Goal: Information Seeking & Learning: Learn about a topic

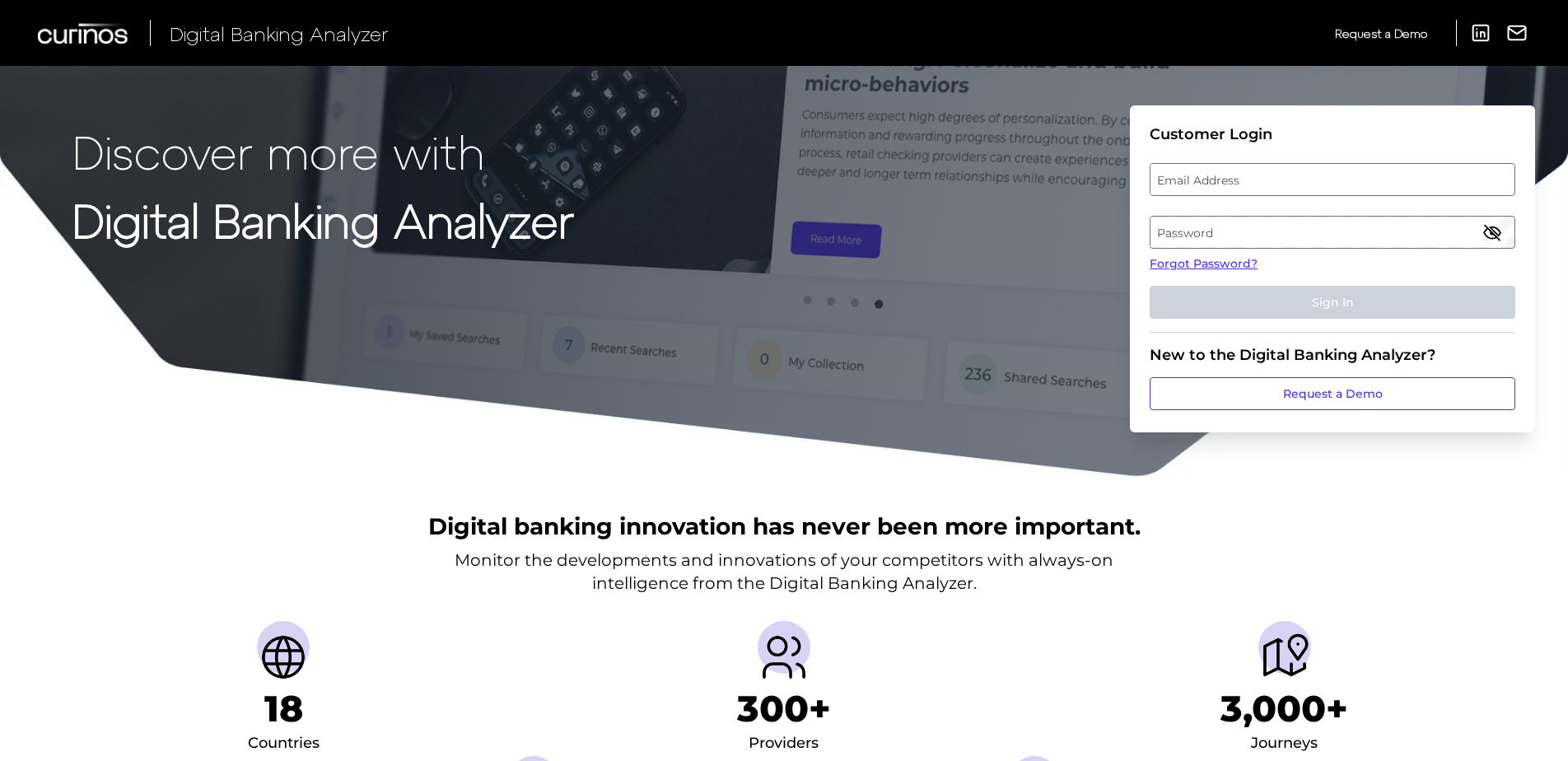
click at [1203, 193] on label "Email Address" at bounding box center [1331, 179] width 363 height 30
click at [1203, 193] on input "email" at bounding box center [1332, 179] width 365 height 33
click at [1203, 183] on input "Email Address" at bounding box center [1332, 179] width 365 height 33
type input "elizabeth.hodach@curinos.com"
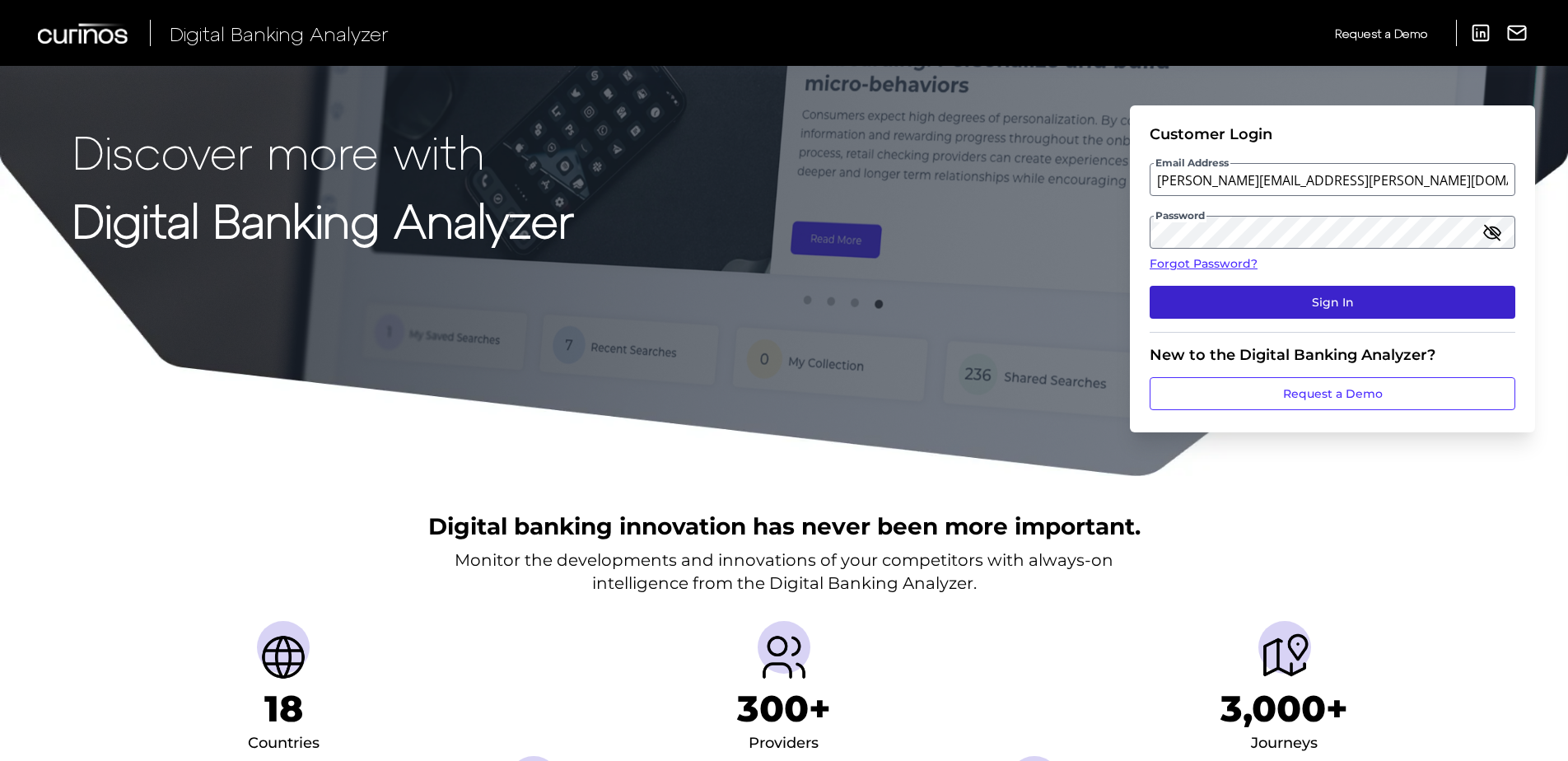
click at [1344, 304] on button "Sign In" at bounding box center [1332, 302] width 365 height 33
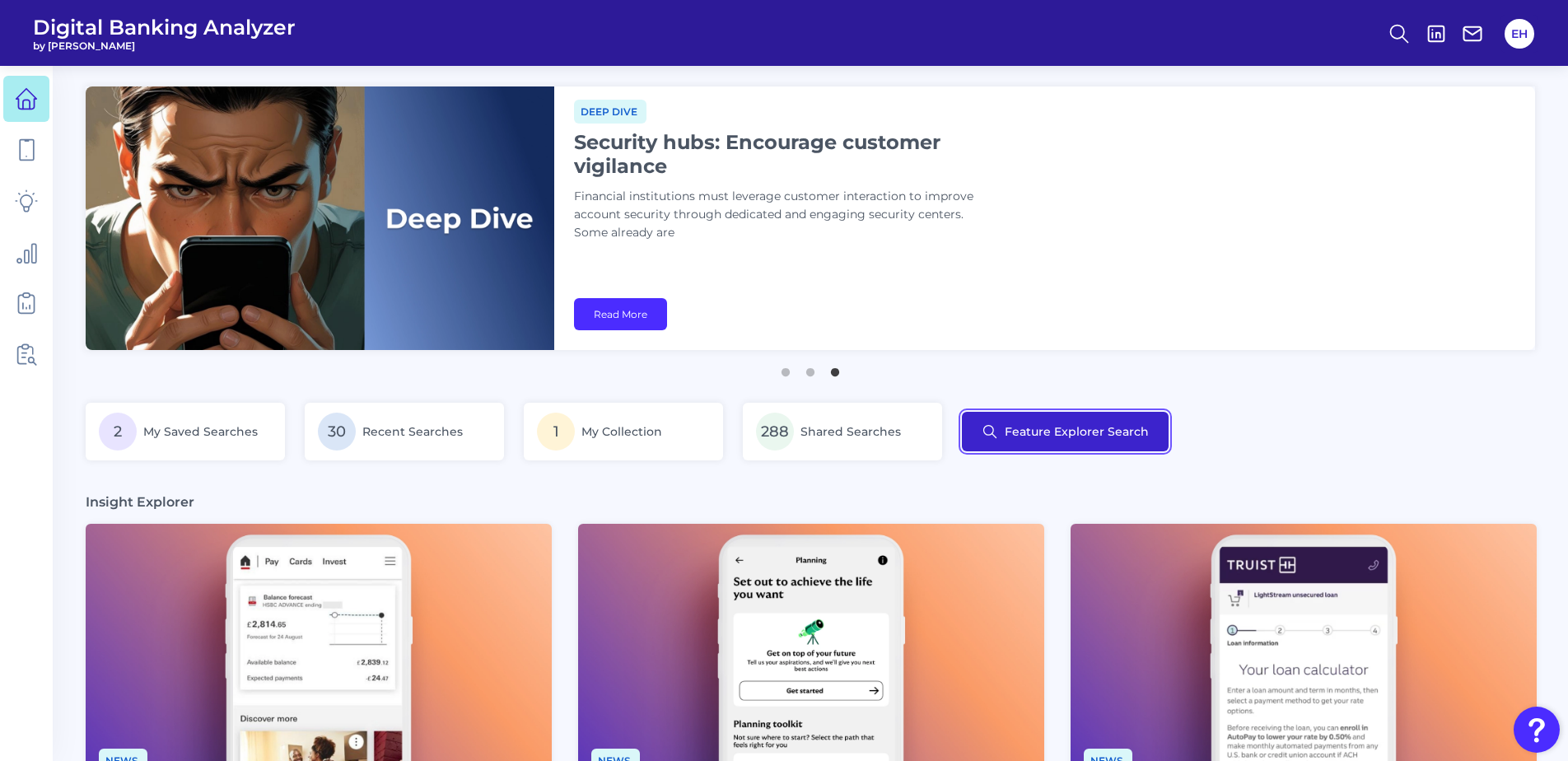
click at [1027, 419] on button "Feature Explorer Search" at bounding box center [1065, 432] width 207 height 40
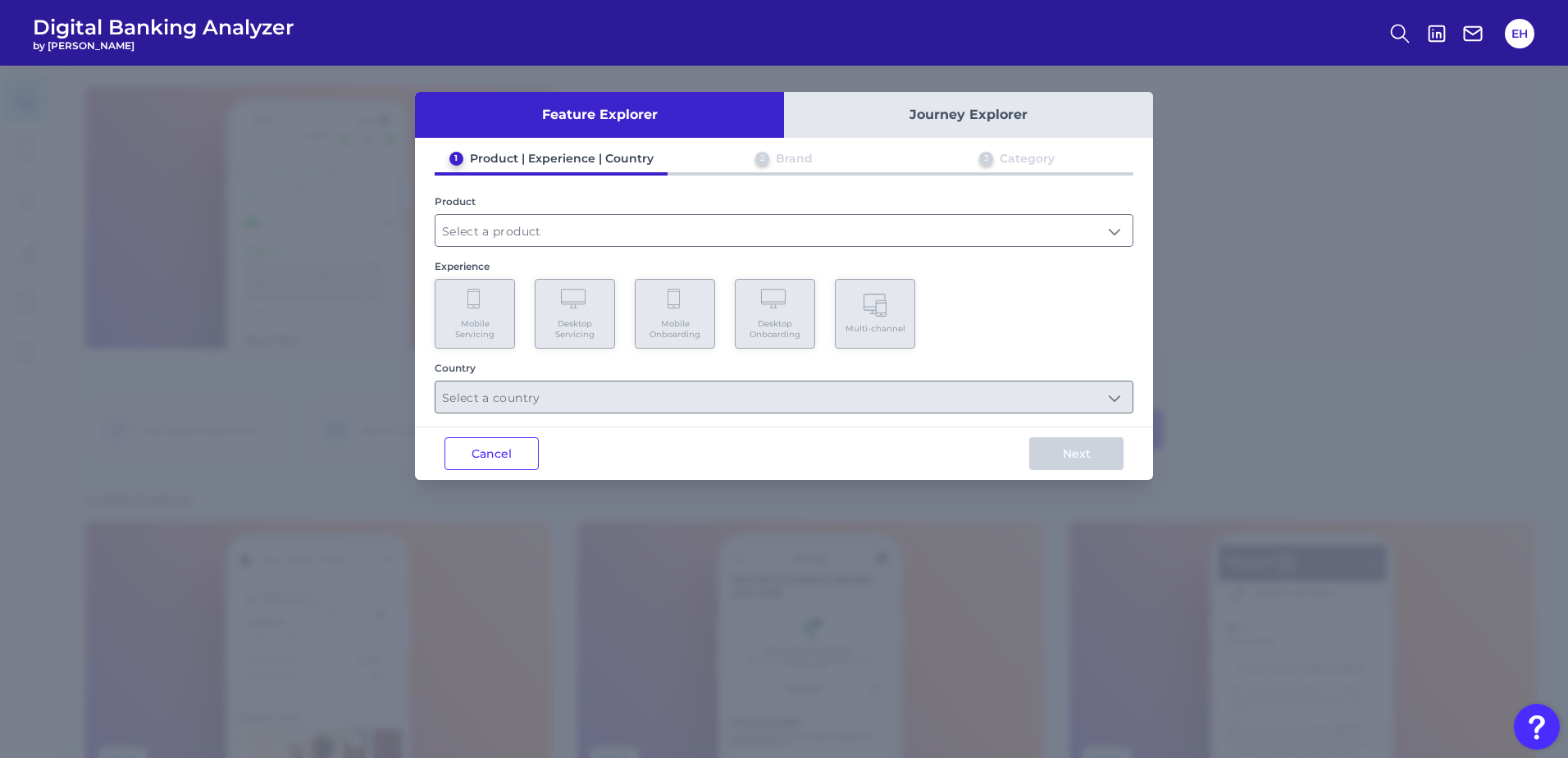
click at [486, 474] on div "Cancel Next" at bounding box center [784, 453] width 738 height 54
click at [497, 453] on button "Cancel" at bounding box center [491, 453] width 94 height 33
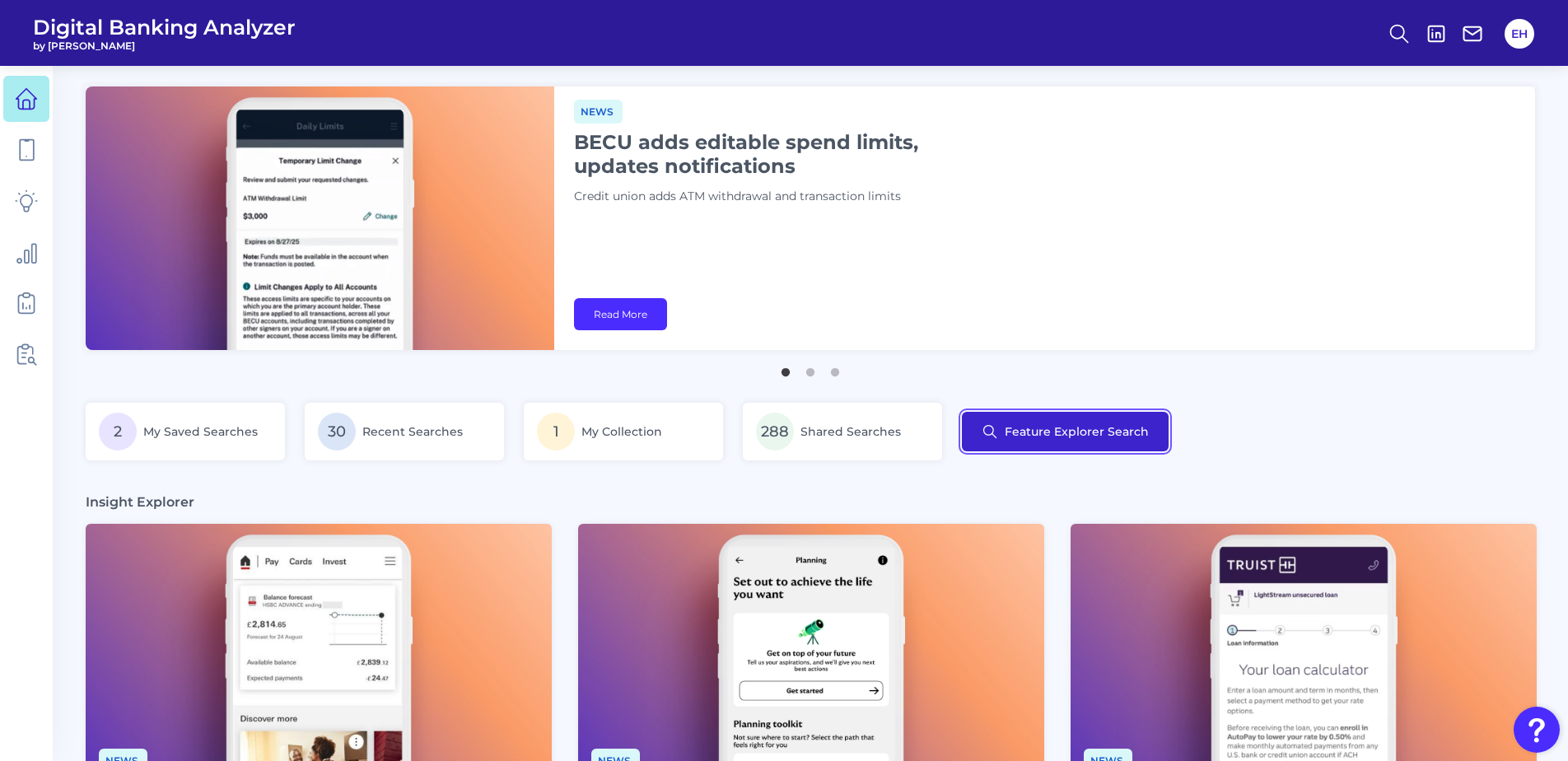
click at [1109, 433] on button "Feature Explorer Search" at bounding box center [1065, 432] width 207 height 40
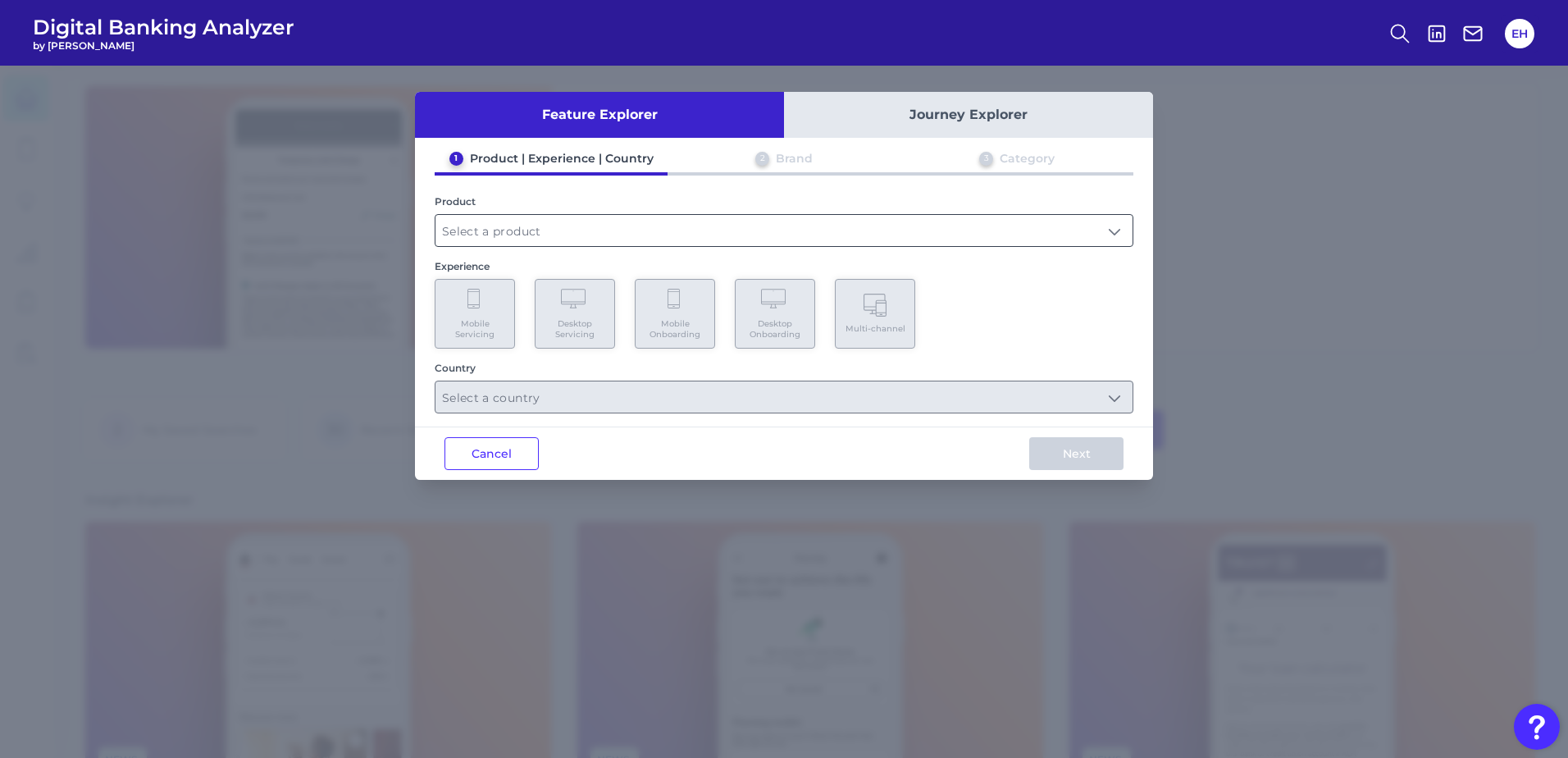
click at [607, 230] on input "text" at bounding box center [784, 230] width 697 height 31
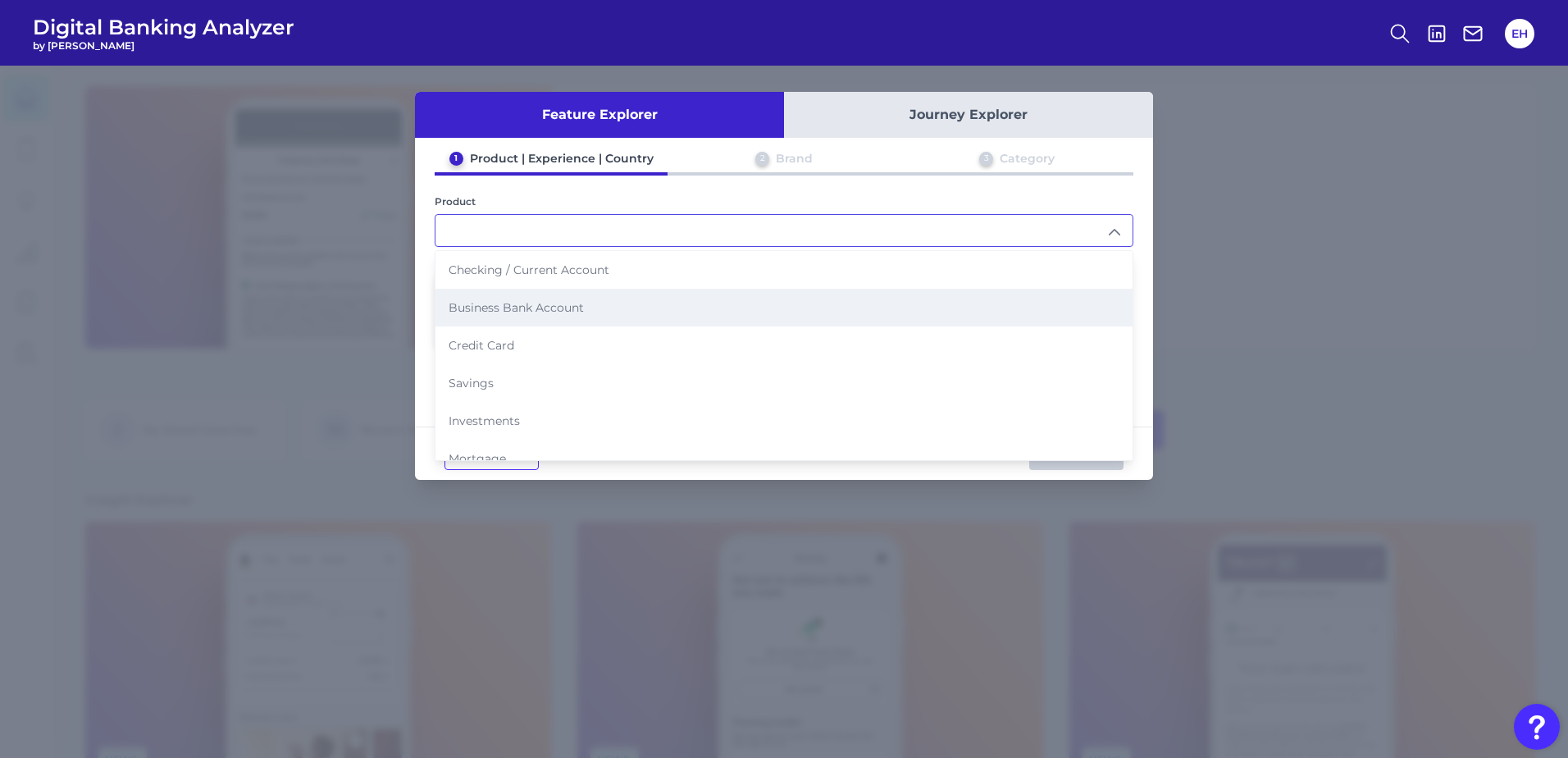
click at [612, 306] on li "Business Bank Account" at bounding box center [784, 308] width 697 height 38
type input "Business Bank Account"
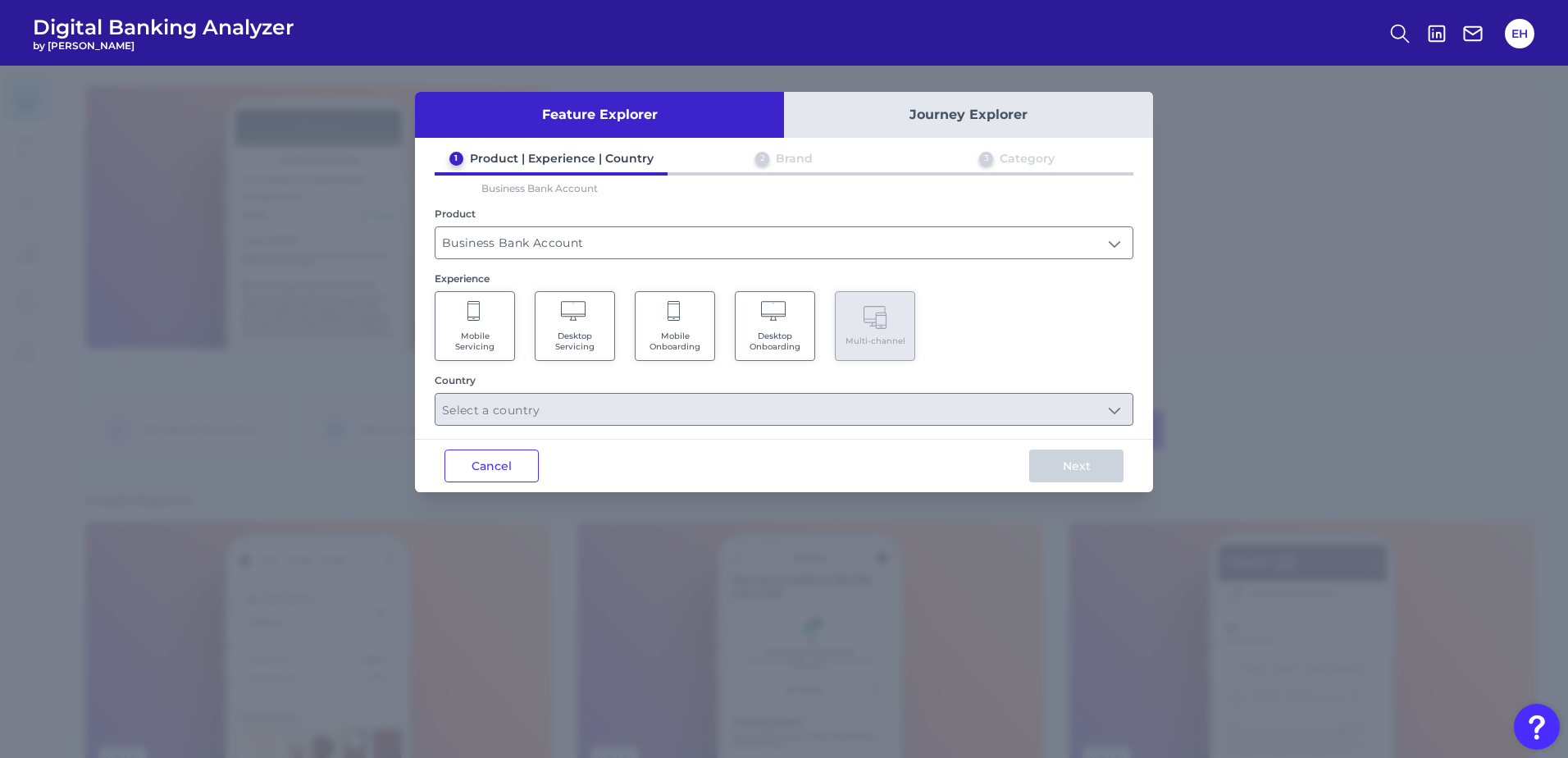
click at [690, 327] on Onboarding "Mobile Onboarding" at bounding box center [674, 326] width 80 height 69
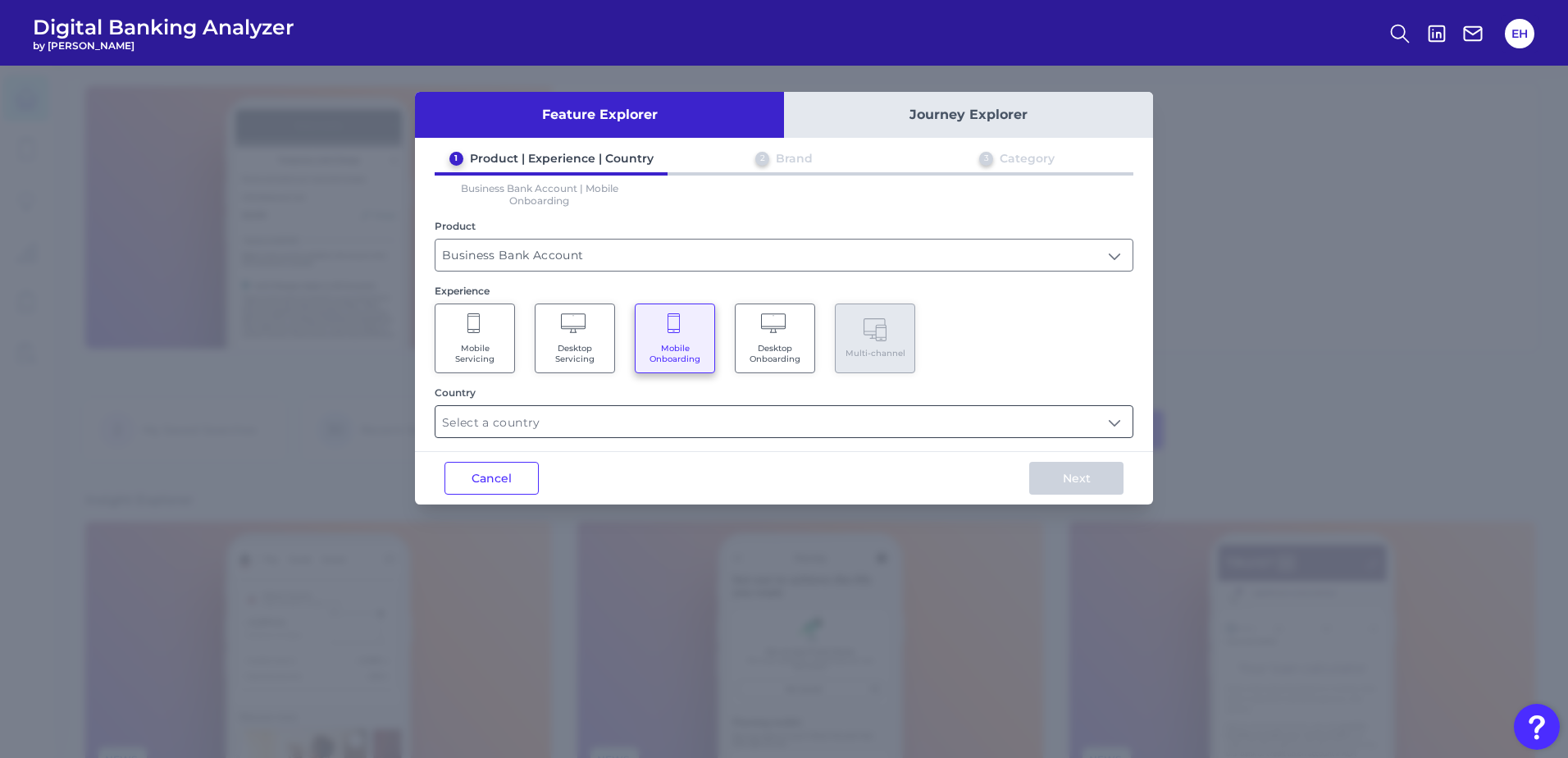
click at [638, 420] on input "text" at bounding box center [784, 421] width 697 height 31
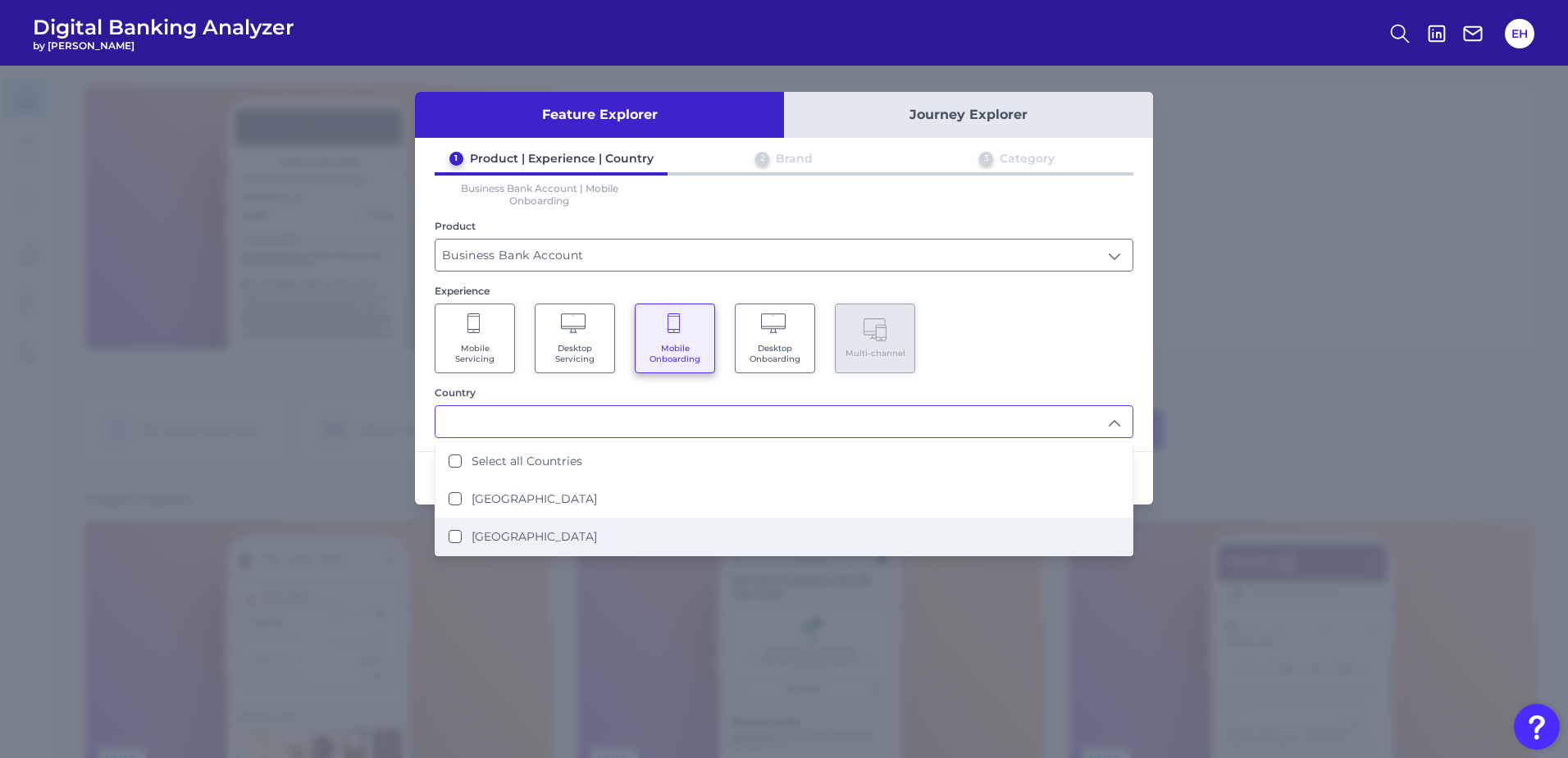
click at [585, 539] on li "[GEOGRAPHIC_DATA]" at bounding box center [784, 537] width 697 height 38
type input "[GEOGRAPHIC_DATA]"
click at [991, 339] on div "Mobile Servicing Desktop Servicing Mobile Onboarding Desktop Onboarding Multi-c…" at bounding box center [784, 338] width 699 height 69
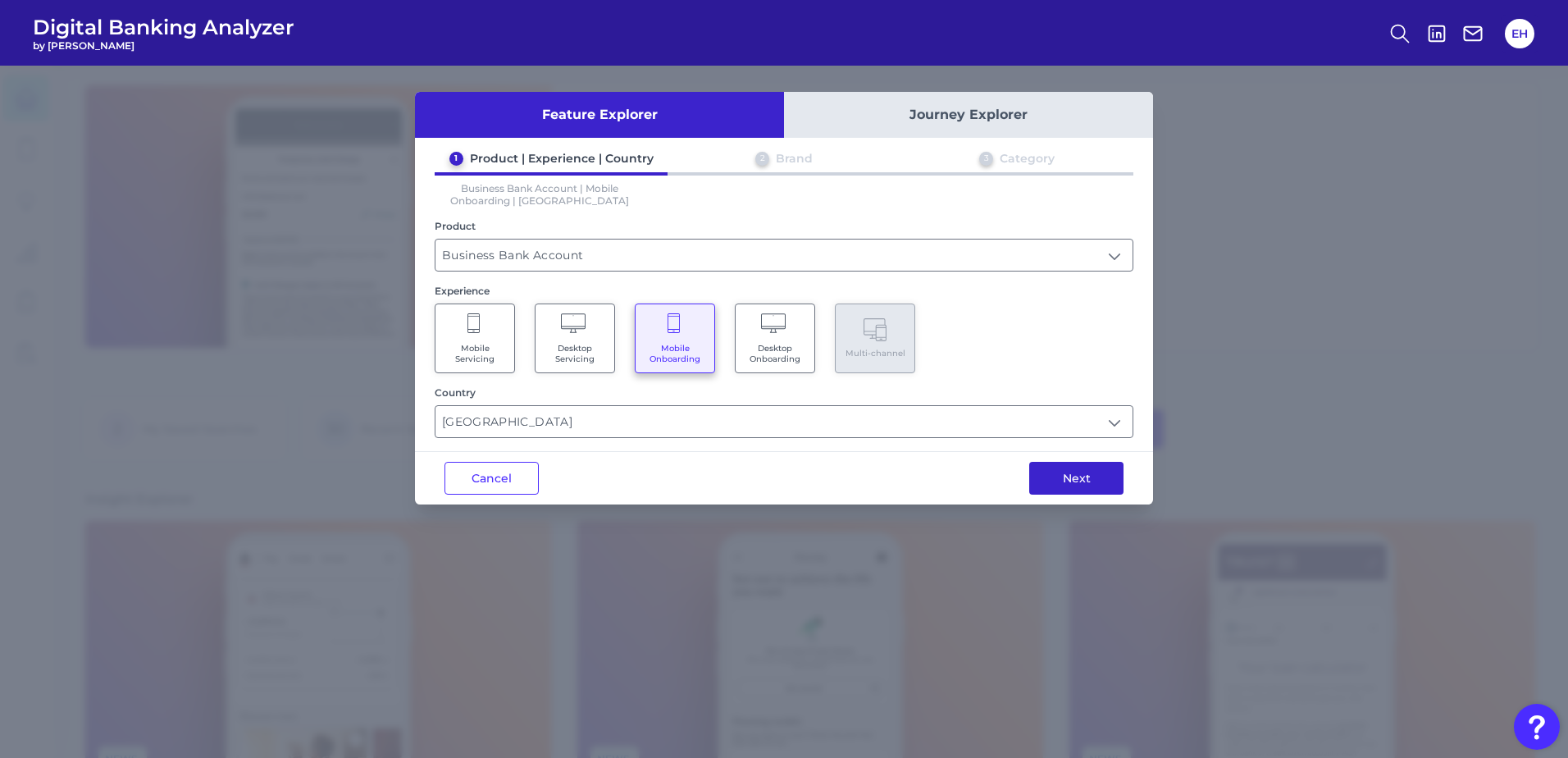
click at [1067, 478] on button "Next" at bounding box center [1076, 478] width 94 height 33
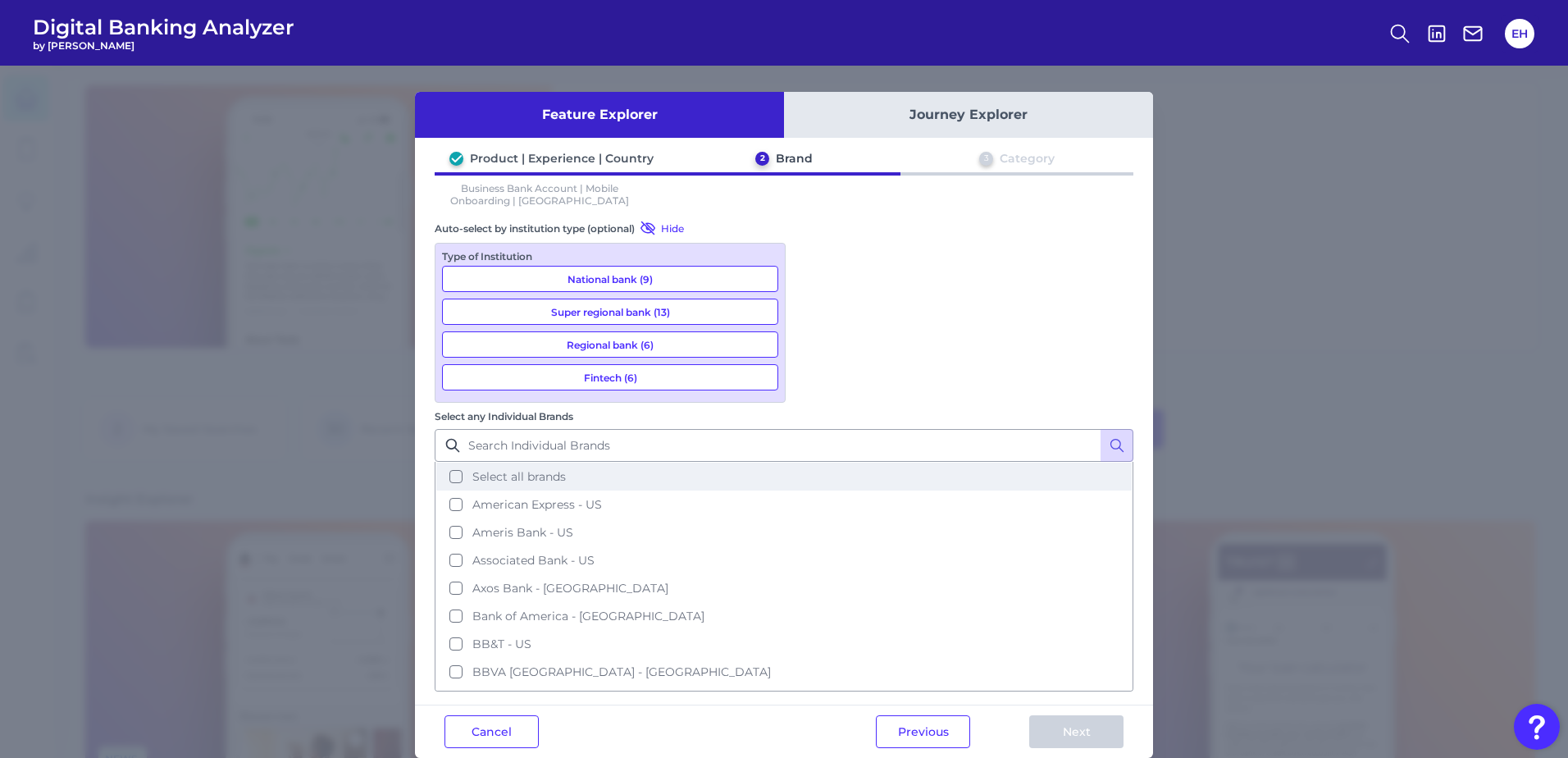
click at [566, 469] on span "Select all brands" at bounding box center [519, 476] width 93 height 15
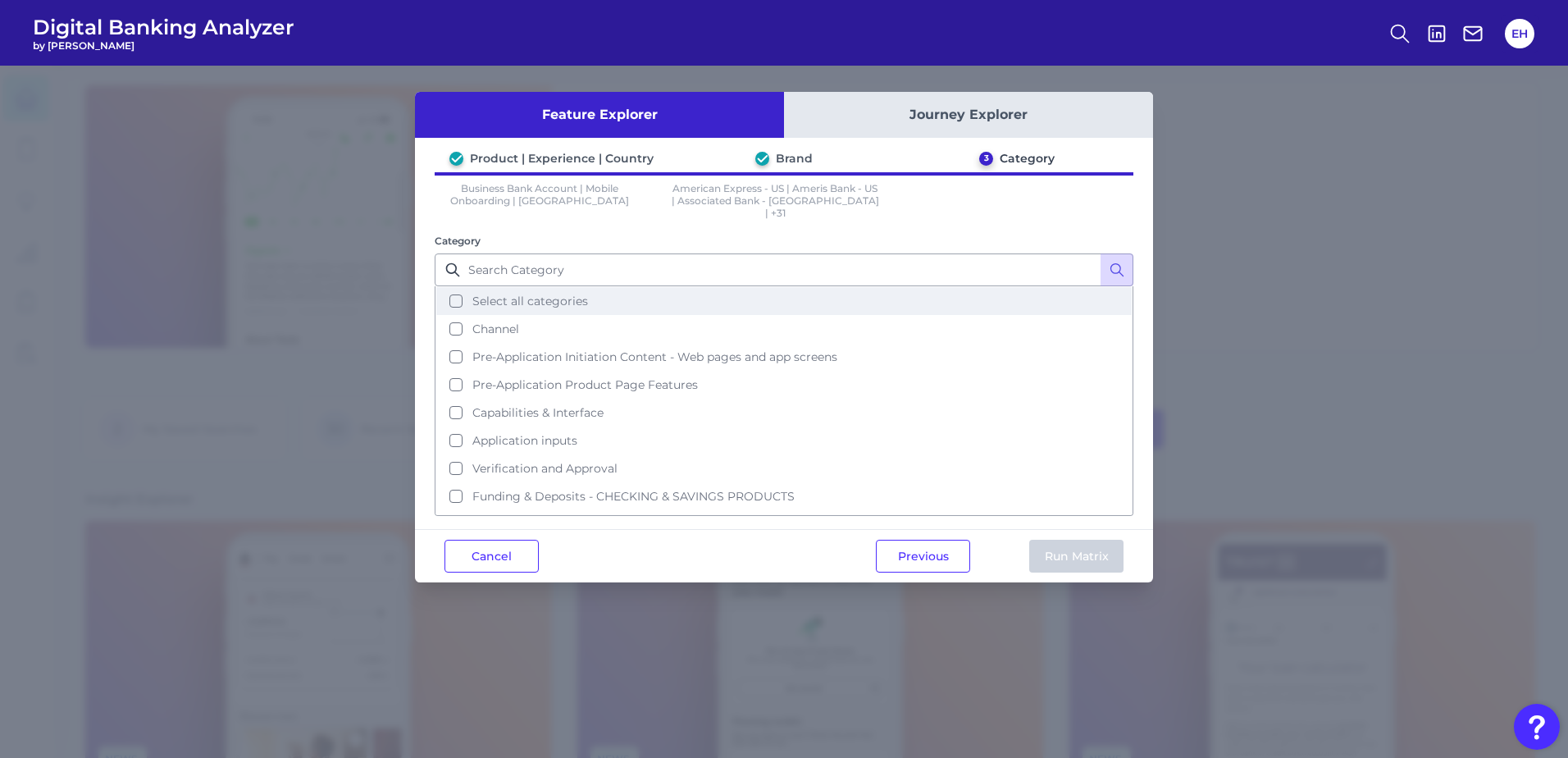
click at [546, 294] on span "Select all categories" at bounding box center [530, 301] width 116 height 15
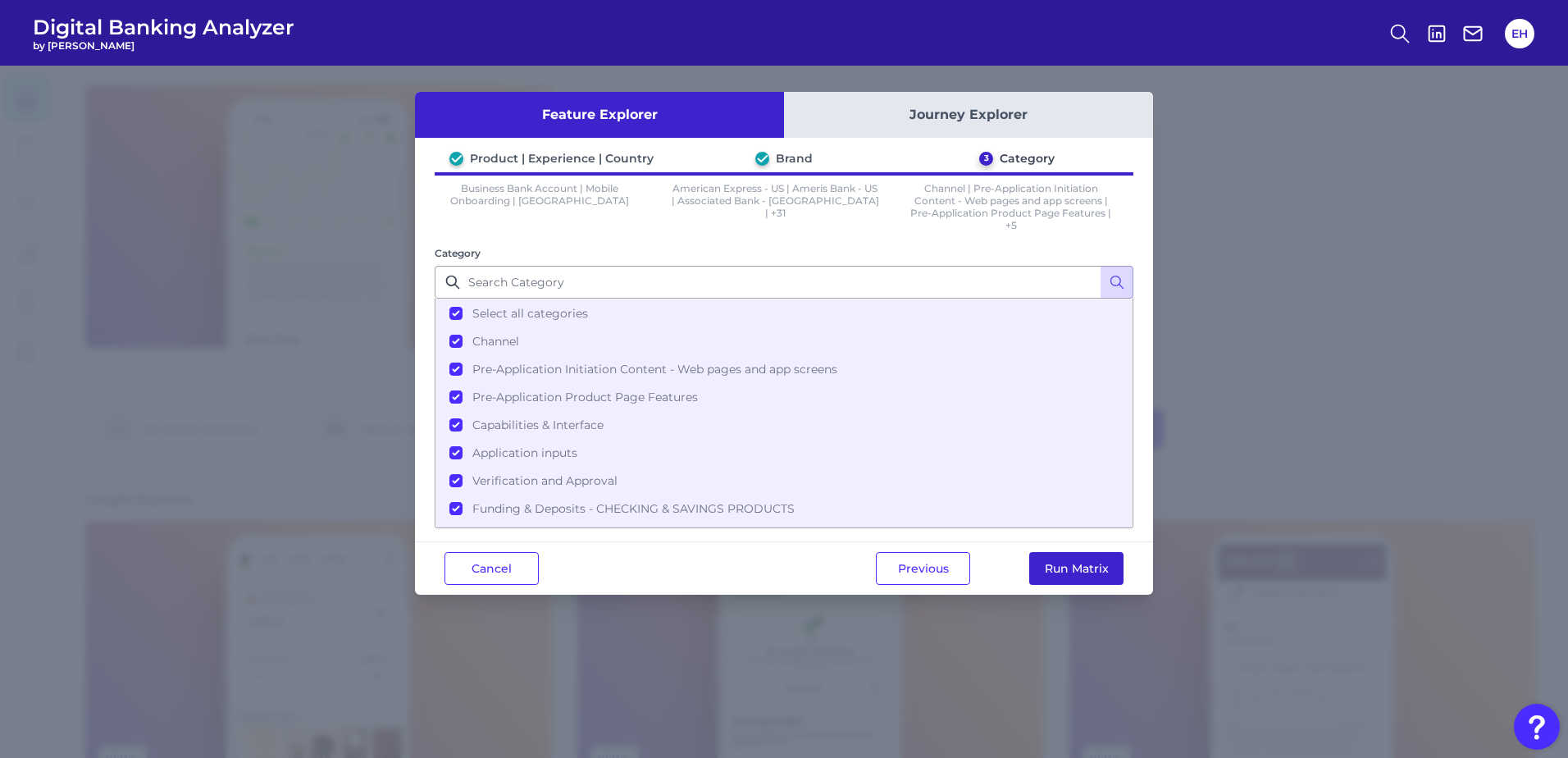
click at [1057, 570] on button "Run Matrix" at bounding box center [1076, 568] width 94 height 33
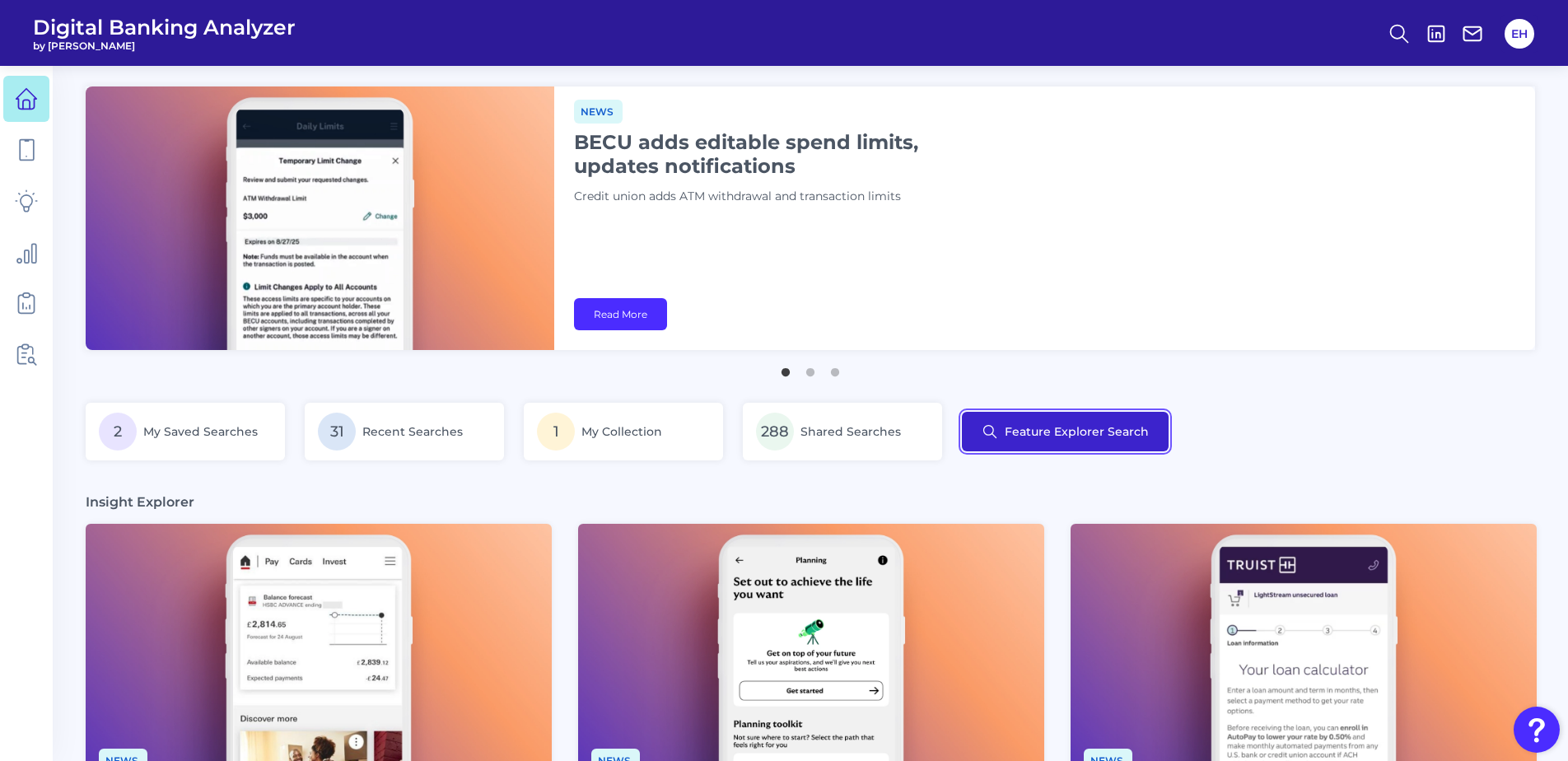
click at [1031, 441] on button "Feature Explorer Search" at bounding box center [1065, 432] width 207 height 40
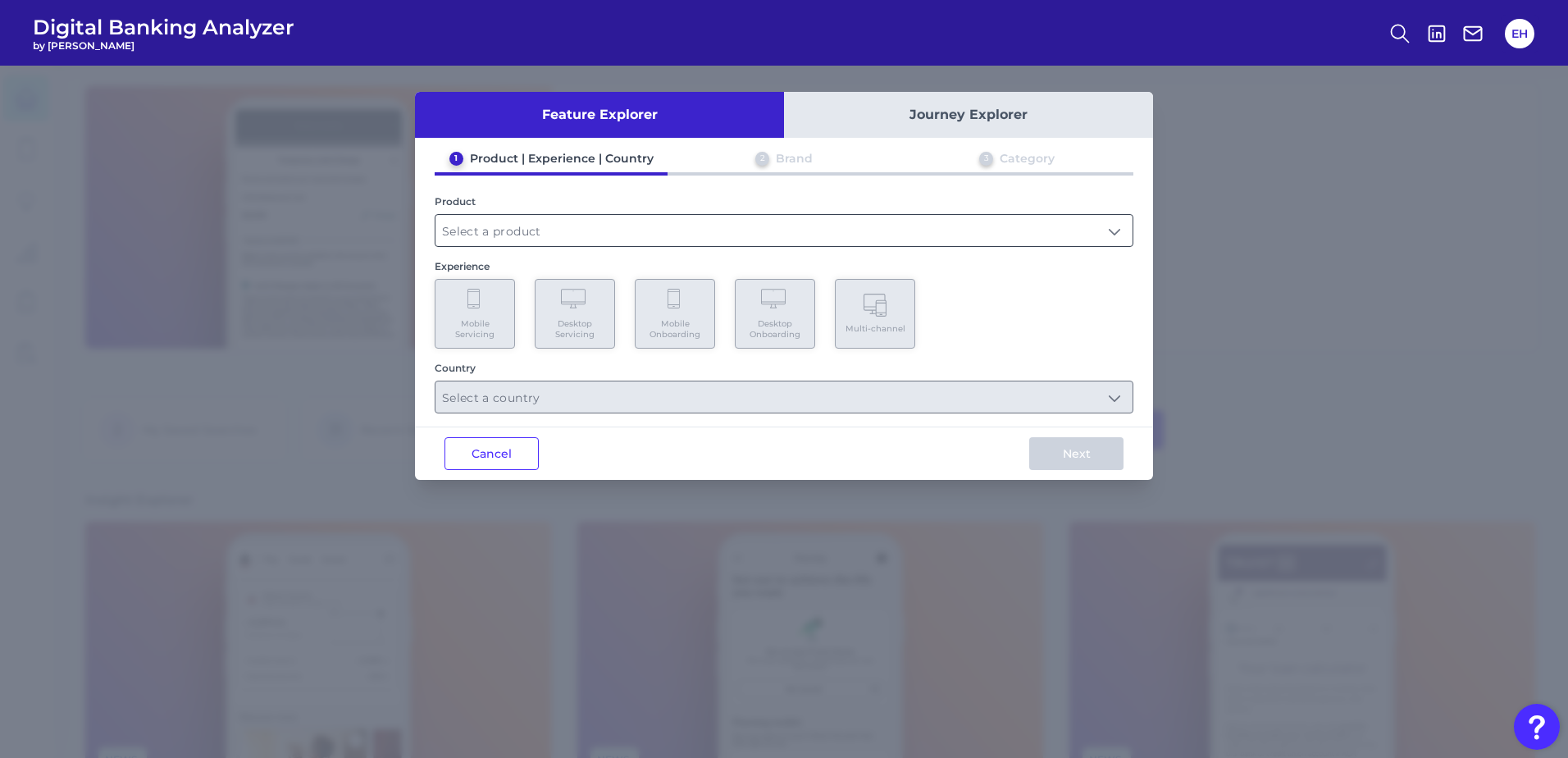
click at [605, 224] on input "text" at bounding box center [784, 230] width 697 height 31
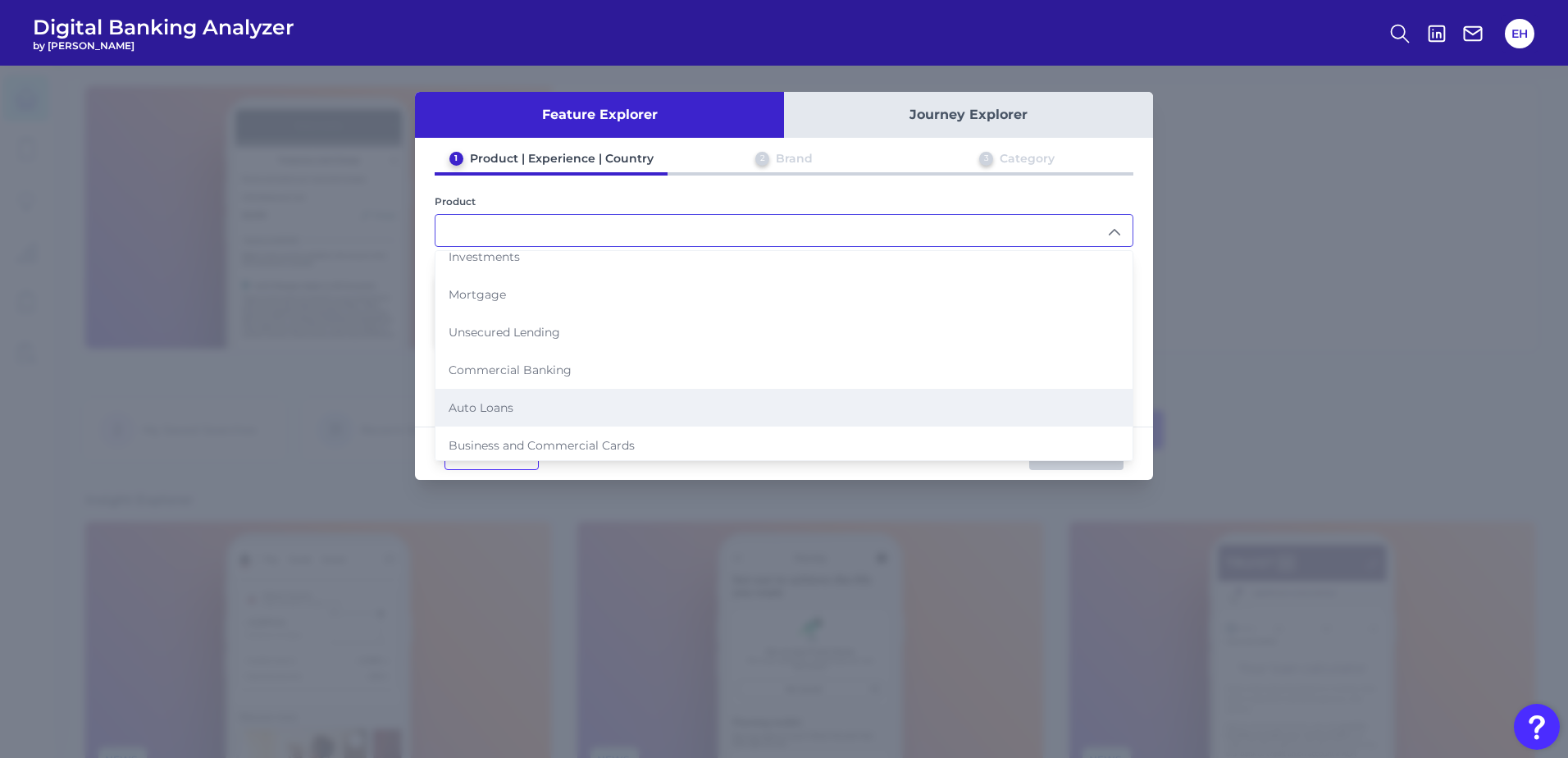
scroll to position [169, 0]
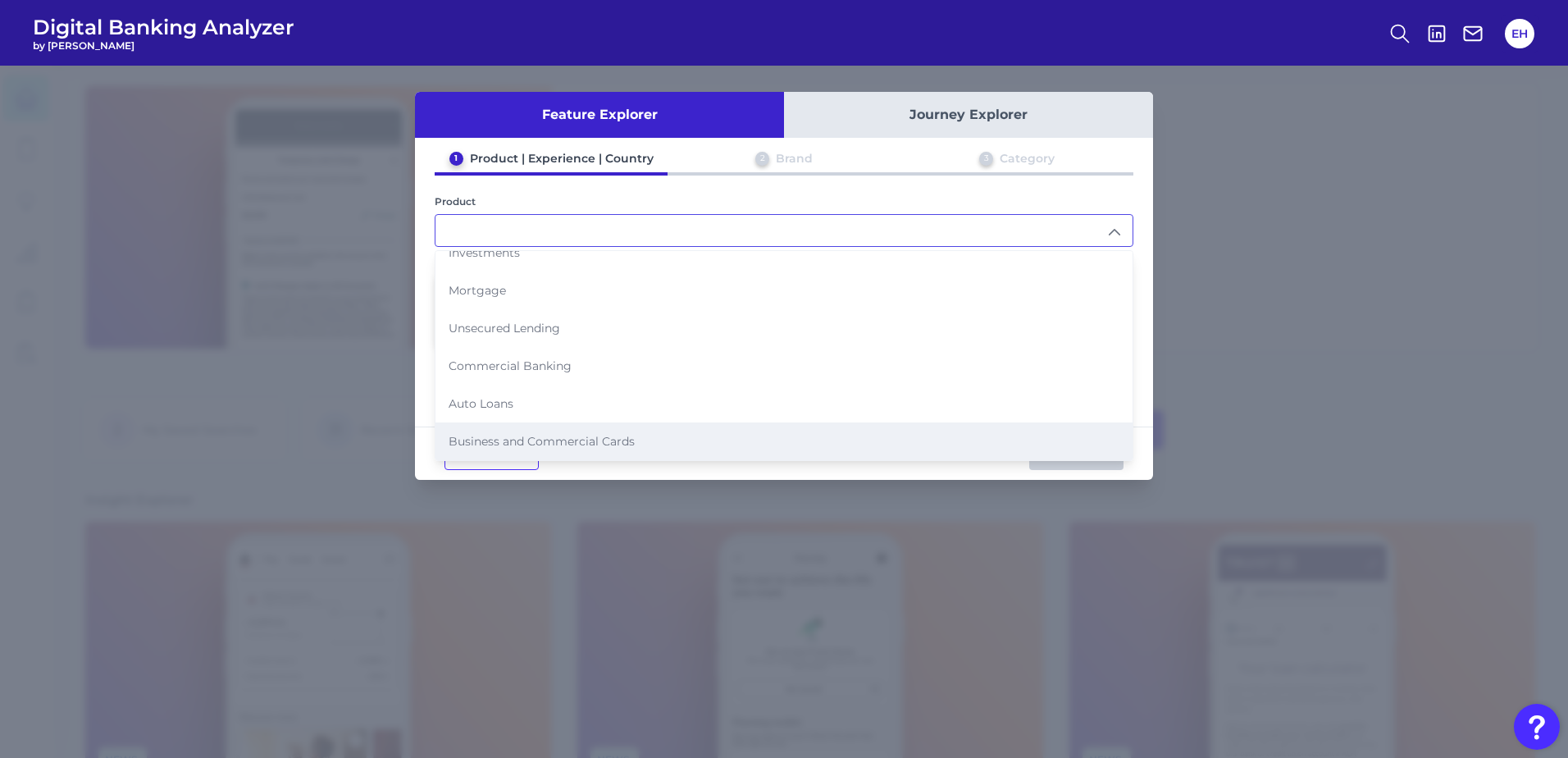
click at [629, 424] on li "Business and Commercial Cards" at bounding box center [784, 442] width 697 height 38
type input "Business and Commercial Cards"
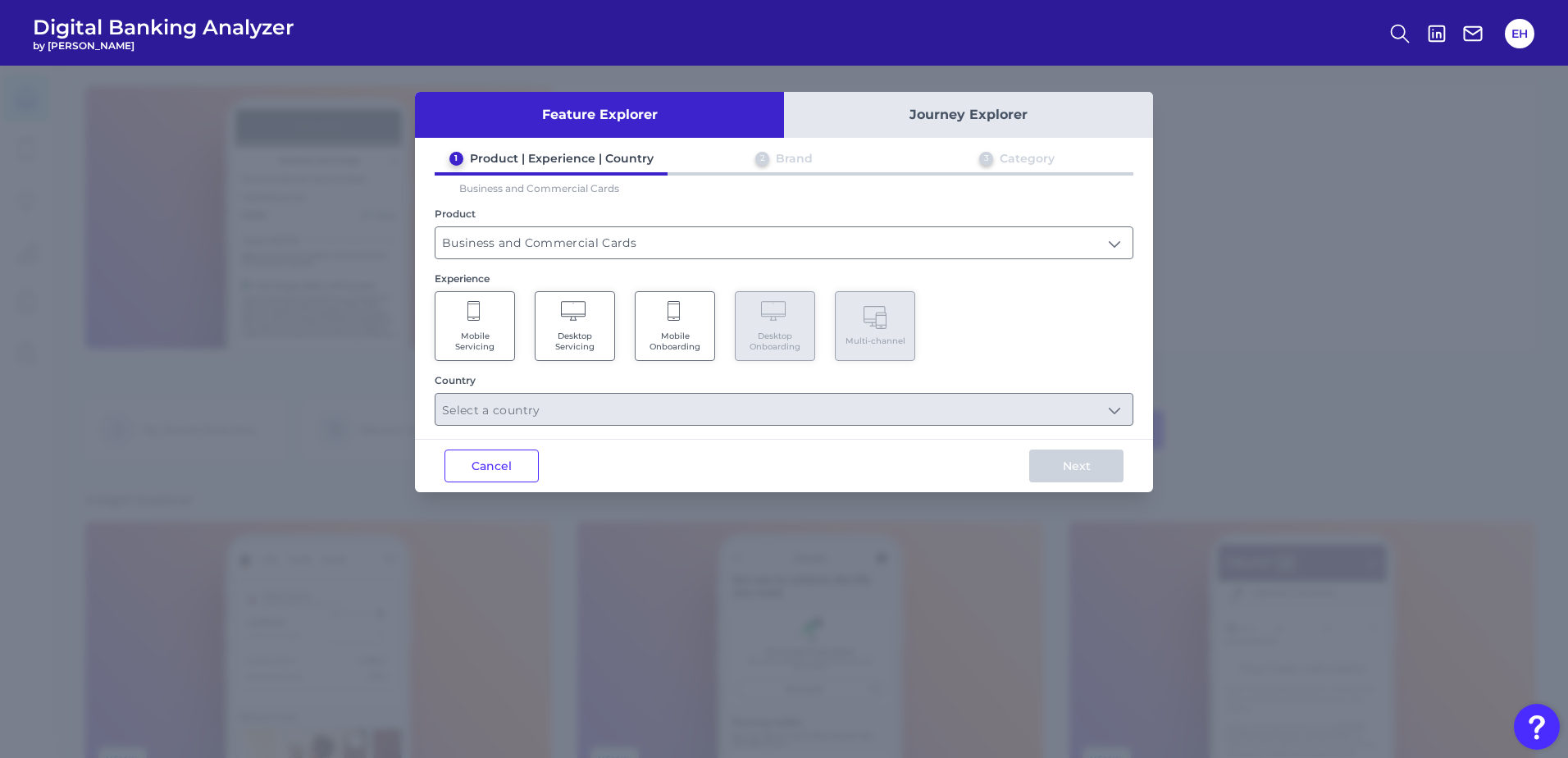
click at [674, 323] on icon at bounding box center [674, 313] width 15 height 23
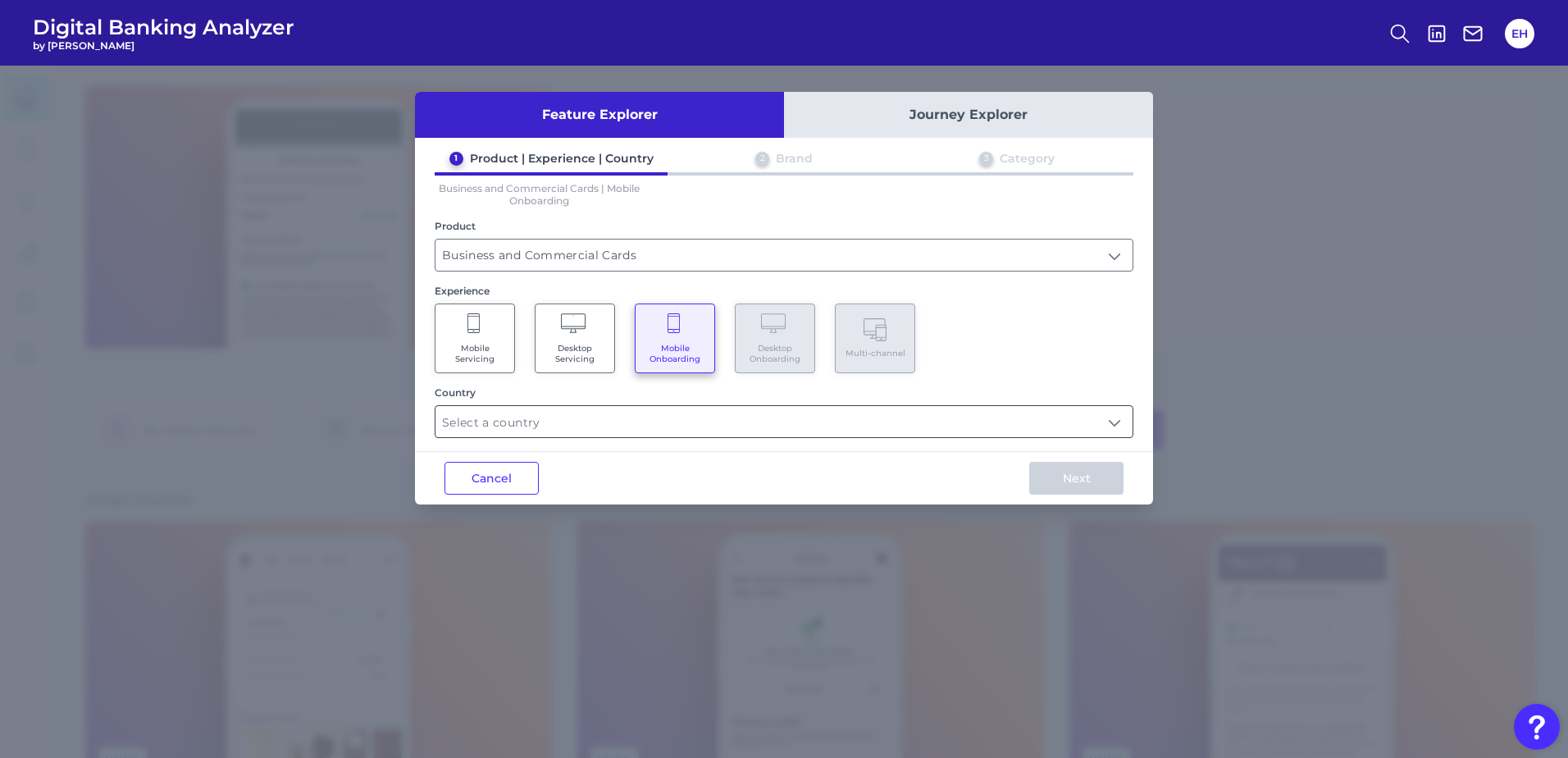
click at [691, 432] on input "text" at bounding box center [784, 421] width 697 height 31
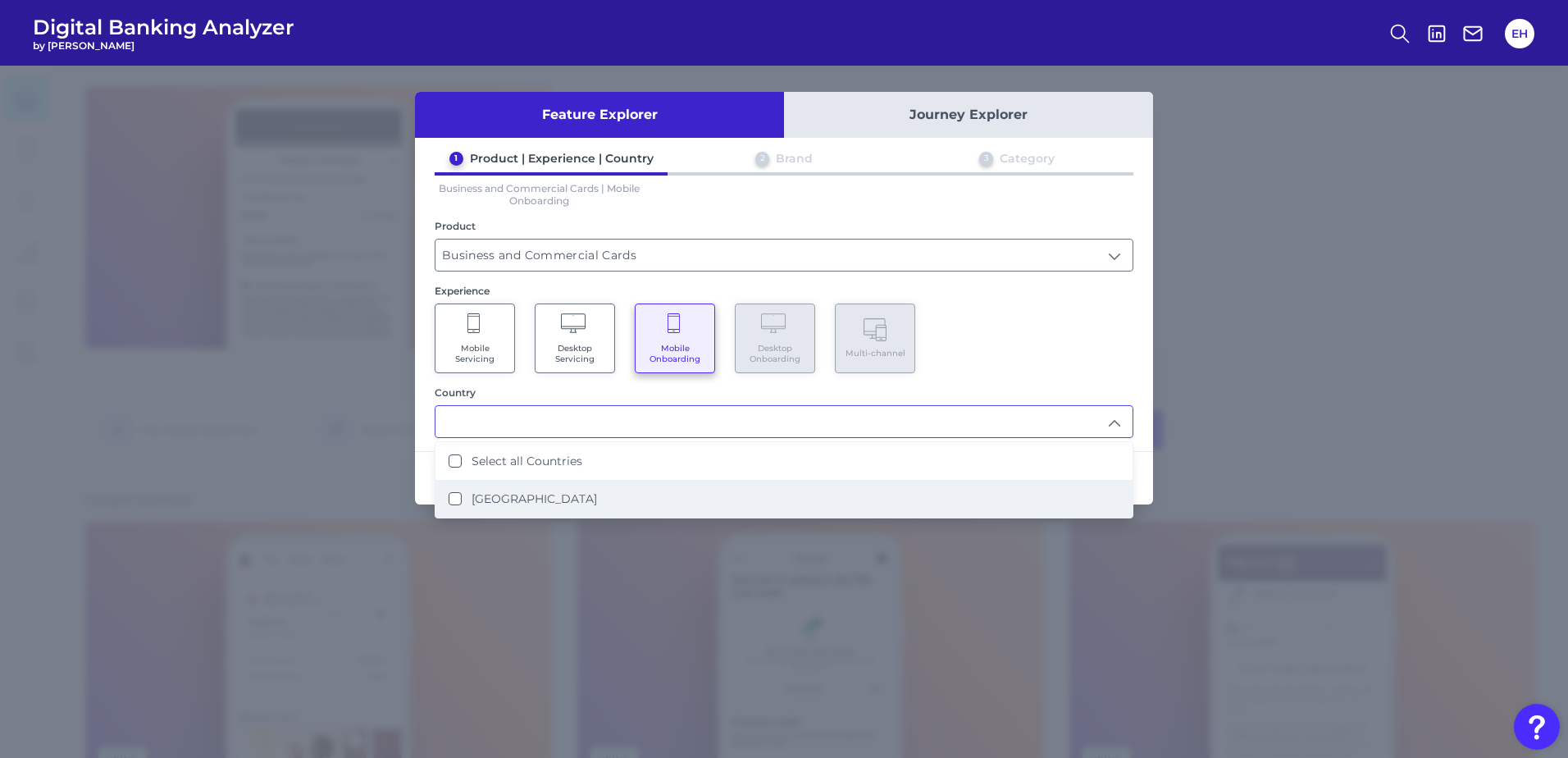
click at [646, 507] on li "United States" at bounding box center [784, 499] width 697 height 38
type input "Select all Countries"
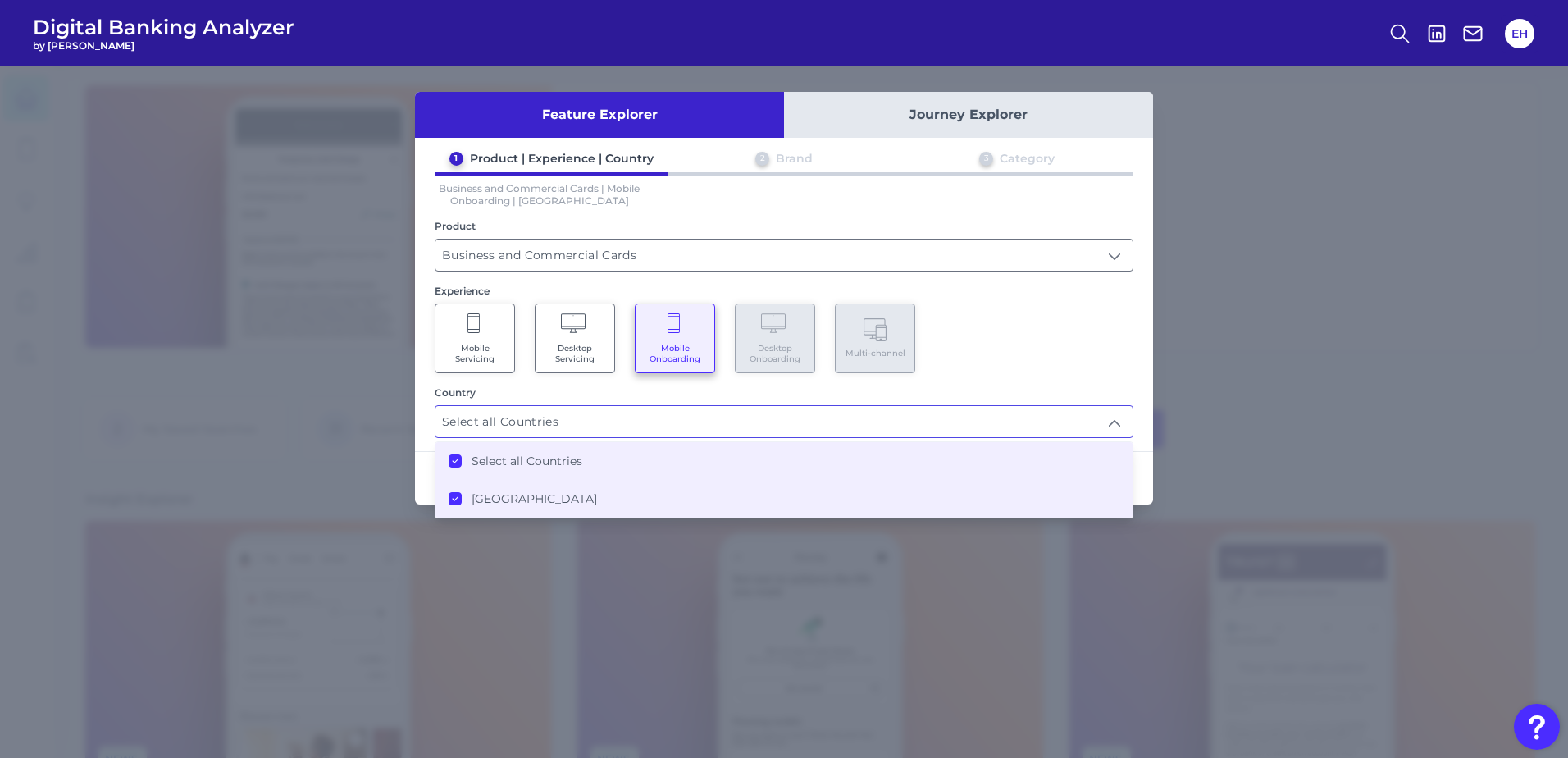
click at [996, 369] on div "Mobile Servicing Desktop Servicing Mobile Onboarding Desktop Onboarding Multi-c…" at bounding box center [784, 338] width 699 height 69
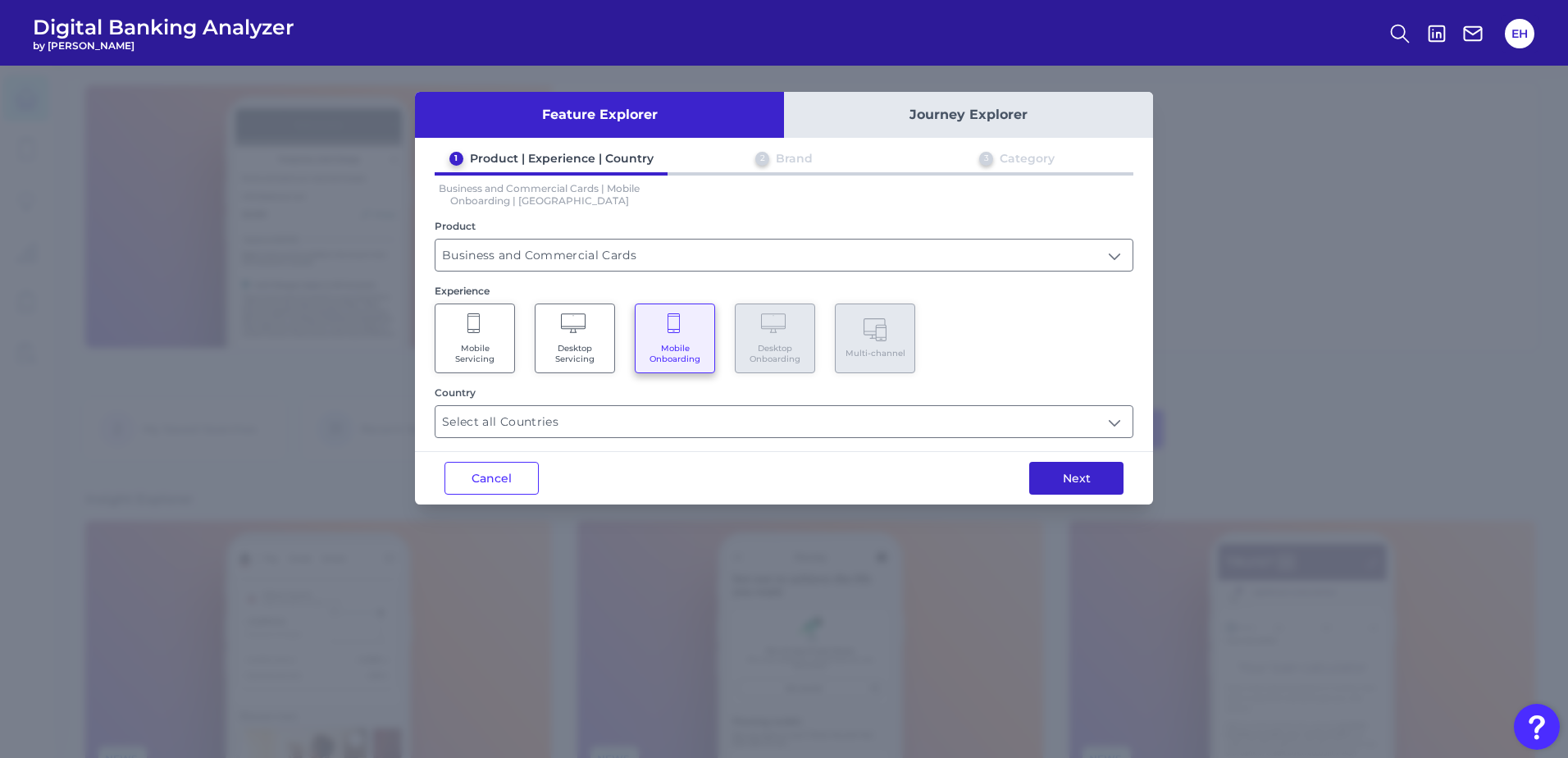
click at [1059, 476] on button "Next" at bounding box center [1076, 478] width 94 height 33
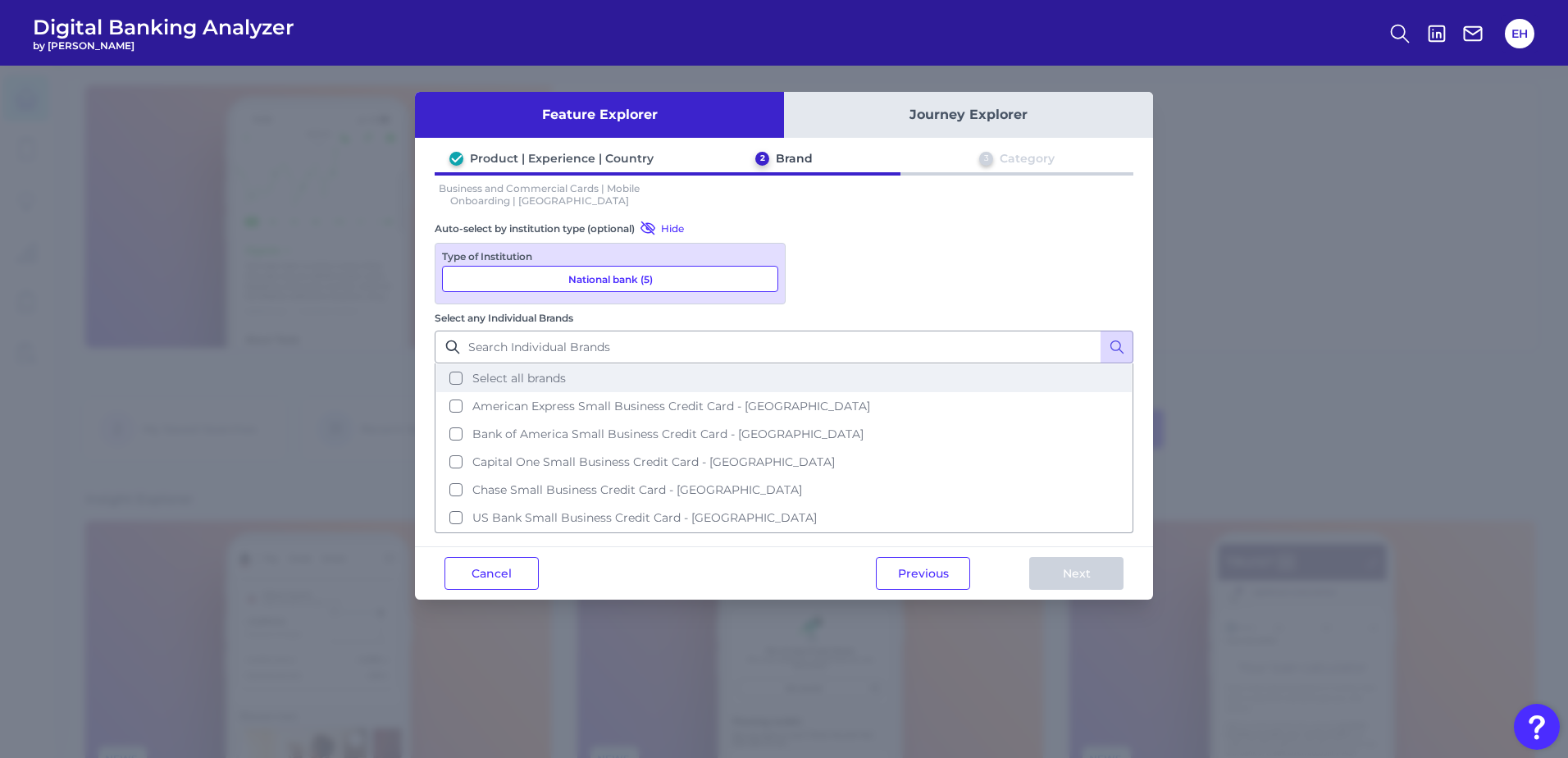
click at [566, 371] on span "Select all brands" at bounding box center [519, 378] width 93 height 15
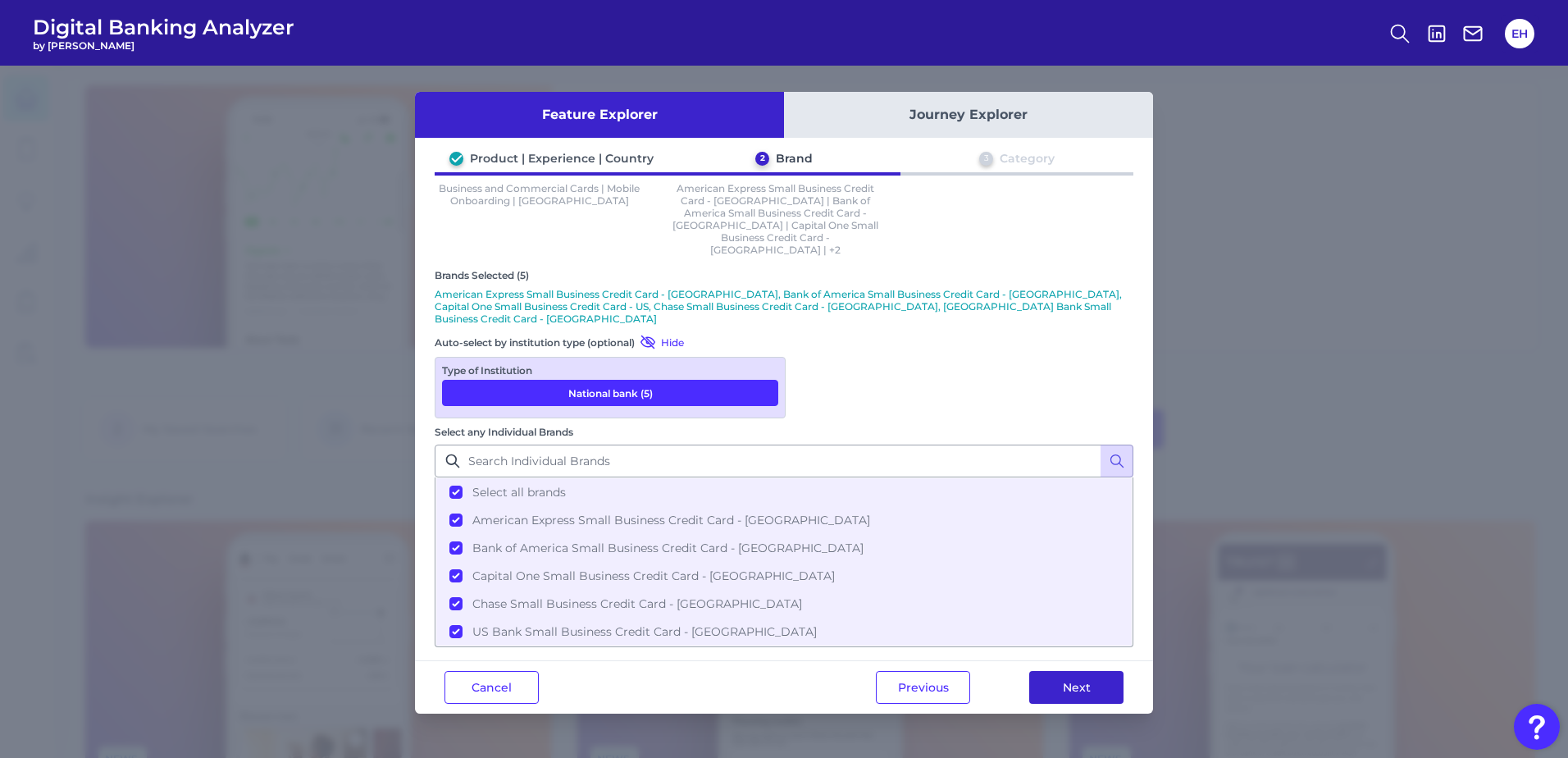
click at [1070, 671] on button "Next" at bounding box center [1076, 687] width 94 height 33
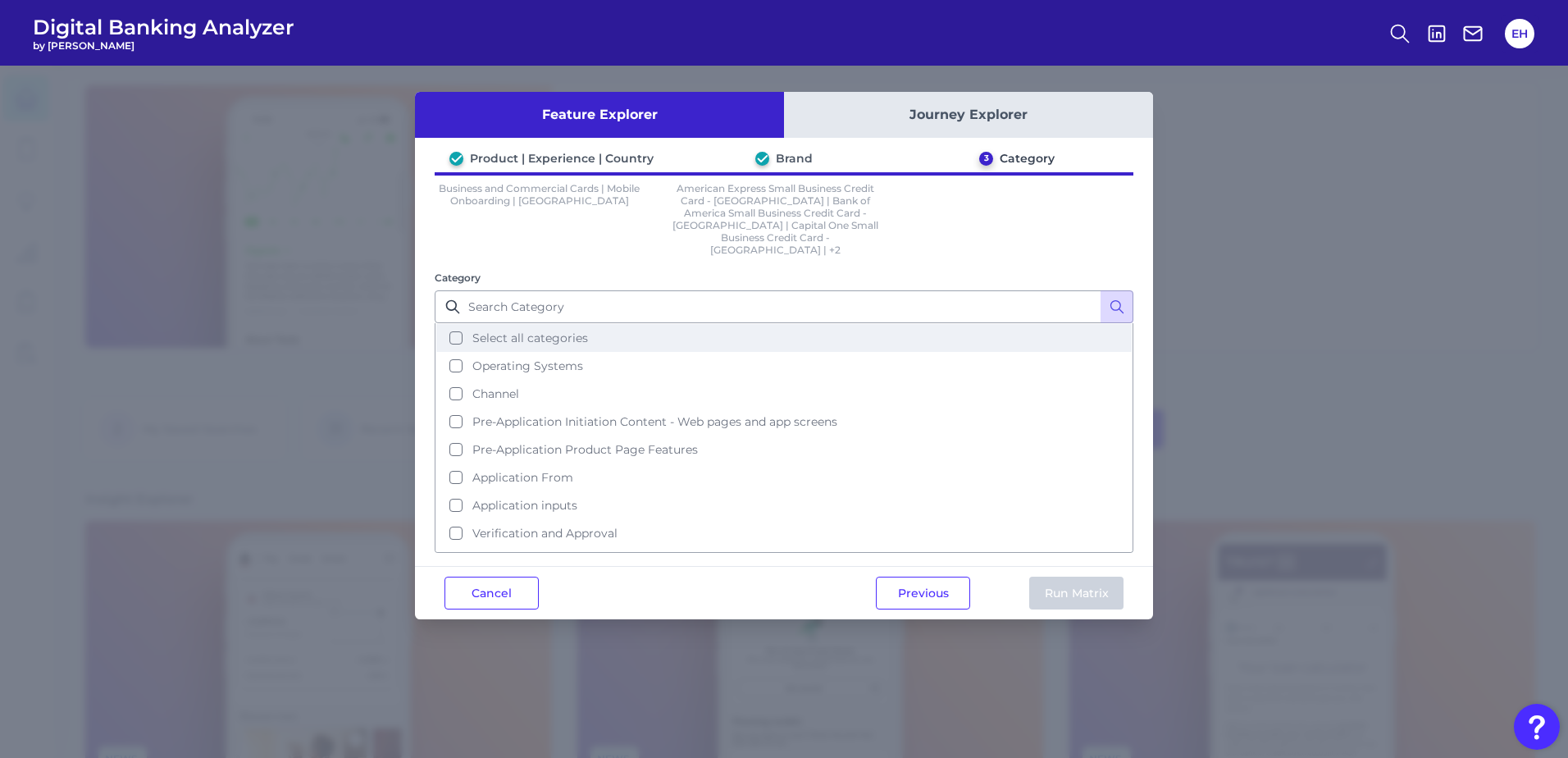
click at [644, 324] on button "Select all categories" at bounding box center [784, 338] width 695 height 28
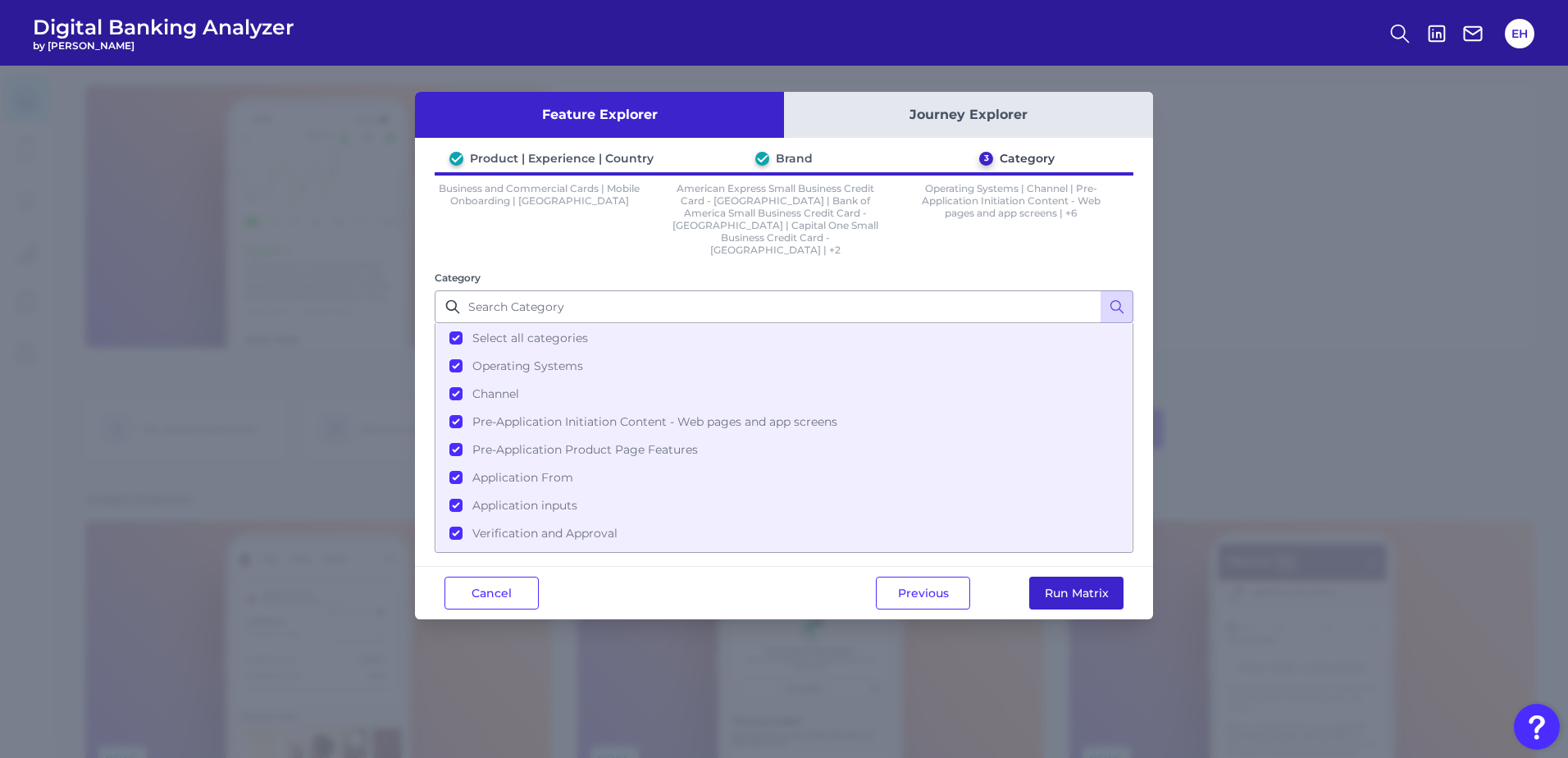
click at [1079, 576] on button "Run Matrix" at bounding box center [1076, 592] width 94 height 33
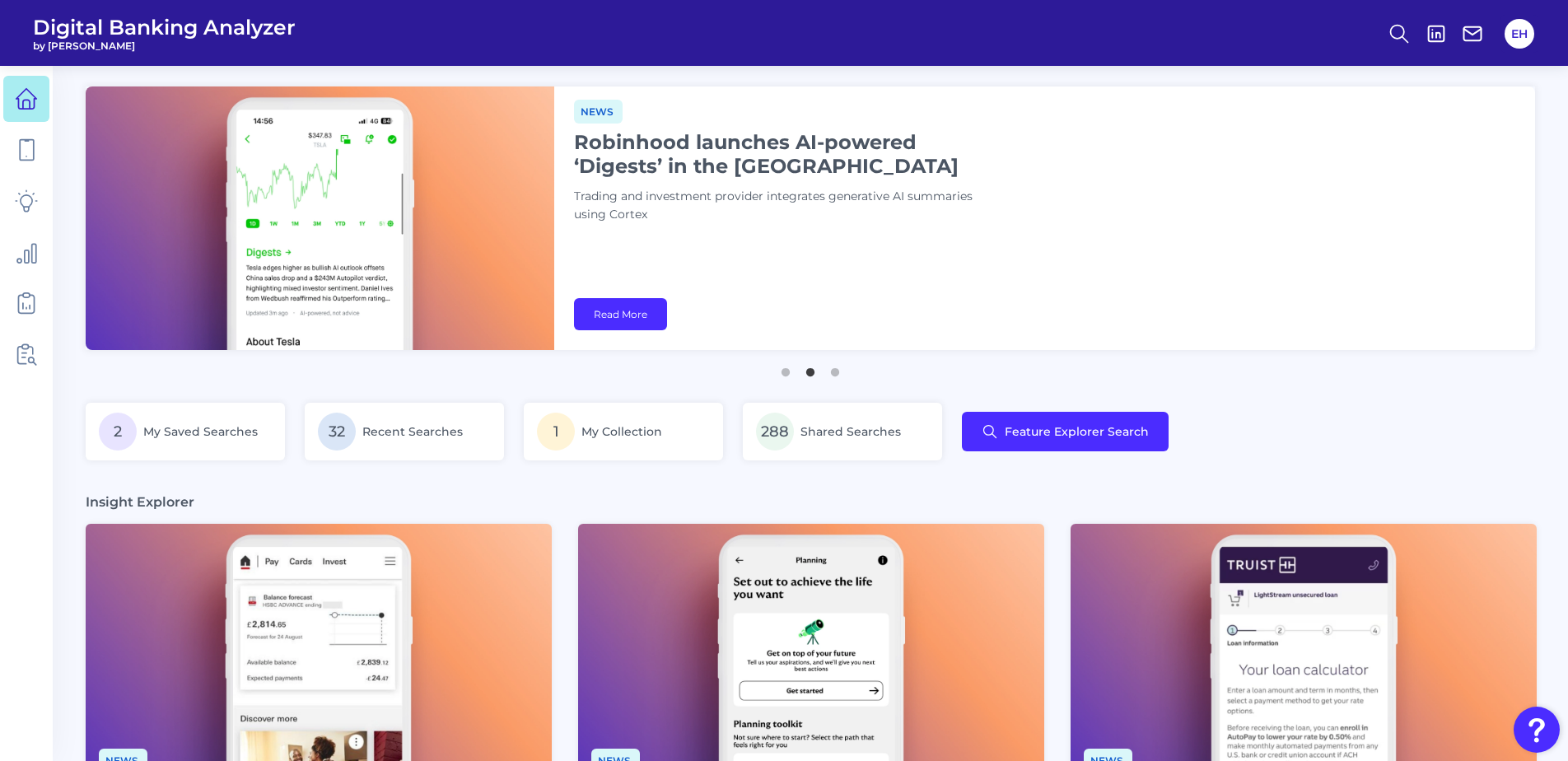
click at [1349, 433] on div "2 My Saved Searches 32 Recent Searches 1 My Collection 288 Shared Searches Feat…" at bounding box center [810, 441] width 1450 height 78
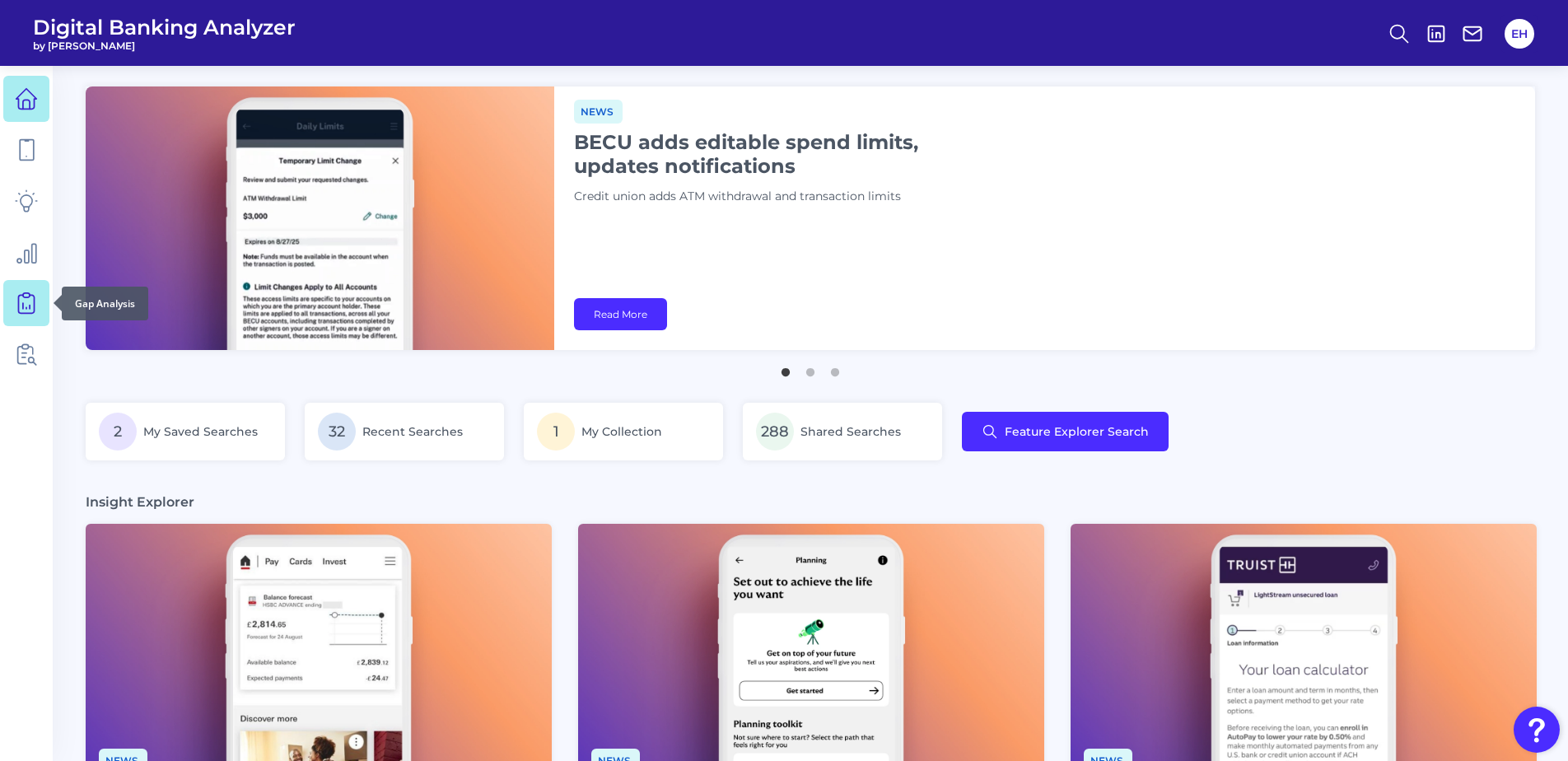
click at [38, 303] on link at bounding box center [26, 303] width 46 height 46
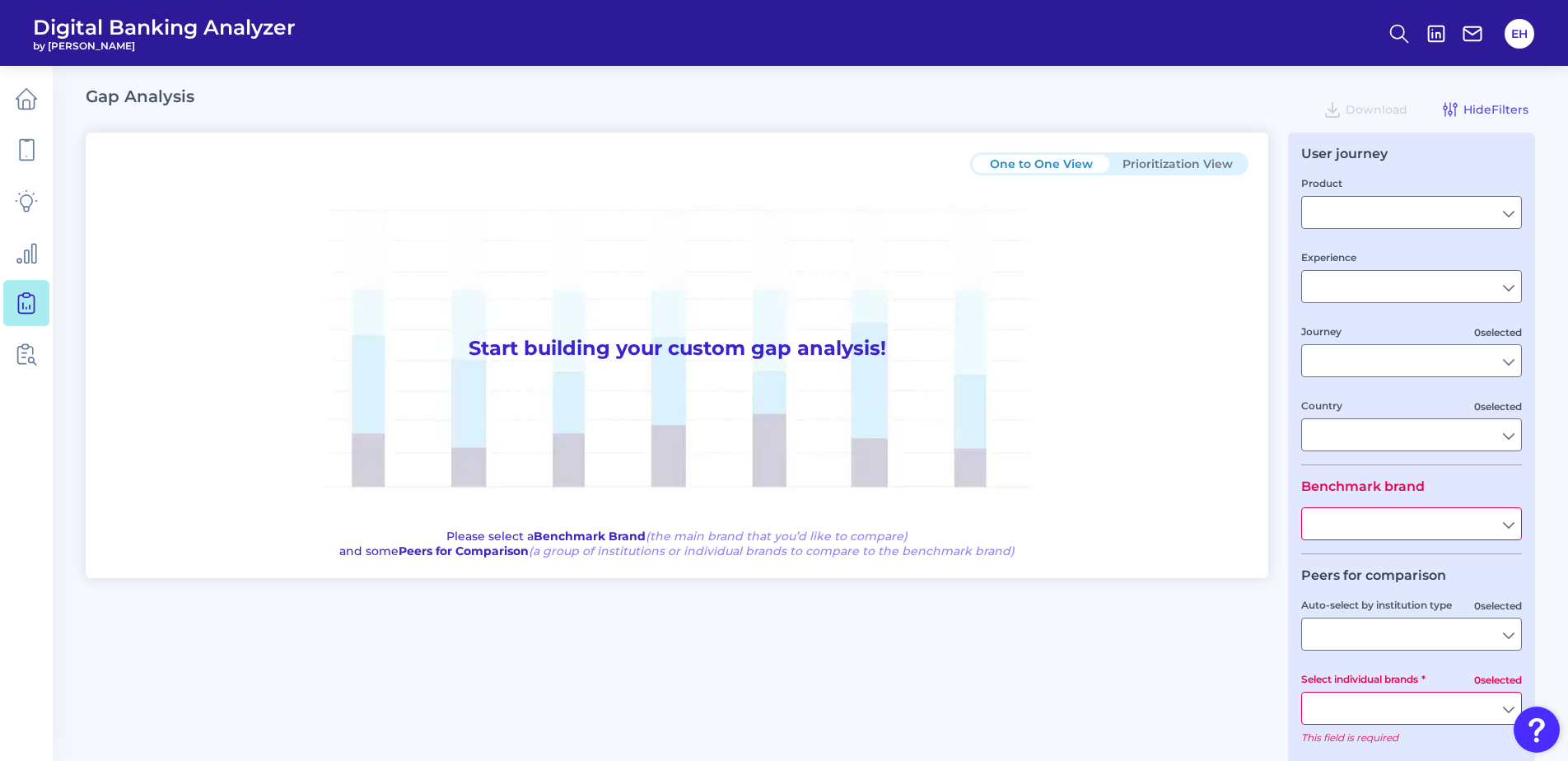
type input "Checking / Current Account"
type input "Mobile Servicing"
type input "Pre-Login Area, New Customer Onboarding, Login & Authentication, Accounts and t…"
type input "United States"
type input "All Select individual brands"
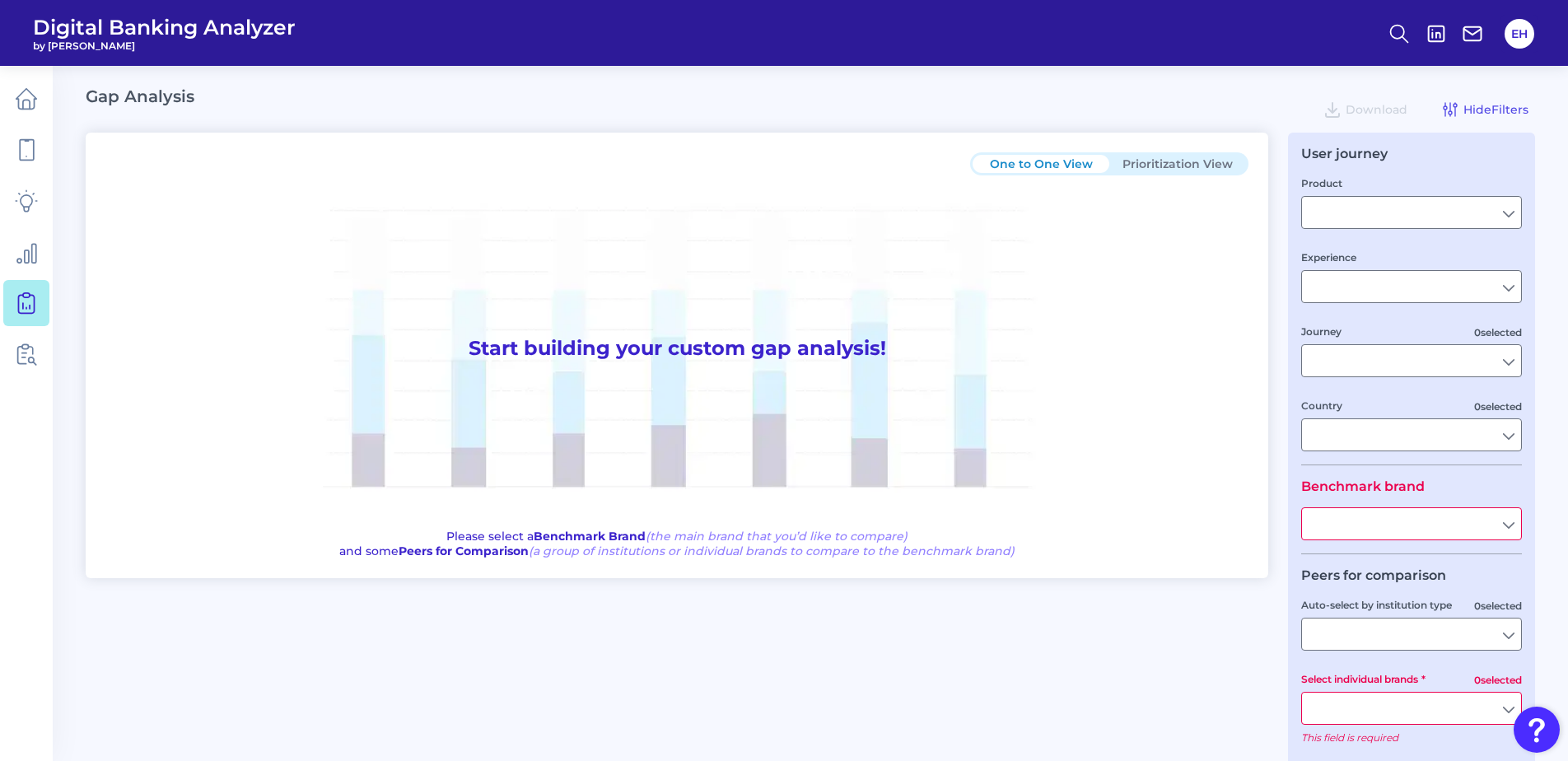
type input "All Journeys"
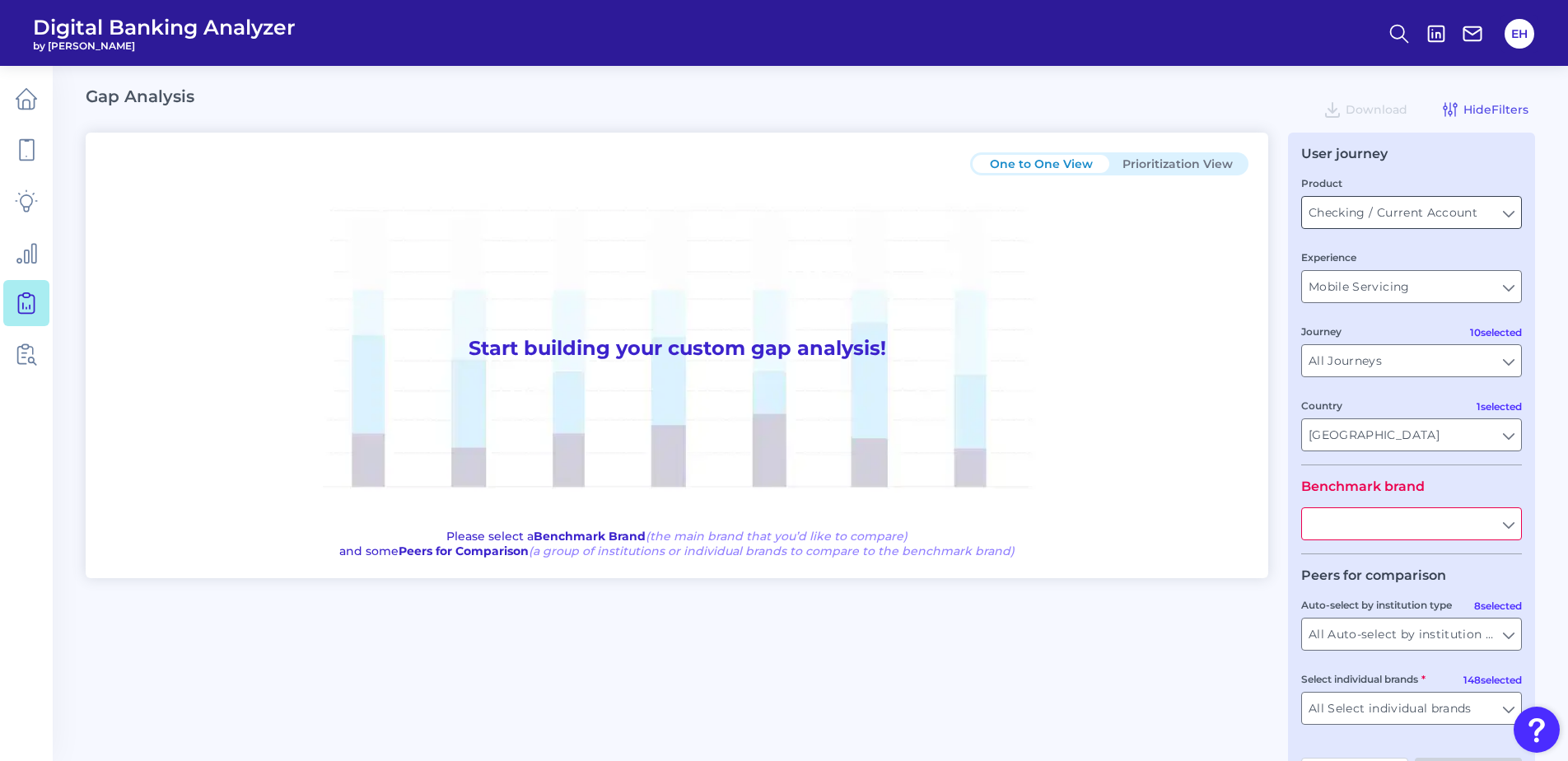
click at [1406, 212] on input "Checking / Current Account" at bounding box center [1412, 212] width 219 height 31
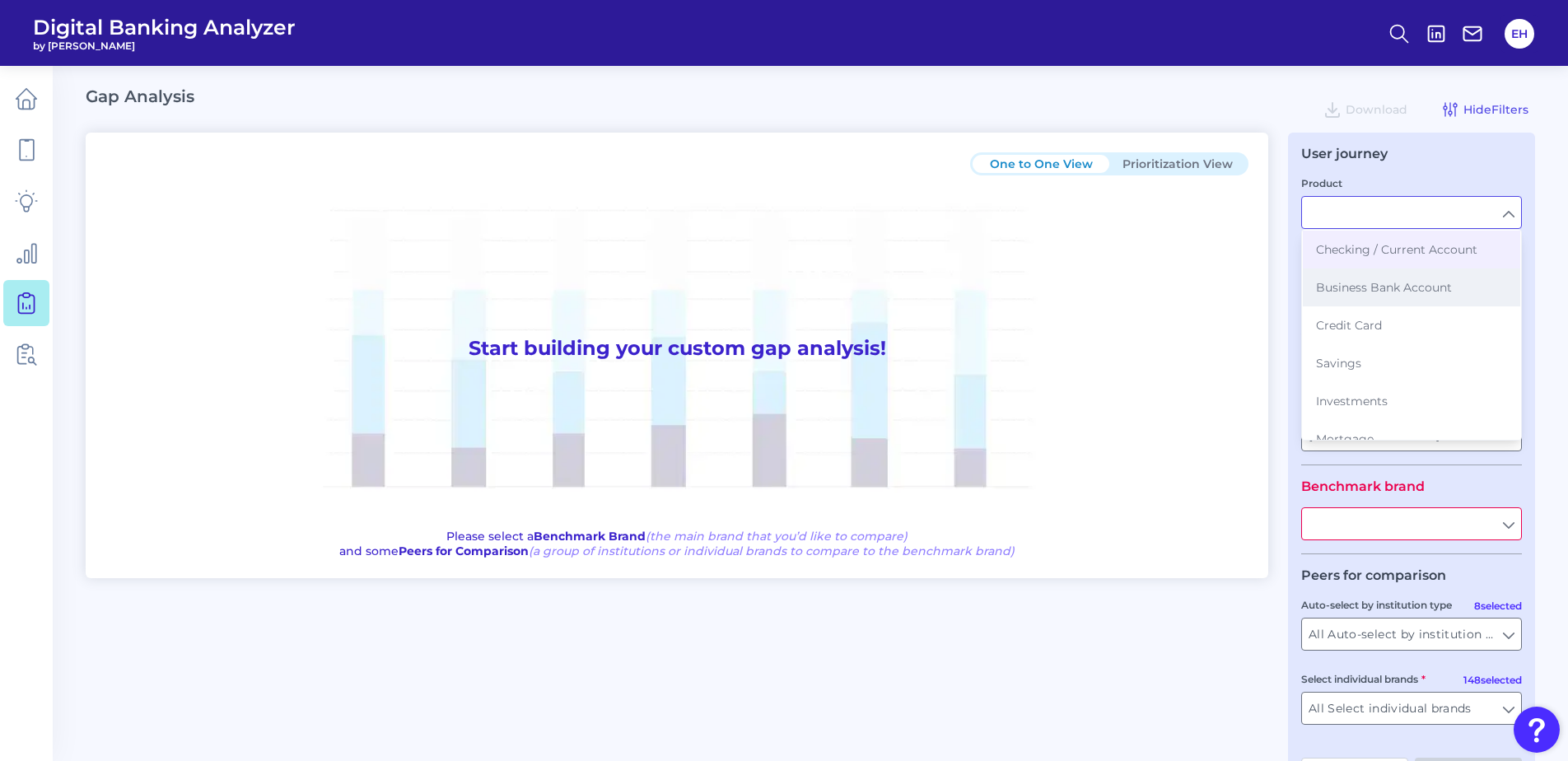
click at [1389, 278] on button "Business Bank Account" at bounding box center [1411, 288] width 217 height 38
type input "Business Bank Account"
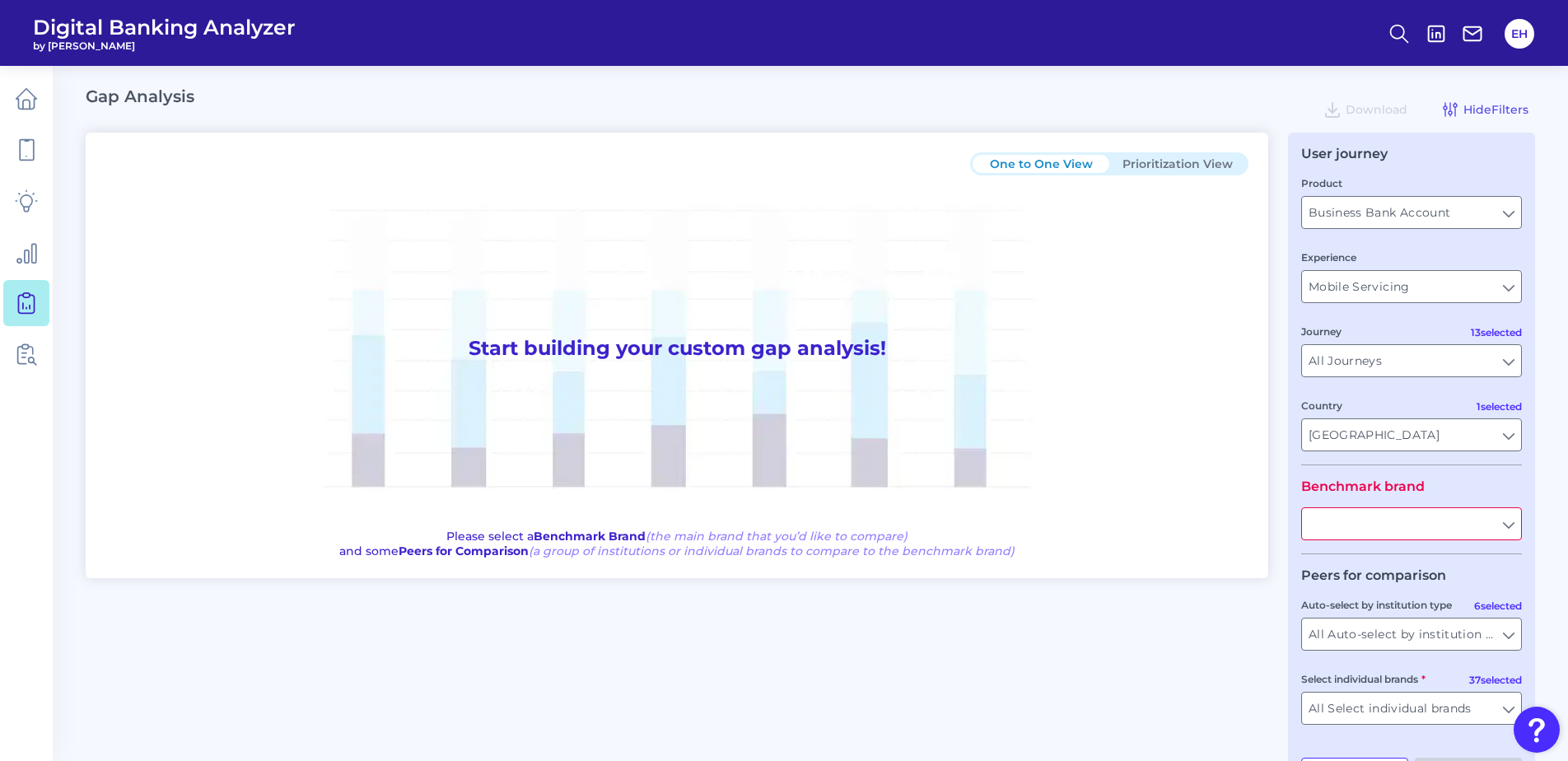
click at [1407, 530] on input "text" at bounding box center [1412, 523] width 219 height 31
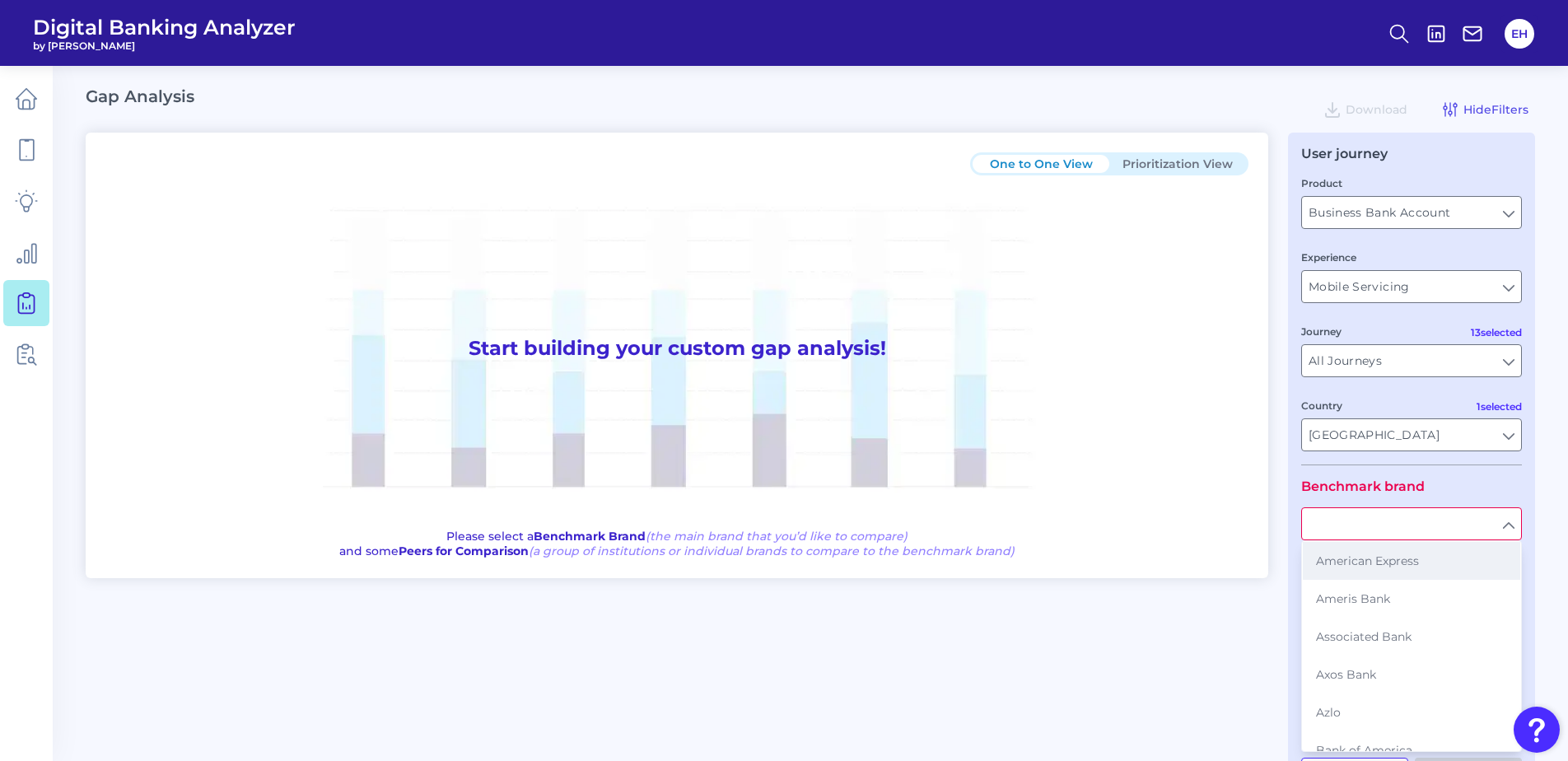
click at [1373, 568] on span "American Express" at bounding box center [1367, 561] width 103 height 15
type input "American Express"
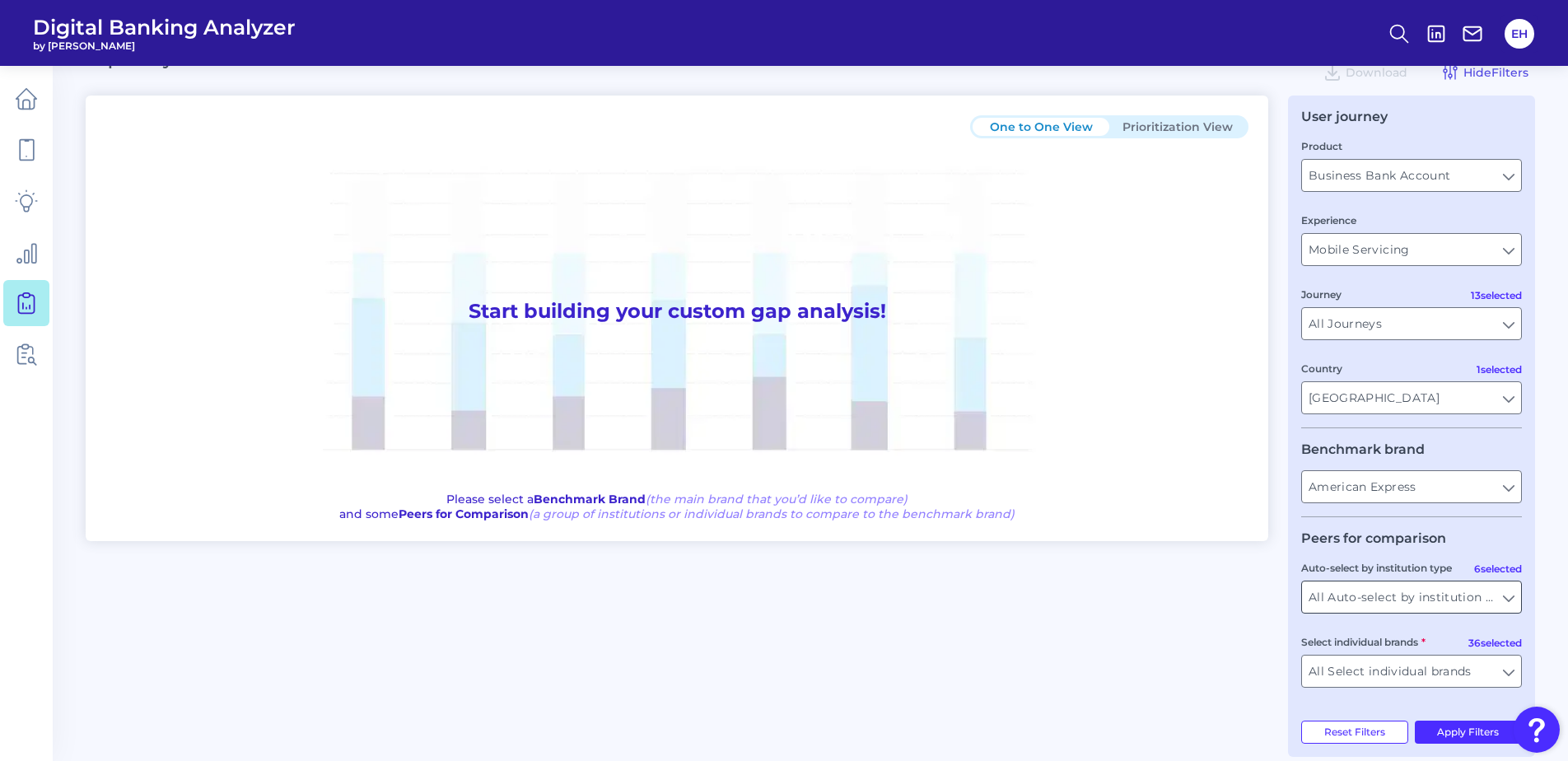
scroll to position [58, 0]
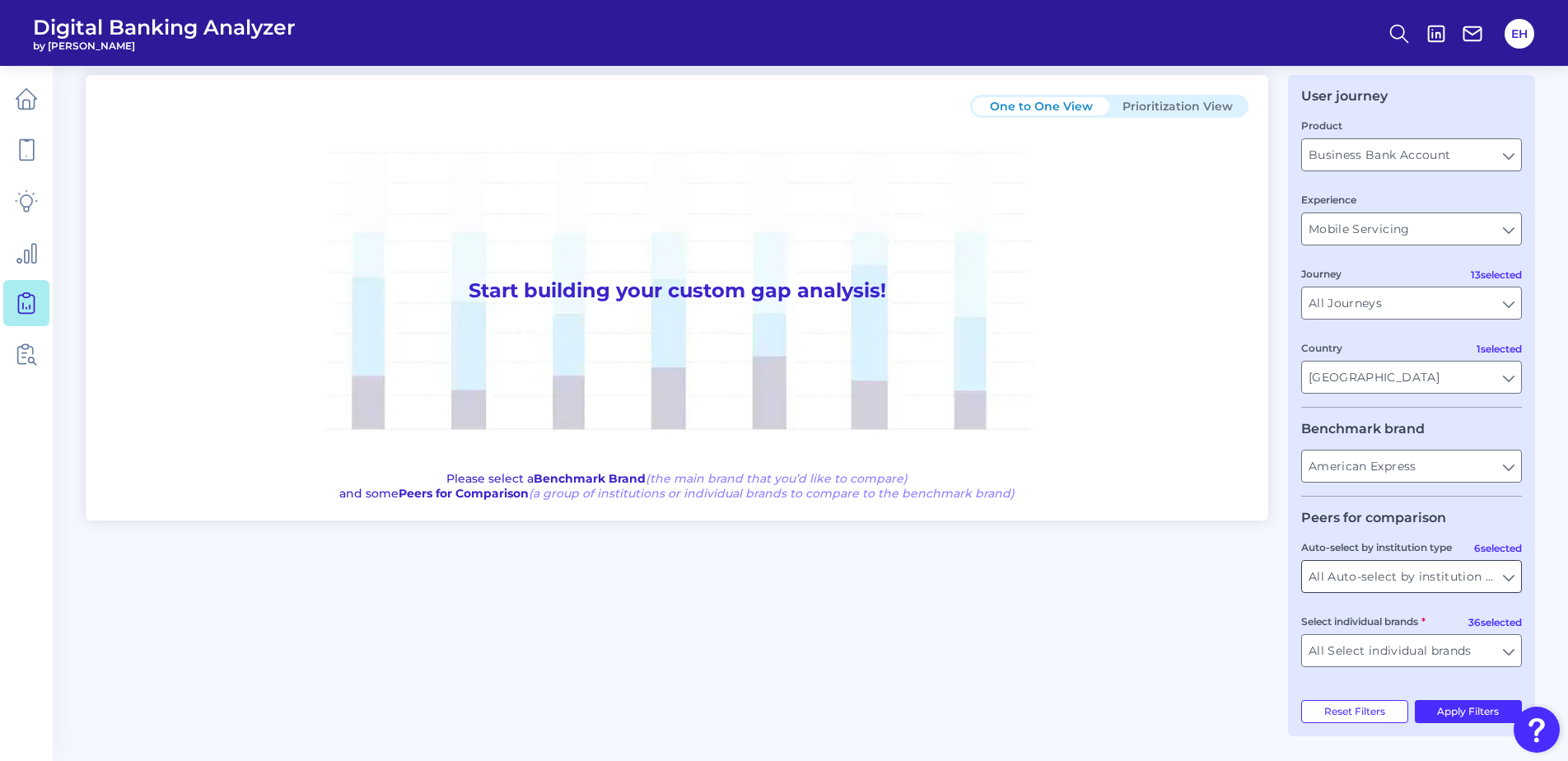
click at [1383, 579] on input "All Auto-select by institution types" at bounding box center [1412, 576] width 219 height 31
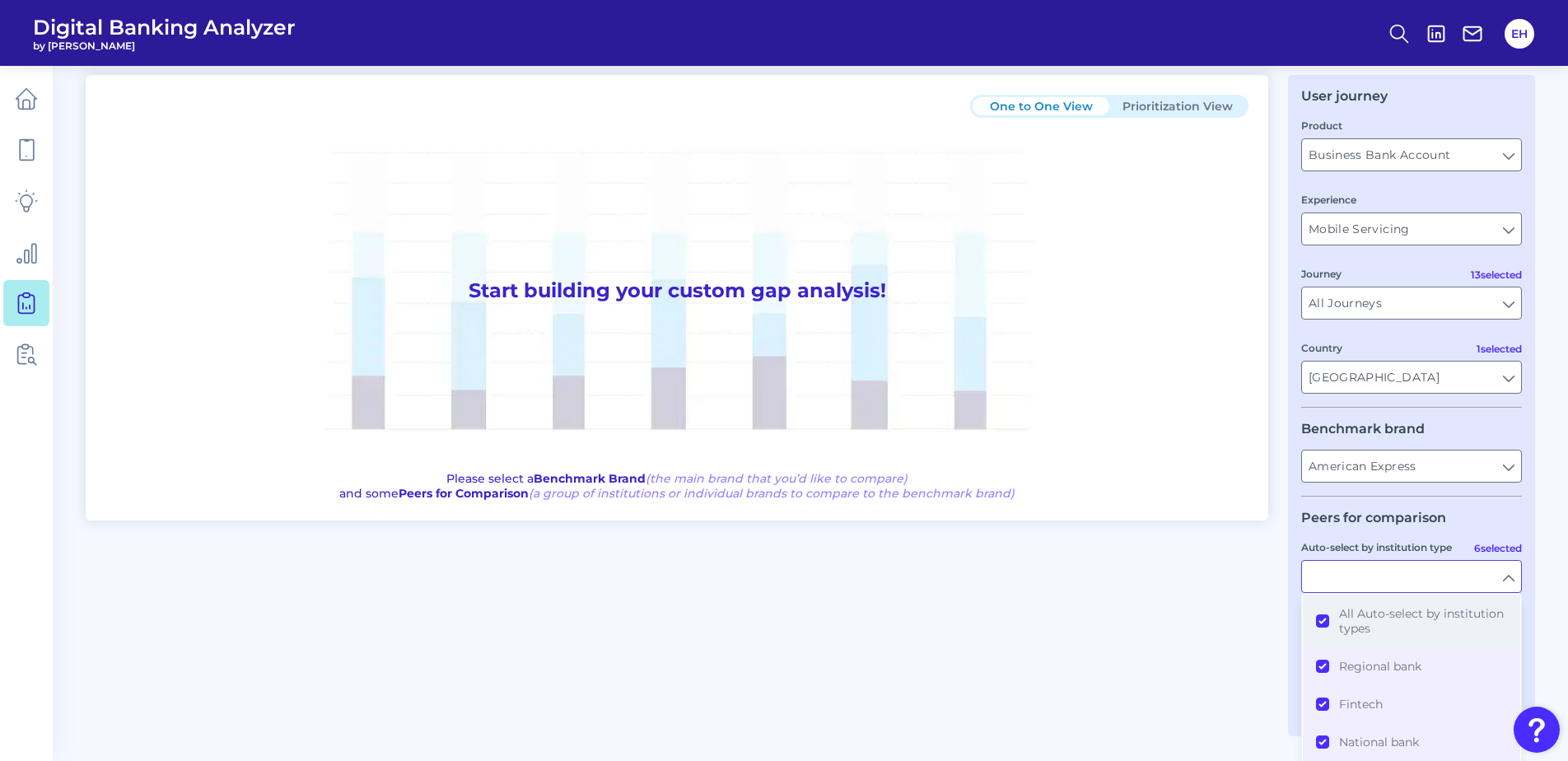
click at [1368, 606] on button "All Auto-select by institution types" at bounding box center [1411, 621] width 217 height 53
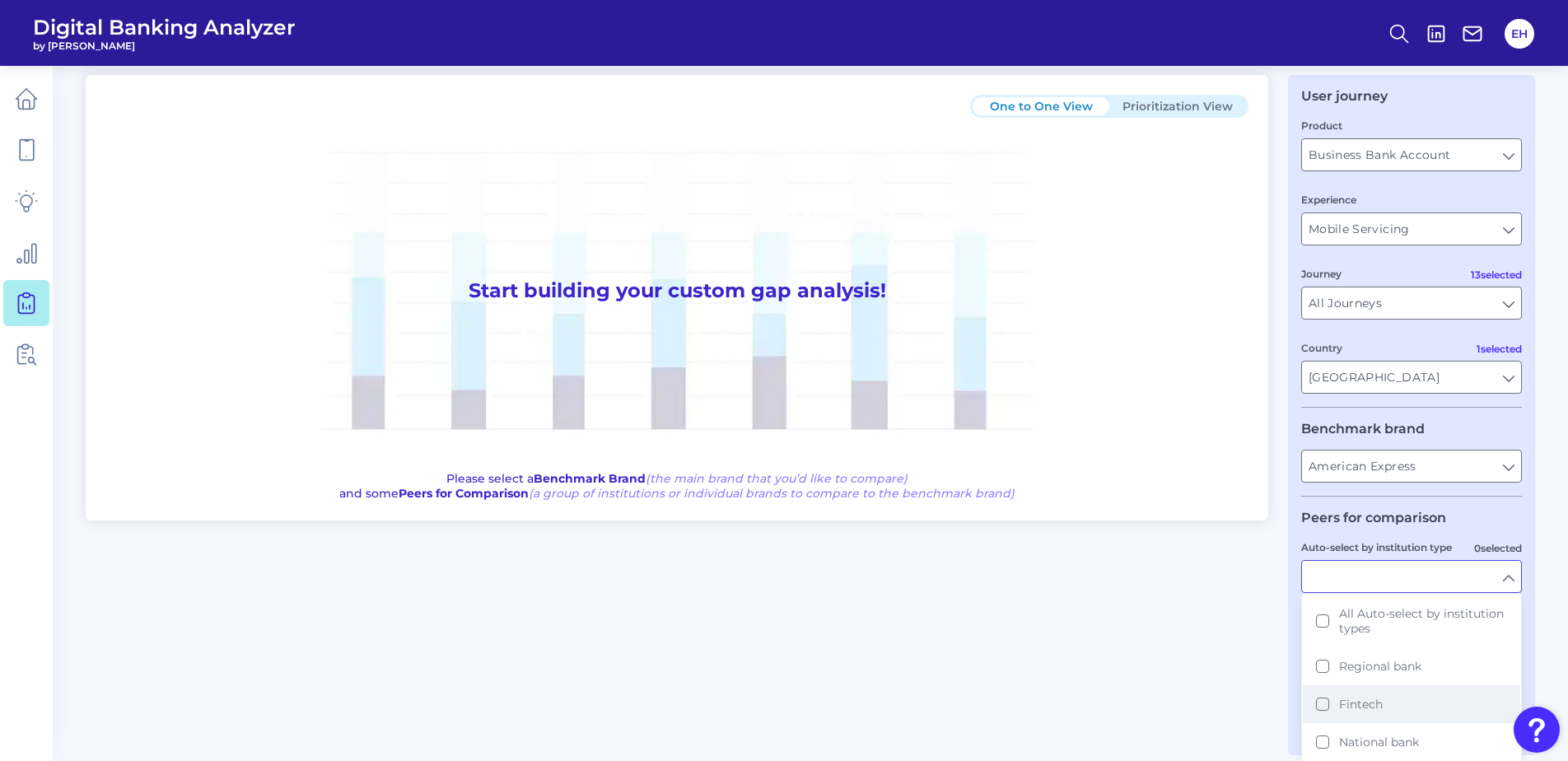
click at [1366, 706] on span "Fintech" at bounding box center [1361, 704] width 44 height 15
click at [1374, 740] on span "National bank" at bounding box center [1379, 742] width 80 height 15
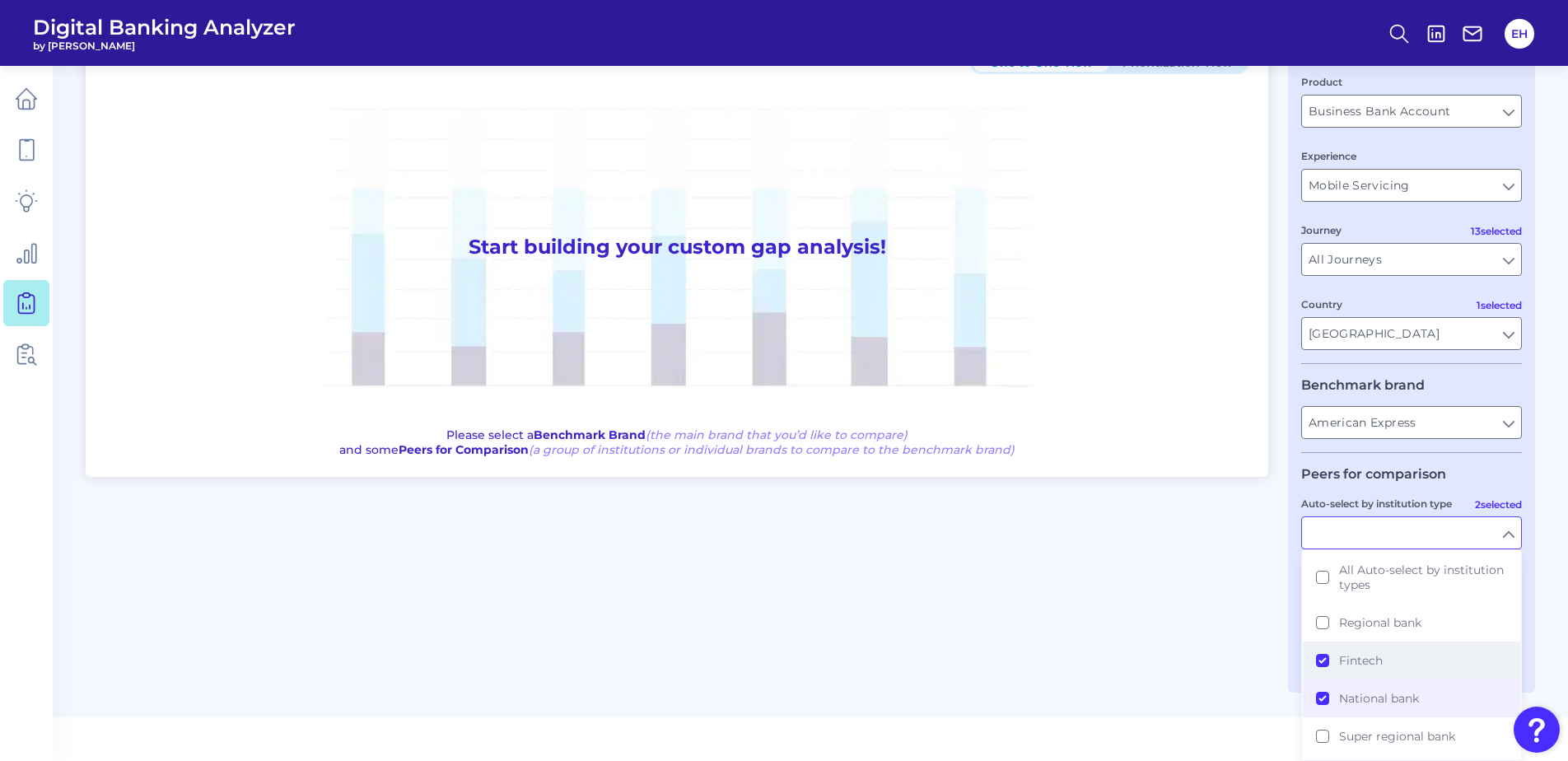
scroll to position [72, 0]
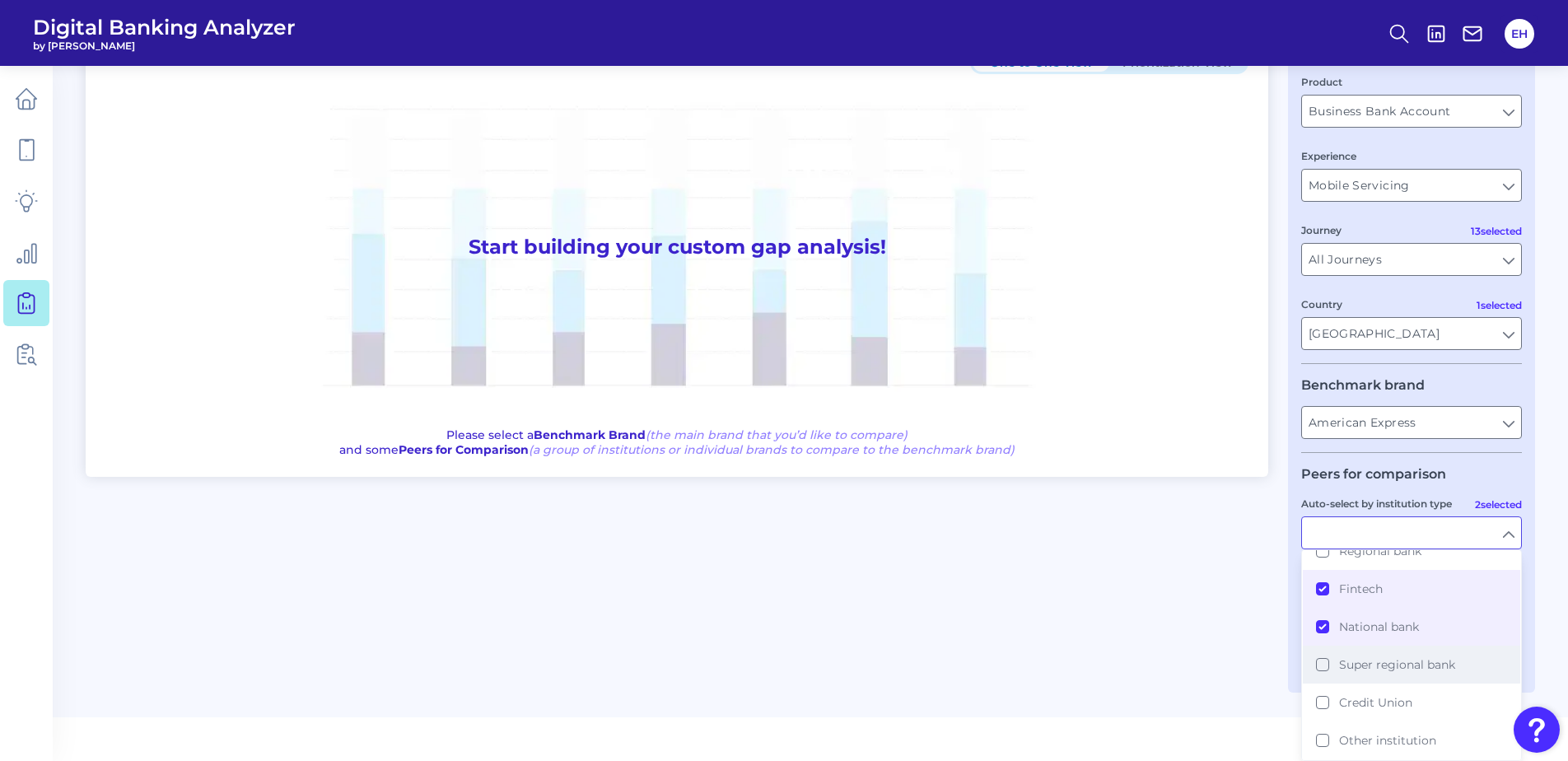
drag, startPoint x: 1363, startPoint y: 673, endPoint x: 1349, endPoint y: 669, distance: 14.6
click at [1363, 673] on button "Super regional bank" at bounding box center [1411, 664] width 217 height 38
type input "Azlo, BlueVine, Brex, Lending Club, Novo, Owners Bank, Square, Bank of America,…"
click at [956, 647] on div "One to One View Prioritization View Start building your custom gap analysis! Pl…" at bounding box center [810, 362] width 1450 height 661
type input "Fintech, National bank, Super regional bank"
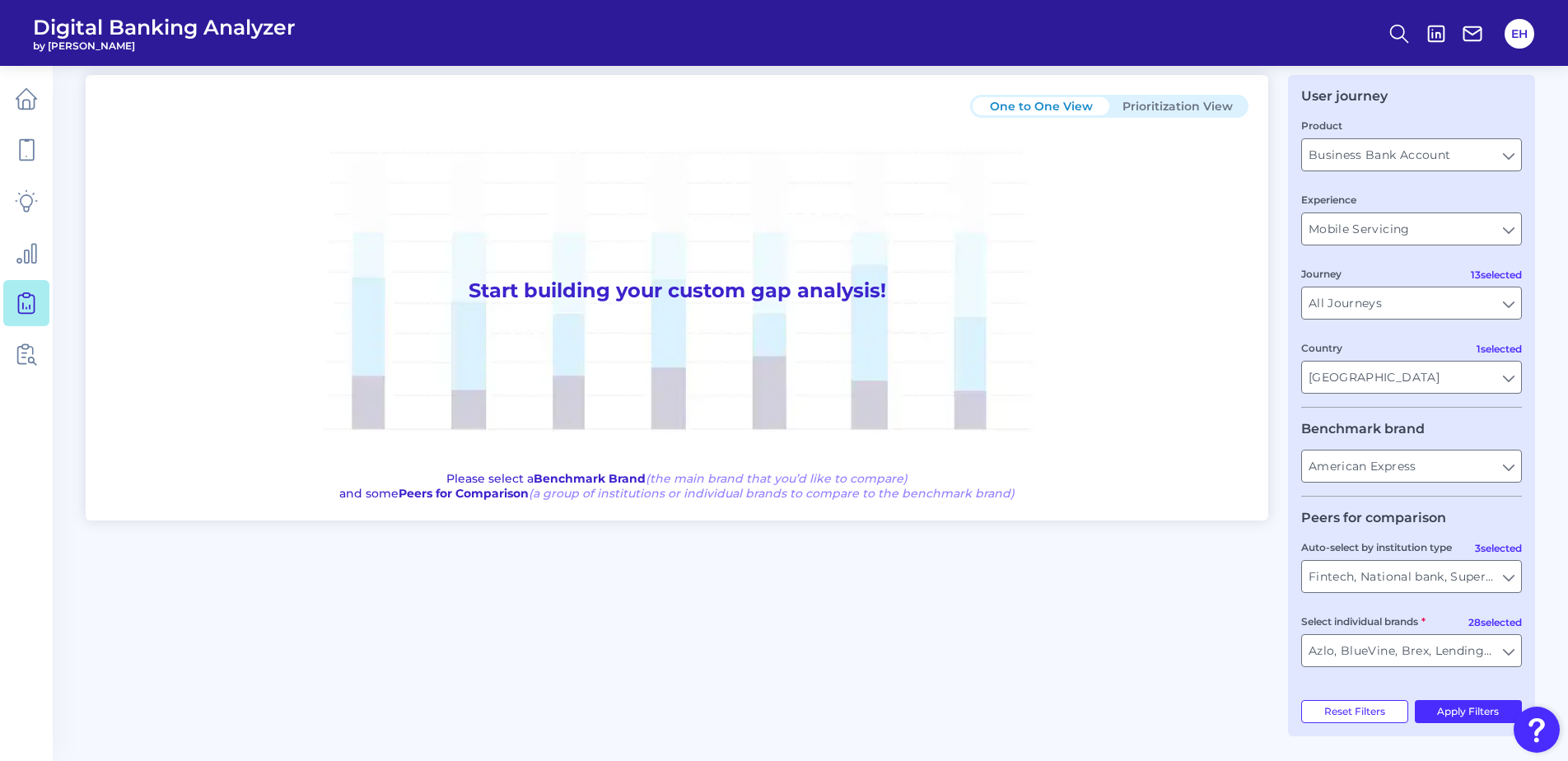
scroll to position [58, 0]
click at [1459, 714] on button "Apply Filters" at bounding box center [1468, 711] width 108 height 23
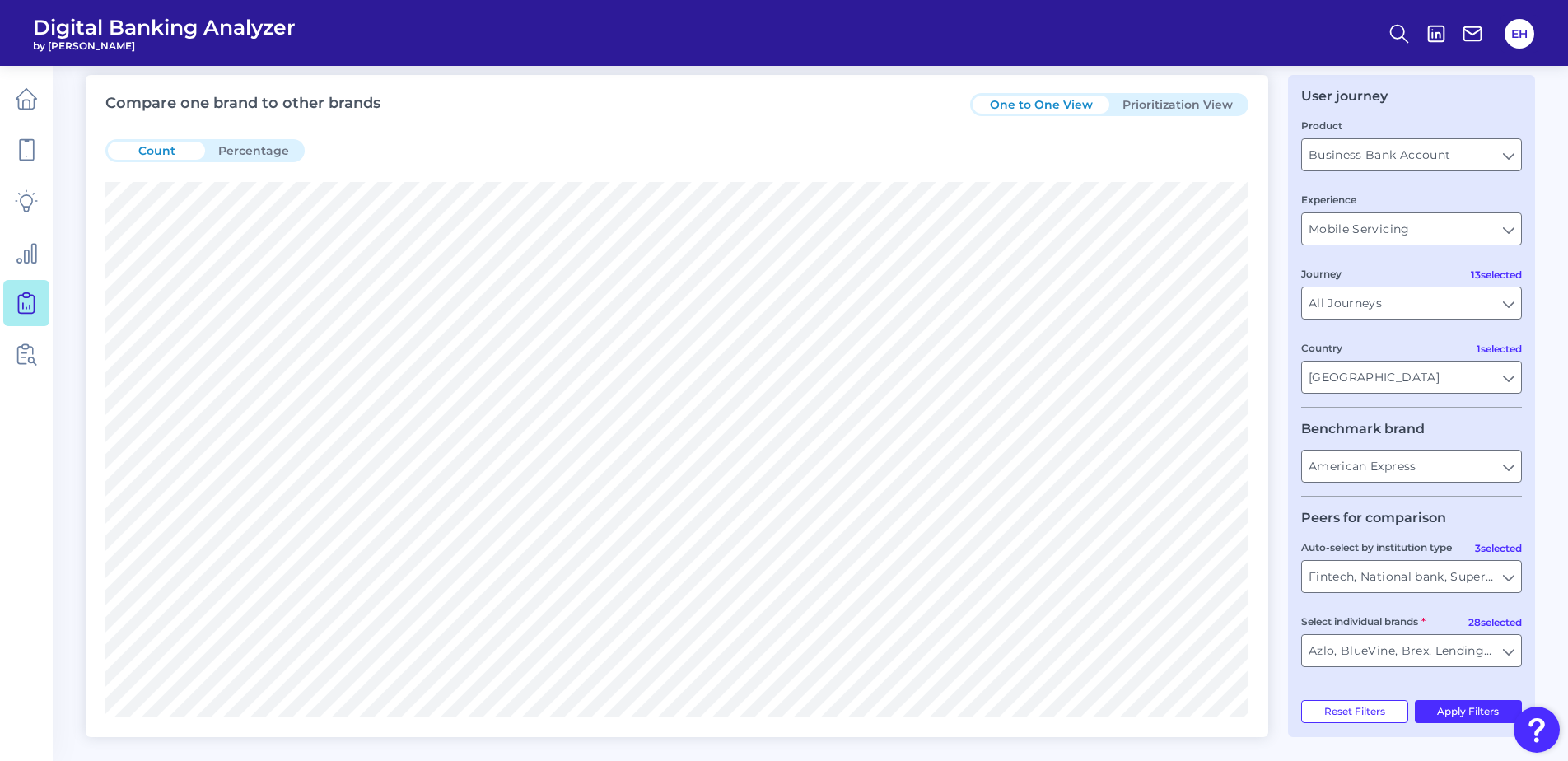
click at [1199, 103] on button "Prioritization View" at bounding box center [1177, 105] width 136 height 18
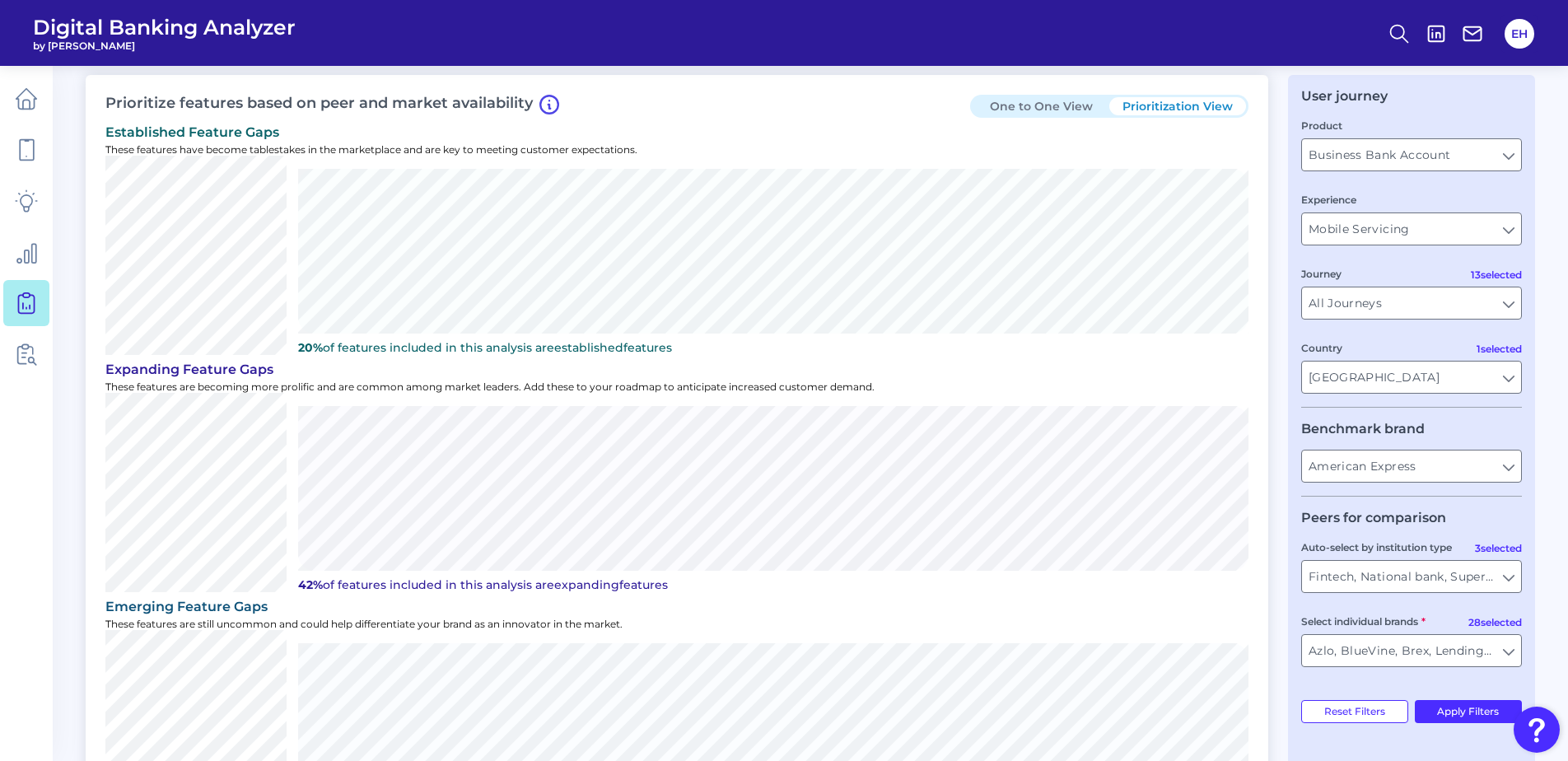
scroll to position [0, 0]
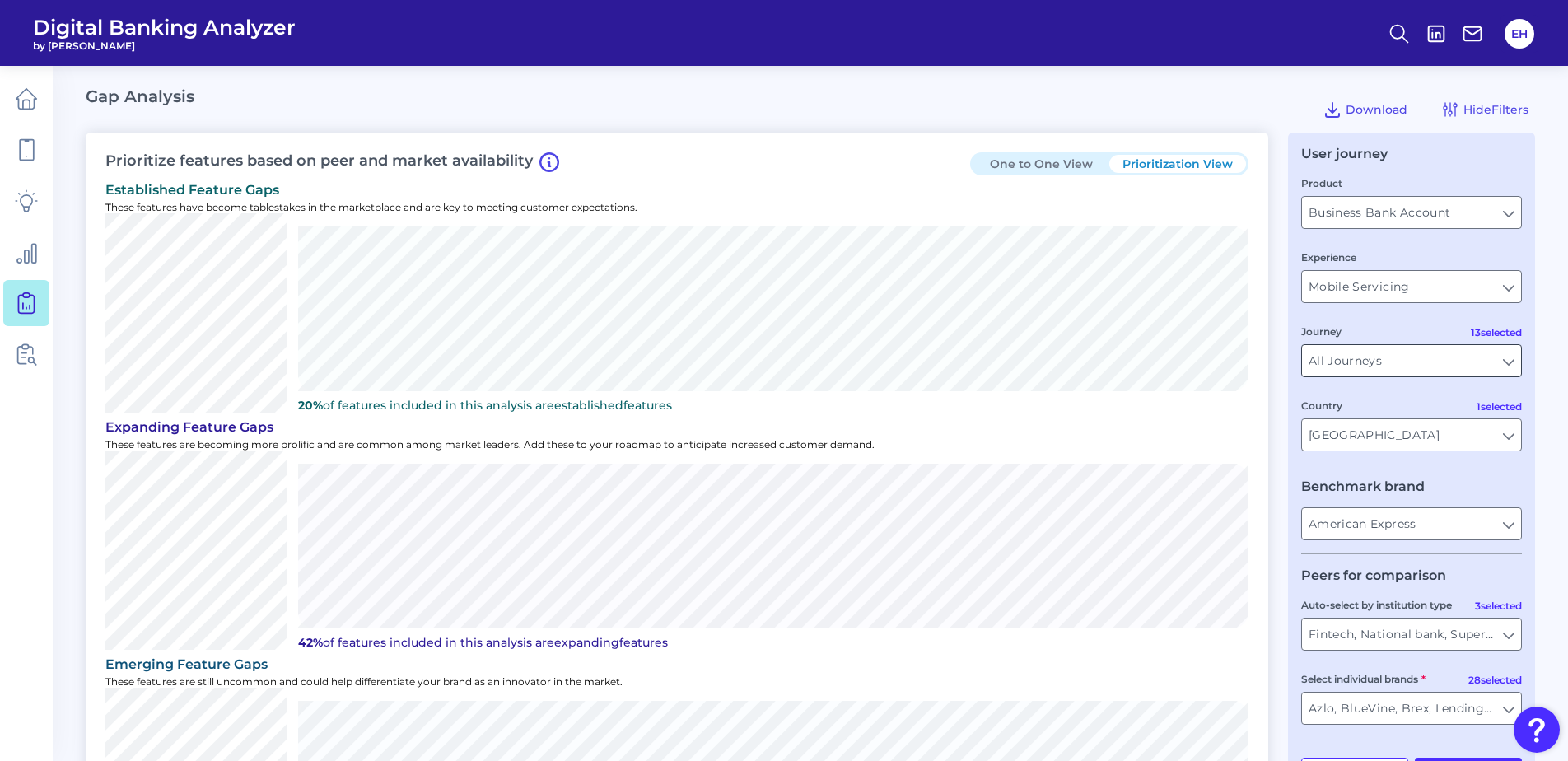
click at [1464, 366] on input "All Journeys" at bounding box center [1412, 361] width 219 height 31
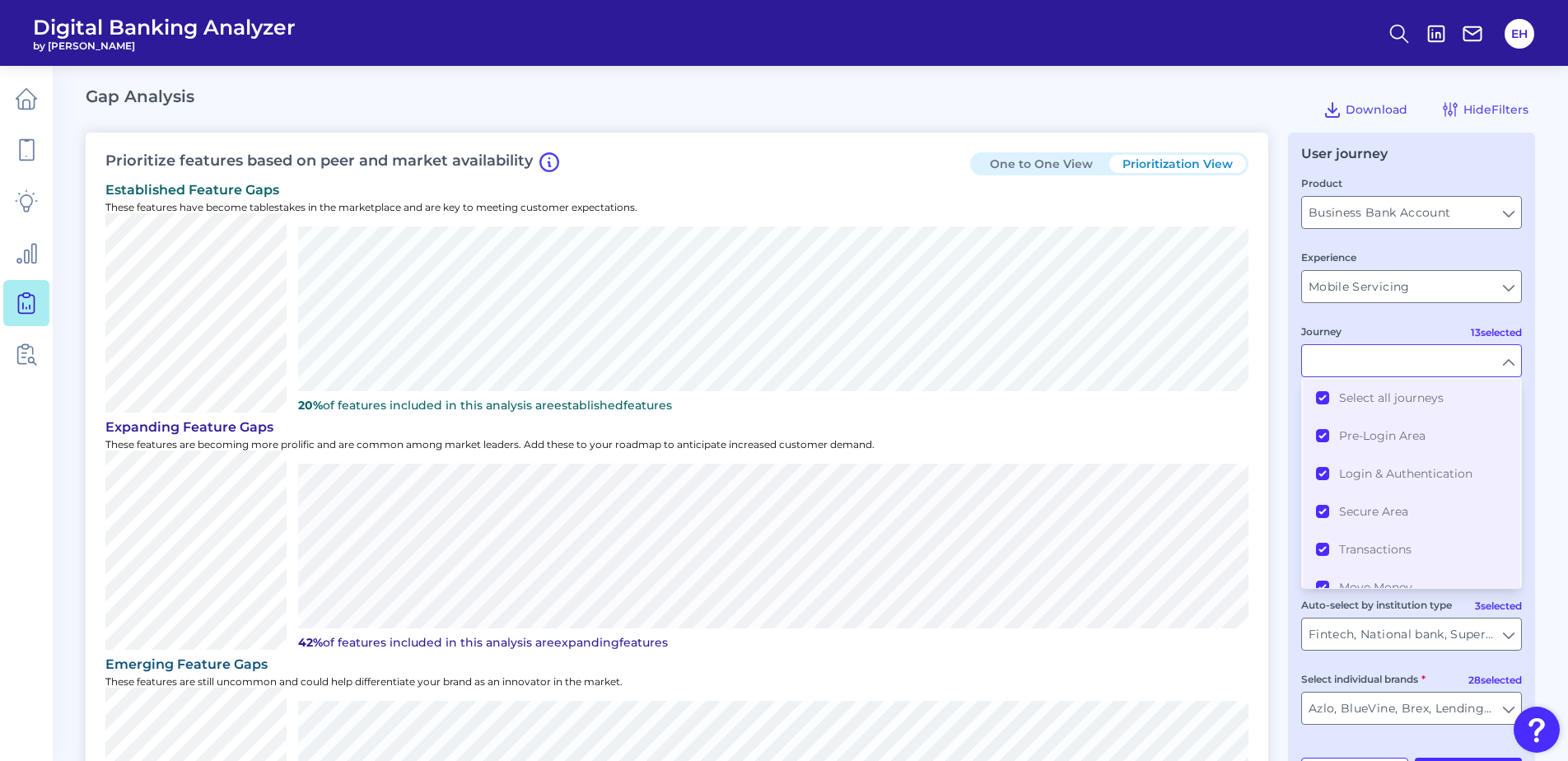
click at [1530, 396] on div "User journey Product Business Bank Account Business Bank Account Experience Mob…" at bounding box center [1411, 521] width 247 height 778
type input "All Journeys"
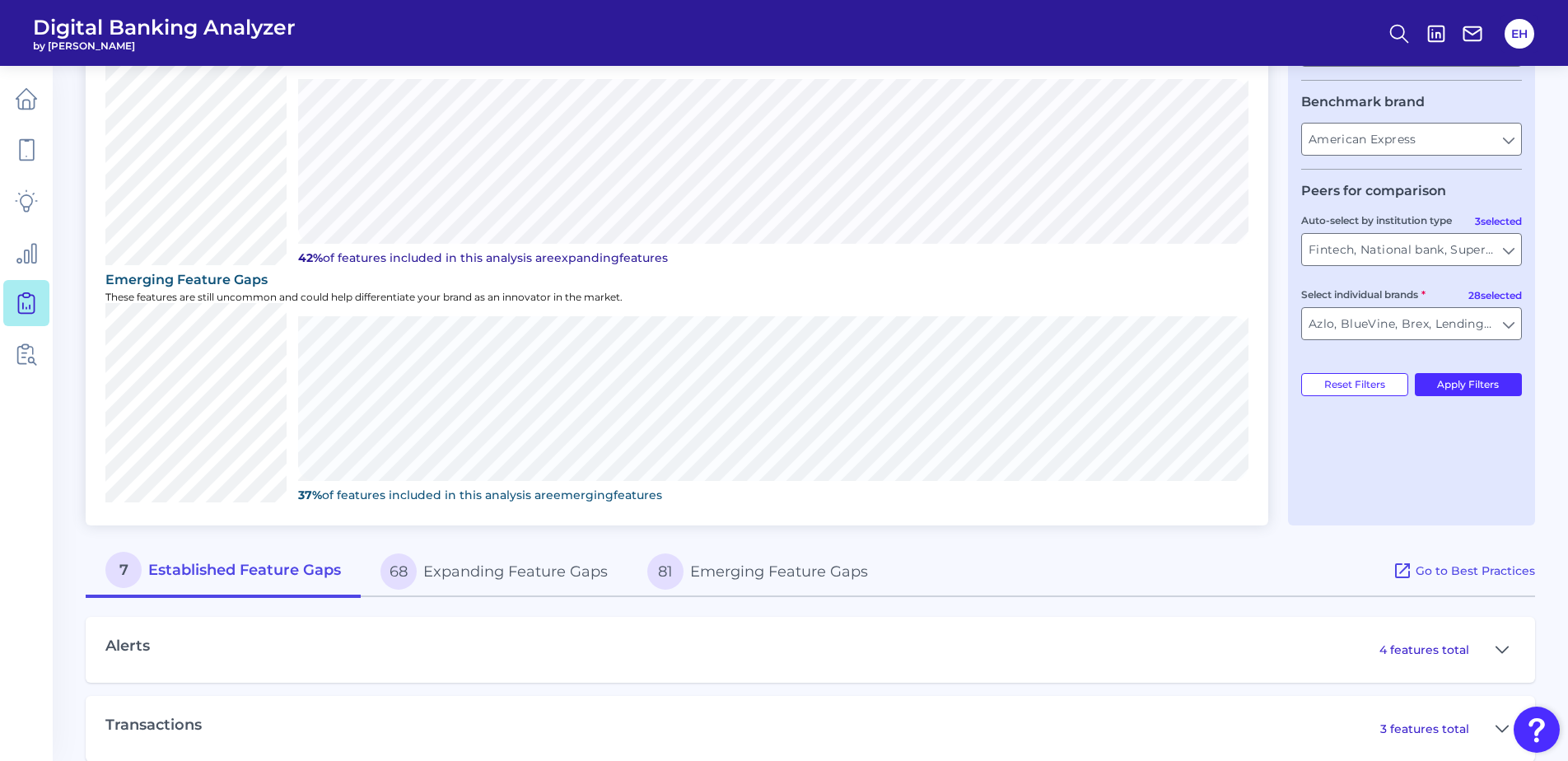
scroll to position [410, 0]
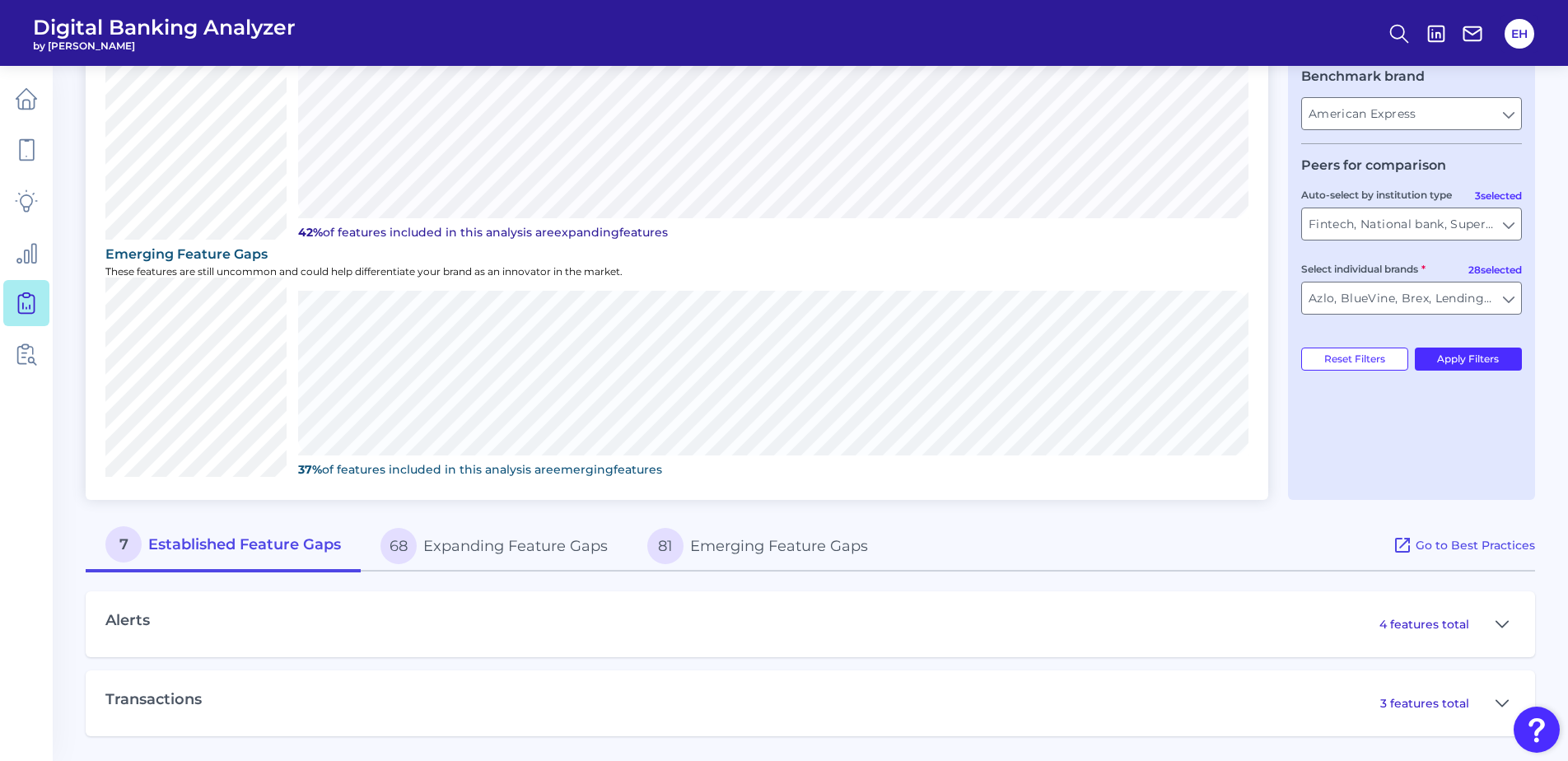
click at [589, 554] on button "68 Expanding Feature Gaps" at bounding box center [494, 546] width 267 height 53
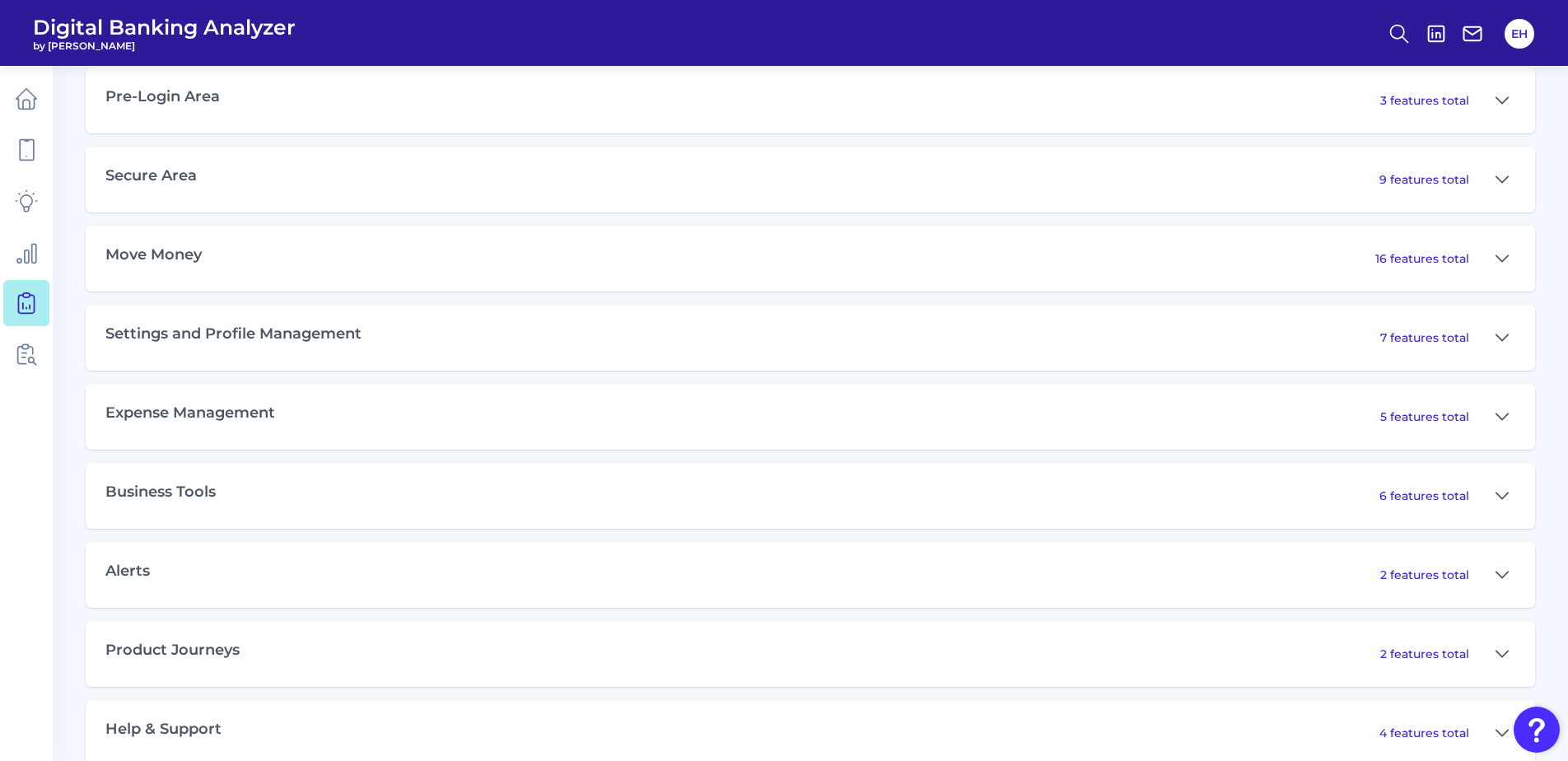
scroll to position [872, 0]
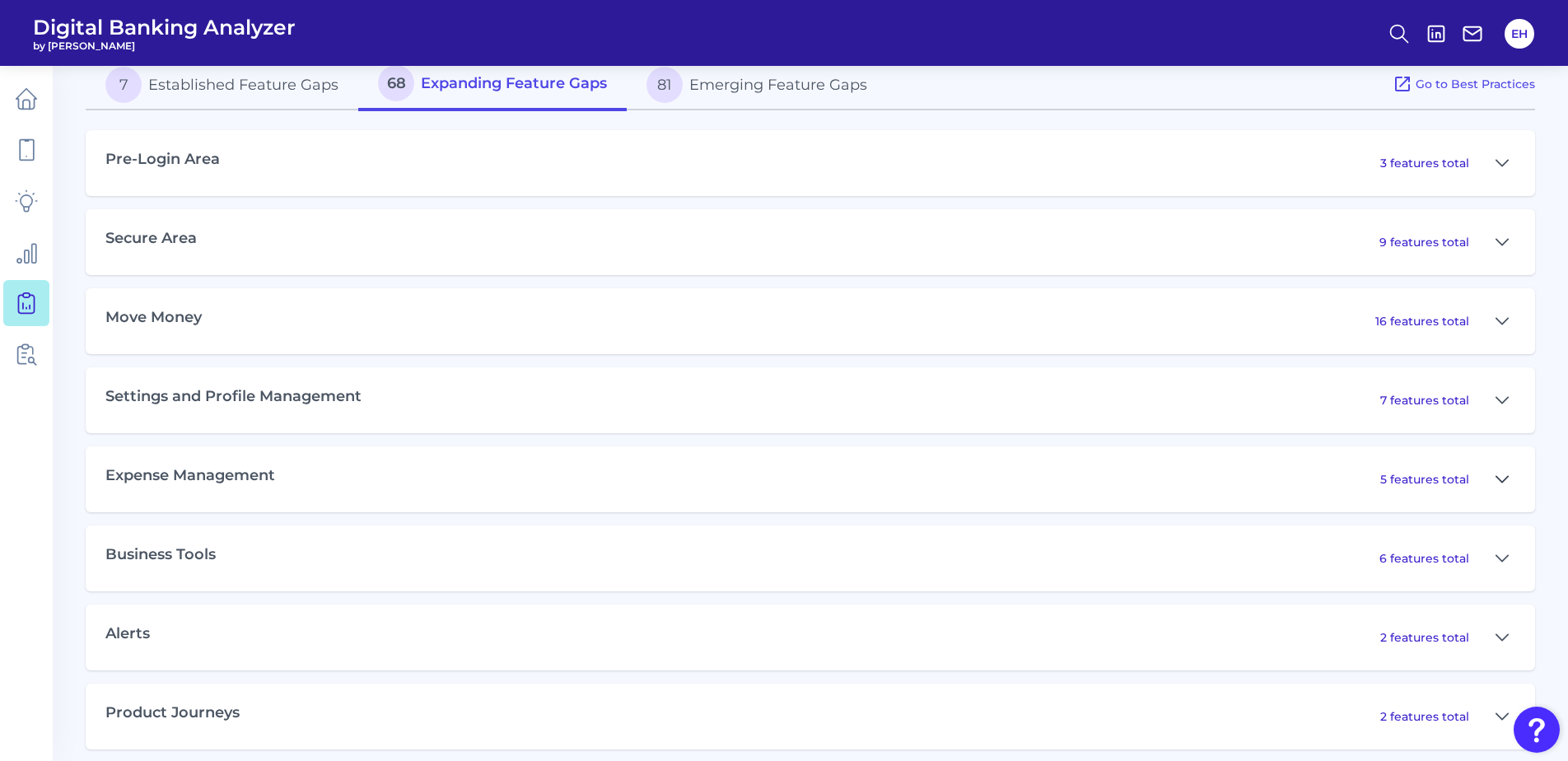
click at [1492, 478] on button at bounding box center [1501, 479] width 26 height 26
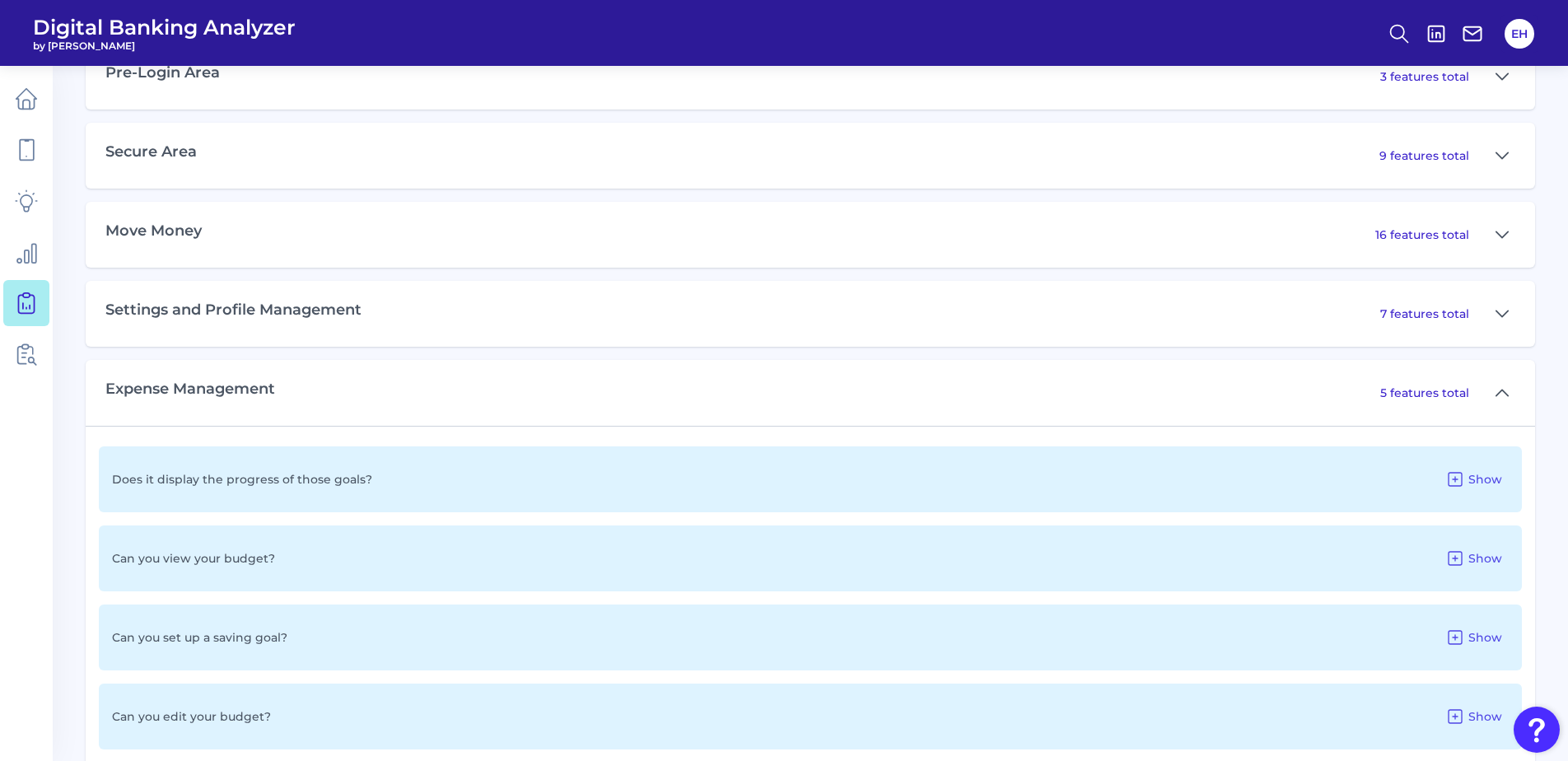
scroll to position [954, 0]
click at [1482, 322] on div "7 features total" at bounding box center [1448, 318] width 135 height 26
click at [1444, 319] on p "7 features total" at bounding box center [1424, 318] width 89 height 15
click at [1505, 315] on icon at bounding box center [1501, 318] width 13 height 20
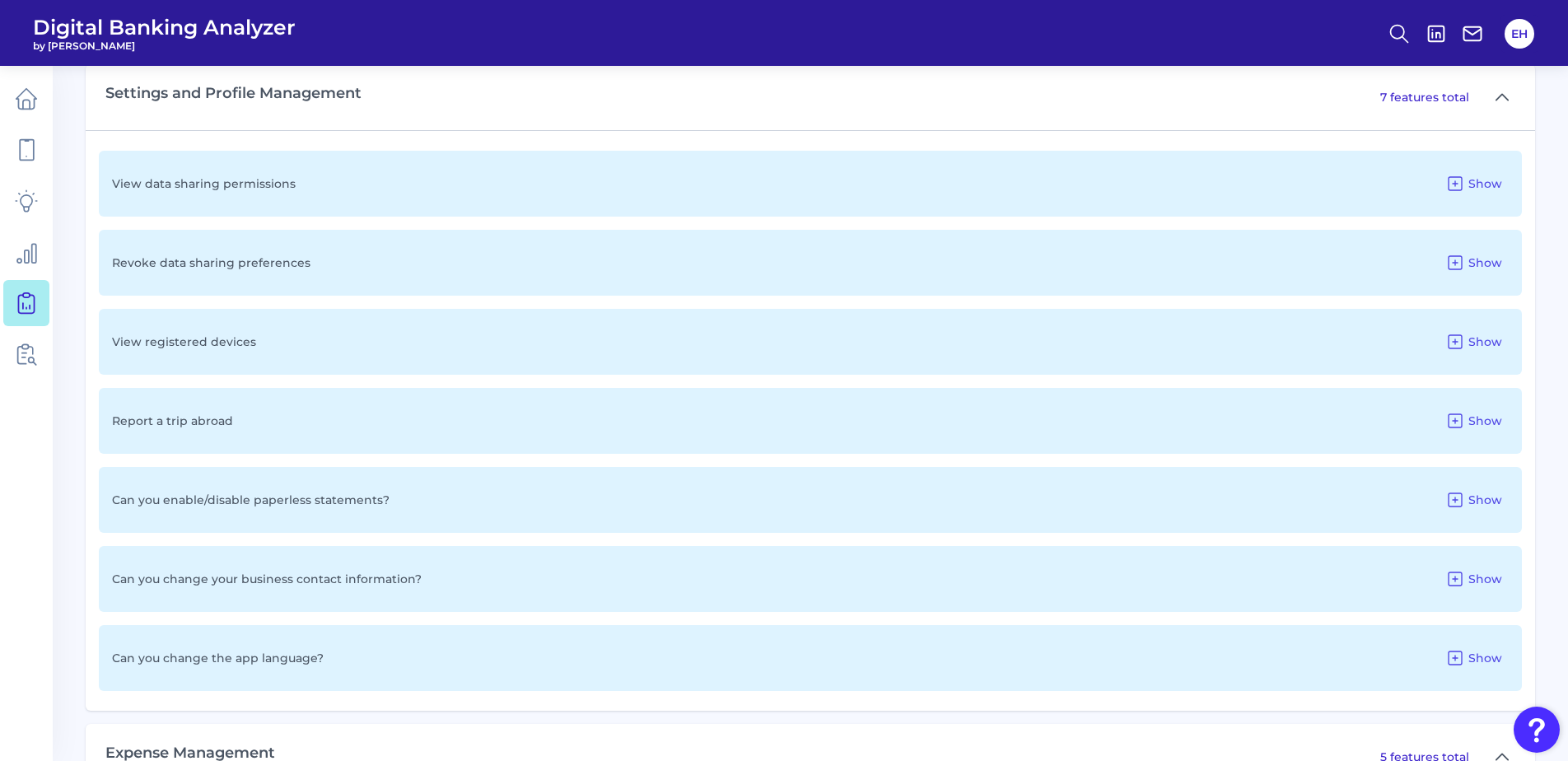
scroll to position [1036, 0]
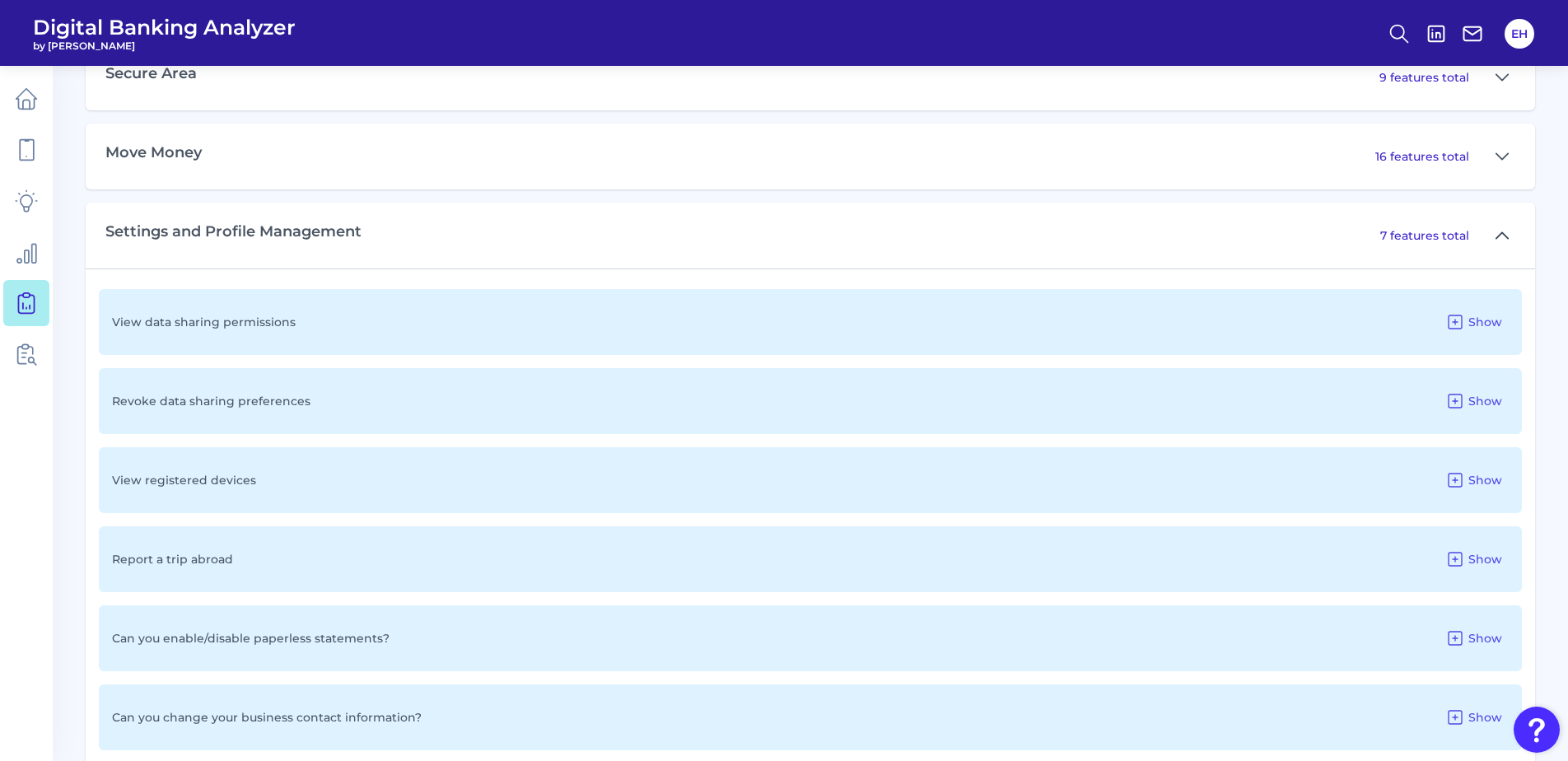
click at [1507, 235] on button at bounding box center [1501, 235] width 26 height 26
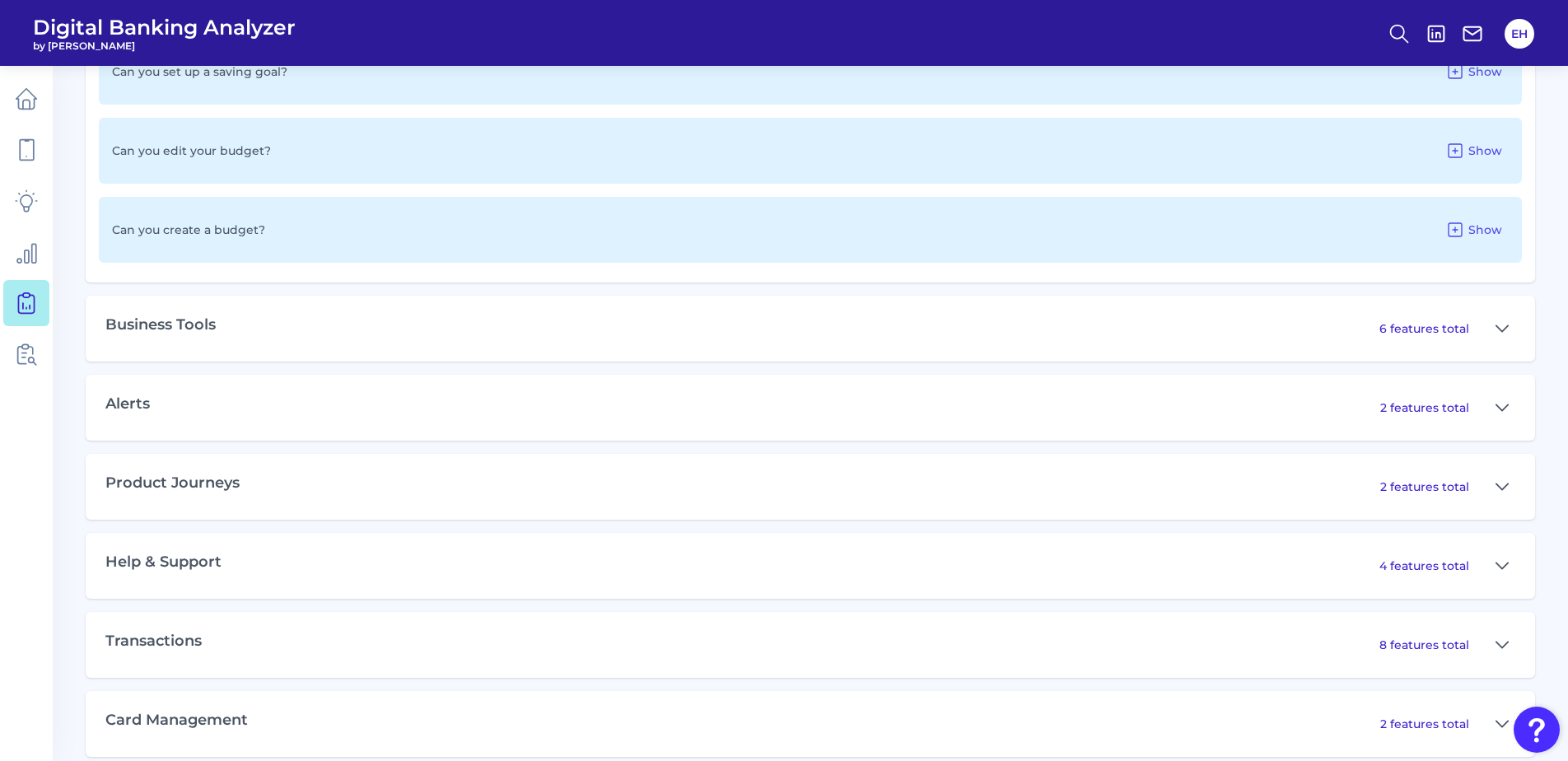
scroll to position [1531, 0]
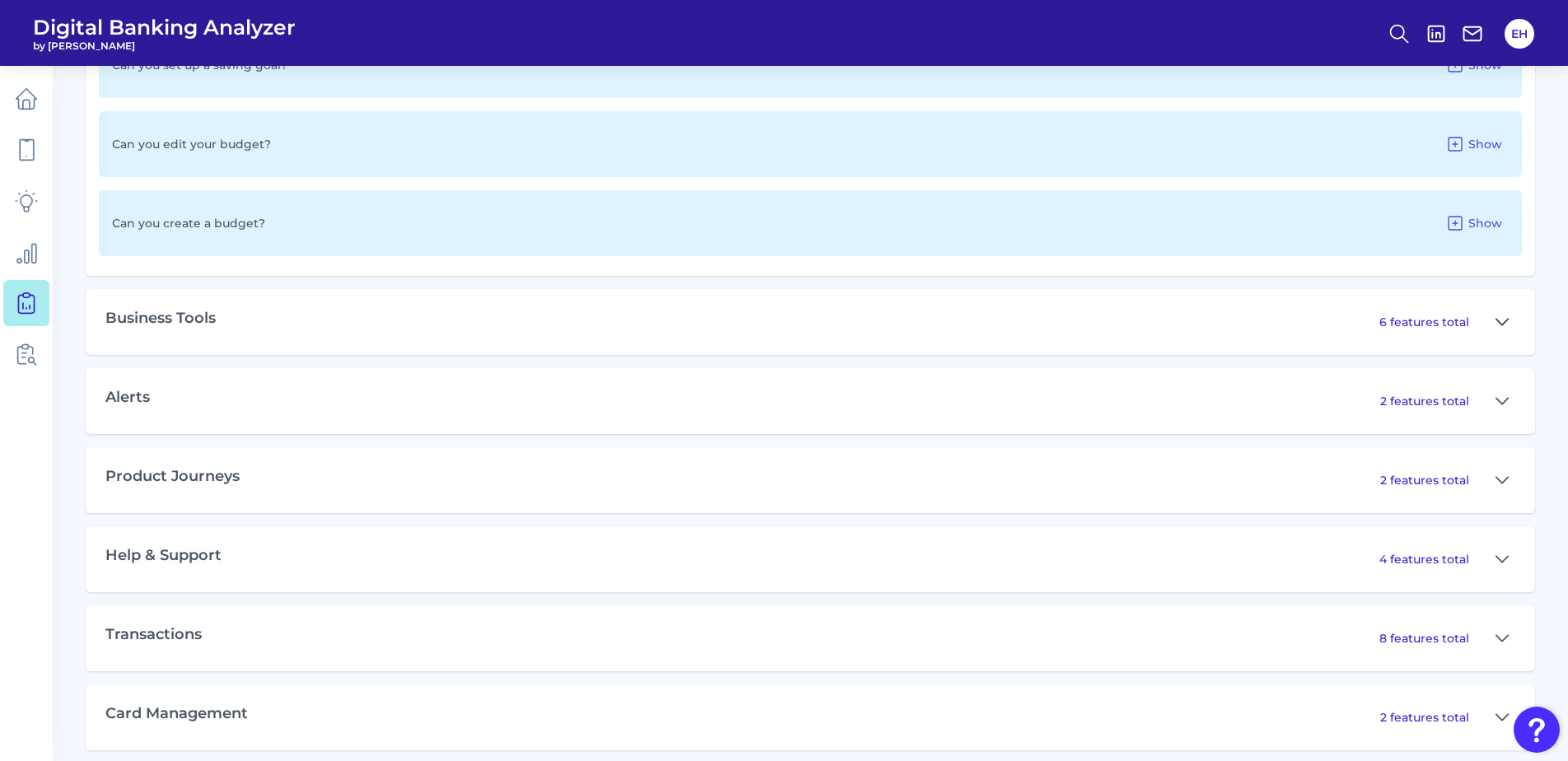
click at [1502, 322] on icon at bounding box center [1501, 322] width 13 height 20
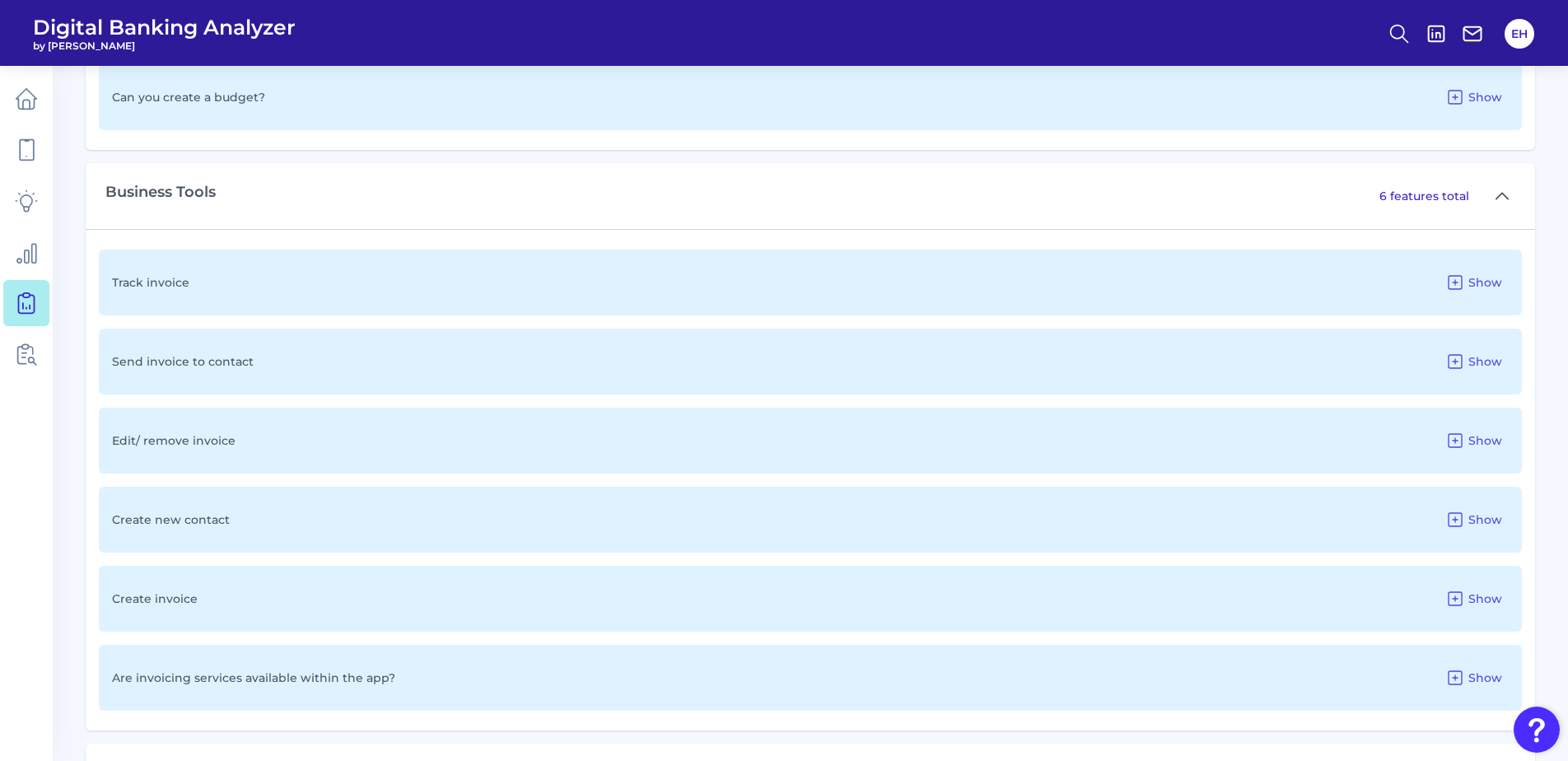
scroll to position [1695, 0]
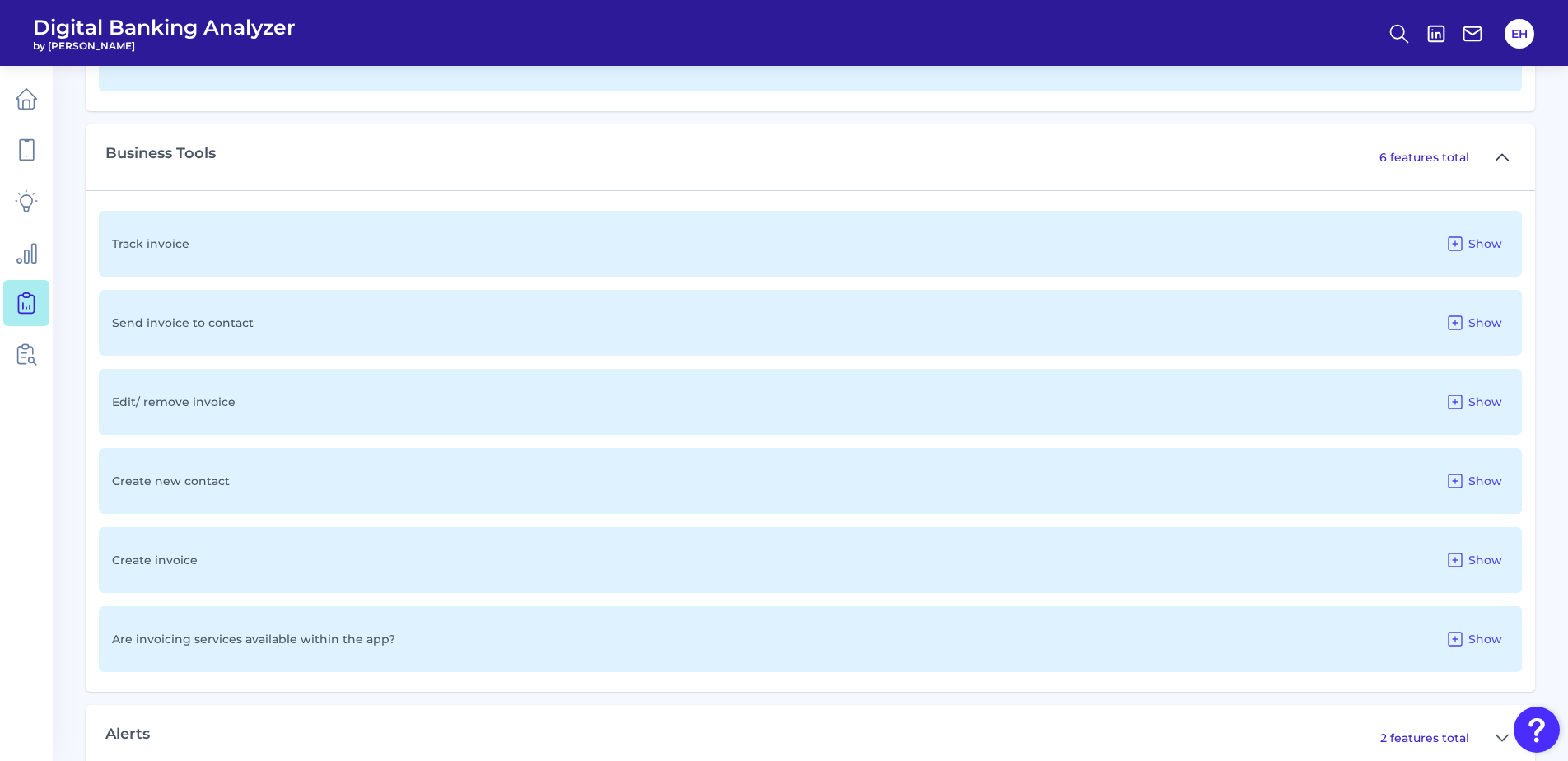
click at [1496, 159] on icon at bounding box center [1502, 157] width 12 height 6
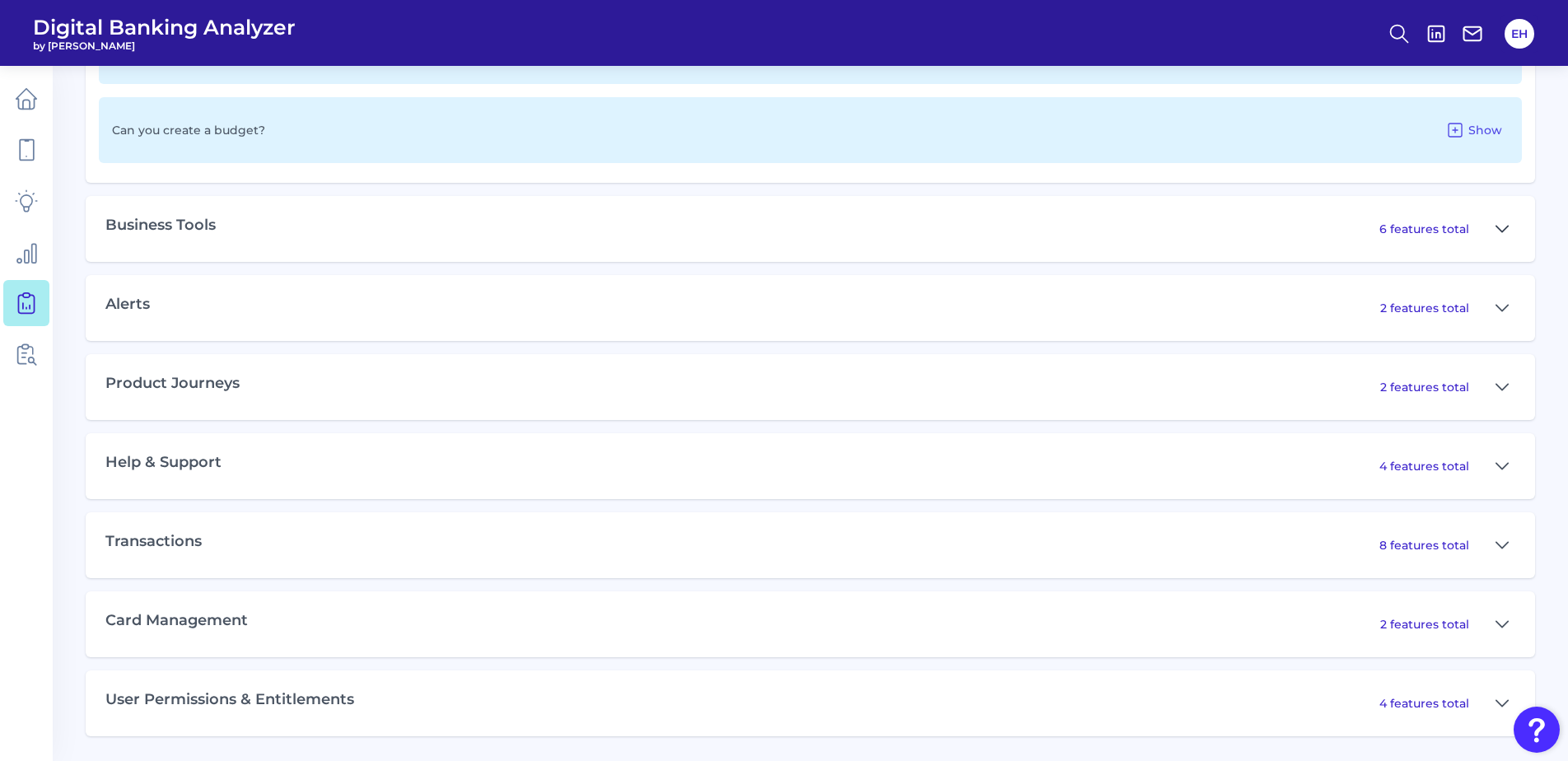
scroll to position [1624, 0]
click at [1494, 716] on div "User Permissions & Entitlements 4 features total" at bounding box center [810, 703] width 1450 height 66
click at [1499, 704] on icon at bounding box center [1502, 703] width 12 height 6
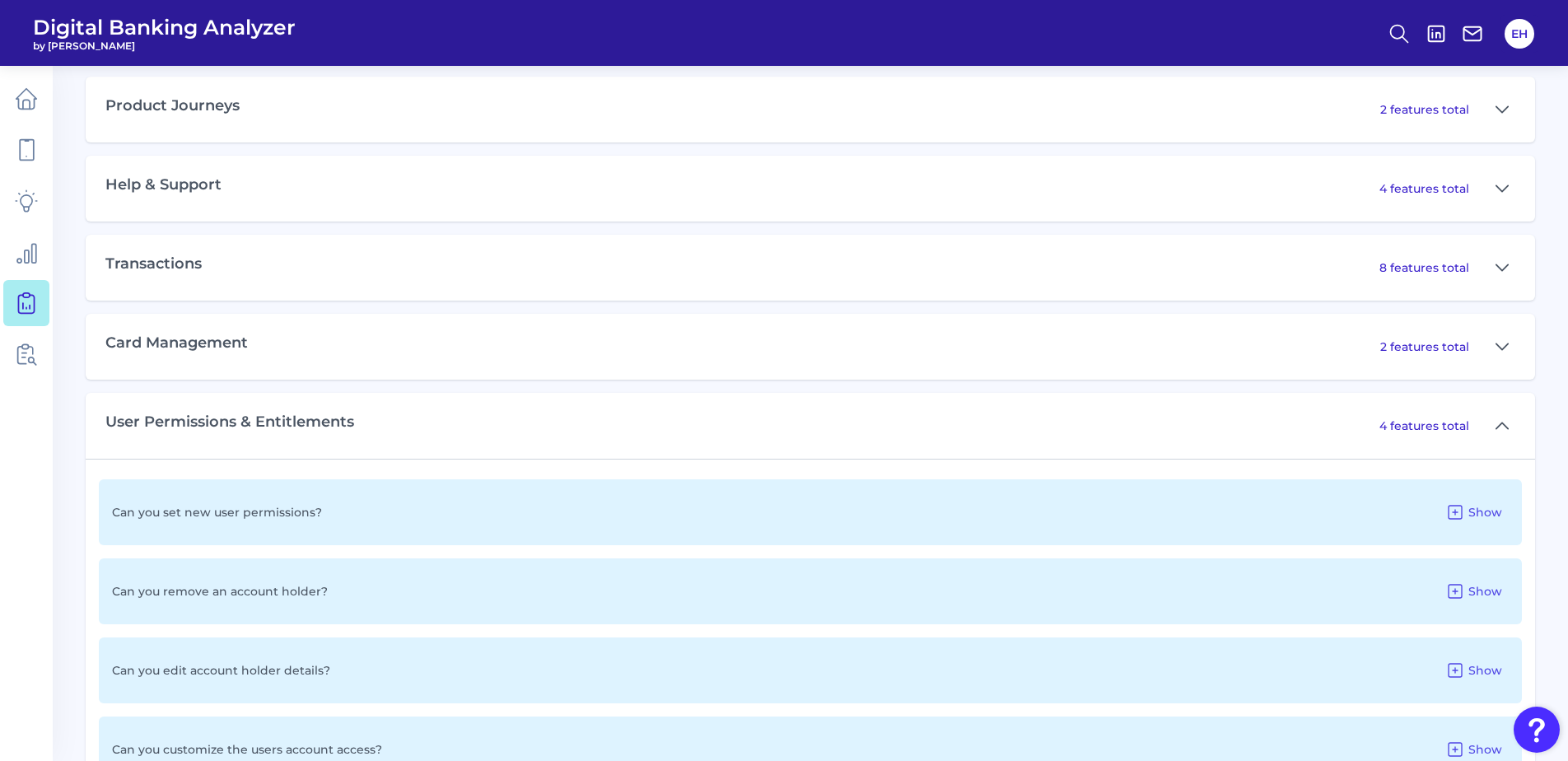
scroll to position [1953, 0]
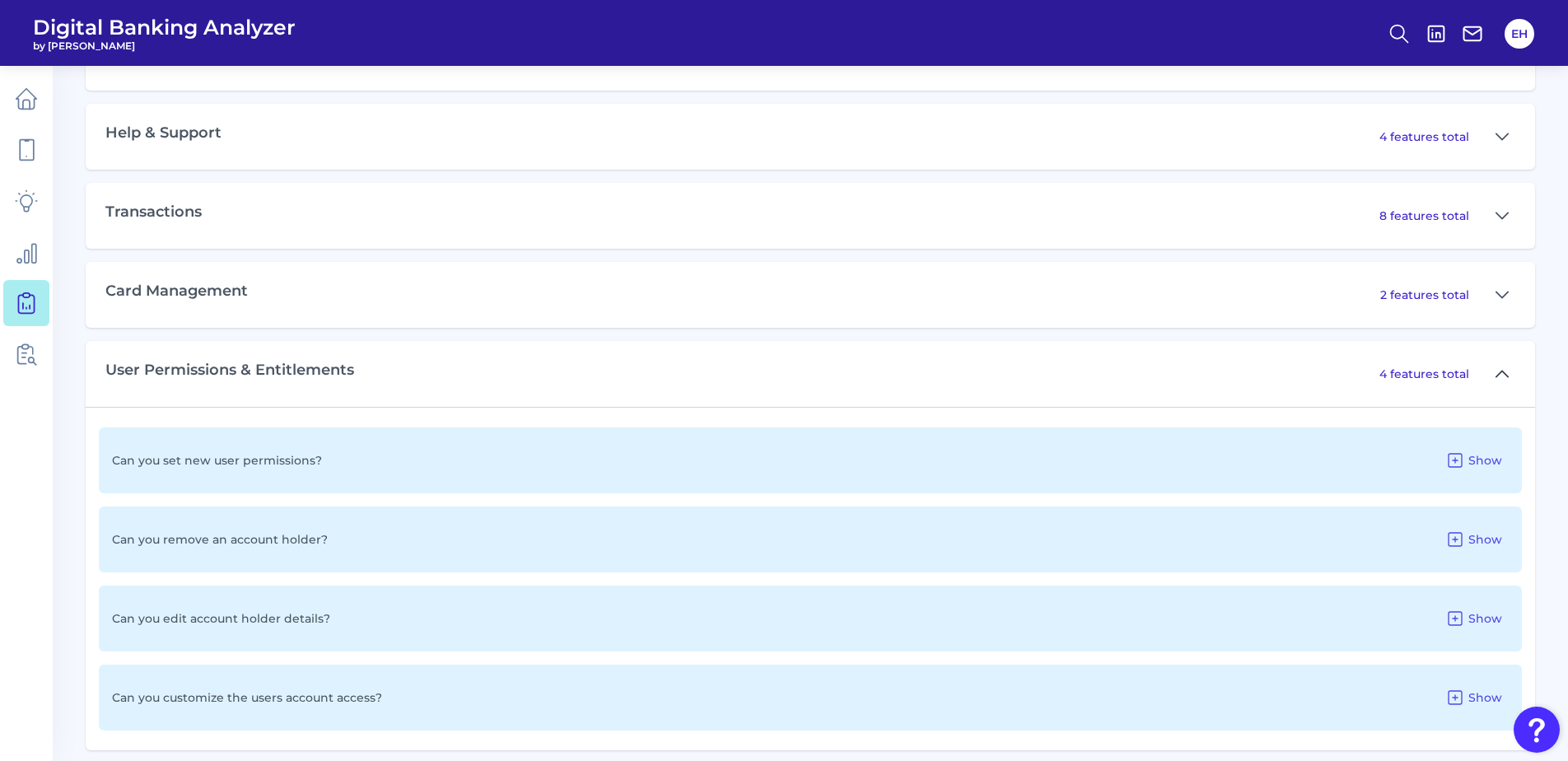
click at [1488, 372] on button at bounding box center [1501, 374] width 26 height 26
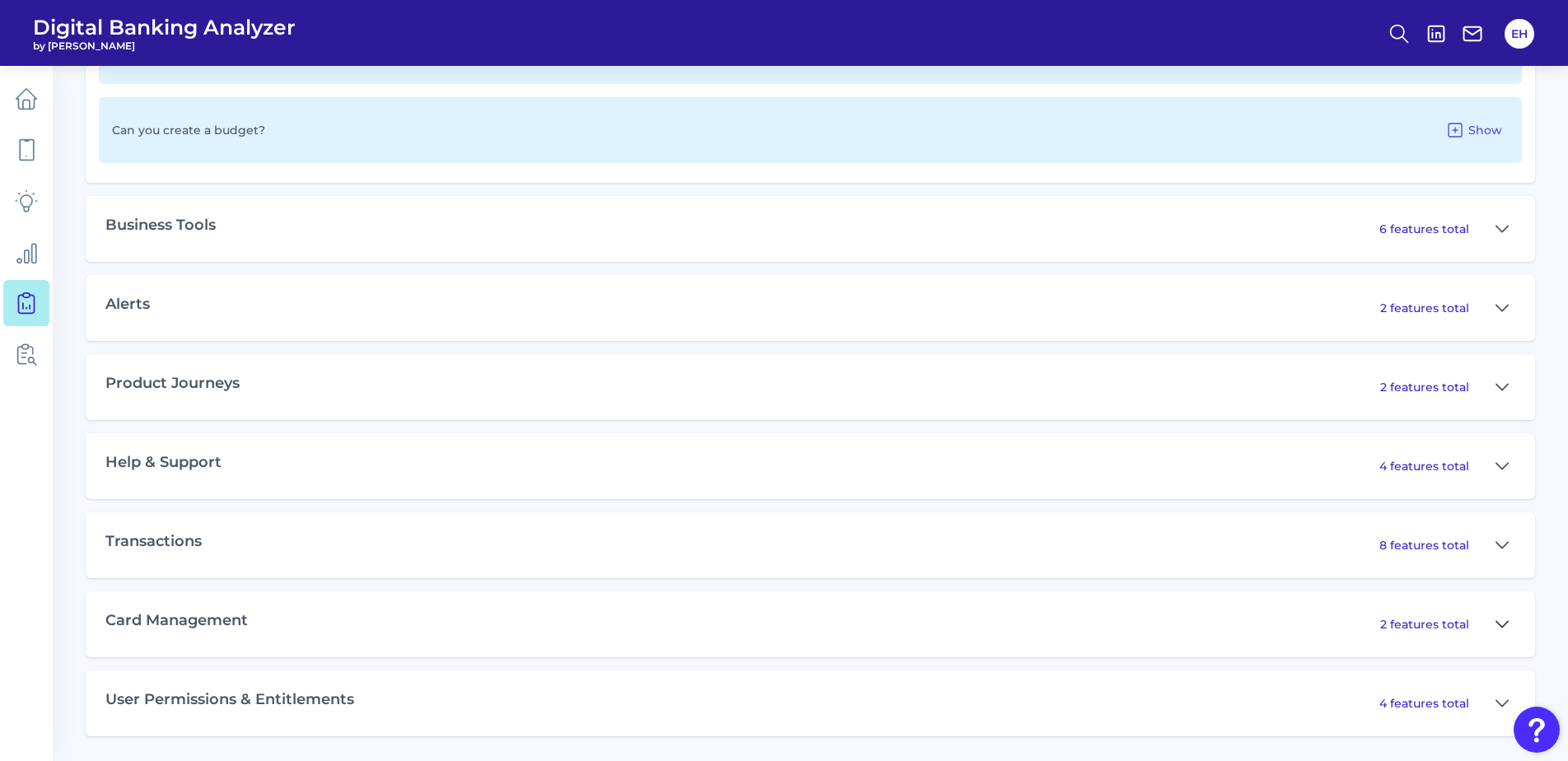
click at [1500, 632] on icon at bounding box center [1501, 625] width 13 height 20
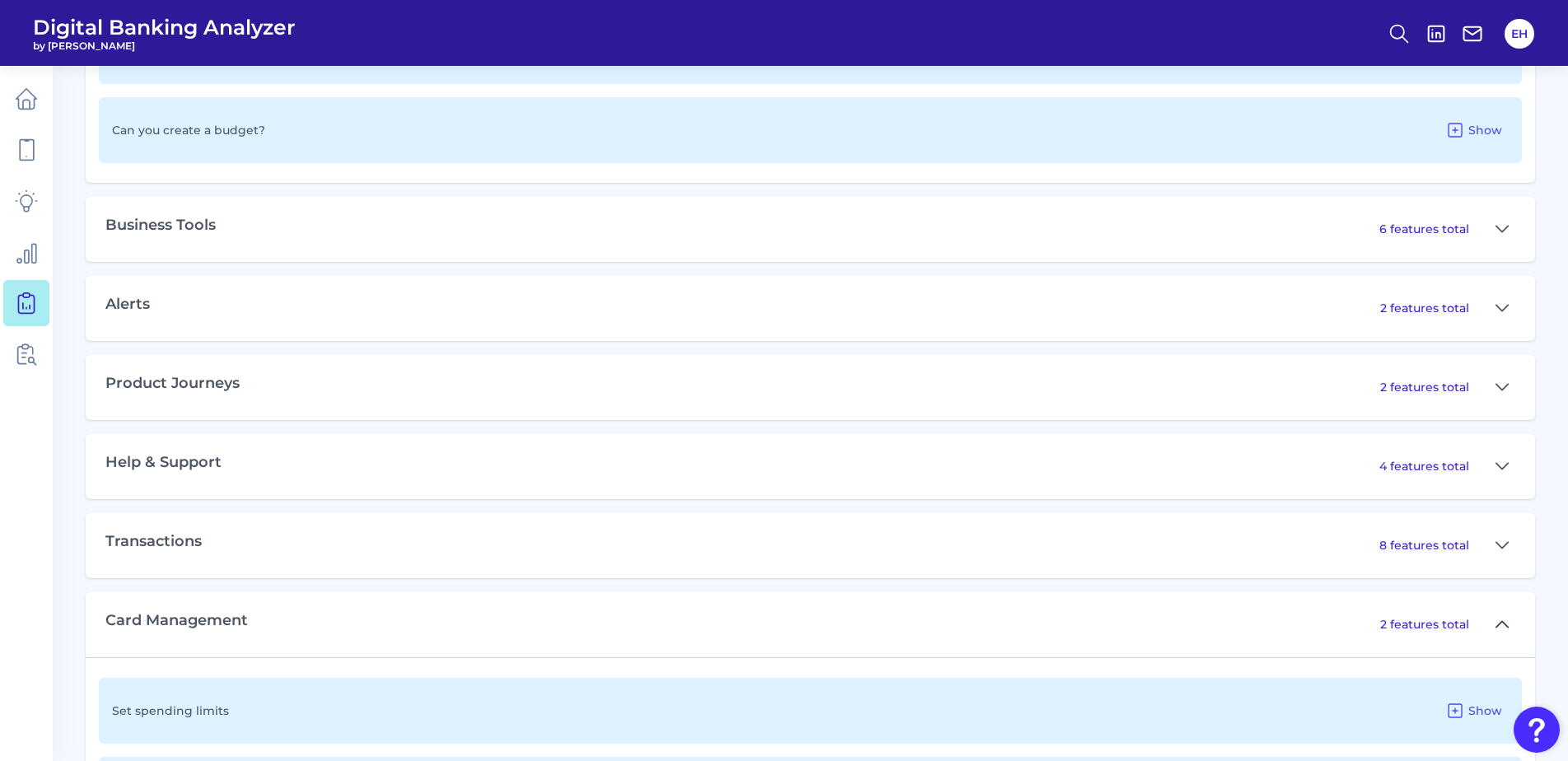
click at [1500, 631] on icon at bounding box center [1501, 625] width 13 height 20
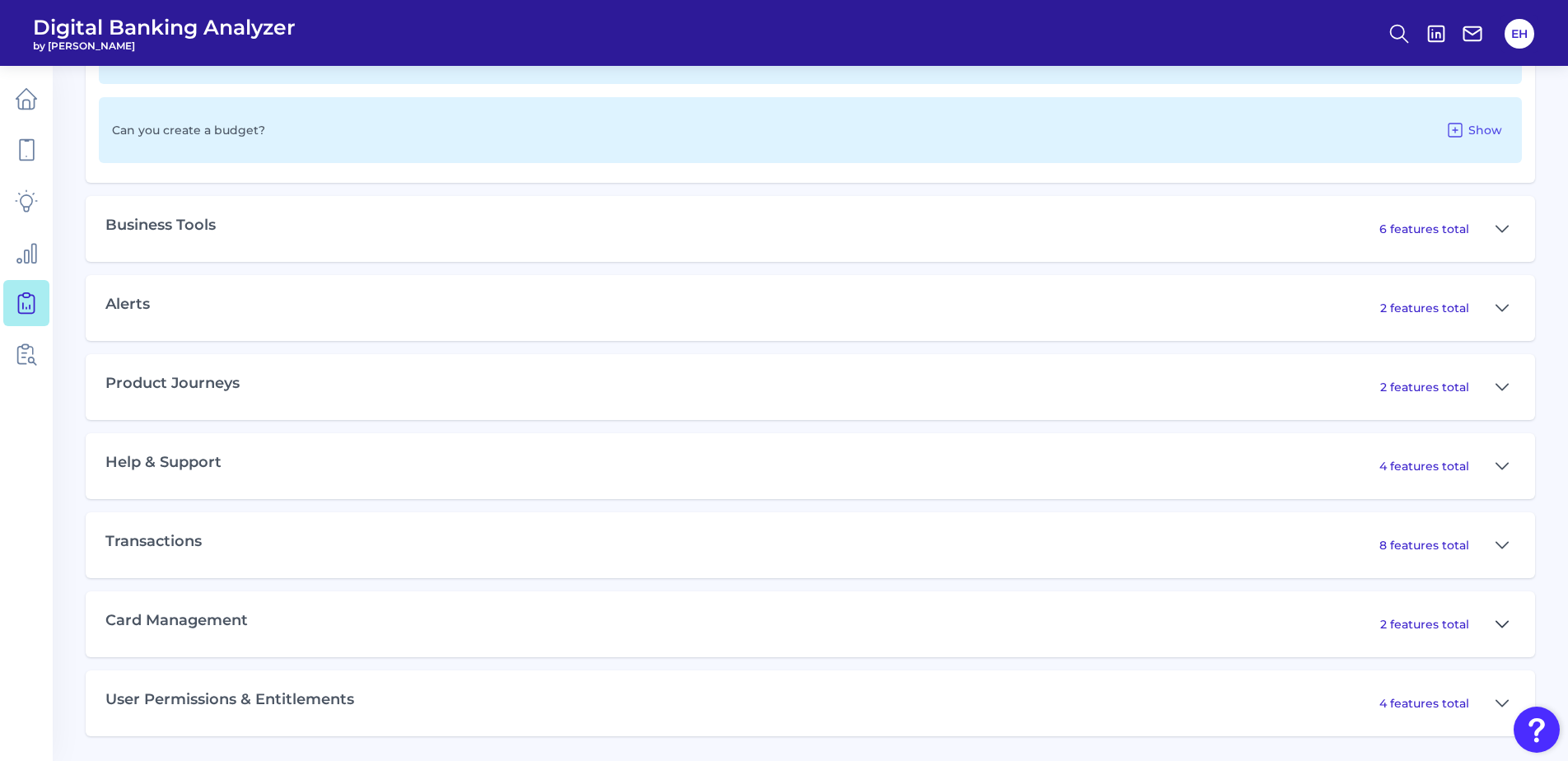
click at [1505, 624] on icon at bounding box center [1502, 625] width 12 height 6
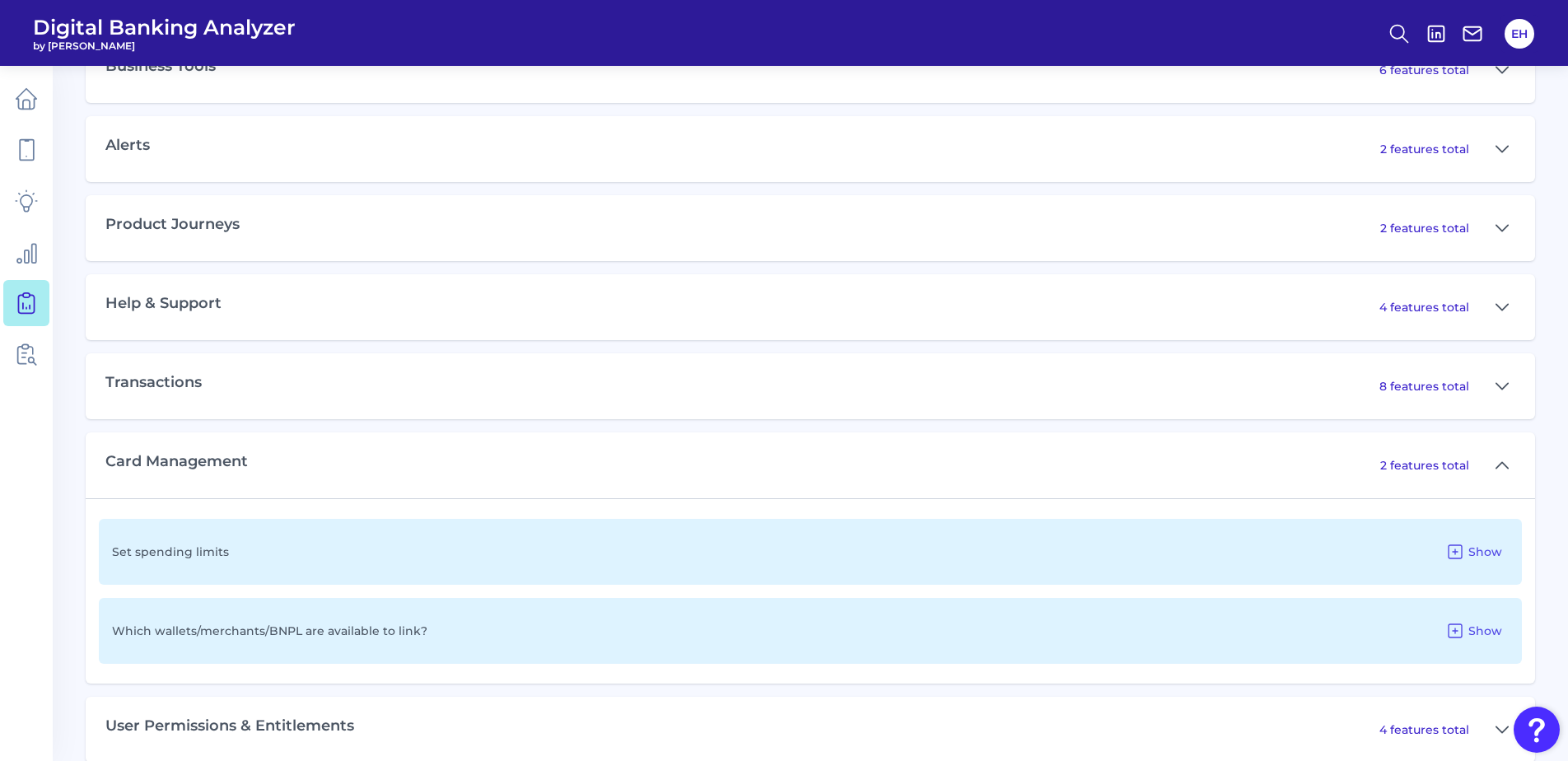
scroll to position [1809, 0]
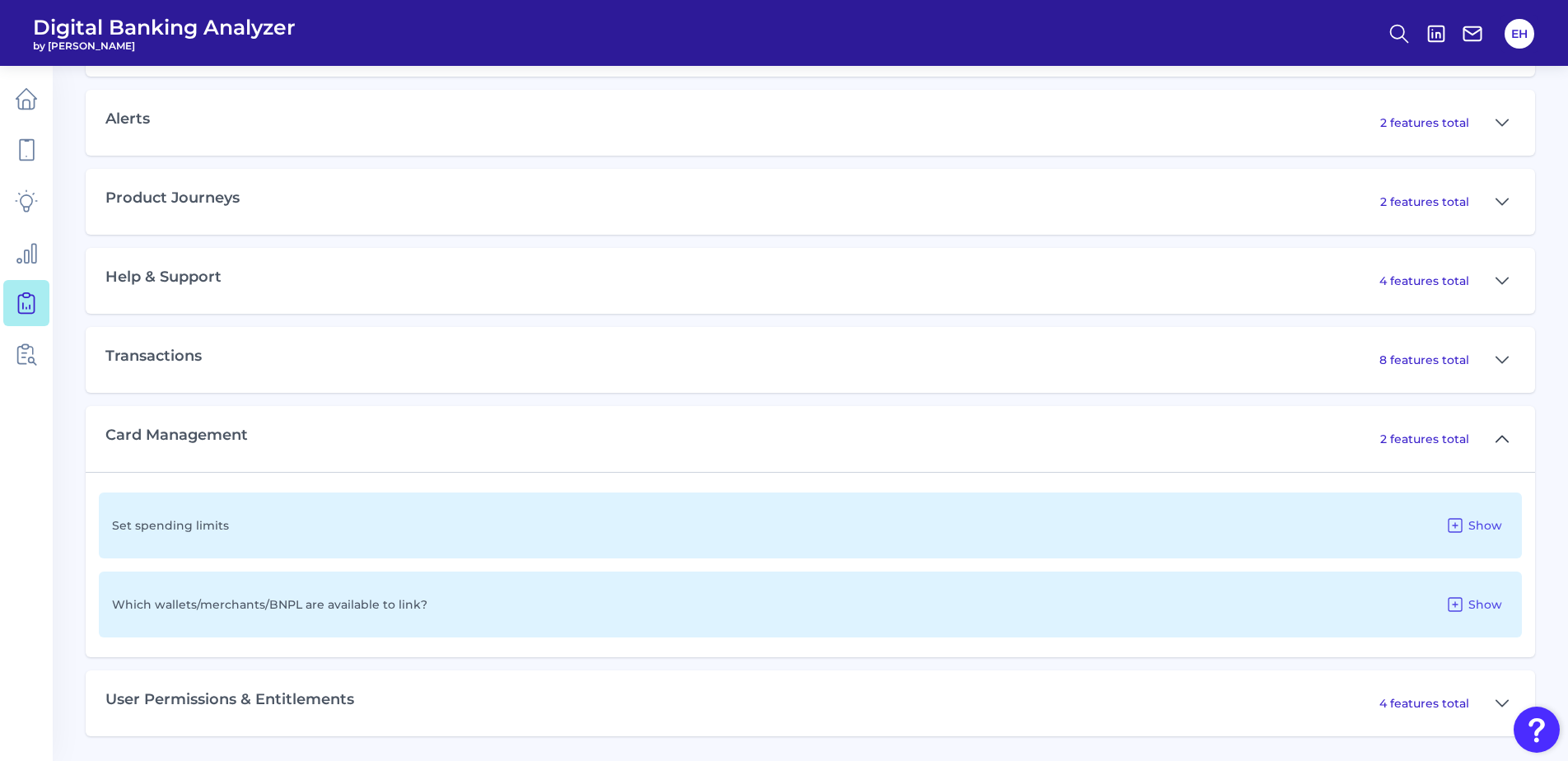
click at [1491, 438] on button at bounding box center [1501, 439] width 26 height 26
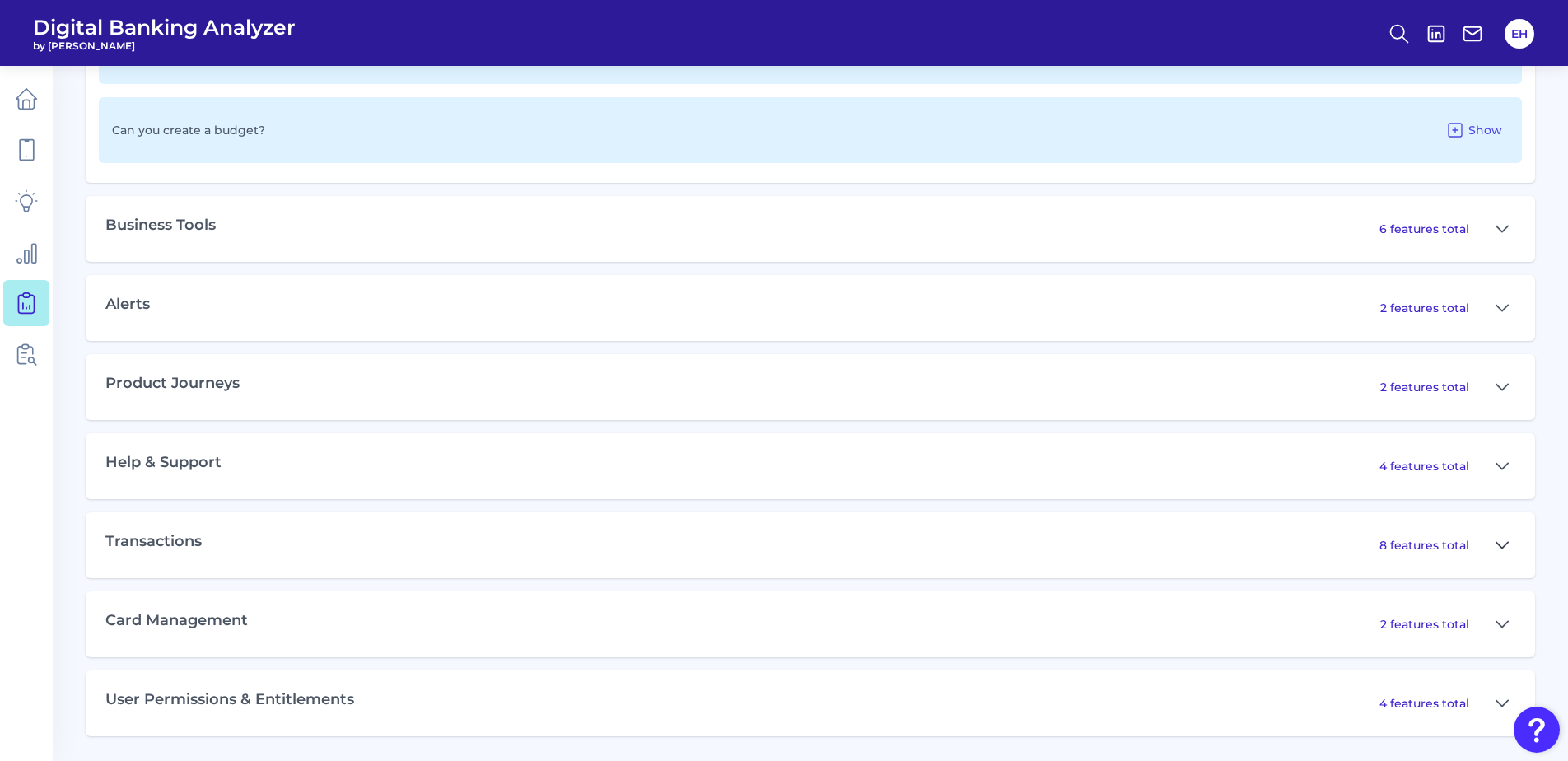
click at [1498, 543] on icon at bounding box center [1501, 546] width 13 height 20
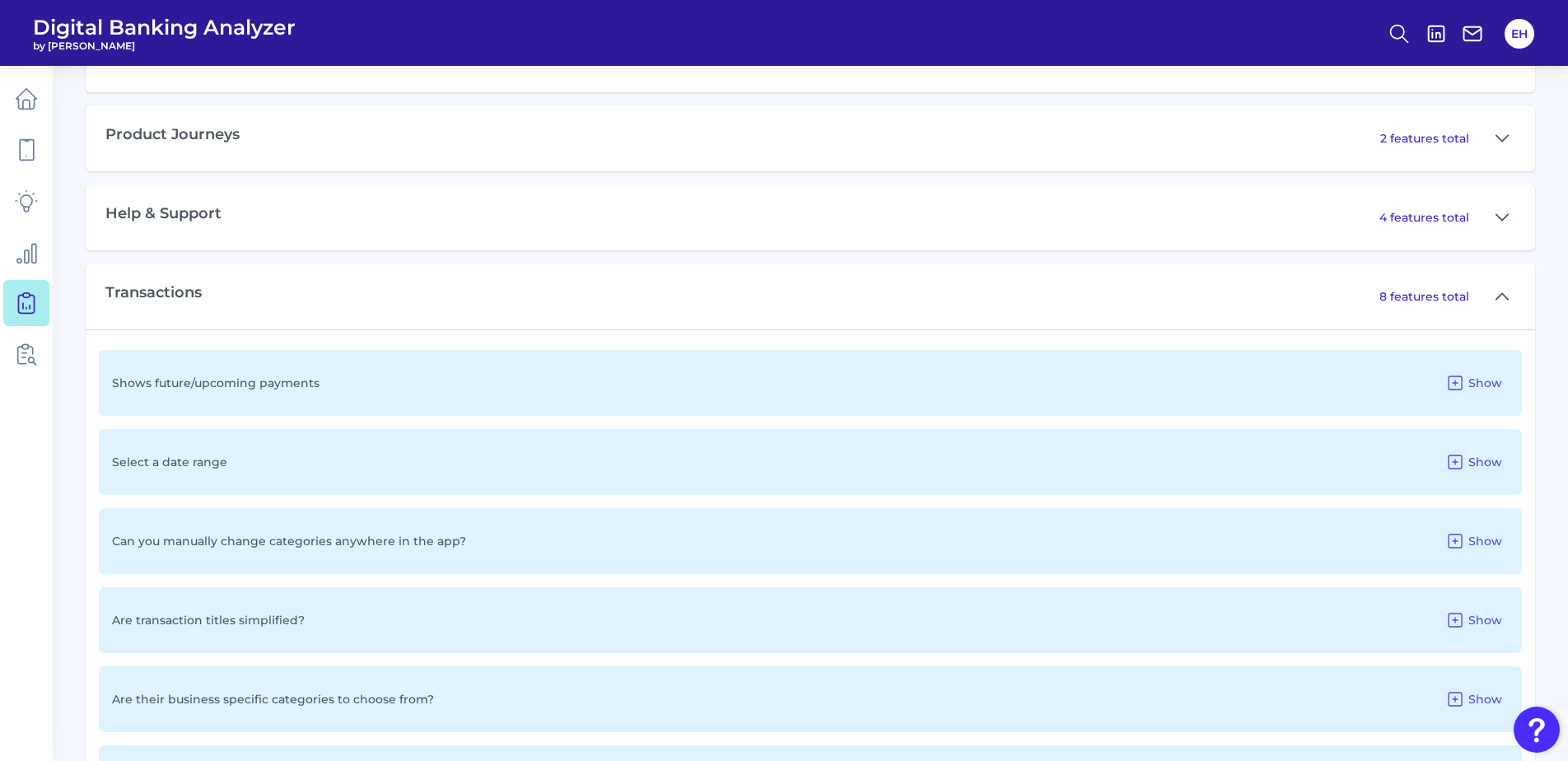
scroll to position [1871, 0]
click at [1498, 298] on icon at bounding box center [1502, 298] width 12 height 6
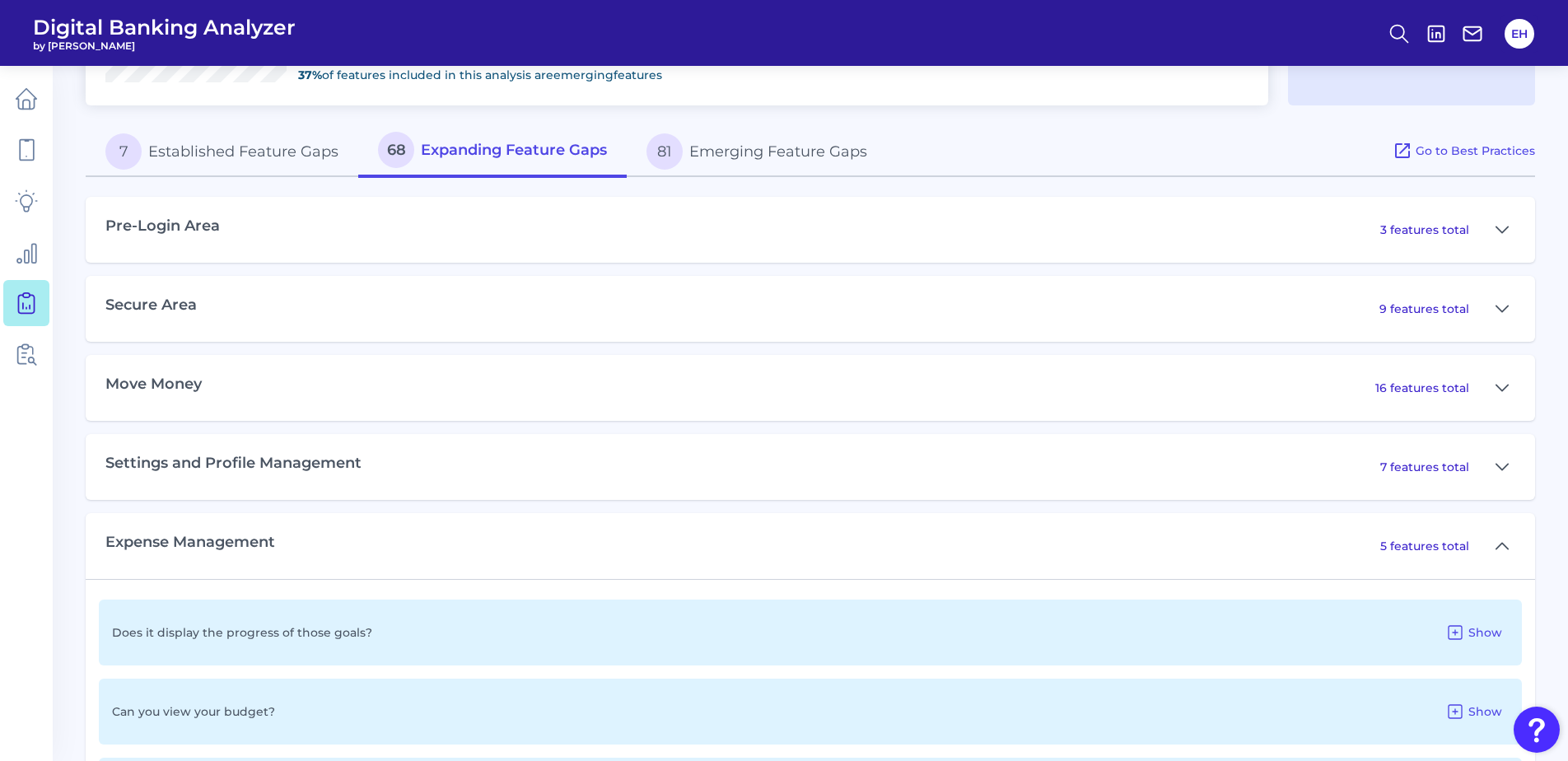
scroll to position [800, 0]
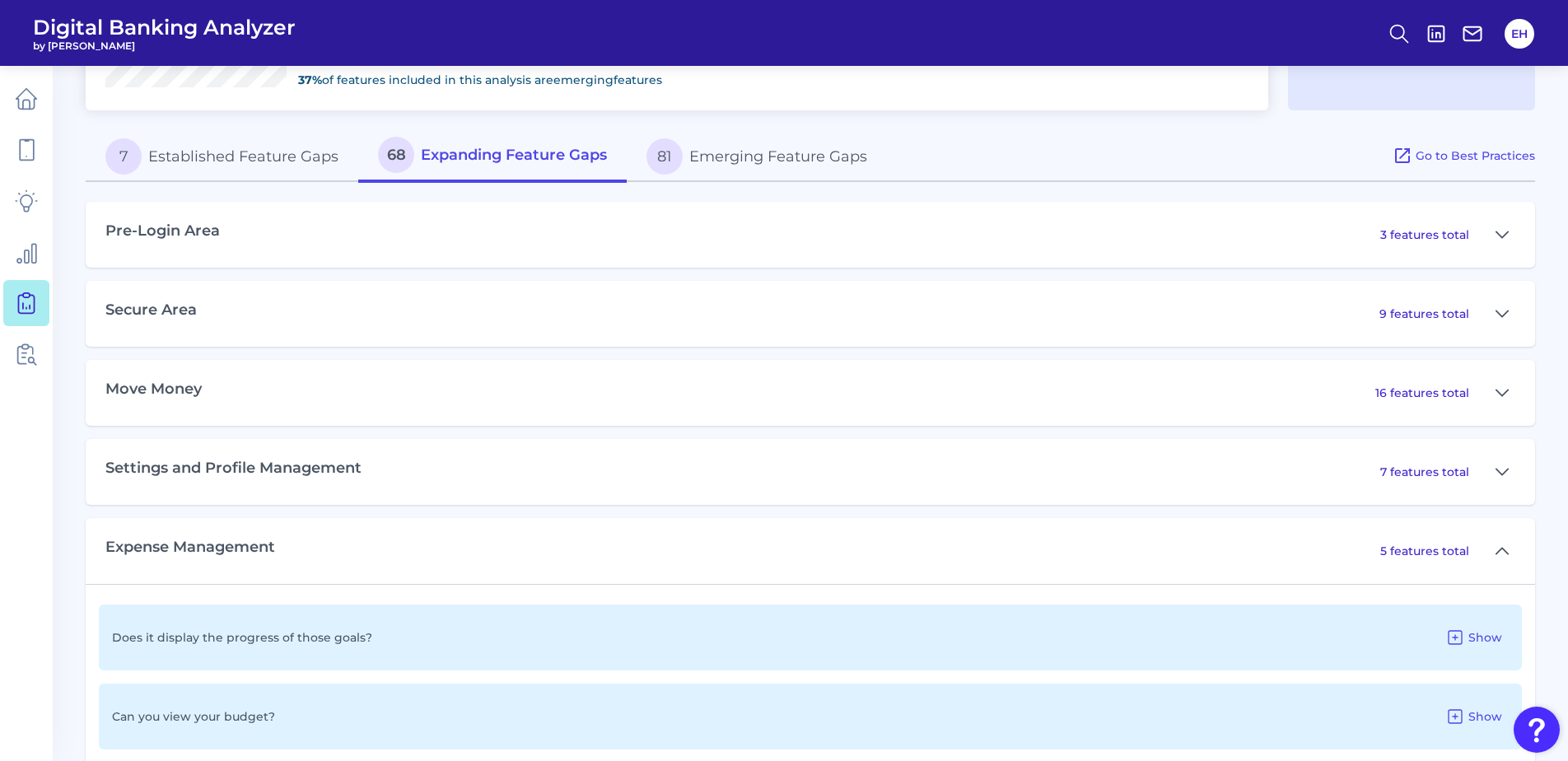
click at [1487, 550] on div "5 features total" at bounding box center [1448, 551] width 135 height 26
click at [1506, 550] on icon at bounding box center [1501, 551] width 13 height 20
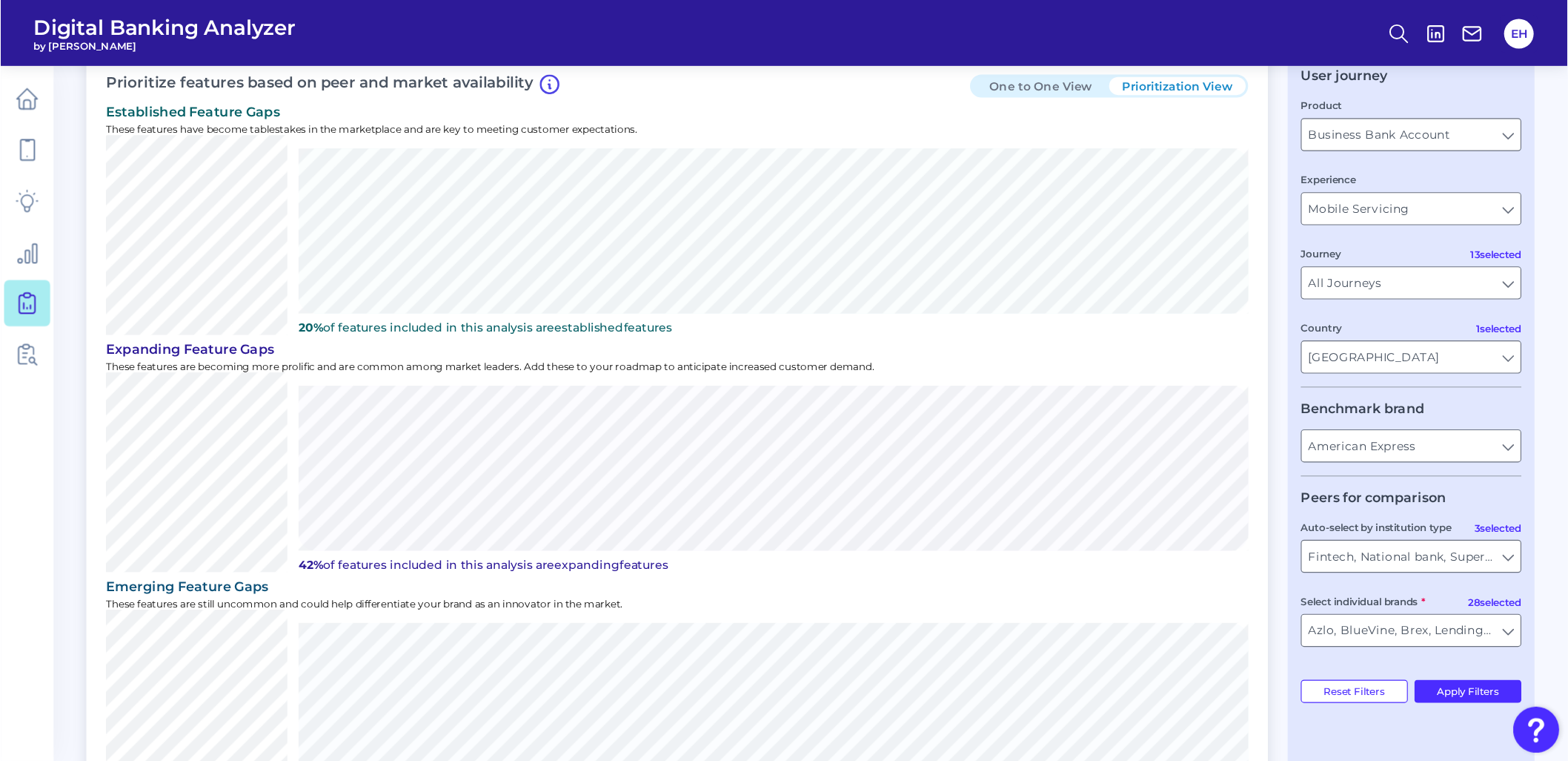
scroll to position [0, 0]
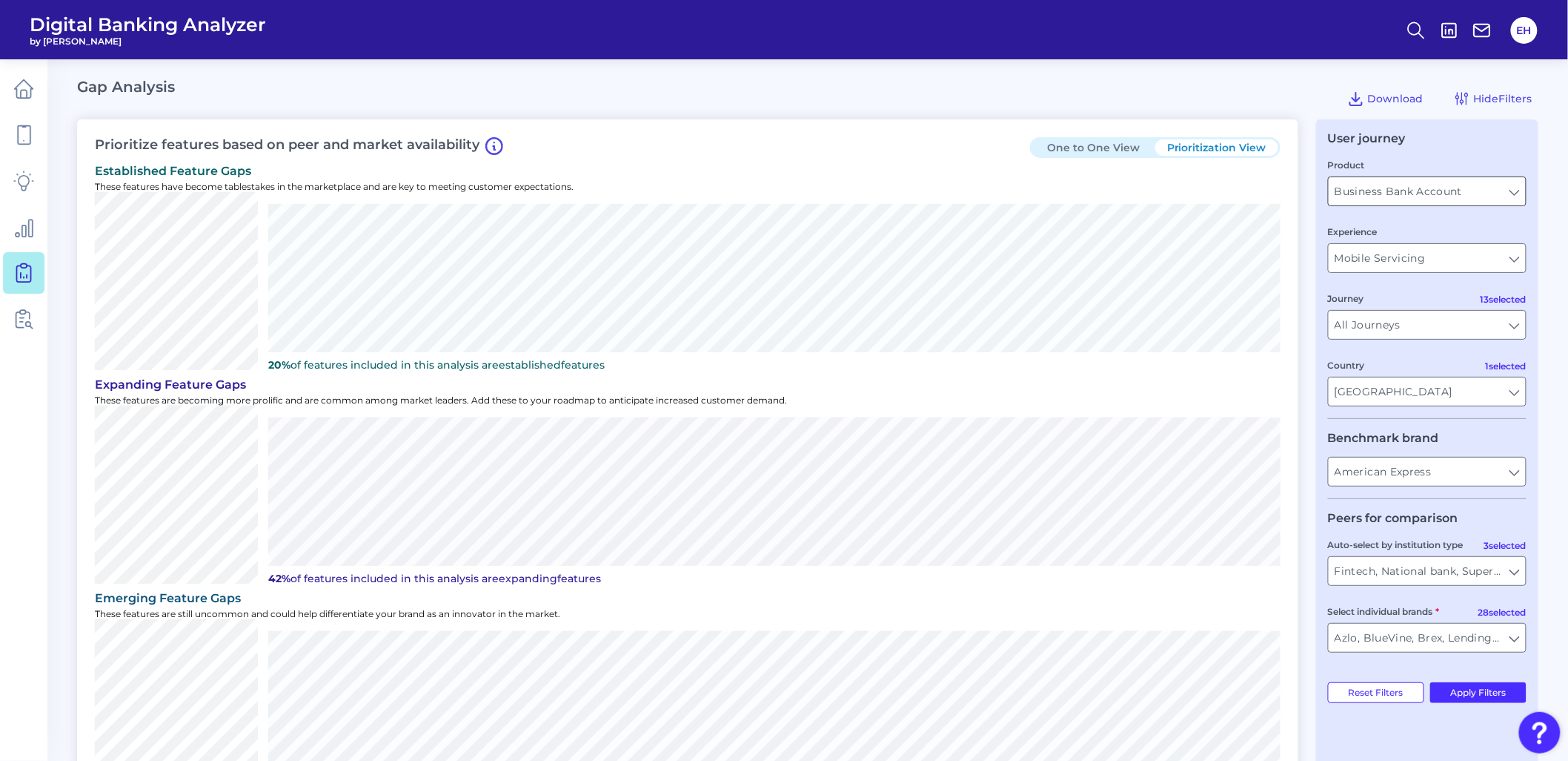
click at [1401, 195] on input "Business Bank Account" at bounding box center [1427, 191] width 197 height 28
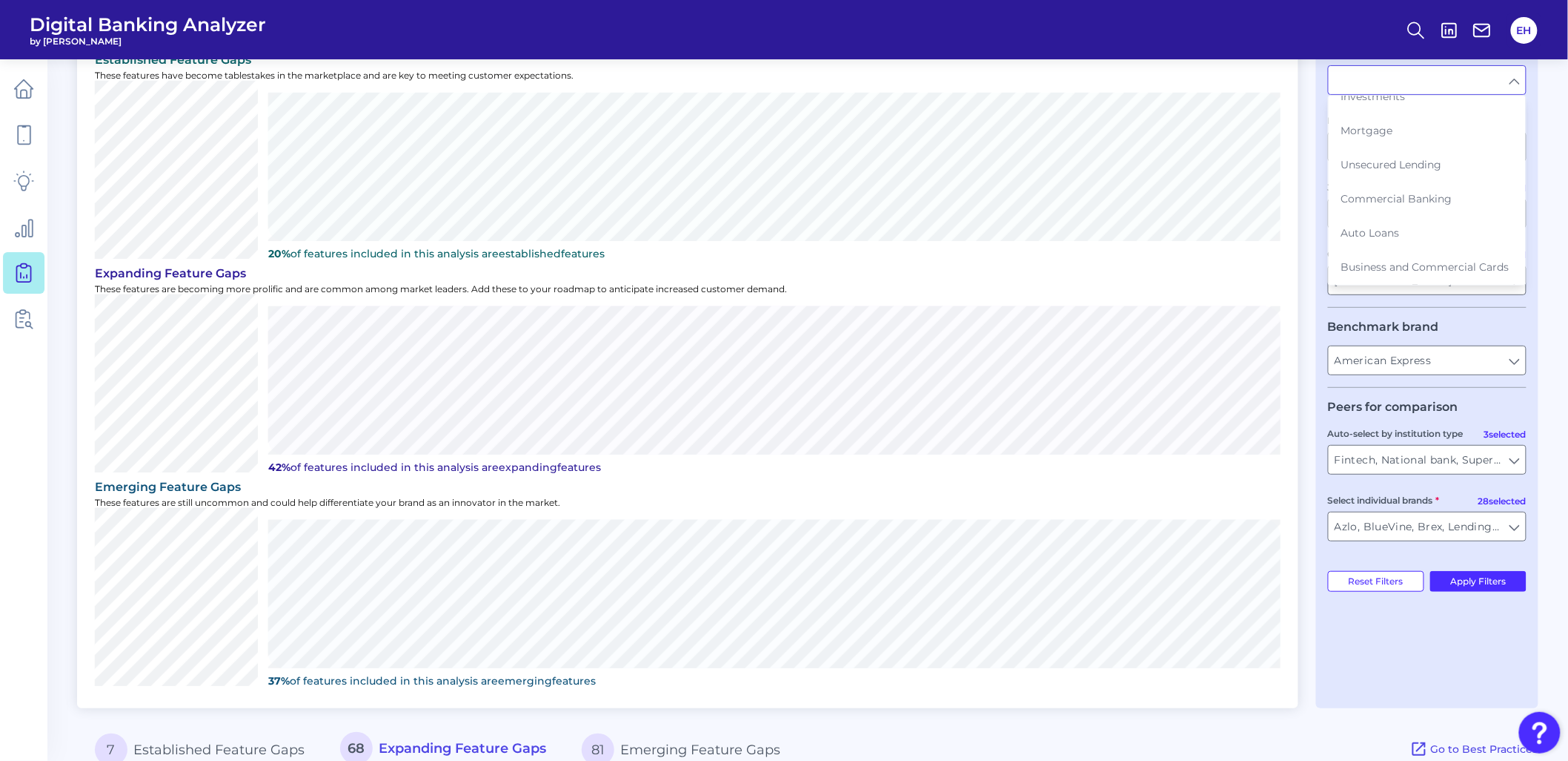
scroll to position [82, 0]
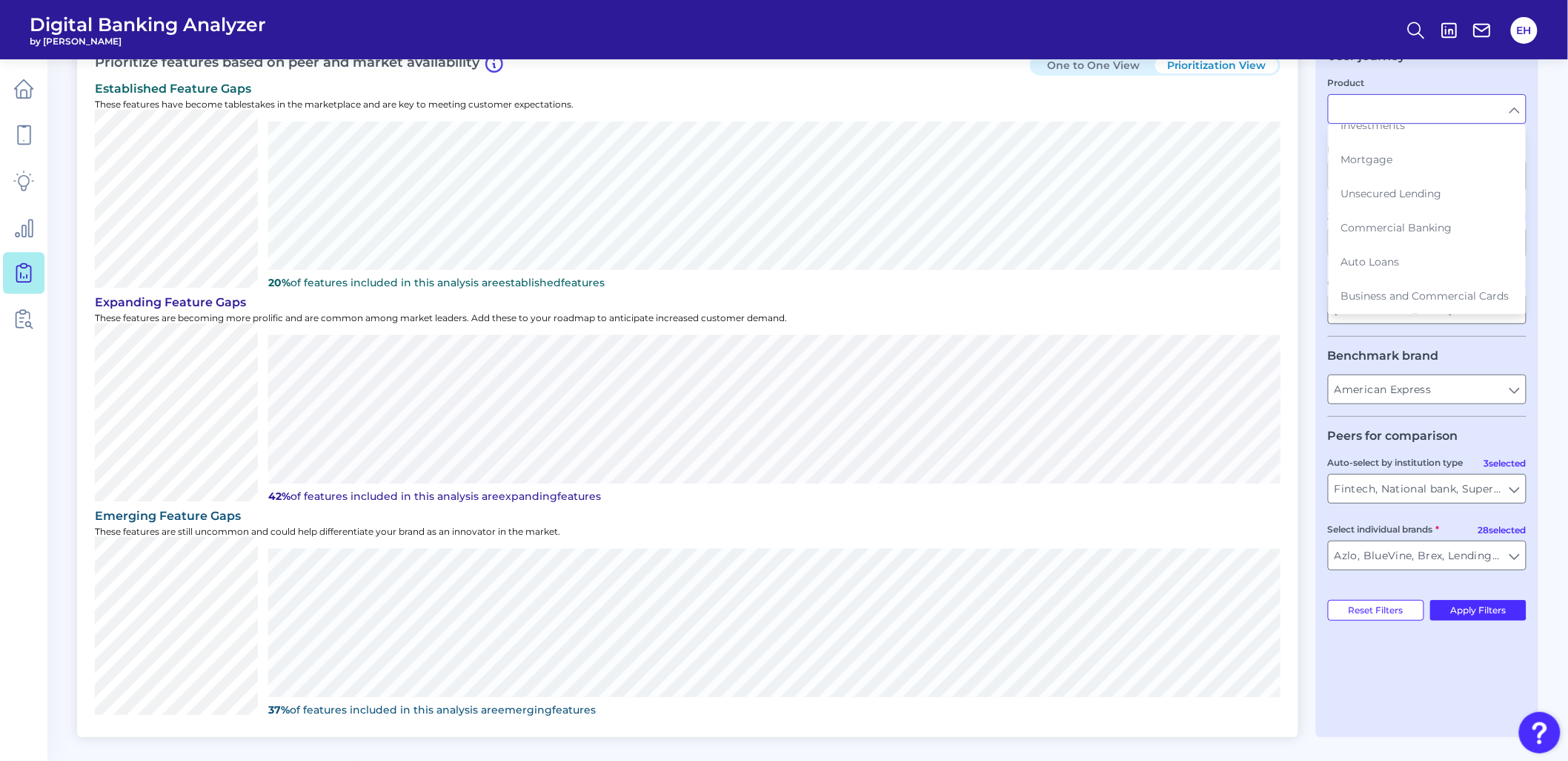
type input "Business Bank Account"
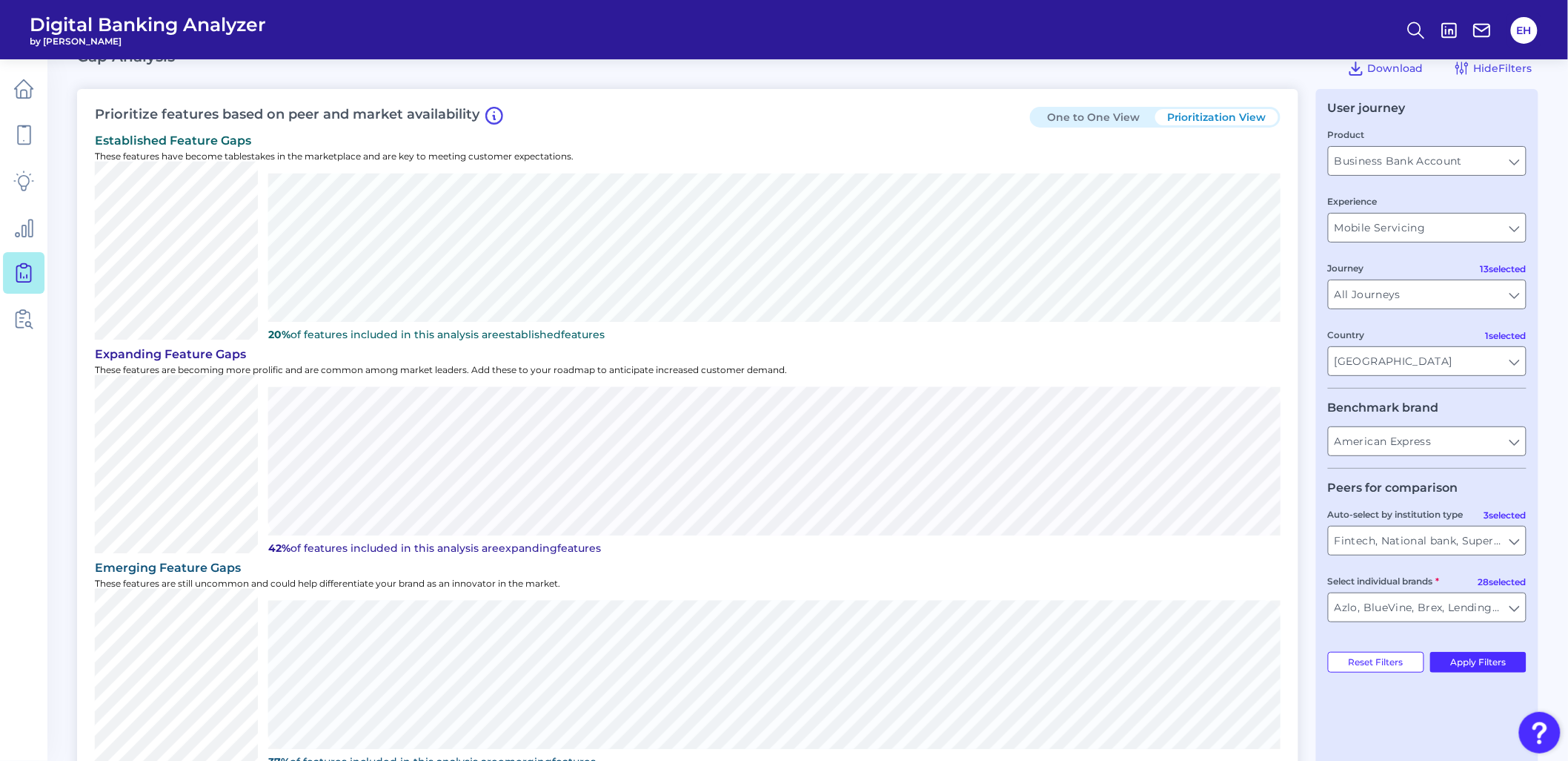
scroll to position [0, 0]
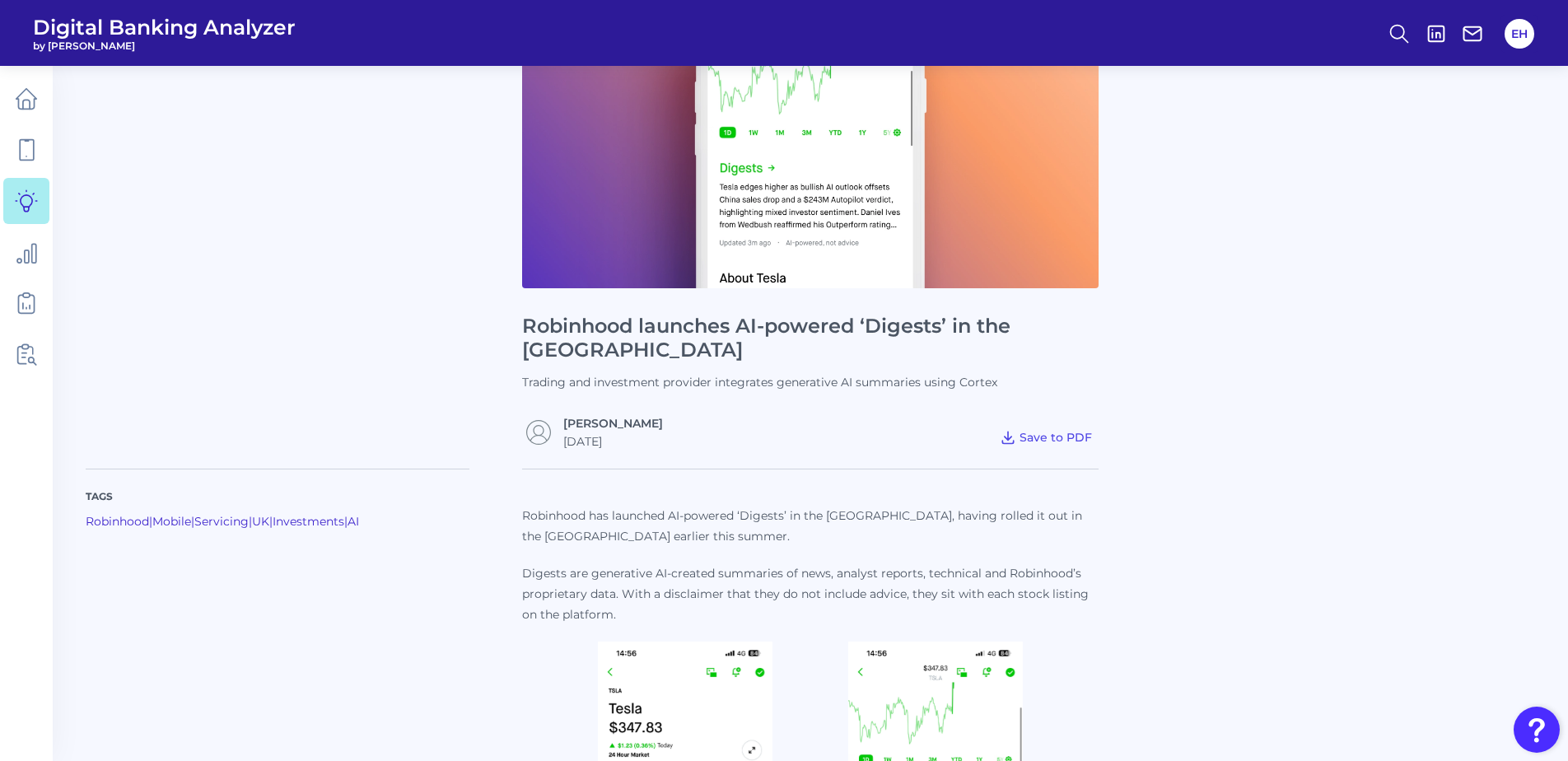
scroll to position [164, 0]
click at [26, 204] on icon at bounding box center [26, 200] width 23 height 23
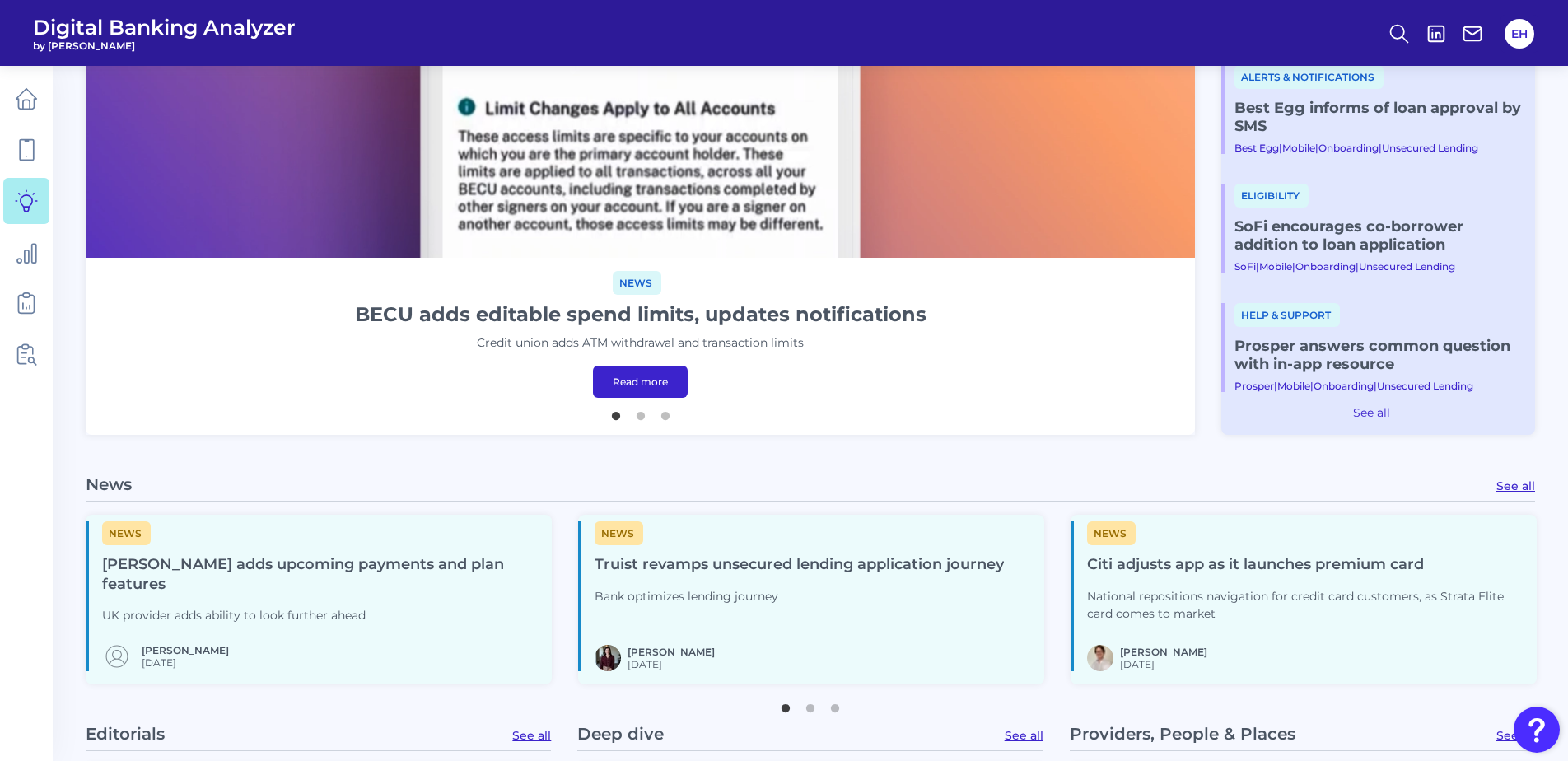
scroll to position [494, 0]
click at [1509, 486] on link "See all" at bounding box center [1515, 484] width 39 height 15
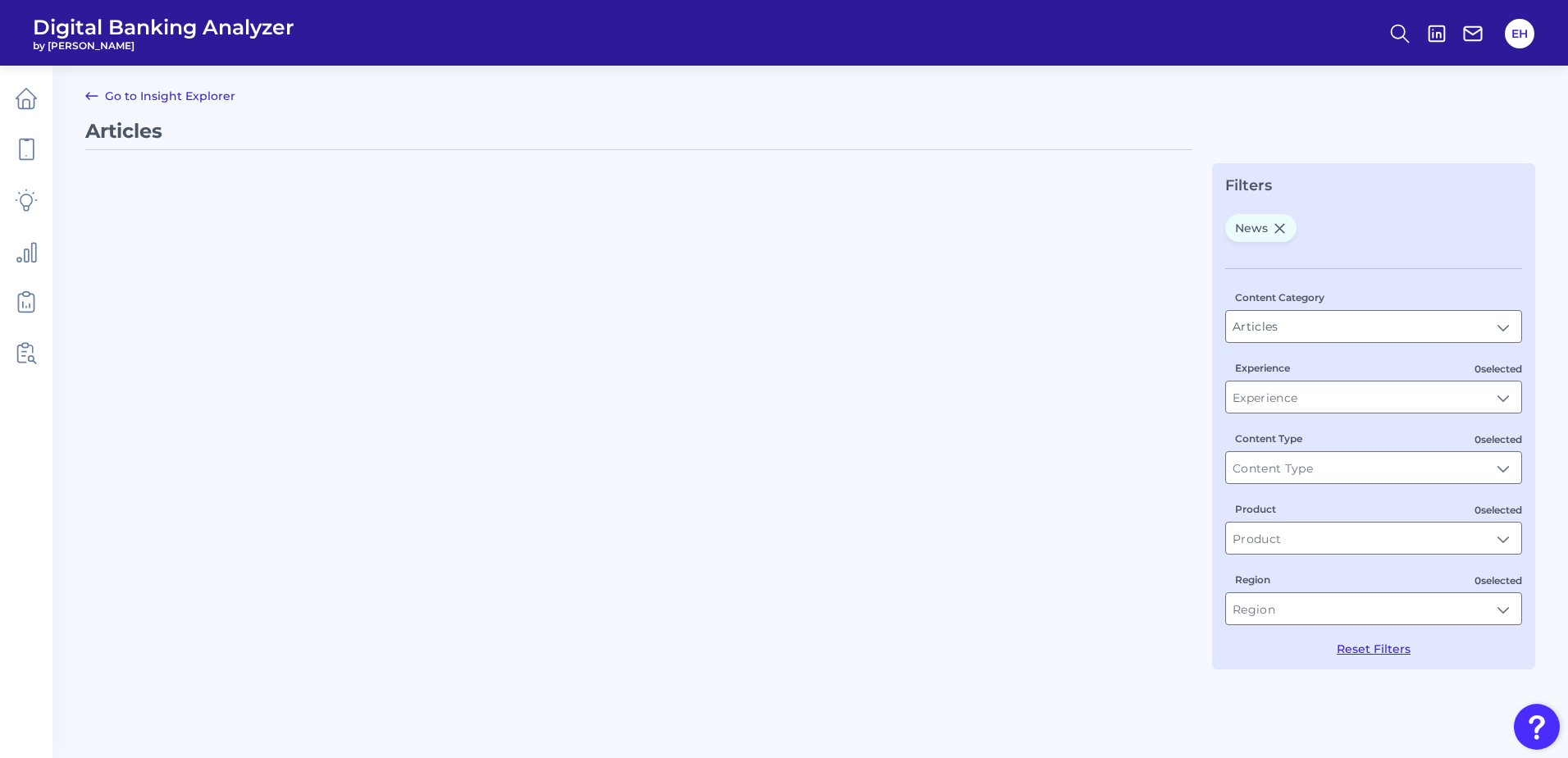
type input "News"
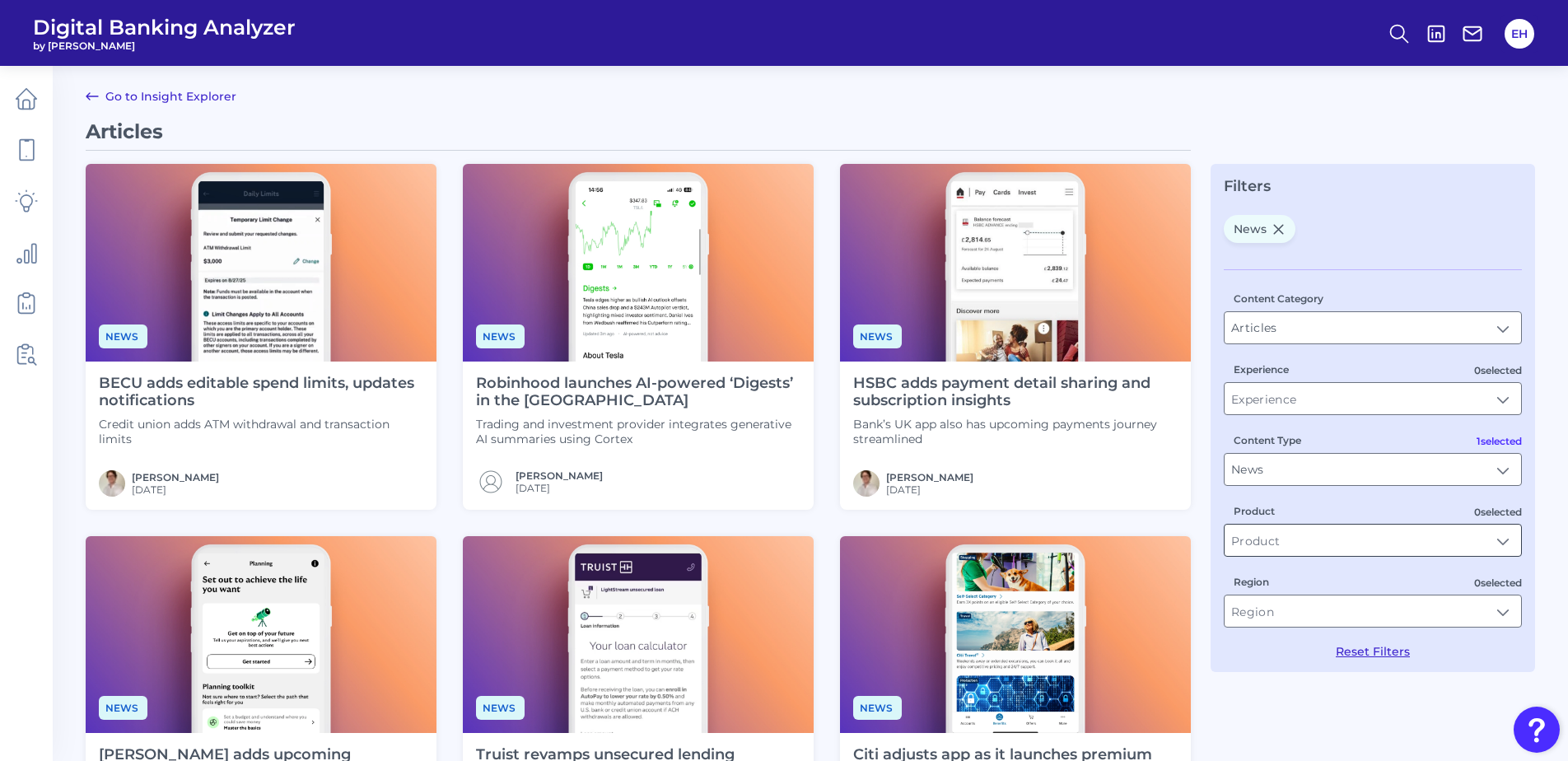
click at [1351, 541] on input "Product" at bounding box center [1373, 540] width 297 height 31
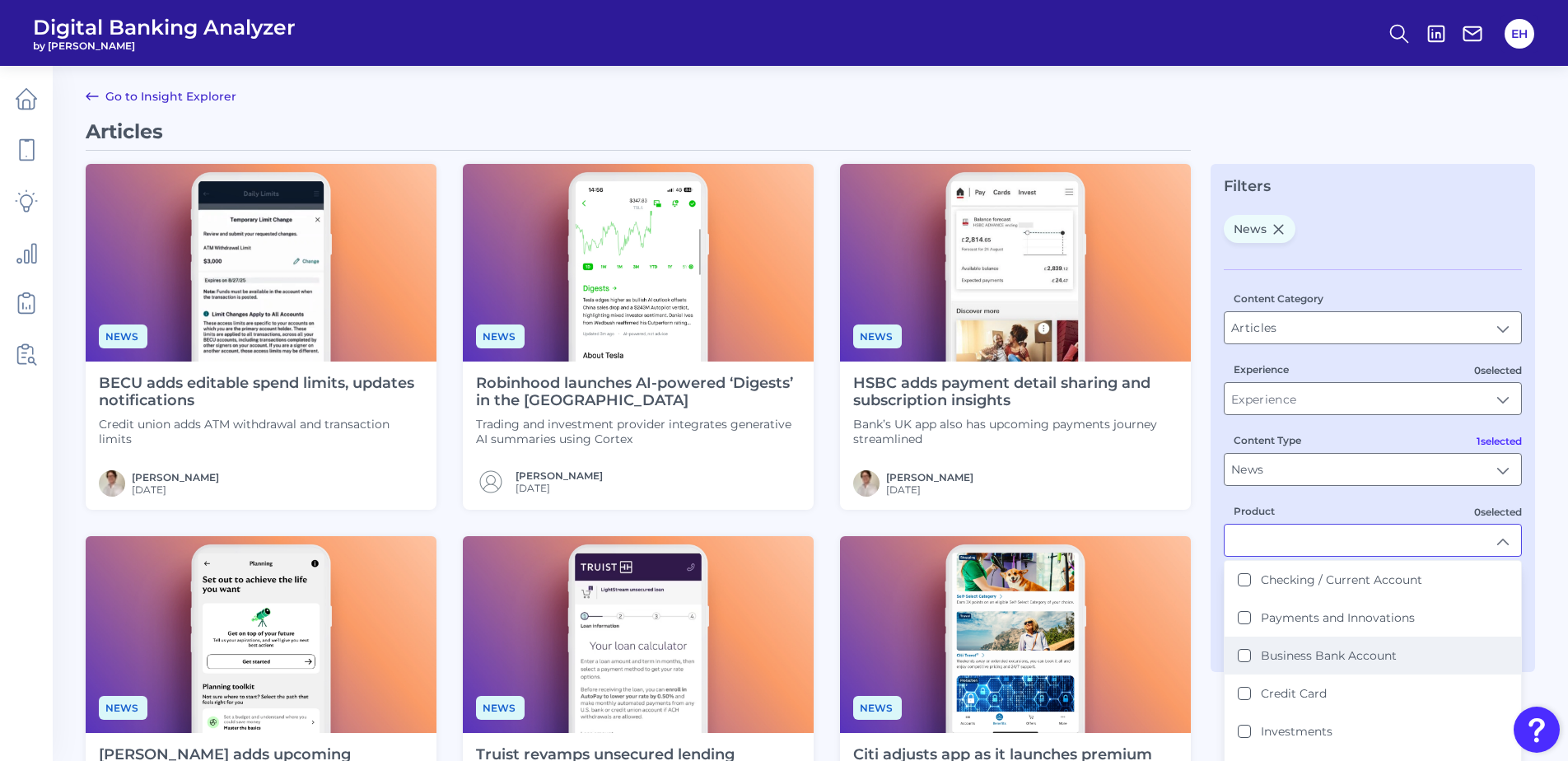
click at [1318, 658] on label "Business Bank Account" at bounding box center [1328, 655] width 135 height 15
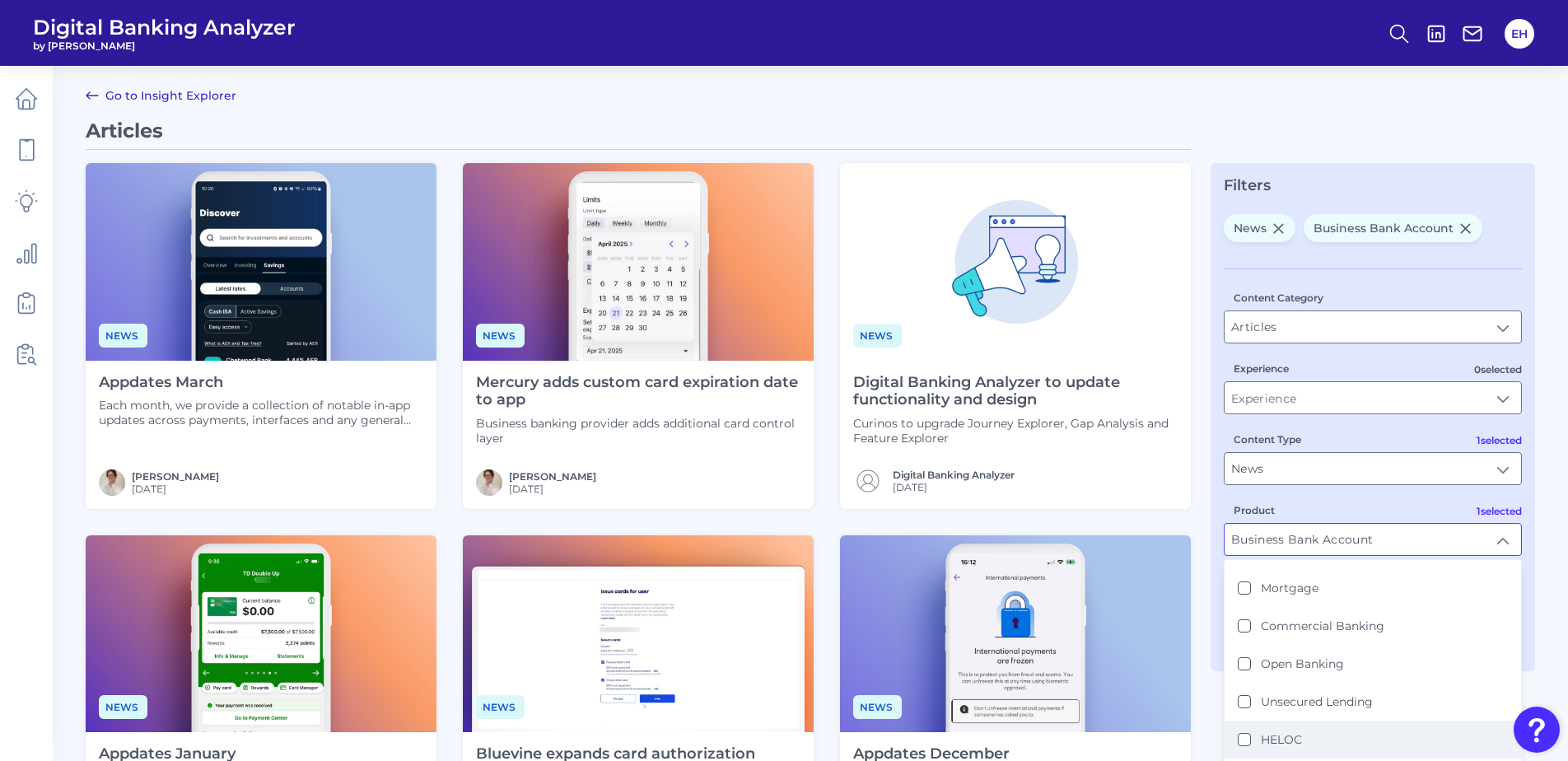
scroll to position [283, 0]
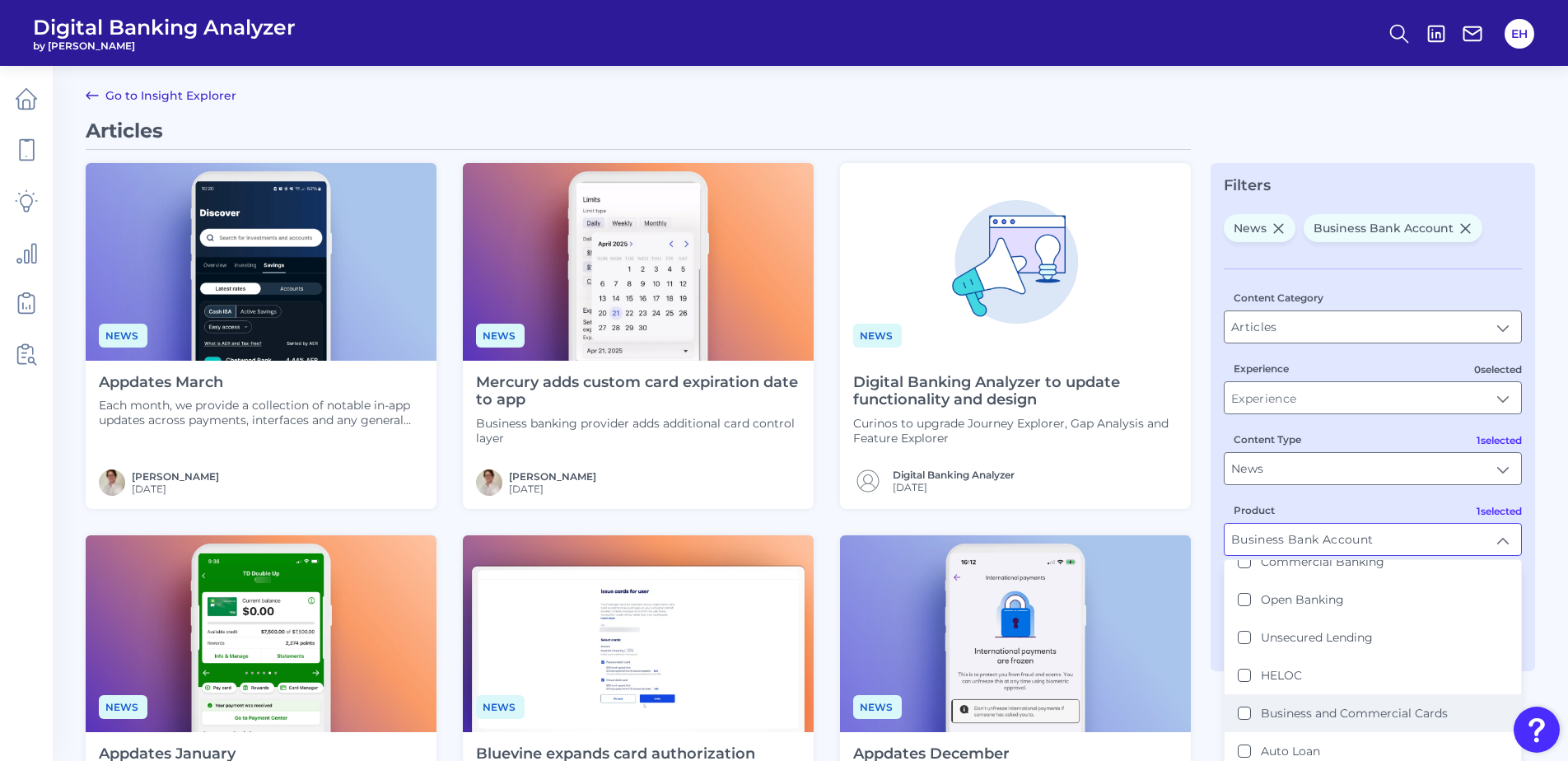
click at [1351, 703] on li "Business and Commercial Cards" at bounding box center [1373, 713] width 297 height 38
type input "Business Bank Account, Business and Commercial Cards"
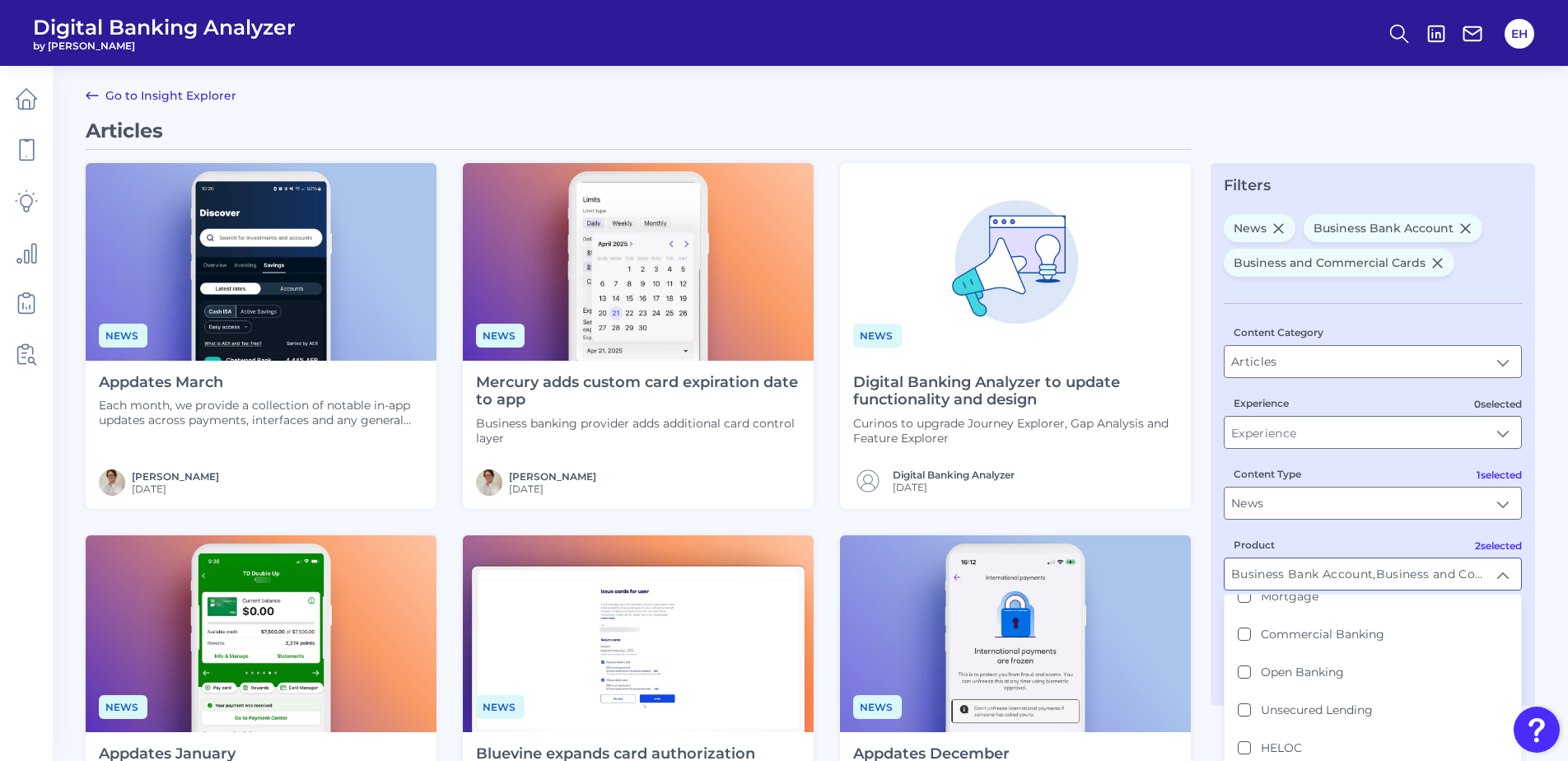
scroll to position [0, 0]
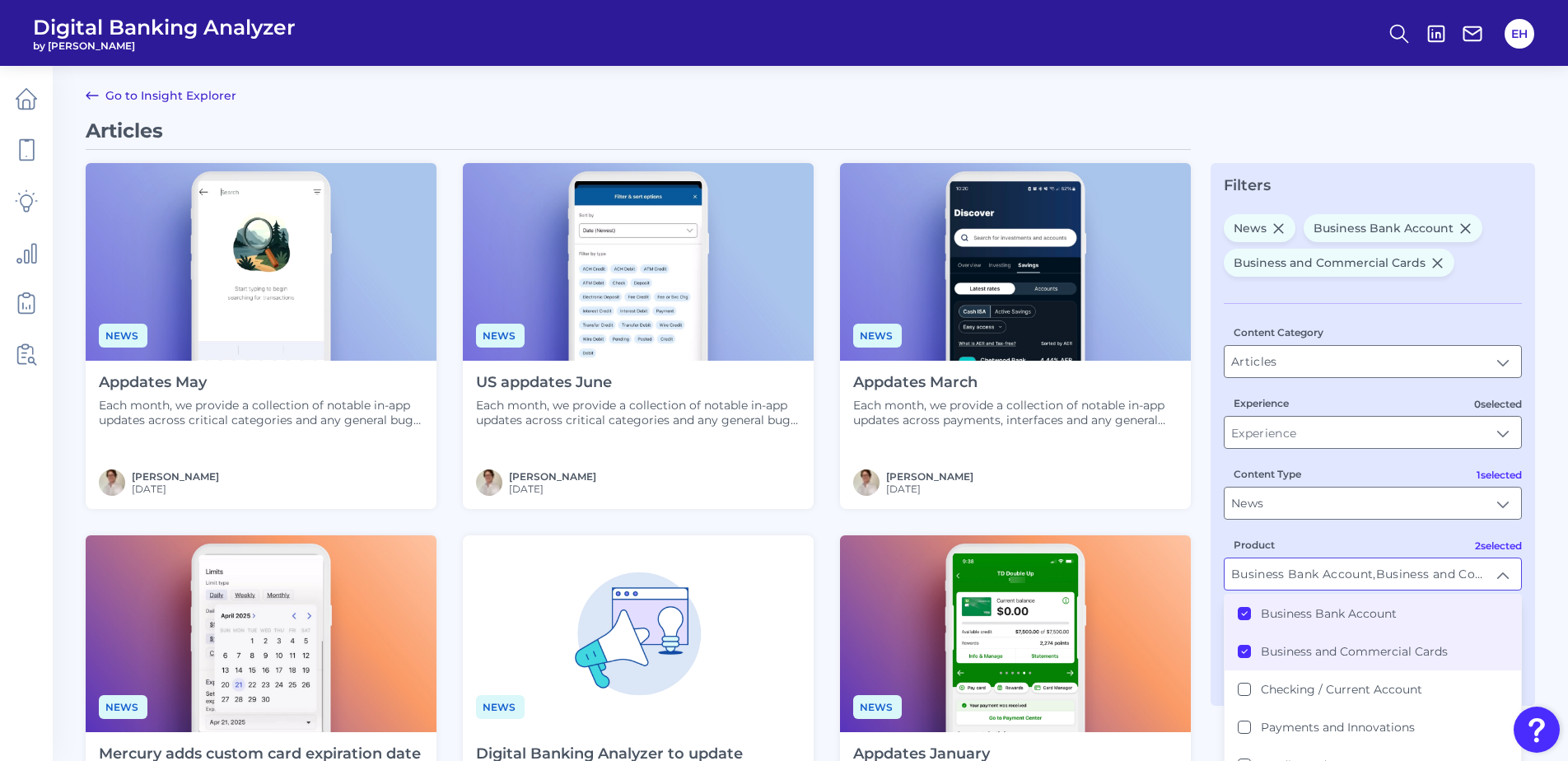
click at [1173, 515] on div "News Appdates May Each month, we provide a collection of notable in-app updates…" at bounding box center [638, 708] width 1105 height 1090
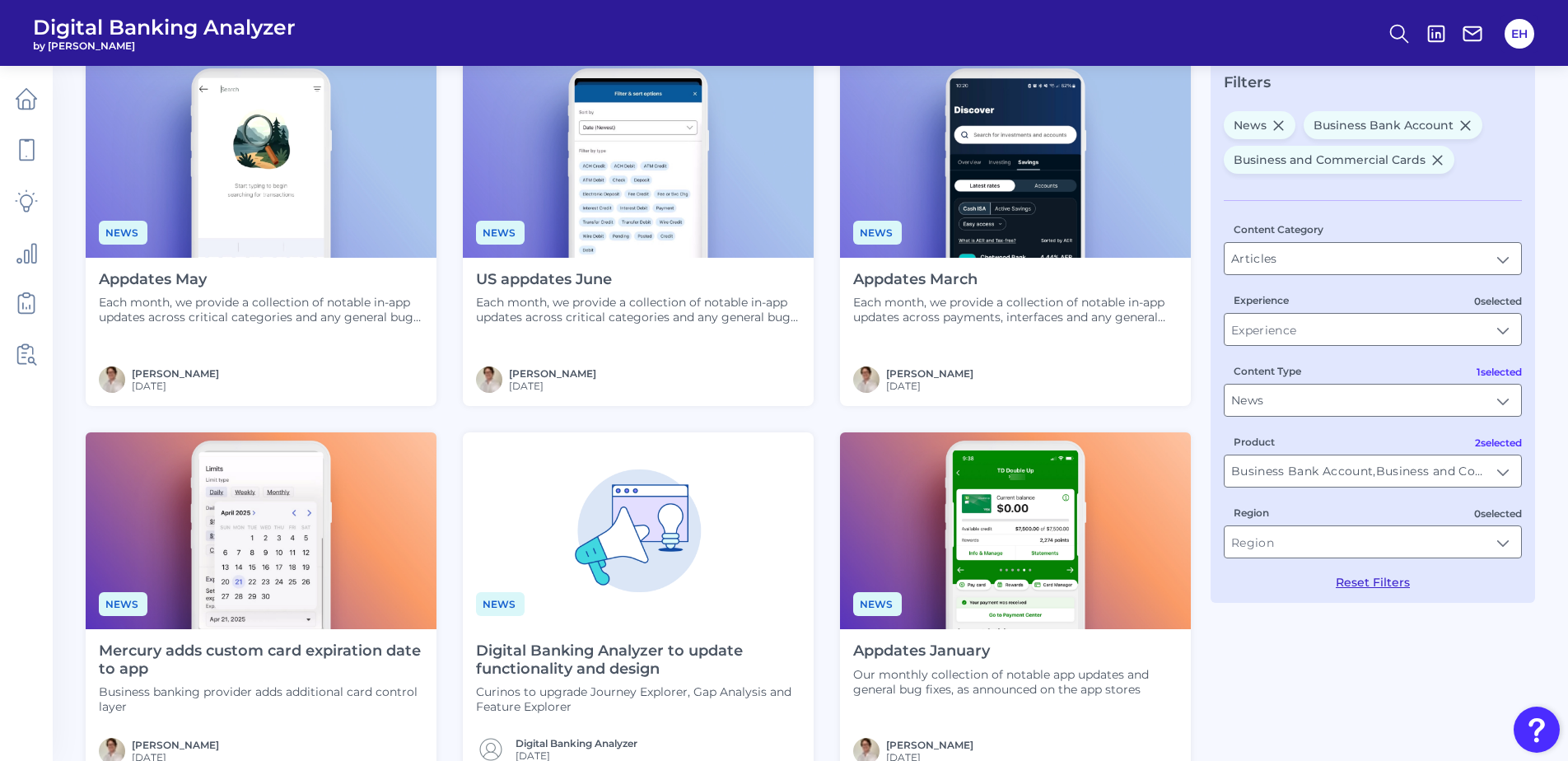
scroll to position [165, 0]
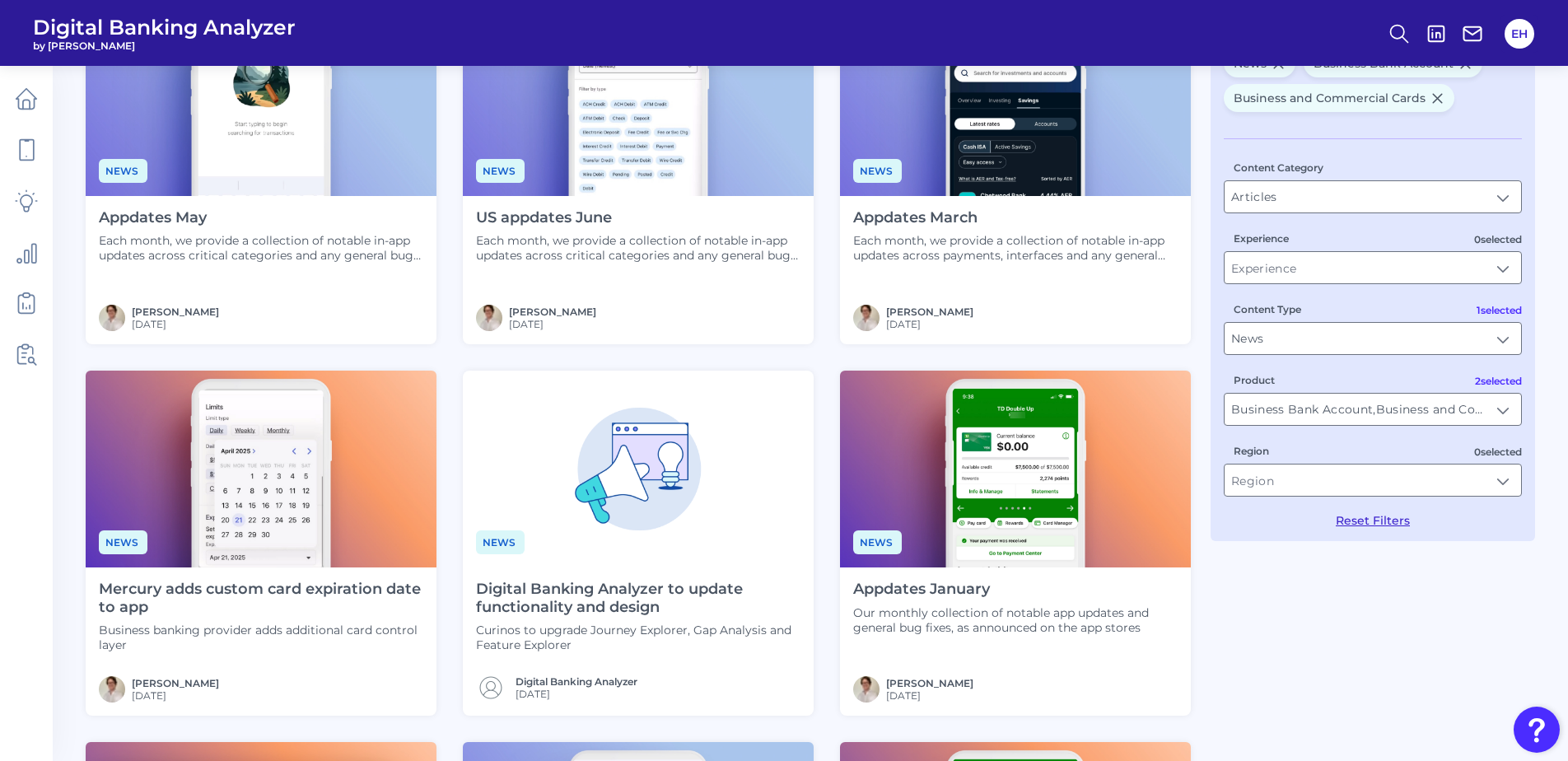
click at [364, 612] on h4 "Mercury adds custom card expiration date to app" at bounding box center [261, 599] width 325 height 36
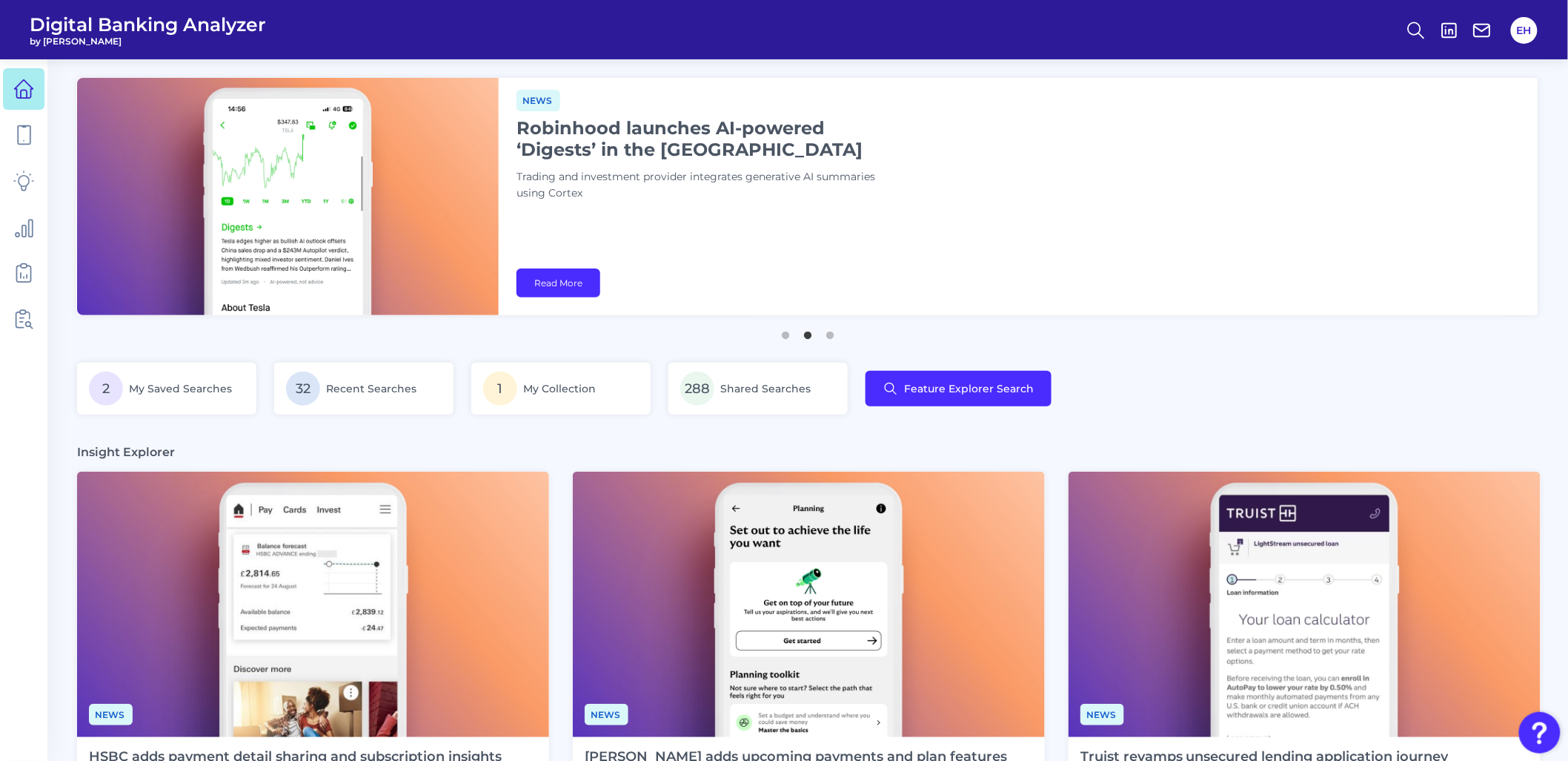
click at [1274, 415] on div "2 My Saved Searches 32 Recent Searches 1 My Collection 288 Shared Searches Feat…" at bounding box center [807, 397] width 1461 height 70
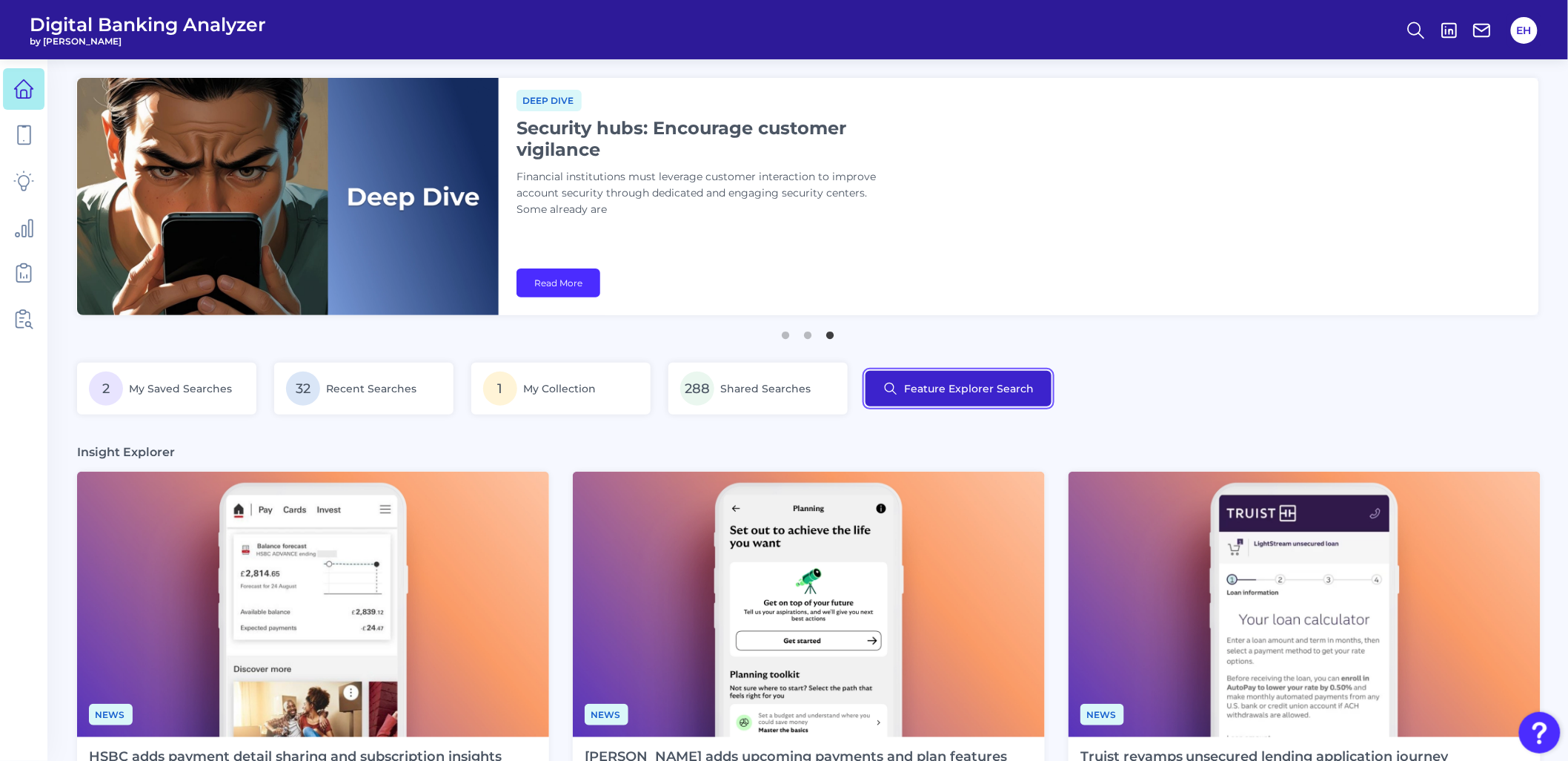
click at [992, 385] on button "Feature Explorer Search" at bounding box center [959, 389] width 186 height 36
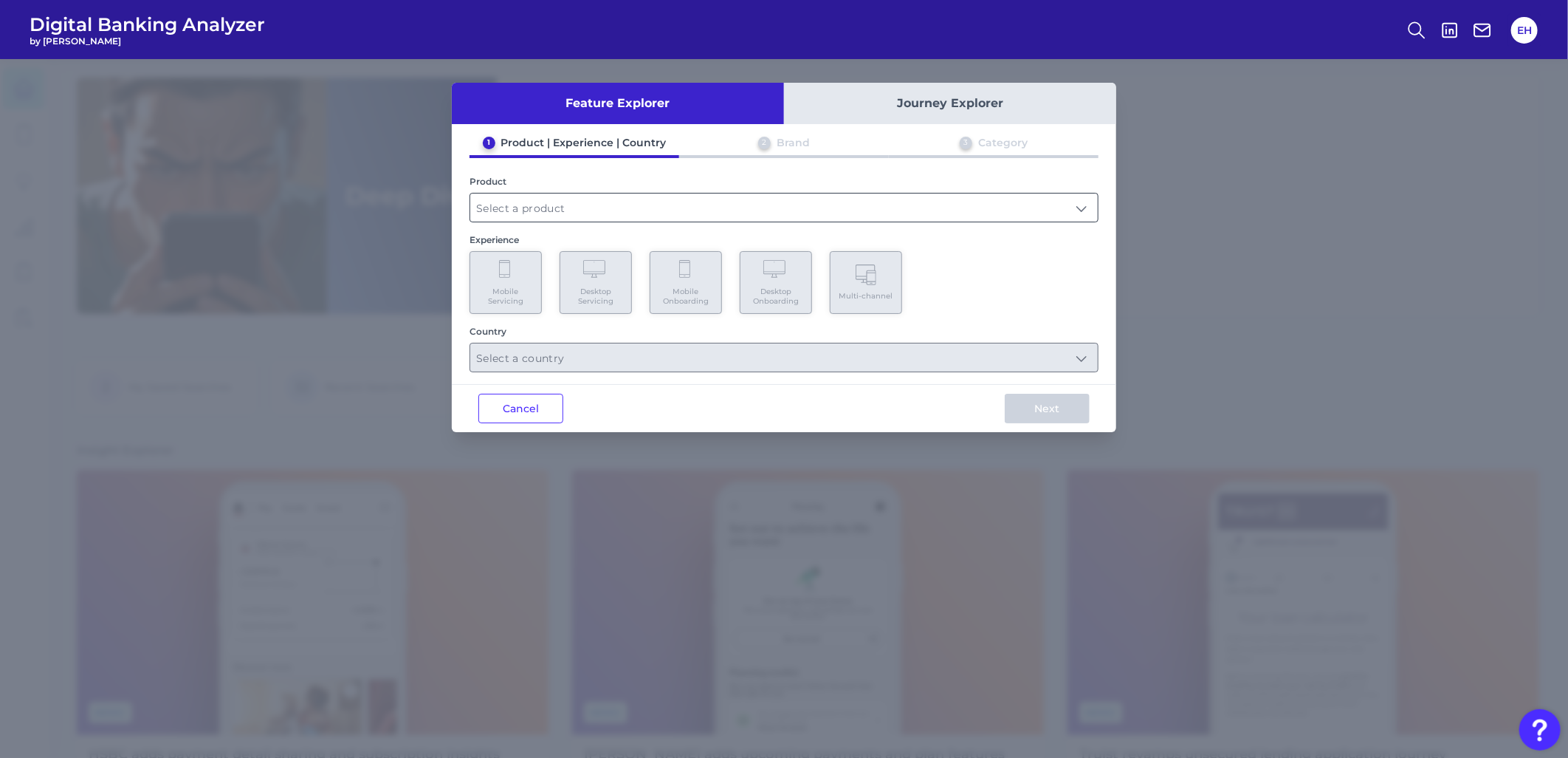
click at [621, 211] on input "text" at bounding box center [784, 207] width 627 height 28
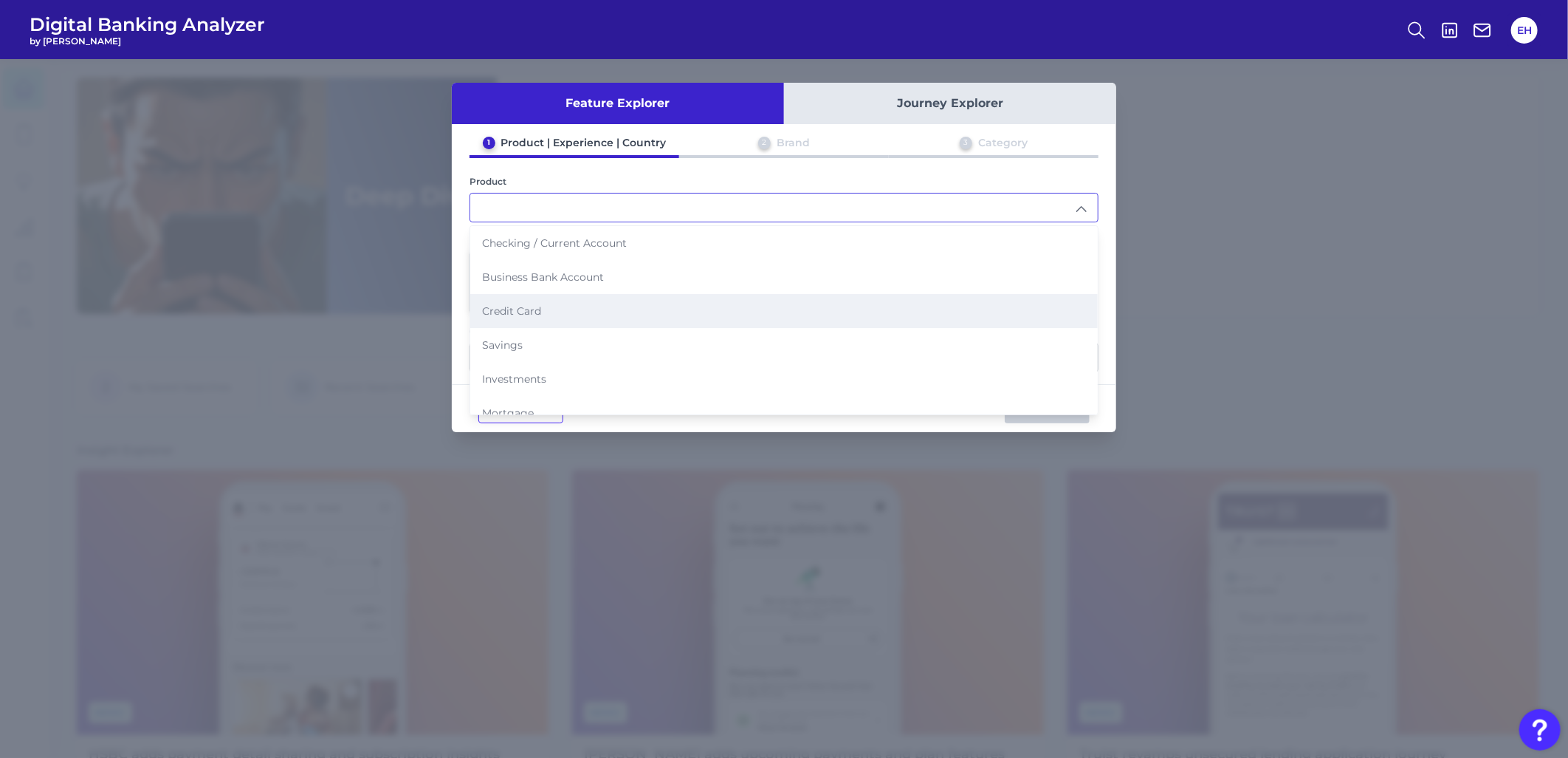
click at [586, 301] on li "Credit Card" at bounding box center [784, 311] width 627 height 34
type input "Credit Card"
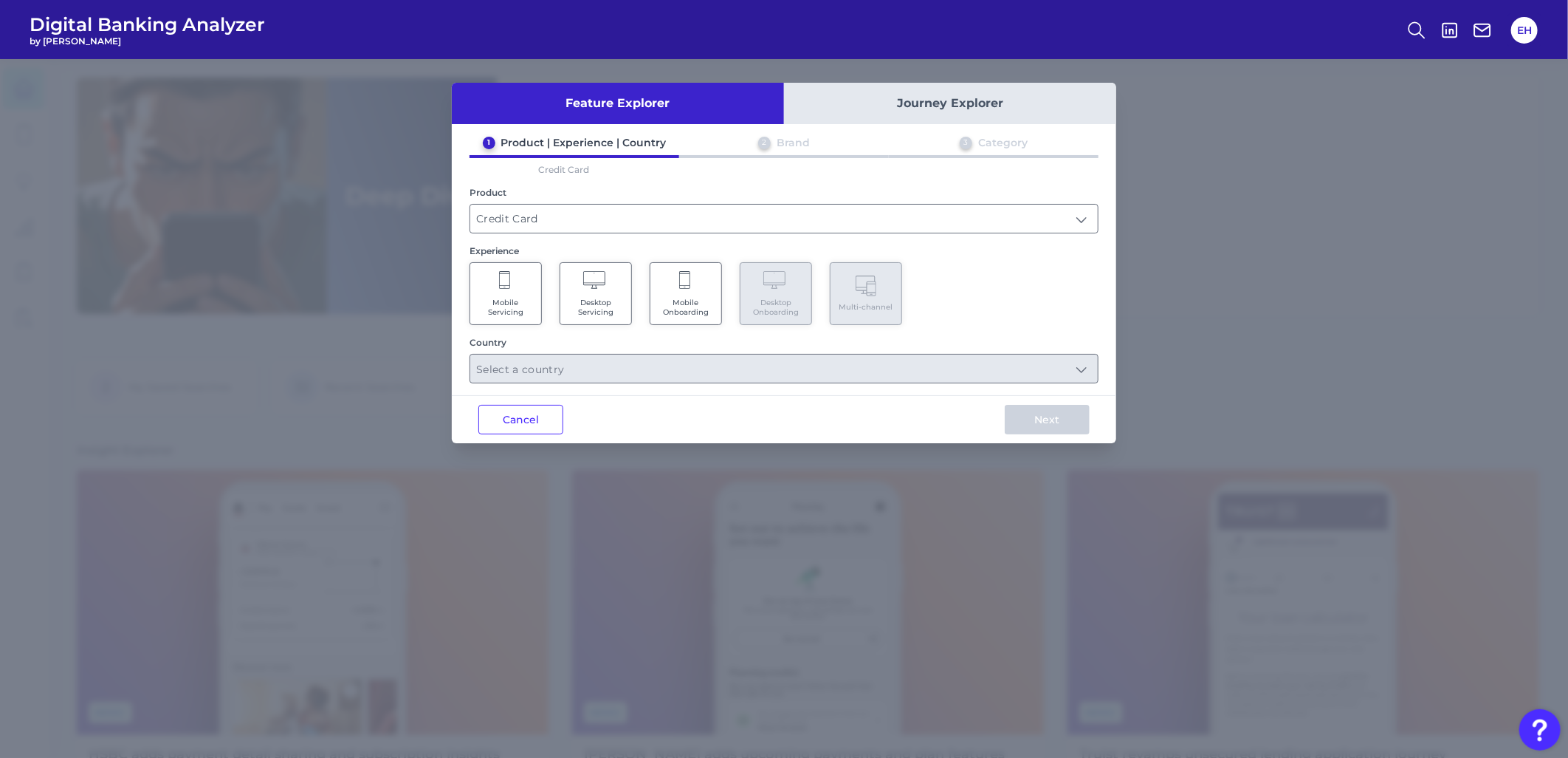
click at [689, 283] on icon at bounding box center [685, 281] width 13 height 21
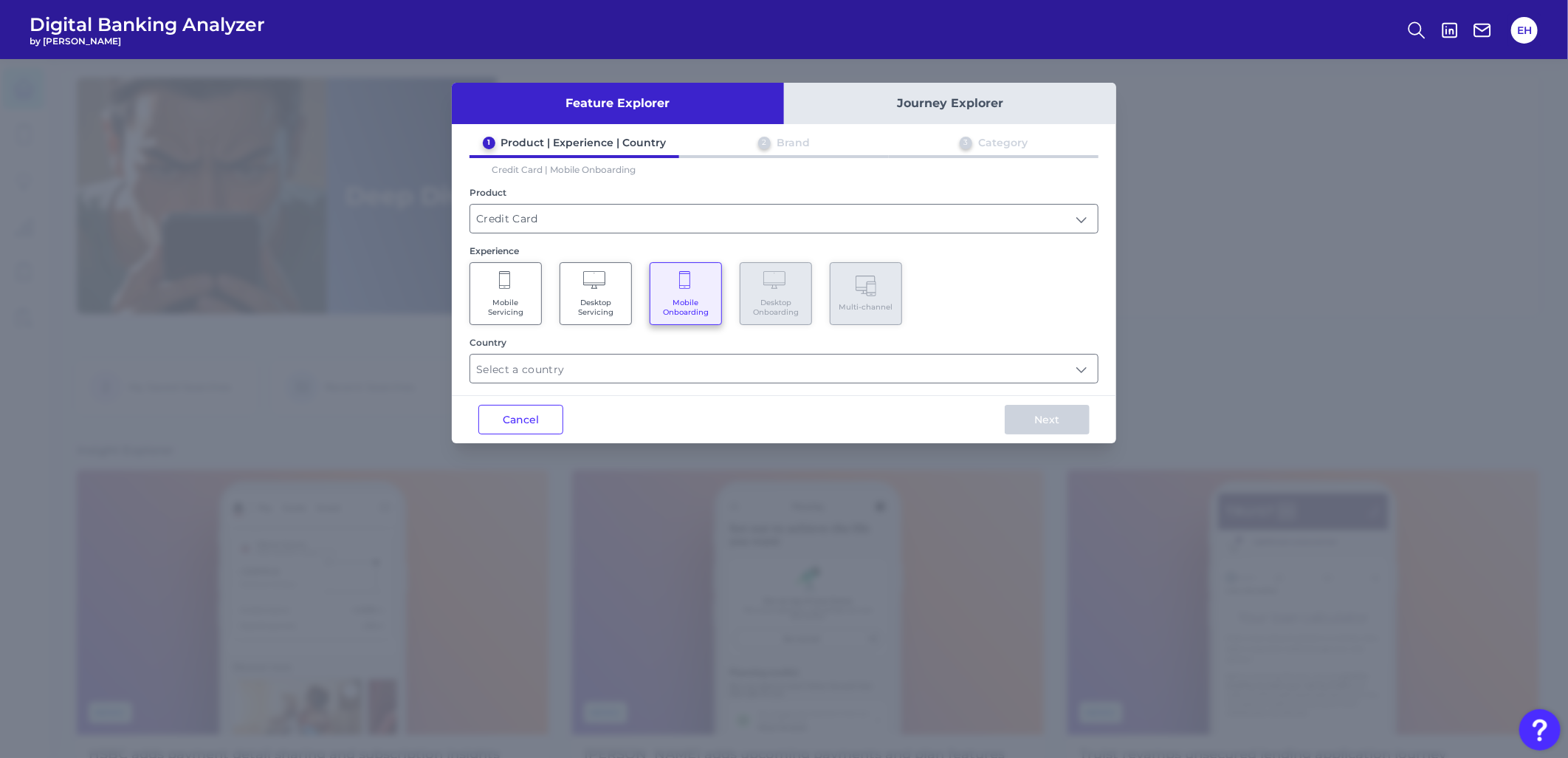
click at [646, 342] on div "Country" at bounding box center [784, 342] width 629 height 11
click at [646, 365] on input "text" at bounding box center [784, 368] width 627 height 28
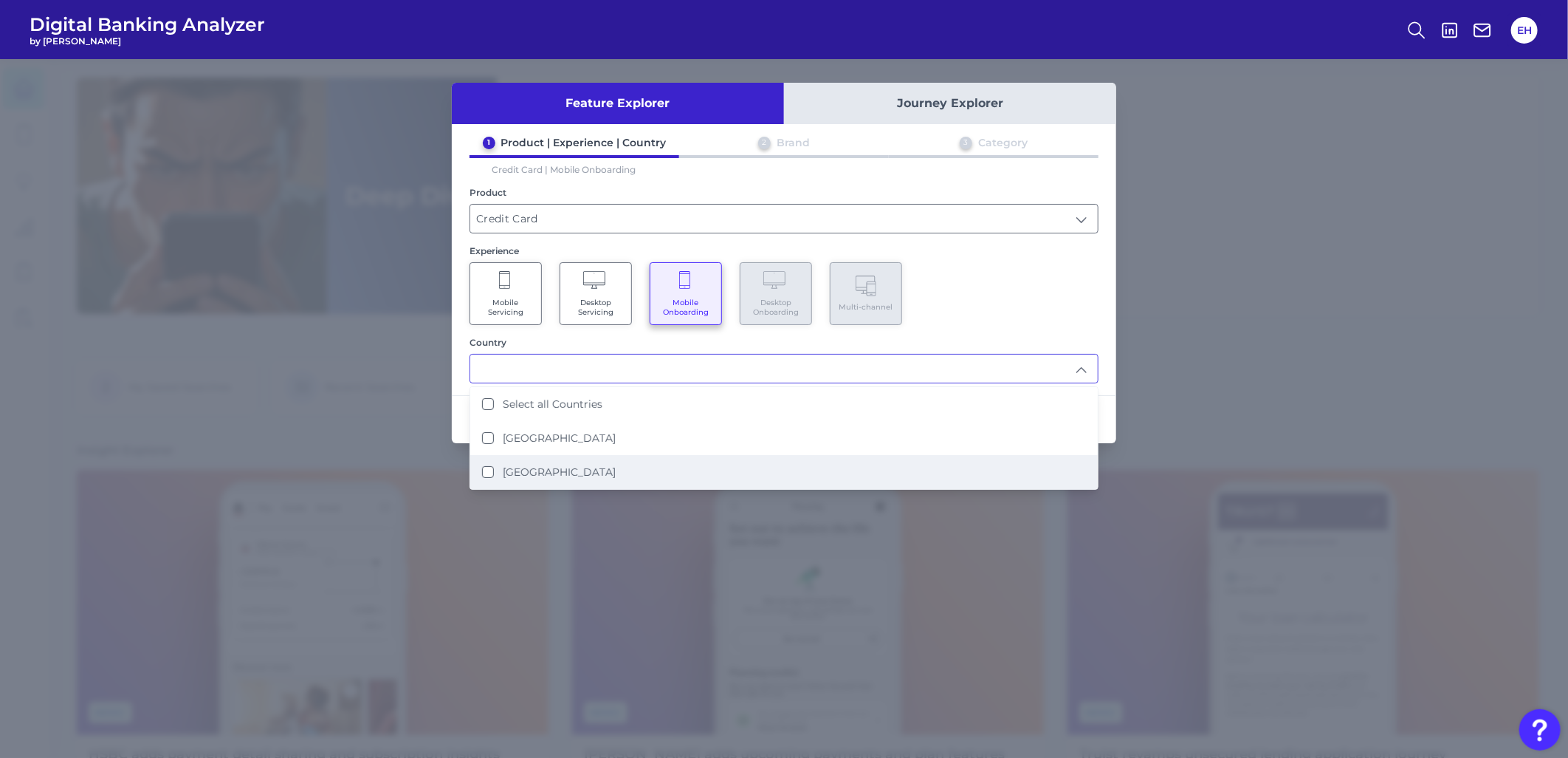
click at [621, 456] on li "[GEOGRAPHIC_DATA]" at bounding box center [784, 471] width 627 height 34
type input "[GEOGRAPHIC_DATA]"
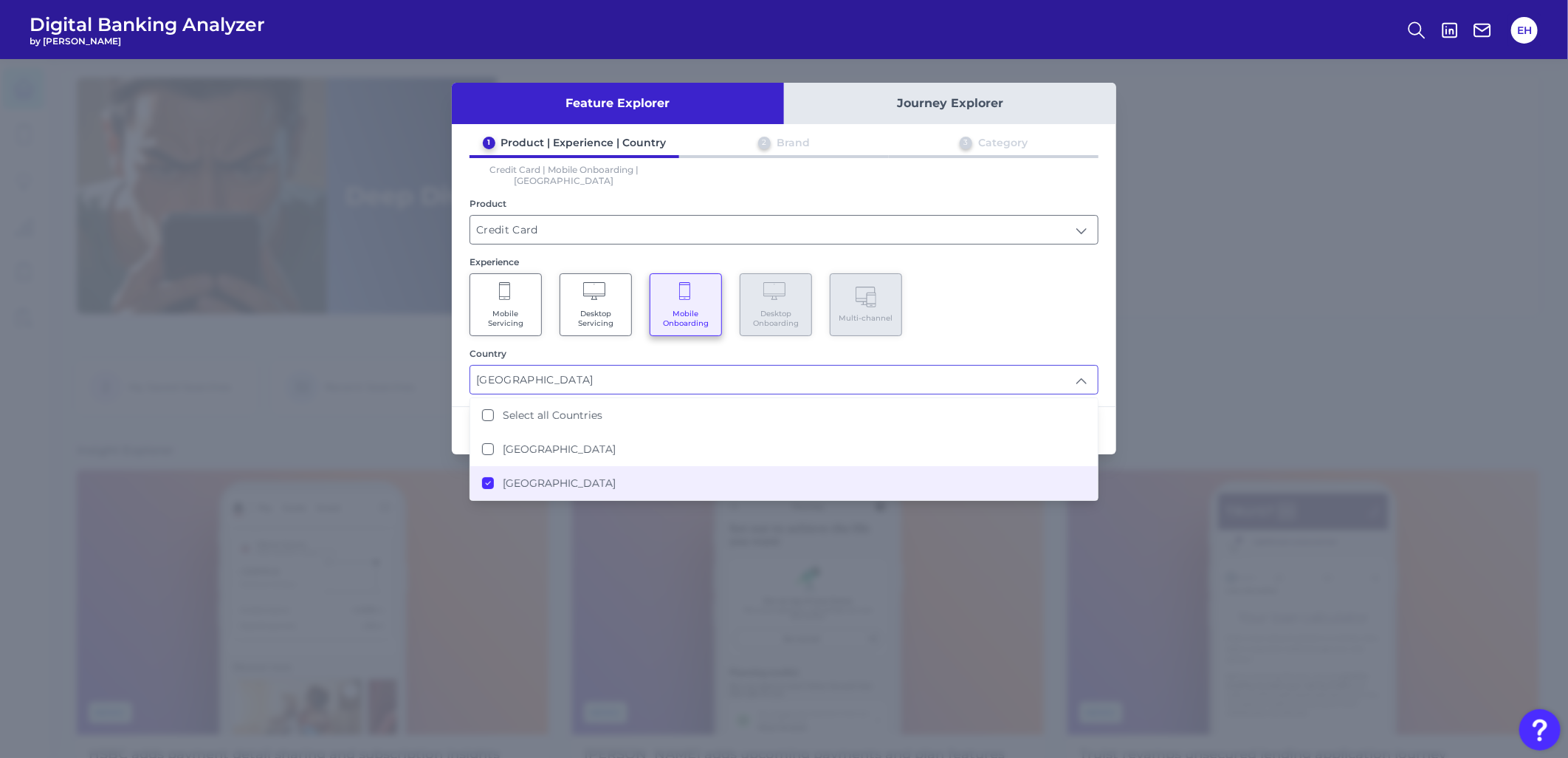
click at [966, 327] on div "1 Product | Experience | Country 2 Brand 3 Category Credit Card | Mobile Onboar…" at bounding box center [784, 264] width 664 height 258
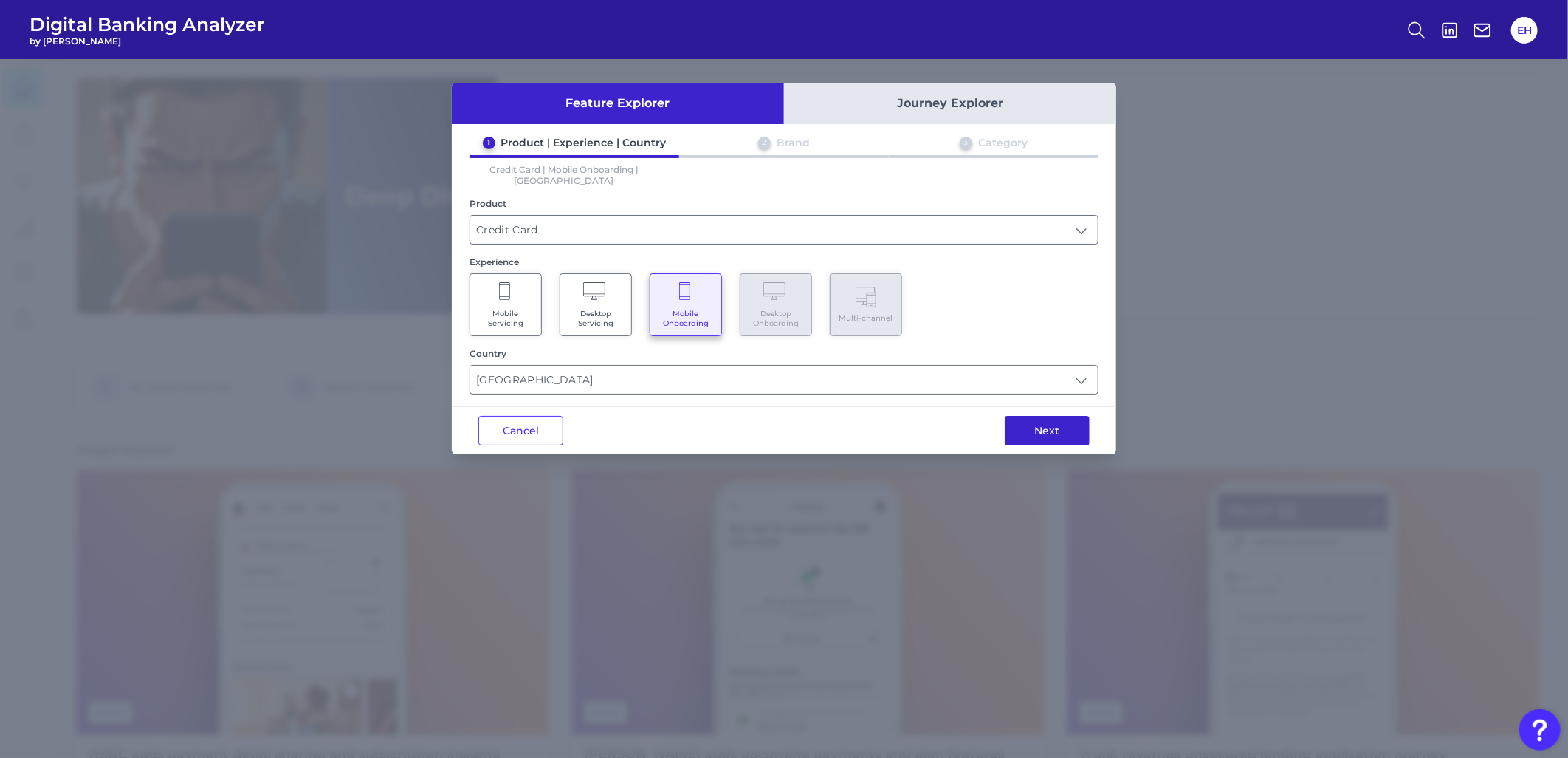
click at [1027, 416] on button "Next" at bounding box center [1047, 430] width 85 height 29
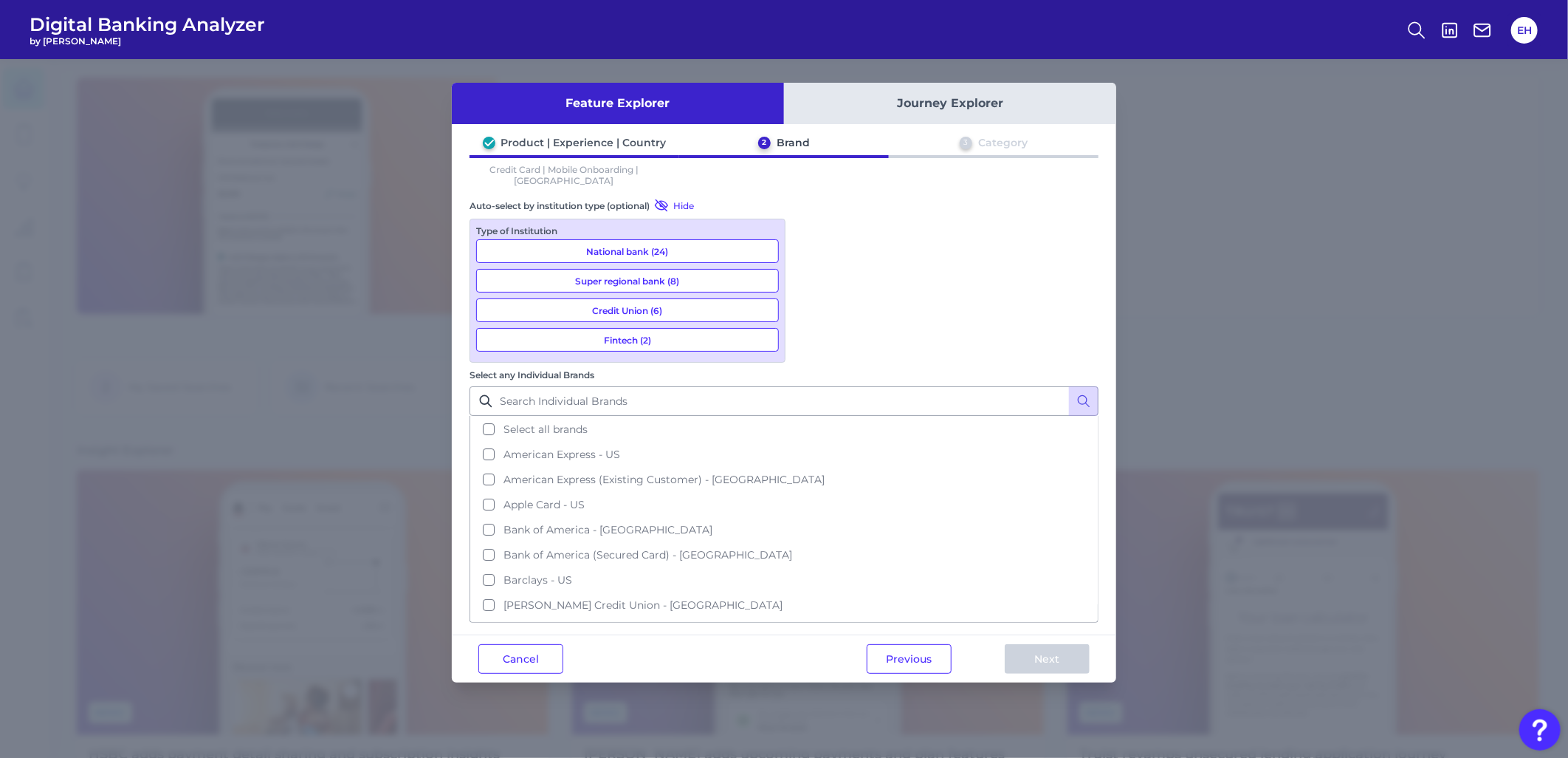
click at [648, 239] on button "National bank (24)" at bounding box center [626, 251] width 303 height 23
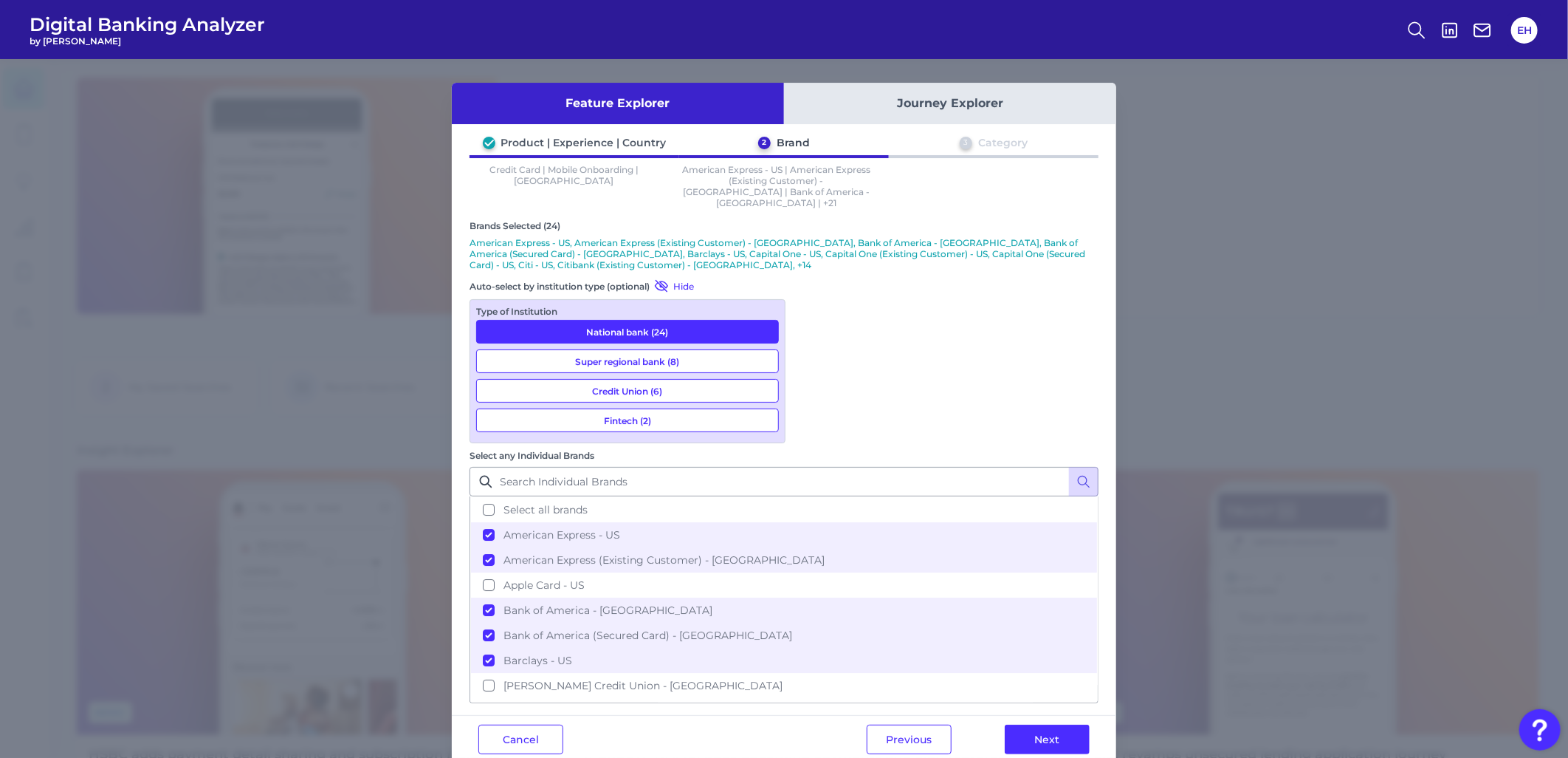
click at [660, 349] on button "Super regional bank (8)" at bounding box center [626, 361] width 303 height 23
click at [668, 408] on button "Fintech (2)" at bounding box center [626, 420] width 303 height 23
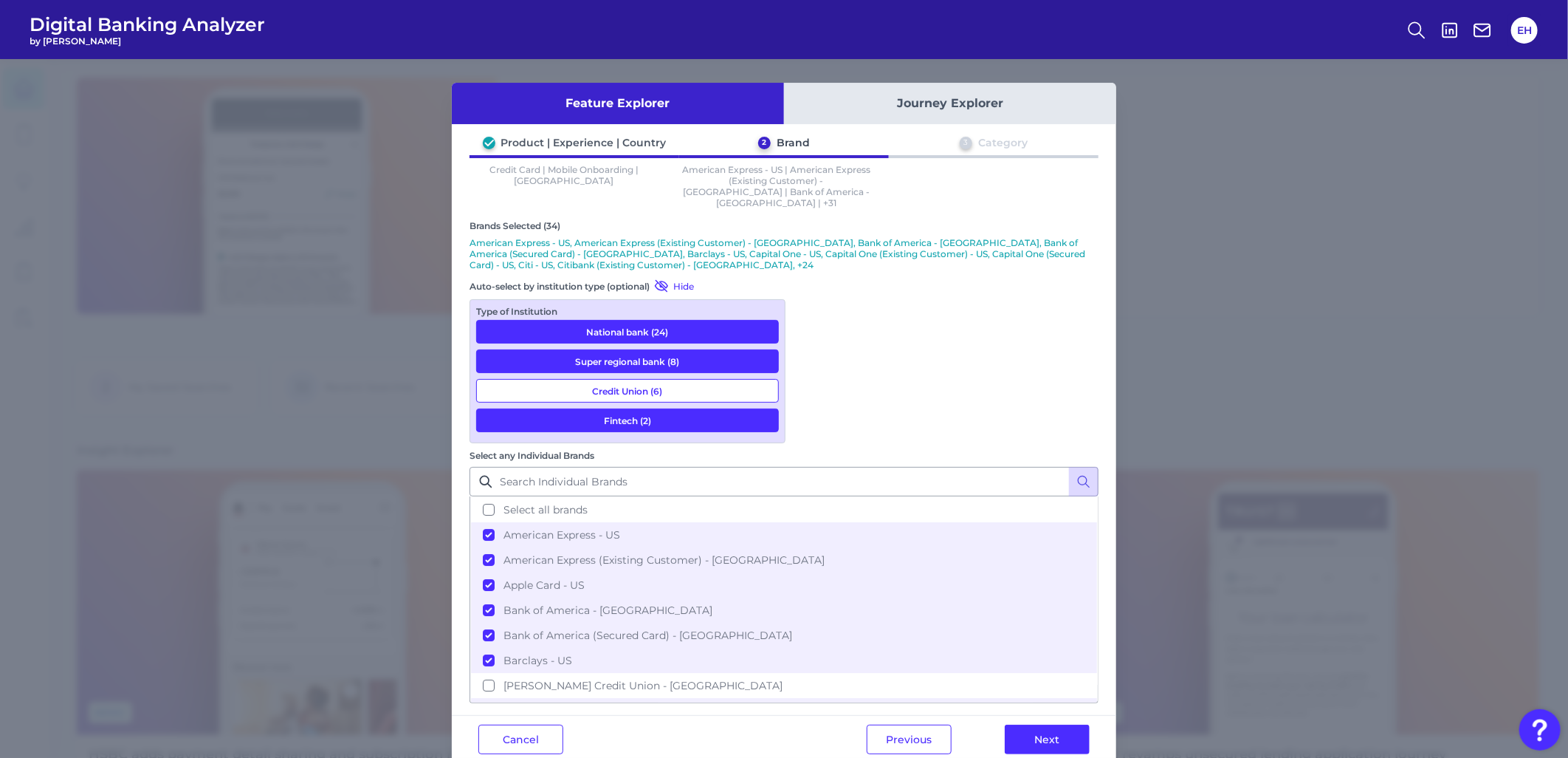
click at [1033, 681] on button "Next" at bounding box center [1047, 738] width 85 height 29
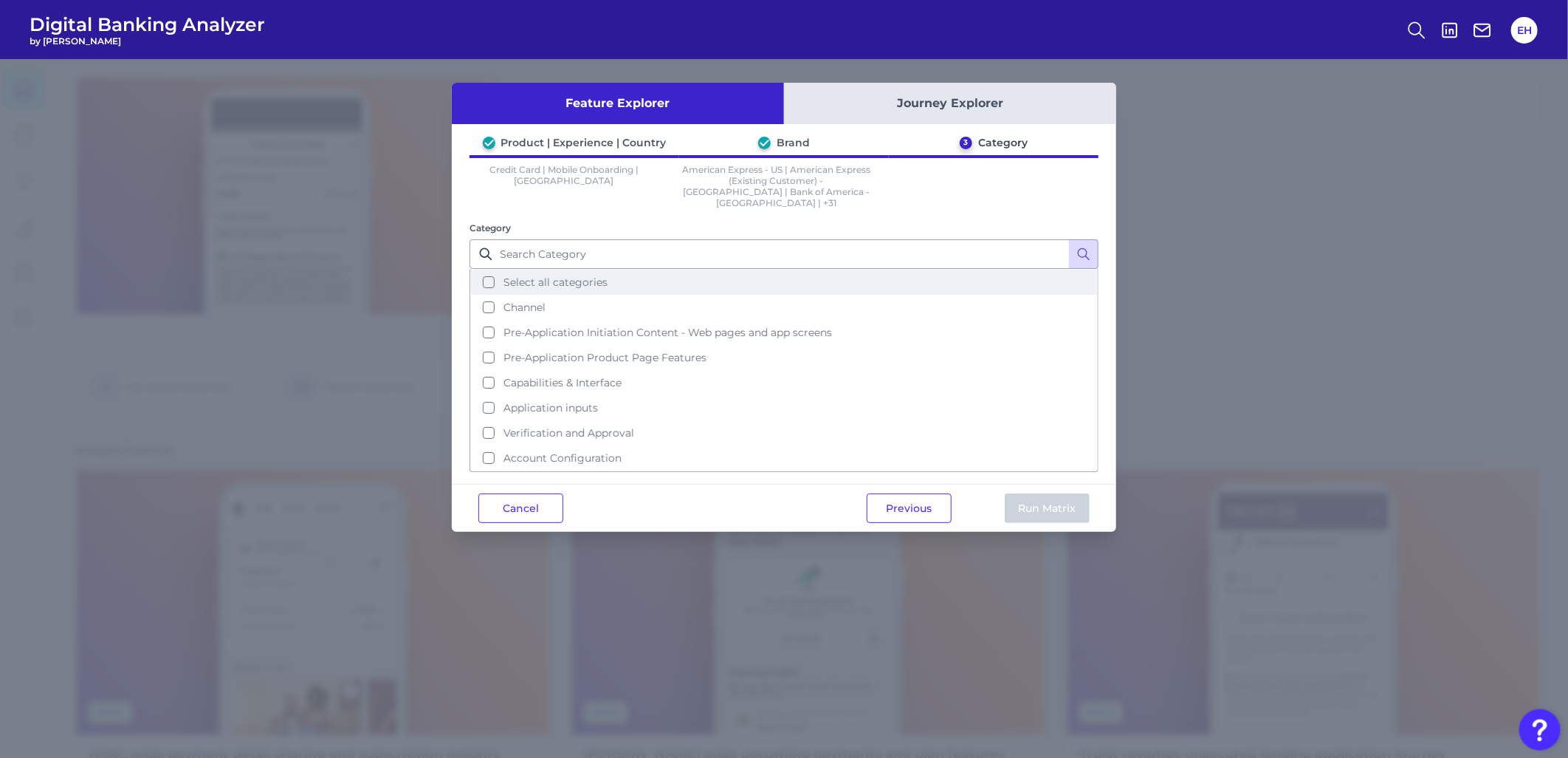
click at [573, 275] on span "Select all categories" at bounding box center [555, 281] width 104 height 13
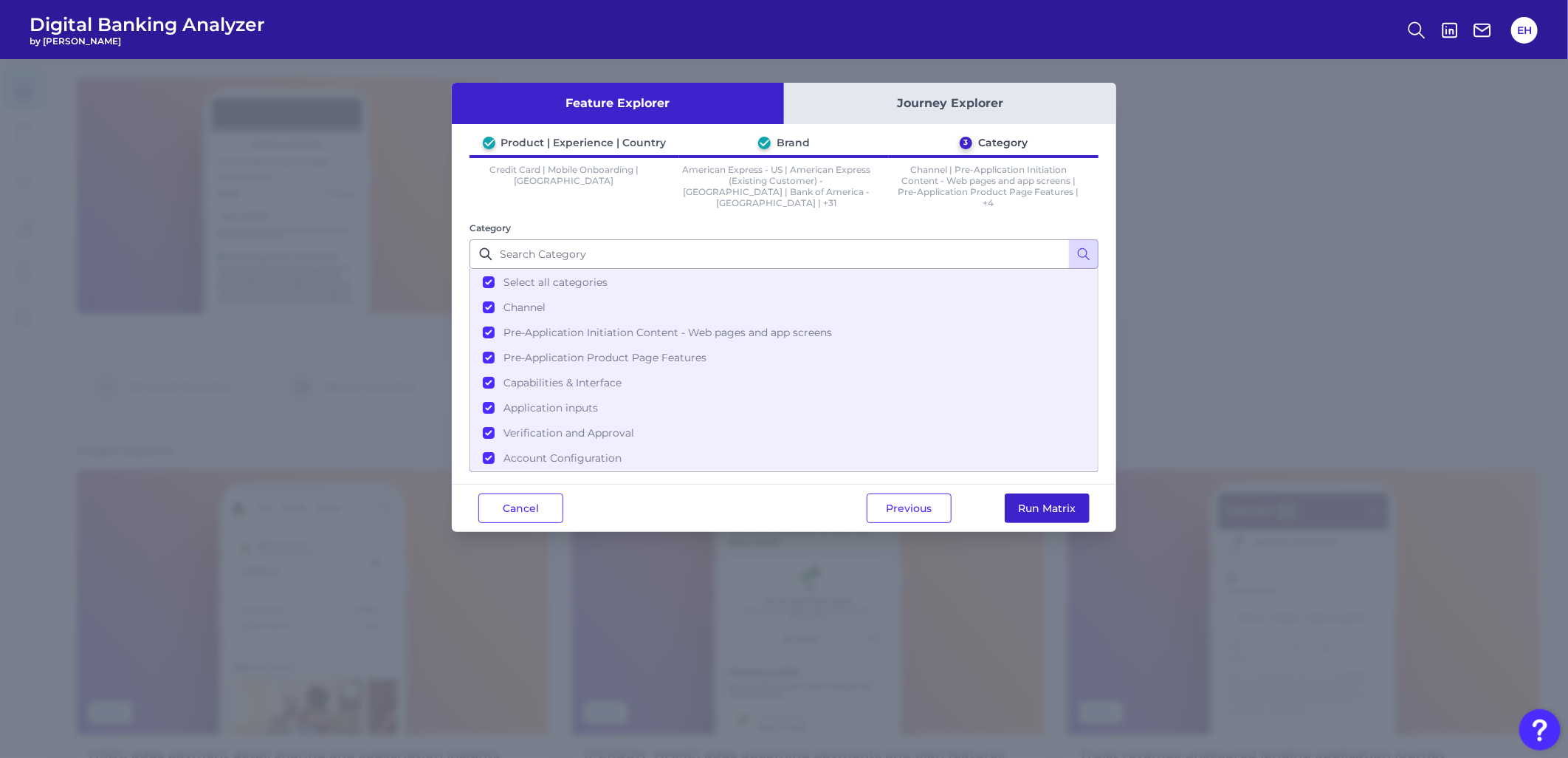
click at [1060, 498] on button "Run Matrix" at bounding box center [1047, 507] width 85 height 29
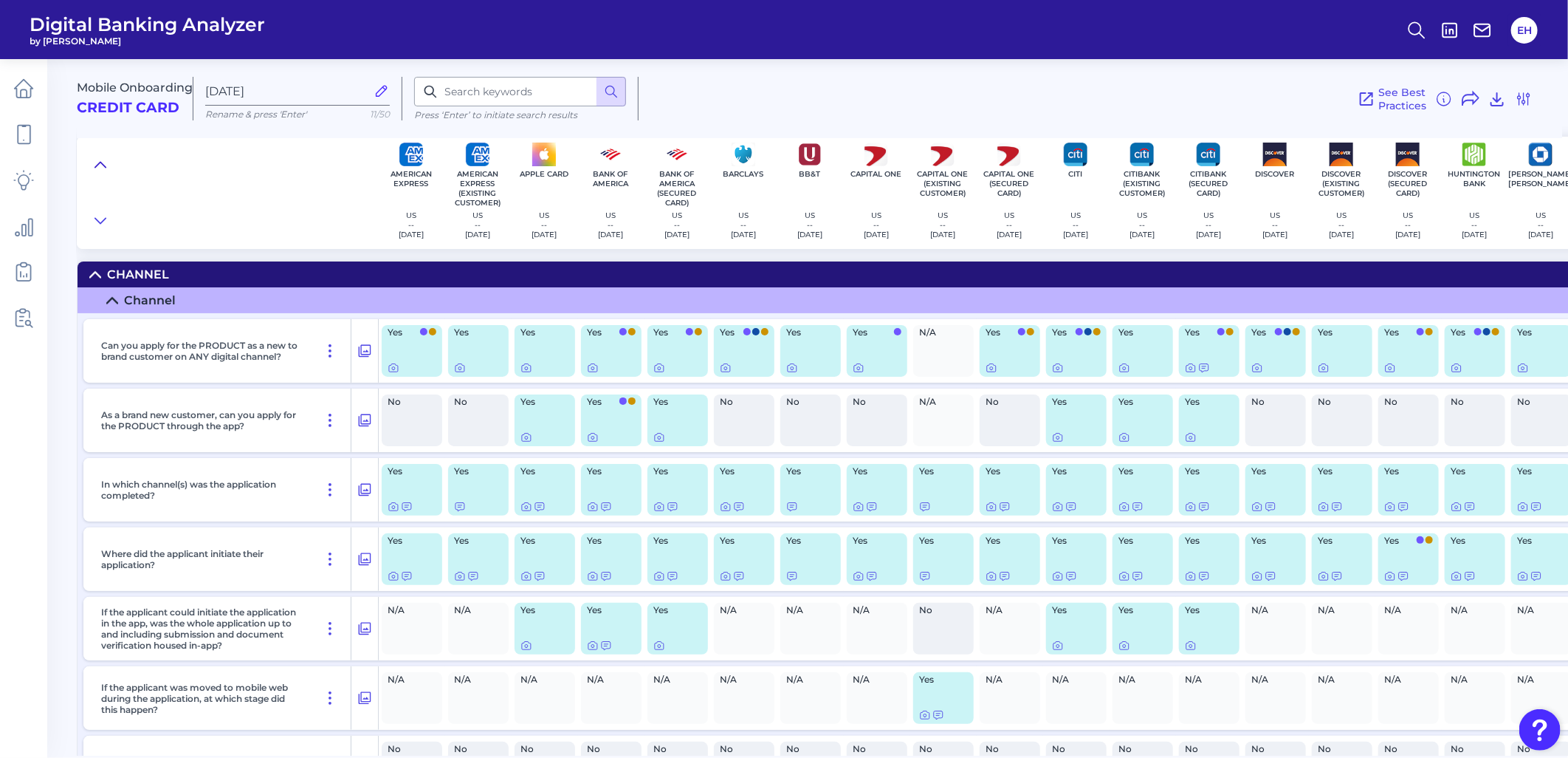
click at [98, 165] on icon at bounding box center [100, 164] width 12 height 15
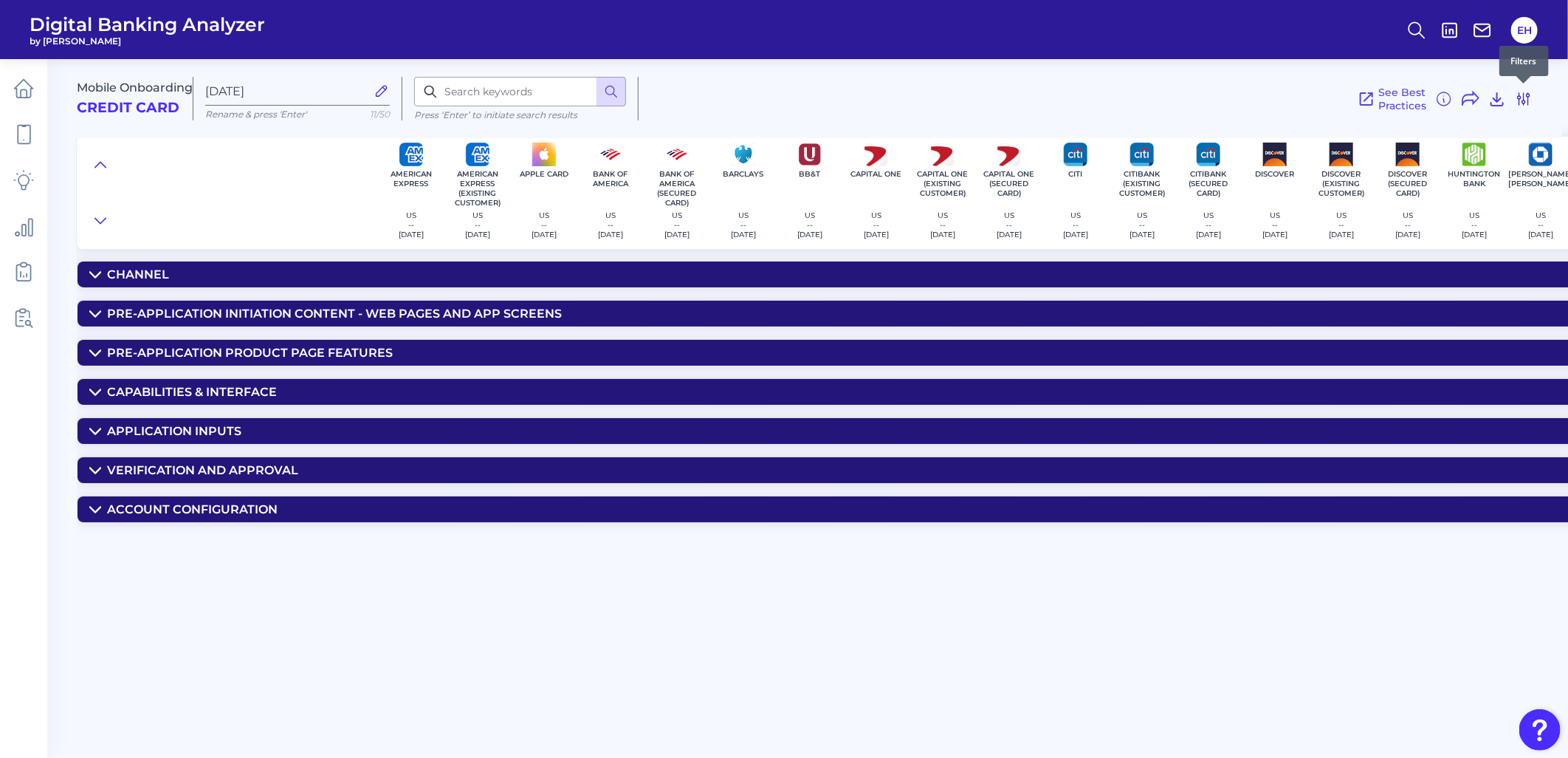
click at [1405, 97] on icon at bounding box center [1523, 99] width 18 height 18
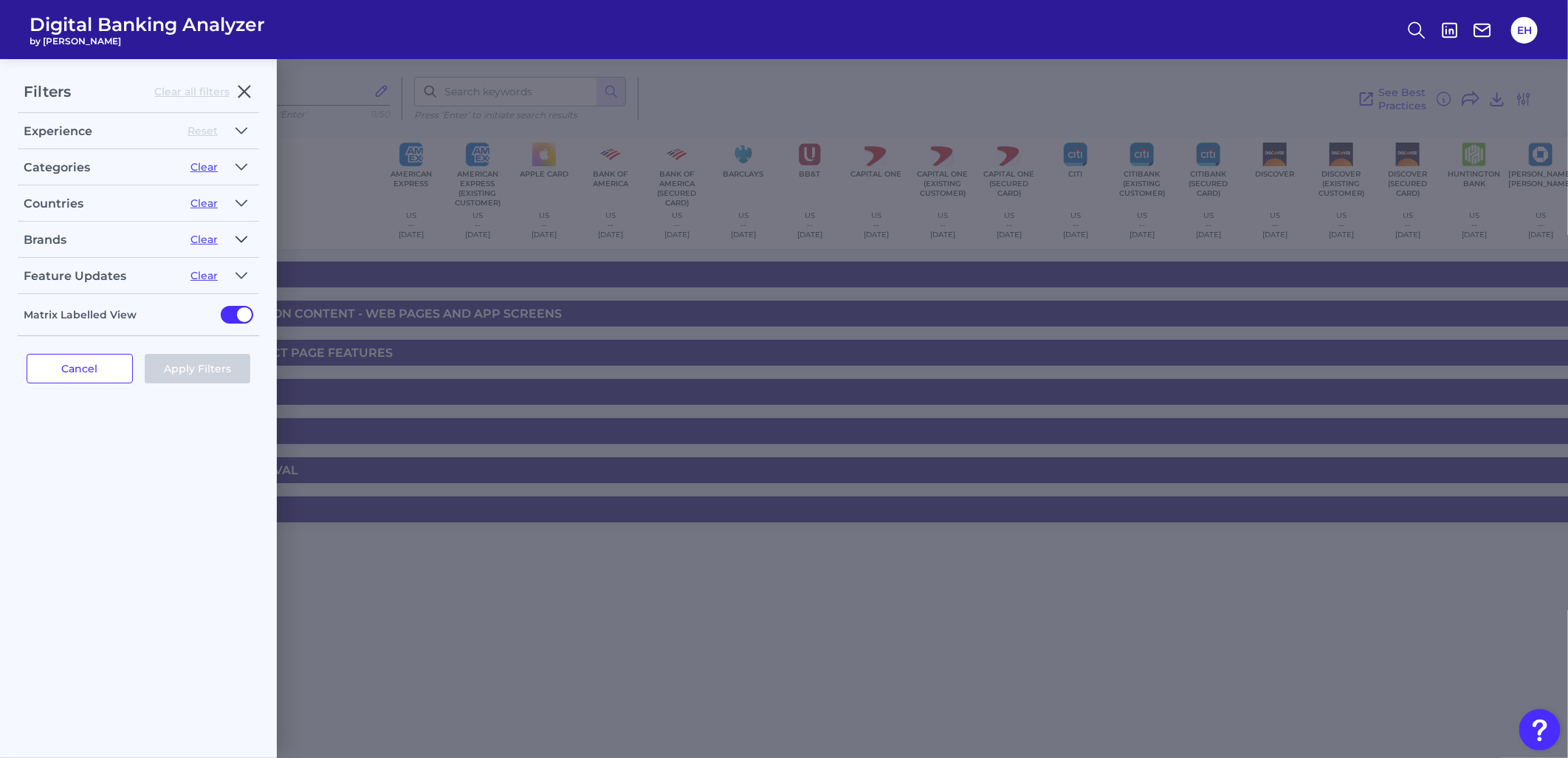
click at [238, 237] on icon "button" at bounding box center [241, 239] width 12 height 18
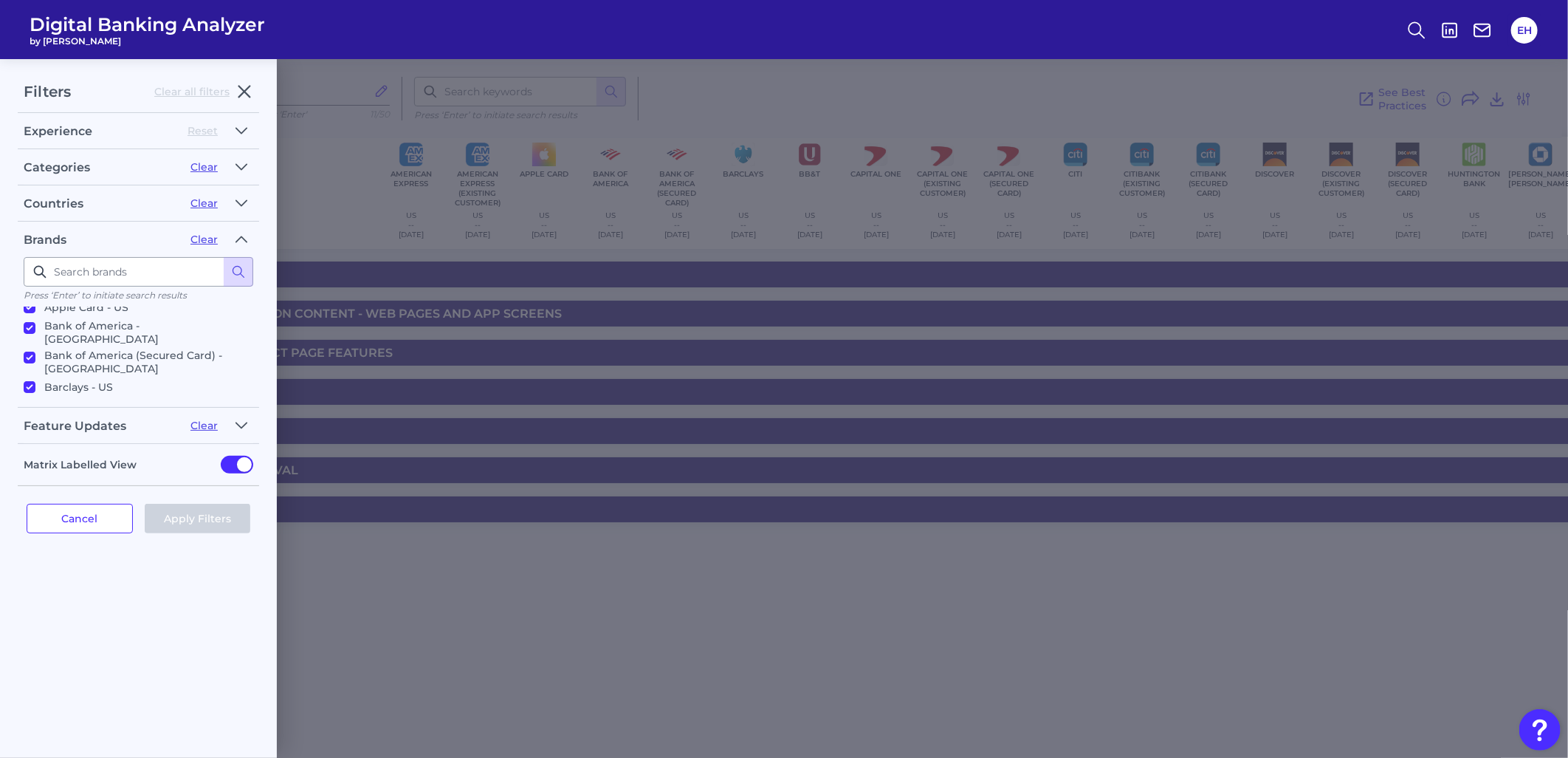
scroll to position [164, 0]
click at [66, 337] on p "BB&T - US" at bounding box center [71, 346] width 54 height 18
click at [36, 340] on input "BB&T - US" at bounding box center [29, 346] width 12 height 12
checkbox input "false"
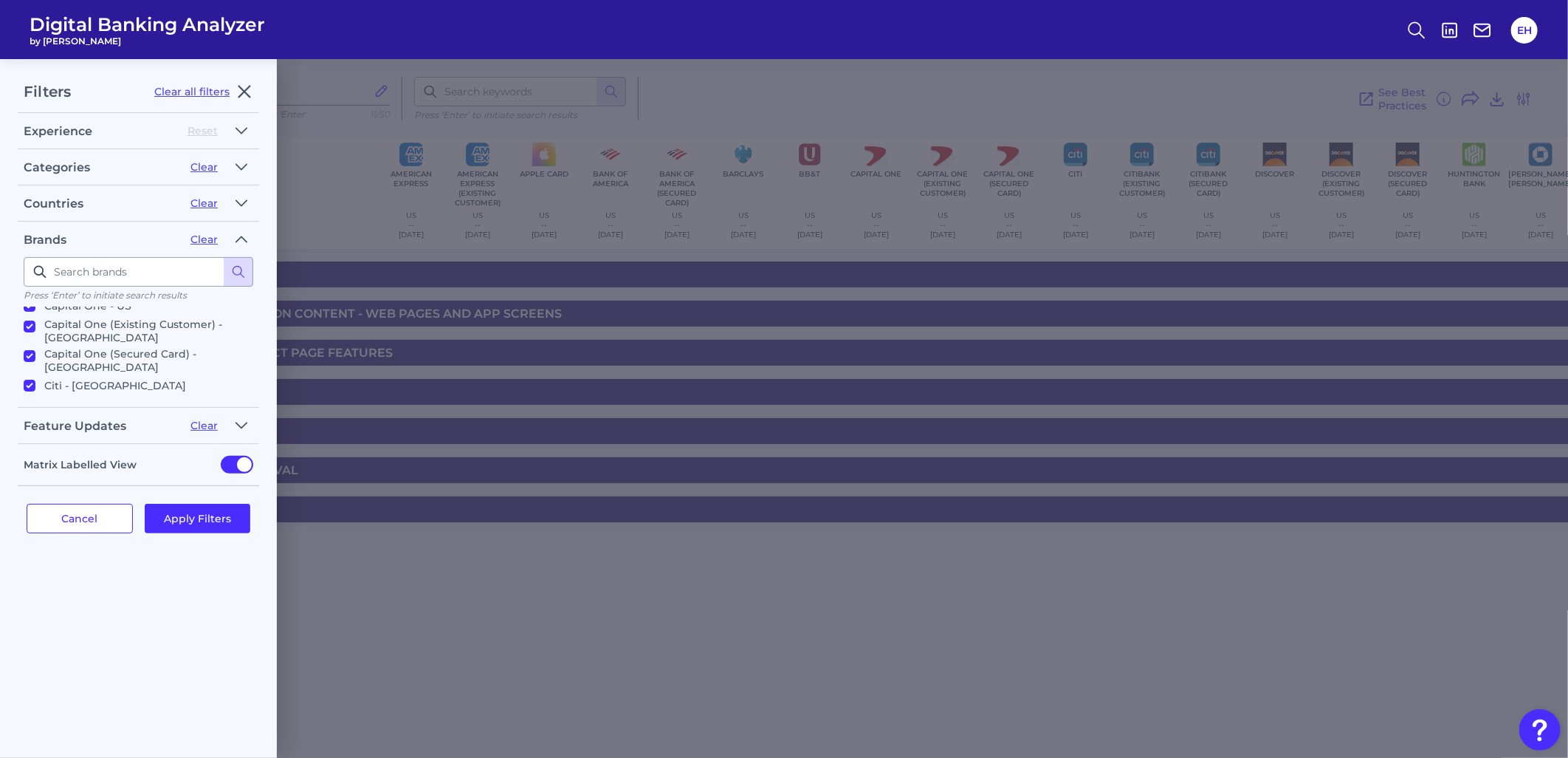
click at [79, 397] on p "Citibank (Existing Customer) - US" at bounding box center [145, 411] width 203 height 27
click at [36, 400] on input "Citibank (Existing Customer) - US" at bounding box center [29, 405] width 12 height 12
checkbox input "false"
click at [82, 416] on p "Discover (Existing Customer) - US" at bounding box center [145, 429] width 203 height 27
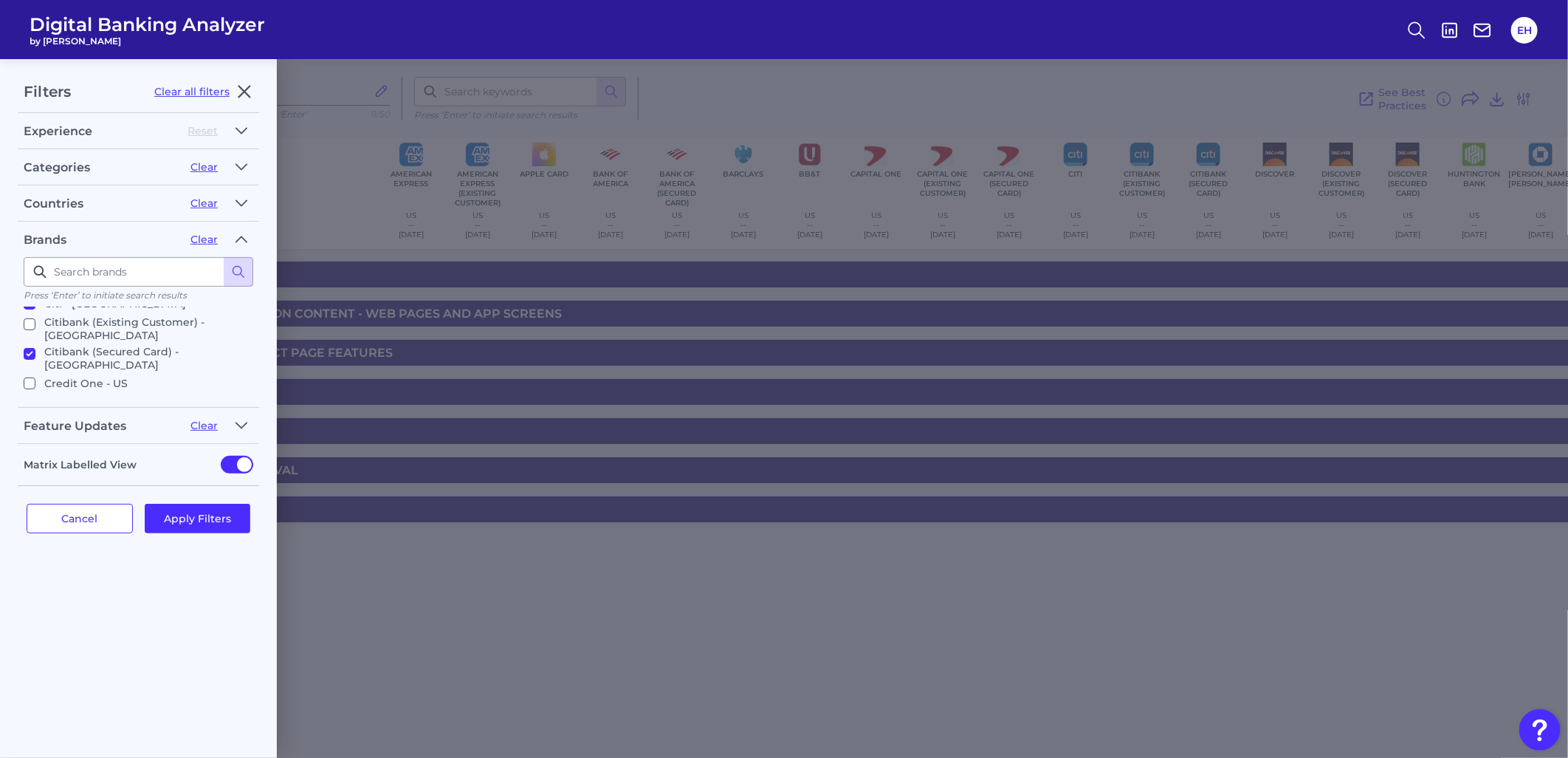
click at [36, 419] on input "Discover (Existing Customer) - US" at bounding box center [29, 424] width 12 height 12
checkbox input "false"
click at [109, 472] on p "JP Morgan Chase (Existing Customer) - US" at bounding box center [145, 492] width 203 height 40
click at [36, 476] on input "JP Morgan Chase (Existing Customer) - US" at bounding box center [29, 481] width 12 height 12
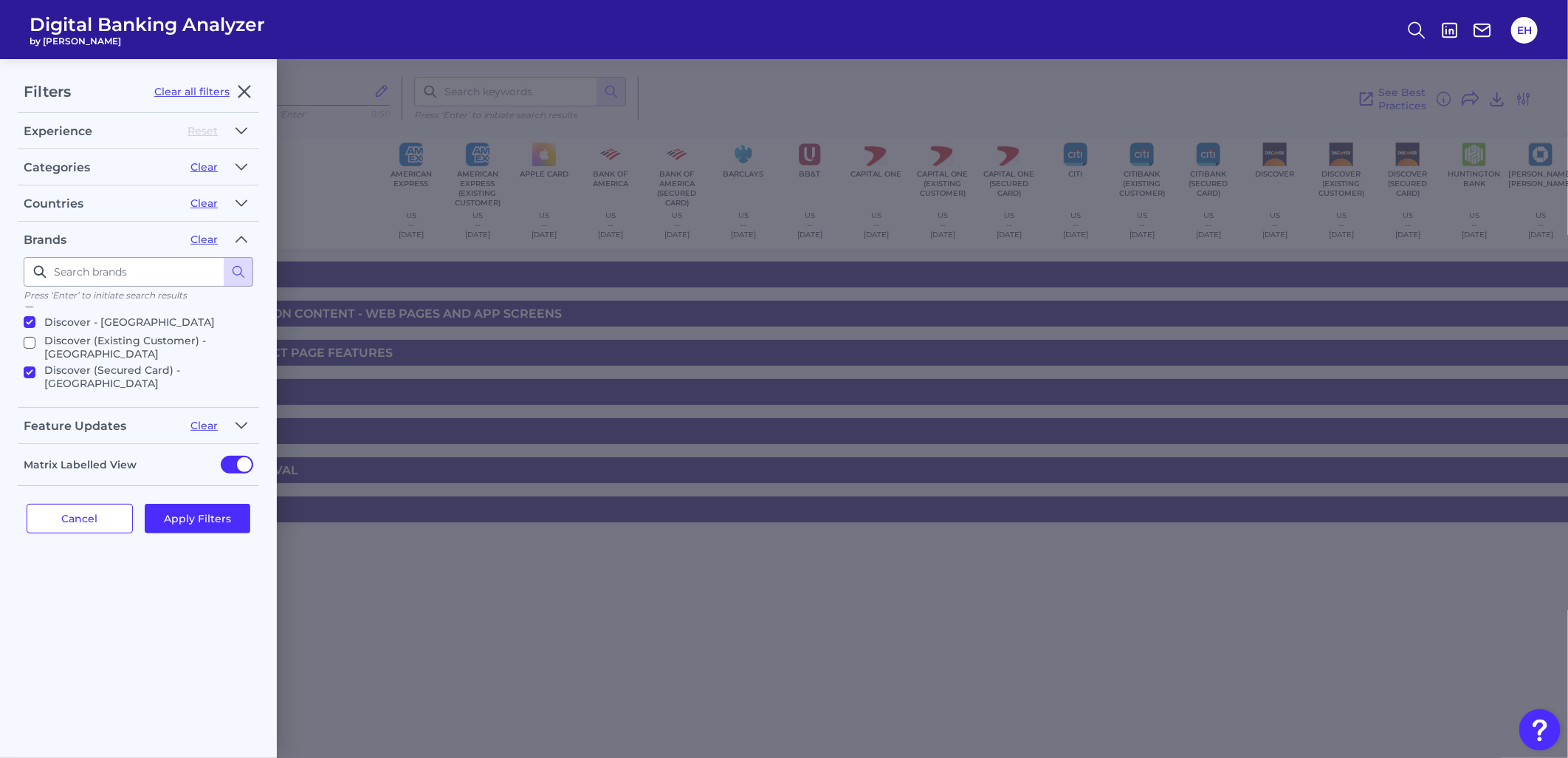
checkbox input "false"
click at [113, 510] on p "US Bank (Existing Customer) - US" at bounding box center [145, 523] width 203 height 27
click at [36, 512] on input "US Bank (Existing Customer) - US" at bounding box center [29, 518] width 12 height 12
checkbox input "false"
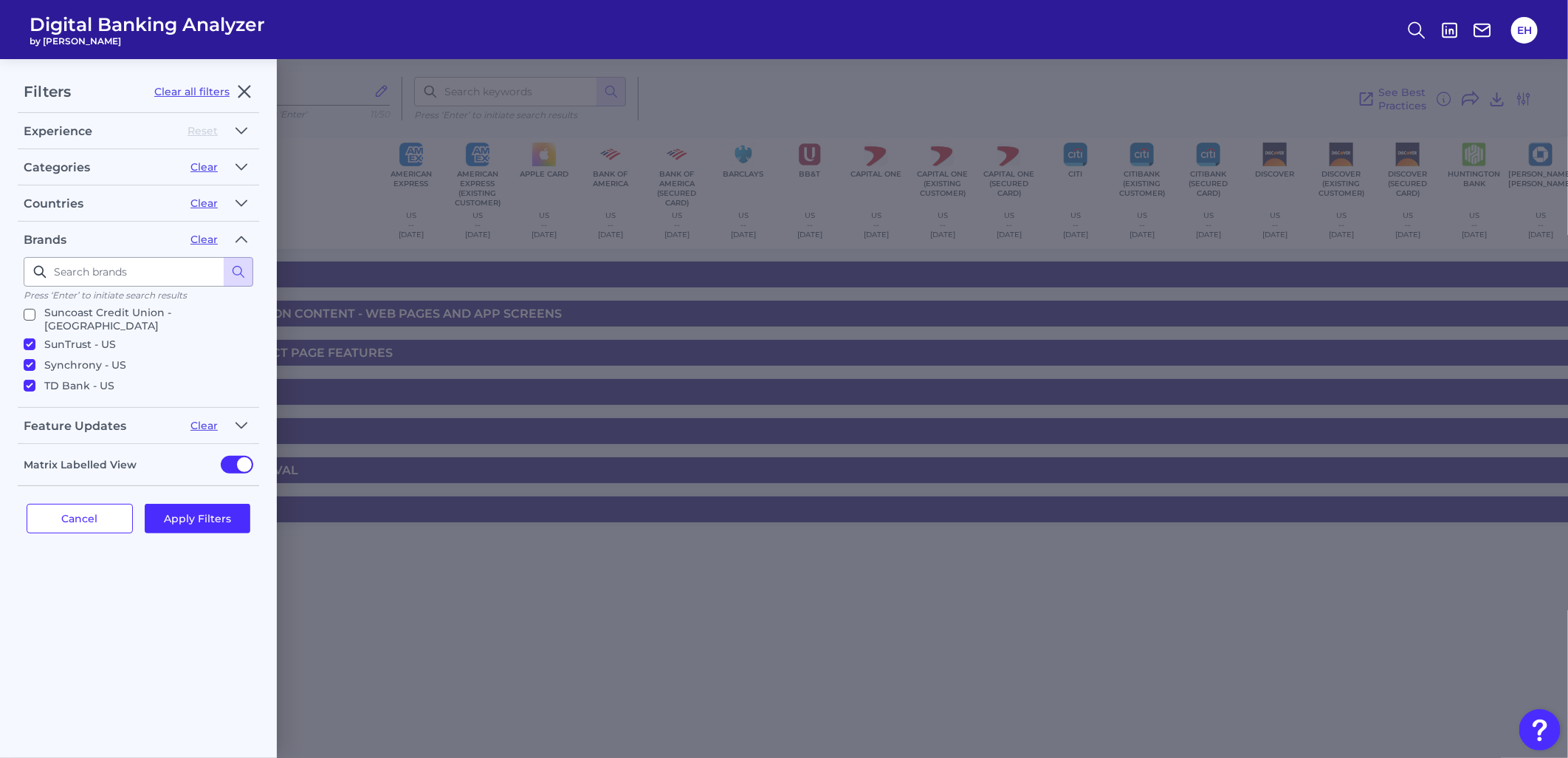
scroll to position [896, 0]
click at [120, 507] on p "Wells Fargo (Existing Customer) - US" at bounding box center [145, 521] width 203 height 27
click at [36, 510] on input "Wells Fargo (Existing Customer) - US" at bounding box center [29, 515] width 12 height 12
checkbox input "false"
click at [187, 521] on button "Apply Filters" at bounding box center [197, 518] width 106 height 29
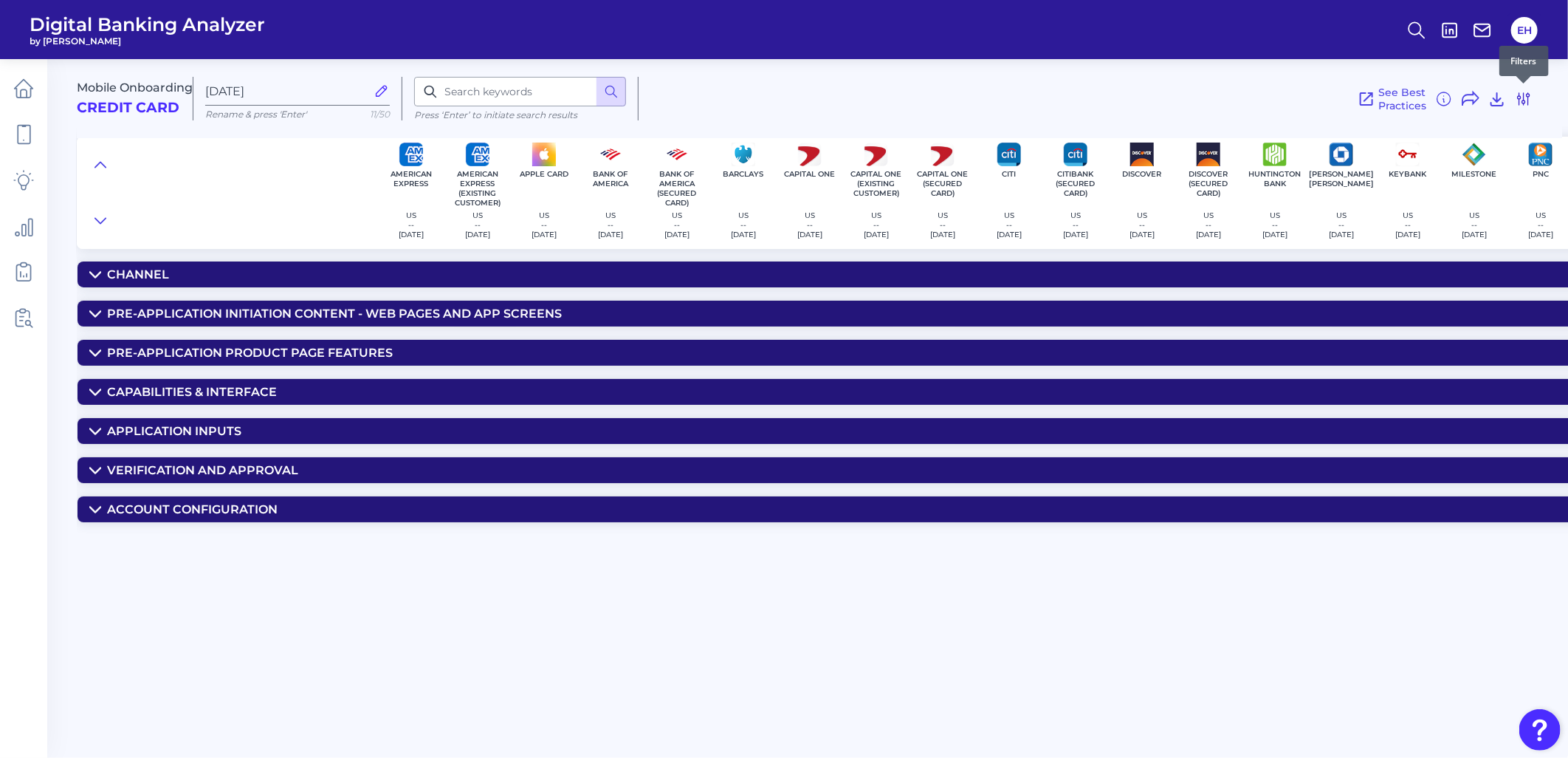
click at [1405, 100] on icon at bounding box center [1522, 98] width 12 height 12
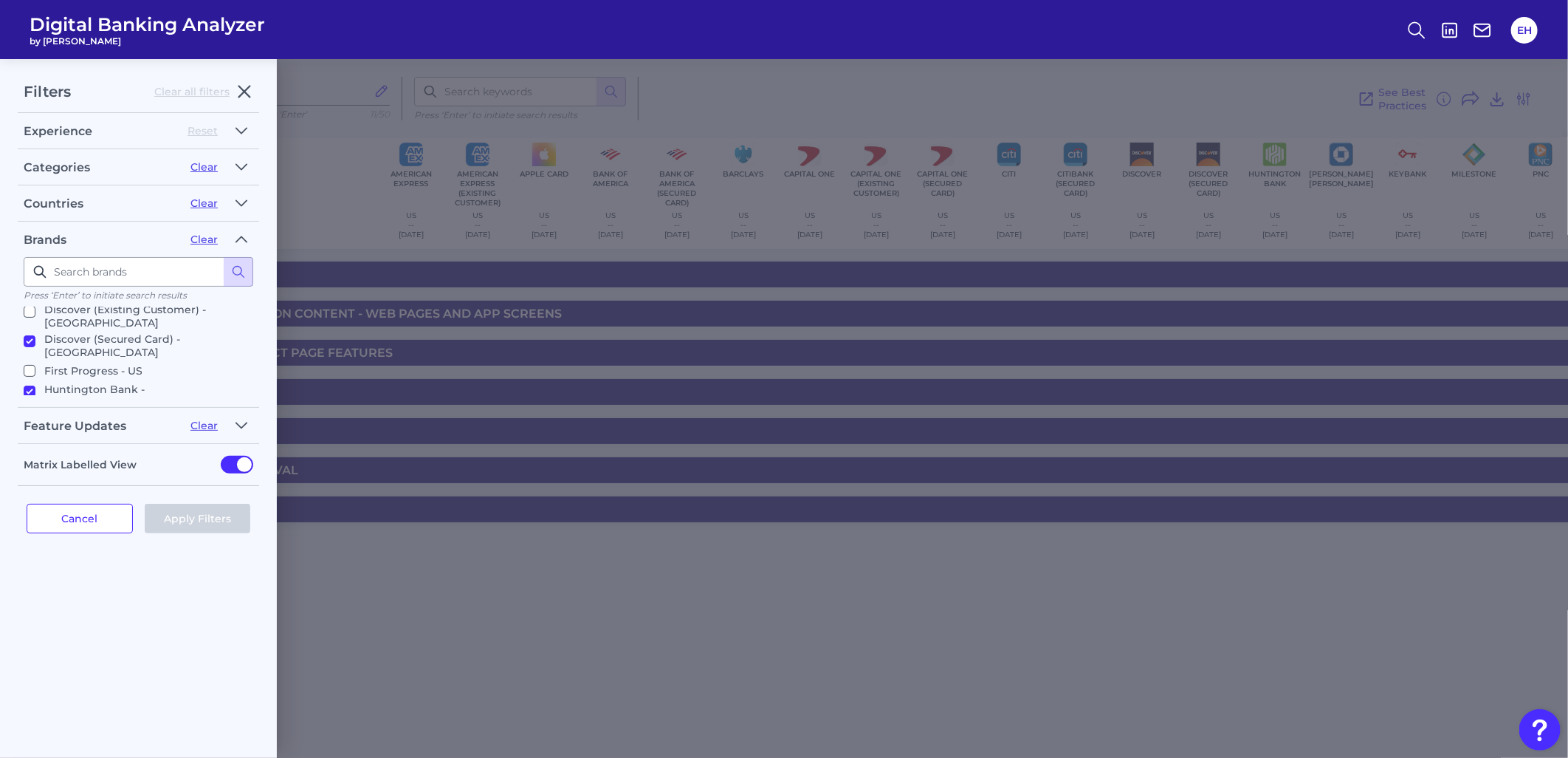
scroll to position [240, 0]
click at [149, 323] on p "Capital One (Existing Customer) - US" at bounding box center [145, 337] width 203 height 27
click at [36, 327] on input "Capital One (Existing Customer) - US" at bounding box center [29, 332] width 12 height 12
checkbox input "false"
click at [212, 523] on button "Apply Filters" at bounding box center [197, 518] width 106 height 29
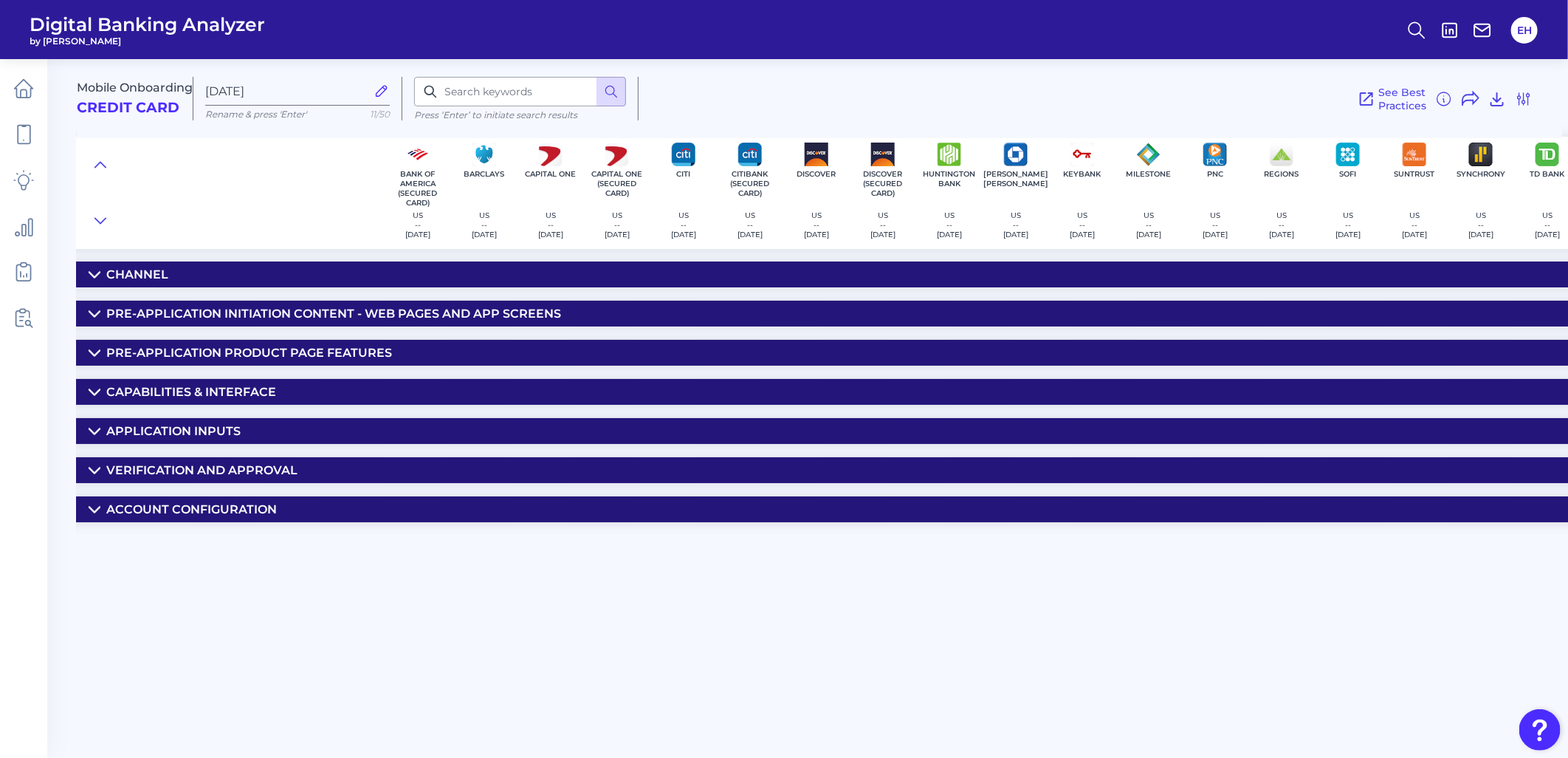
scroll to position [0, 289]
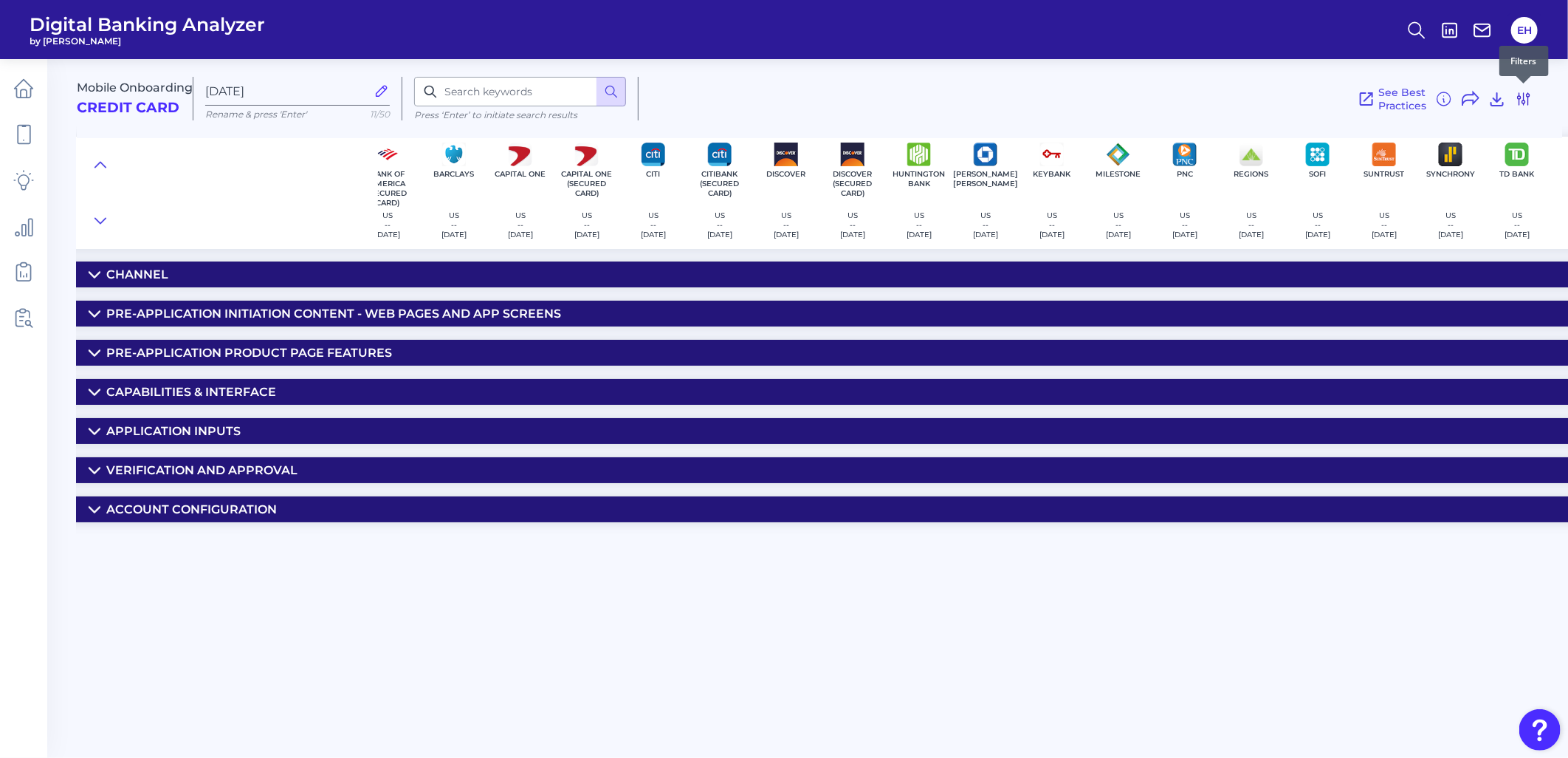
click at [1405, 98] on icon at bounding box center [1523, 99] width 18 height 18
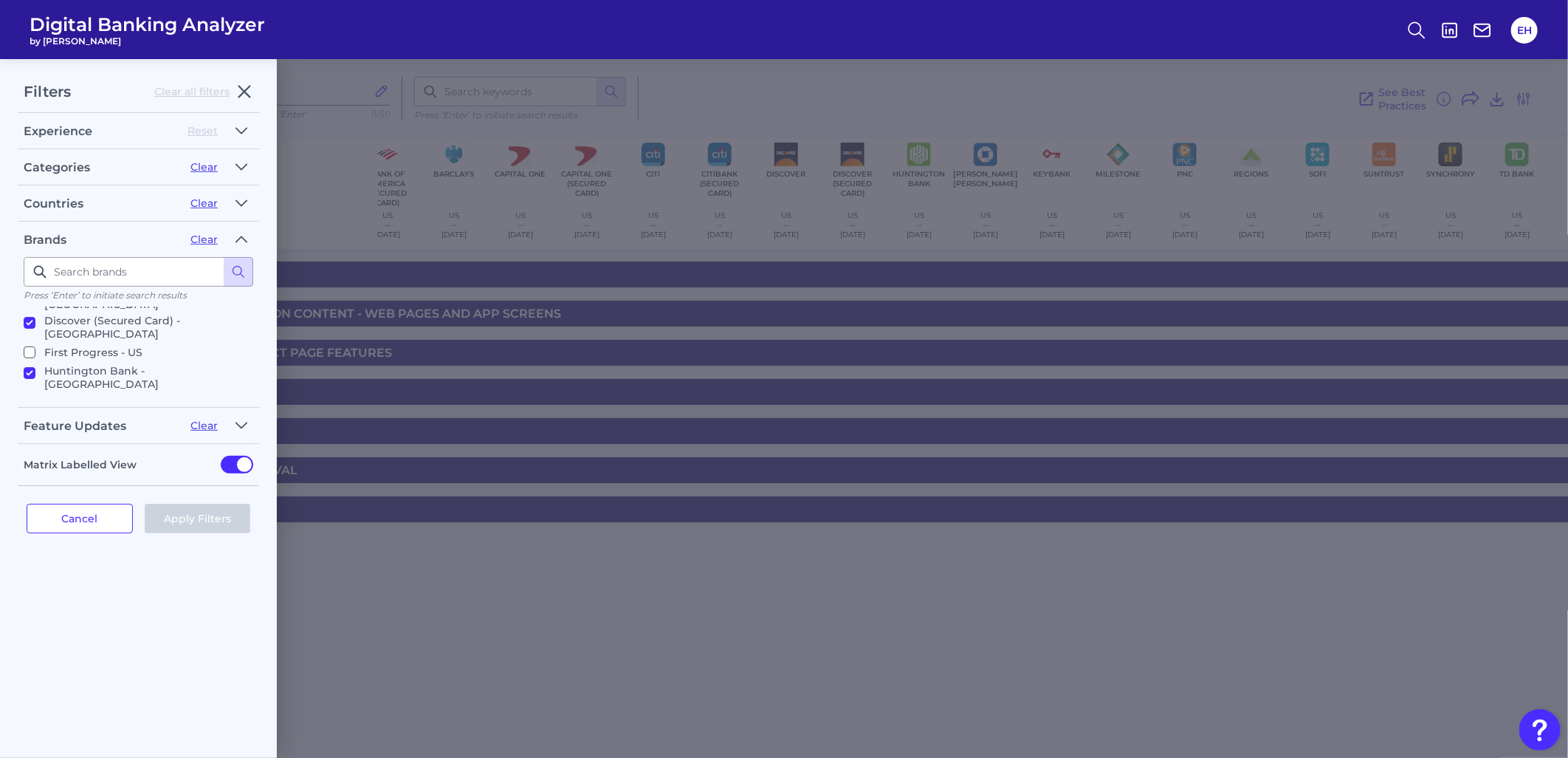
scroll to position [486, 0]
click at [96, 439] on p "KeyBank - US" at bounding box center [80, 448] width 72 height 18
click at [40, 439] on label "KeyBank - US" at bounding box center [135, 448] width 224 height 18
click at [36, 442] on input "KeyBank - US" at bounding box center [29, 447] width 12 height 12
checkbox input "false"
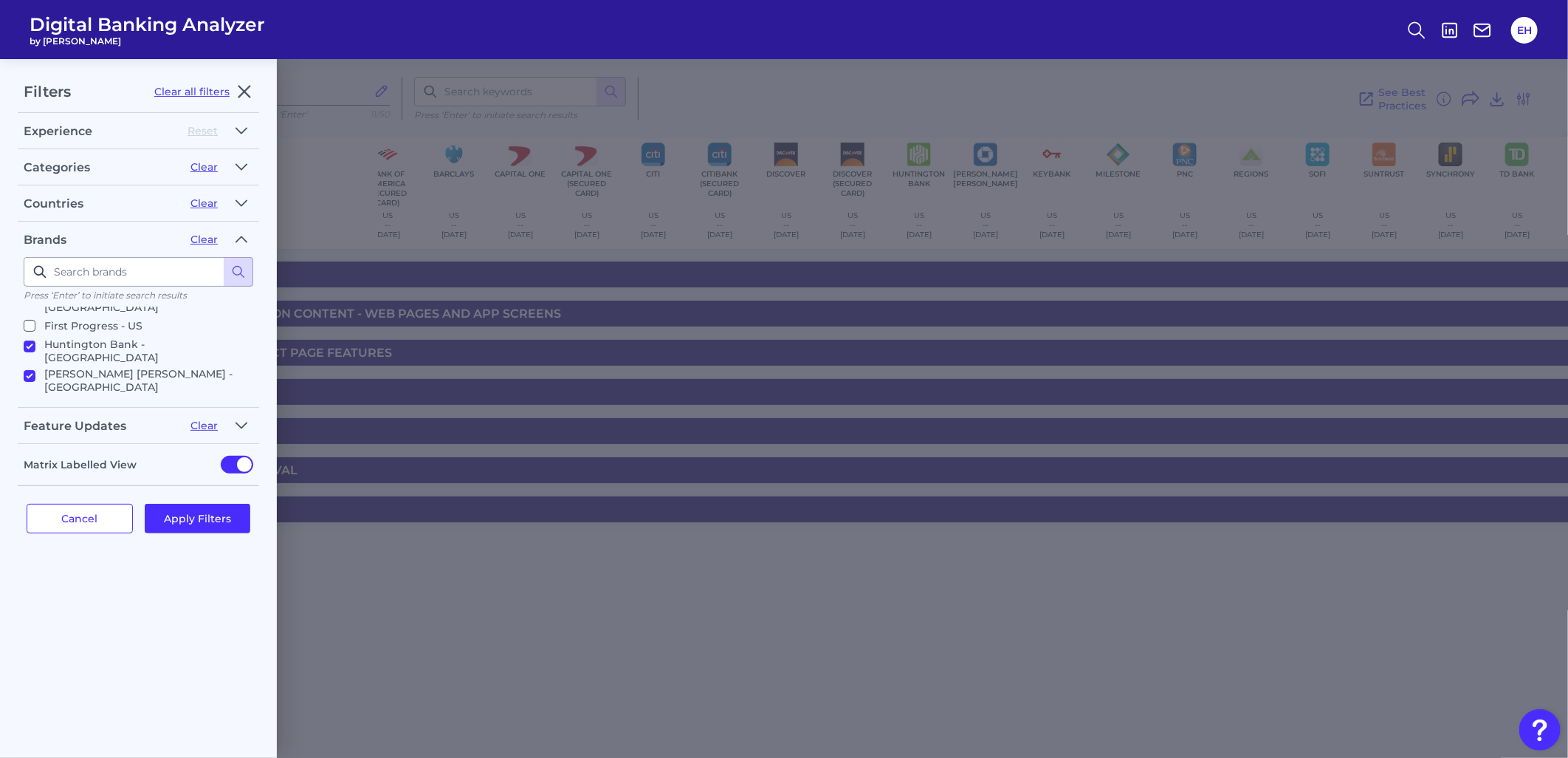
click at [49, 480] on p "Milestone - US" at bounding box center [133, 489] width 177 height 18
click at [36, 484] on input "Milestone - US" at bounding box center [29, 489] width 12 height 12
checkbox input "false"
click at [77, 437] on p "Synchrony - US" at bounding box center [86, 446] width 82 height 18
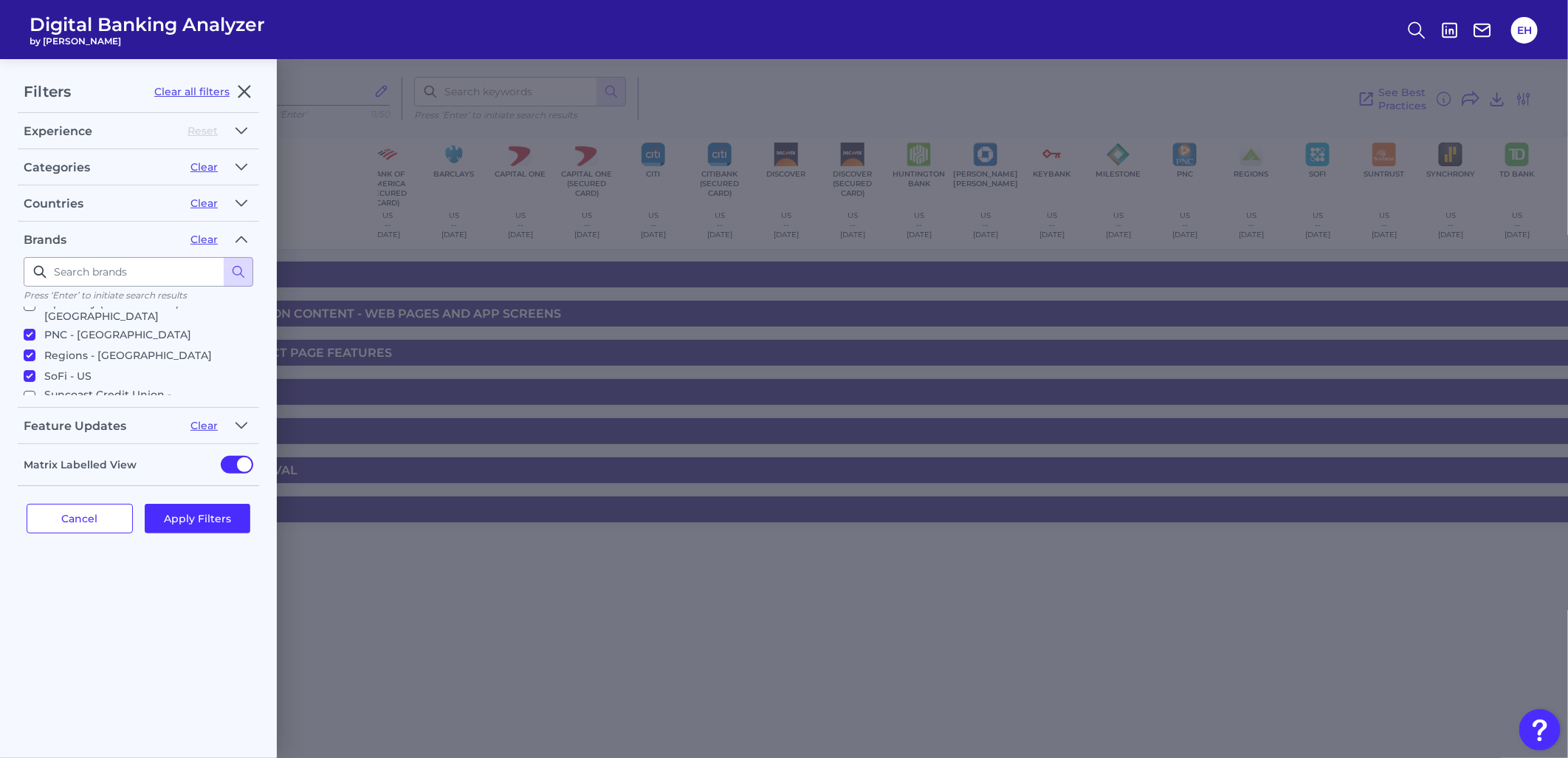
click at [36, 441] on input "Synchrony - US" at bounding box center [29, 446] width 12 height 12
click at [77, 437] on p "Synchrony - US" at bounding box center [86, 446] width 82 height 18
click at [36, 441] on input "Synchrony - US" at bounding box center [29, 446] width 12 height 12
checkbox input "true"
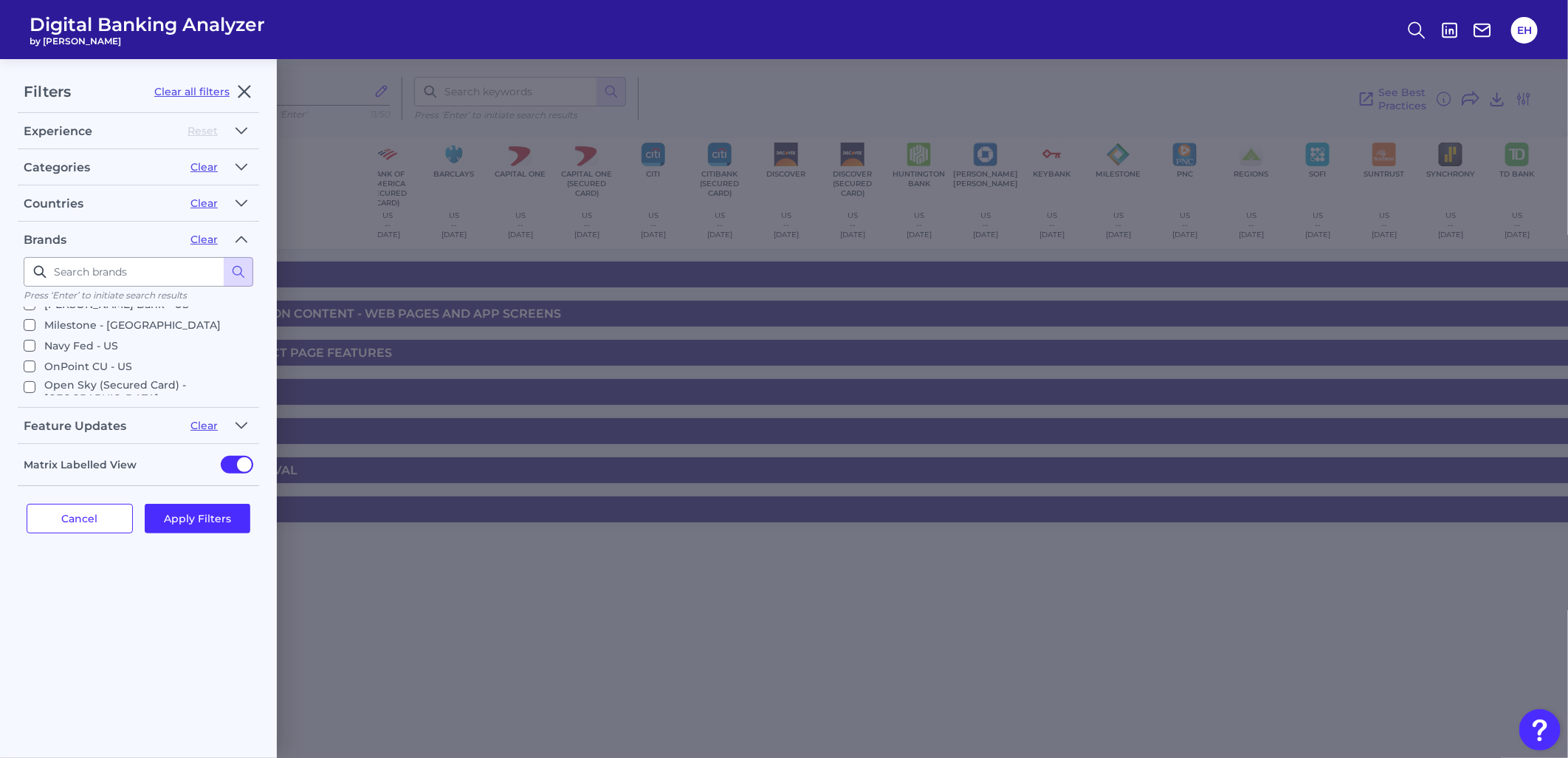
click at [71, 499] on p "SunTrust - US" at bounding box center [80, 508] width 71 height 18
click at [36, 502] on input "SunTrust - US" at bounding box center [29, 507] width 12 height 12
checkbox input "false"
click at [195, 512] on button "Apply Filters" at bounding box center [197, 518] width 106 height 29
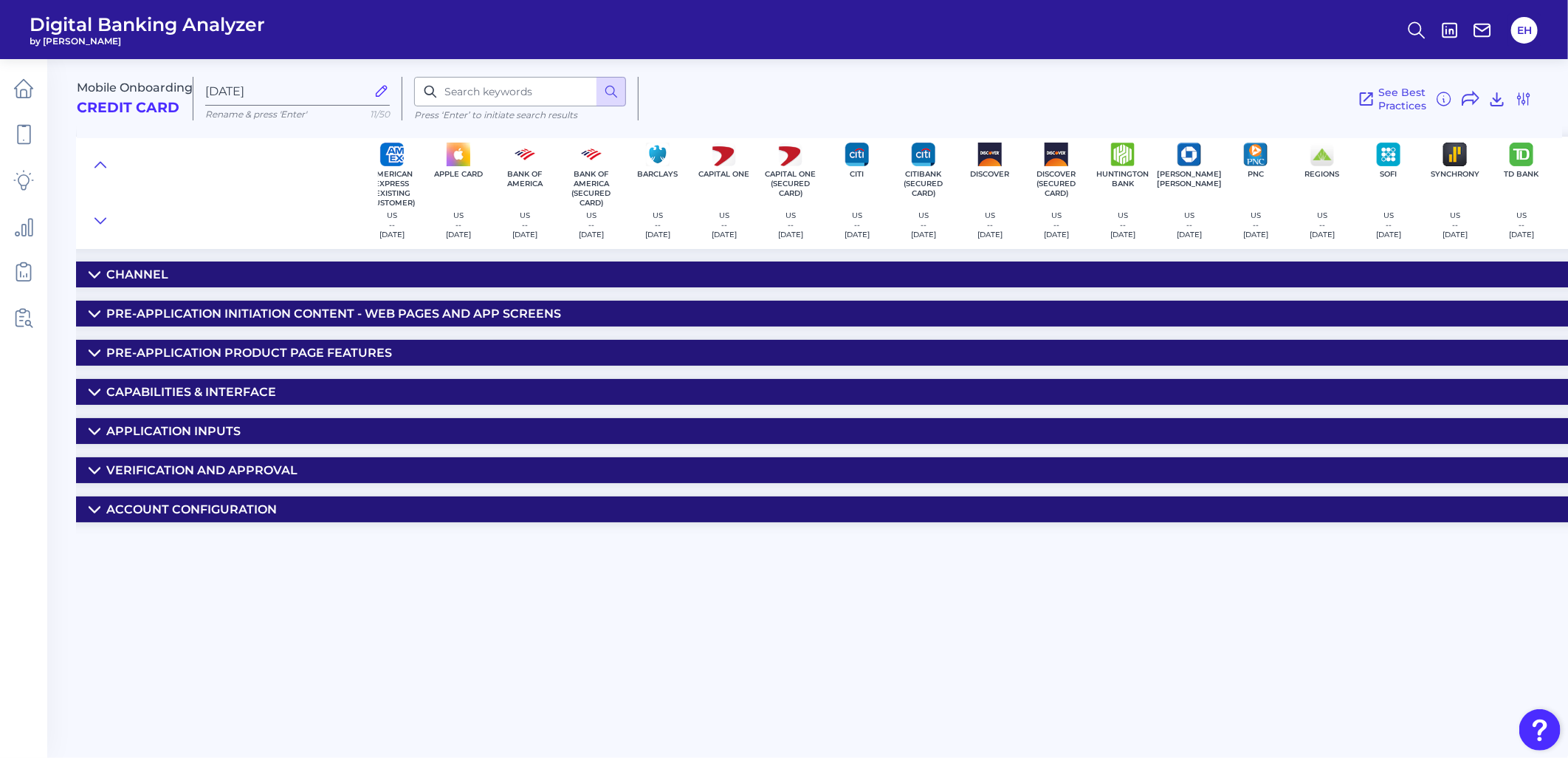
scroll to position [0, 0]
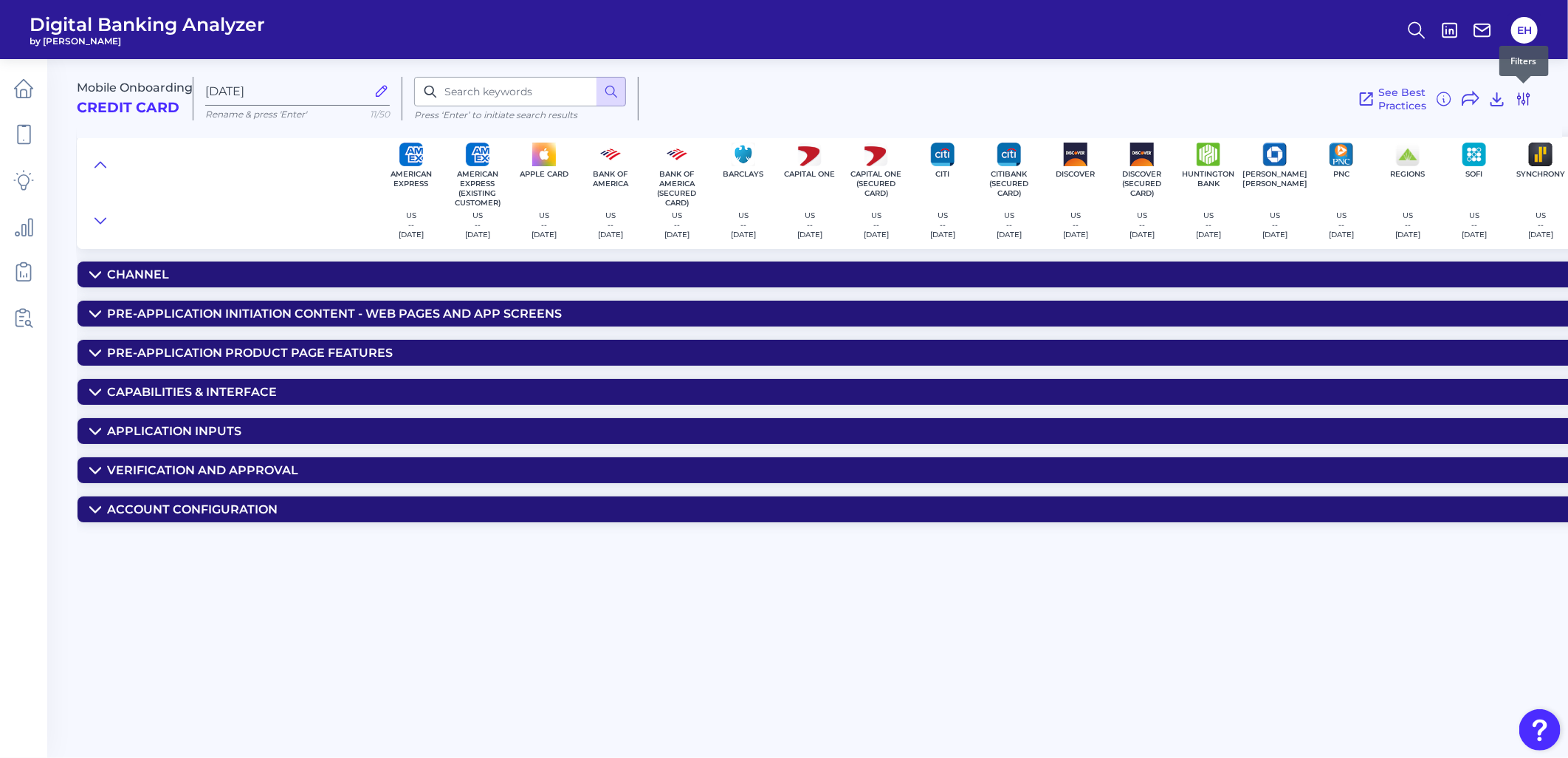
click at [1405, 100] on icon at bounding box center [1523, 99] width 18 height 18
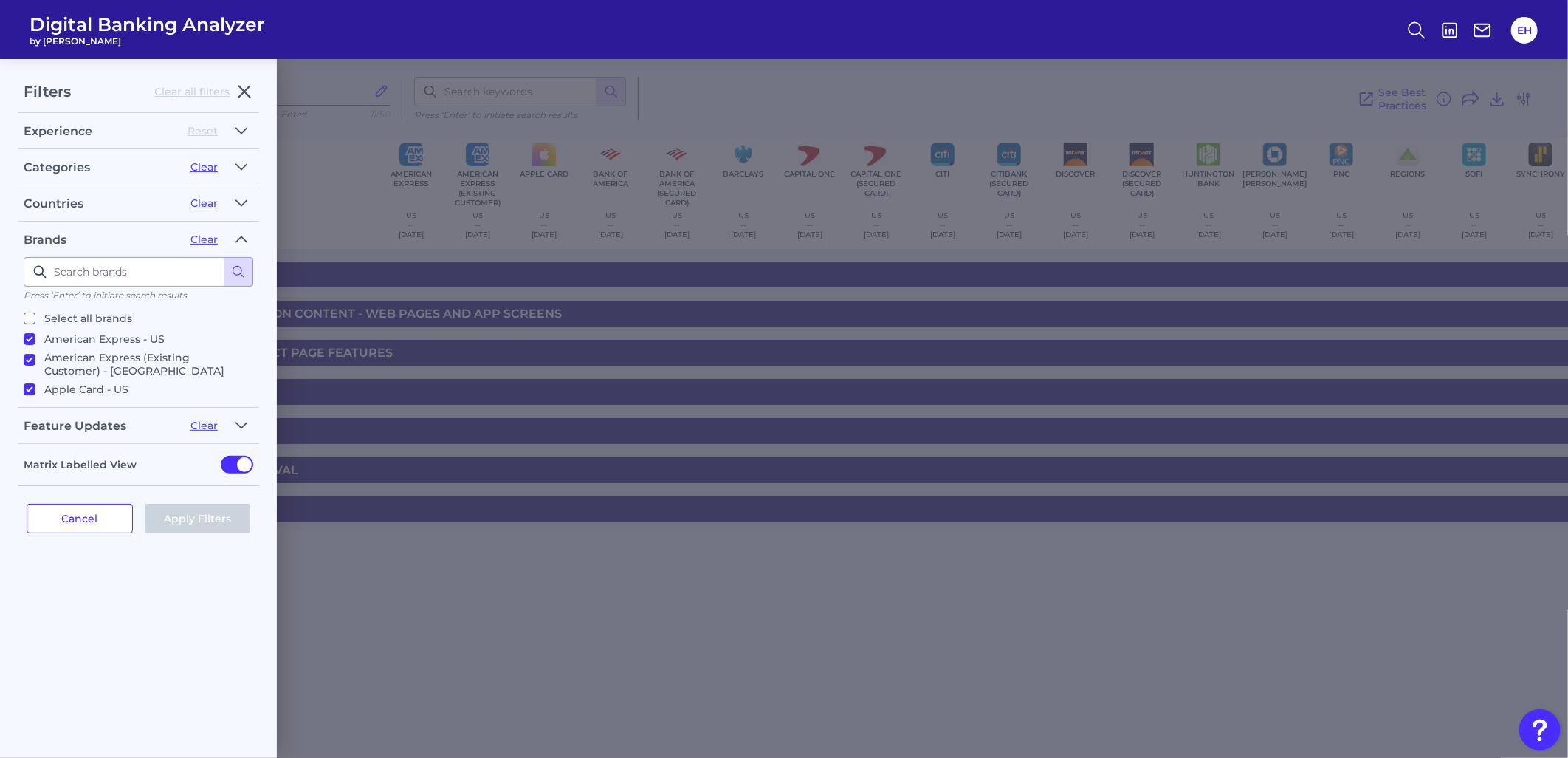
click at [127, 359] on p "American Express (Existing Customer) - US" at bounding box center [145, 364] width 203 height 27
click at [36, 359] on input "American Express (Existing Customer) - US" at bounding box center [29, 359] width 12 height 12
checkbox input "false"
click at [203, 526] on button "Apply Filters" at bounding box center [197, 518] width 106 height 29
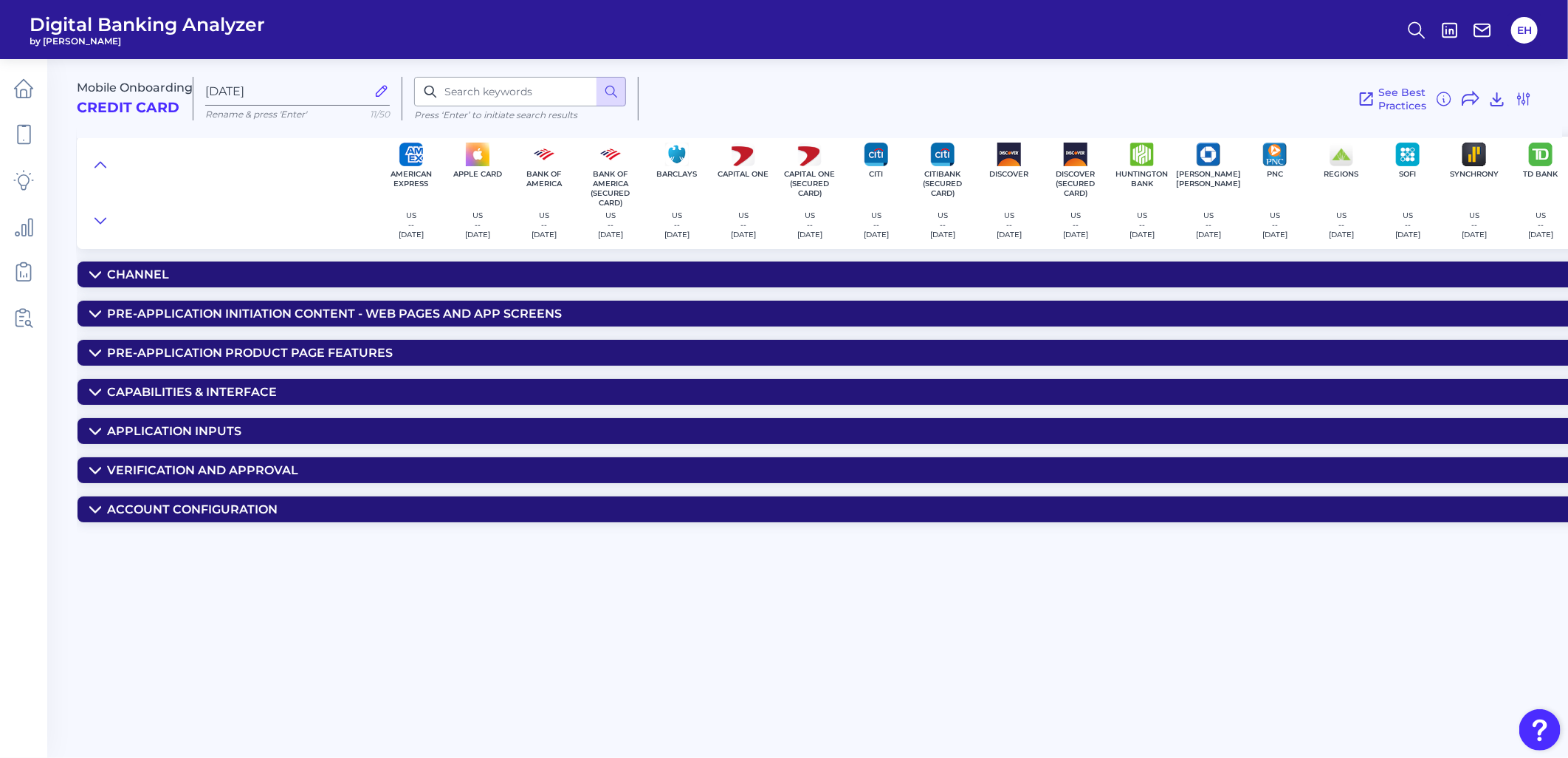
click at [133, 271] on div "Channel" at bounding box center [137, 274] width 62 height 14
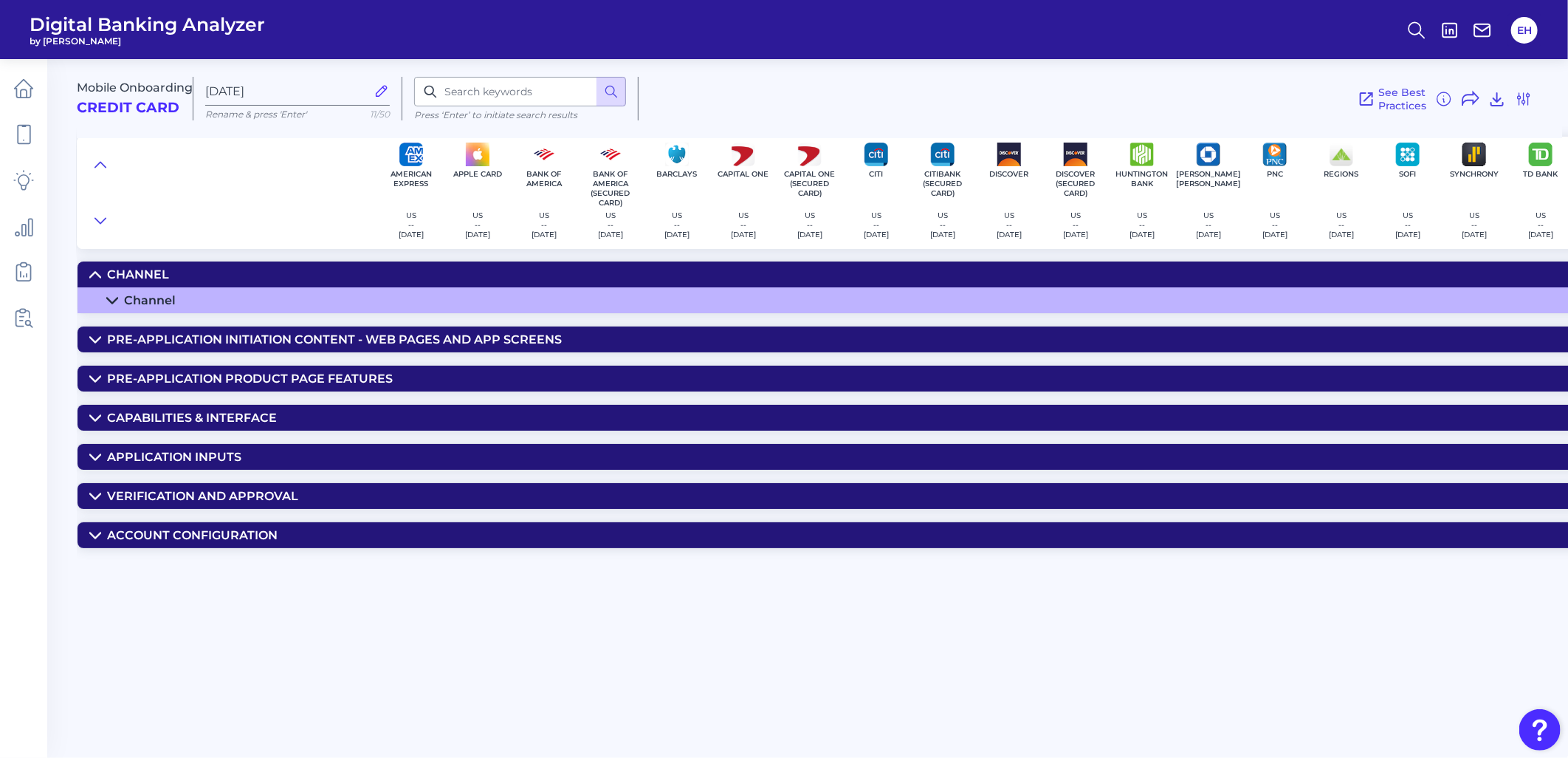
click at [148, 308] on summary "Channel" at bounding box center [991, 300] width 1829 height 26
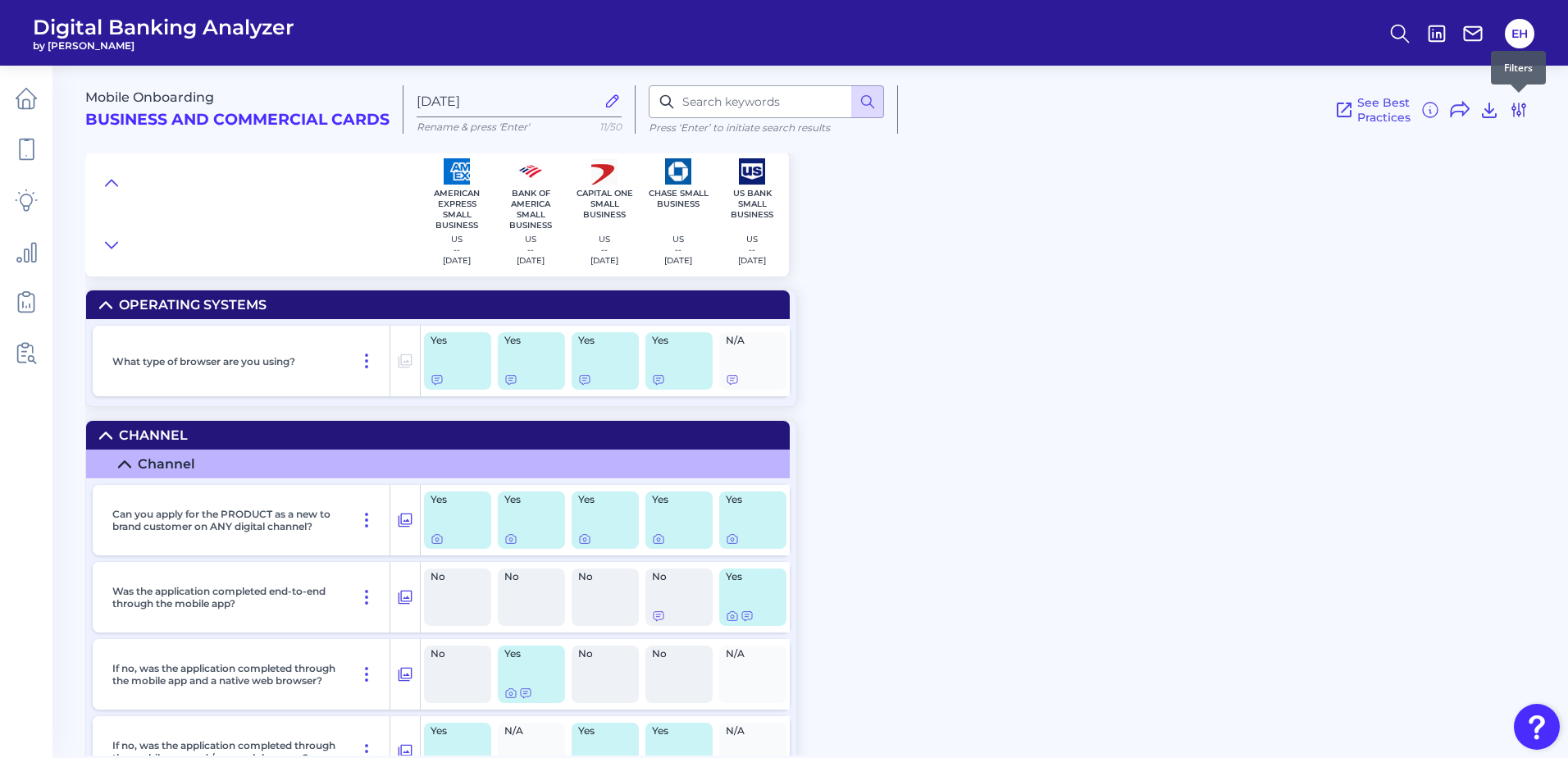
click at [1520, 111] on icon at bounding box center [1518, 109] width 13 height 13
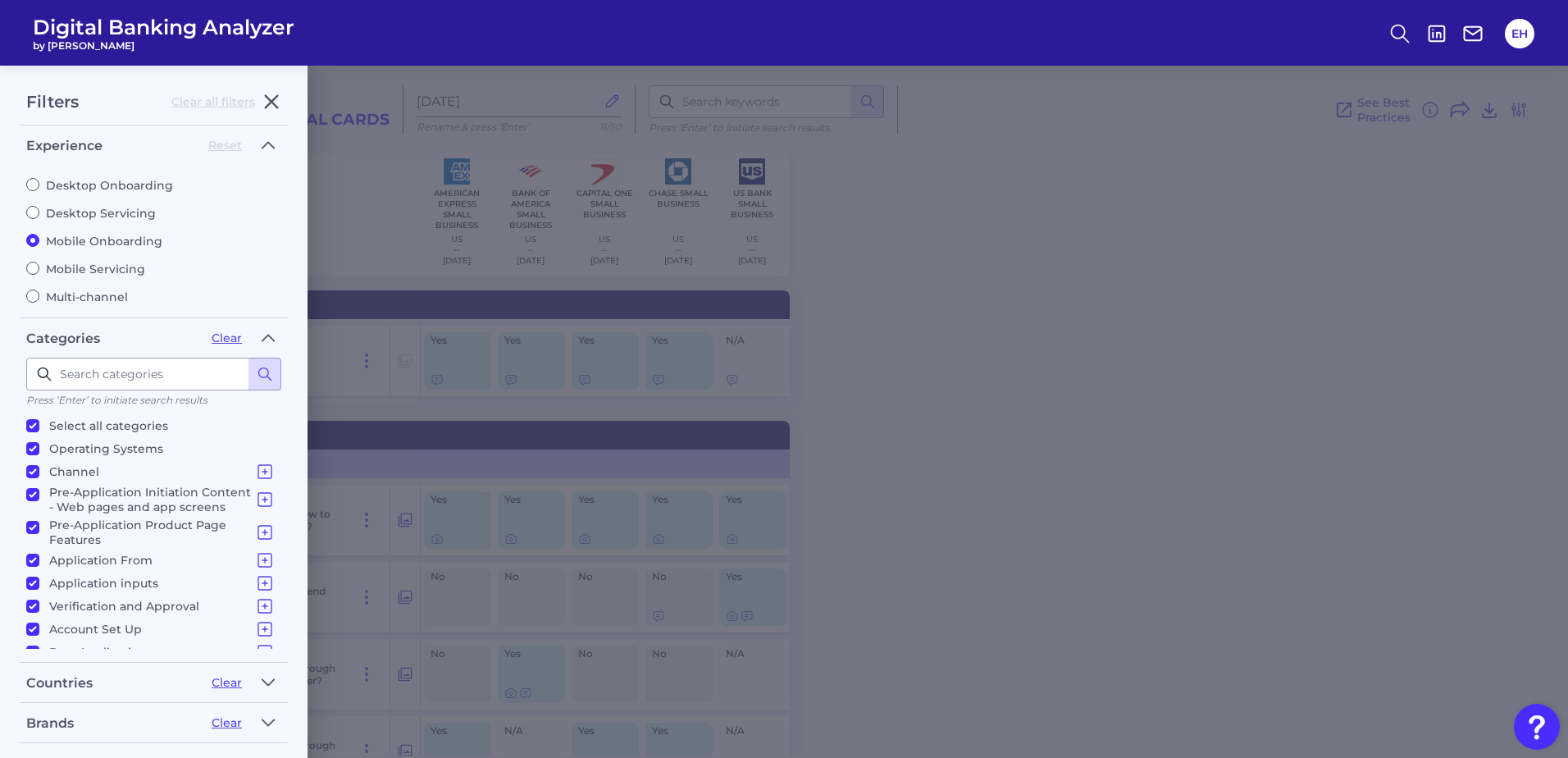
click at [52, 180] on label "Desktop Onboarding" at bounding box center [153, 185] width 255 height 15
click at [40, 180] on input "Desktop Onboarding" at bounding box center [32, 184] width 13 height 13
radio input "true"
radio input "false"
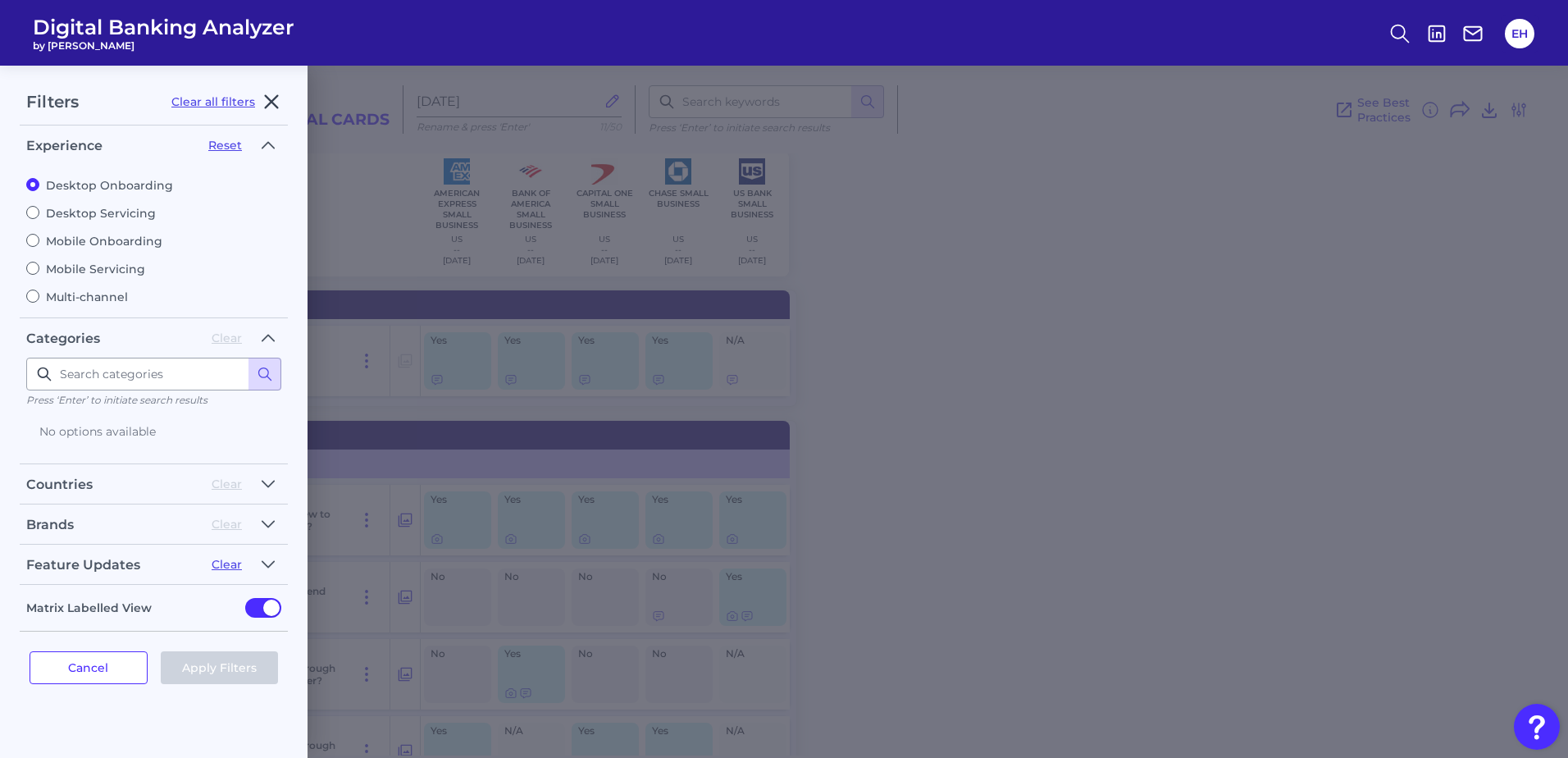
click at [276, 102] on icon "button" at bounding box center [272, 102] width 20 height 20
radio input "false"
radio input "true"
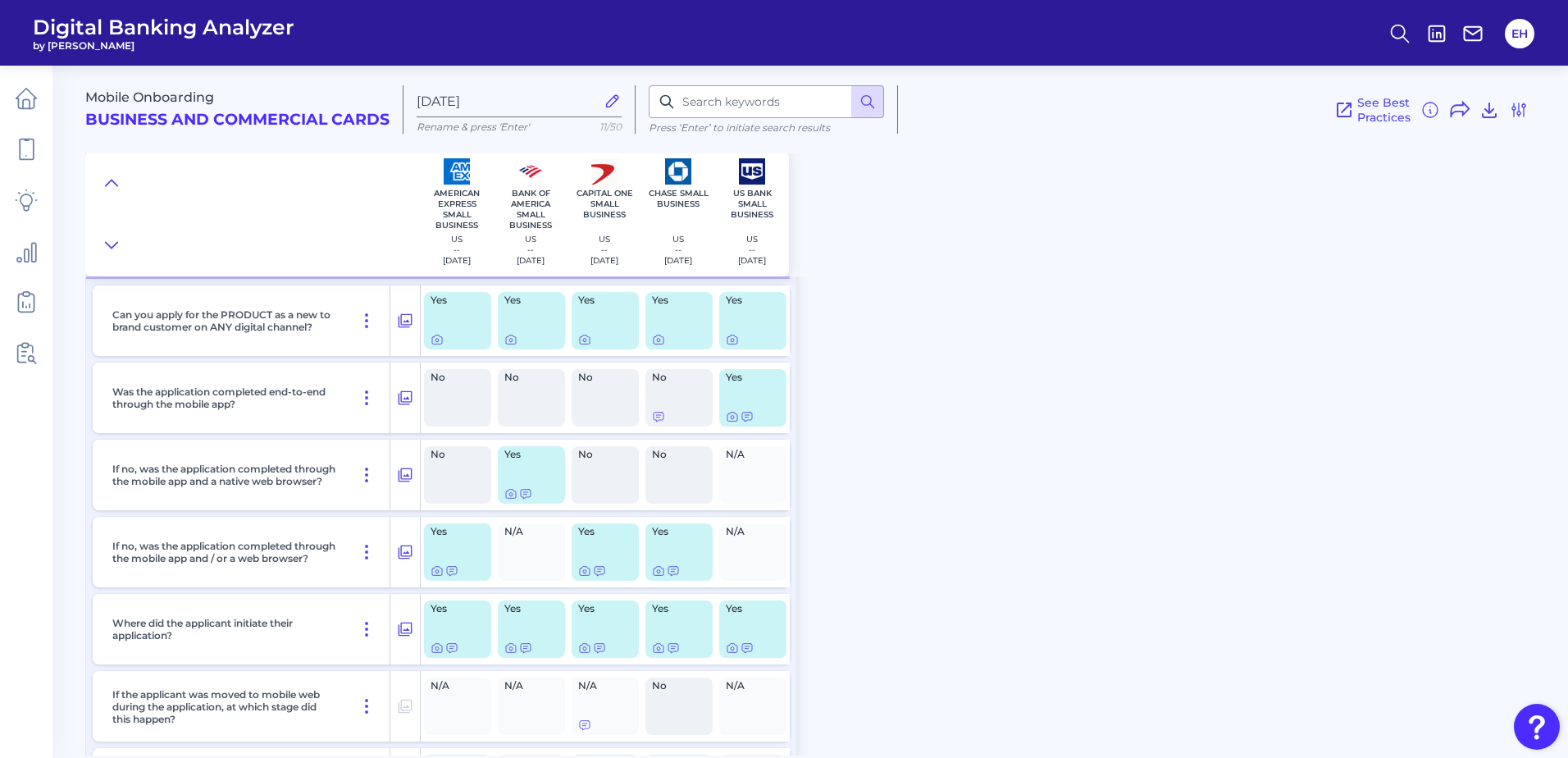
scroll to position [411, 0]
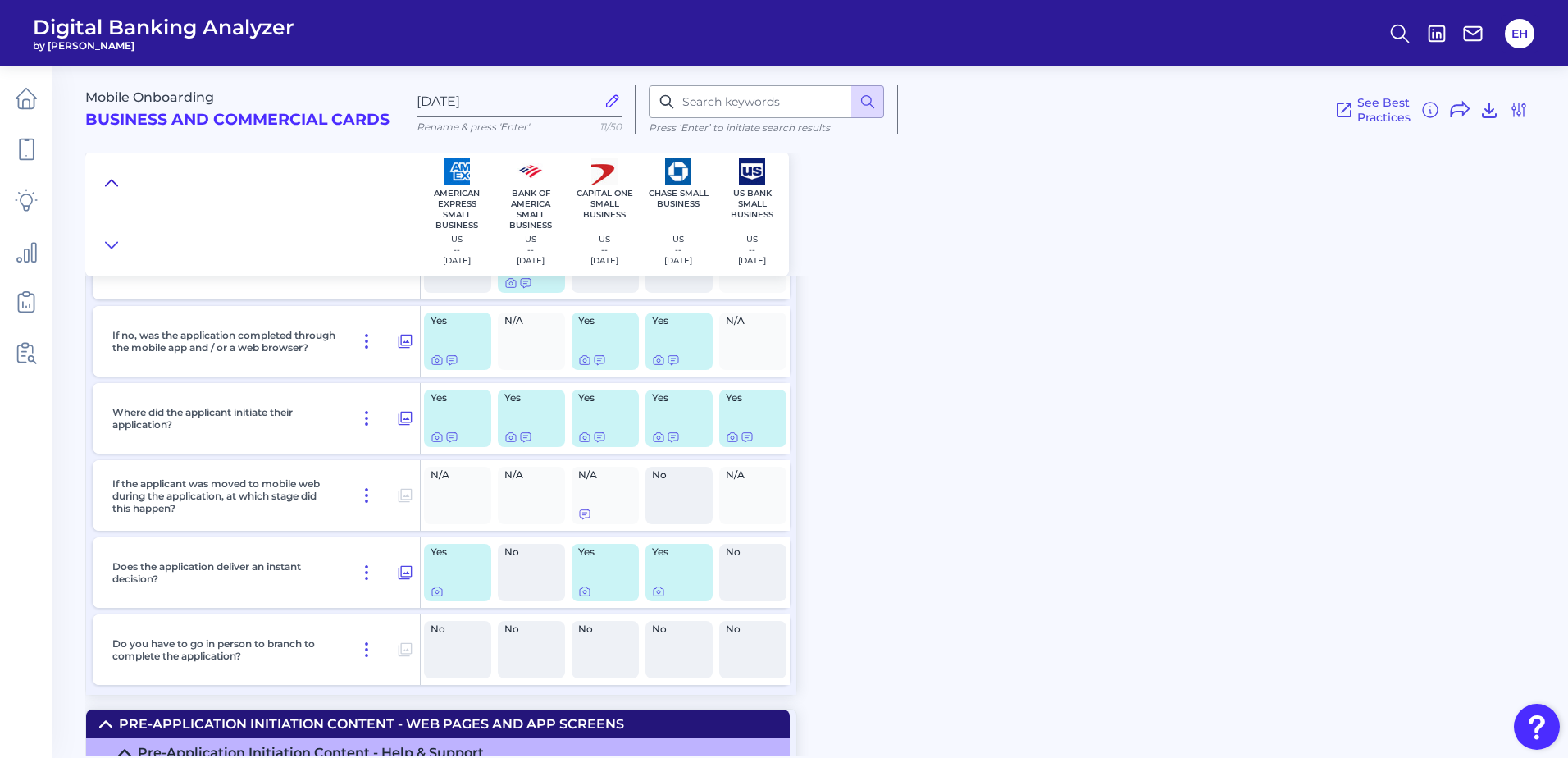
click at [116, 180] on button at bounding box center [111, 183] width 26 height 23
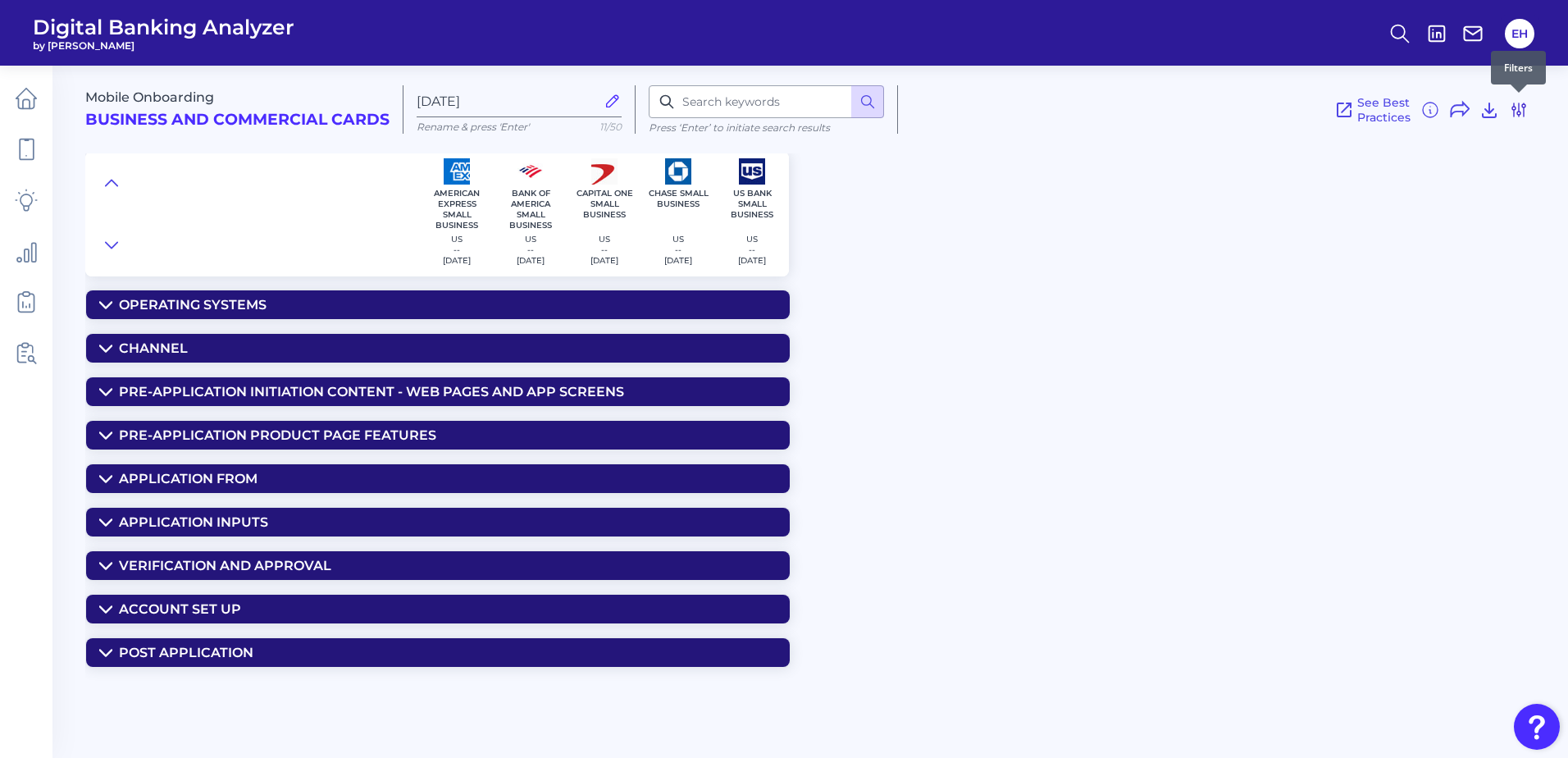
click at [1516, 111] on icon at bounding box center [1519, 110] width 20 height 20
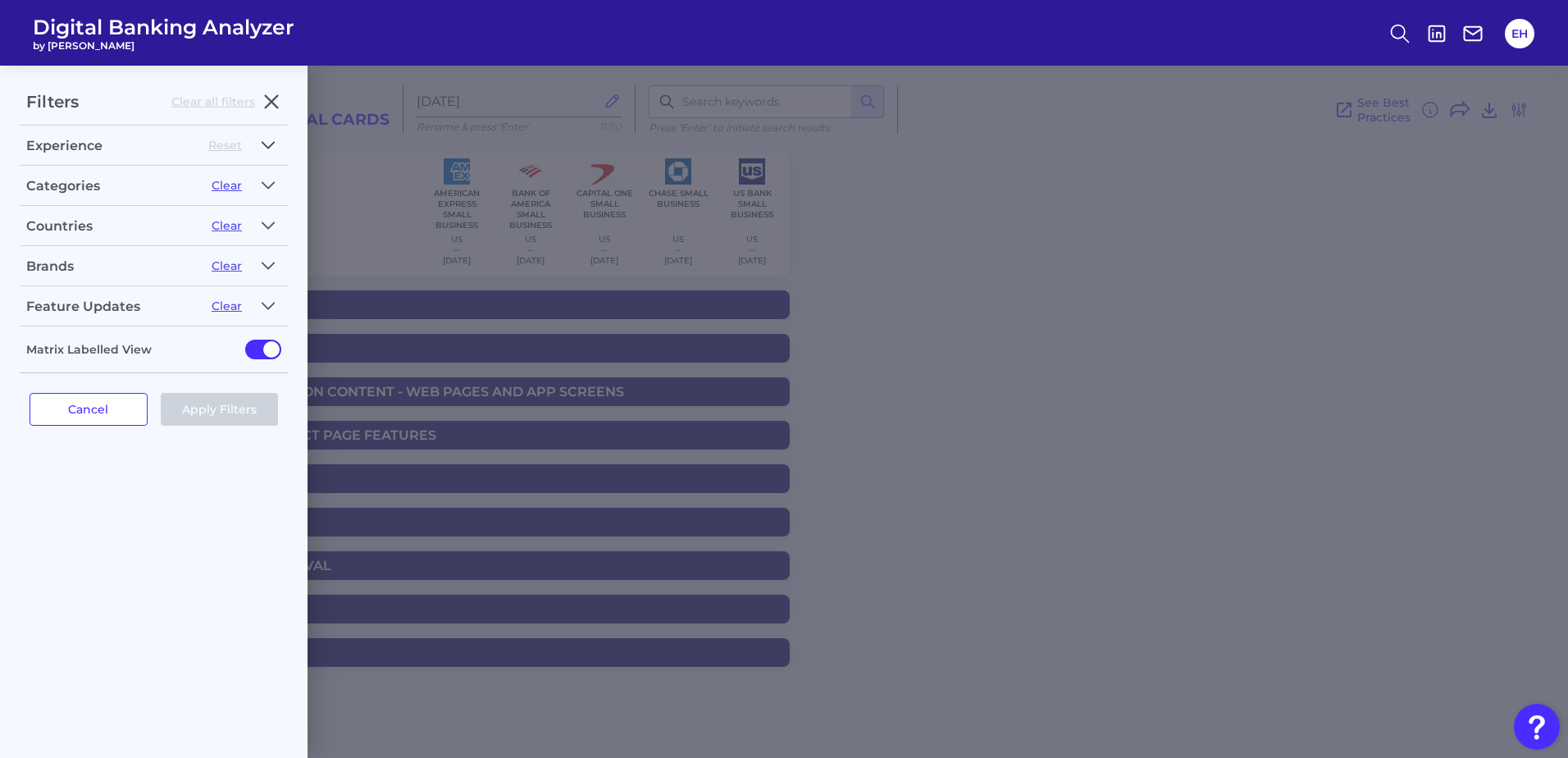
click at [273, 145] on icon "button" at bounding box center [268, 145] width 13 height 20
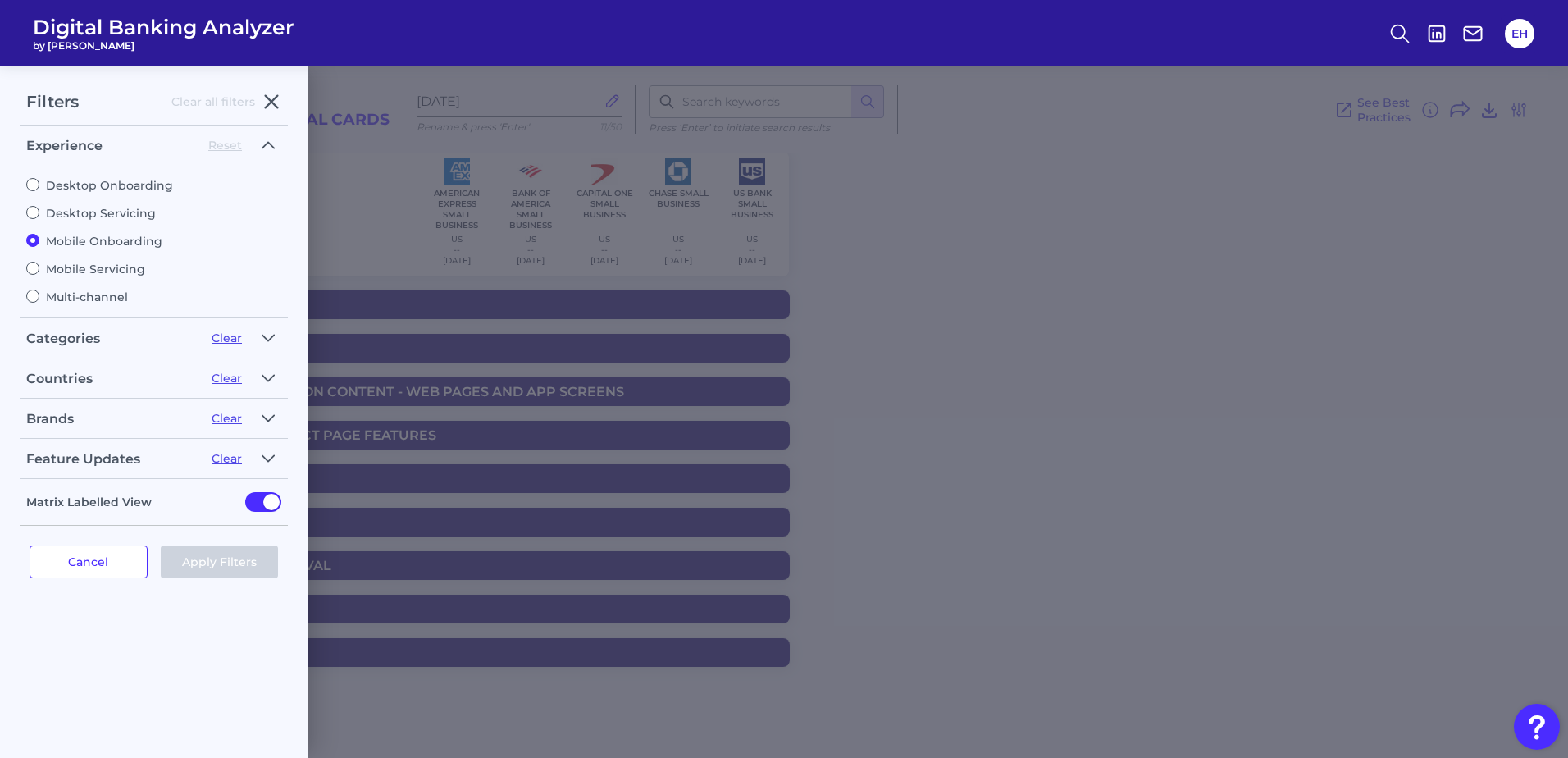
click at [76, 213] on label "Desktop Servicing" at bounding box center [153, 213] width 255 height 15
click at [40, 213] on input "Desktop Servicing" at bounding box center [32, 212] width 13 height 13
radio input "true"
radio input "false"
click at [235, 563] on button "Apply Filters" at bounding box center [219, 562] width 118 height 33
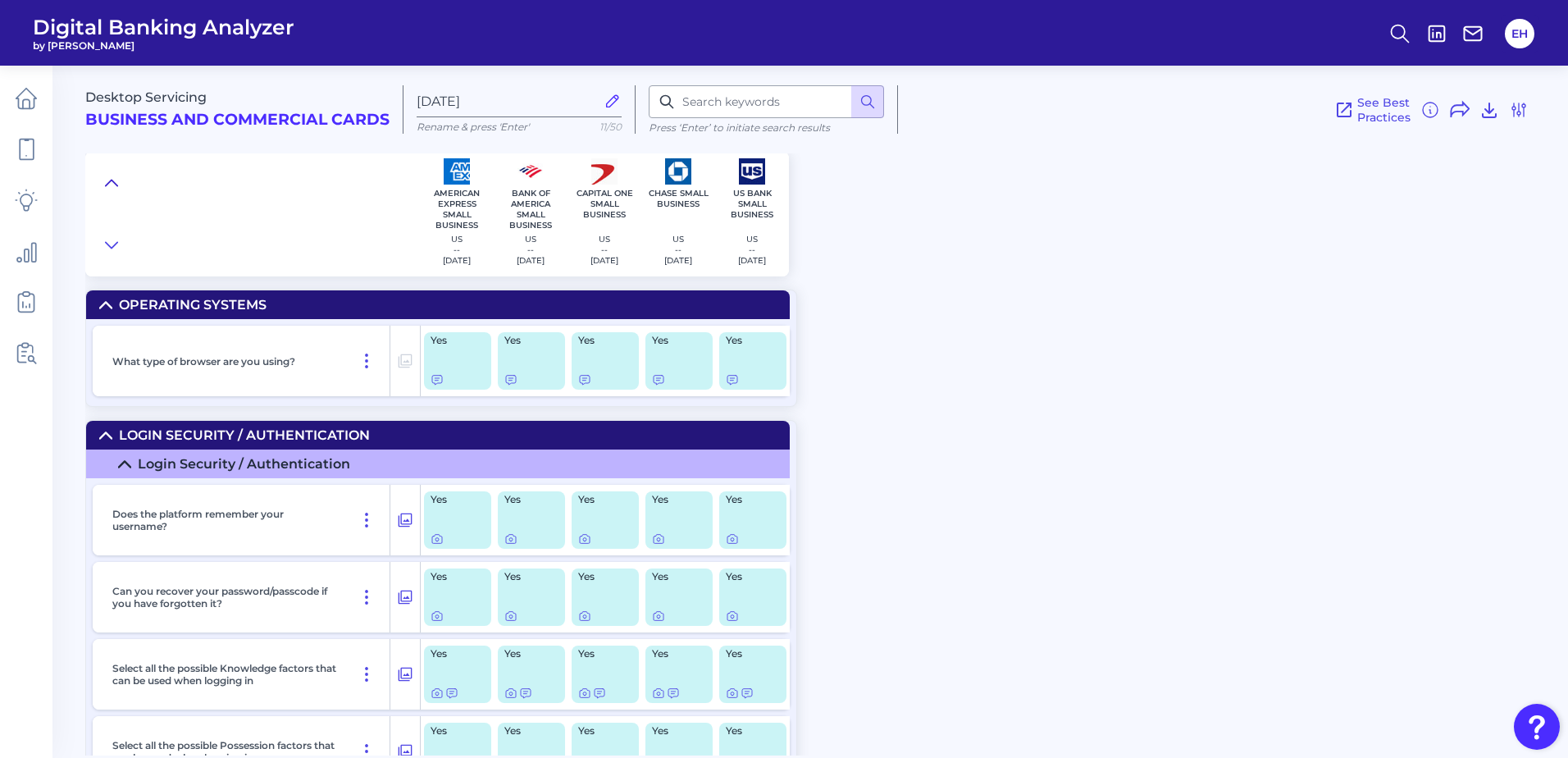
click at [110, 188] on icon at bounding box center [111, 183] width 13 height 17
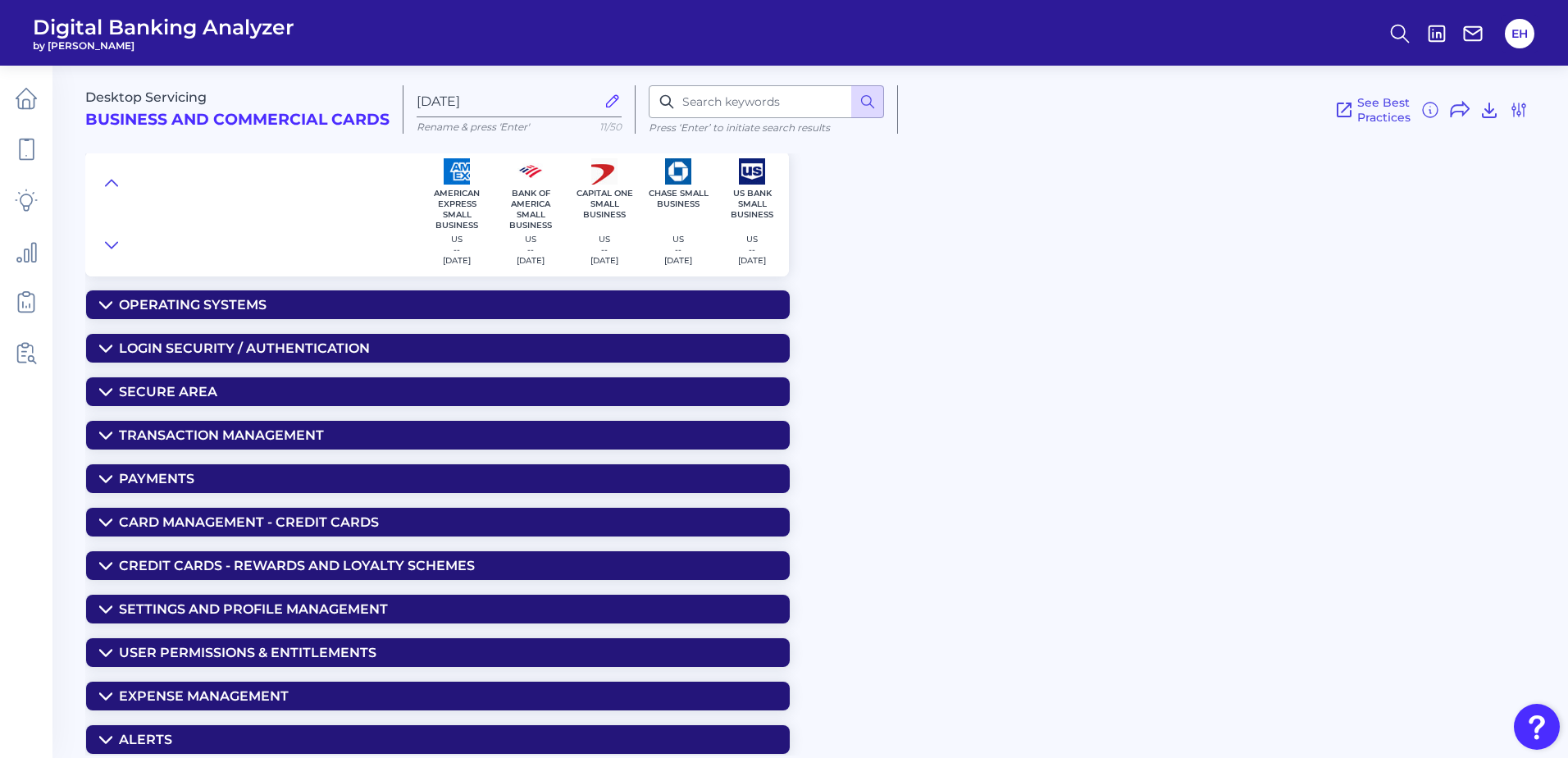
click at [179, 479] on div "Payments" at bounding box center [157, 479] width 75 height 16
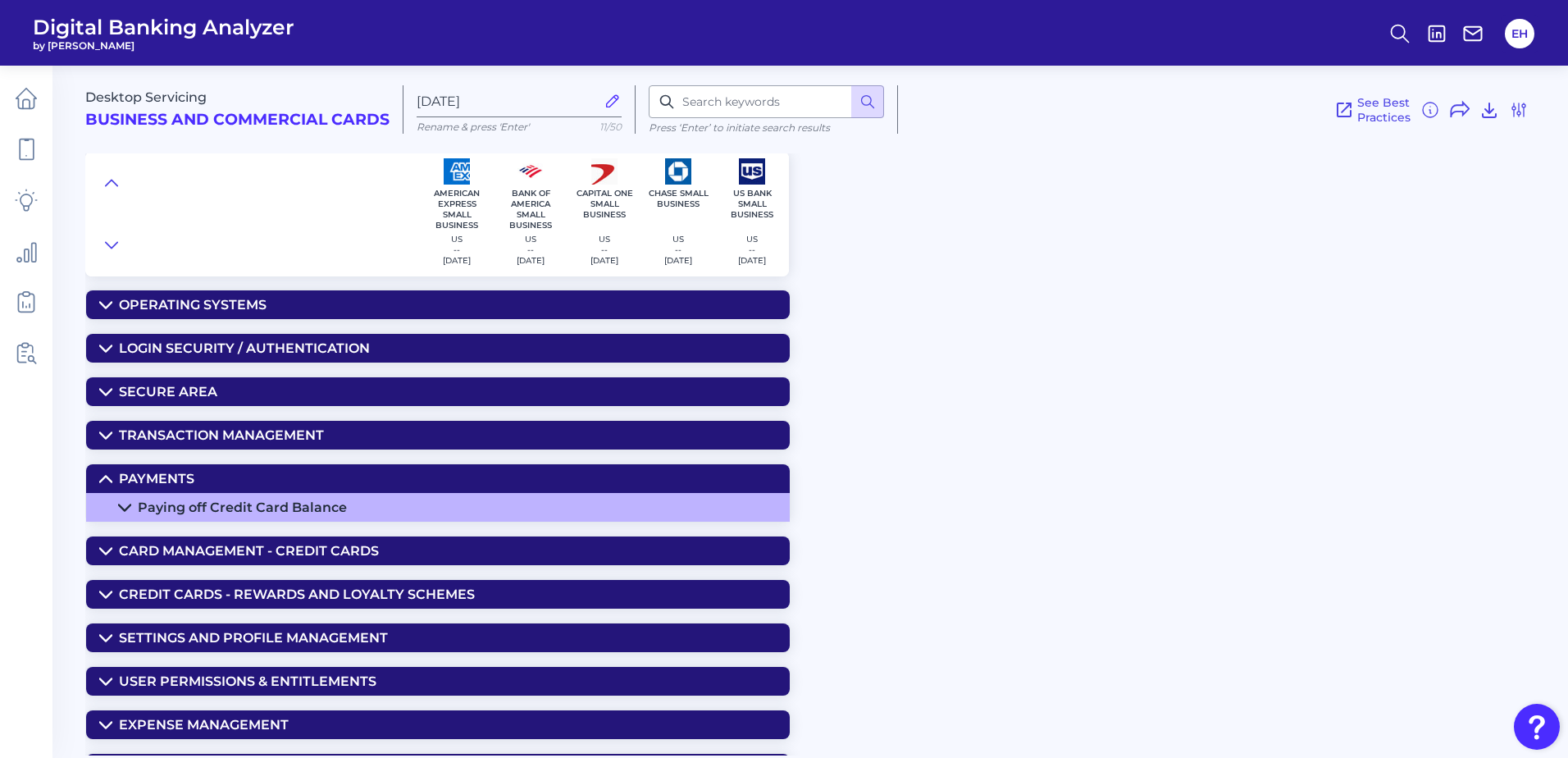
click at [154, 472] on div "Payments" at bounding box center [157, 479] width 75 height 16
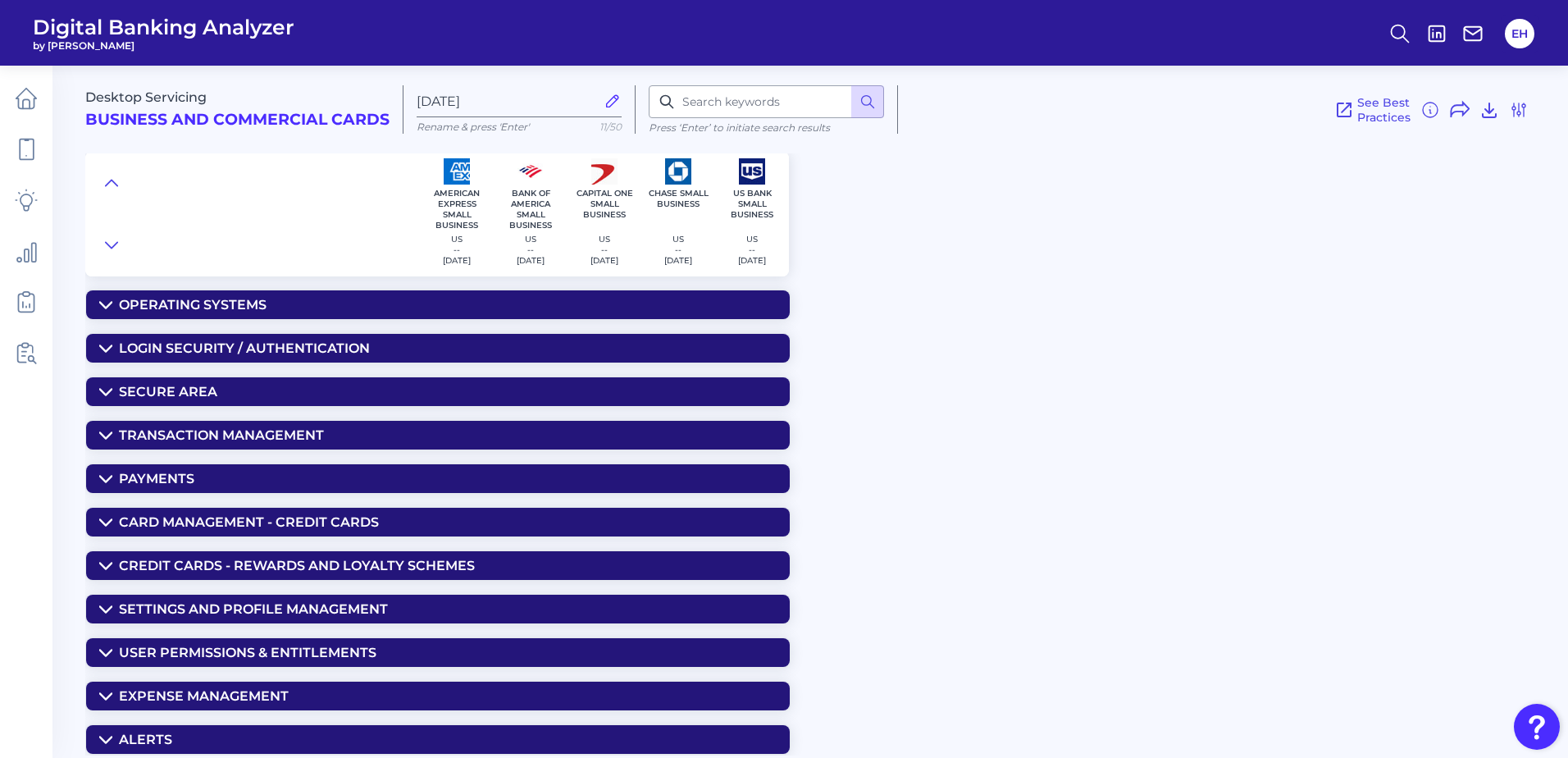
scroll to position [86, 0]
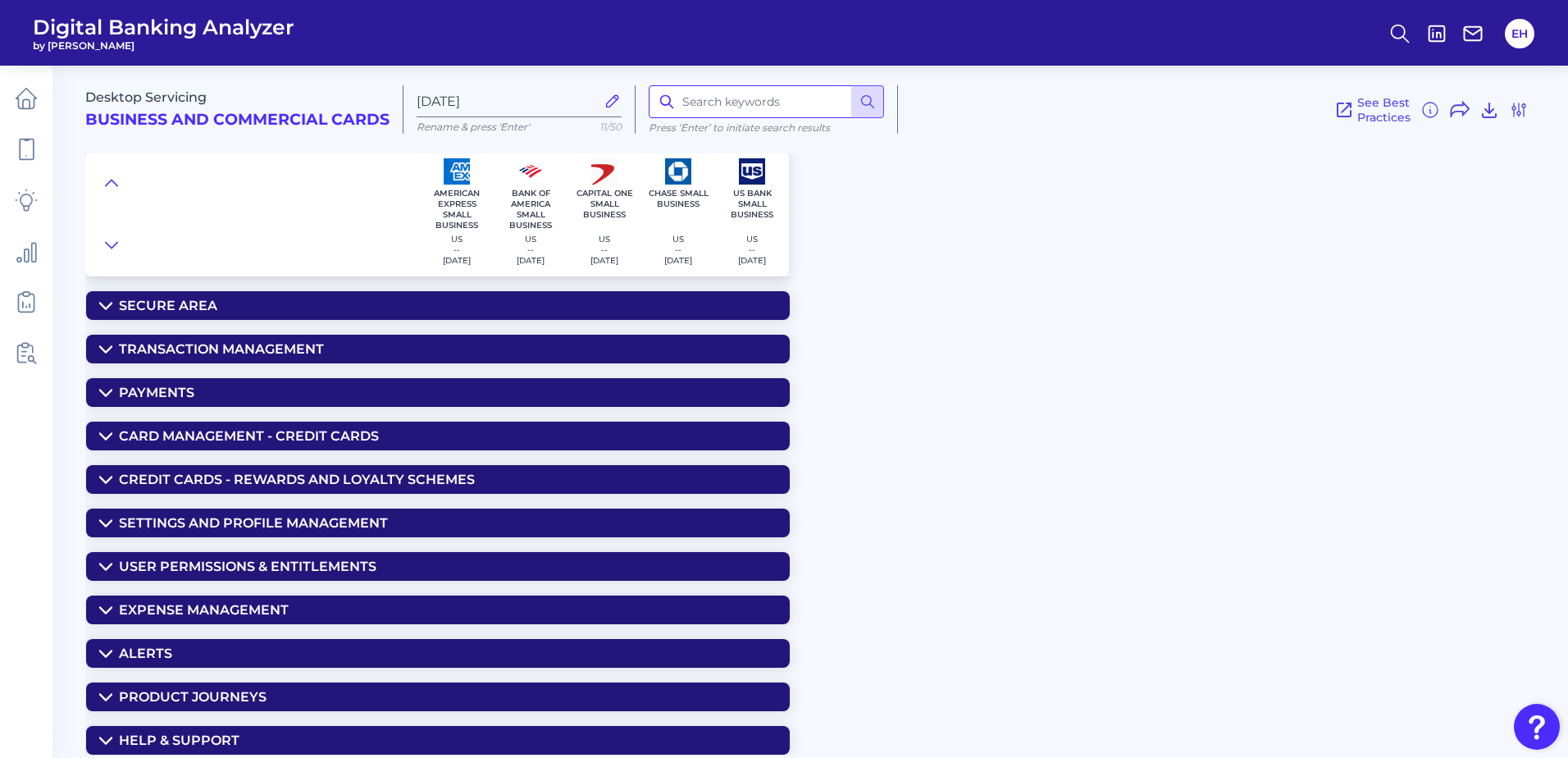
click at [694, 107] on input at bounding box center [766, 101] width 235 height 33
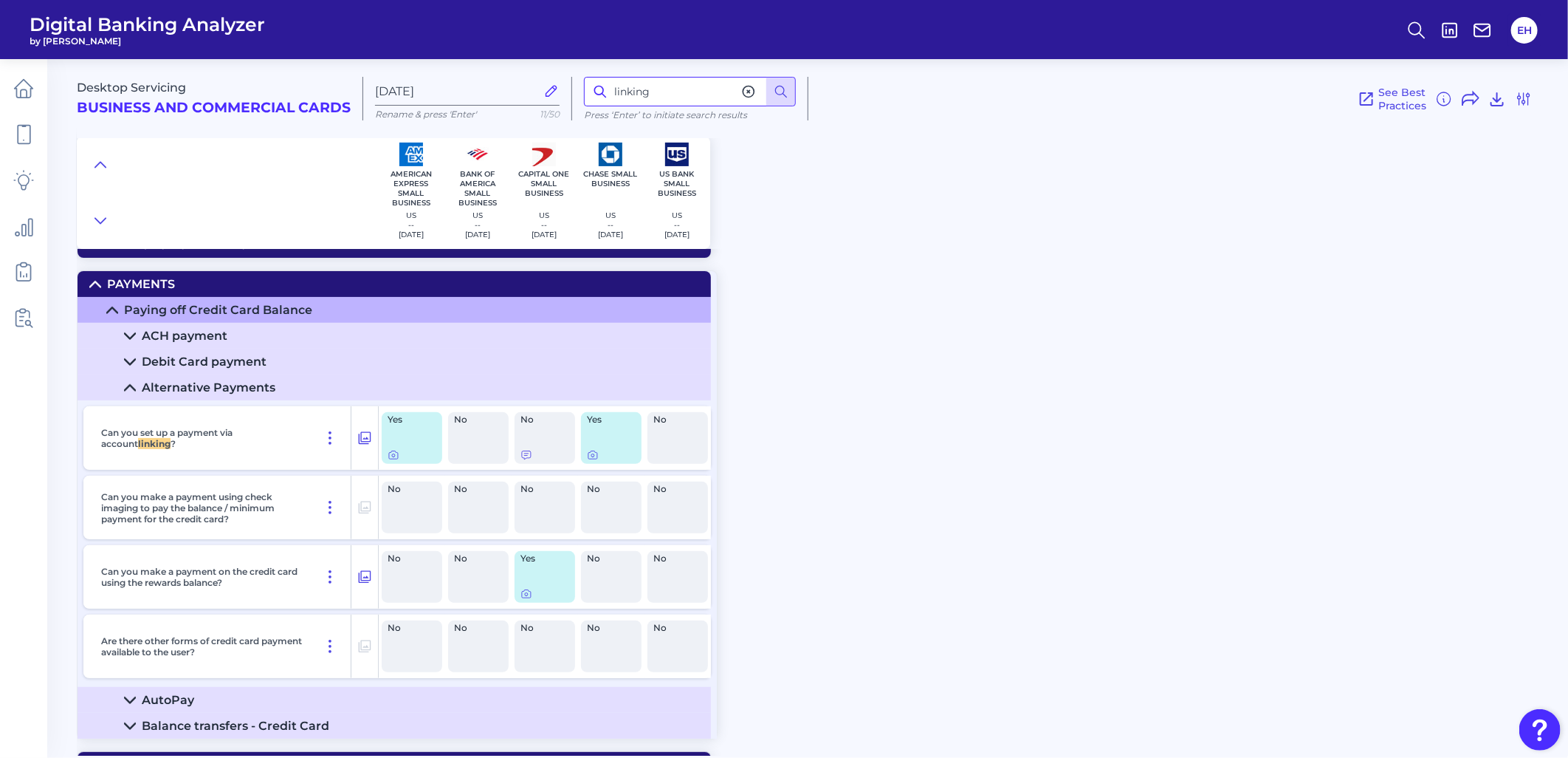
scroll to position [146, 0]
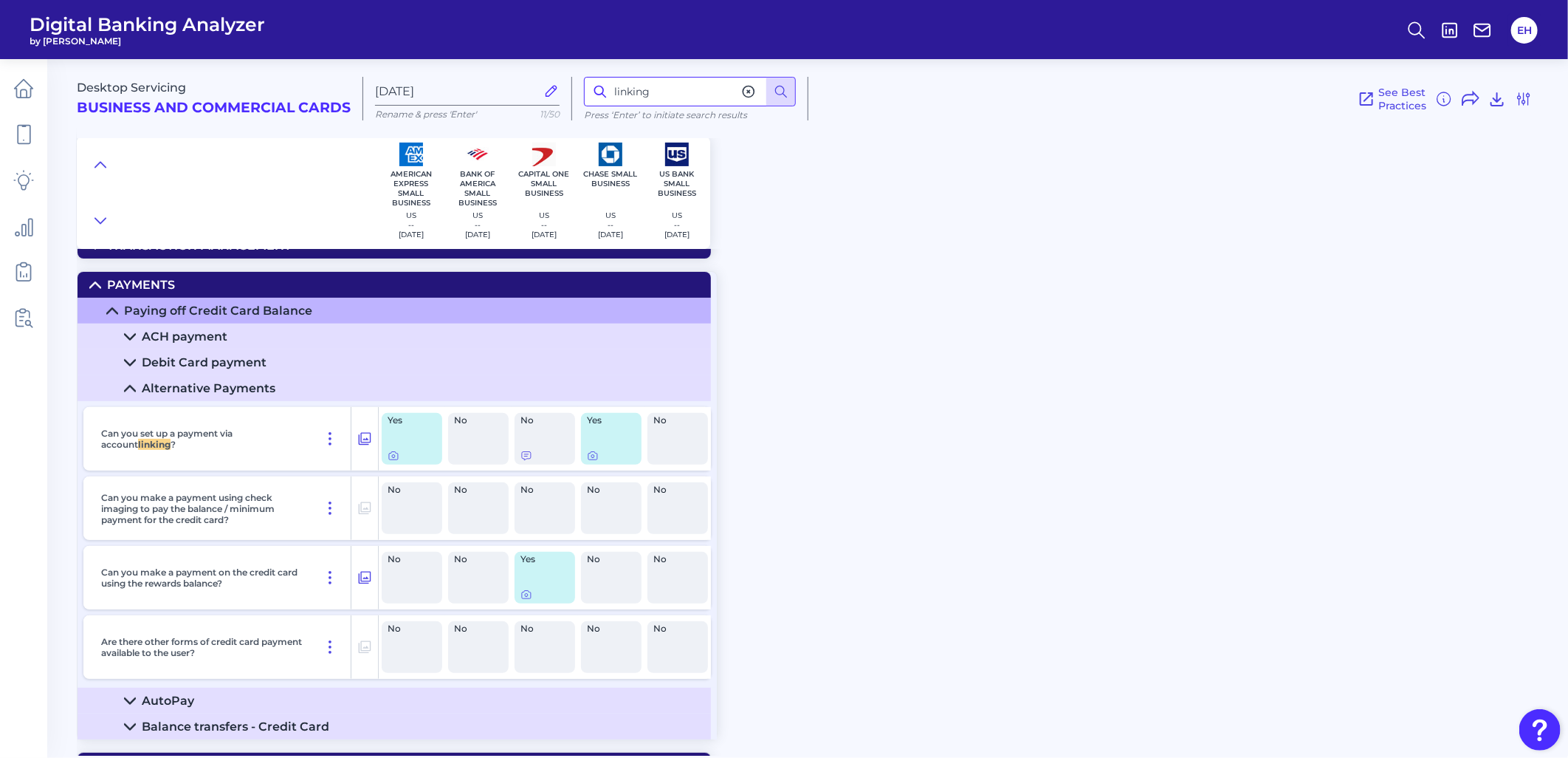
drag, startPoint x: 662, startPoint y: 94, endPoint x: 583, endPoint y: 87, distance: 79.3
click at [584, 87] on input "linking" at bounding box center [689, 91] width 212 height 29
type input "limit"
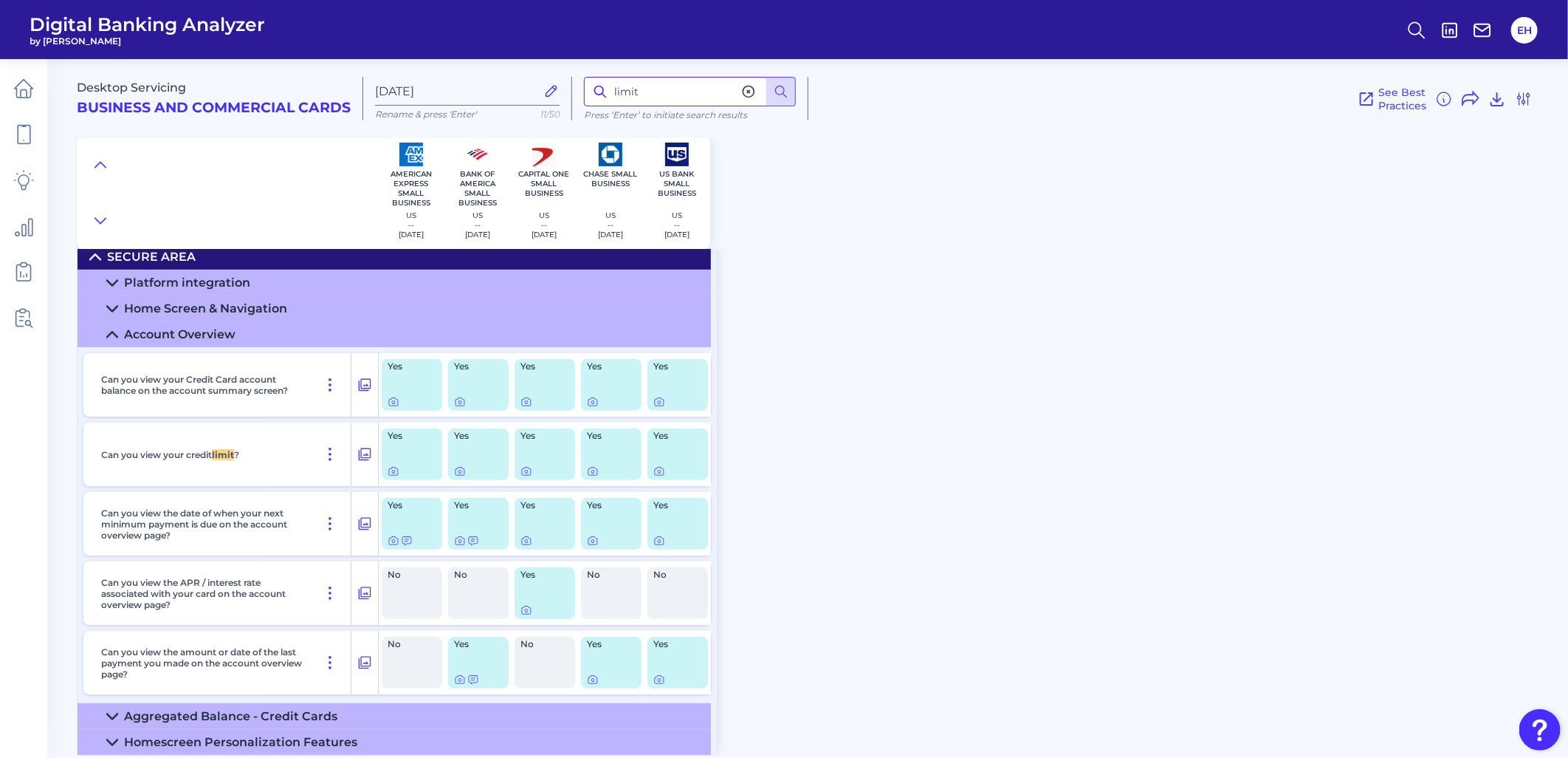
scroll to position [68, 0]
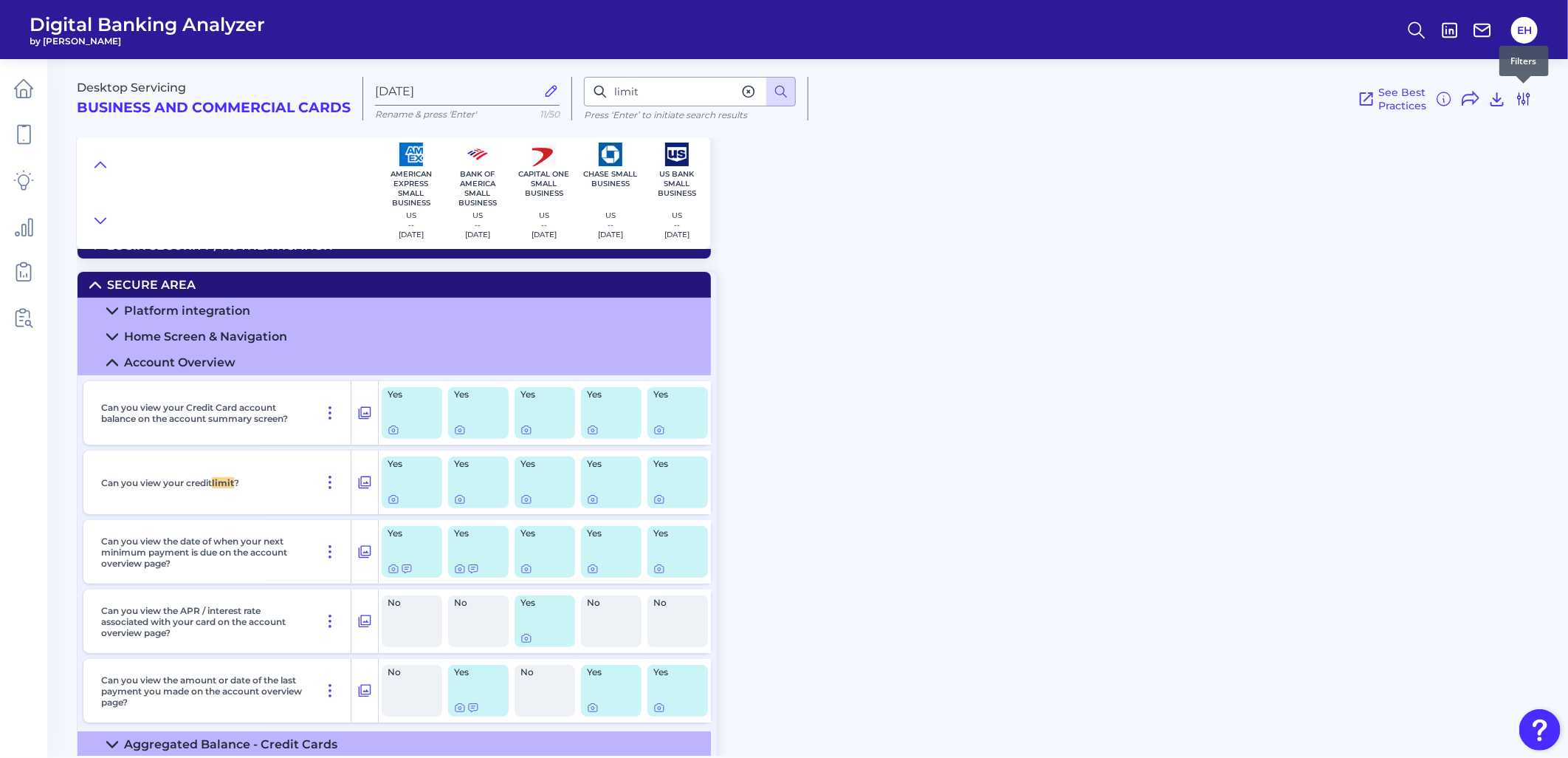
click at [1410, 98] on icon at bounding box center [1523, 99] width 18 height 18
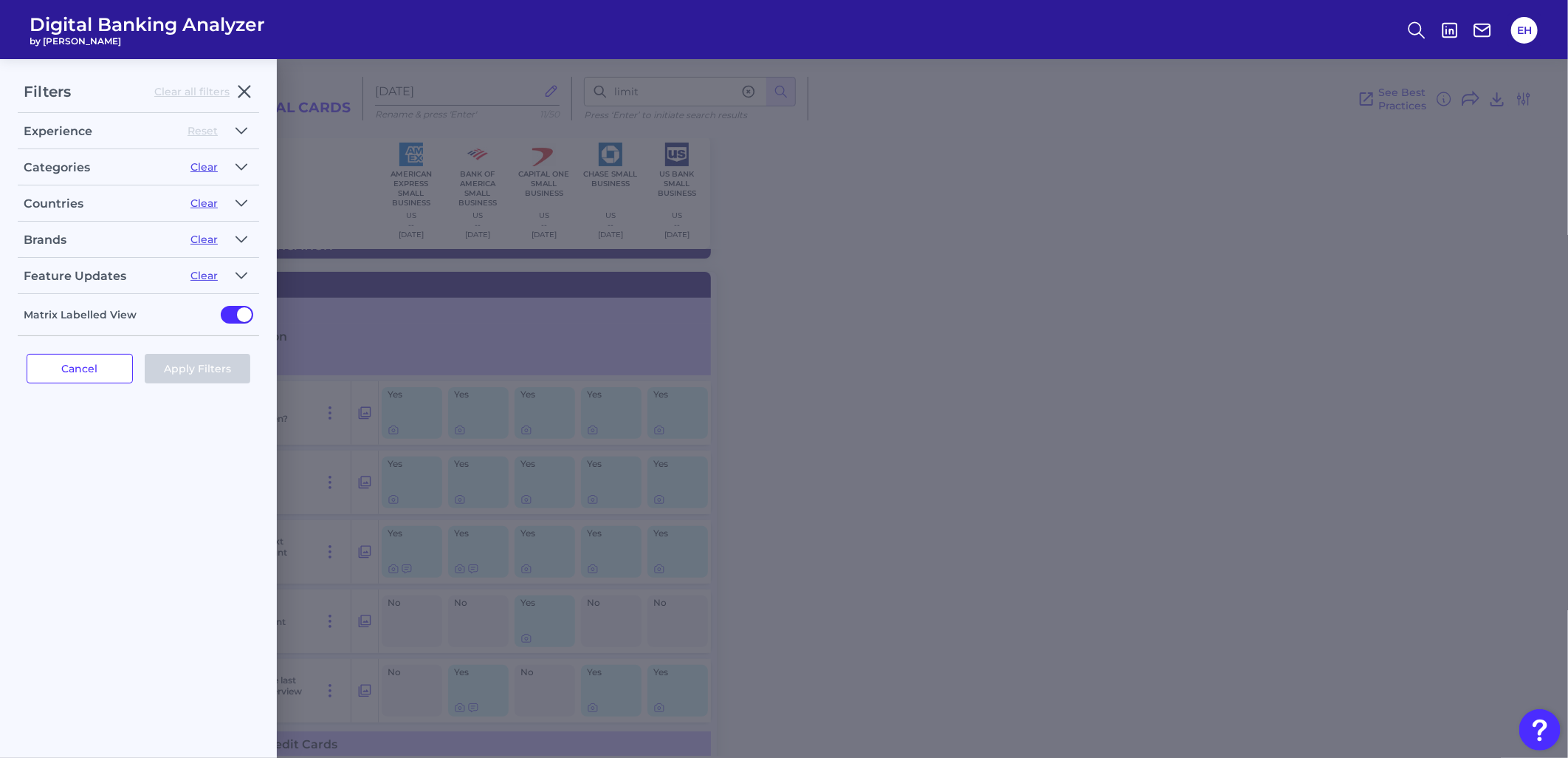
click at [856, 160] on div "Filters Clear all filters Experience Reset Desktop Onboarding Desktop Servicing…" at bounding box center [784, 408] width 1568 height 698
click at [242, 91] on icon "button" at bounding box center [245, 92] width 11 height 11
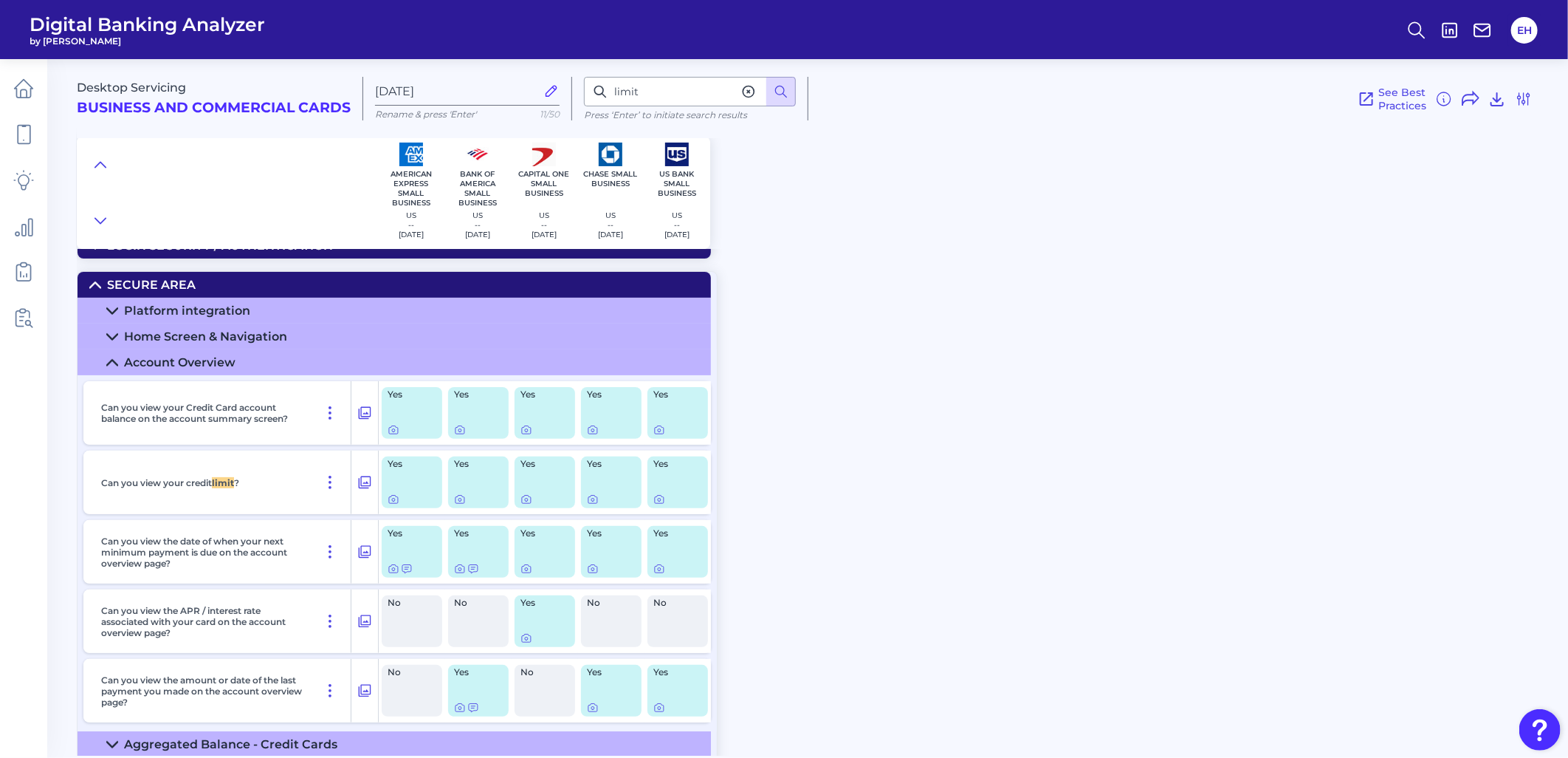
click at [1086, 234] on div "Desktop Servicing Business and Commercial Cards Aug 27 2025 Rename & press 'Ent…" at bounding box center [822, 148] width 1491 height 201
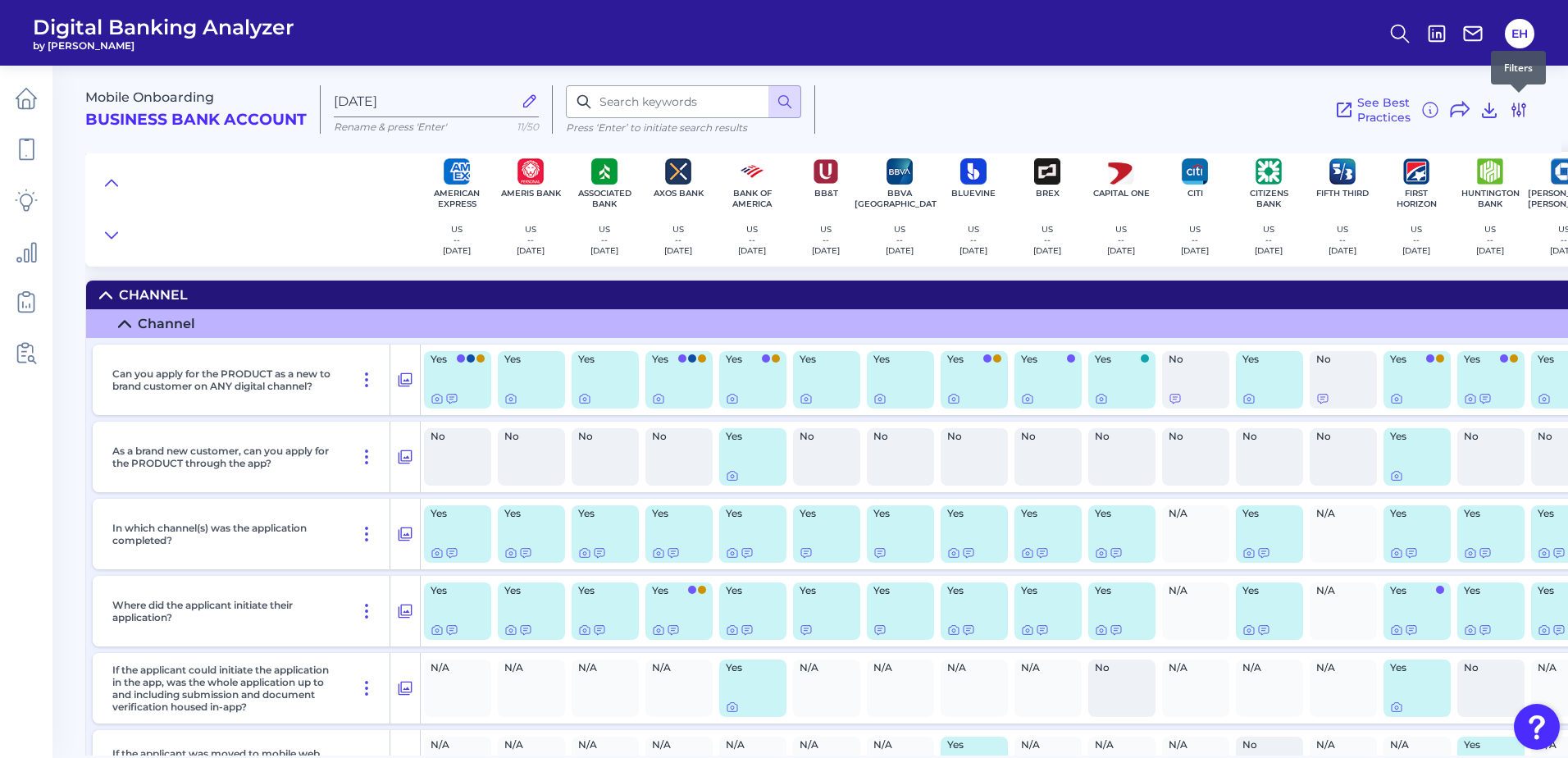
click at [1518, 116] on icon at bounding box center [1519, 110] width 20 height 20
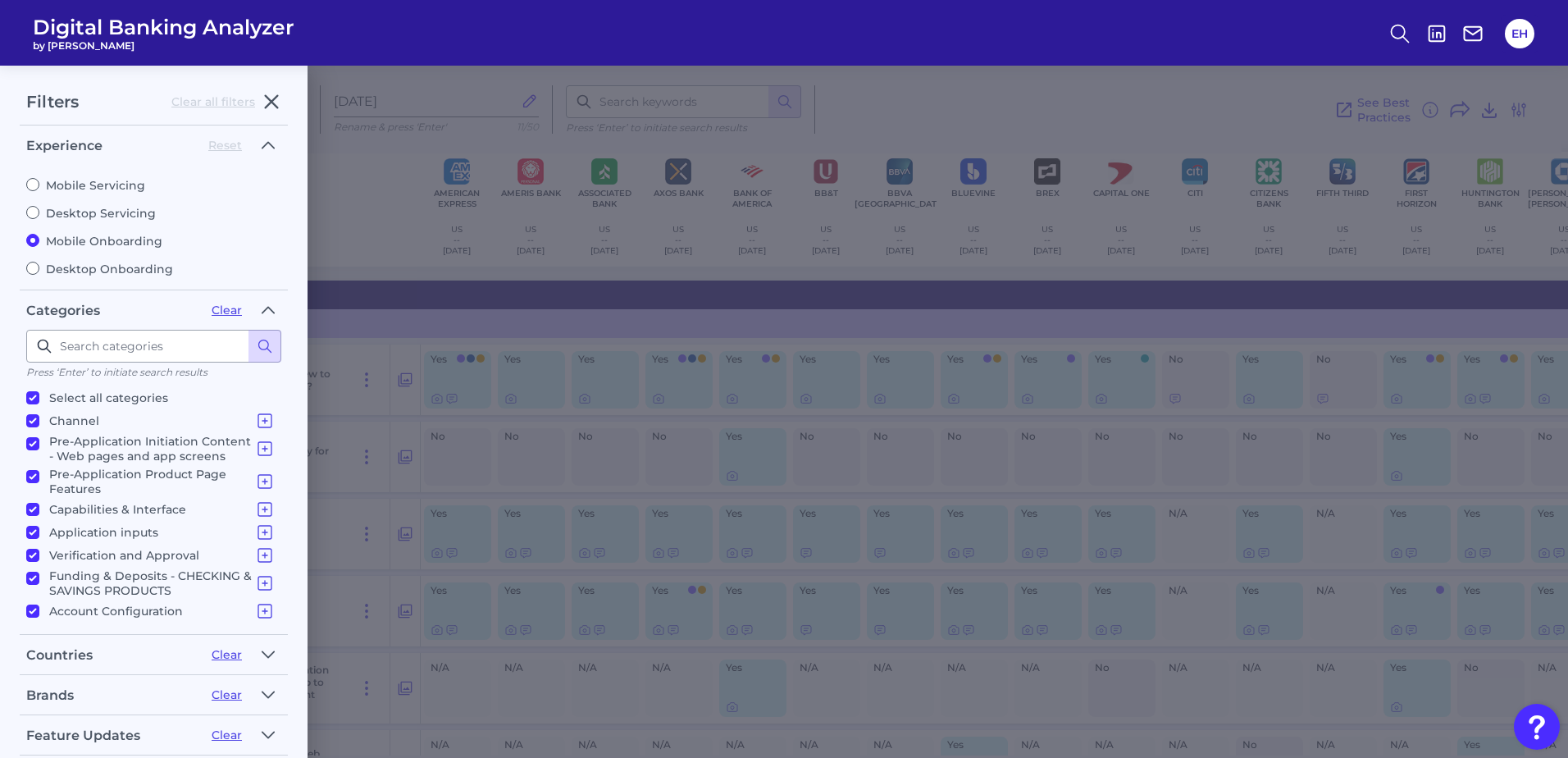
click at [67, 188] on label "Mobile Servicing" at bounding box center [153, 185] width 255 height 15
click at [40, 188] on input "Mobile Servicing" at bounding box center [32, 184] width 13 height 13
radio input "true"
radio input "false"
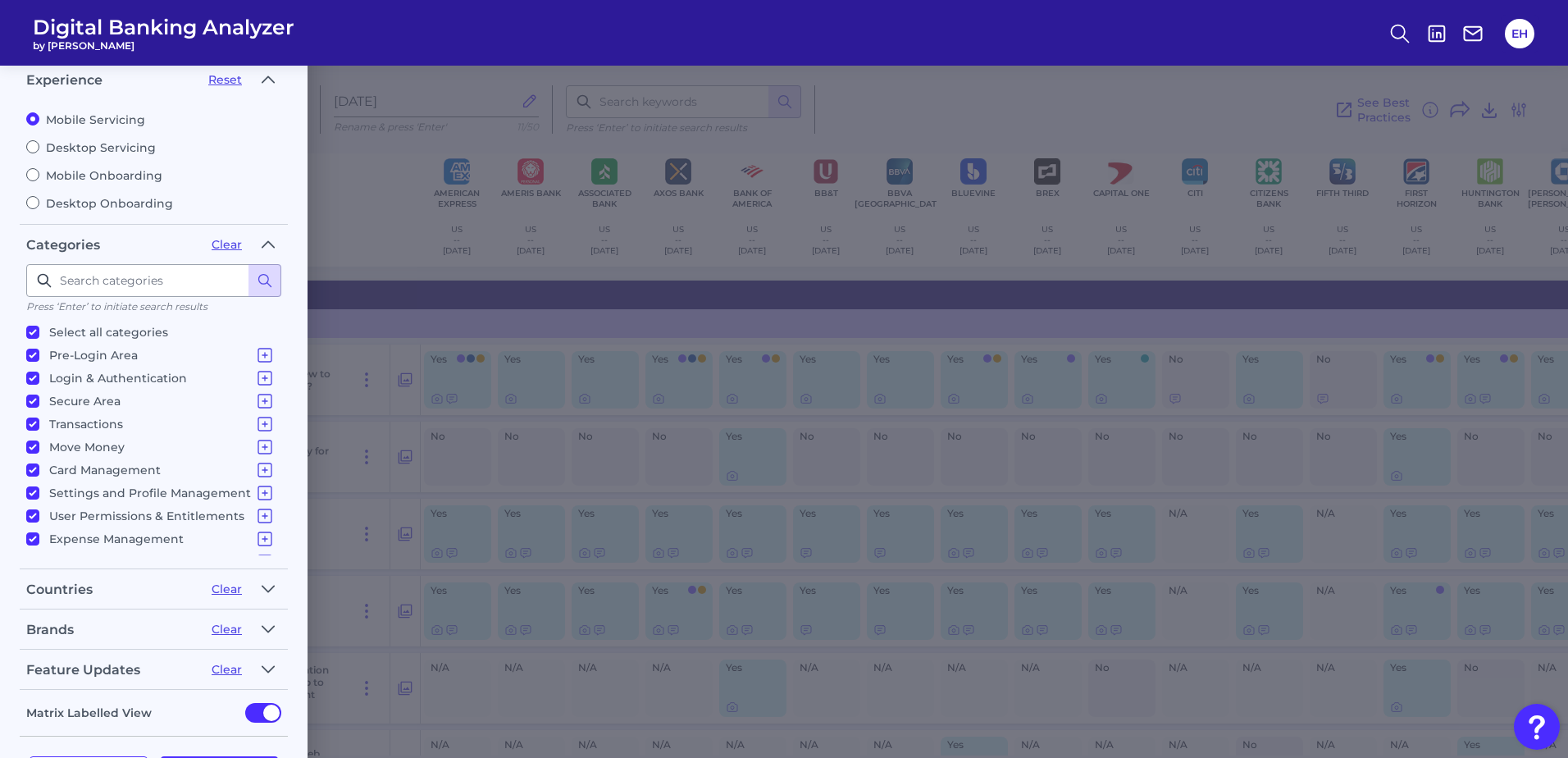
scroll to position [130, 0]
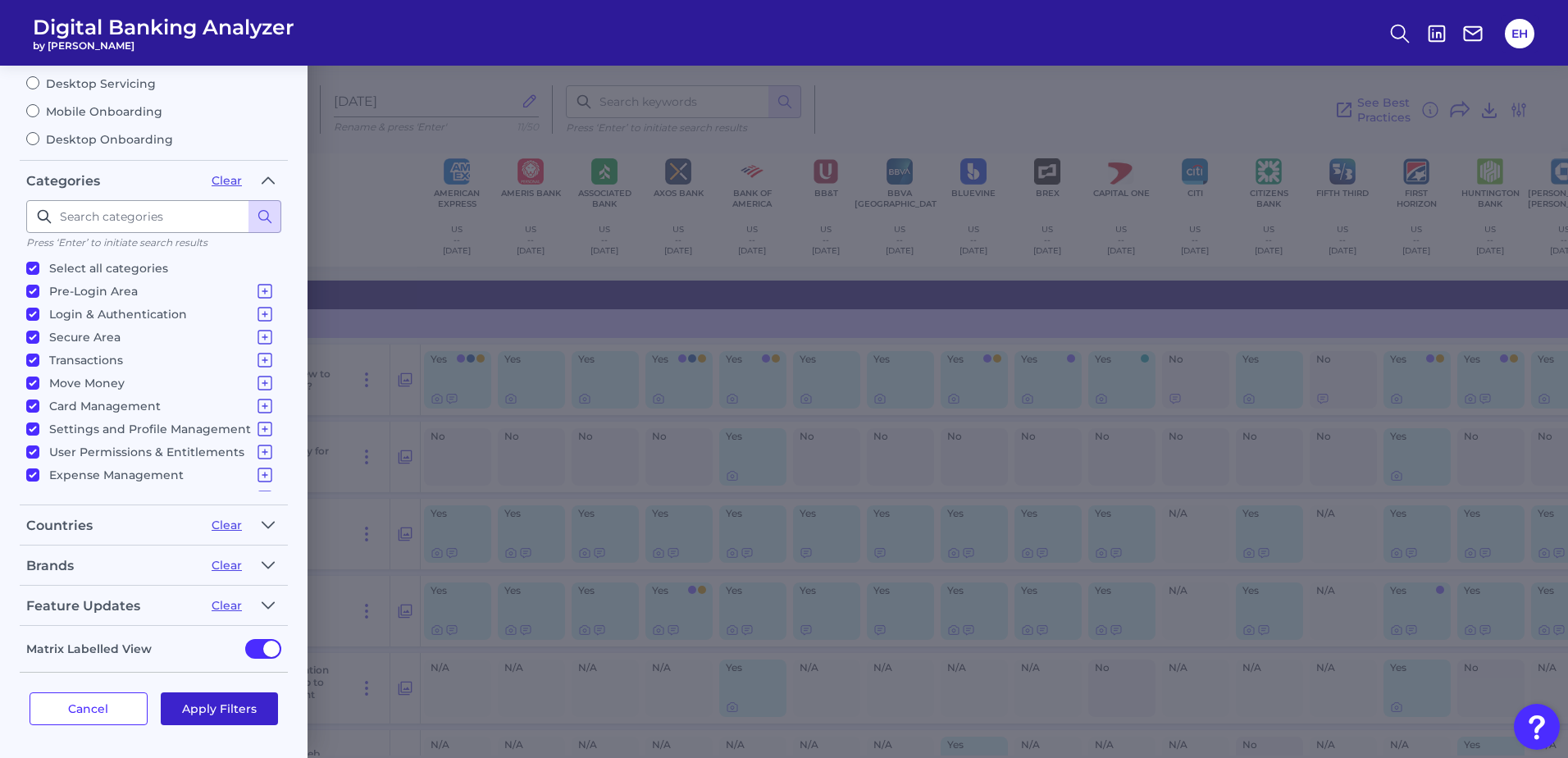
click at [211, 709] on button "Apply Filters" at bounding box center [219, 708] width 118 height 33
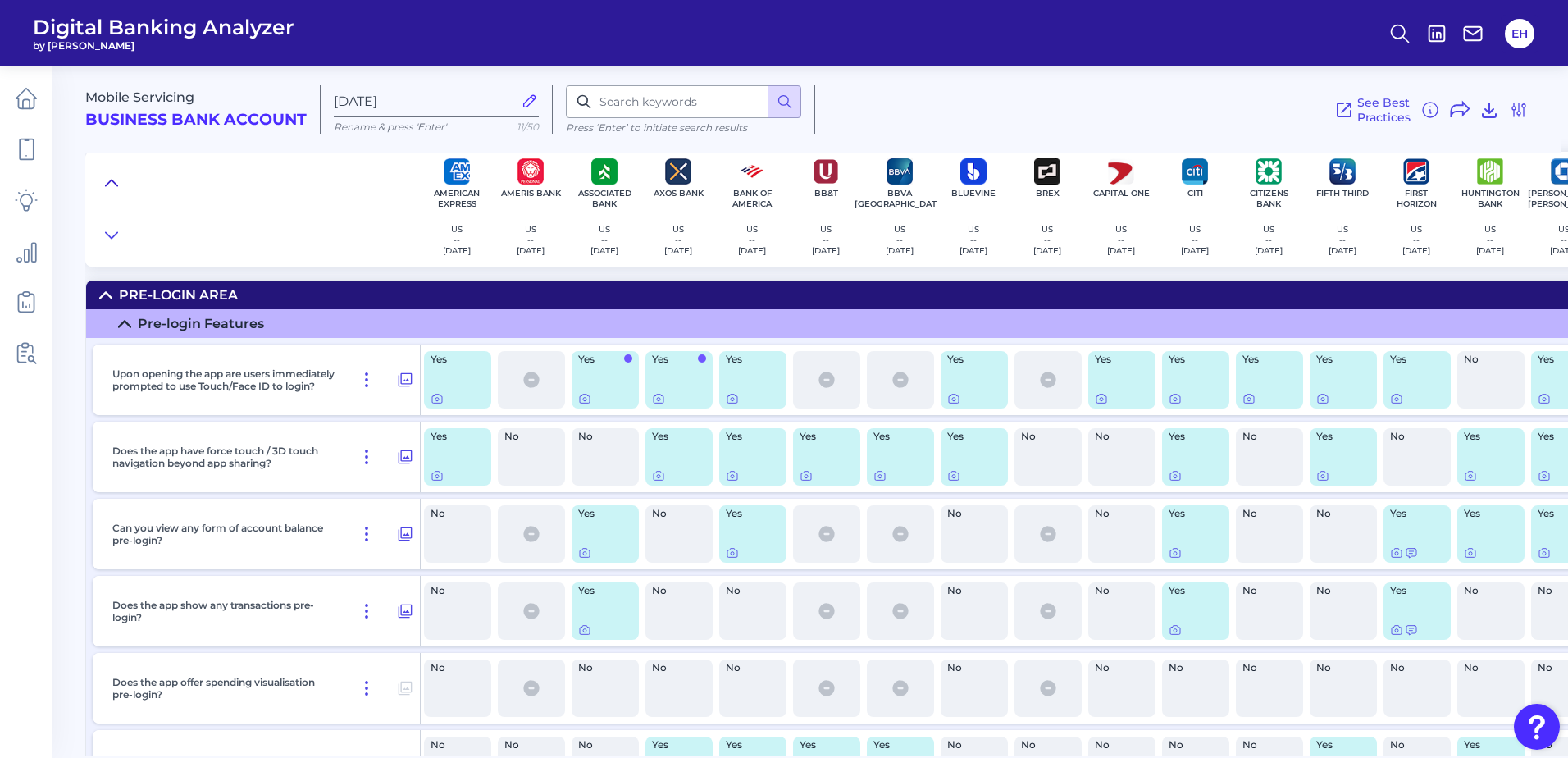
click at [116, 181] on icon at bounding box center [111, 183] width 13 height 17
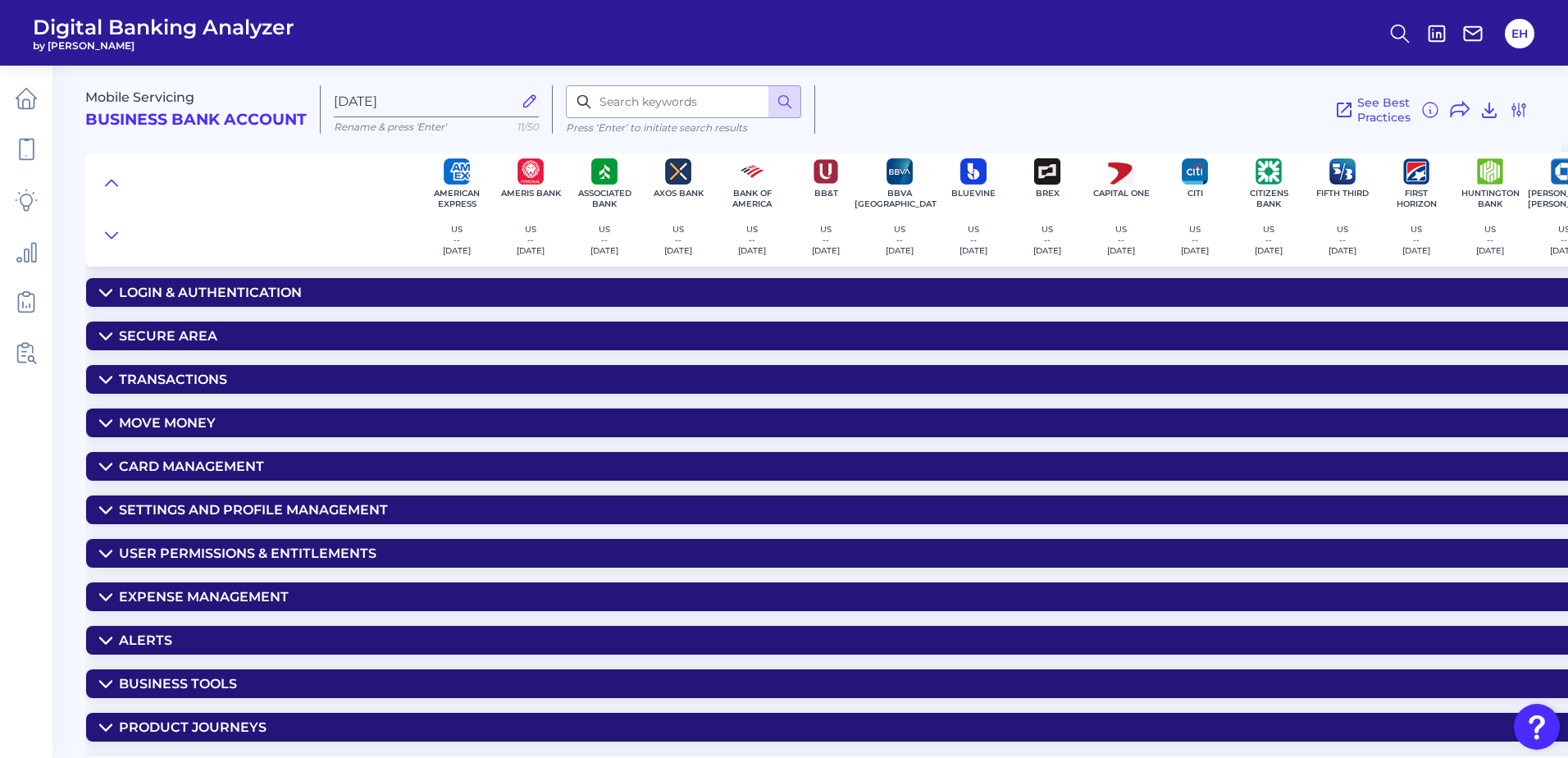
scroll to position [83, 0]
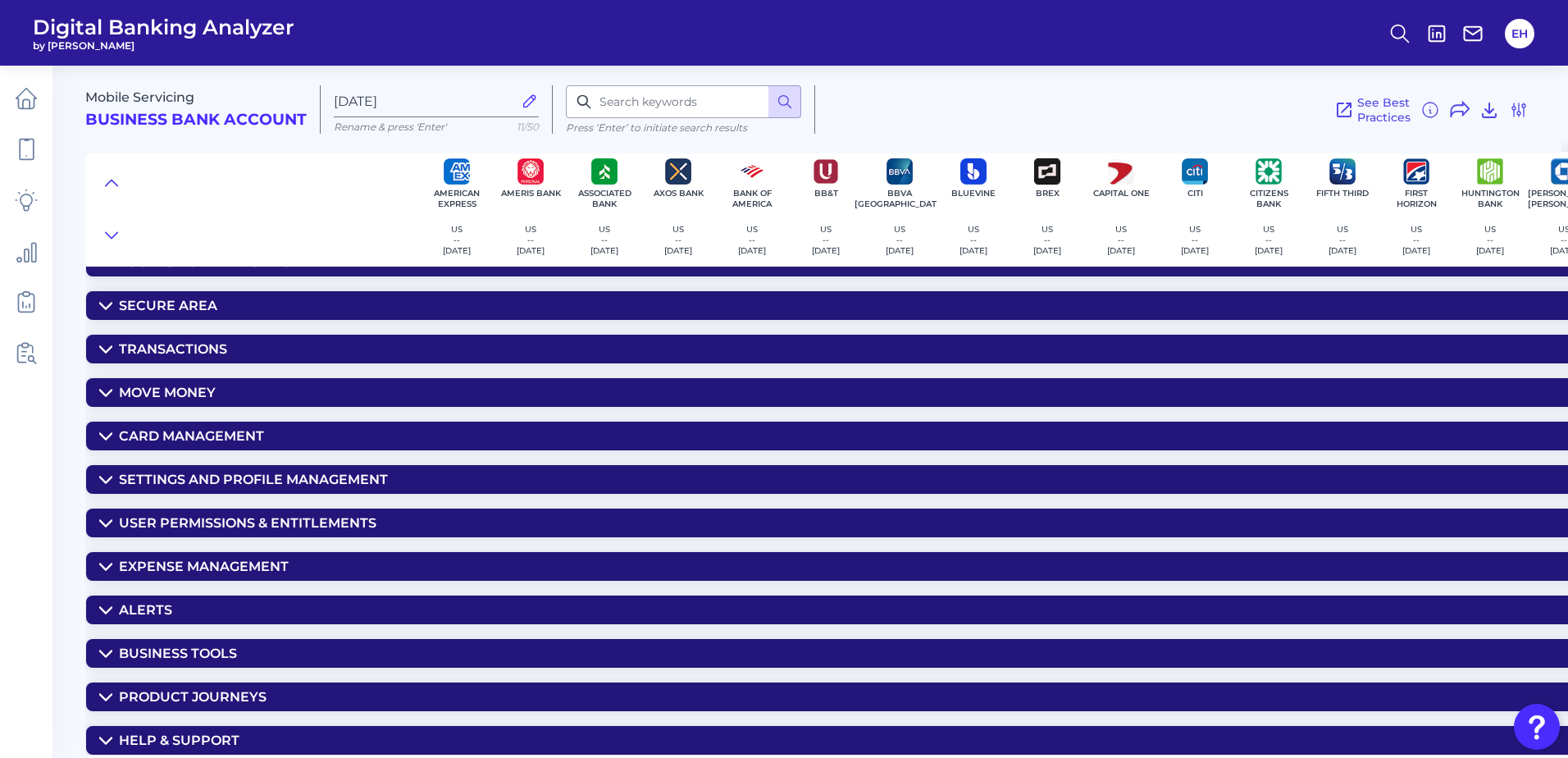
click at [272, 472] on div "Settings and Profile Management" at bounding box center [253, 480] width 269 height 16
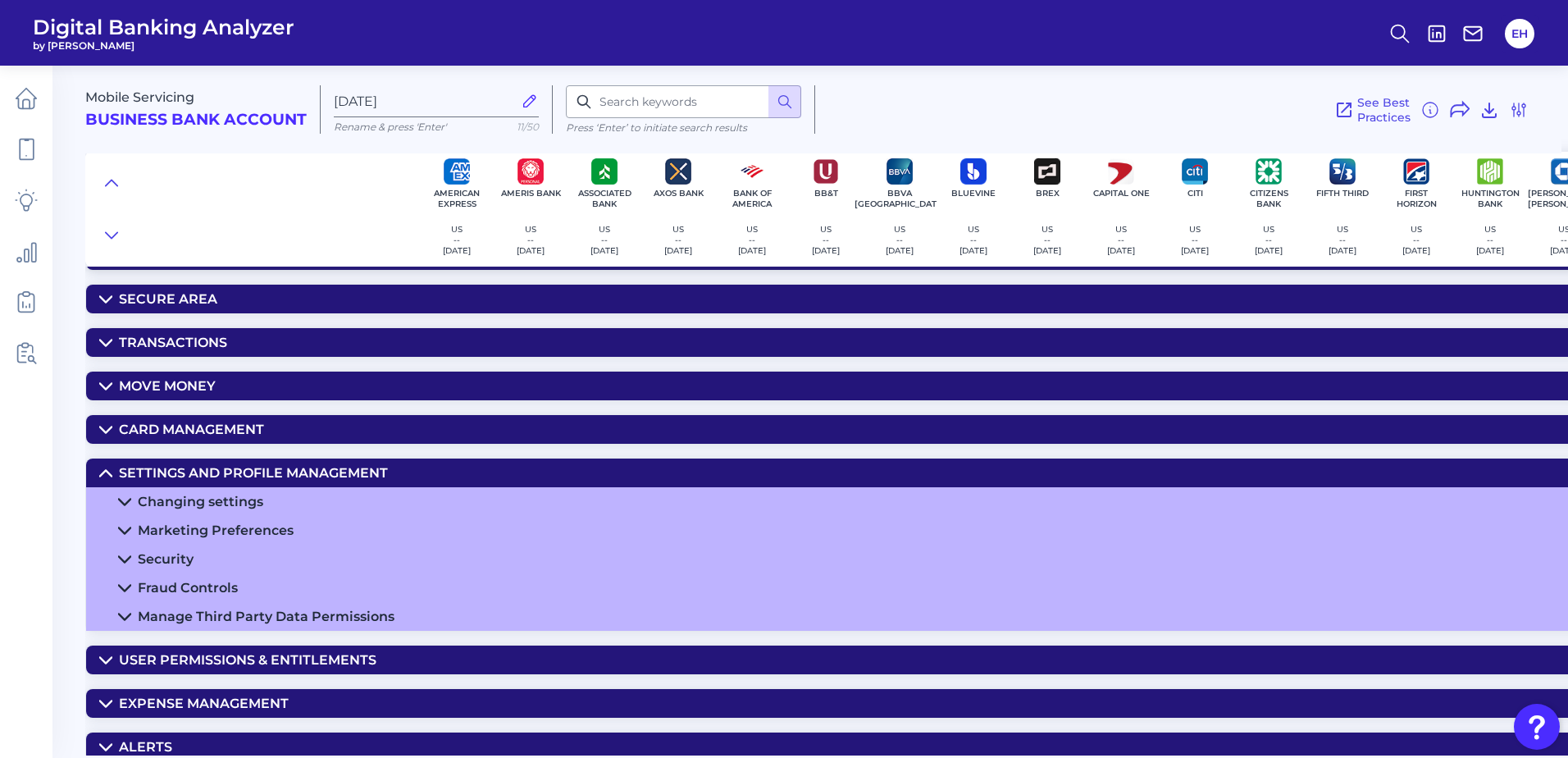
click at [272, 468] on div "Settings and Profile Management" at bounding box center [253, 473] width 269 height 16
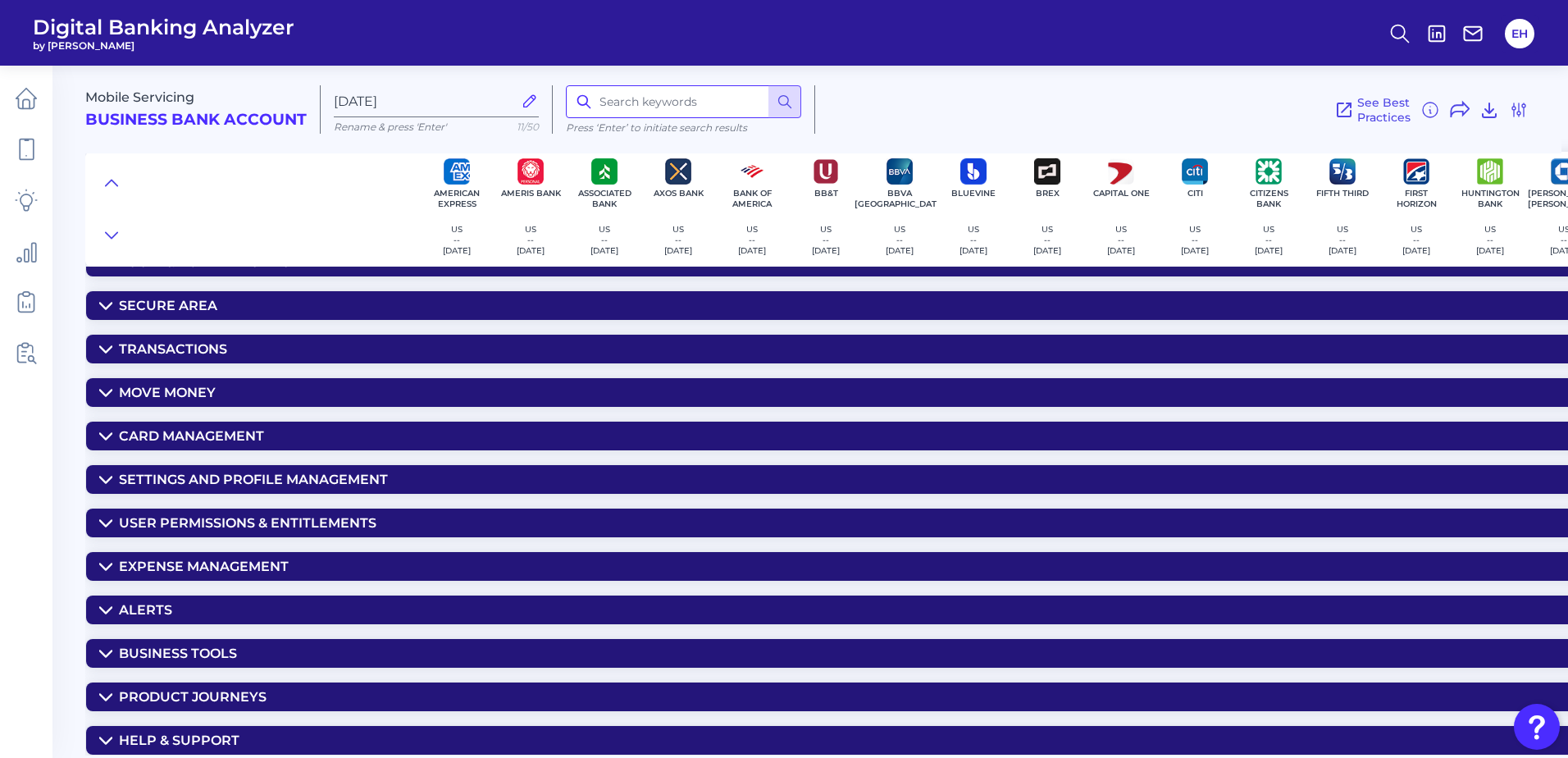
click at [596, 104] on input at bounding box center [683, 101] width 235 height 33
type input "link"
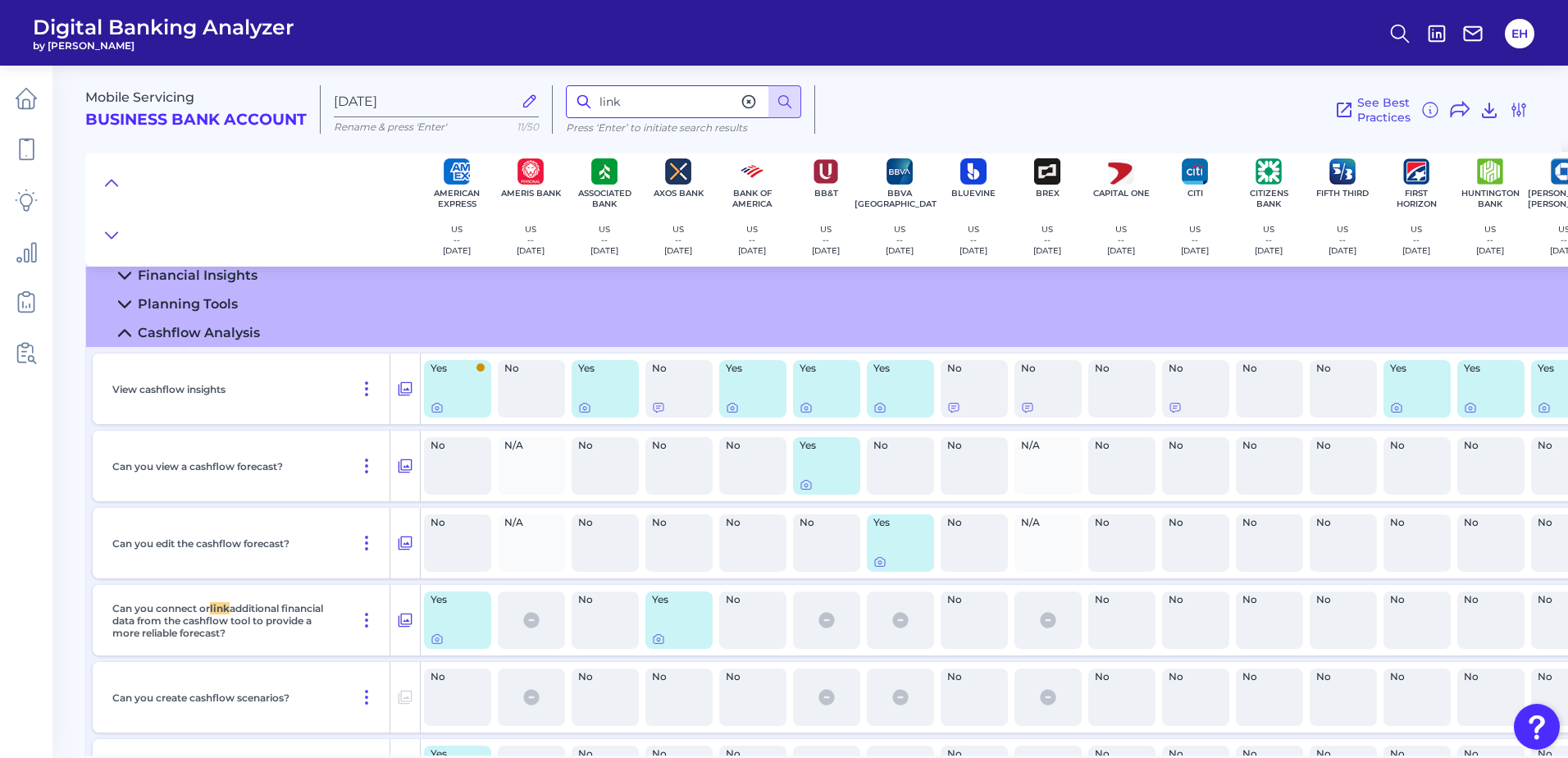
scroll to position [2790, 0]
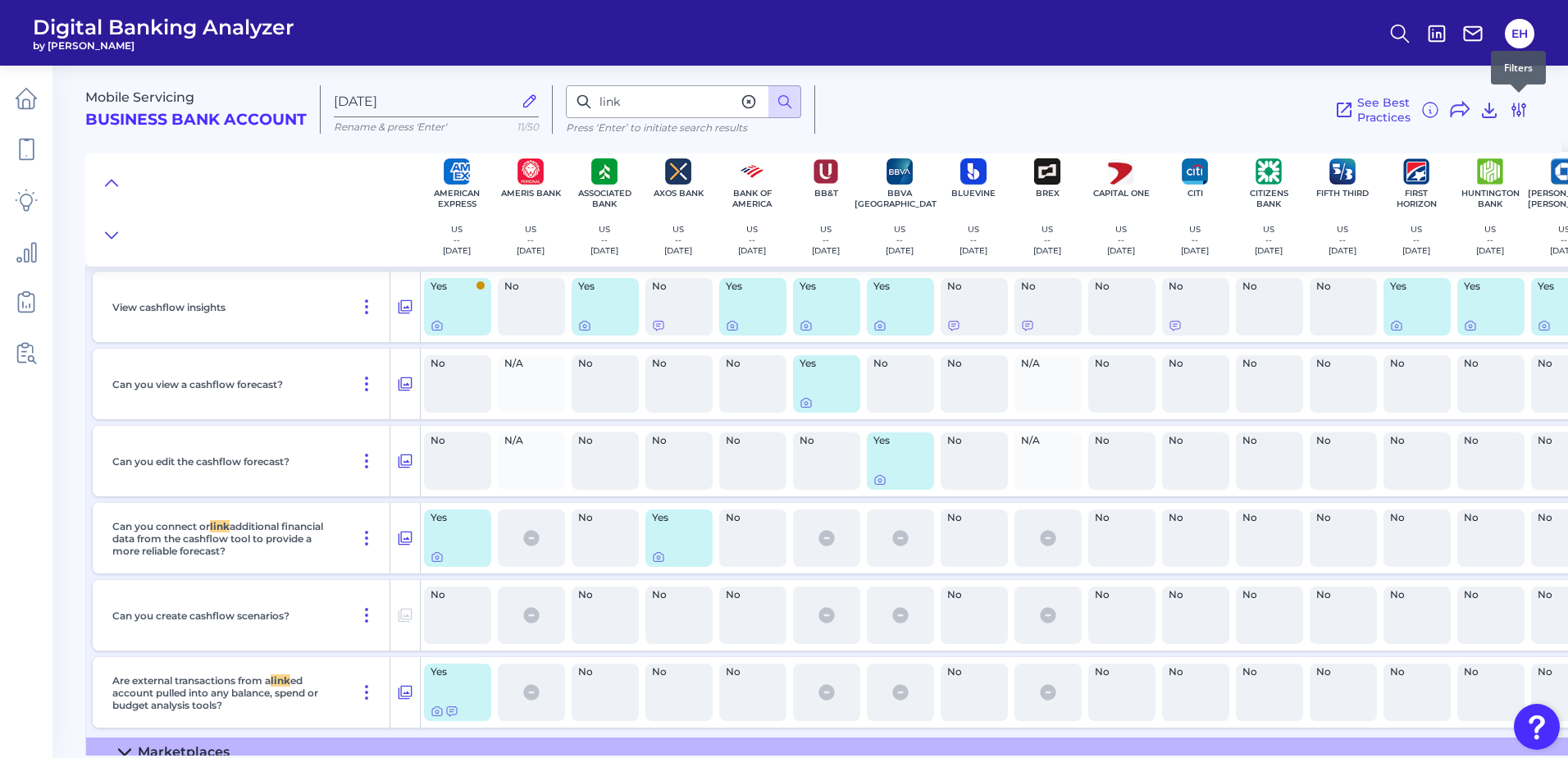
click at [1524, 106] on icon at bounding box center [1519, 110] width 20 height 20
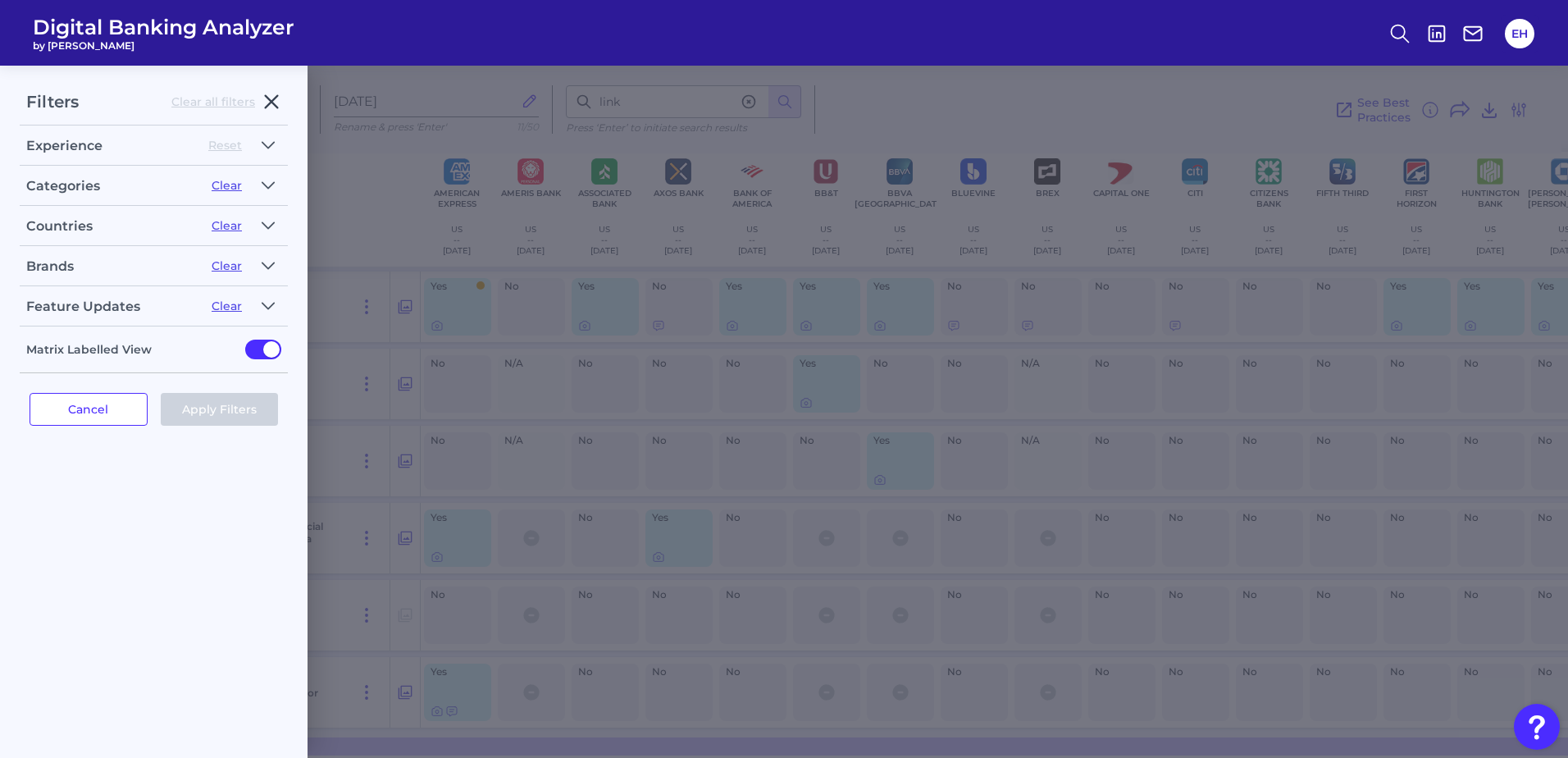
click at [274, 100] on icon "button" at bounding box center [272, 102] width 12 height 12
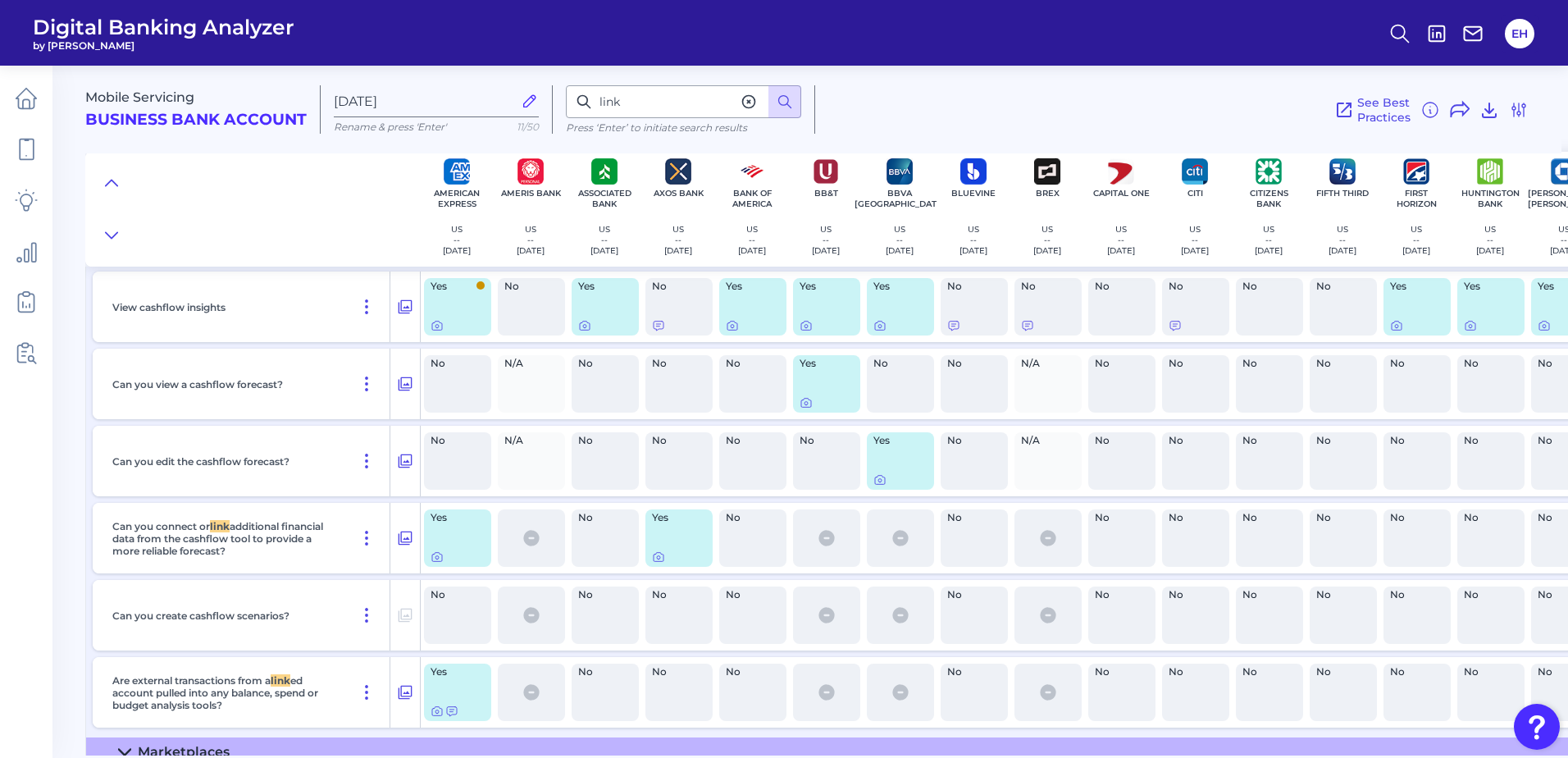
drag, startPoint x: 809, startPoint y: 756, endPoint x: 865, endPoint y: 755, distance: 56.0
click at [865, 755] on main "Mobile Servicing Business Bank Account Aug 27 2025 Rename & press 'Enter' 11/50…" at bounding box center [784, 379] width 1568 height 758
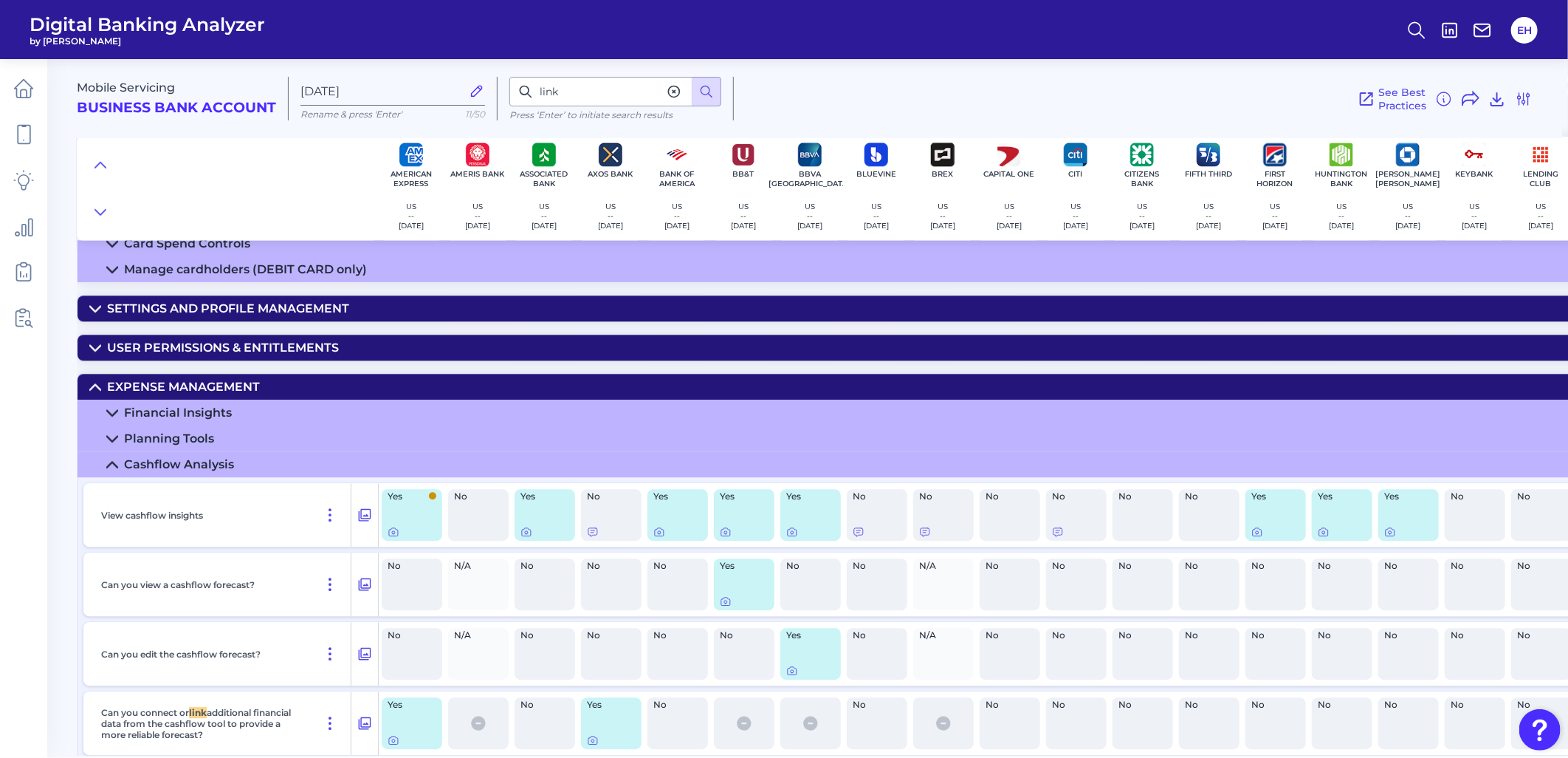
scroll to position [2190, 0]
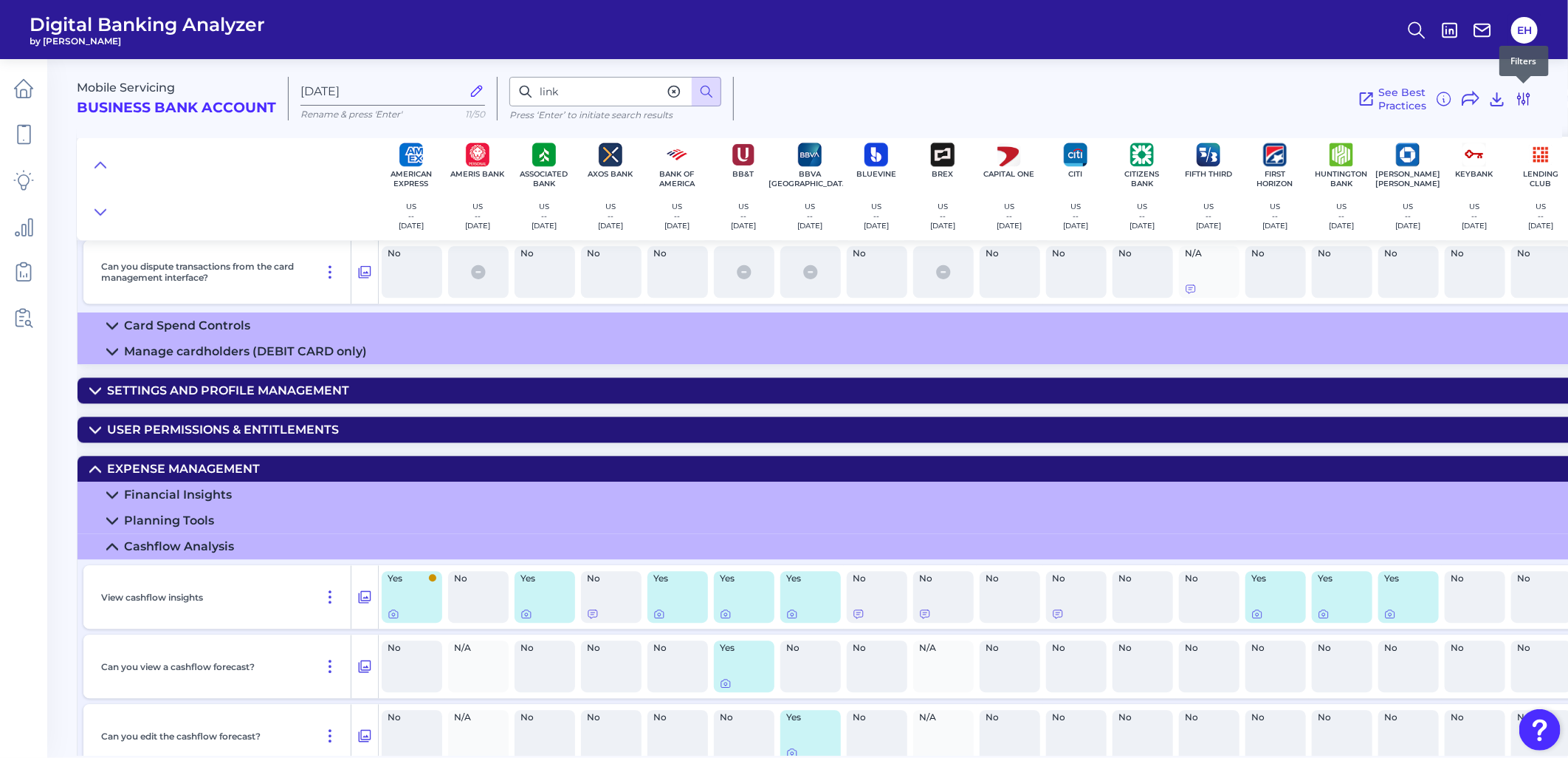
click at [1410, 101] on icon at bounding box center [1523, 99] width 18 height 18
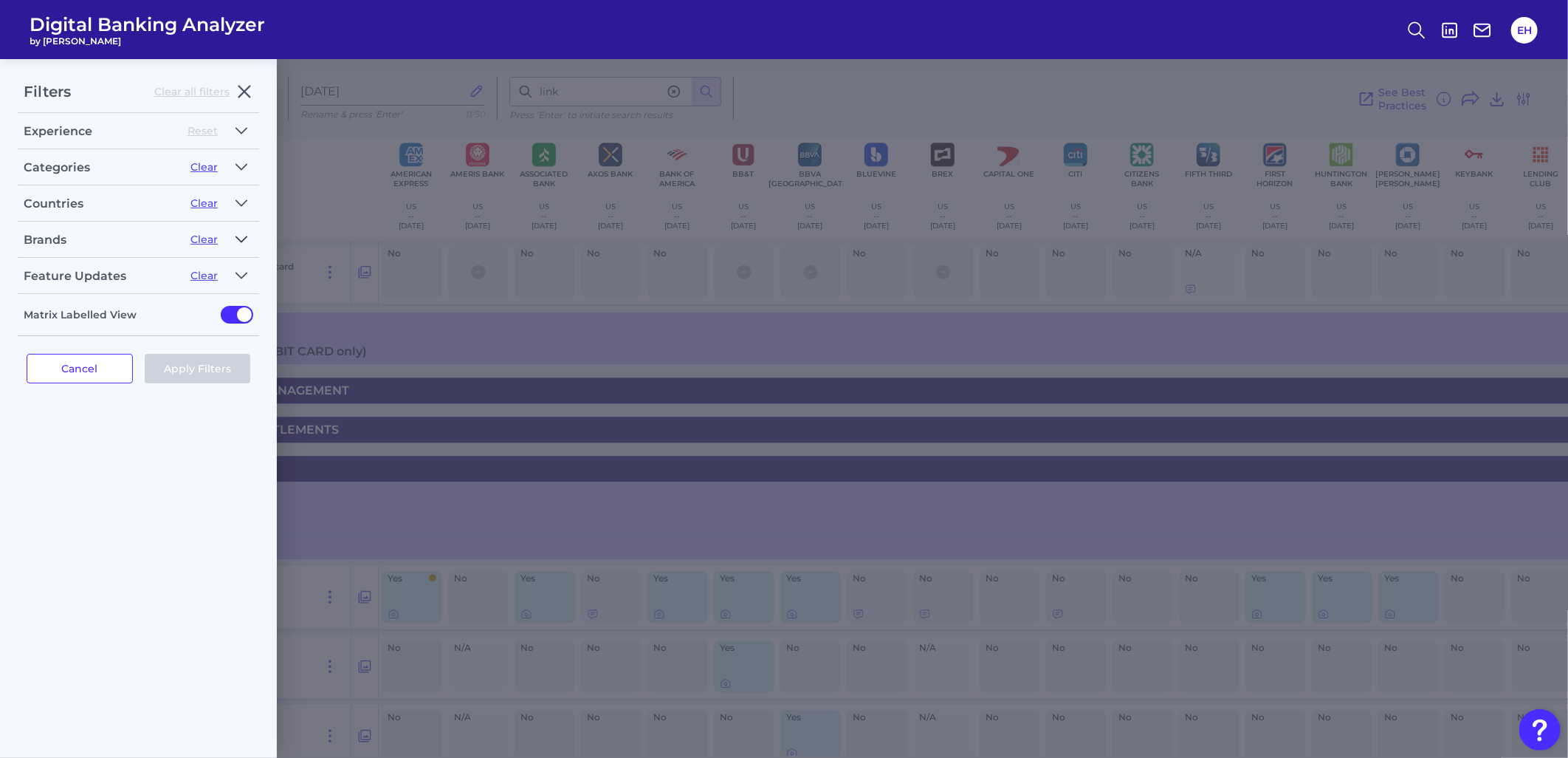
click at [239, 238] on icon "button" at bounding box center [241, 239] width 12 height 18
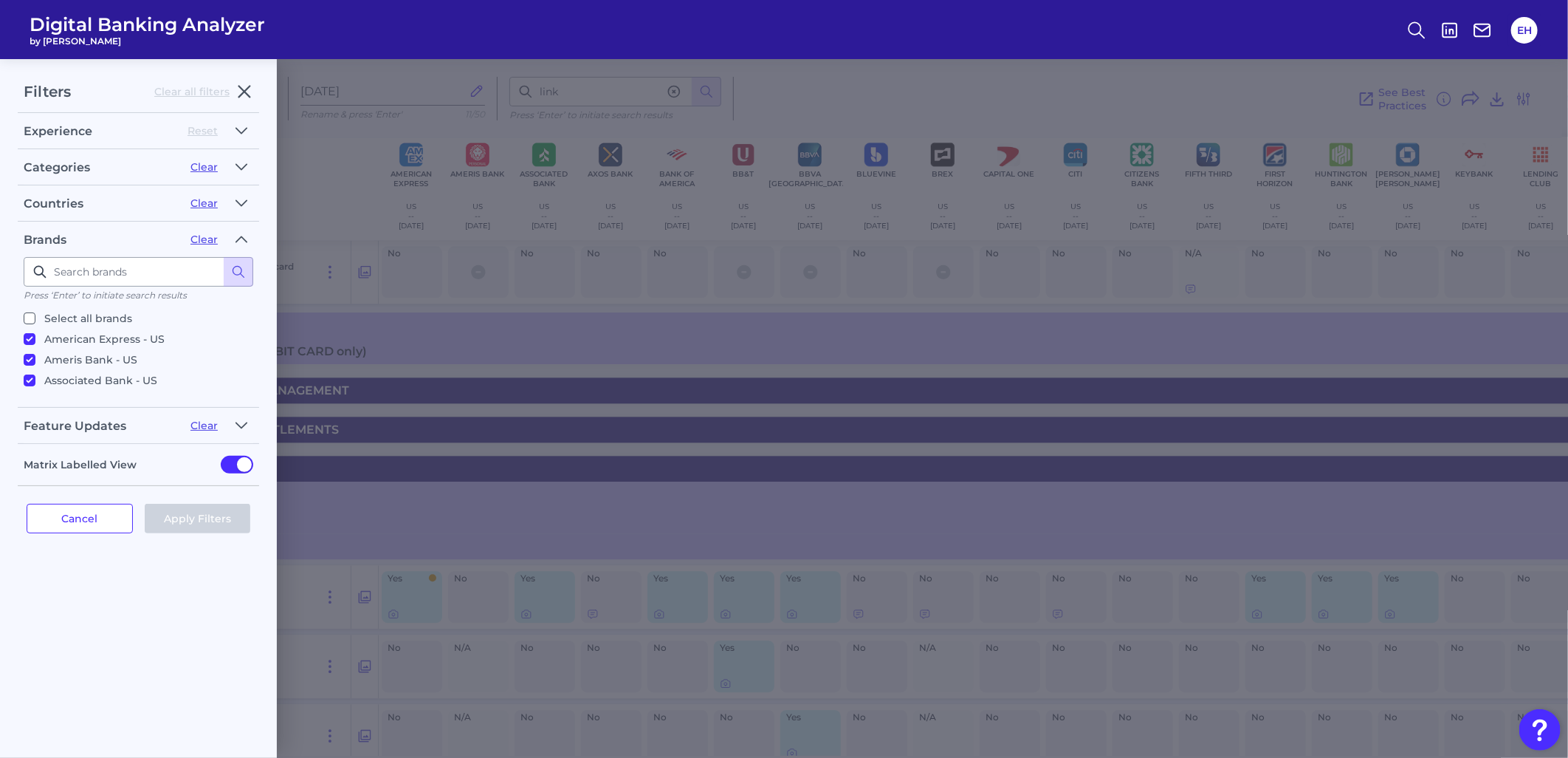
click at [72, 358] on p "Ameris Bank - US" at bounding box center [91, 360] width 93 height 18
click at [36, 358] on input "Ameris Bank - US" at bounding box center [29, 359] width 12 height 12
checkbox input "false"
click at [71, 381] on p "BB&T - US" at bounding box center [71, 390] width 54 height 18
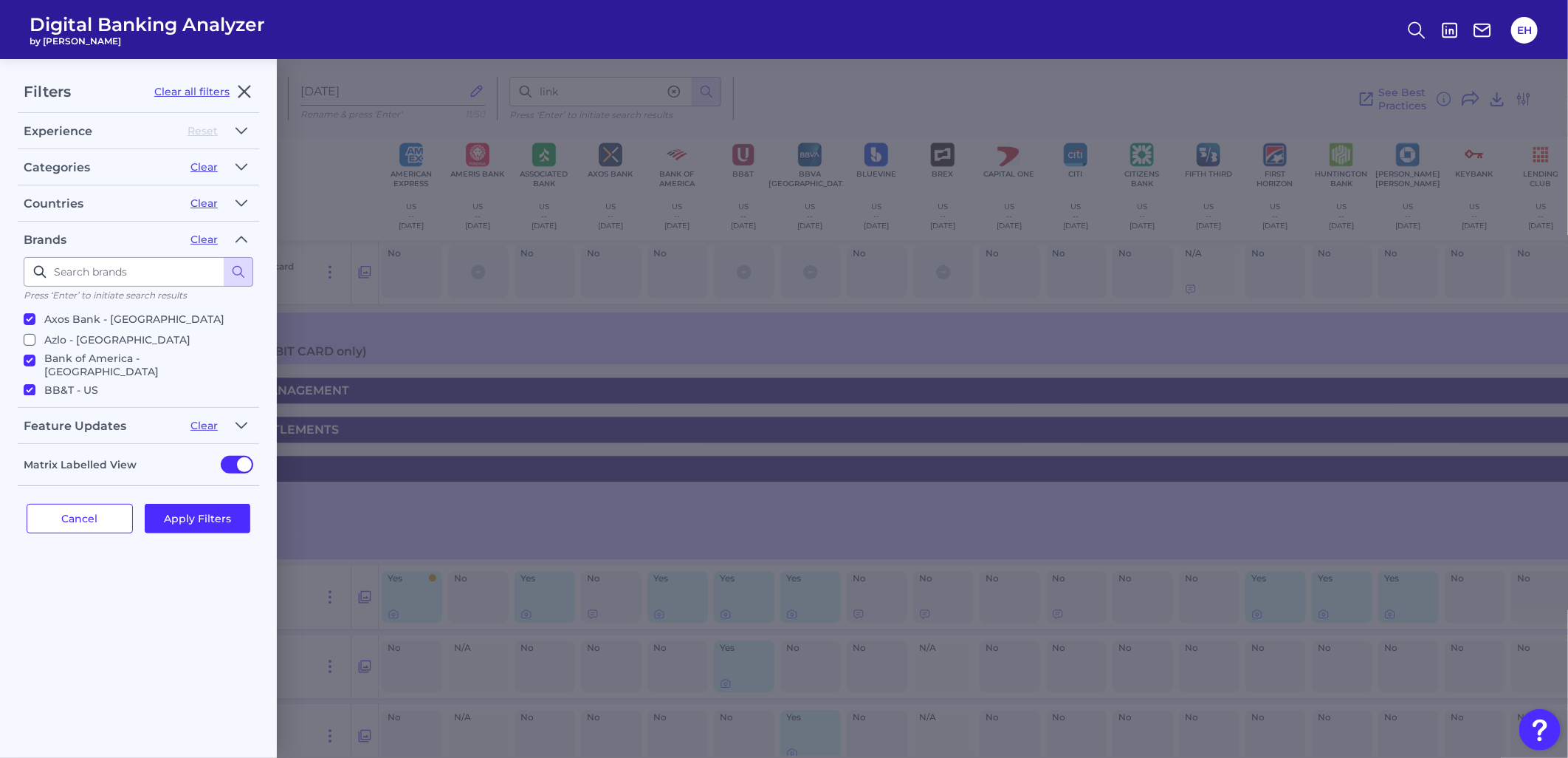
click at [36, 384] on input "BB&T - US" at bounding box center [29, 389] width 12 height 12
checkbox input "false"
click at [56, 320] on p "BBVA USA - US" at bounding box center [145, 333] width 203 height 27
click at [36, 322] on input "BBVA USA - US" at bounding box center [29, 328] width 12 height 12
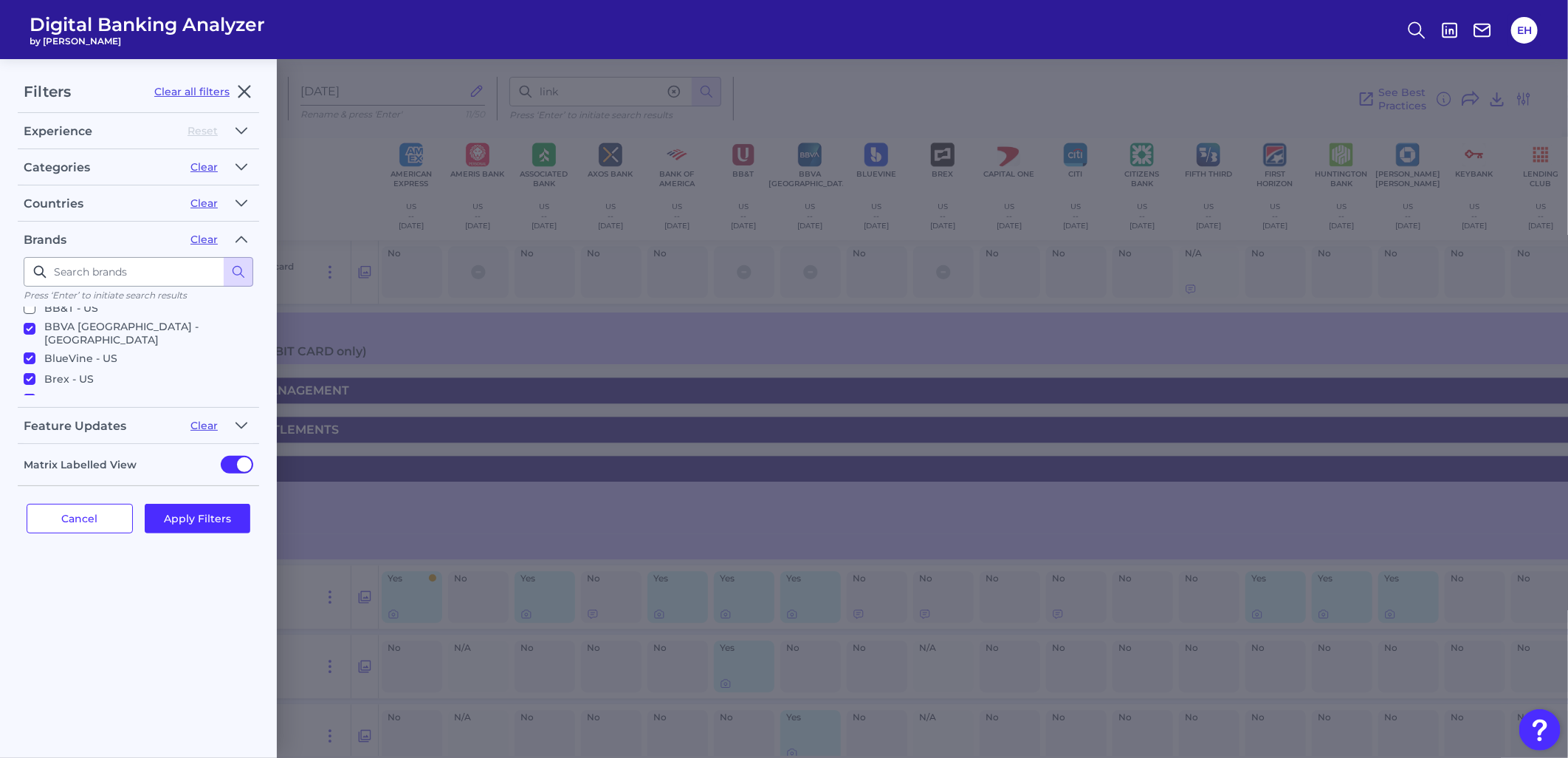
checkbox input "false"
click at [50, 370] on p "Brex - US" at bounding box center [69, 379] width 49 height 18
click at [36, 373] on input "Brex - US" at bounding box center [29, 379] width 12 height 12
checkbox input "false"
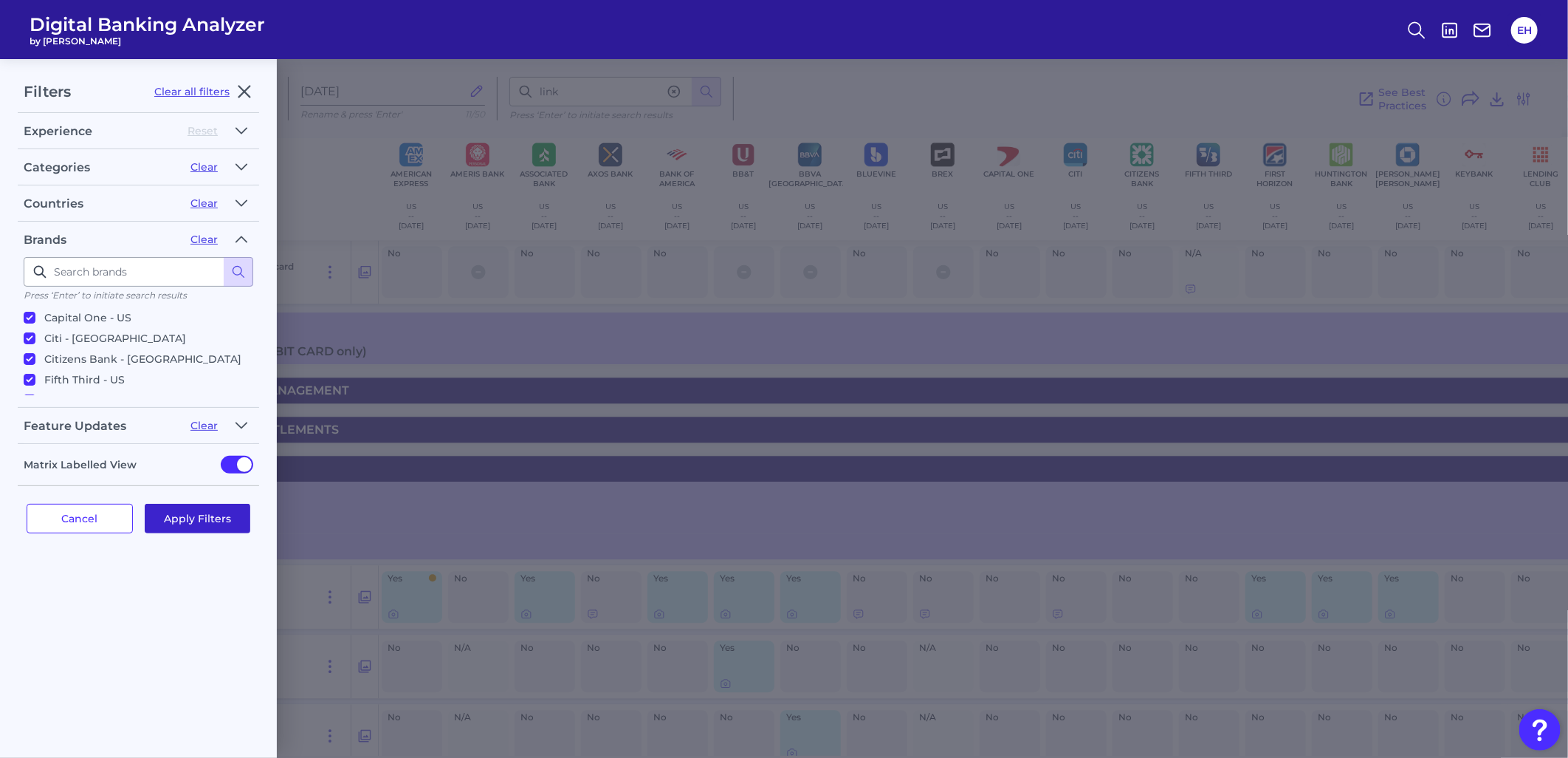
click at [181, 518] on button "Apply Filters" at bounding box center [197, 518] width 106 height 29
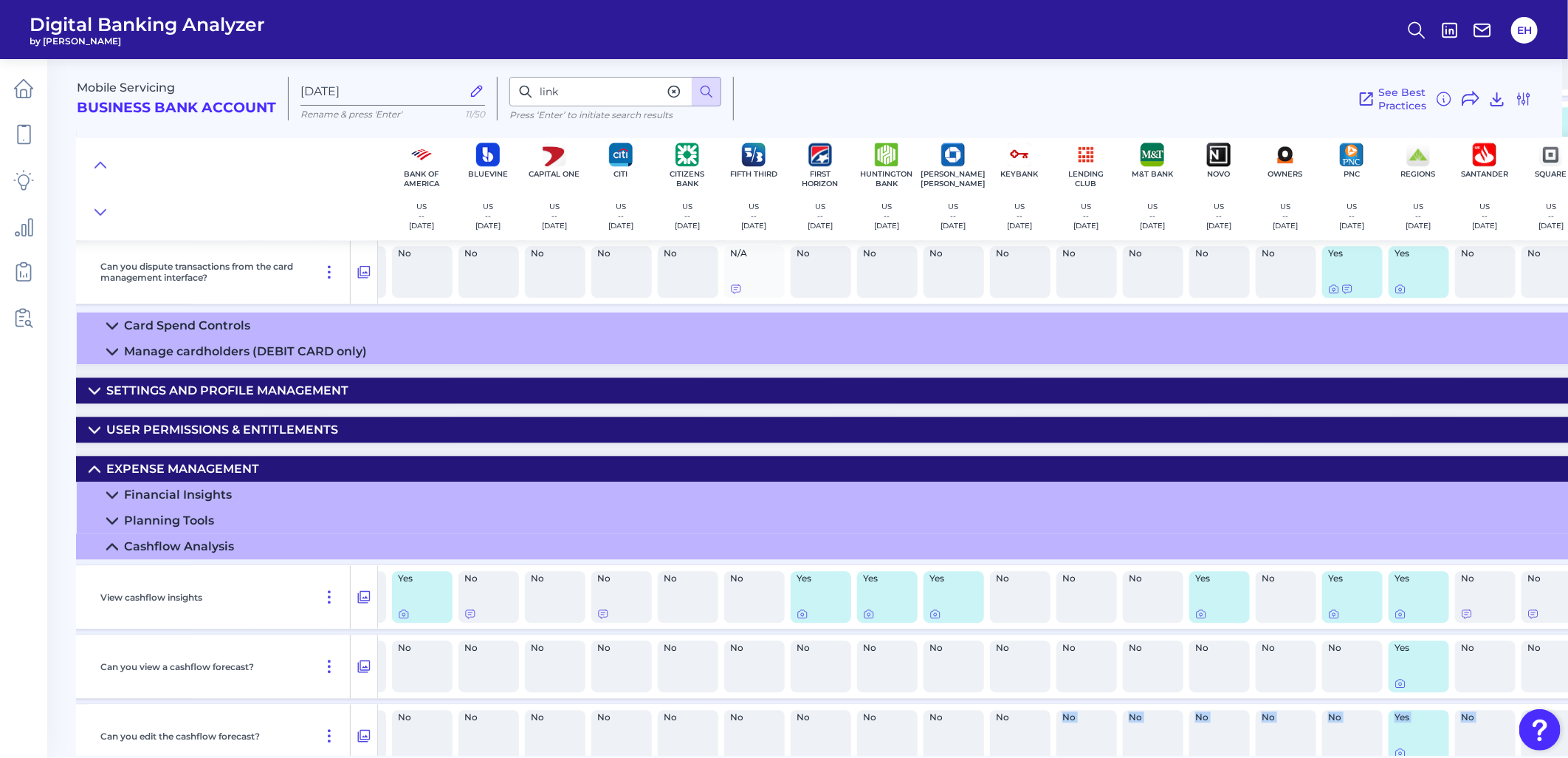
scroll to position [0, 0]
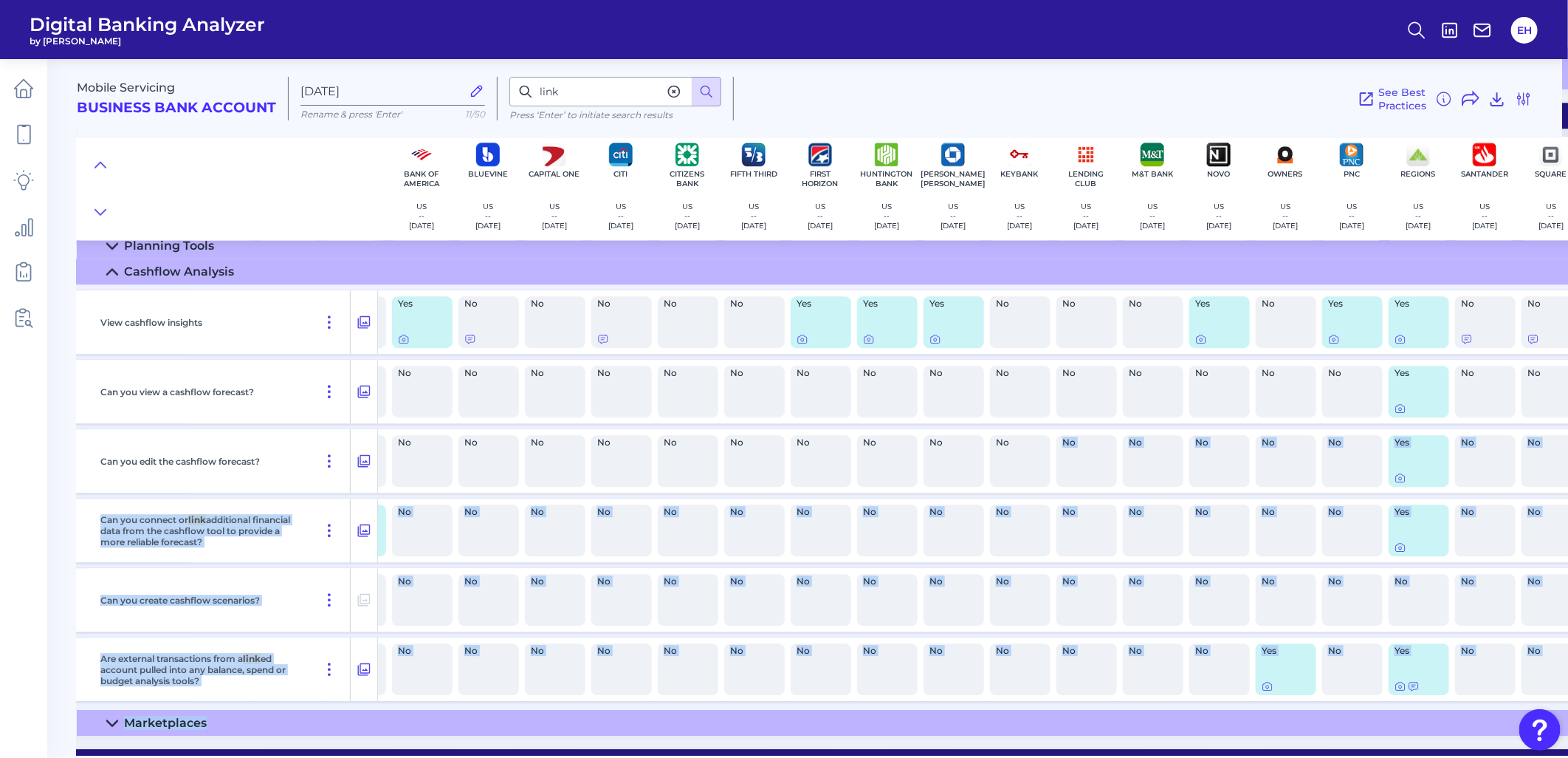
drag, startPoint x: 1132, startPoint y: 748, endPoint x: 1321, endPoint y: 738, distance: 189.3
click at [1321, 681] on div "Financial Insights Can you view a breakdown of your spend by category? Yes Yes …" at bounding box center [1038, 471] width 2300 height 529
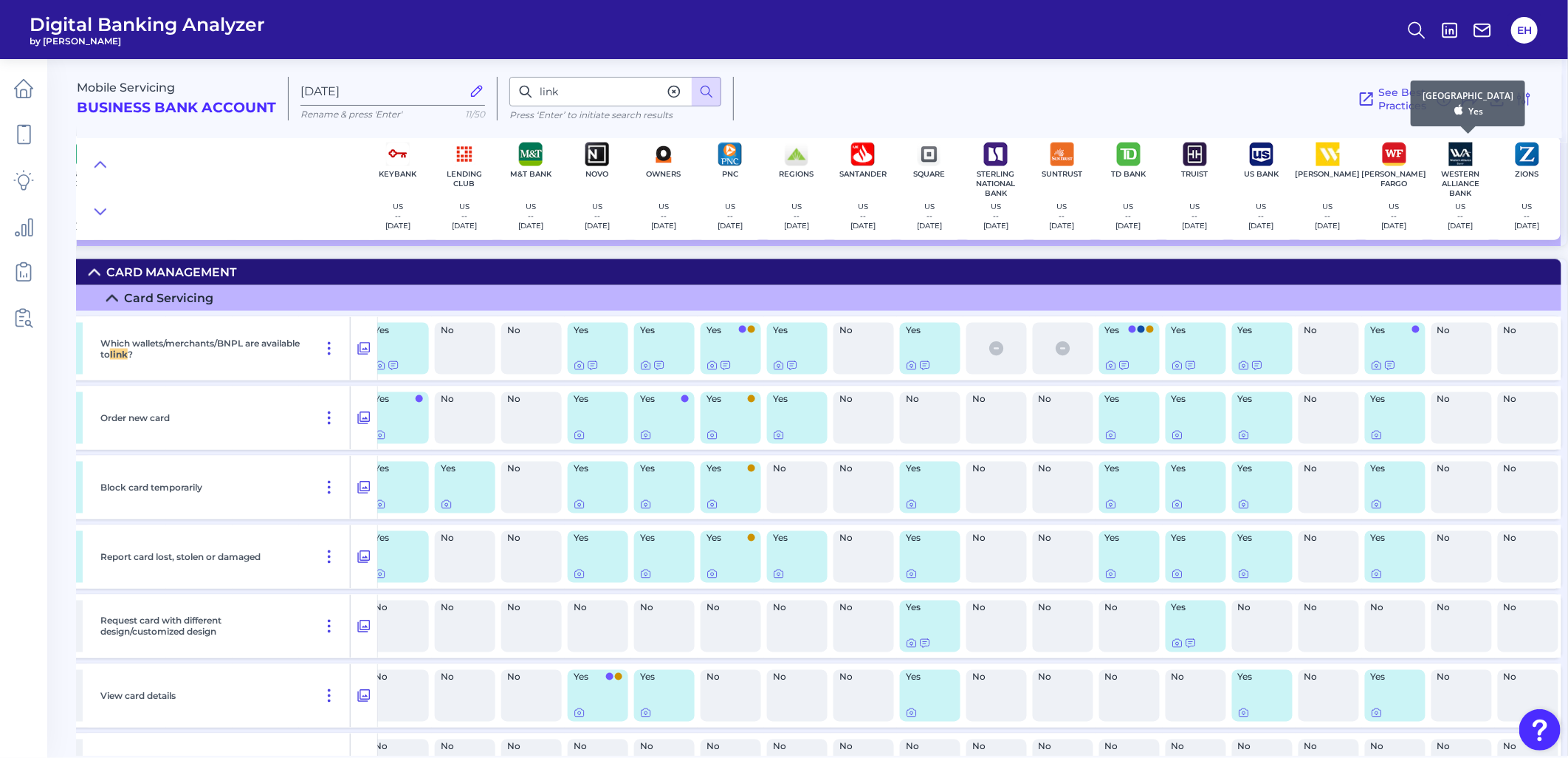
scroll to position [1411, 816]
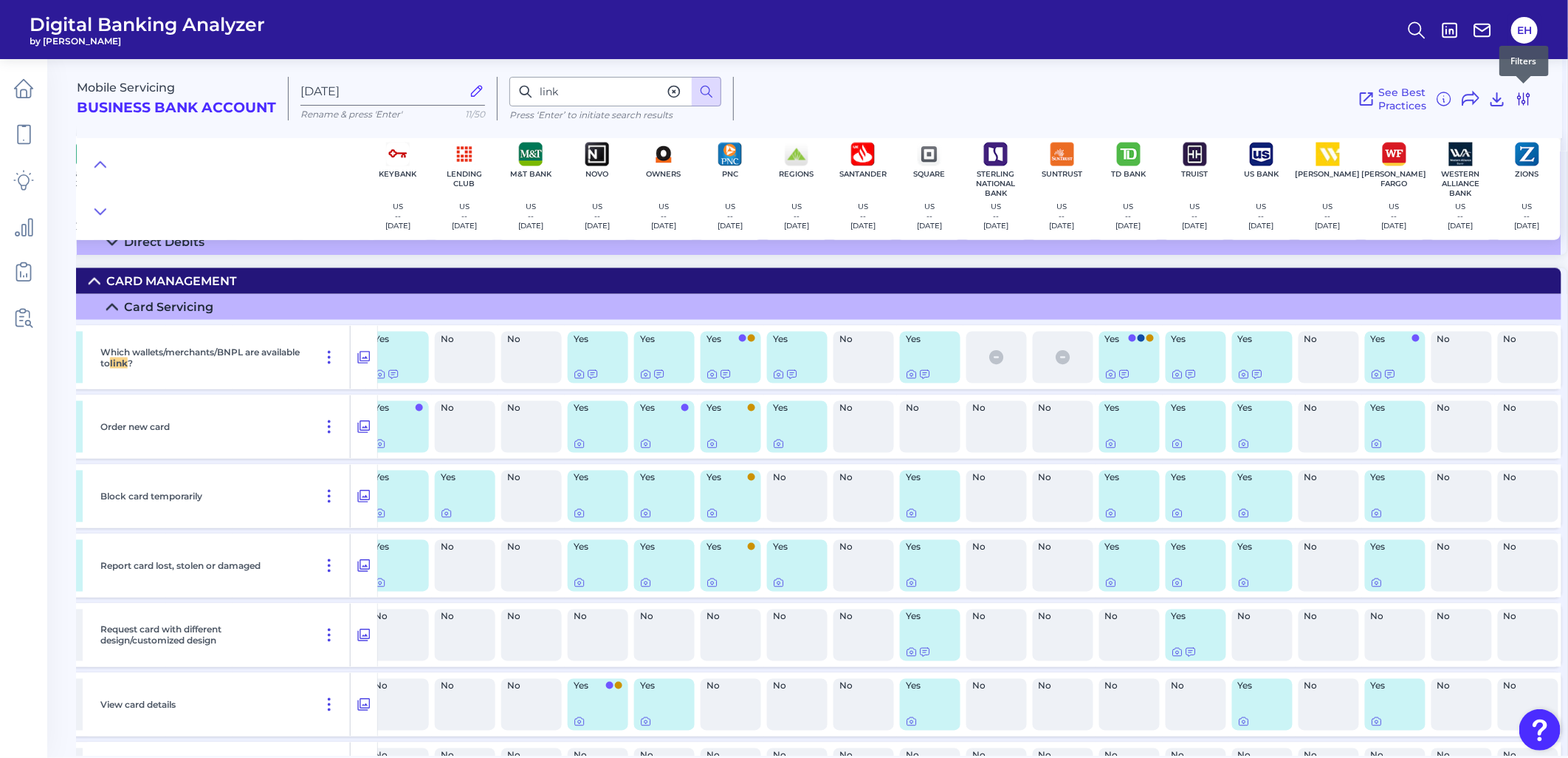
click at [1410, 96] on icon at bounding box center [1522, 98] width 12 height 12
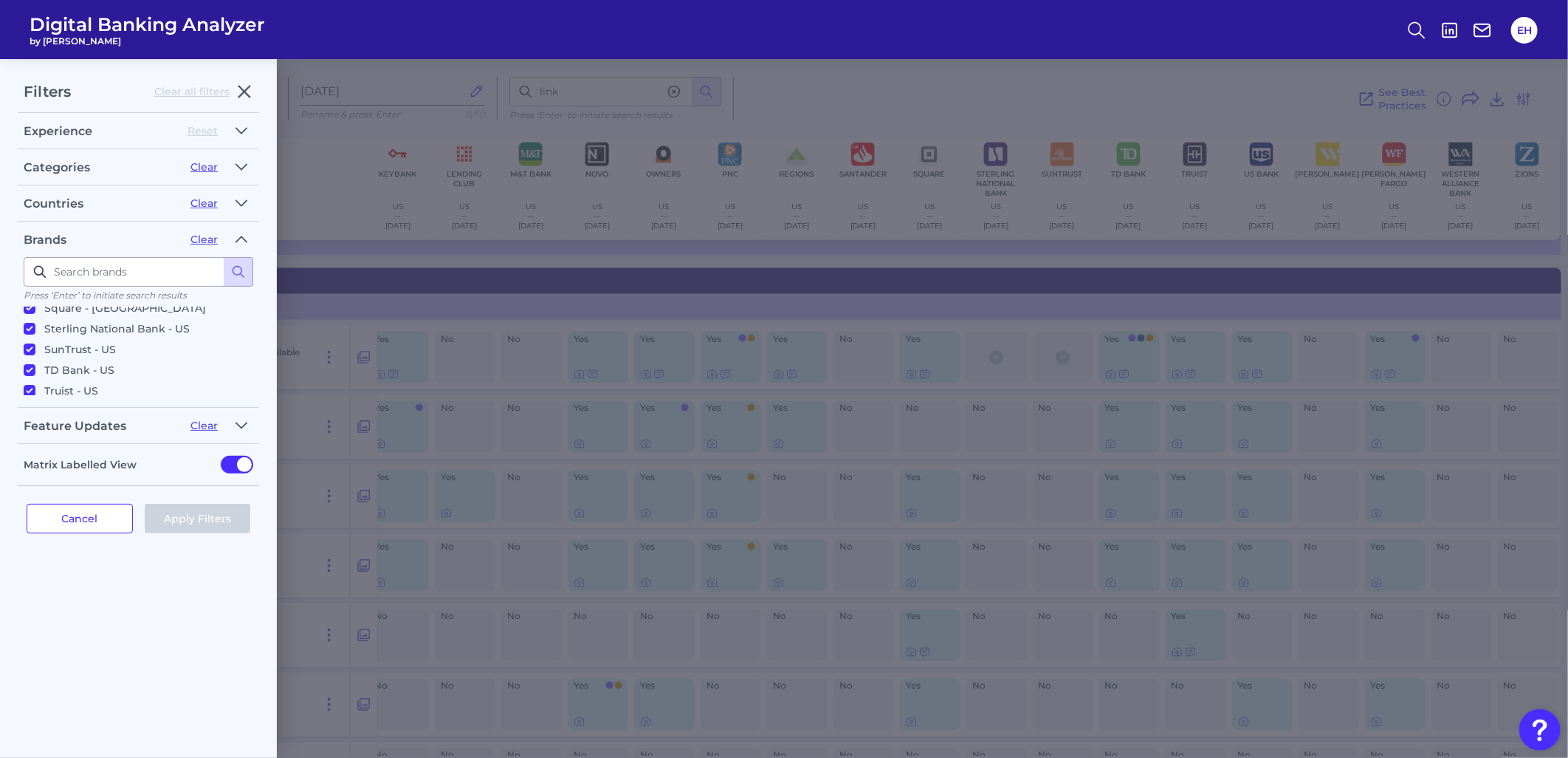
scroll to position [696, 0]
click at [62, 361] on p "Webster - US" at bounding box center [145, 374] width 203 height 27
click at [36, 363] on input "Webster - US" at bounding box center [29, 369] width 12 height 12
checkbox input "false"
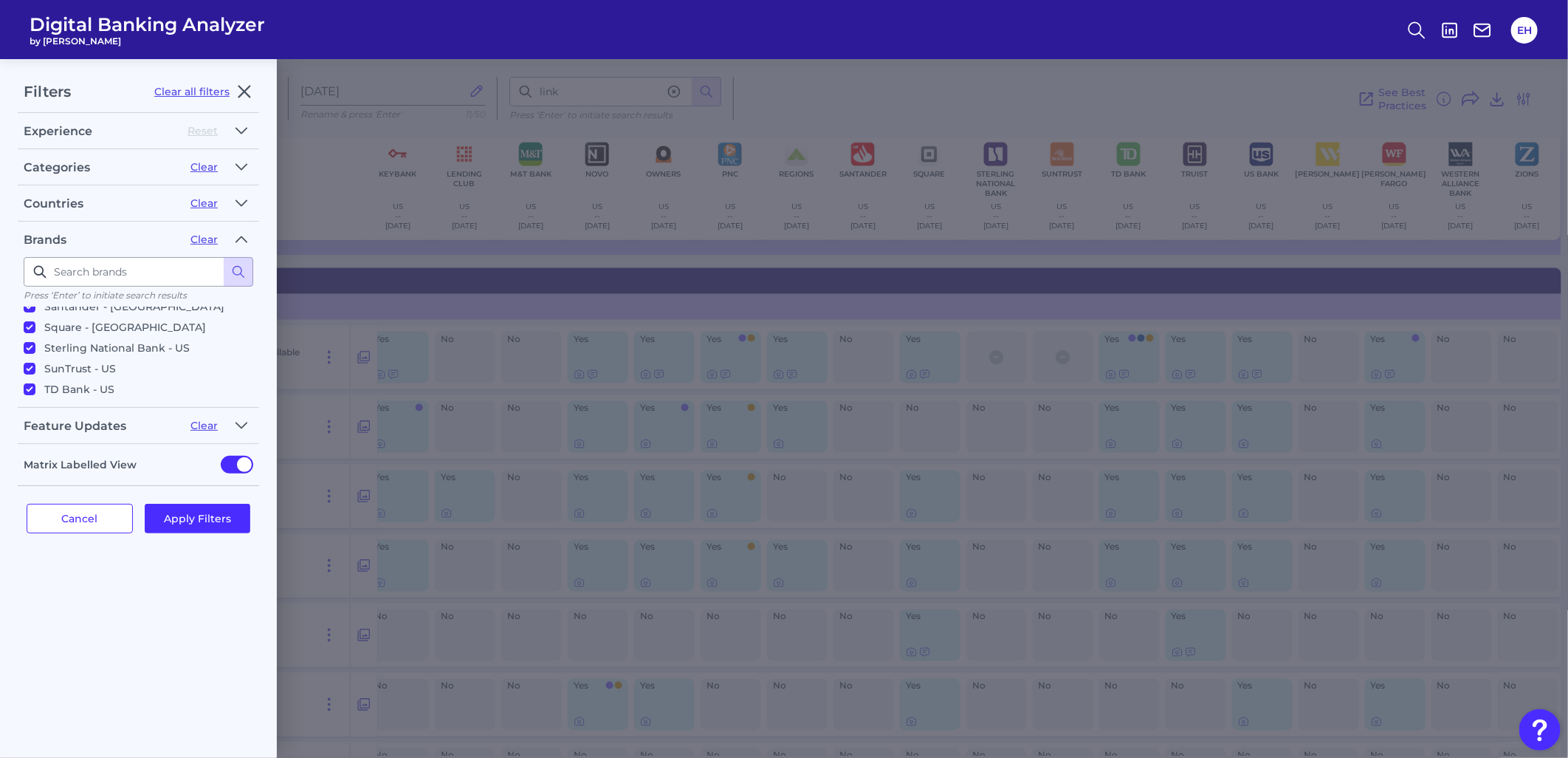
click at [79, 360] on p "SunTrust - US" at bounding box center [80, 369] width 71 height 18
click at [36, 362] on input "SunTrust - US" at bounding box center [29, 368] width 12 height 12
checkbox input "false"
click at [183, 514] on button "Apply Filters" at bounding box center [197, 518] width 106 height 29
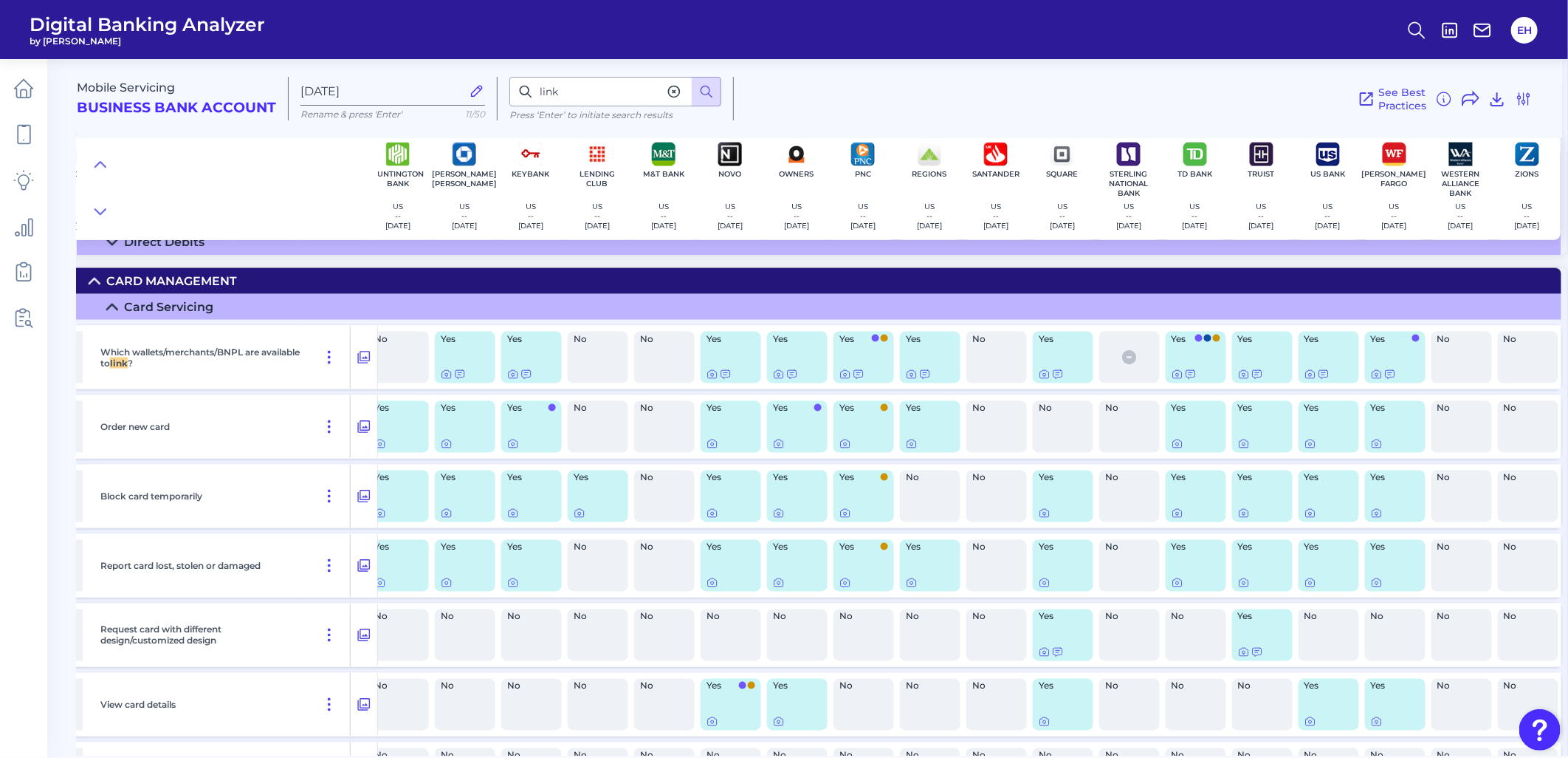
scroll to position [1411, 683]
click at [1410, 104] on icon at bounding box center [1522, 98] width 12 height 12
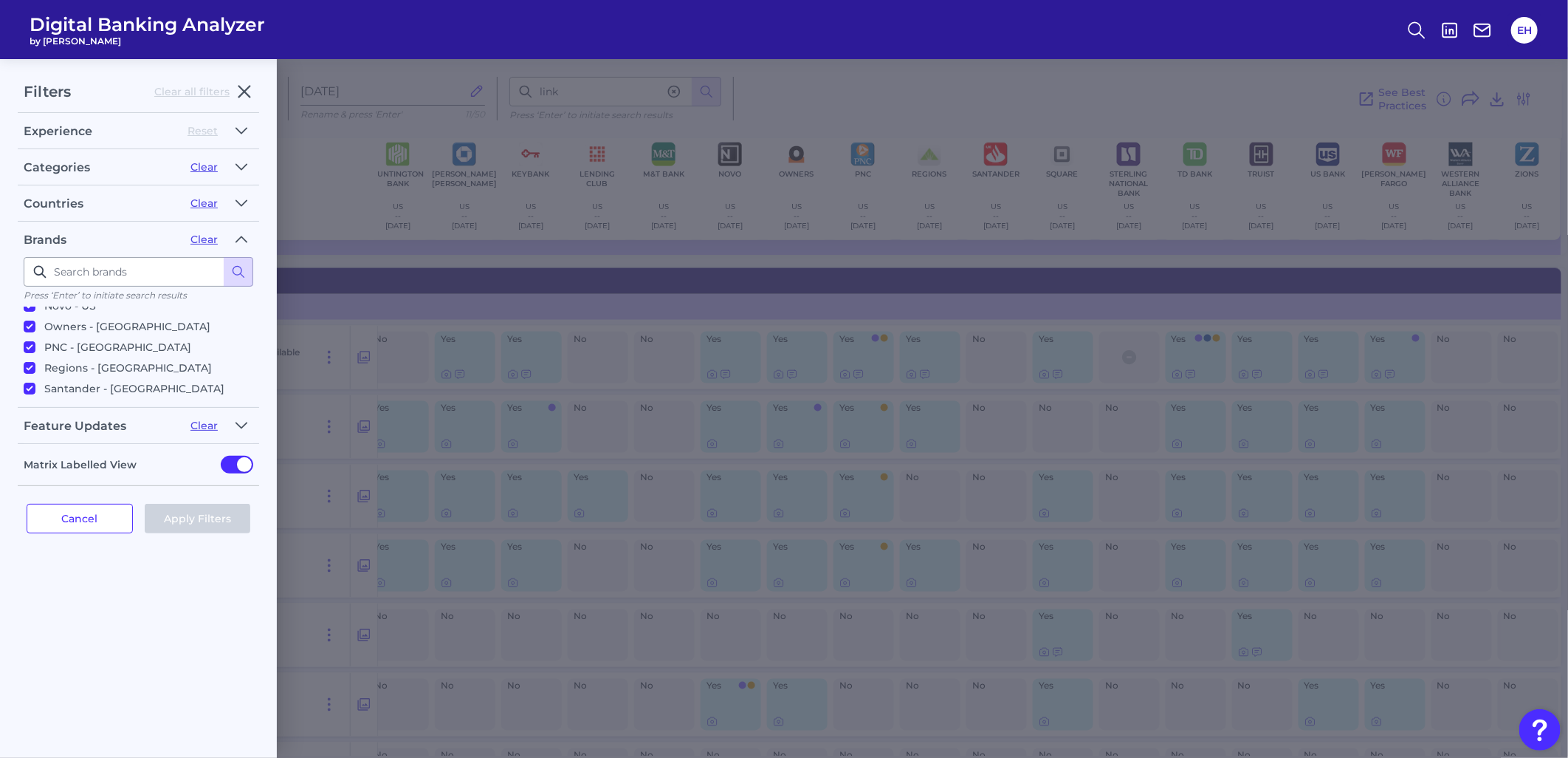
click at [101, 387] on ul "Select all brands American Express - US Ameris Bank - US Associated Bank - US A…" at bounding box center [137, 350] width 229 height 88
drag, startPoint x: 101, startPoint y: 387, endPoint x: 62, endPoint y: 332, distance: 67.4
click at [62, 371] on p "Santander - US" at bounding box center [135, 379] width 180 height 18
click at [36, 373] on input "Santander - US" at bounding box center [29, 379] width 12 height 12
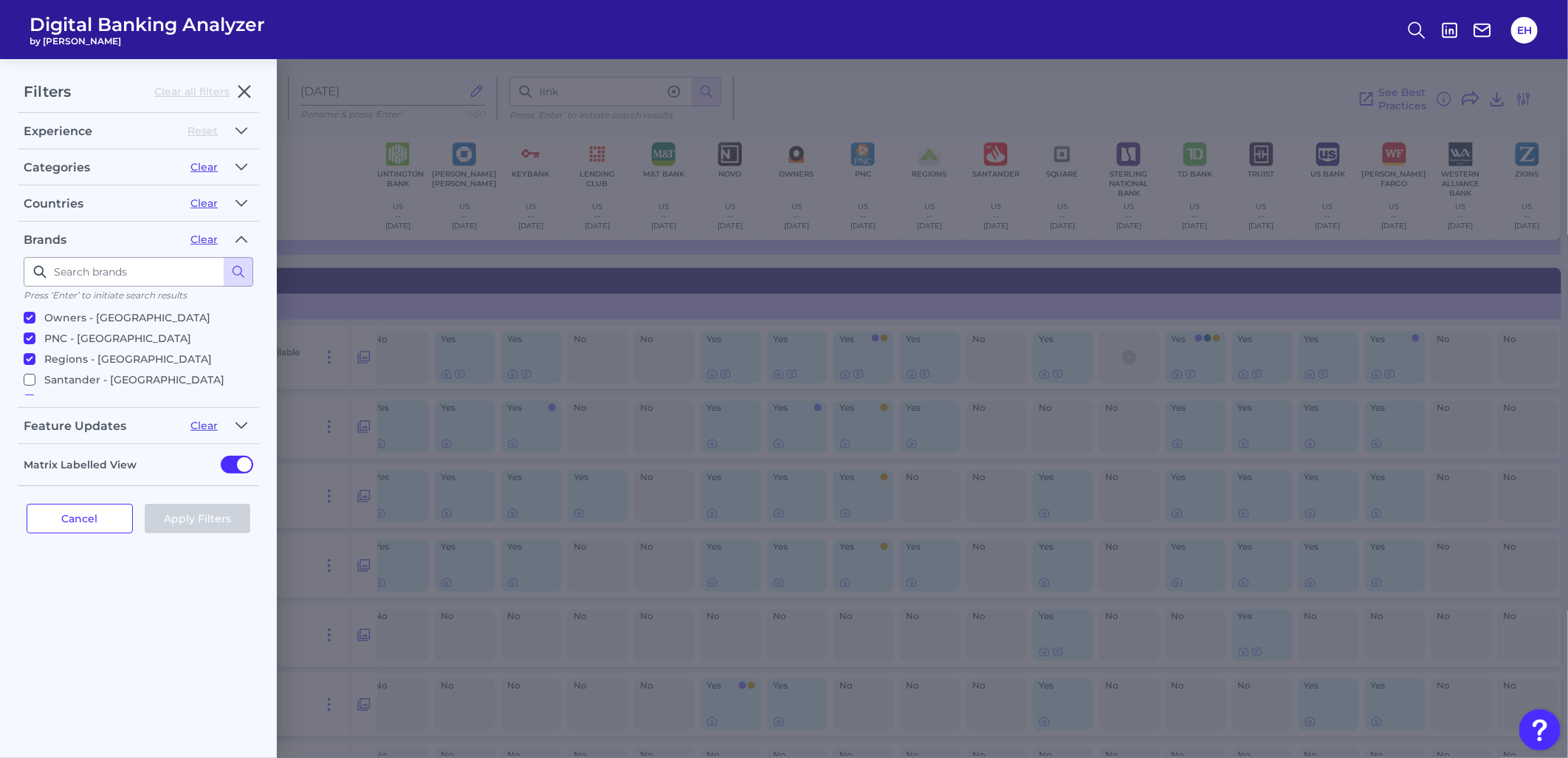
checkbox input "false"
click at [64, 412] on p "Sterling National Bank - US" at bounding box center [117, 421] width 145 height 18
click at [36, 415] on input "Sterling National Bank - US" at bounding box center [29, 421] width 12 height 12
checkbox input "false"
click at [196, 513] on button "Apply Filters" at bounding box center [197, 518] width 106 height 29
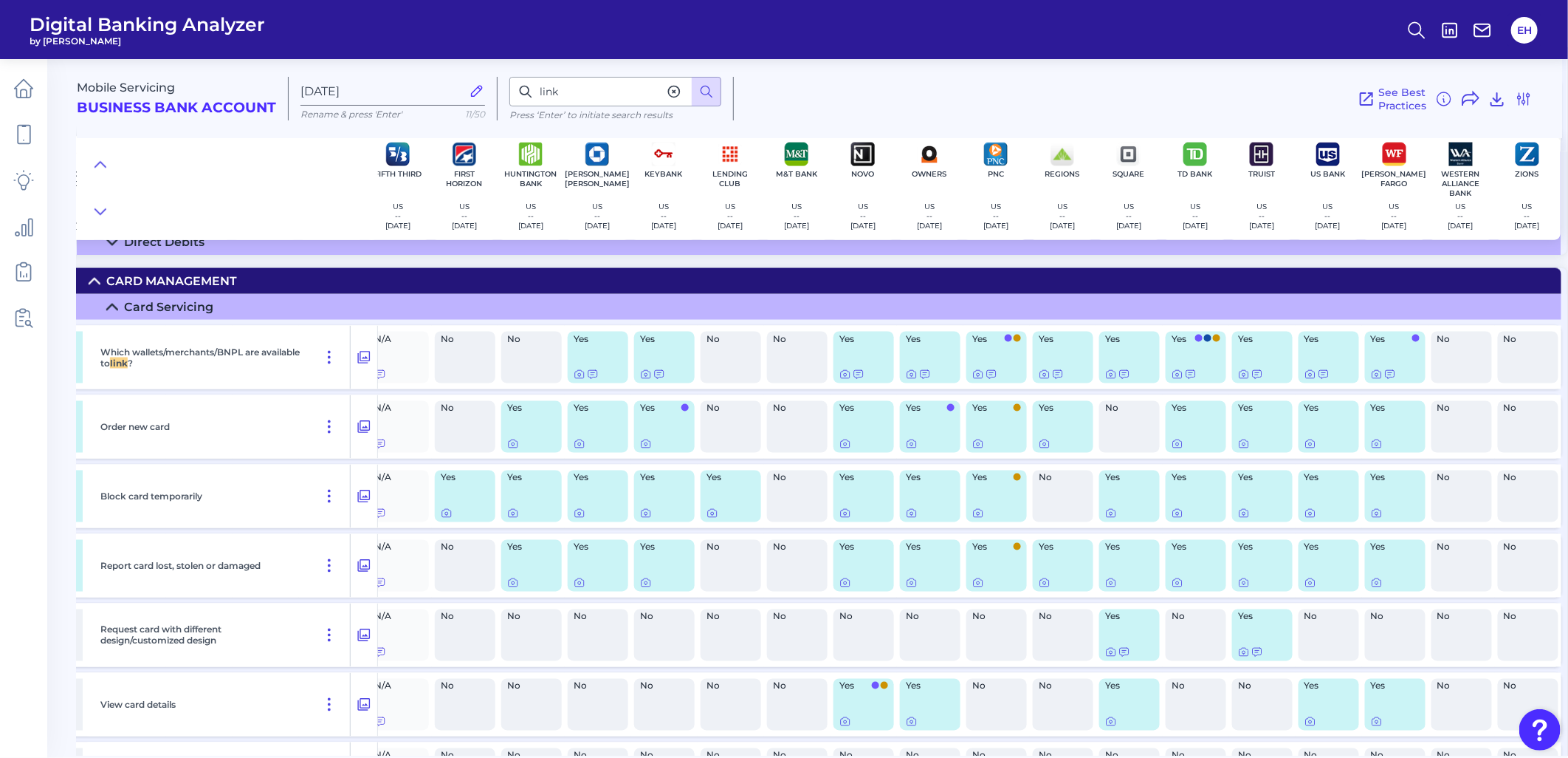
scroll to position [0, 0]
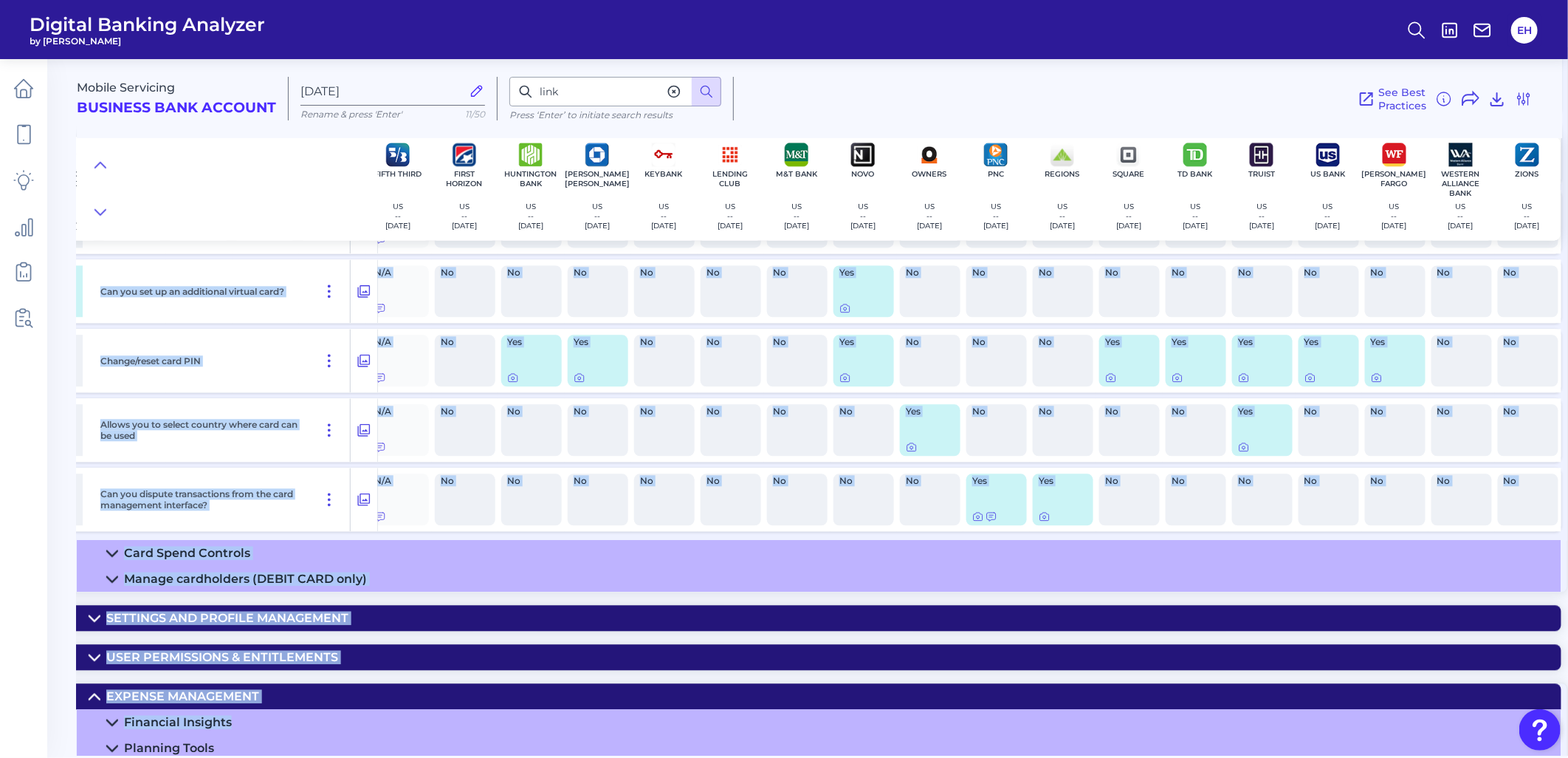
drag, startPoint x: 1083, startPoint y: 755, endPoint x: 992, endPoint y: 755, distance: 91.0
click at [992, 681] on main "Mobile Servicing Business Bank Account Aug 27 2025 Rename & press 'Enter' 11/50…" at bounding box center [784, 379] width 1568 height 758
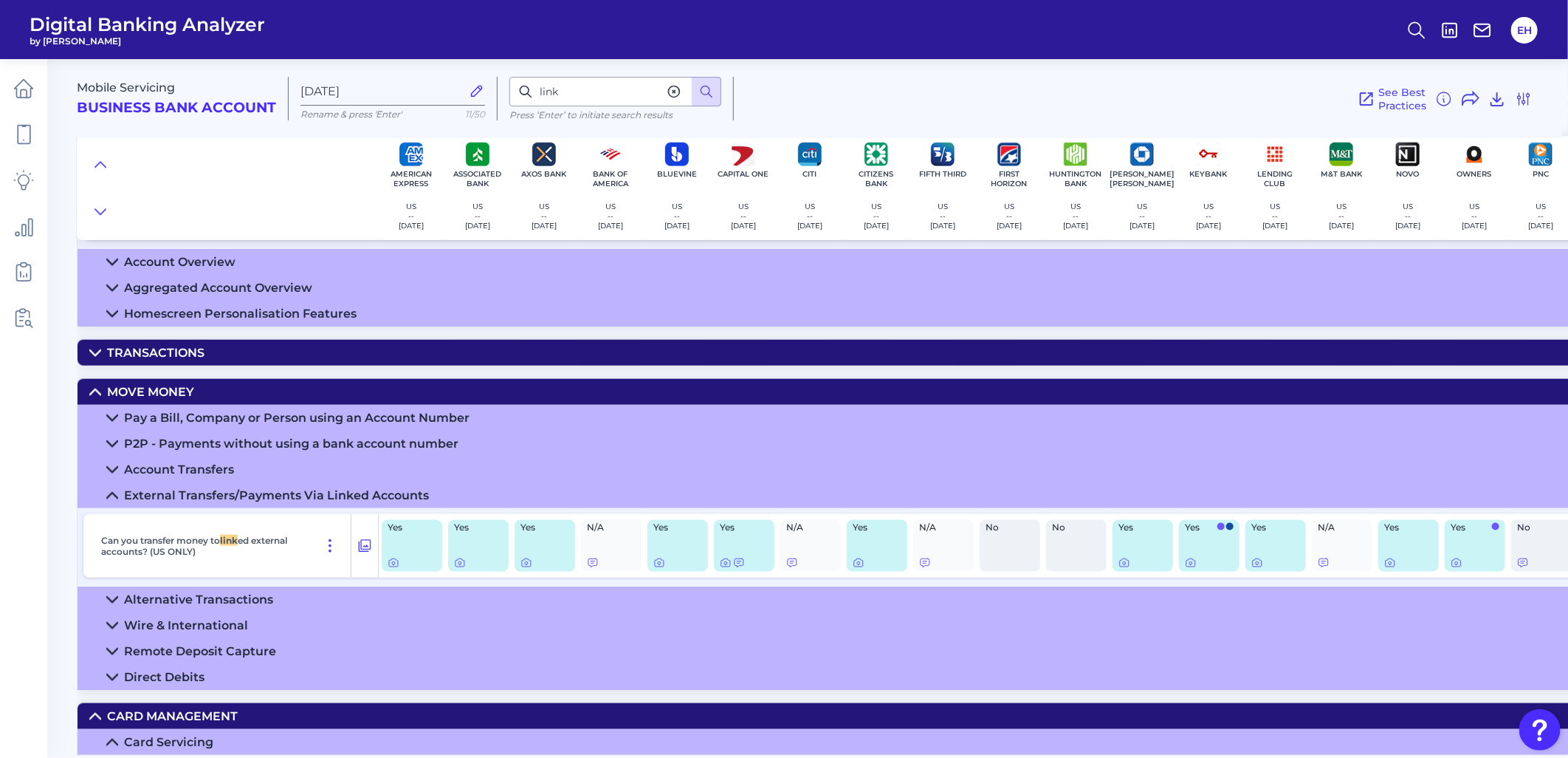
scroll to position [811, 0]
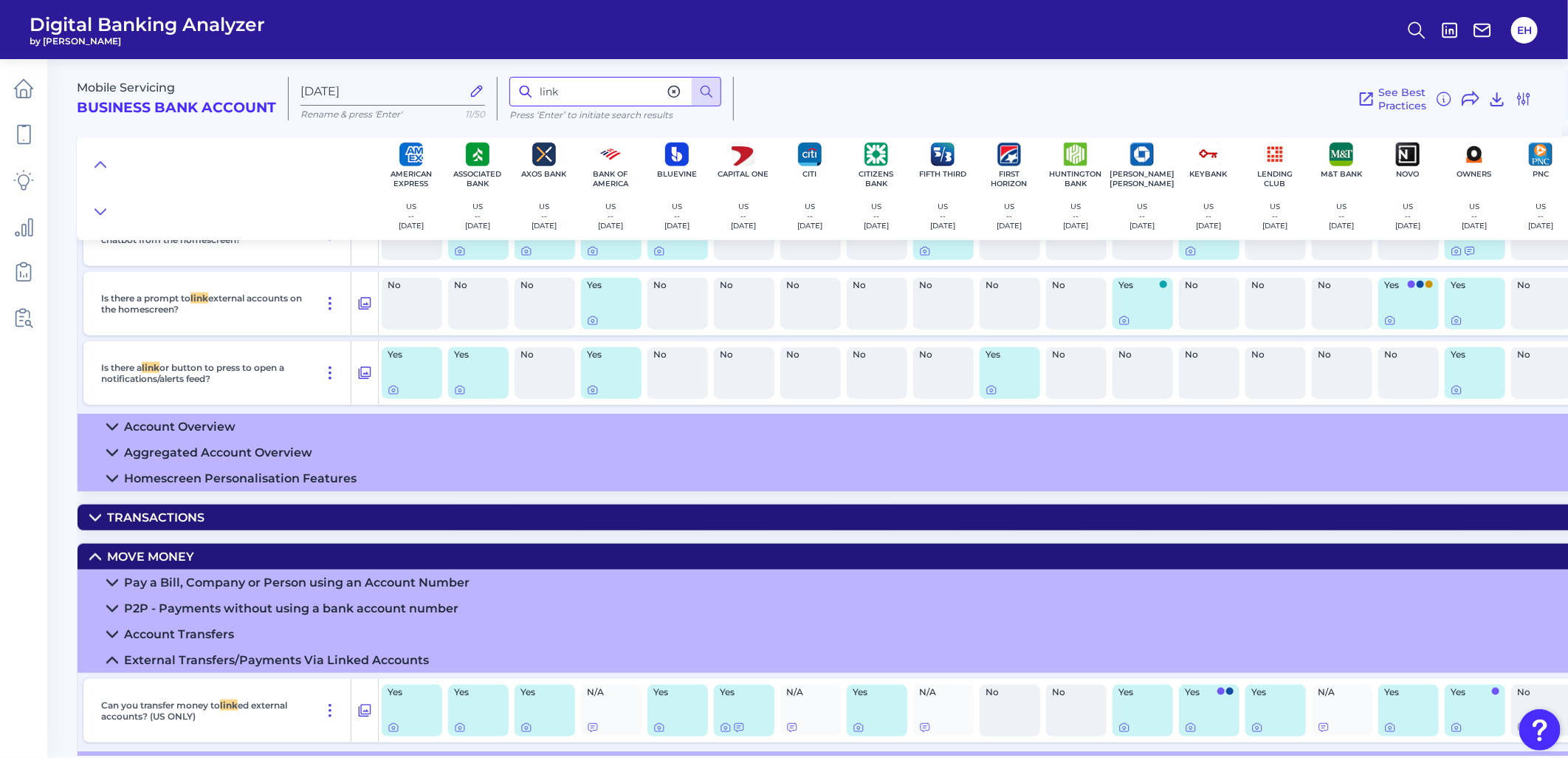
click at [568, 92] on input "link" at bounding box center [615, 91] width 212 height 29
click at [714, 91] on button at bounding box center [706, 91] width 29 height 29
click at [601, 93] on input "link" at bounding box center [615, 91] width 212 height 29
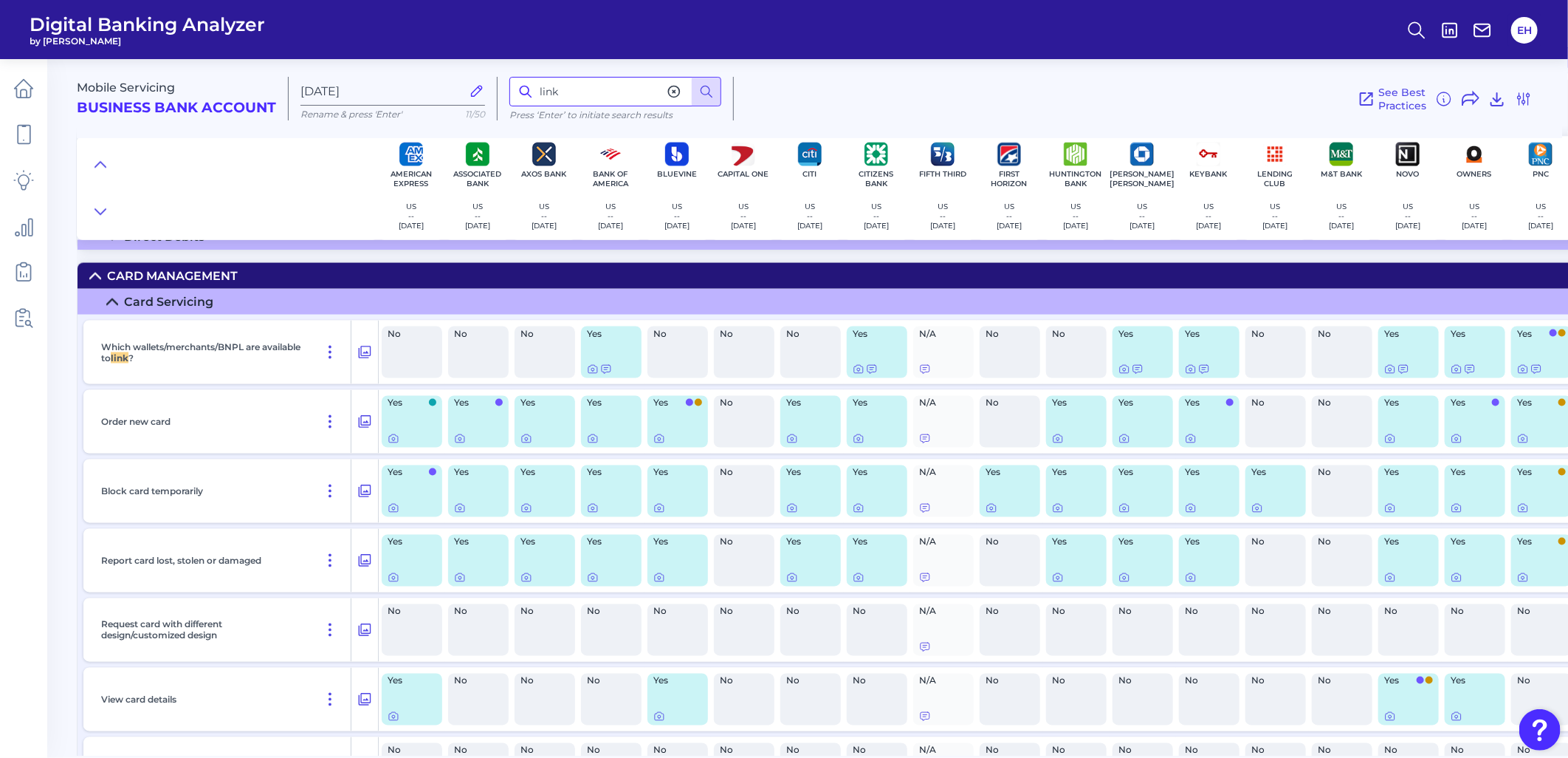
scroll to position [1139, 0]
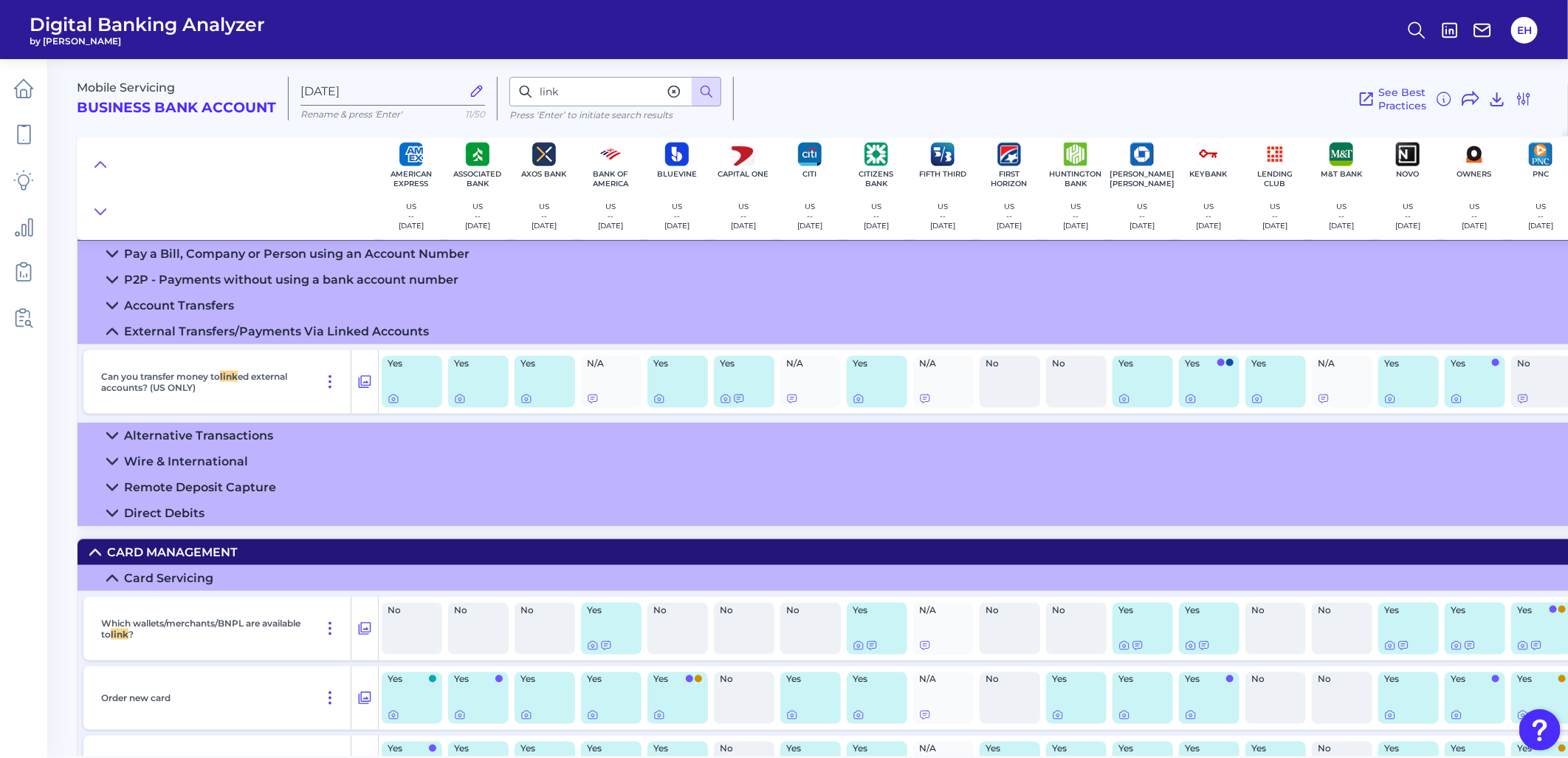
click at [113, 584] on icon at bounding box center [112, 578] width 12 height 12
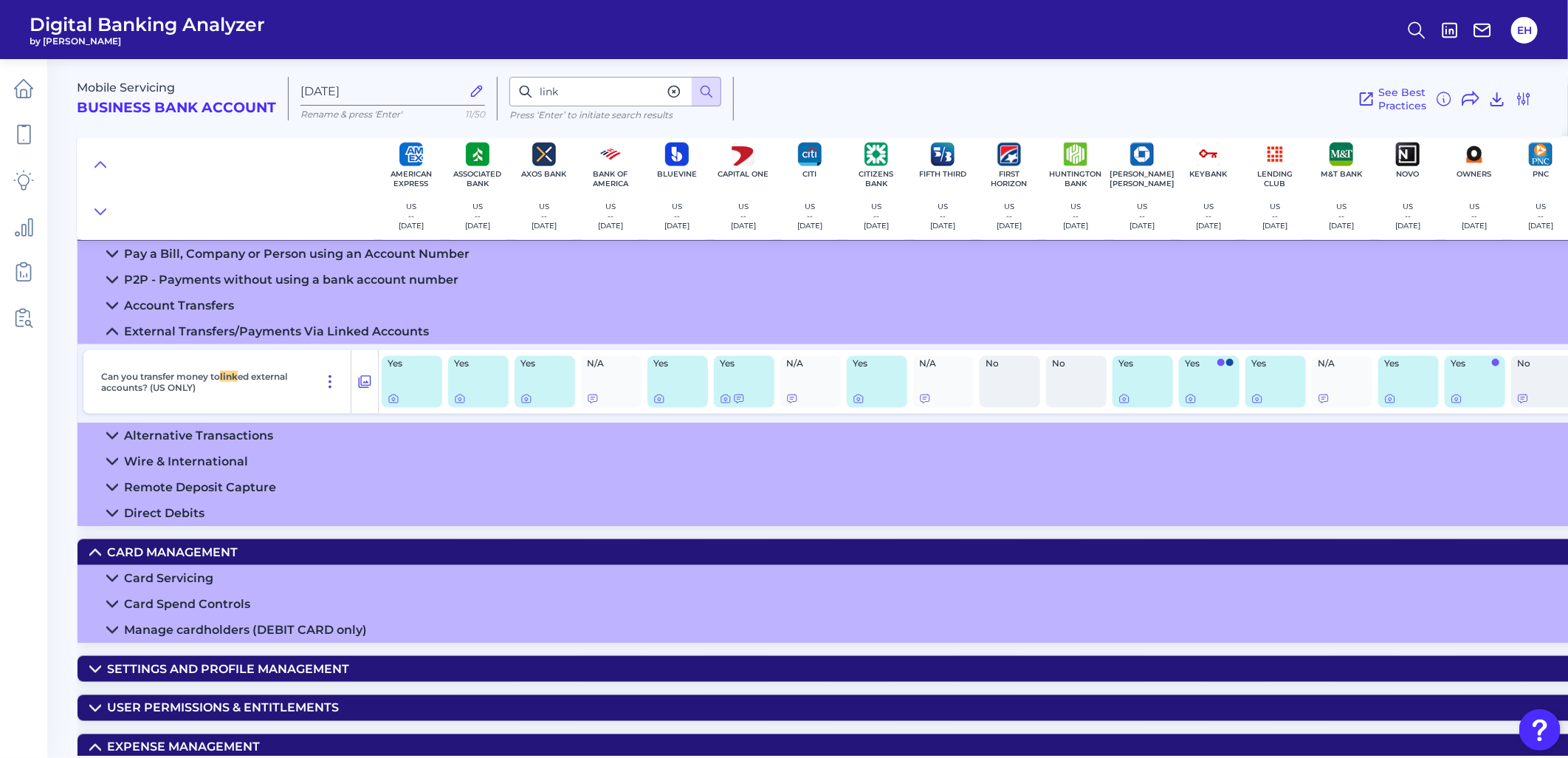
click at [124, 335] on div "External Transfers/Payments Via Linked Accounts" at bounding box center [277, 331] width 305 height 14
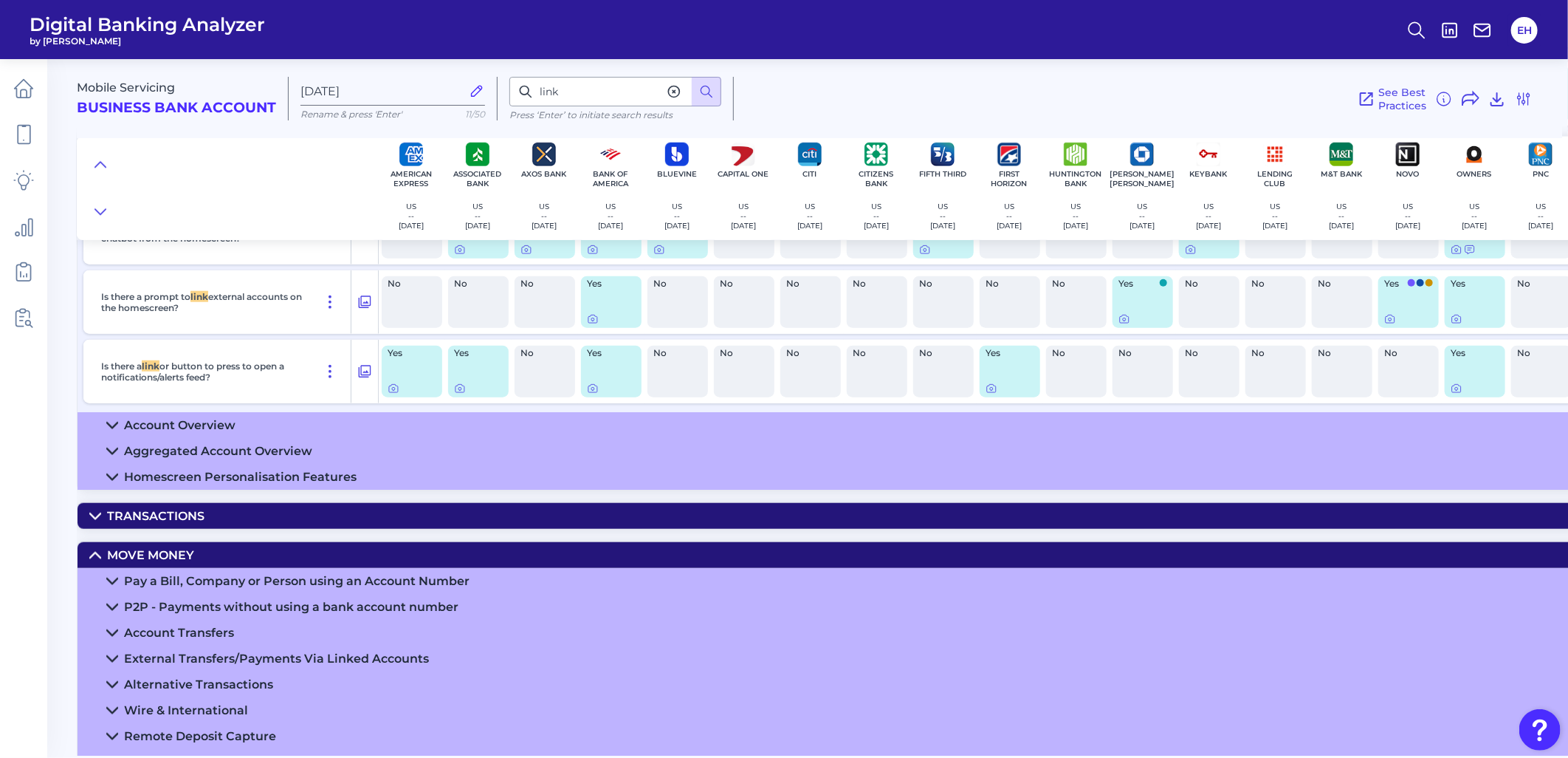
scroll to position [811, 0]
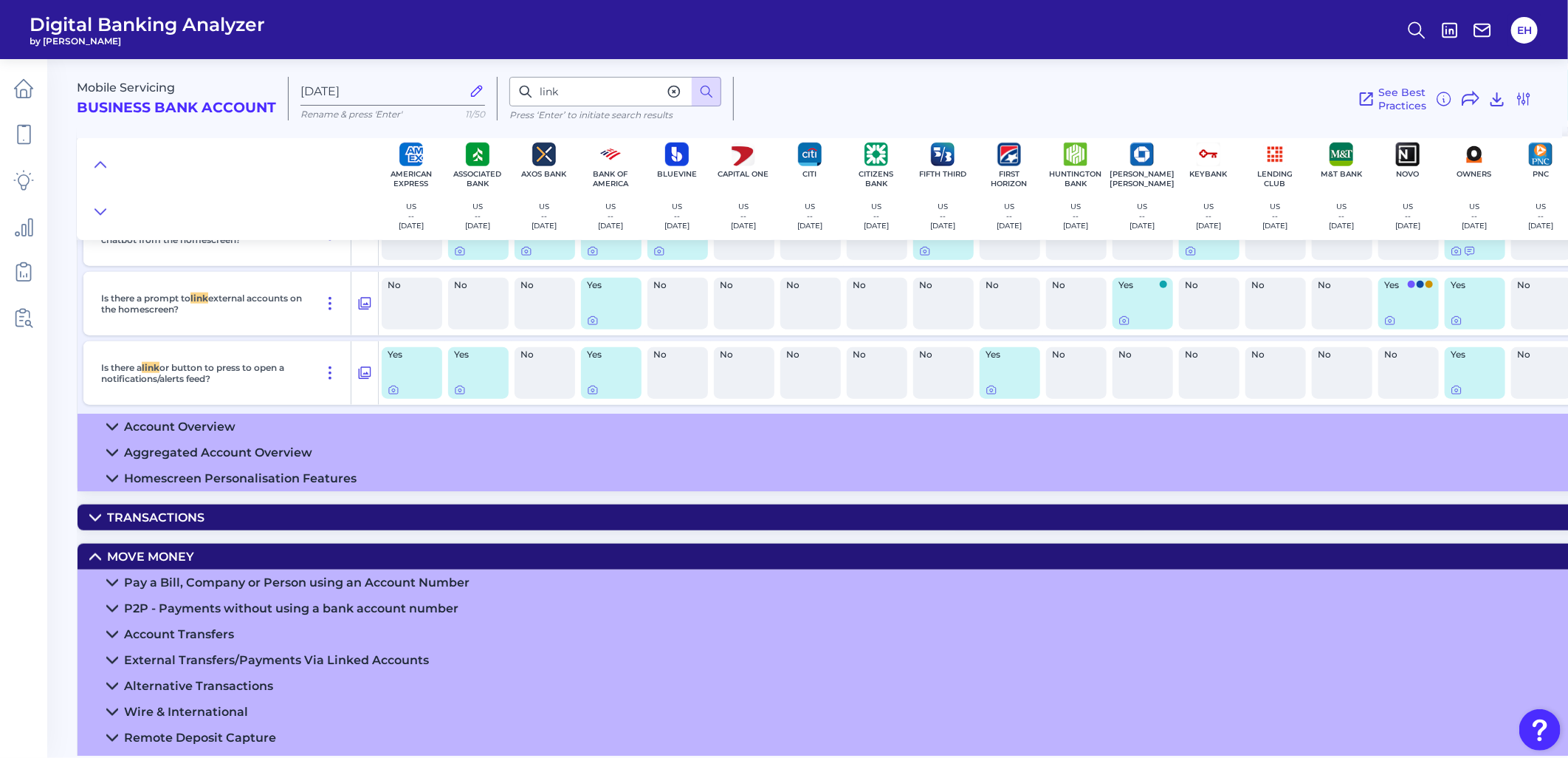
click at [147, 557] on div "Move Money" at bounding box center [151, 556] width 87 height 14
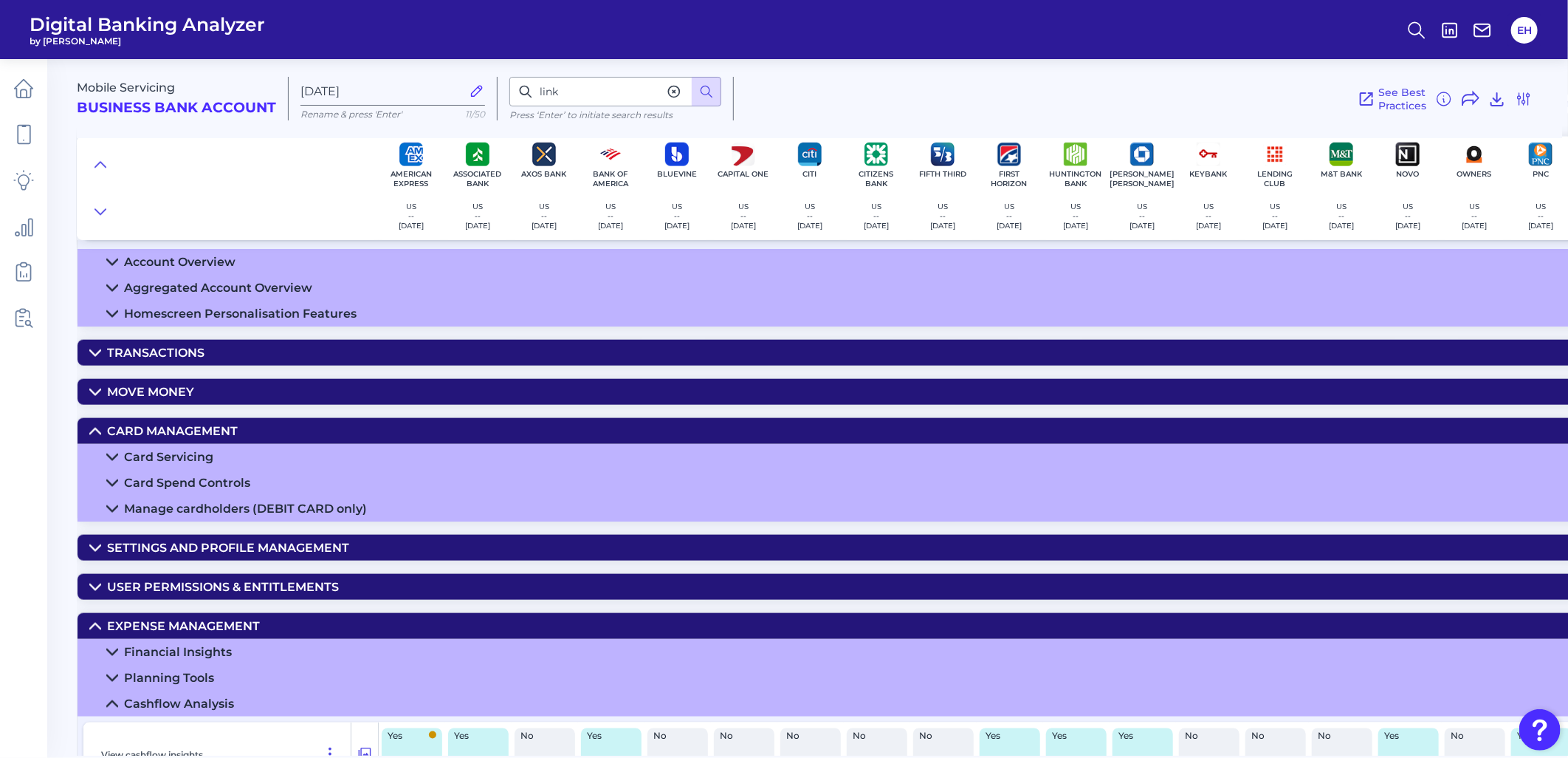
click at [171, 436] on div "Card Management" at bounding box center [172, 431] width 130 height 14
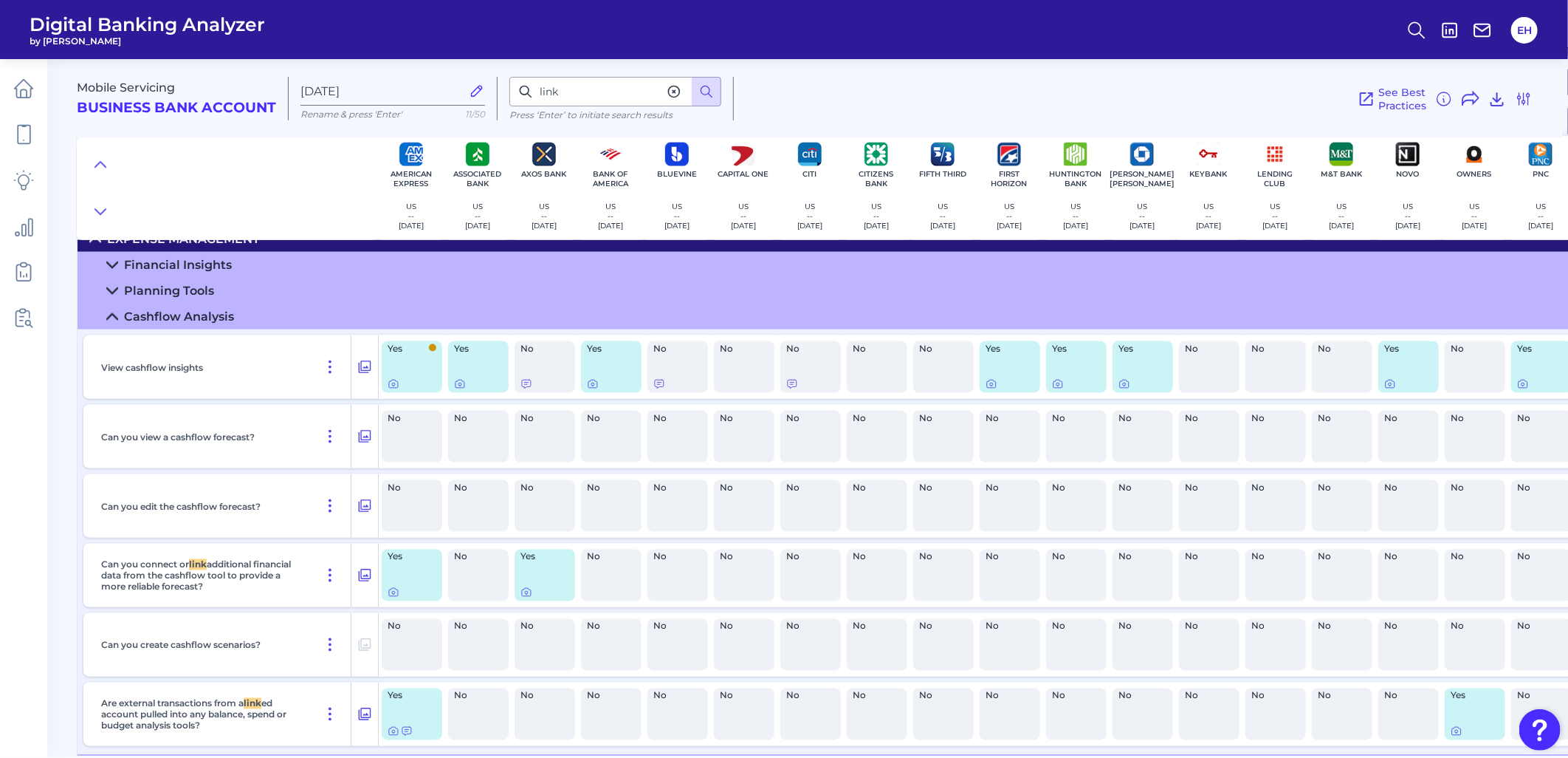
scroll to position [1312, 0]
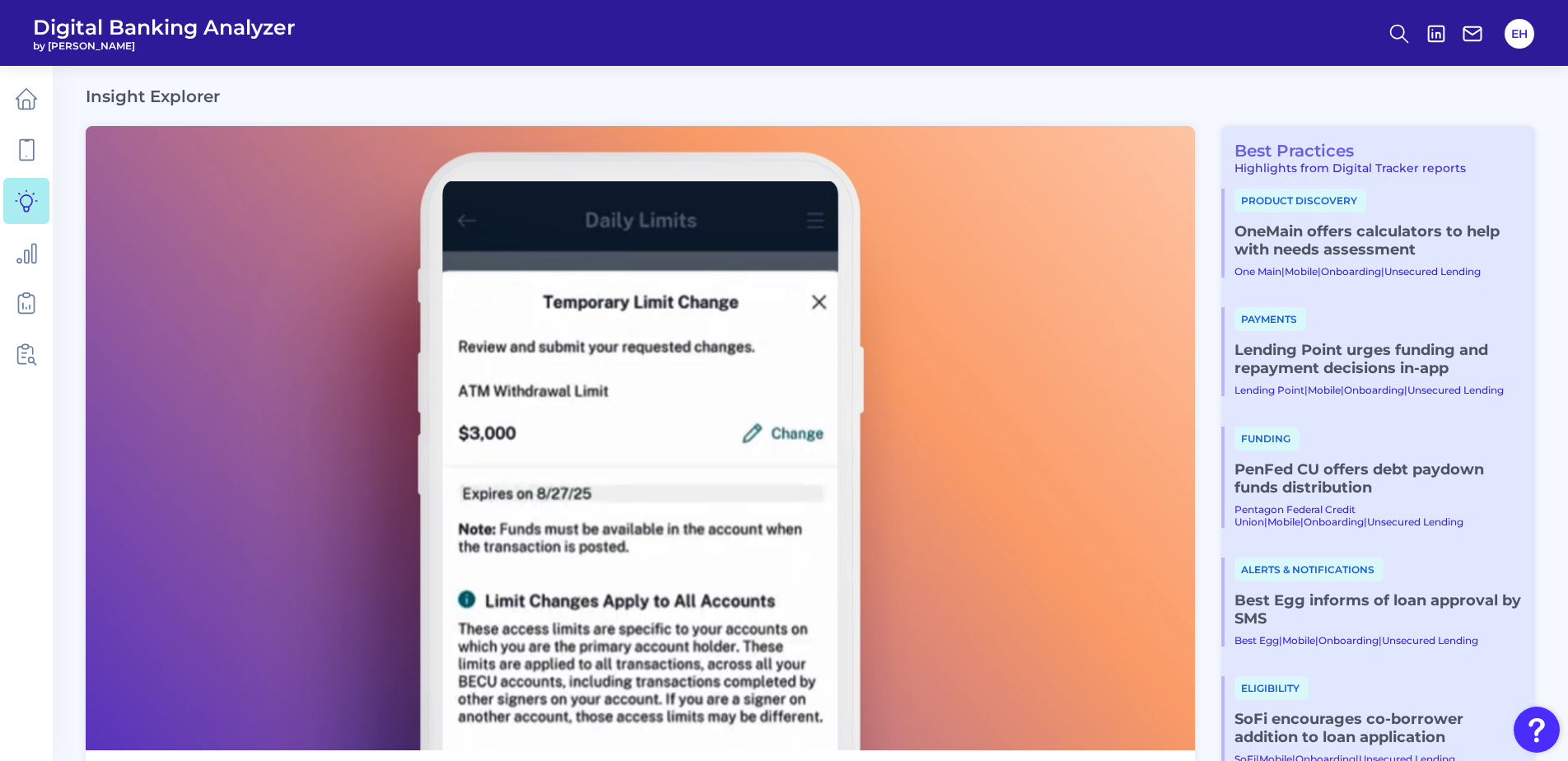
click at [1278, 148] on link "Best Practices" at bounding box center [1286, 150] width 132 height 20
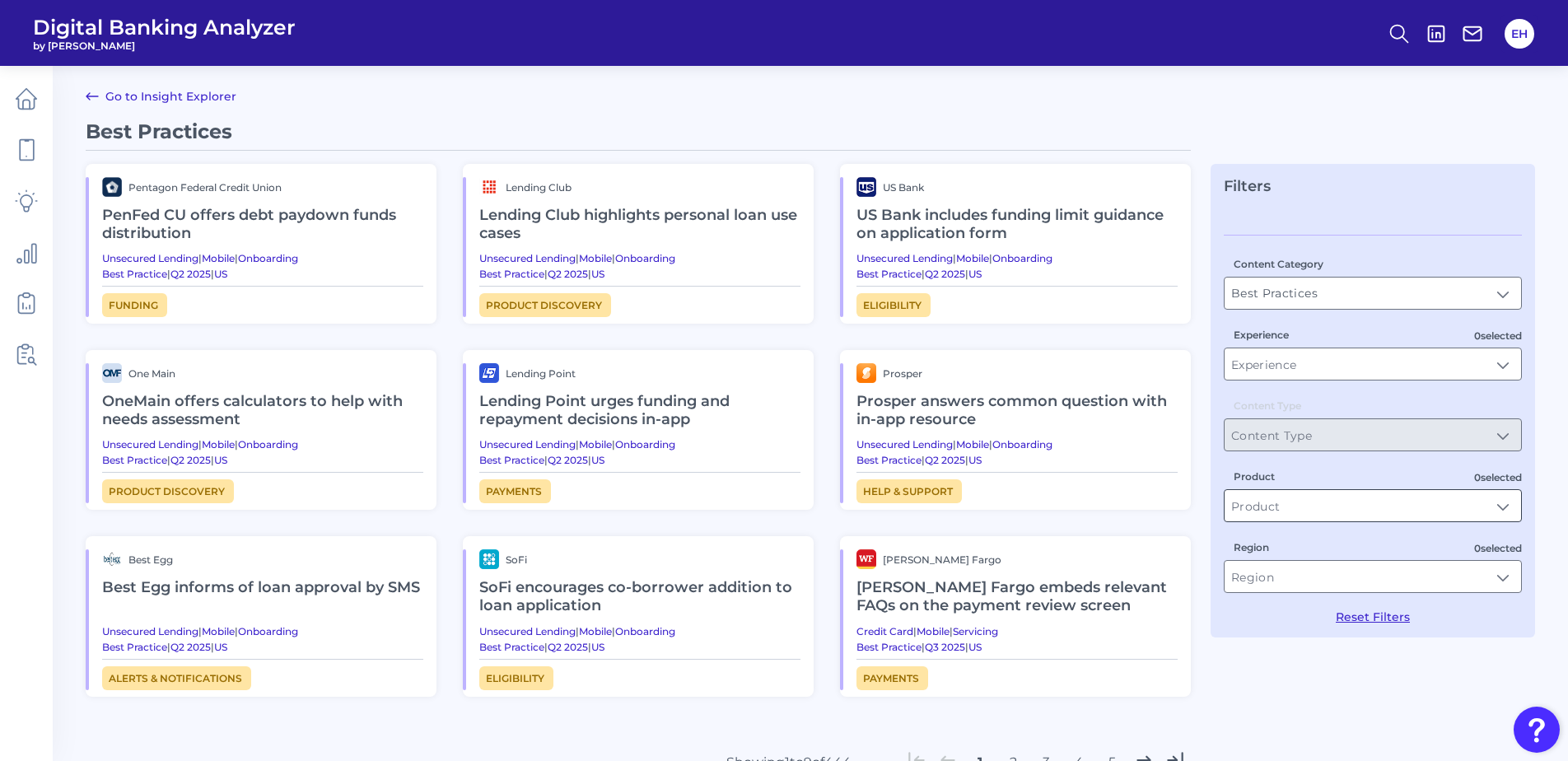
click at [1309, 509] on input "Product" at bounding box center [1373, 505] width 297 height 31
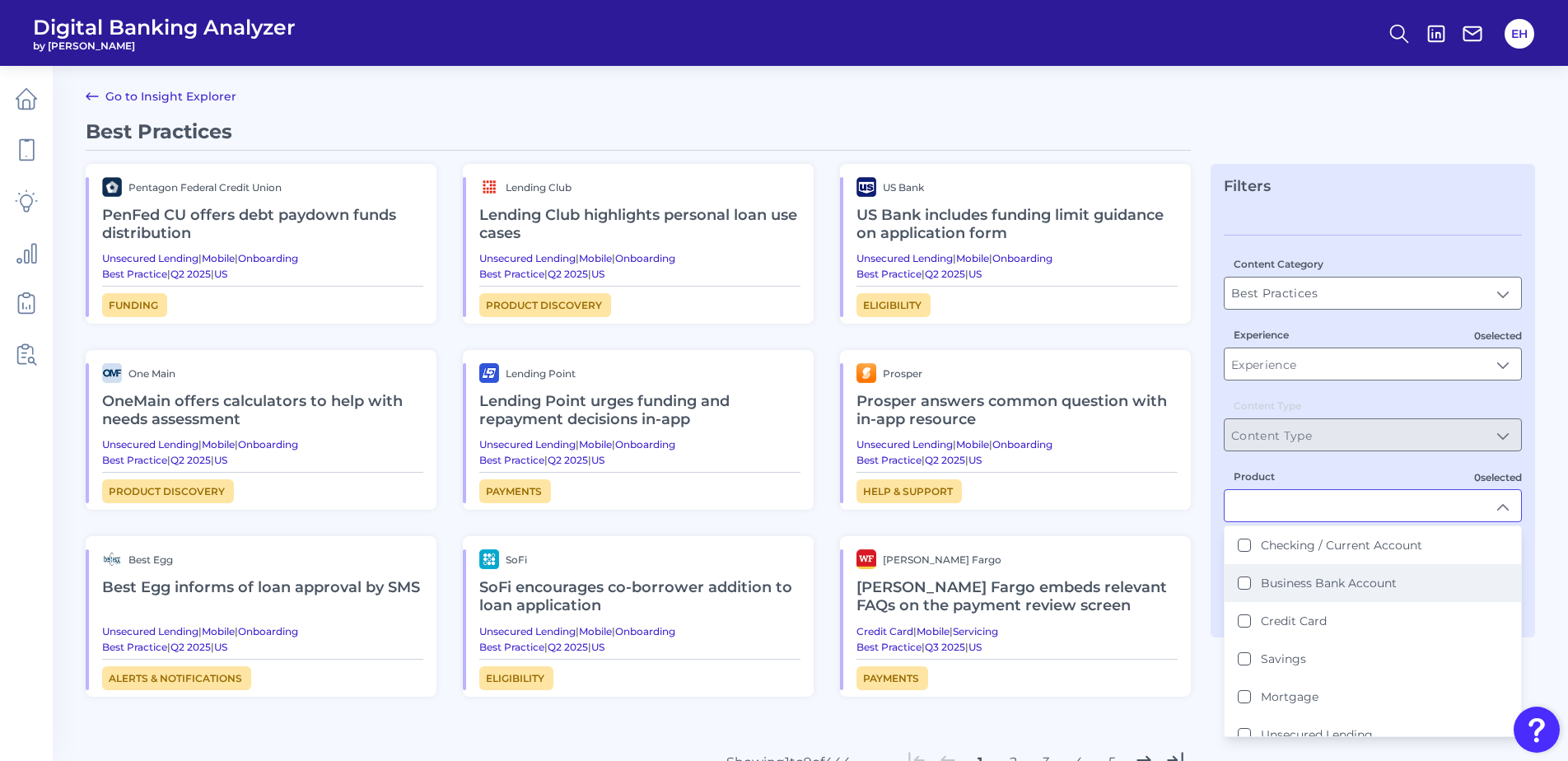
click at [1306, 581] on label "Business Bank Account" at bounding box center [1328, 583] width 135 height 15
type input "Business Bank Account"
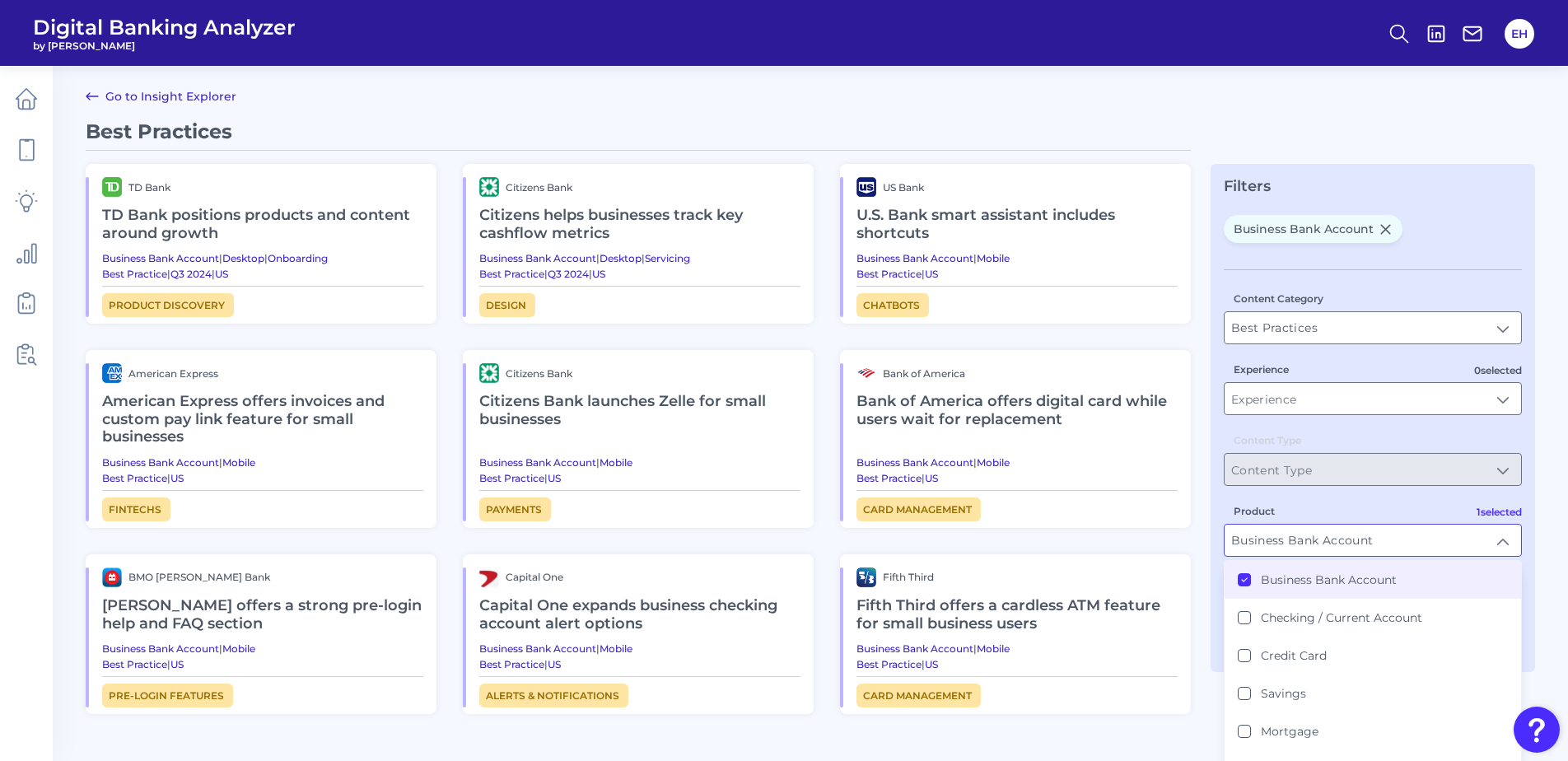
scroll to position [1, 0]
click at [1183, 728] on div "Best Practices TD Bank TD Bank positions products and content around growth Bus…" at bounding box center [638, 481] width 1105 height 726
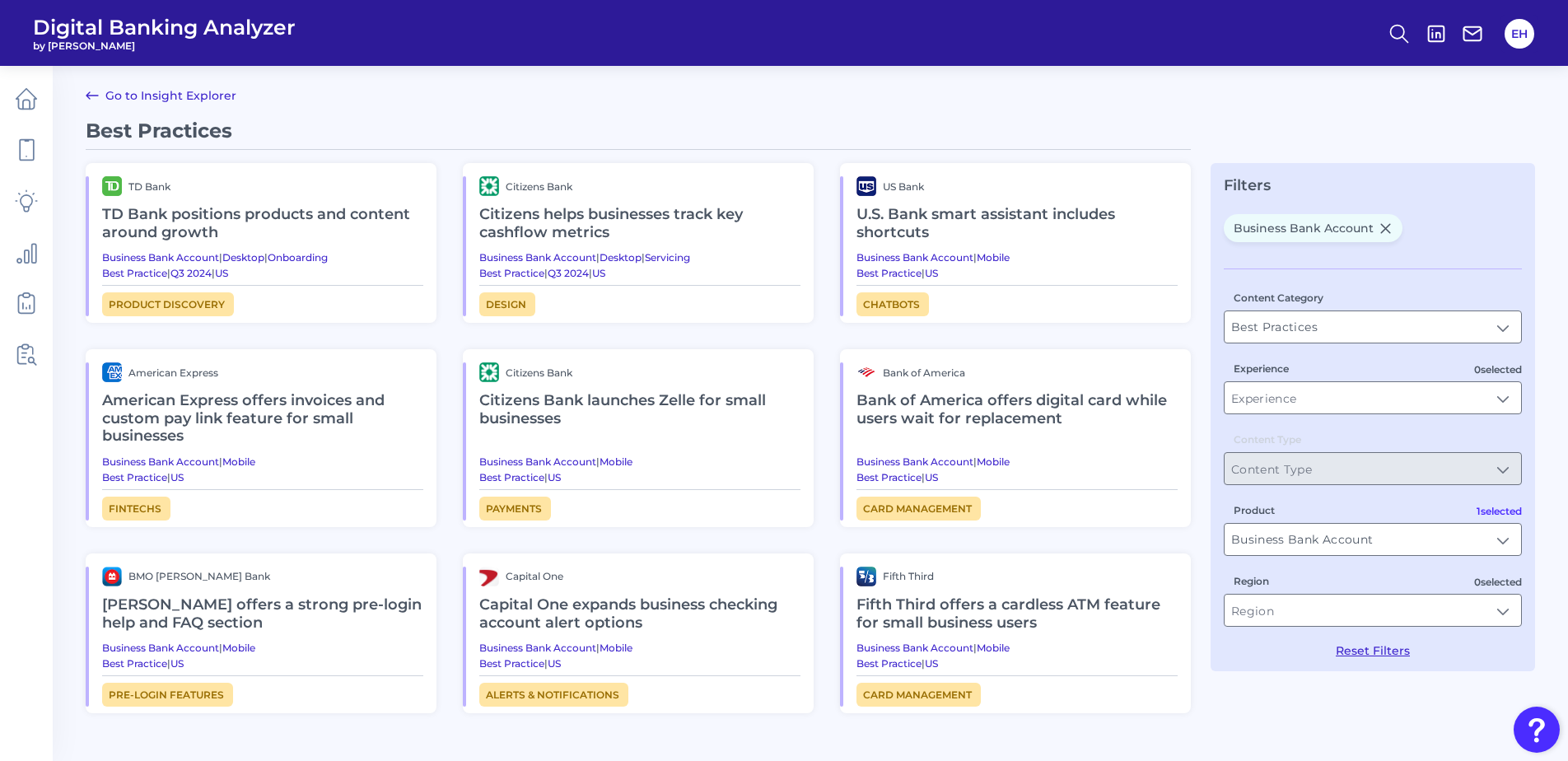
click at [134, 413] on h2 "American Express offers invoices and custom pay link feature for small business…" at bounding box center [263, 419] width 322 height 74
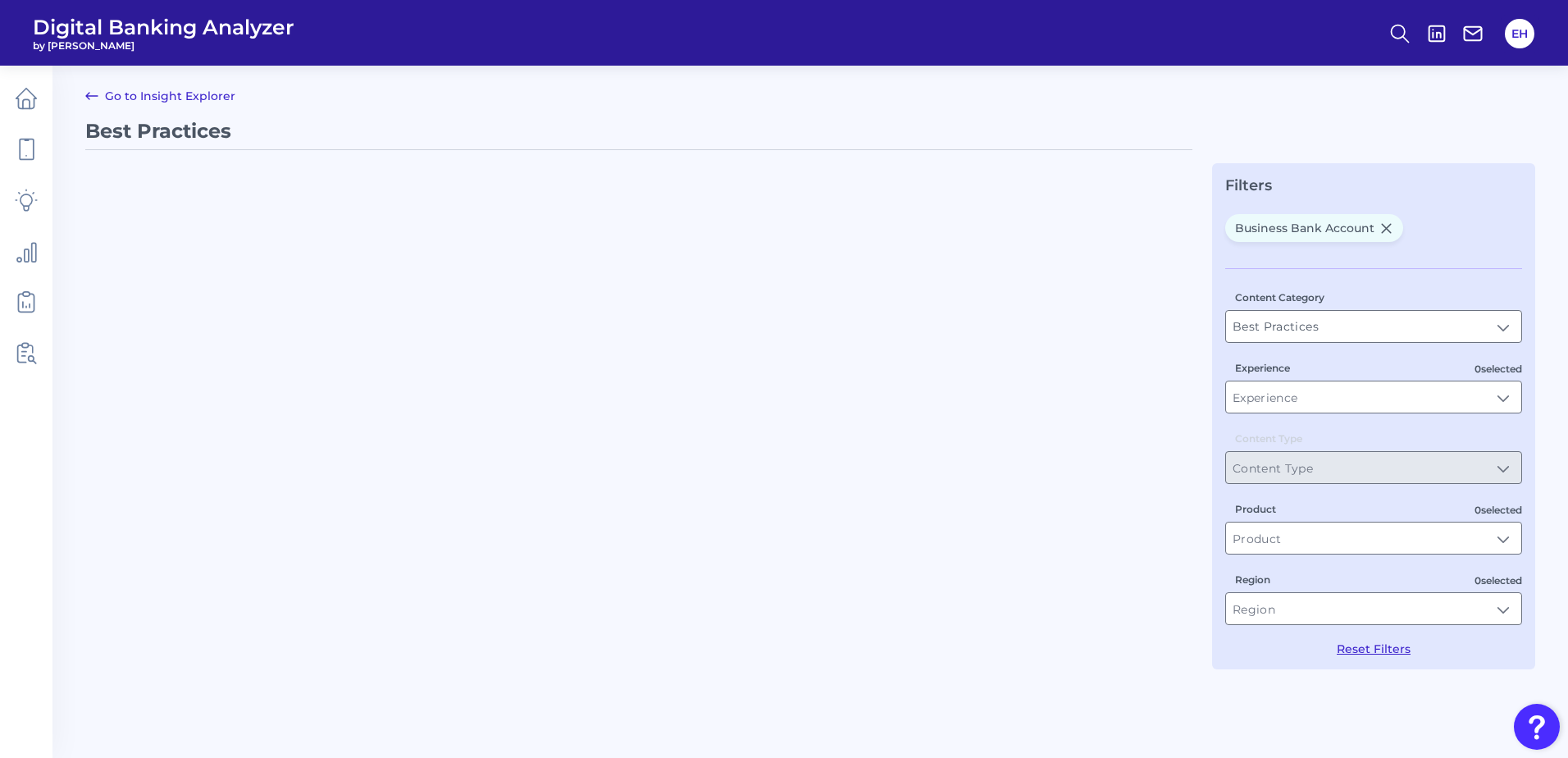
type input "Business Bank Account"
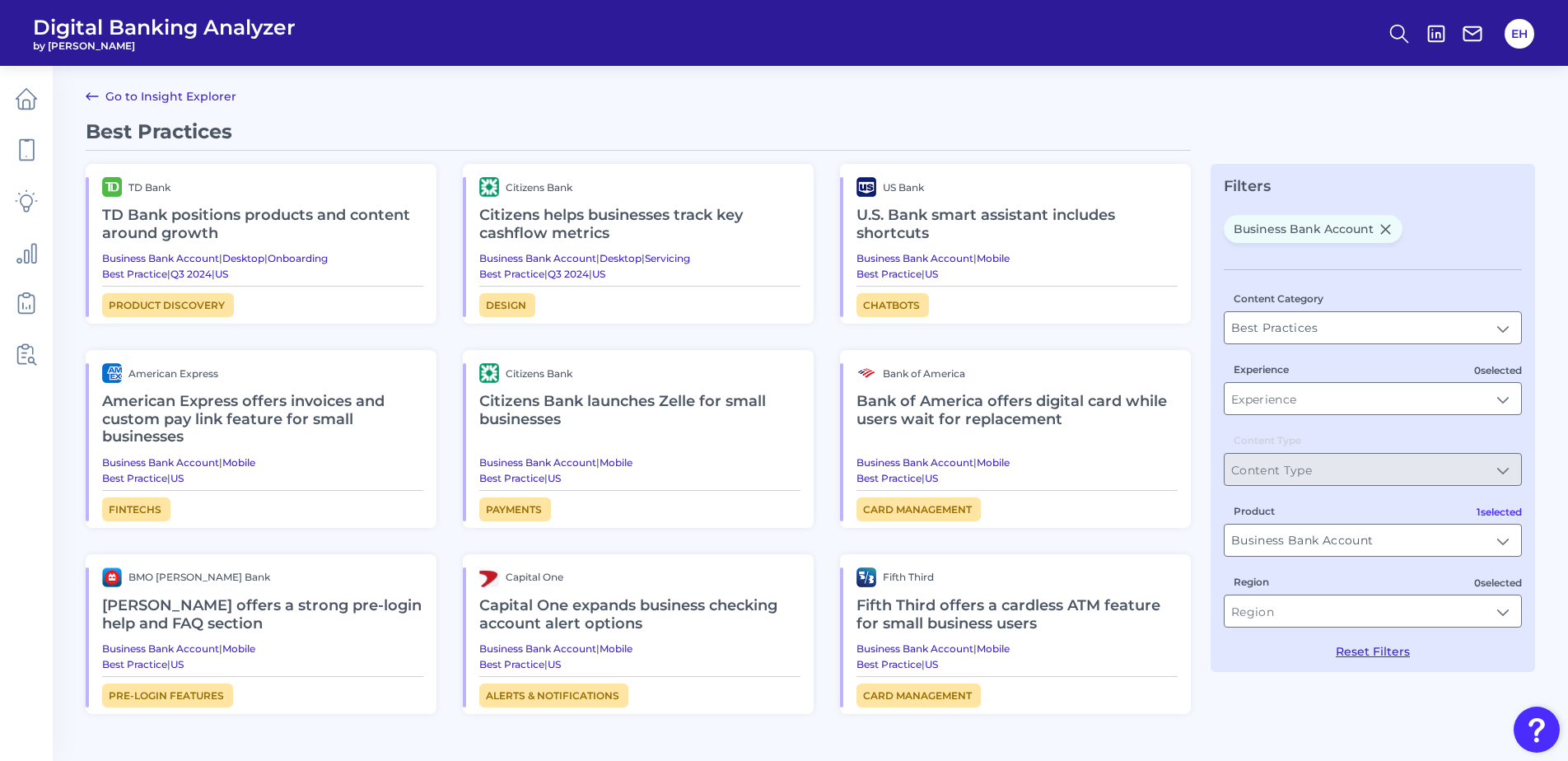
click at [541, 225] on h2 "Citizens helps businesses track key cashflow metrics" at bounding box center [639, 224] width 322 height 55
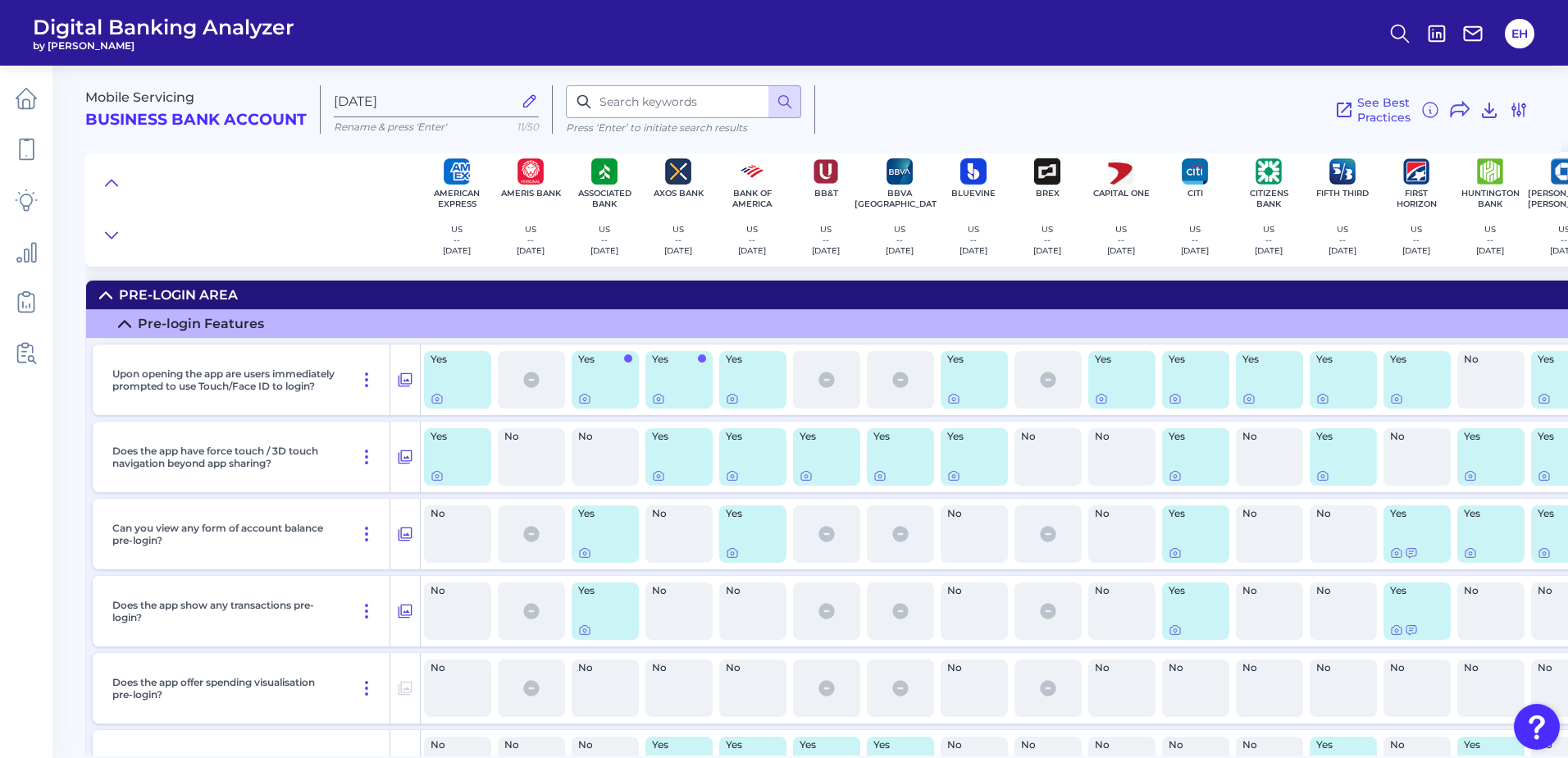
click at [1524, 116] on icon at bounding box center [1519, 110] width 20 height 20
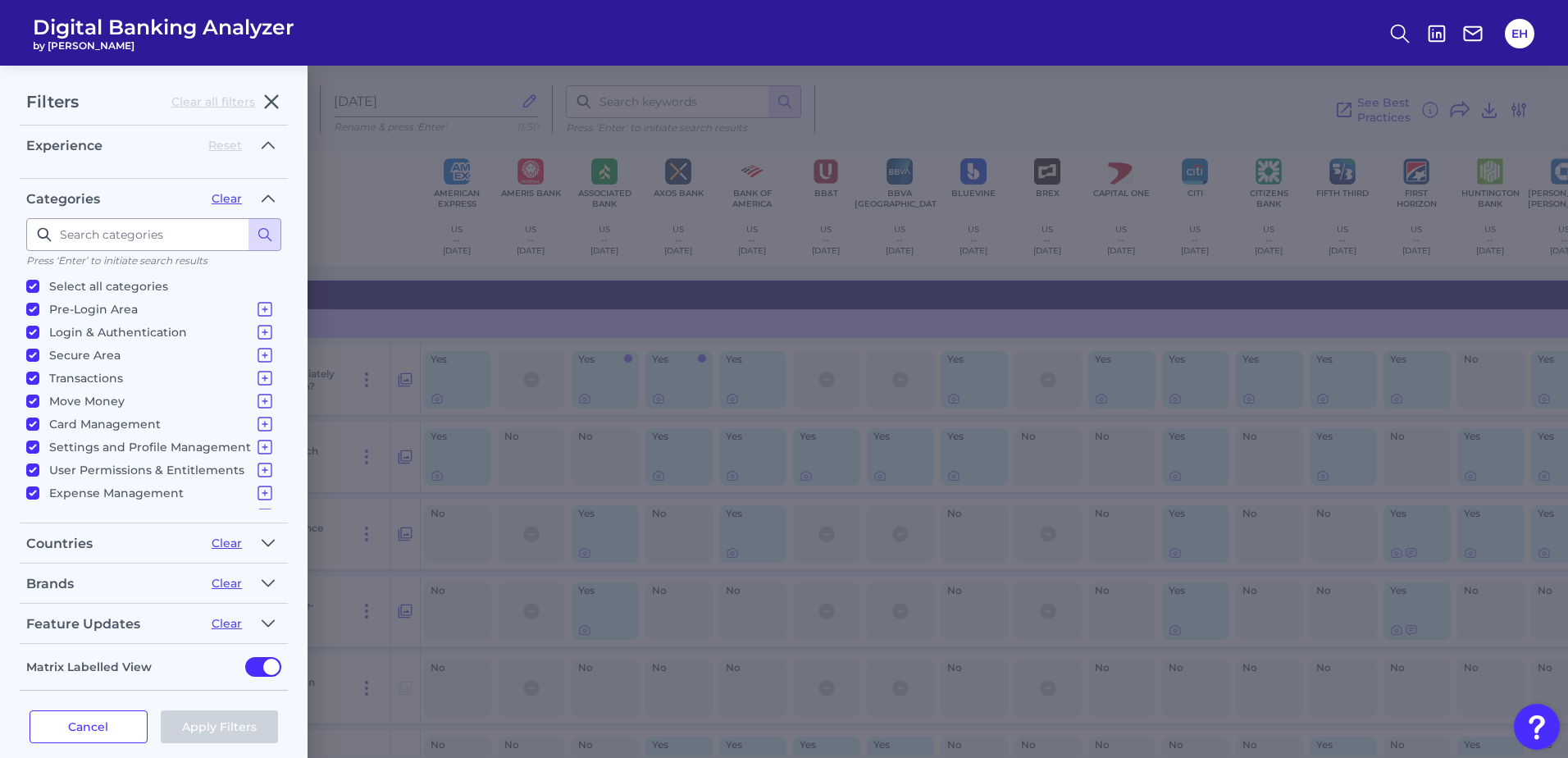
click at [1512, 111] on icon at bounding box center [1519, 110] width 20 height 20
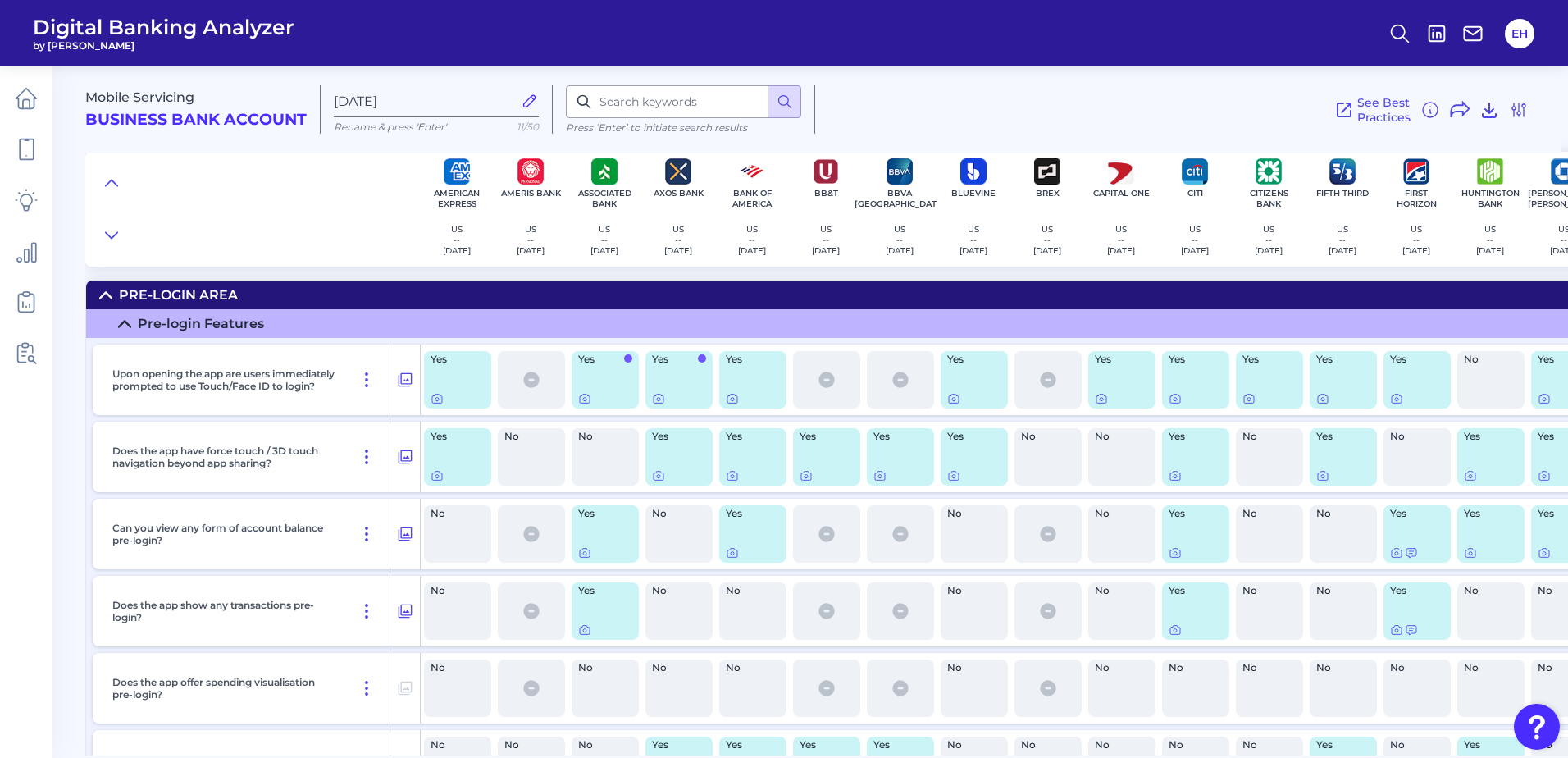
click at [1534, 107] on div "Mobile Servicing Business Bank Account [DATE][FINANCIAL_ID] Rename & press 'Ent…" at bounding box center [823, 103] width 1477 height 101
click at [1519, 107] on icon at bounding box center [1518, 109] width 13 height 13
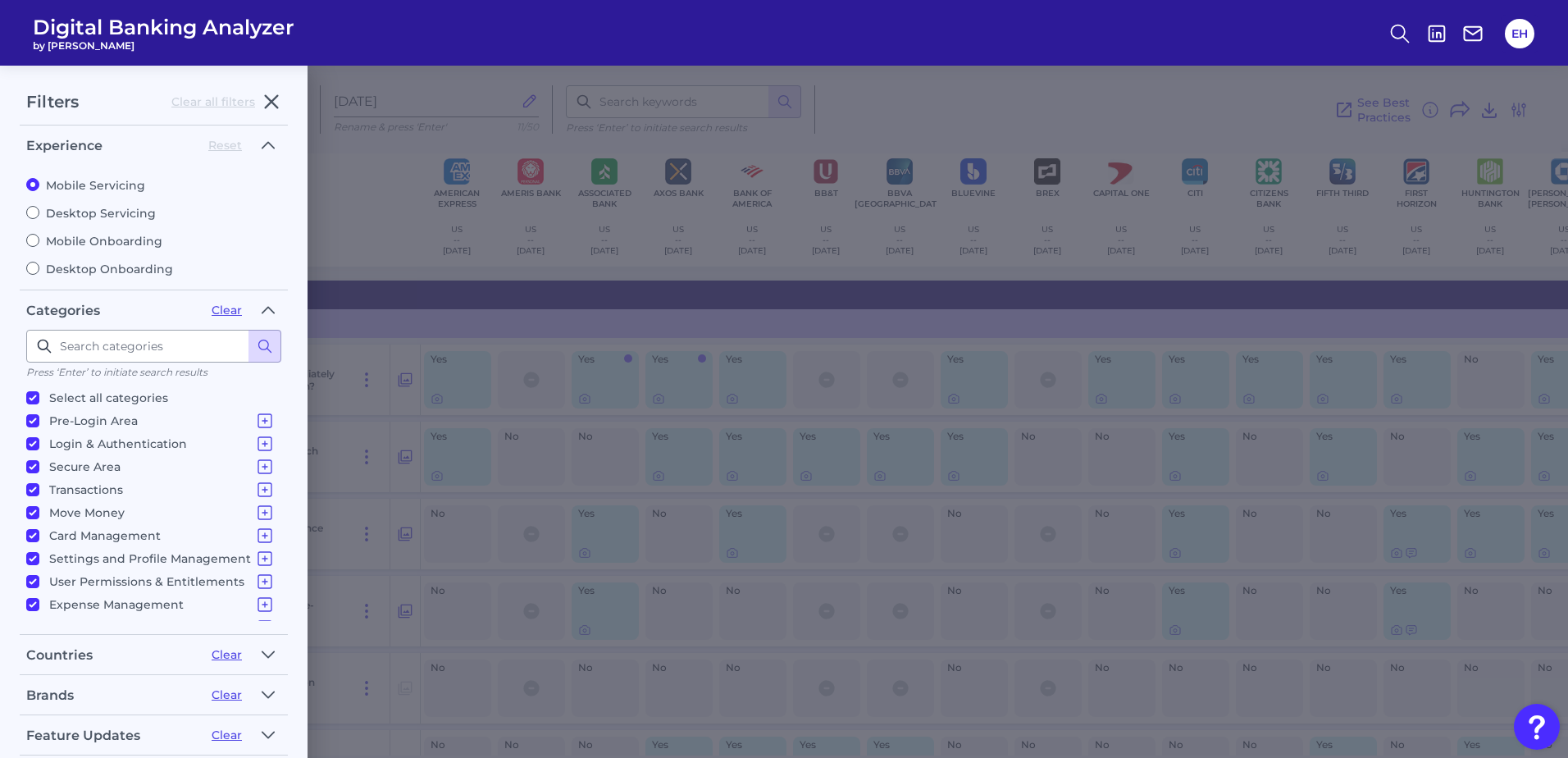
click at [107, 246] on label "Mobile Onboarding" at bounding box center [153, 241] width 255 height 15
click at [40, 246] on input "Mobile Onboarding" at bounding box center [32, 240] width 13 height 13
radio input "true"
radio input "false"
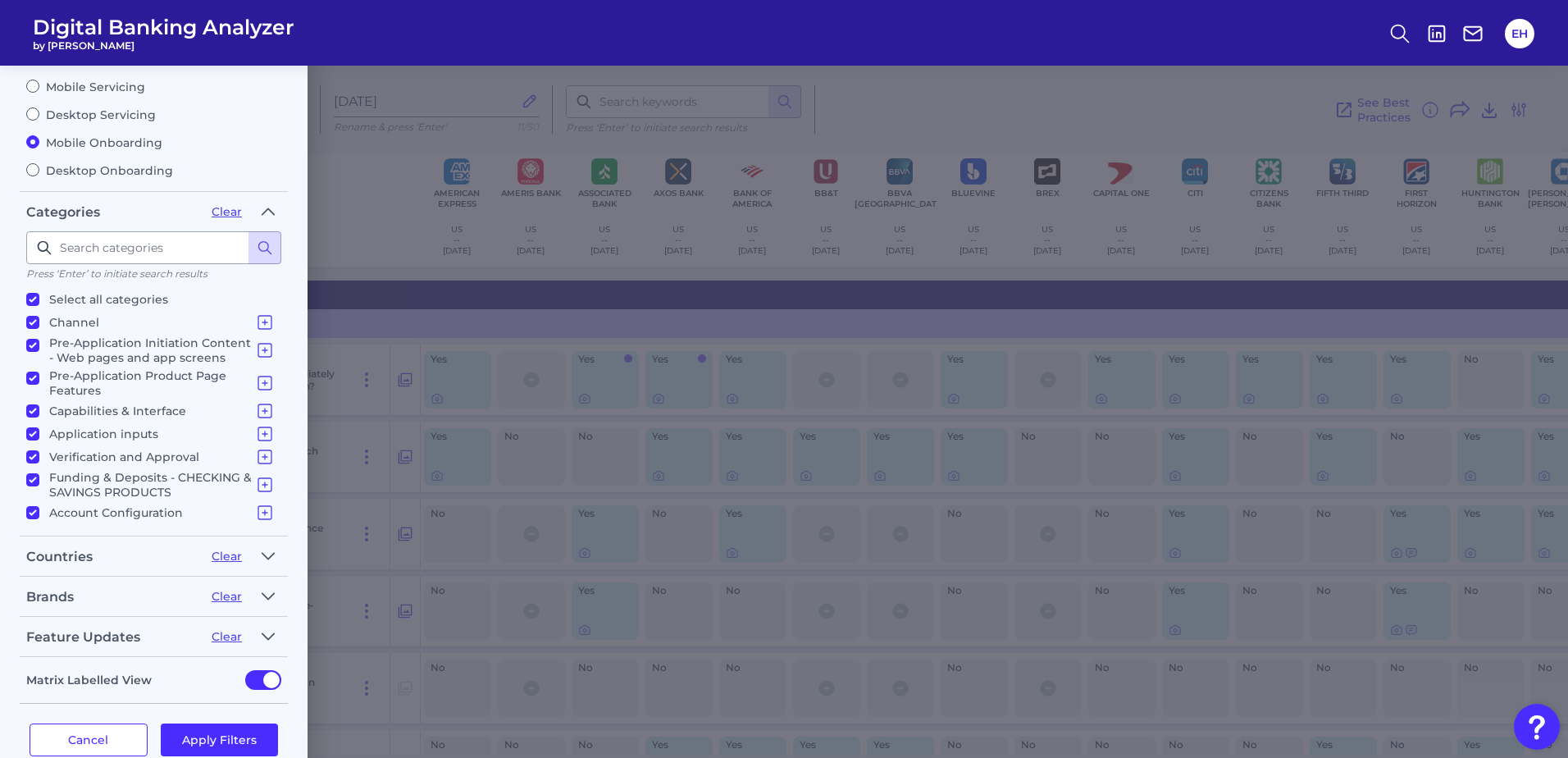
scroll to position [130, 0]
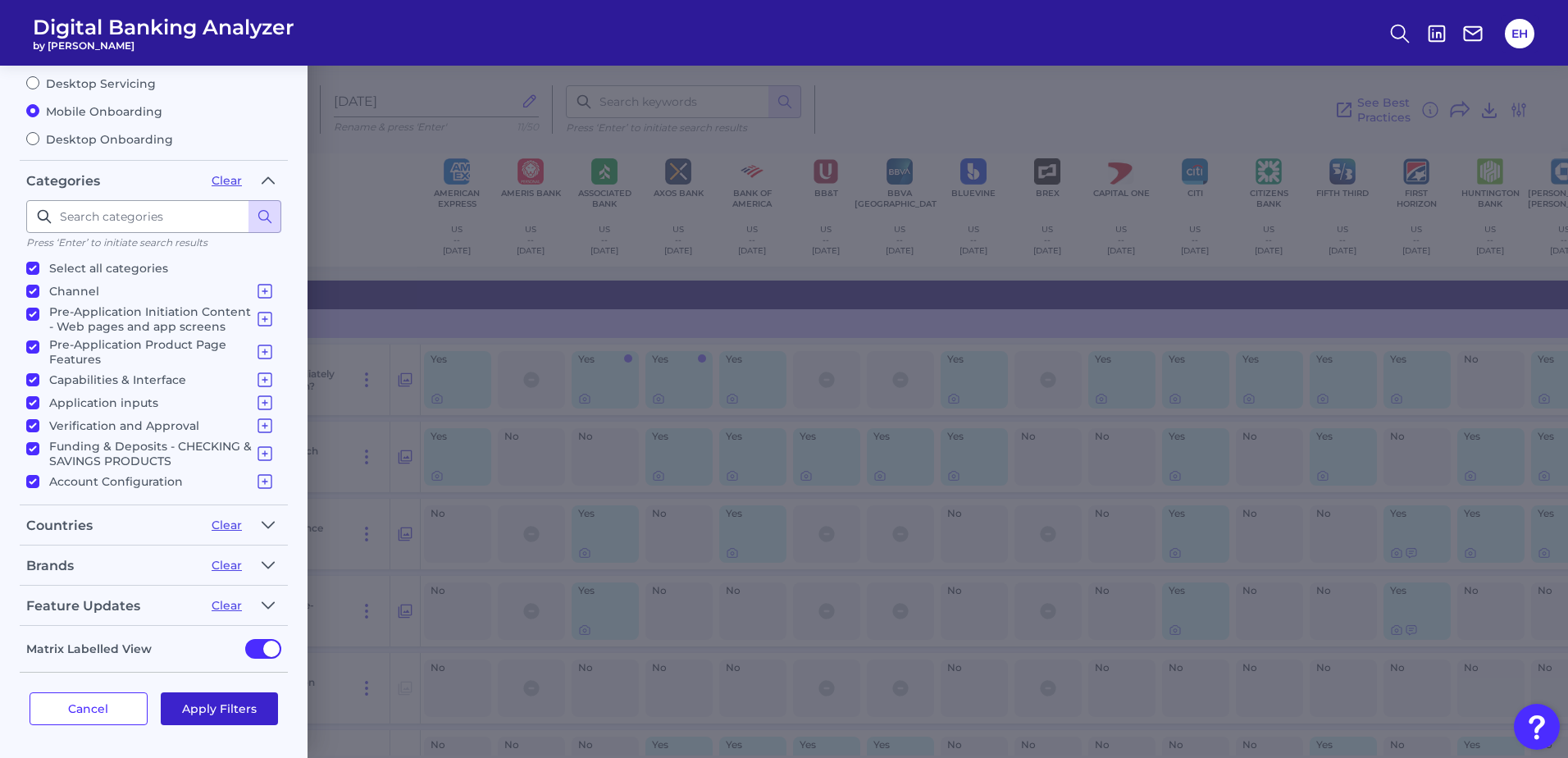
click at [196, 717] on button "Apply Filters" at bounding box center [219, 708] width 118 height 33
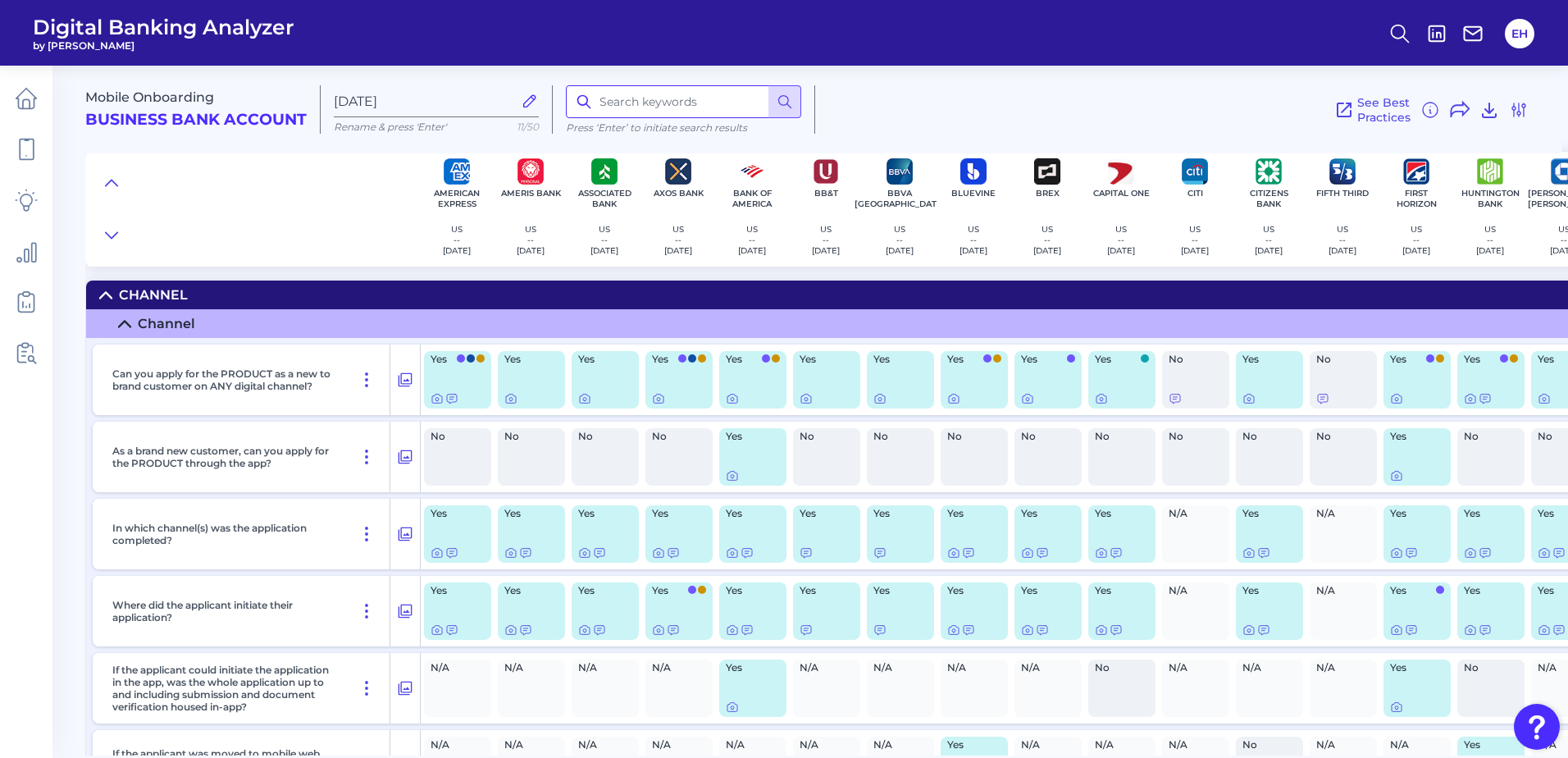
click at [616, 107] on input at bounding box center [683, 101] width 235 height 33
type input "link"
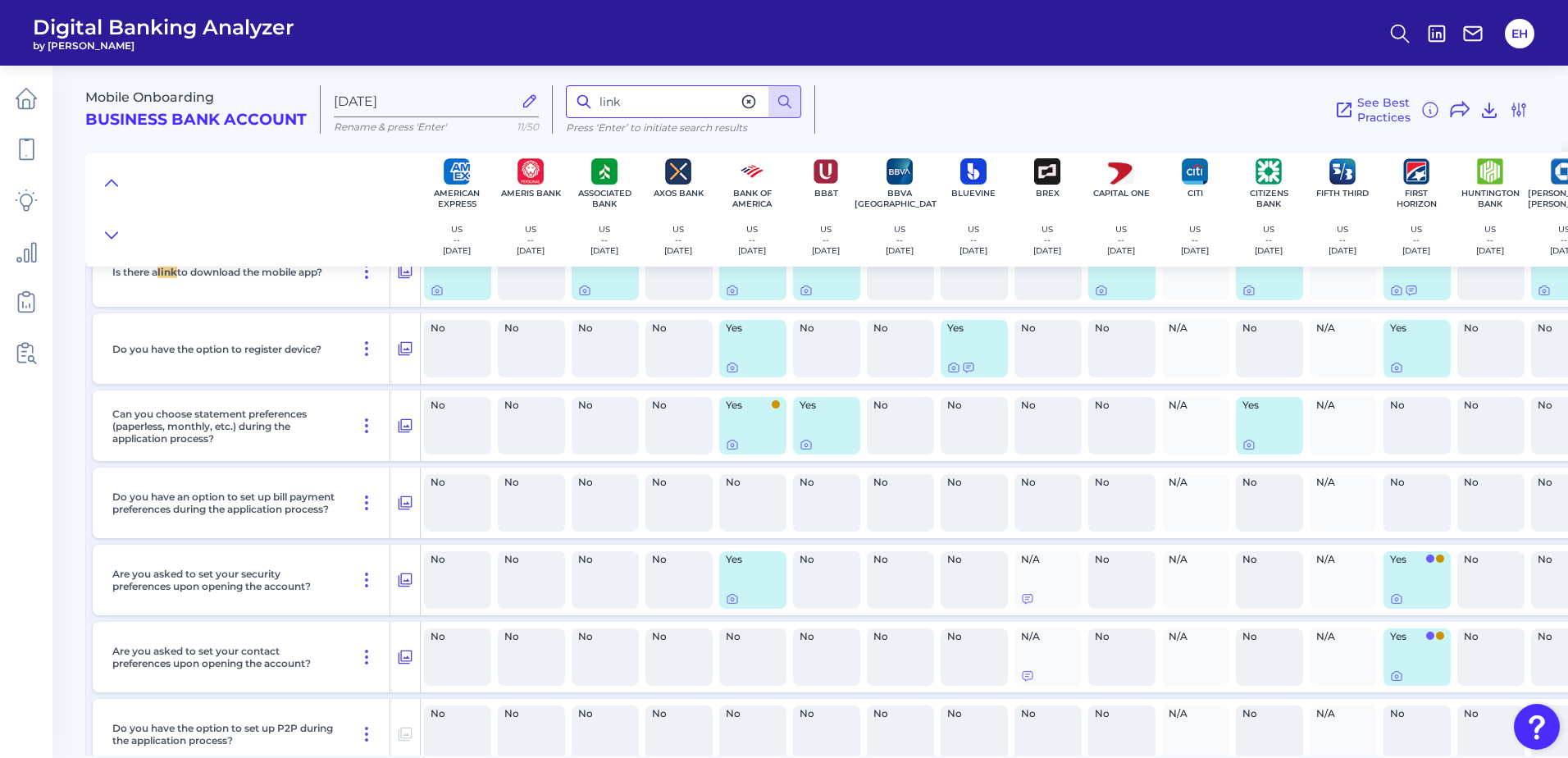
scroll to position [12340, 0]
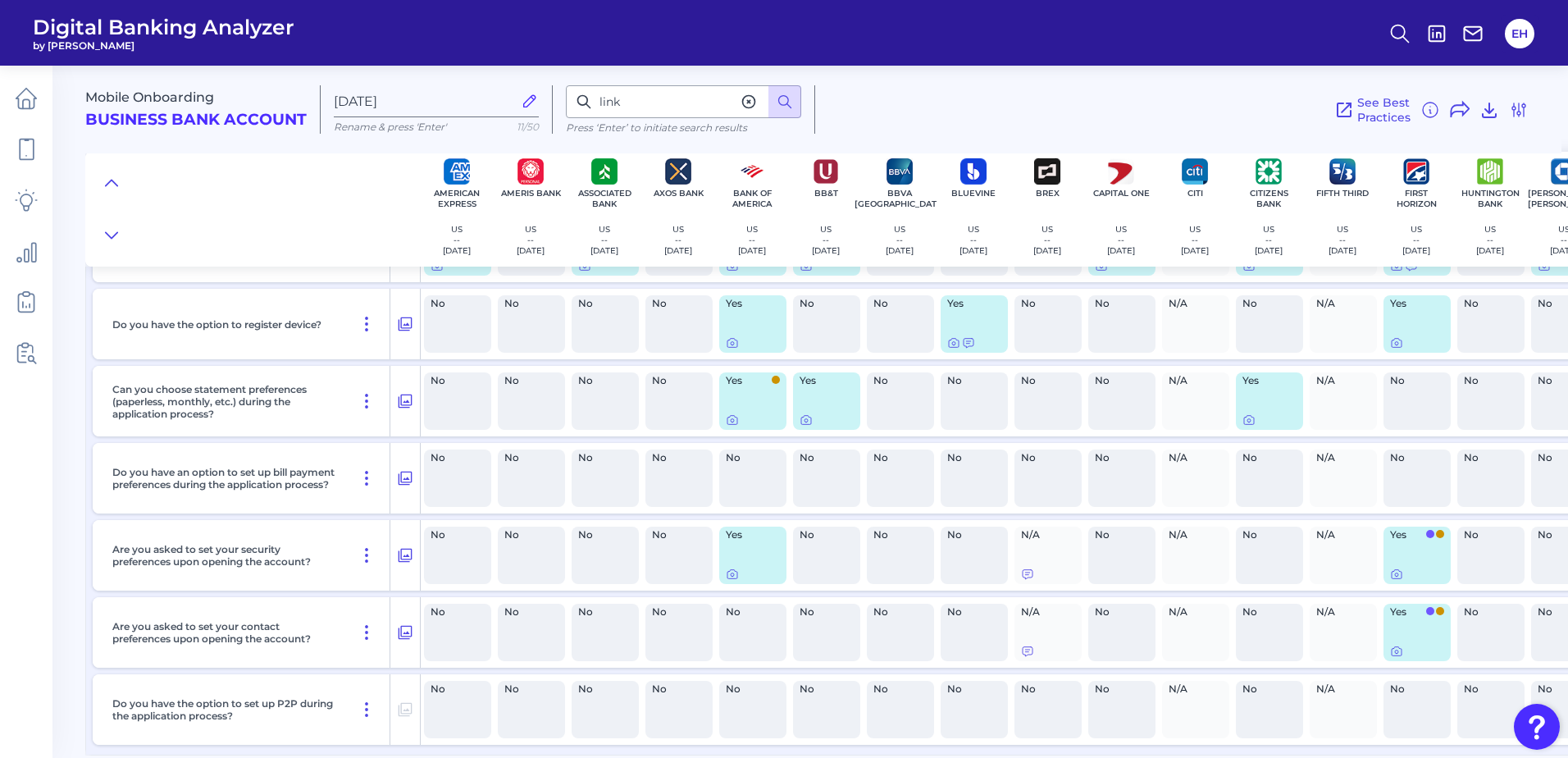
click at [752, 97] on icon at bounding box center [749, 102] width 12 height 12
click at [781, 101] on icon at bounding box center [784, 101] width 17 height 17
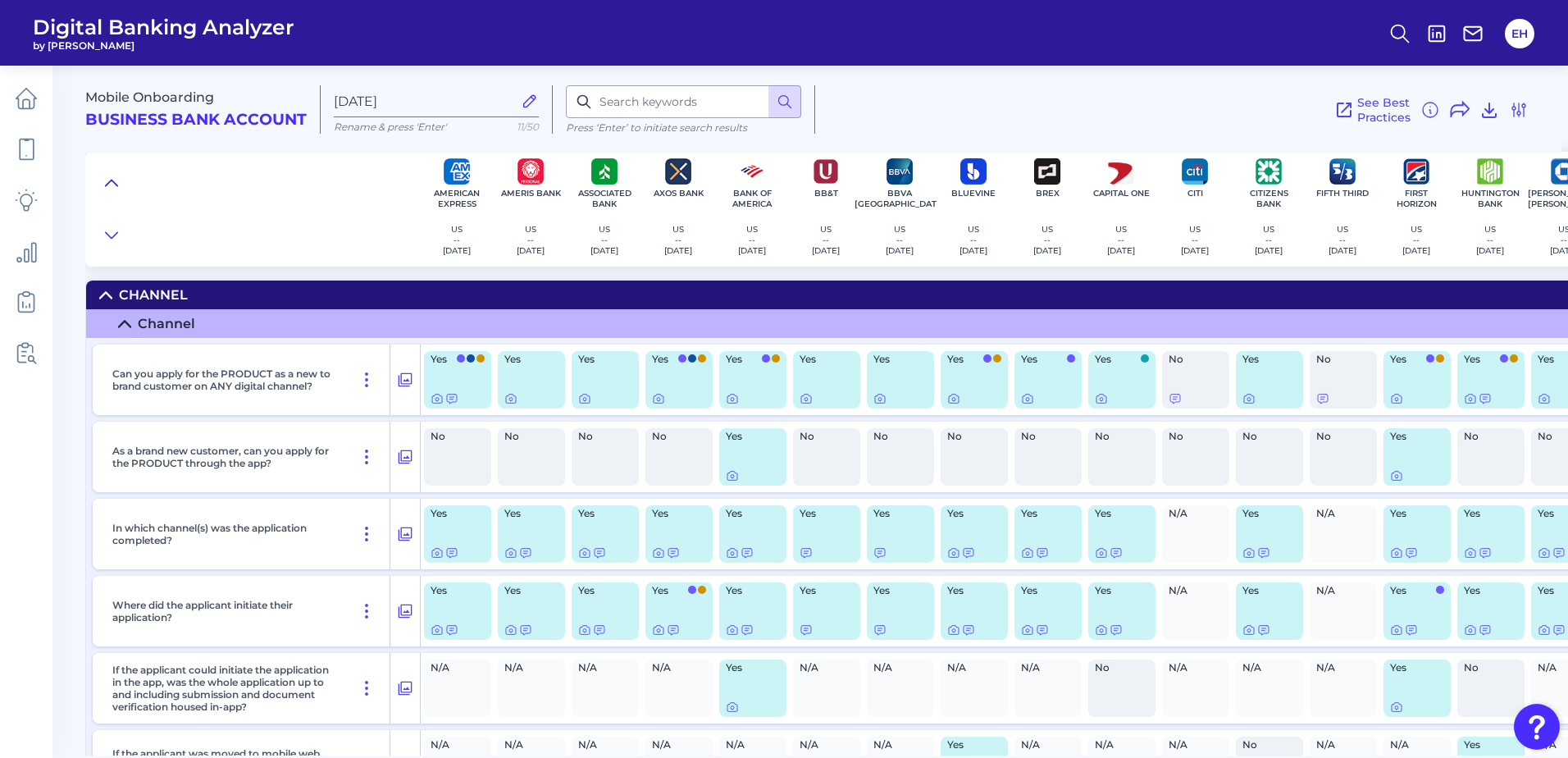
click at [109, 183] on icon at bounding box center [112, 183] width 12 height 6
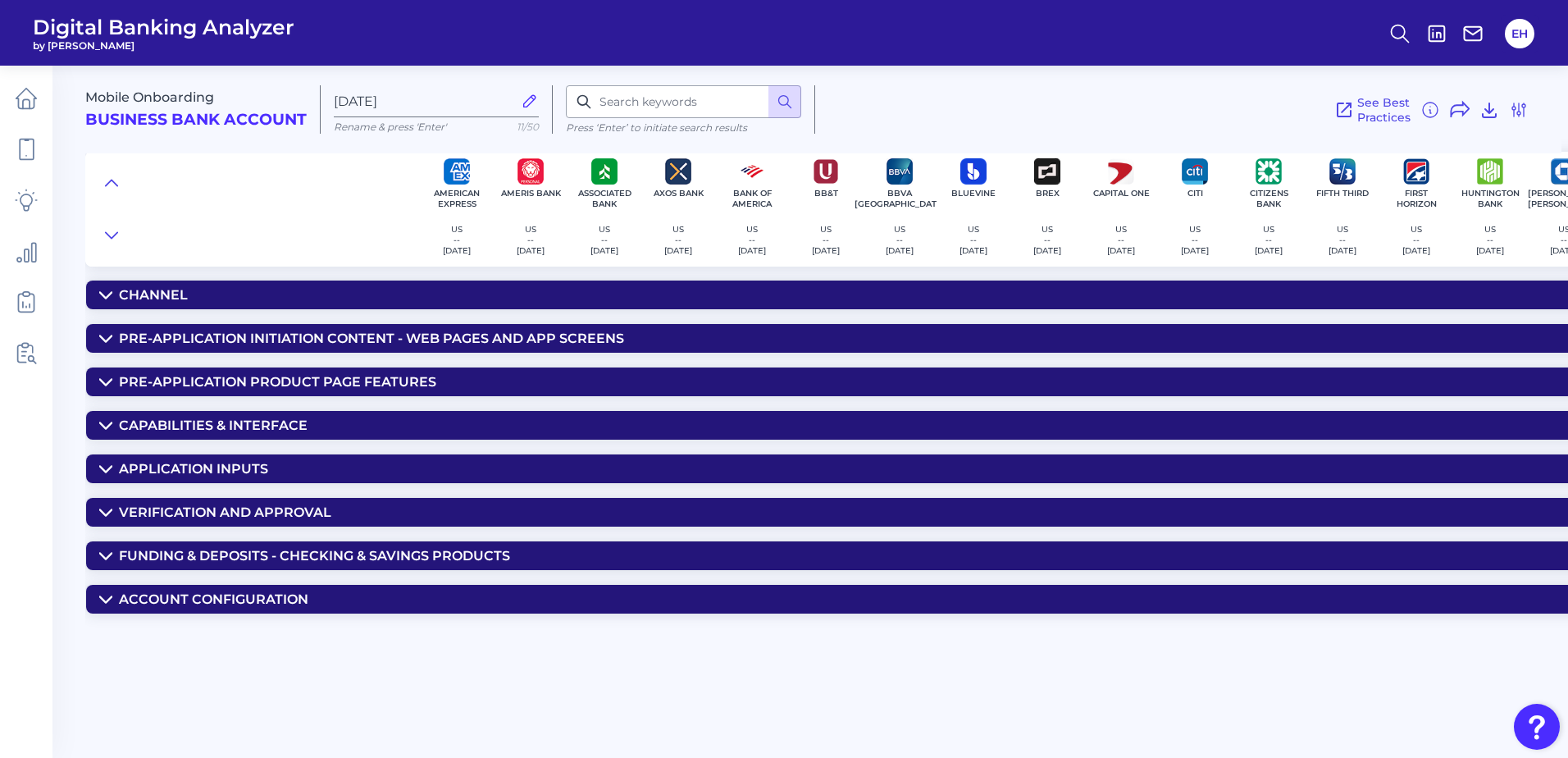
click at [97, 296] on summary "Channel" at bounding box center [1508, 295] width 2844 height 29
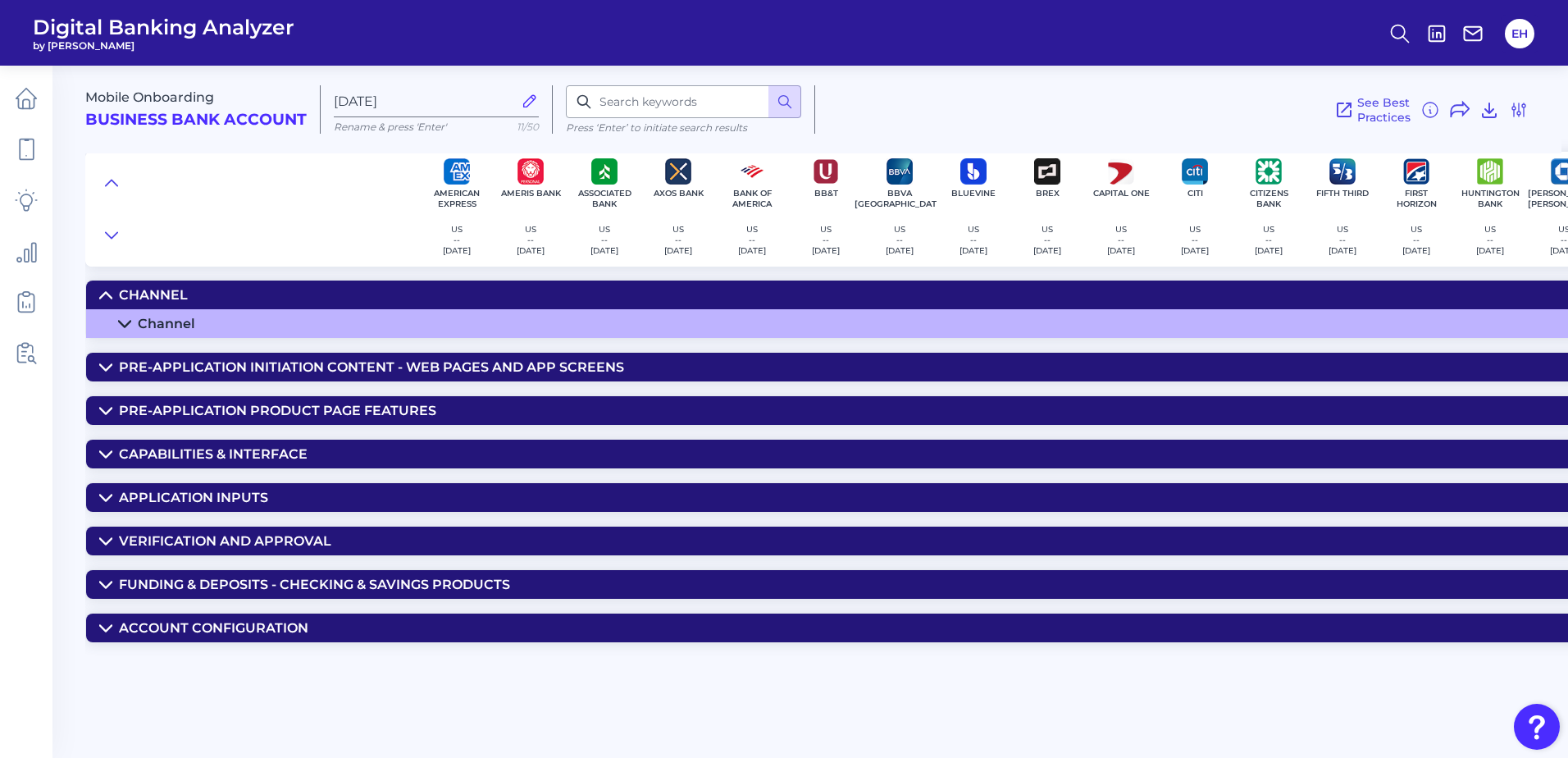
click at [121, 329] on icon at bounding box center [124, 323] width 13 height 13
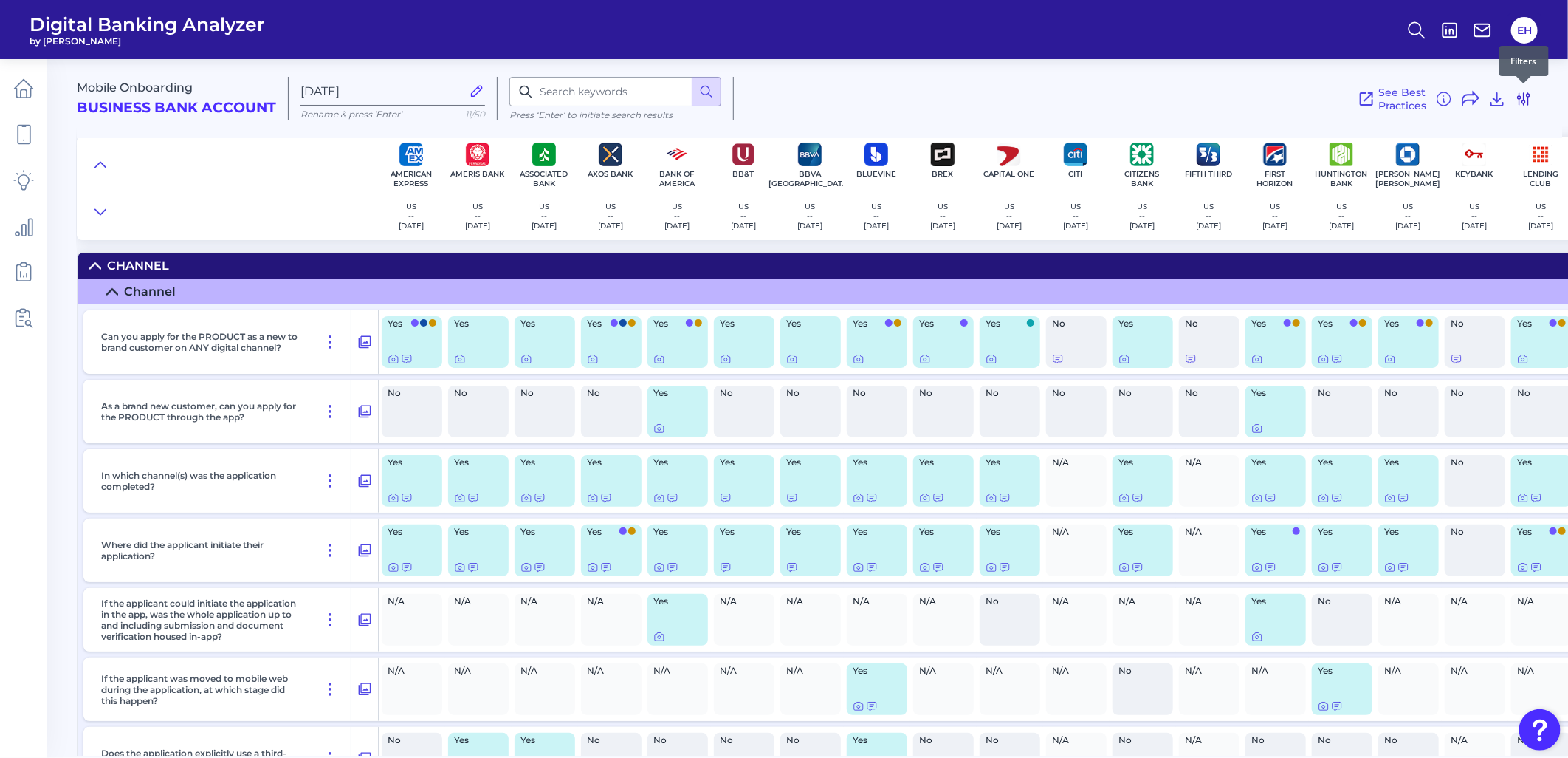
click at [1410, 95] on icon at bounding box center [1523, 99] width 18 height 18
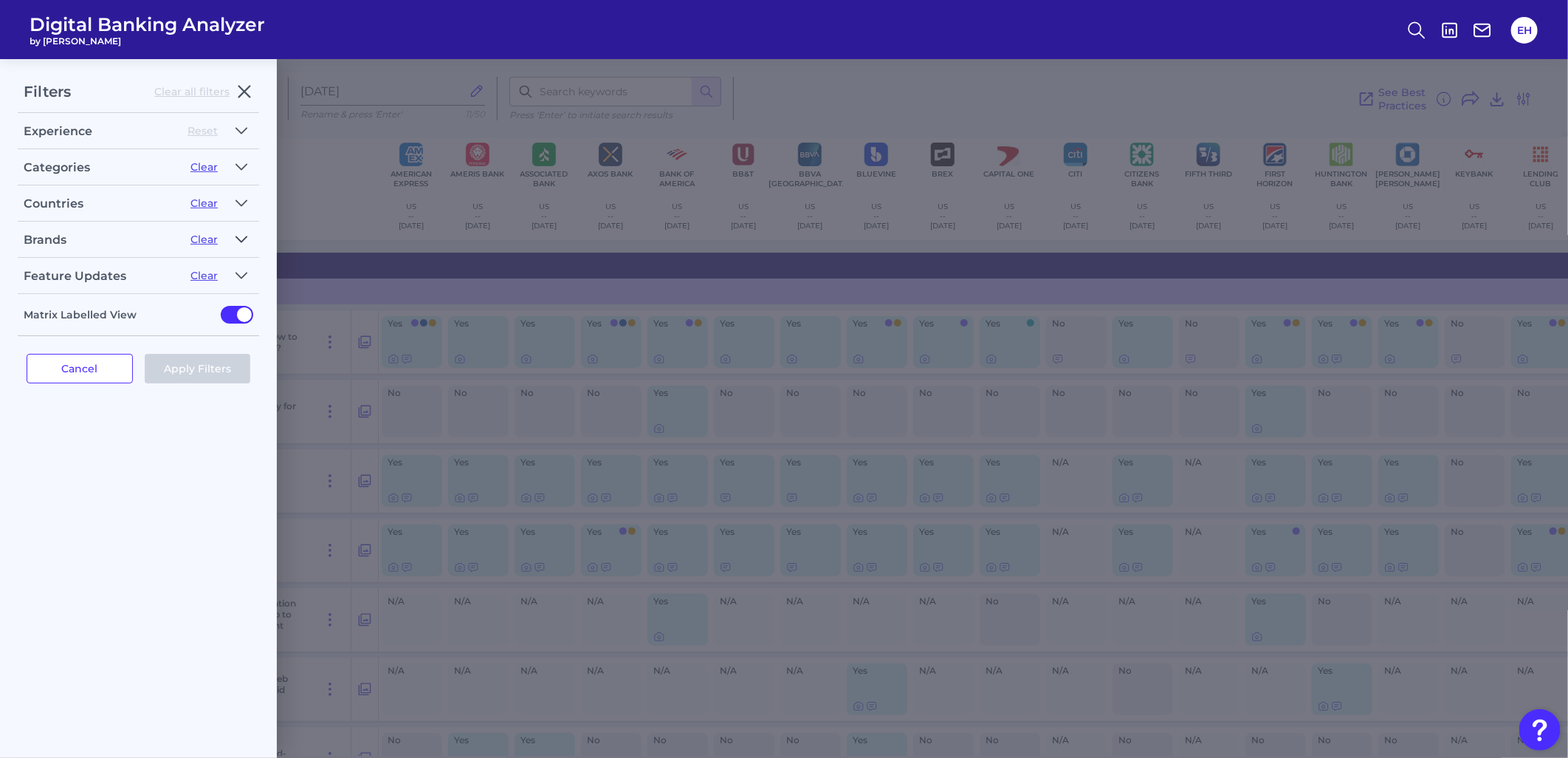
click at [238, 239] on icon "button" at bounding box center [242, 239] width 11 height 5
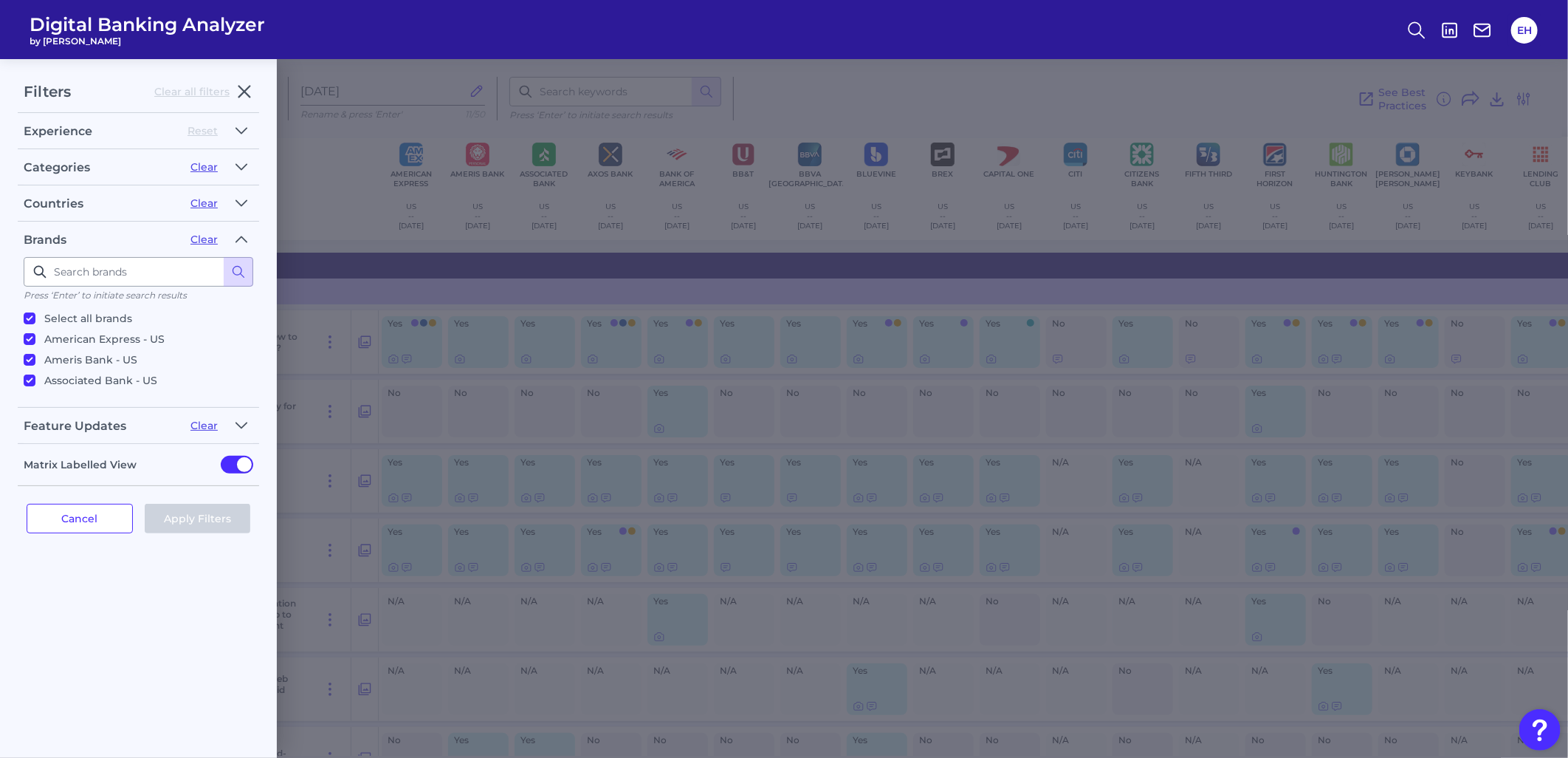
click at [79, 356] on p "Ameris Bank - US" at bounding box center [91, 360] width 93 height 18
click at [36, 356] on input "Ameris Bank - US" at bounding box center [29, 359] width 12 height 12
checkbox input "false"
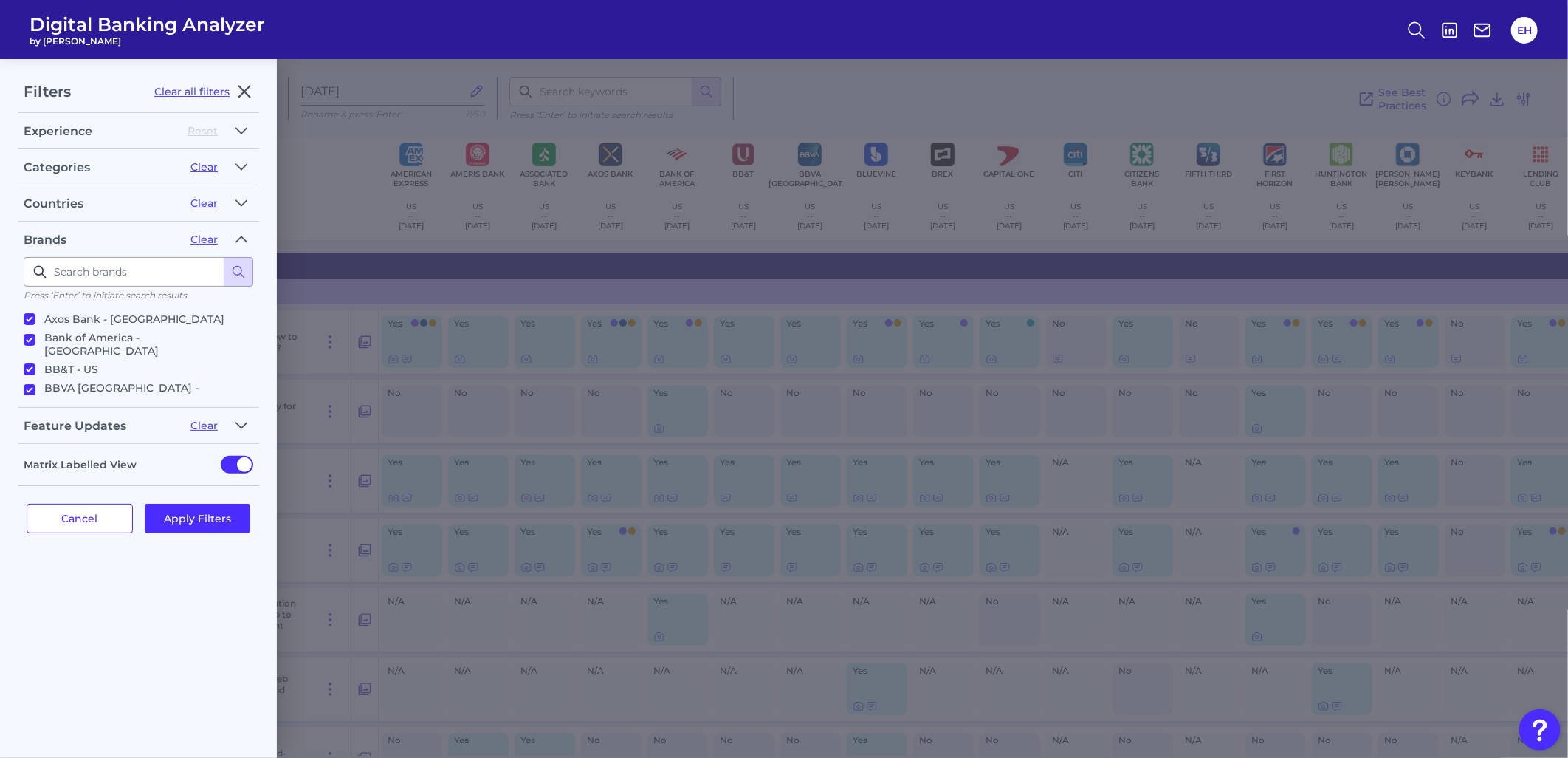
click at [79, 362] on p "BB&T - US" at bounding box center [71, 370] width 54 height 18
click at [36, 363] on input "BB&T - US" at bounding box center [29, 369] width 12 height 12
checkbox input "false"
click at [66, 349] on p "Brex - US" at bounding box center [69, 358] width 49 height 18
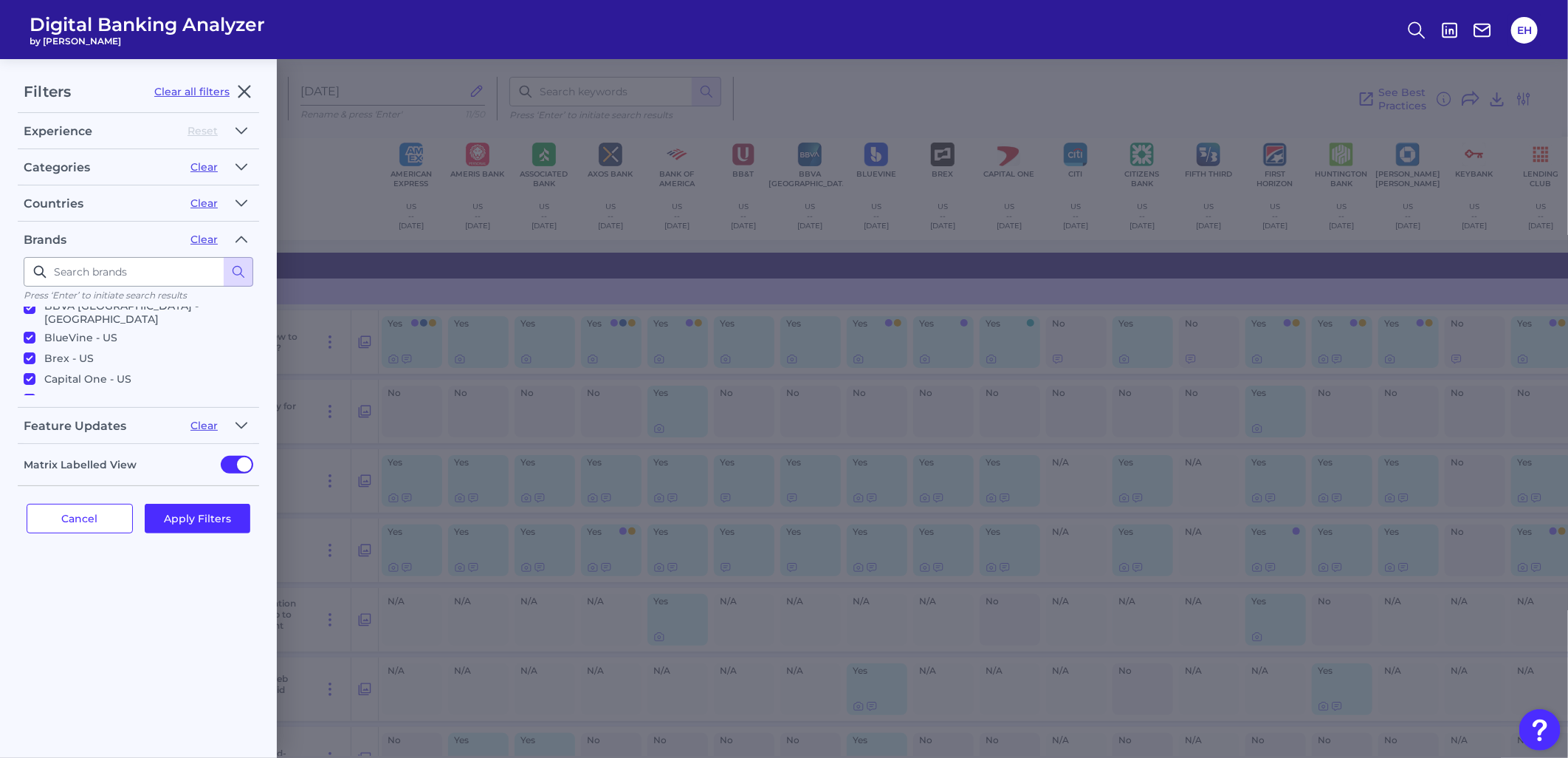
click at [36, 352] on input "Brex - US" at bounding box center [29, 357] width 12 height 12
checkbox input "false"
click at [183, 511] on button "Apply Filters" at bounding box center [197, 518] width 106 height 29
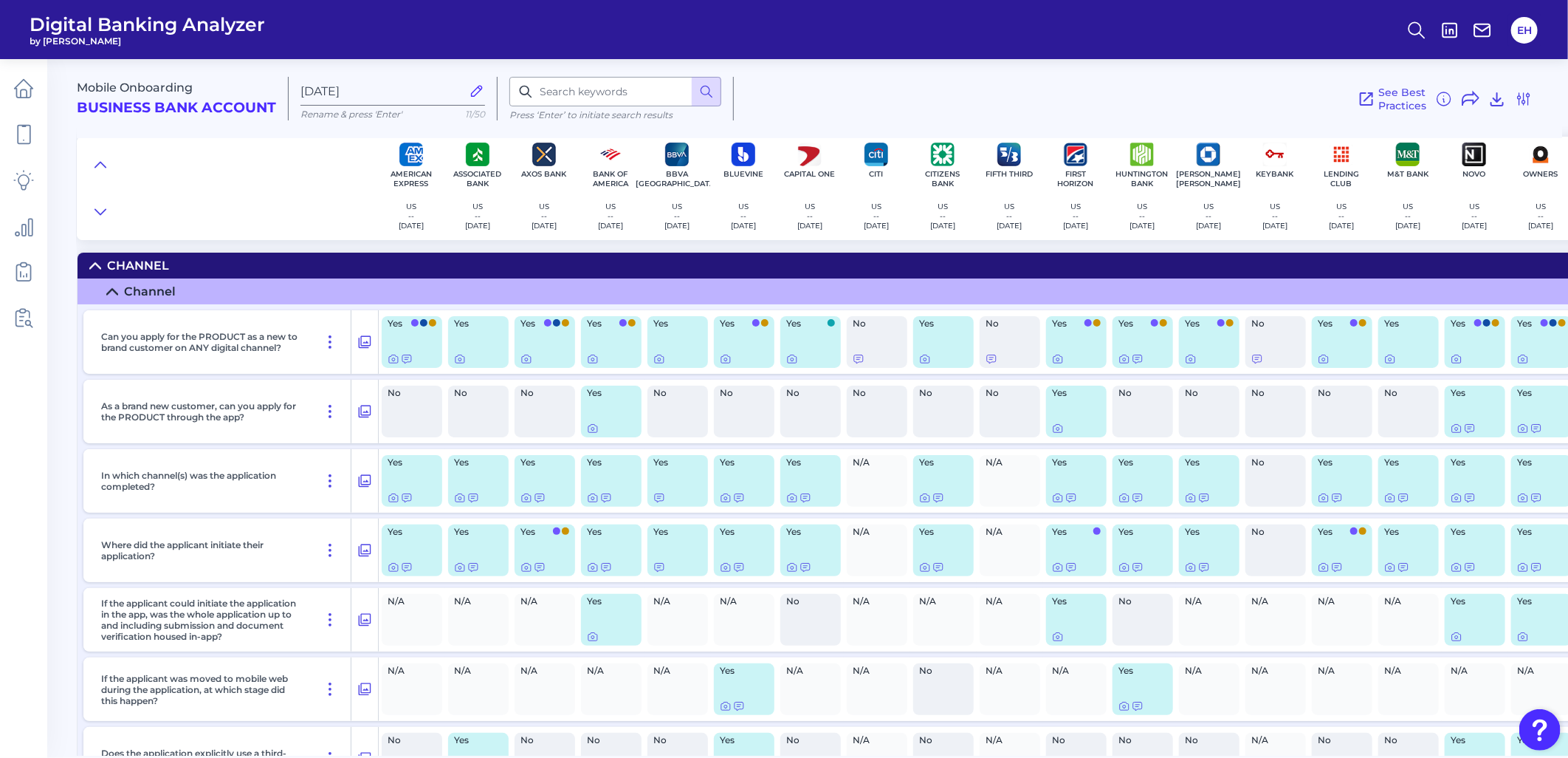
scroll to position [0, 0]
drag, startPoint x: 938, startPoint y: 756, endPoint x: 1022, endPoint y: 762, distance: 84.2
click at [1022, 681] on html "Digital Banking Analyzer by Curinos EH Mobile Onboarding Business Bank Account …" at bounding box center [784, 379] width 1568 height 758
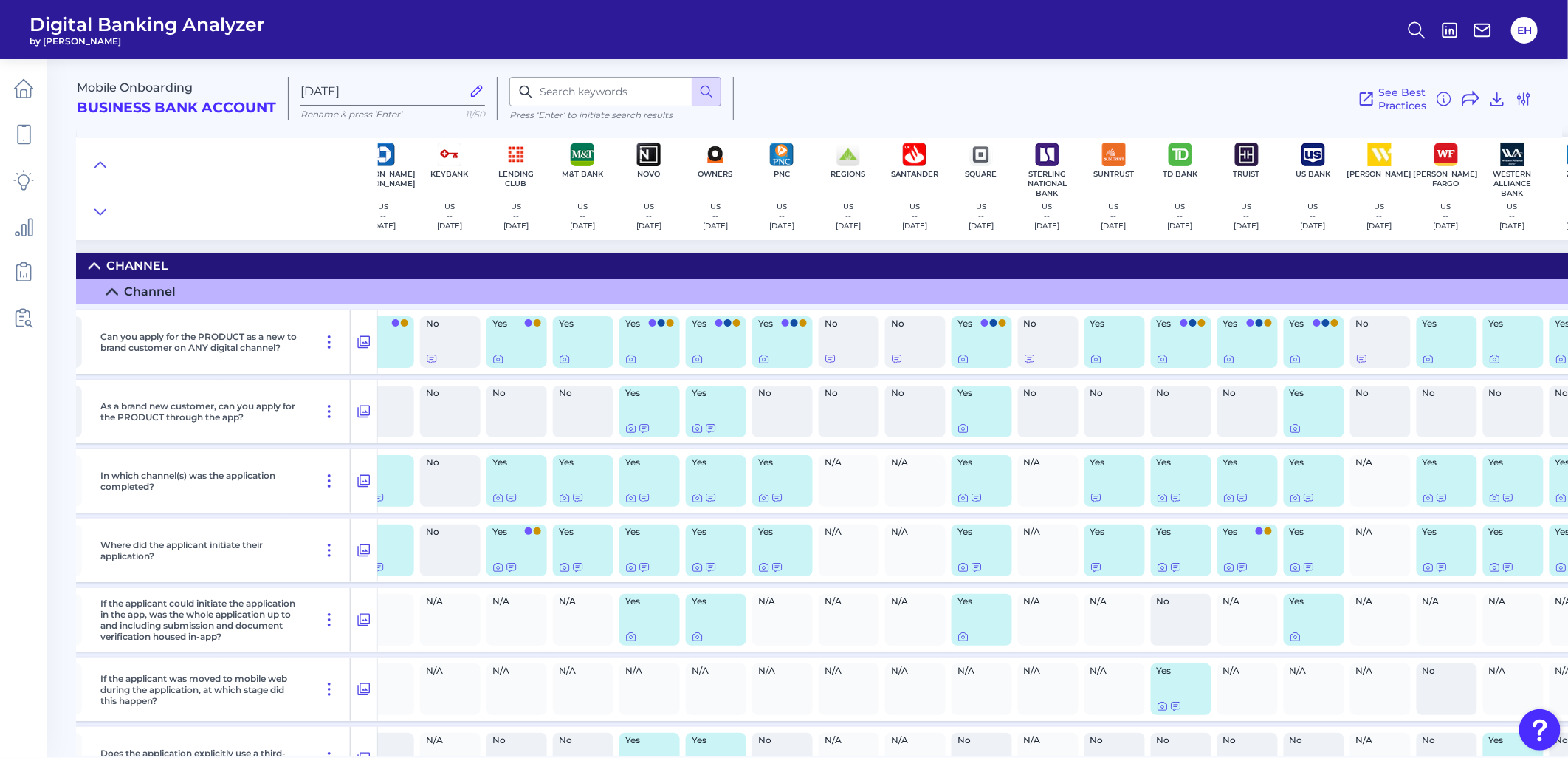
scroll to position [0, 882]
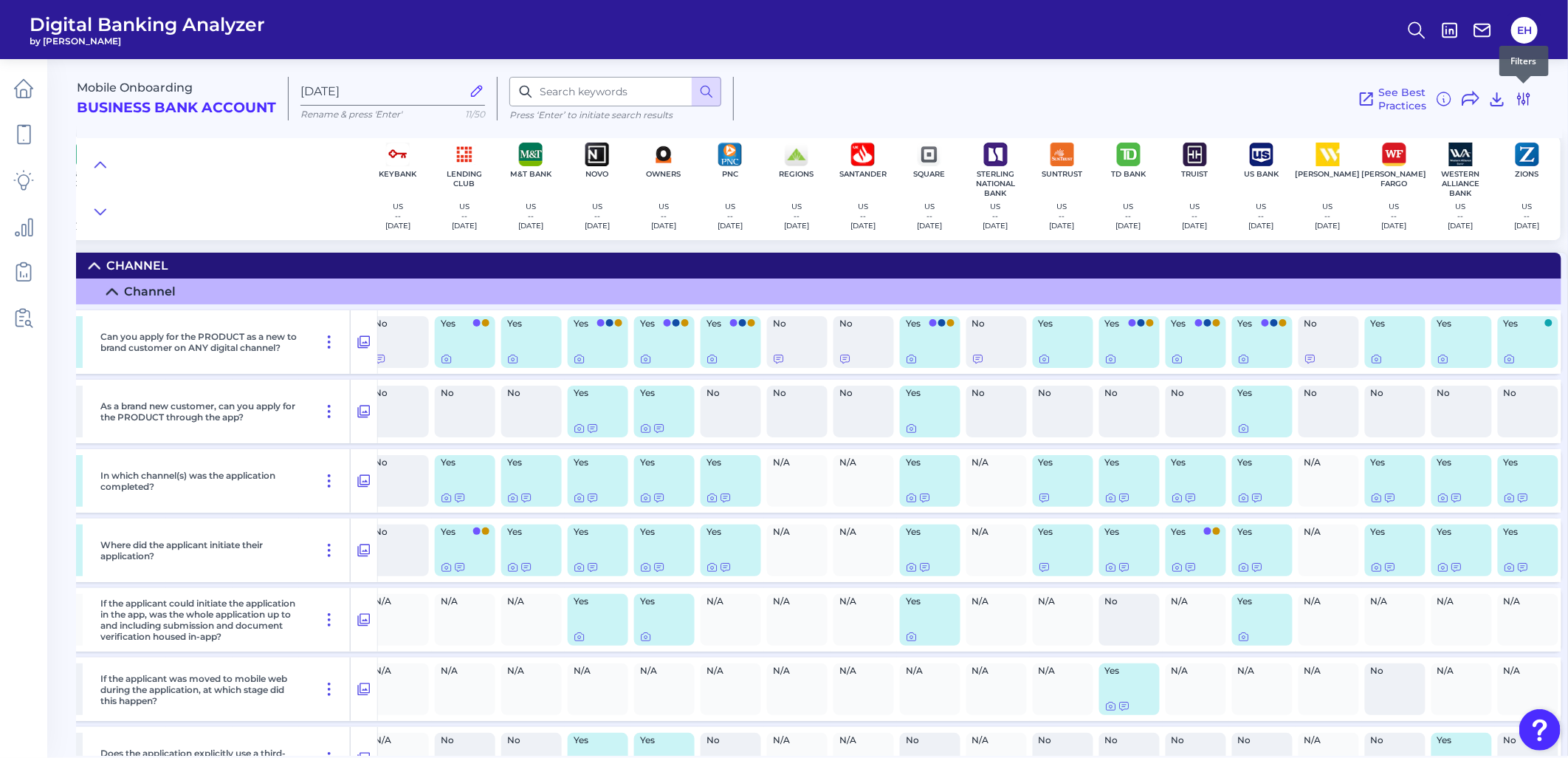
click at [1410, 91] on icon at bounding box center [1523, 99] width 18 height 18
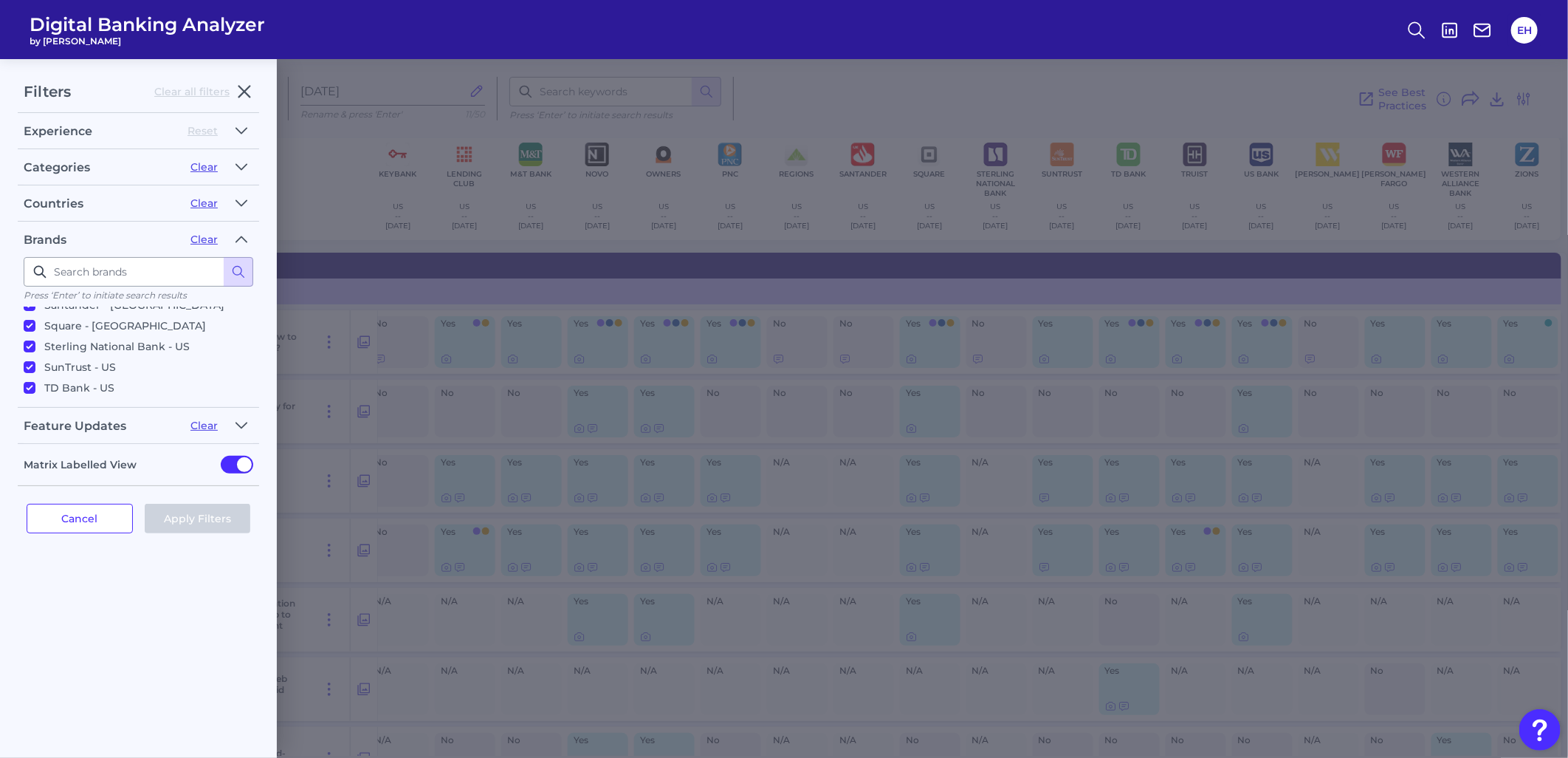
scroll to position [635, 0]
click at [71, 351] on p "Webster - US" at bounding box center [145, 364] width 203 height 27
click at [36, 354] on input "Webster - US" at bounding box center [29, 359] width 12 height 12
checkbox input "false"
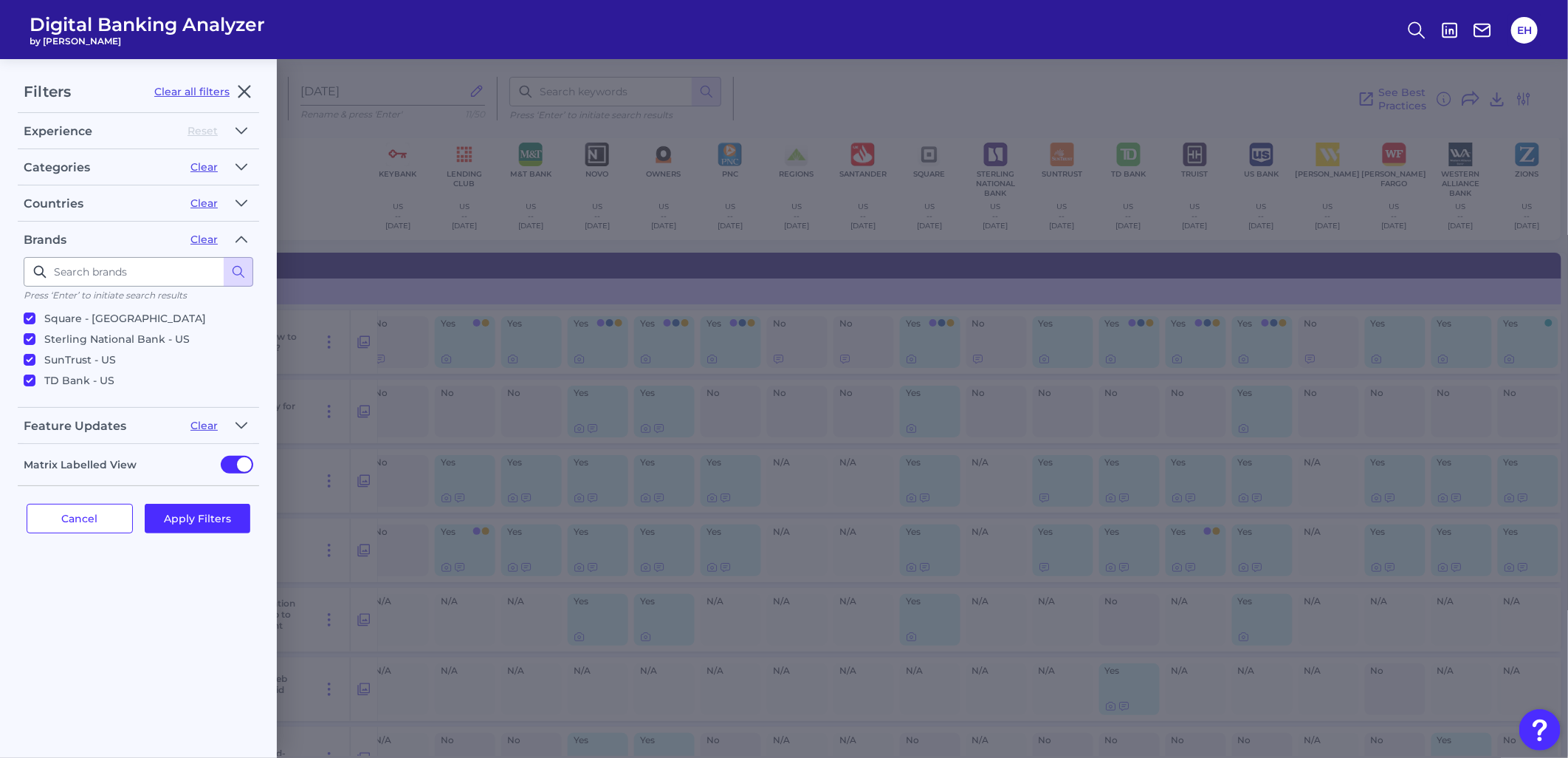
click at [61, 351] on p "SunTrust - US" at bounding box center [80, 360] width 71 height 18
click at [36, 354] on input "SunTrust - US" at bounding box center [29, 359] width 12 height 12
checkbox input "false"
click at [83, 412] on p "Sterling National Bank - US" at bounding box center [117, 421] width 145 height 18
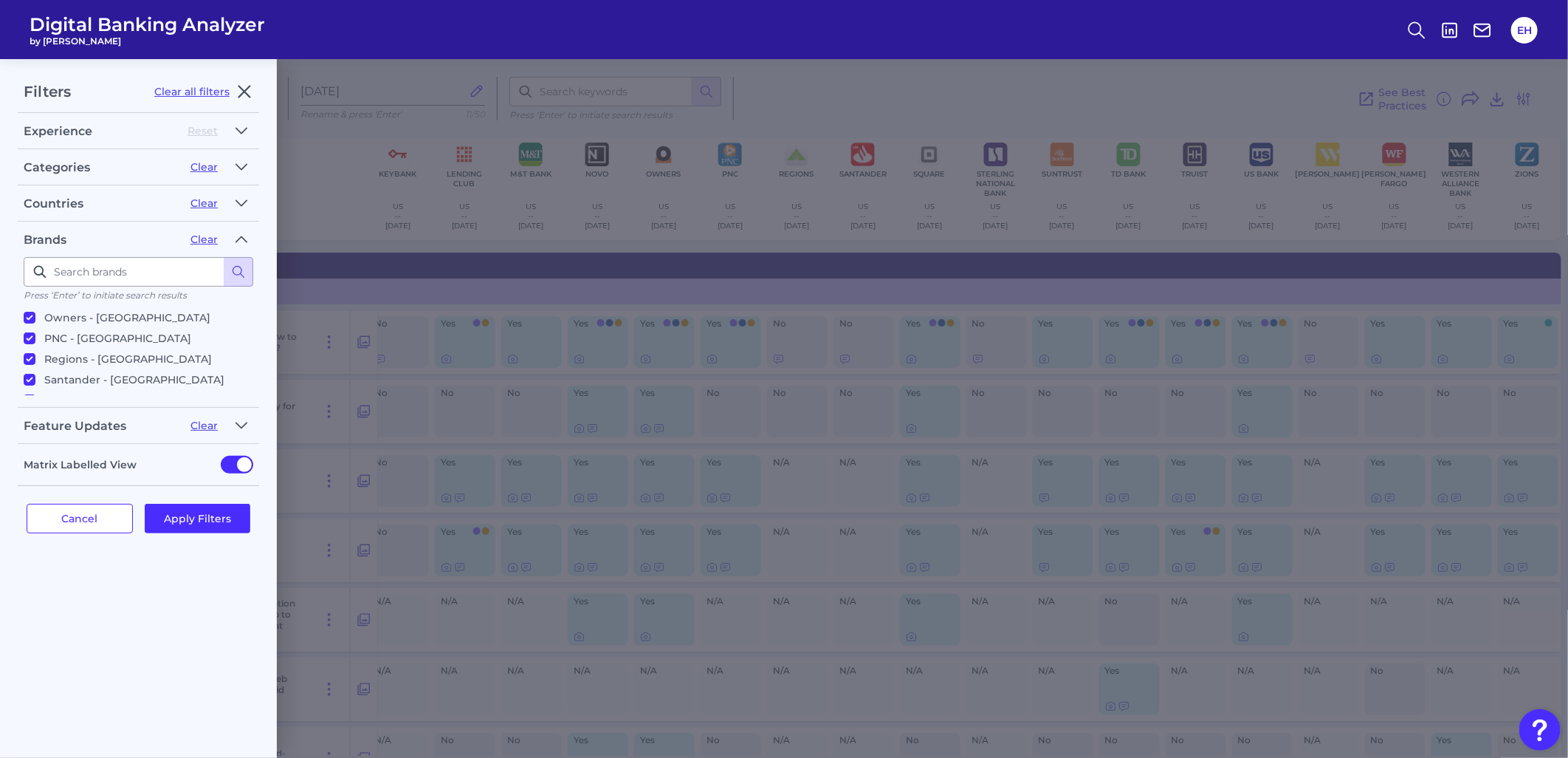
click at [36, 415] on input "Sterling National Bank - US" at bounding box center [29, 421] width 12 height 12
checkbox input "false"
click at [205, 514] on button "Apply Filters" at bounding box center [197, 518] width 106 height 29
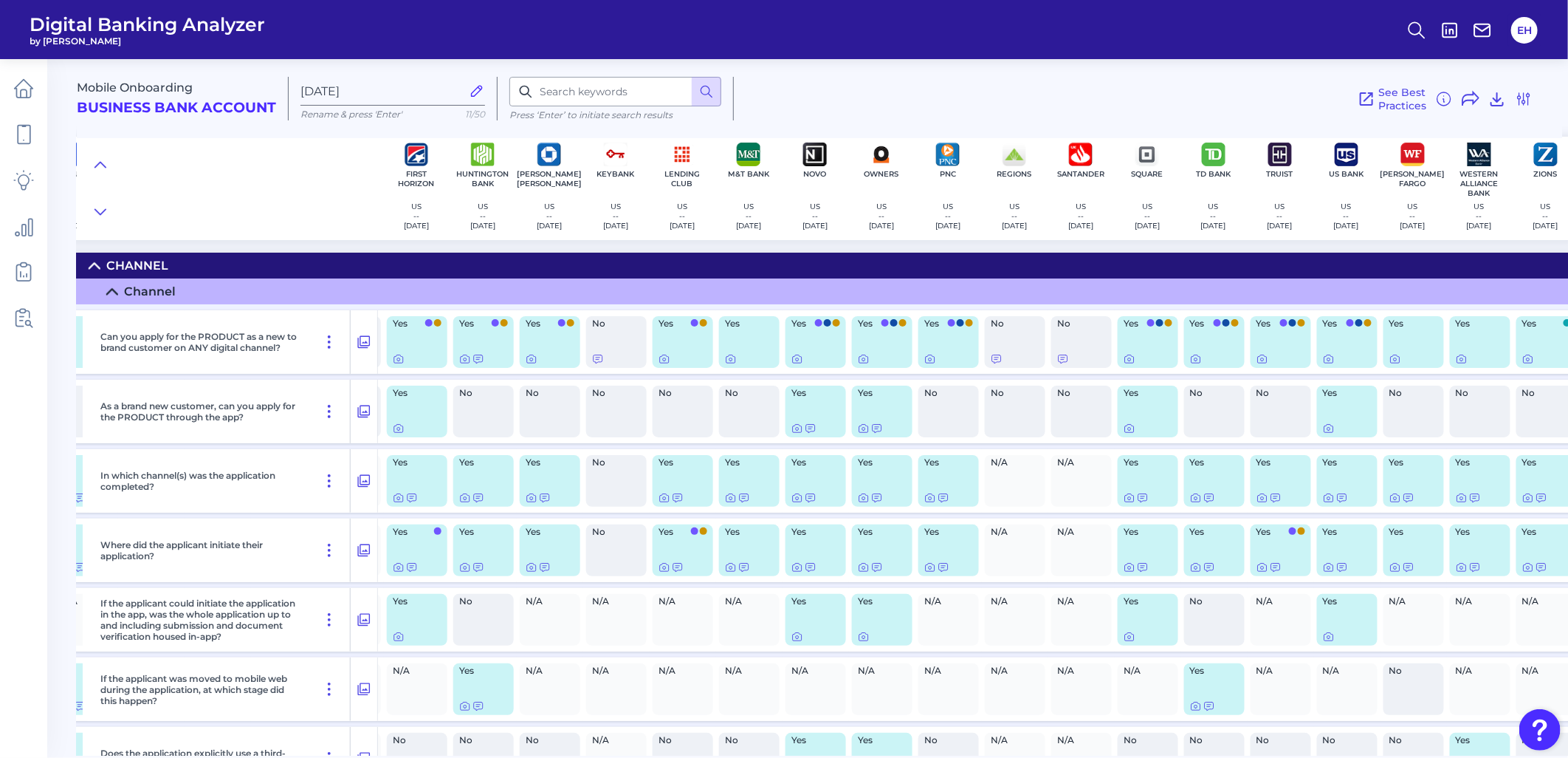
scroll to position [0, 659]
click at [1410, 100] on icon at bounding box center [1522, 98] width 12 height 12
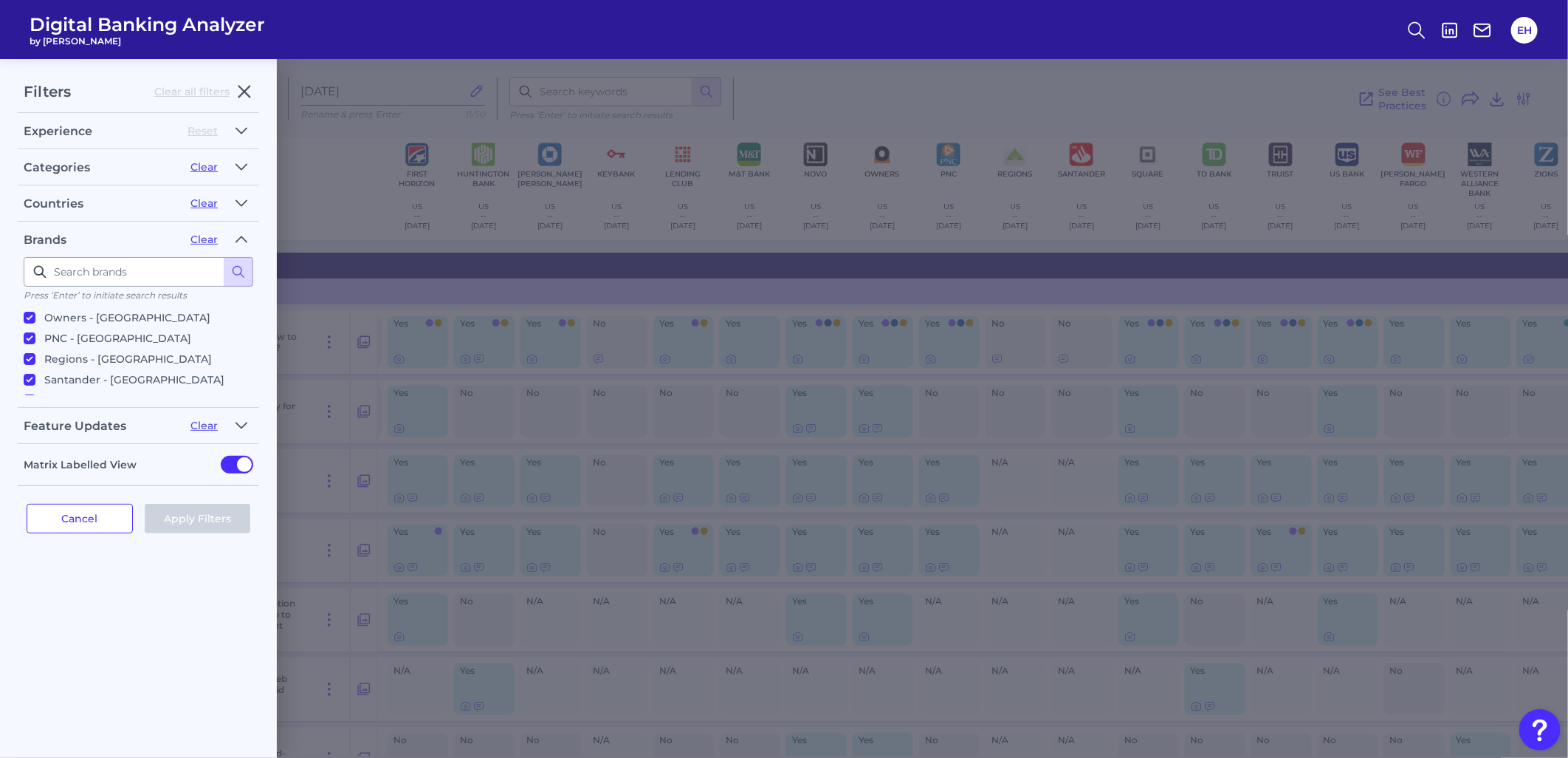
click at [61, 371] on p "Santander - US" at bounding box center [135, 379] width 180 height 18
click at [36, 373] on input "Santander - US" at bounding box center [29, 379] width 12 height 12
checkbox input "false"
click at [182, 518] on button "Apply Filters" at bounding box center [197, 518] width 106 height 29
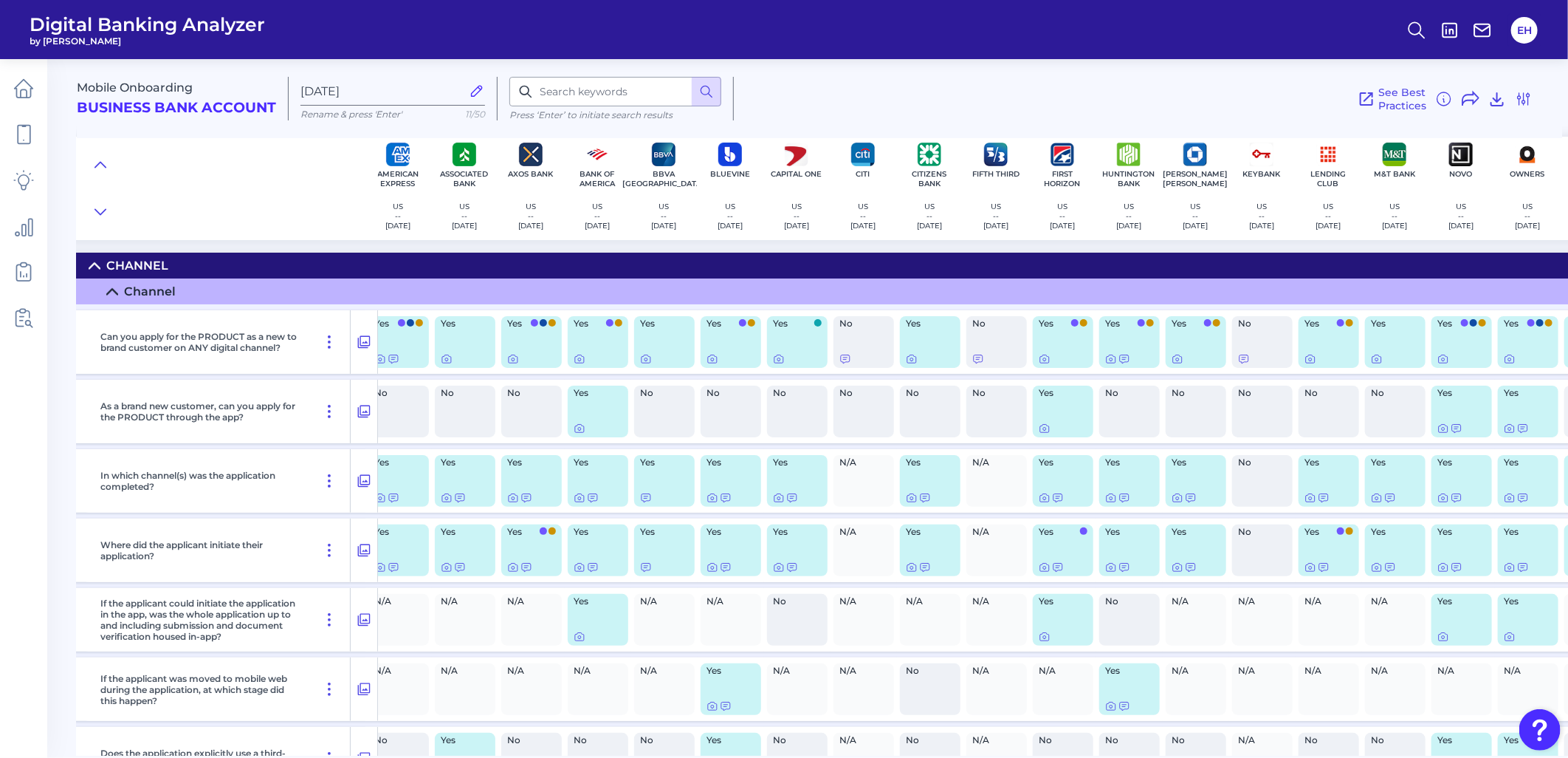
scroll to position [0, 0]
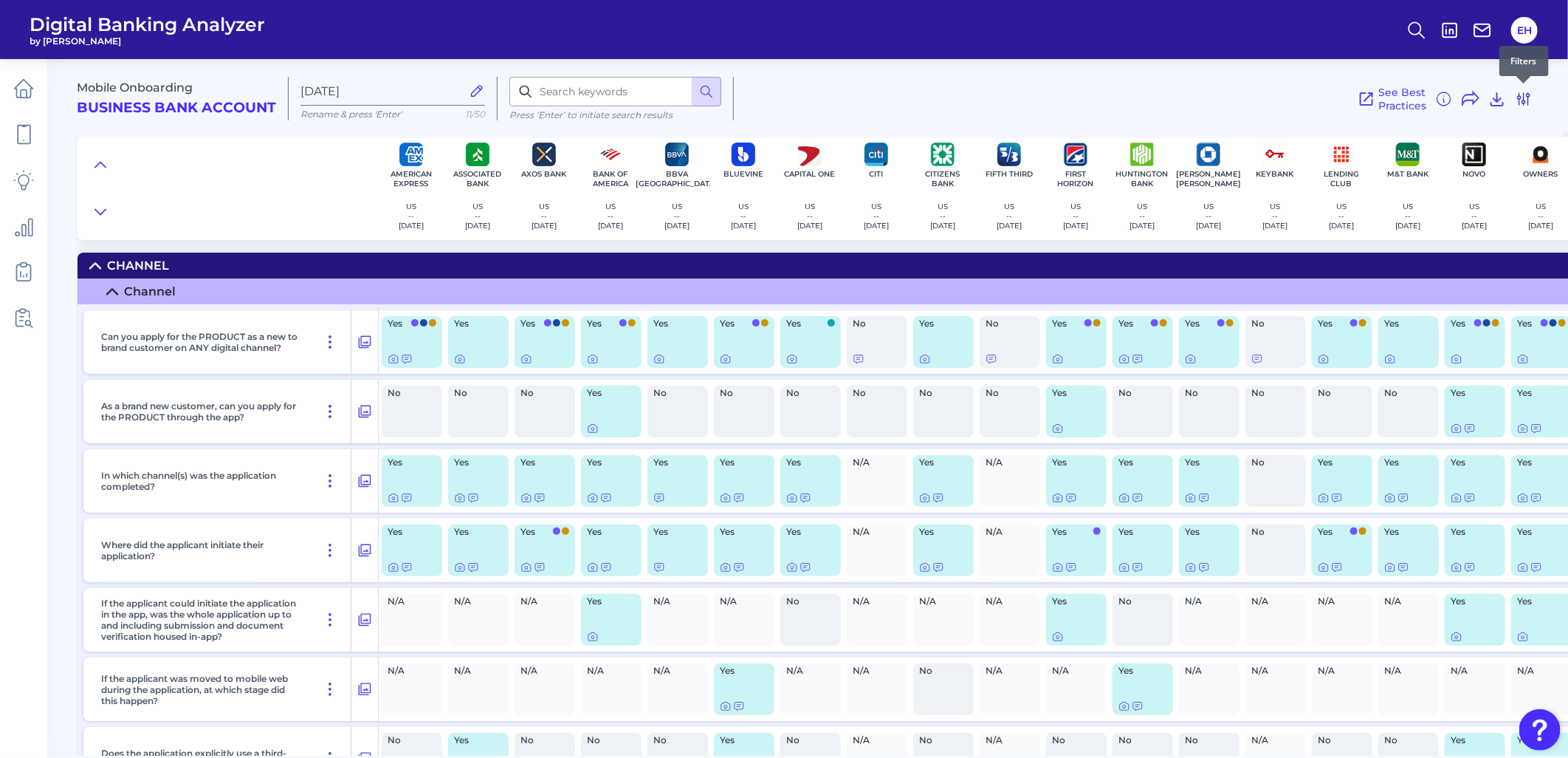
click at [1410, 98] on icon at bounding box center [1523, 99] width 18 height 18
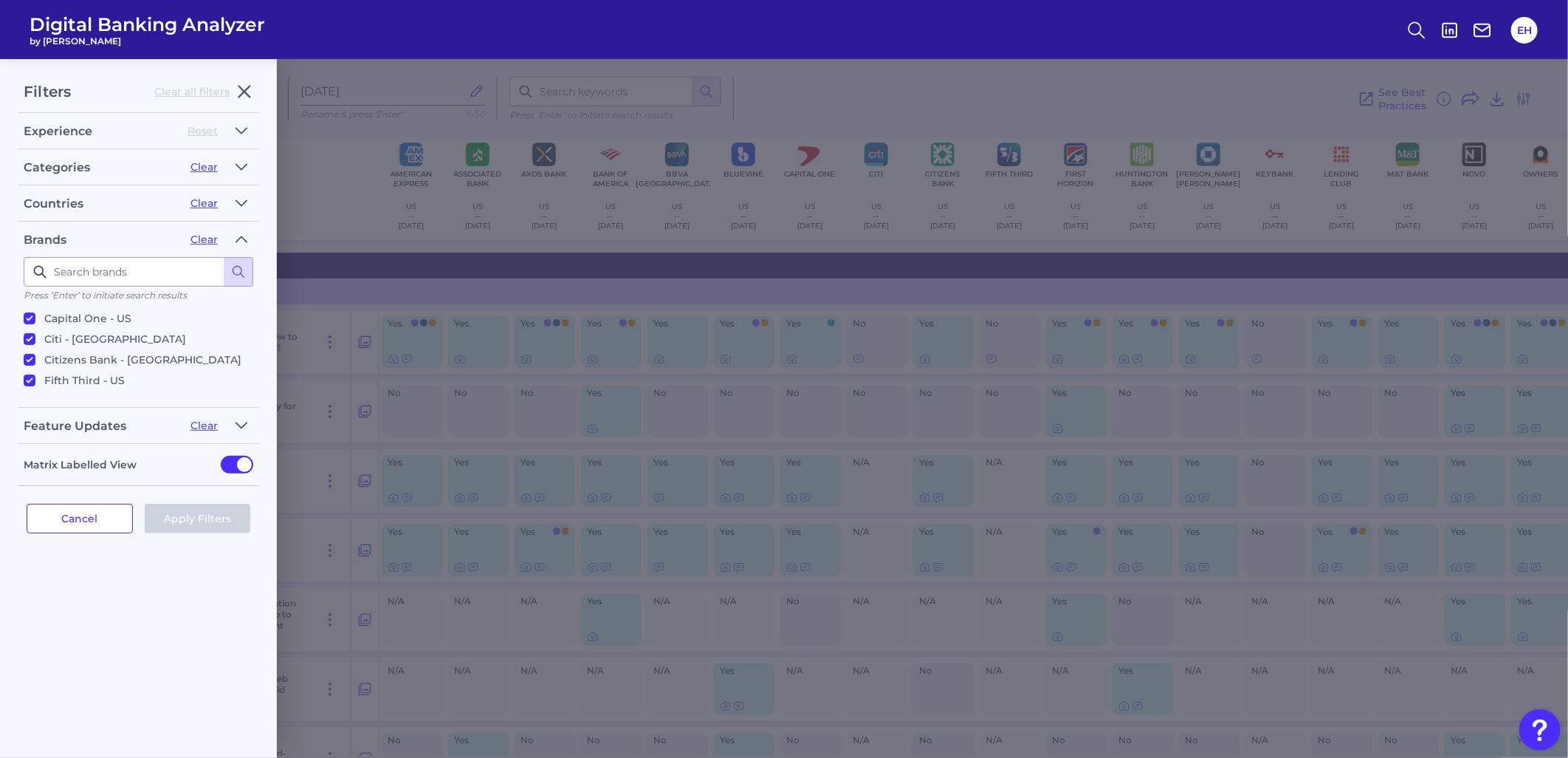
scroll to position [143, 0]
click at [82, 321] on p "BBVA USA - US" at bounding box center [145, 334] width 203 height 27
click at [36, 323] on input "BBVA USA - US" at bounding box center [29, 329] width 12 height 12
checkbox input "false"
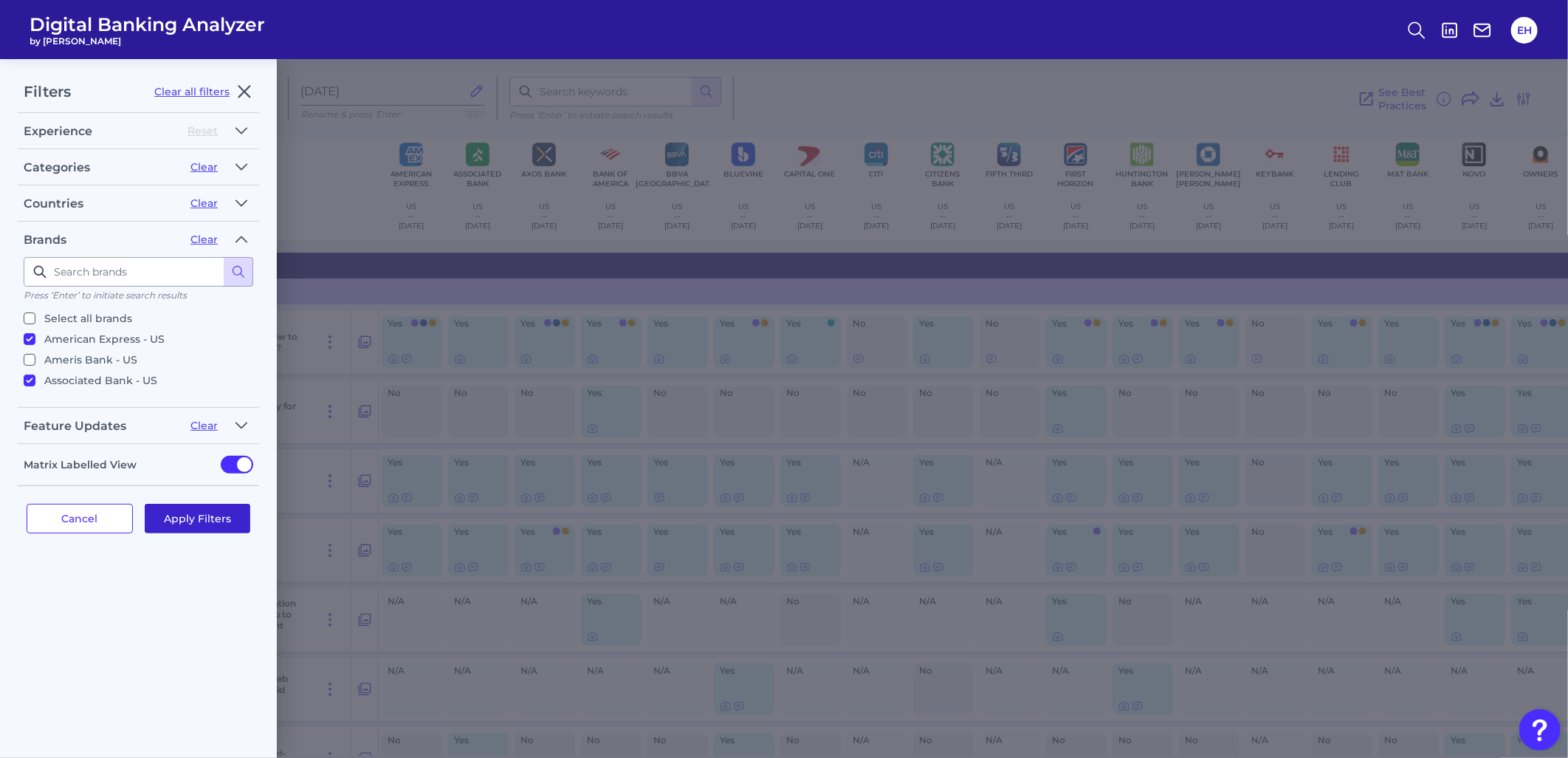
click at [202, 519] on button "Apply Filters" at bounding box center [197, 518] width 106 height 29
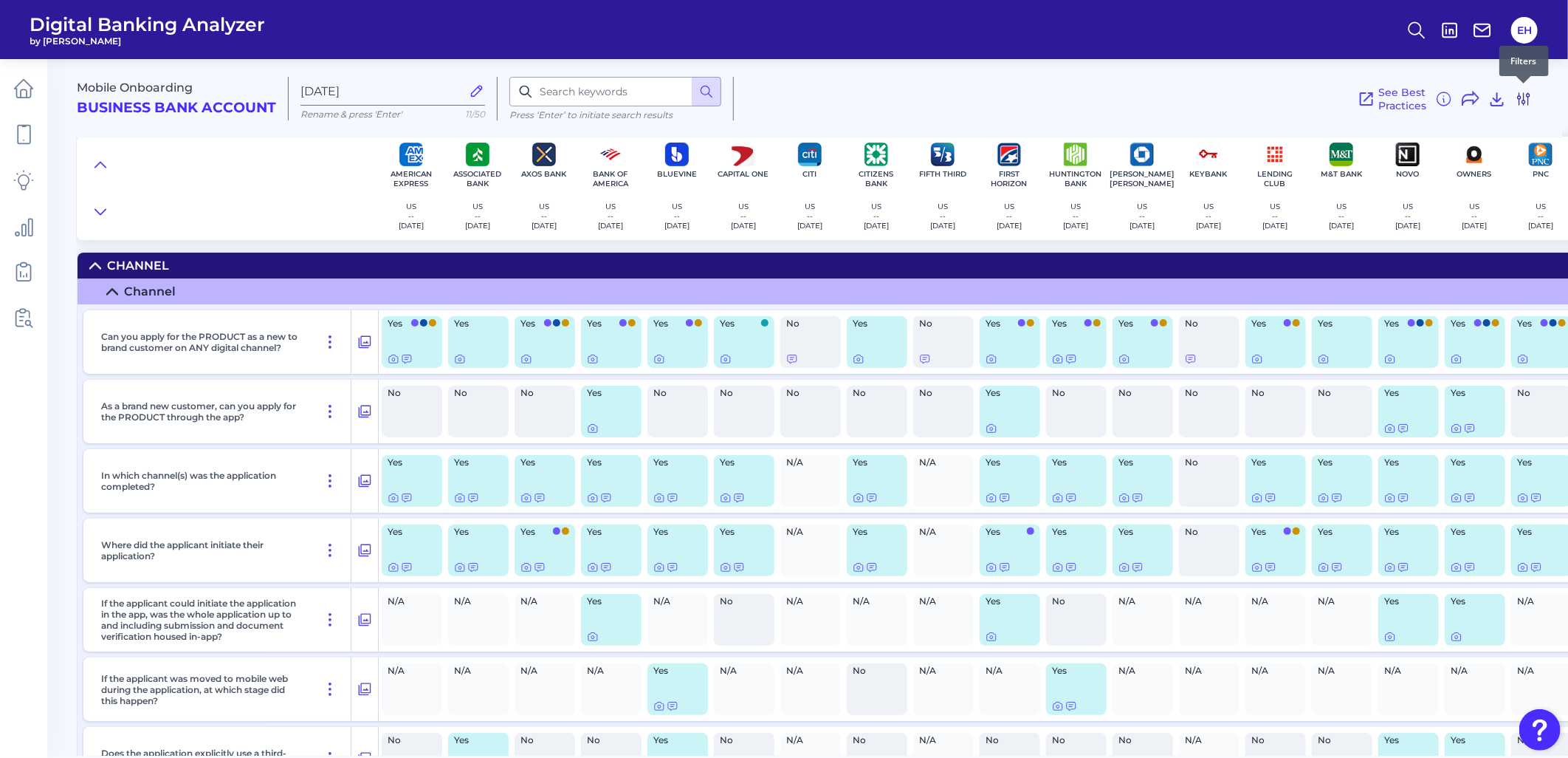
click at [1410, 97] on icon at bounding box center [1523, 99] width 18 height 18
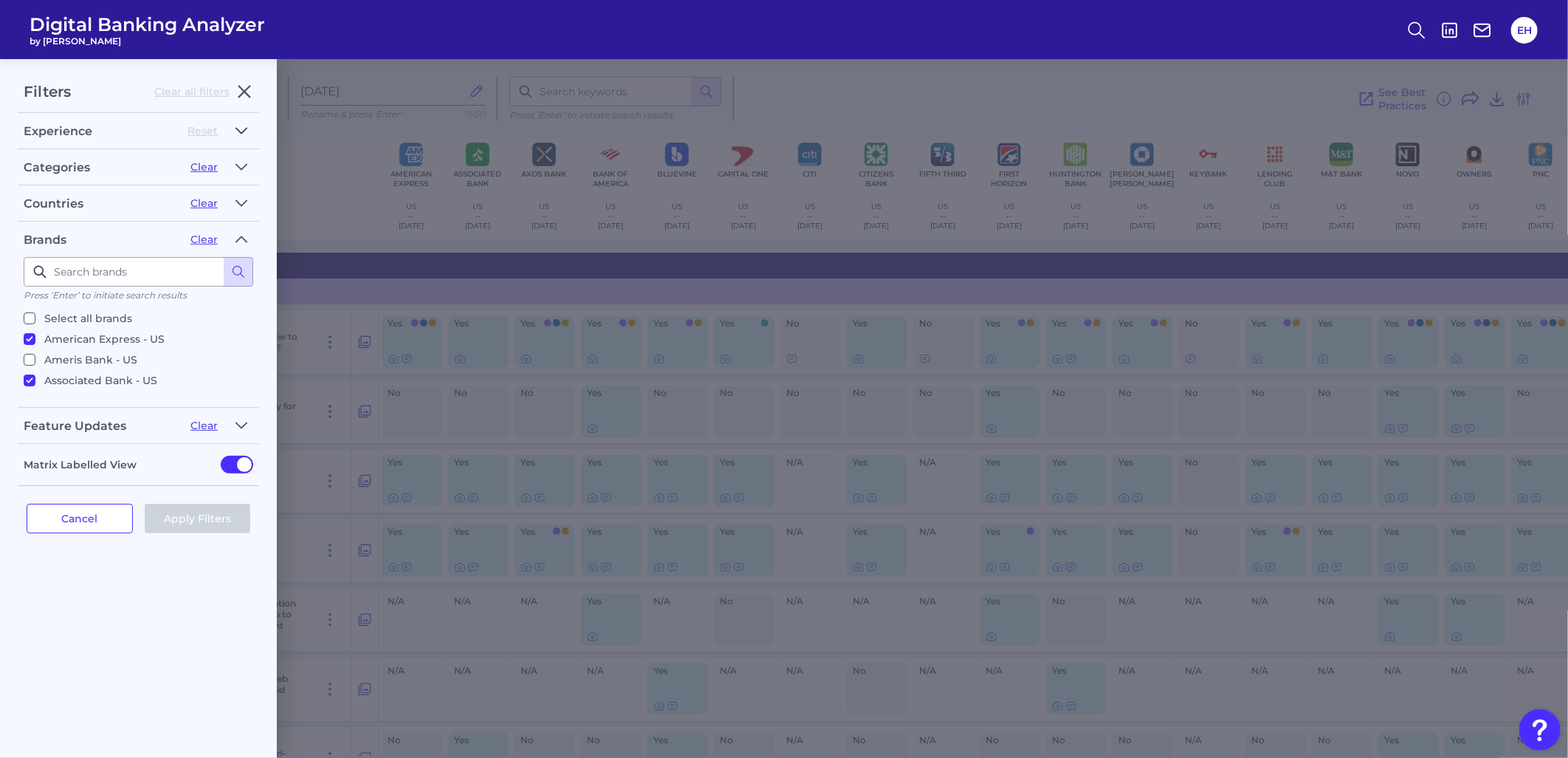
click at [236, 134] on icon "button" at bounding box center [241, 130] width 12 height 18
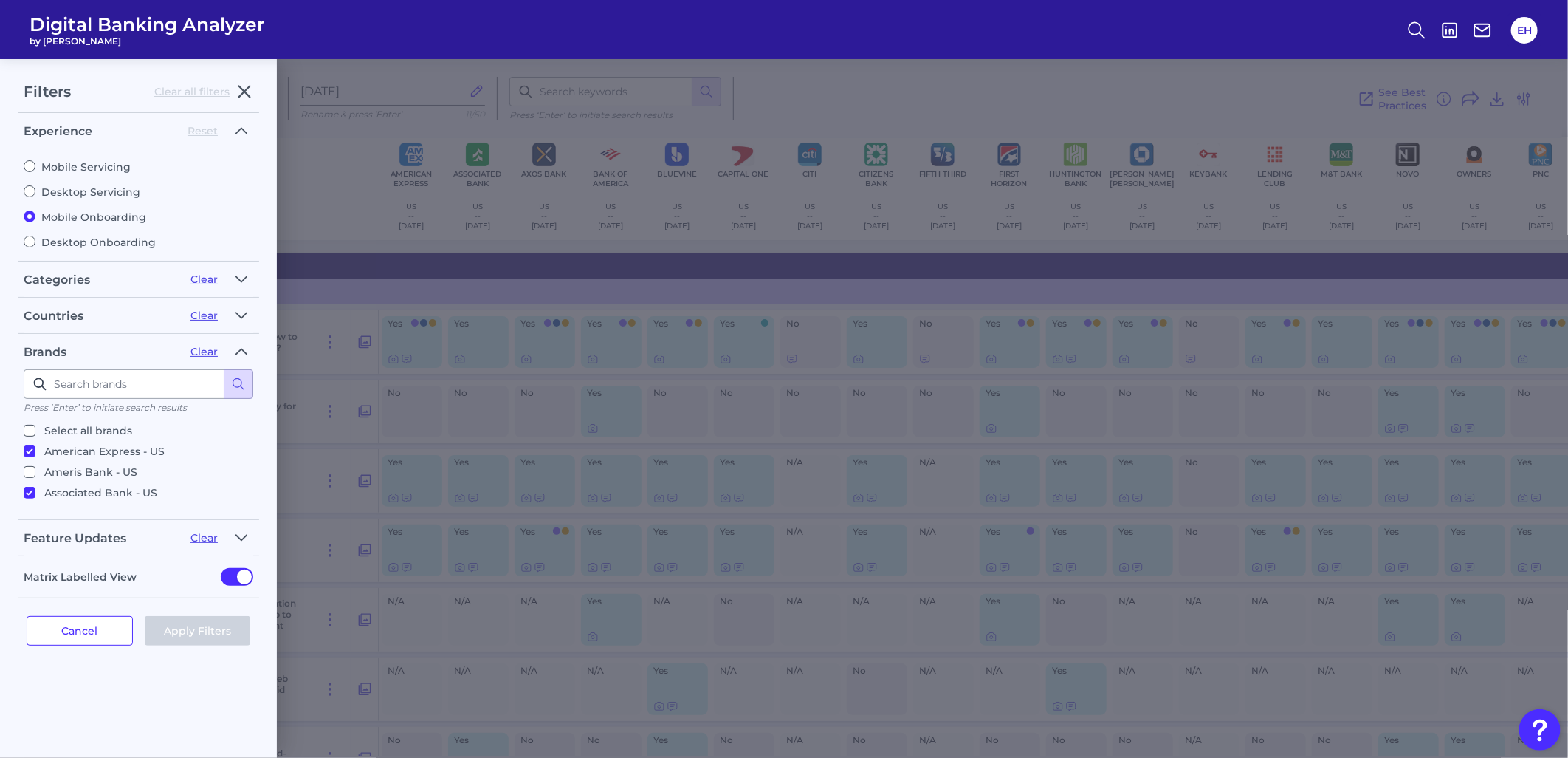
click at [71, 237] on label "Desktop Onboarding" at bounding box center [137, 242] width 229 height 13
click at [36, 237] on input "Desktop Onboarding" at bounding box center [29, 241] width 12 height 12
radio input "true"
radio input "false"
click at [199, 624] on button "Apply Filters" at bounding box center [197, 630] width 106 height 29
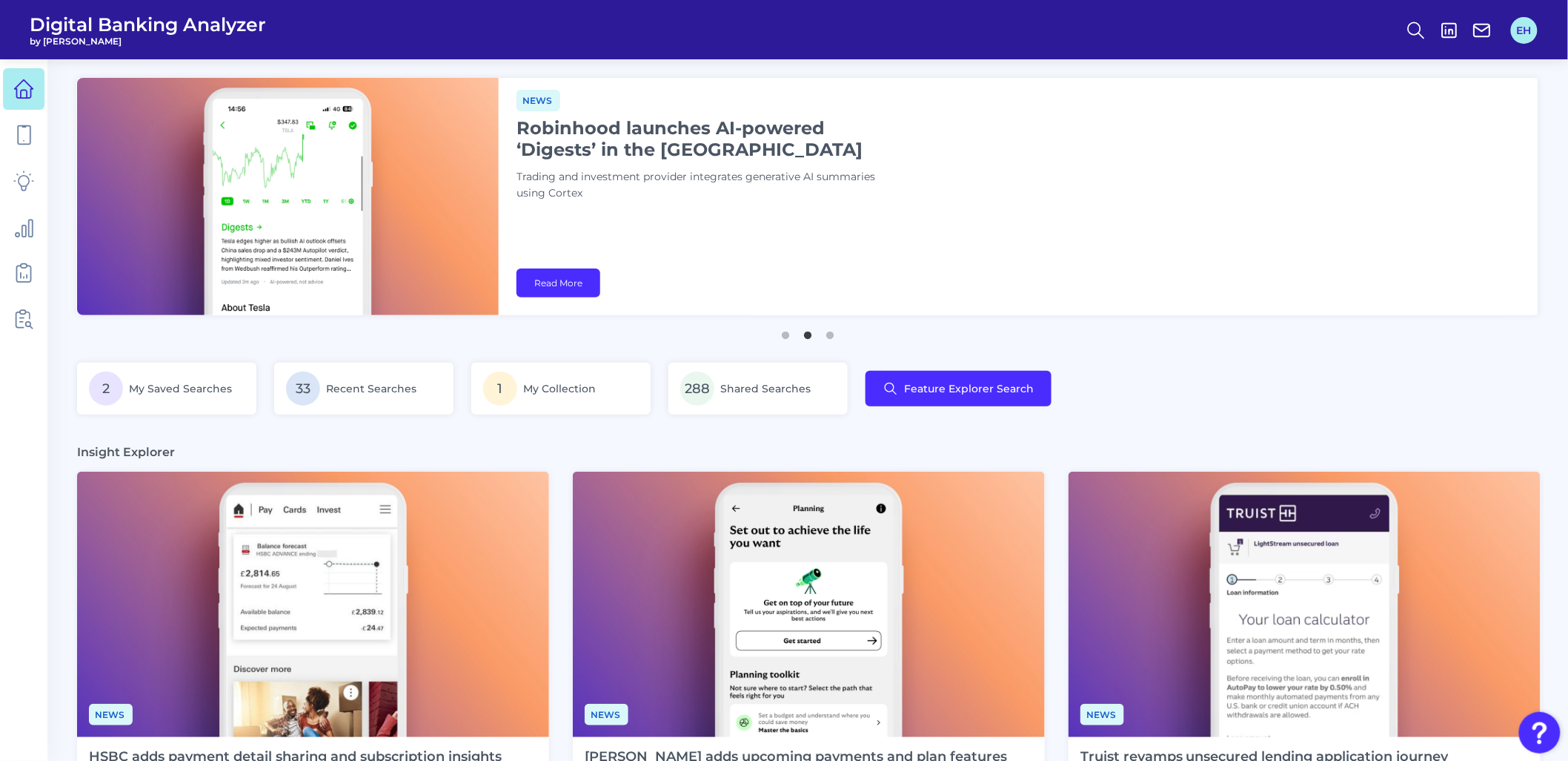
click at [1520, 20] on button "EH" at bounding box center [1524, 30] width 27 height 27
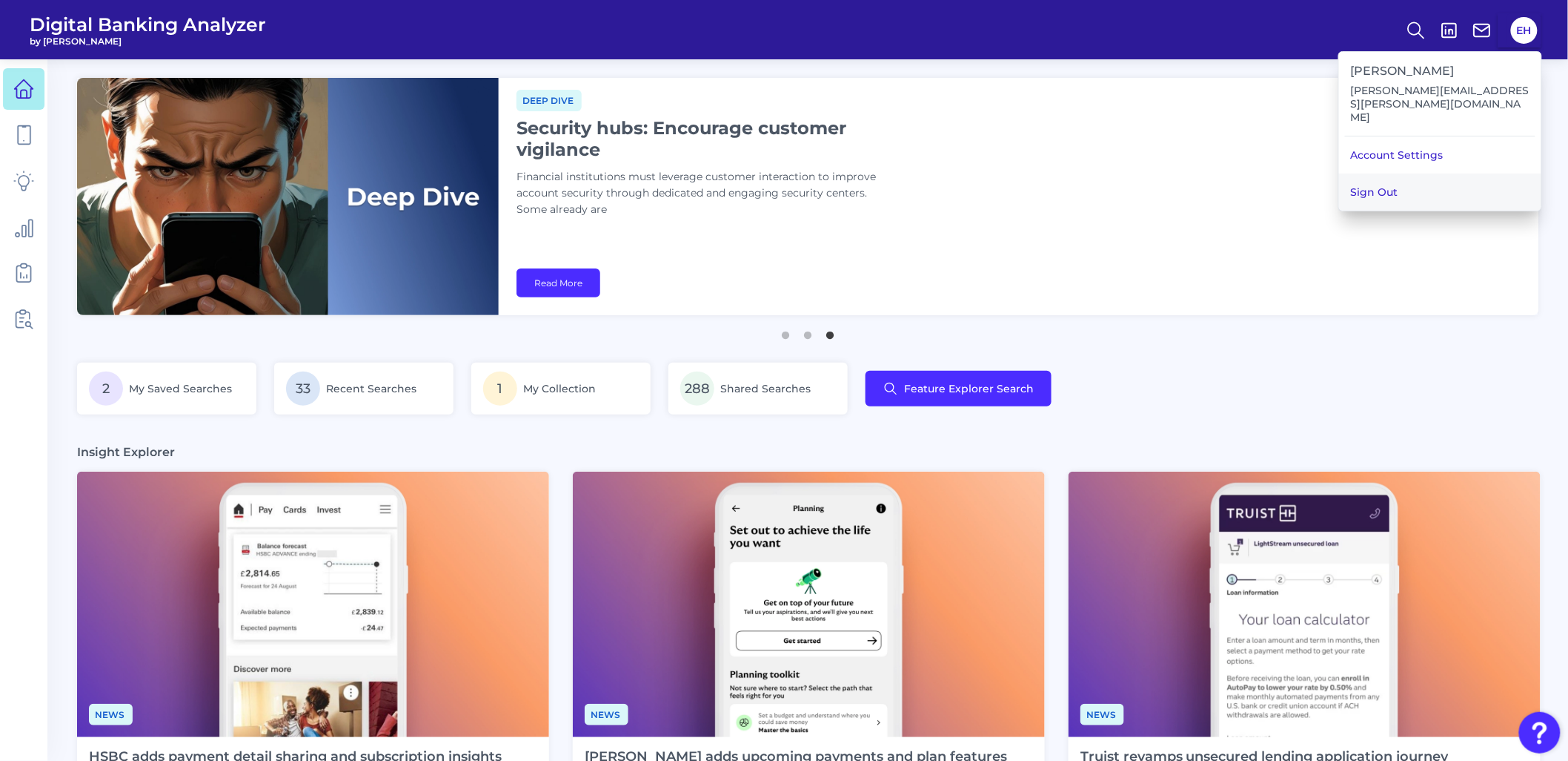
click at [1408, 174] on button "Sign Out" at bounding box center [1440, 192] width 202 height 37
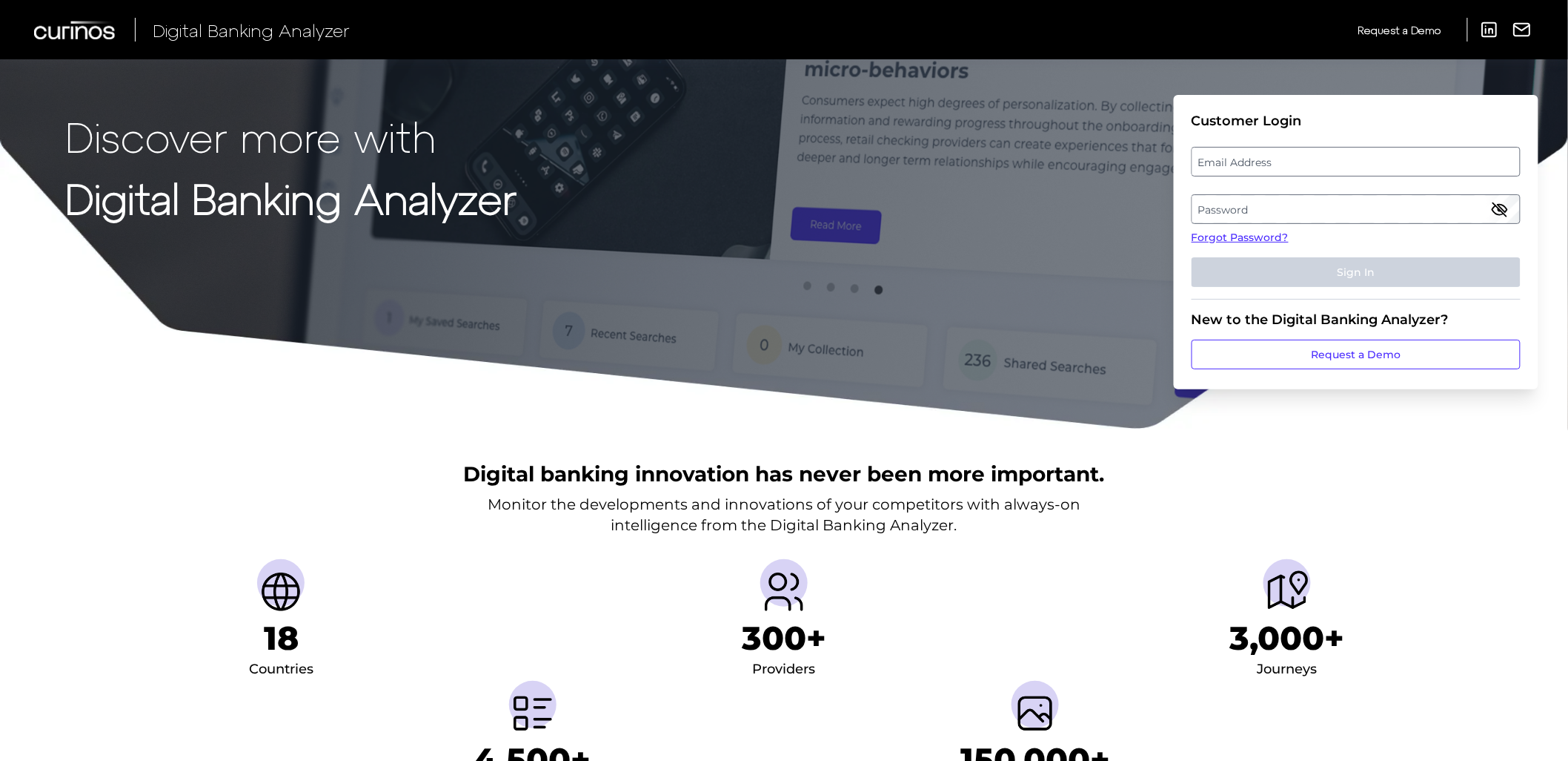
click at [1299, 169] on label "Email Address" at bounding box center [1356, 161] width 327 height 27
click at [1299, 169] on input "email" at bounding box center [1356, 161] width 329 height 30
click at [1293, 164] on input "Email Address" at bounding box center [1356, 161] width 329 height 30
type input "[PERSON_NAME][EMAIL_ADDRESS][PERSON_NAME][DOMAIN_NAME]"
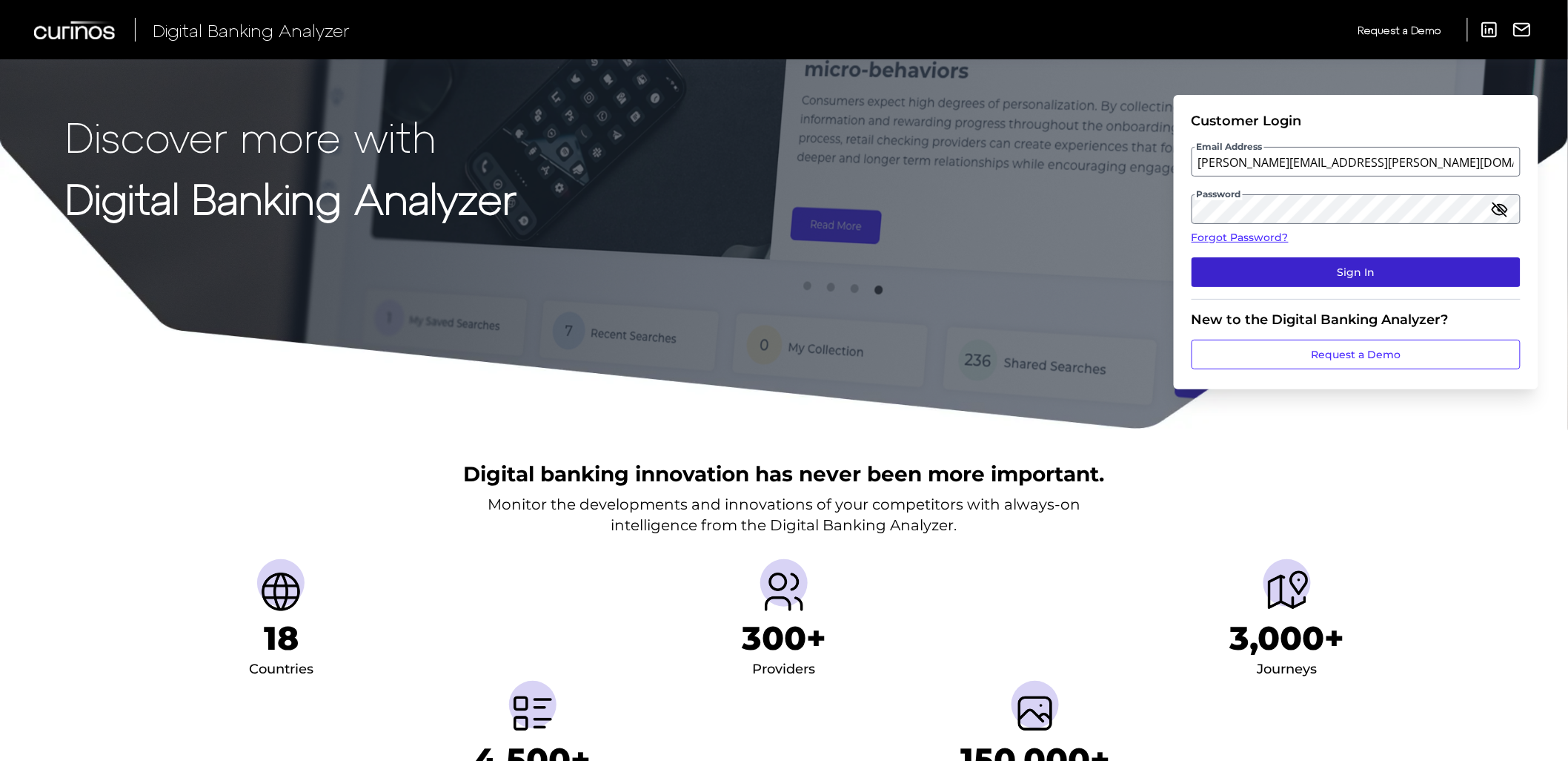
click at [1478, 285] on button "Sign In" at bounding box center [1356, 272] width 329 height 30
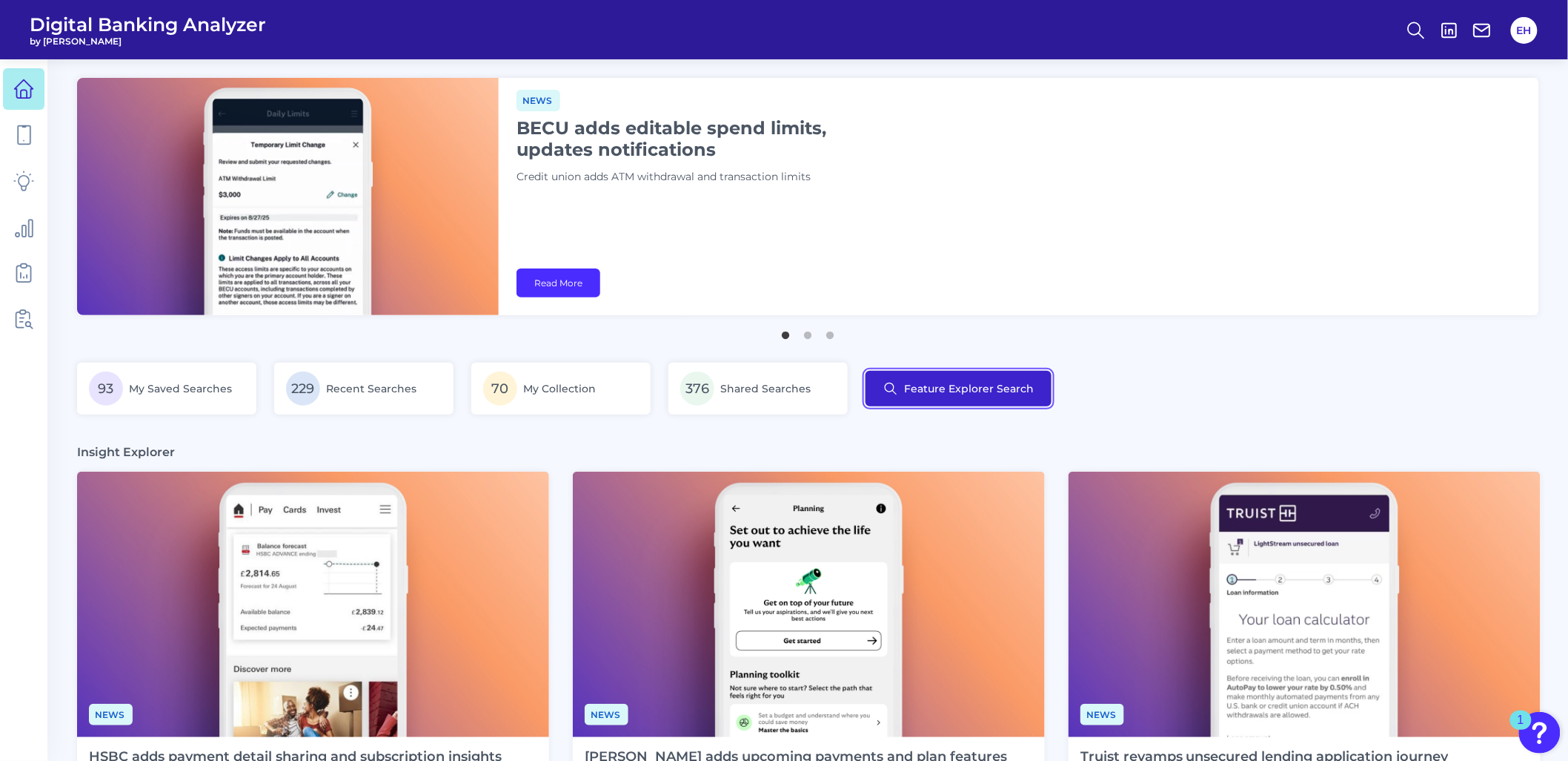
click at [921, 389] on button "Feature Explorer Search" at bounding box center [959, 389] width 186 height 36
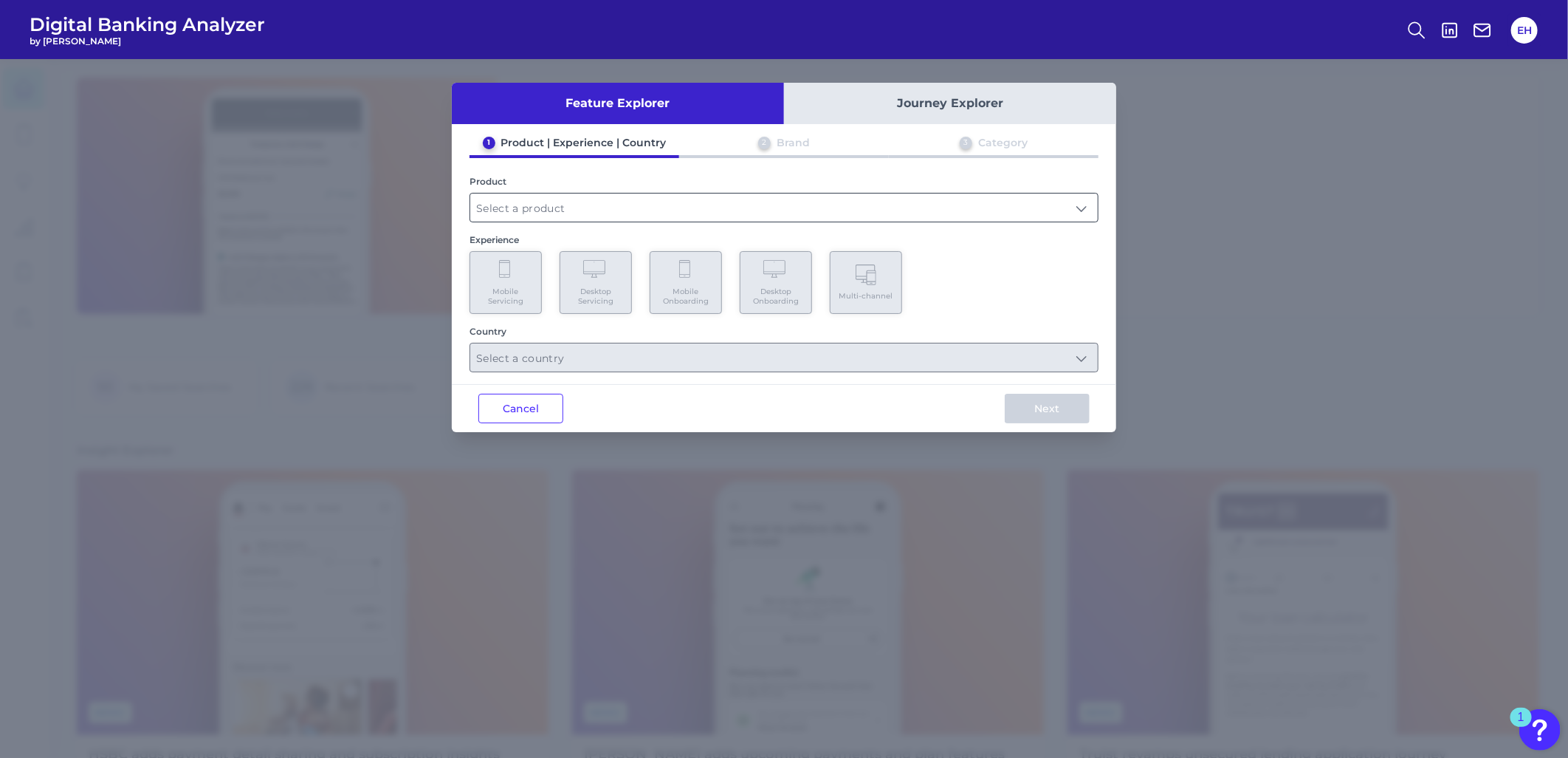
click at [589, 203] on input "text" at bounding box center [784, 207] width 627 height 28
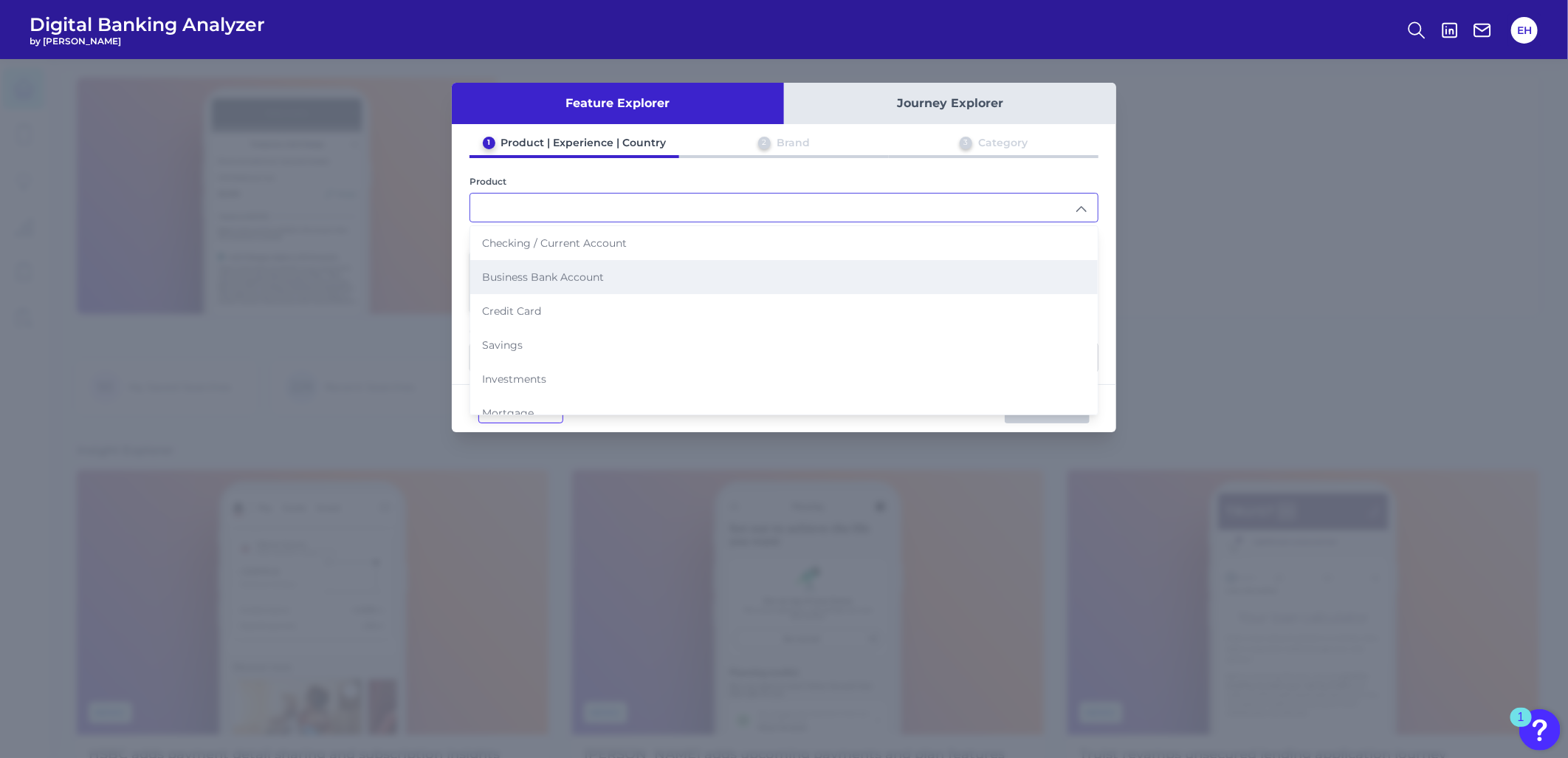
click at [572, 282] on li "Business Bank Account" at bounding box center [784, 277] width 627 height 34
type input "Business Bank Account"
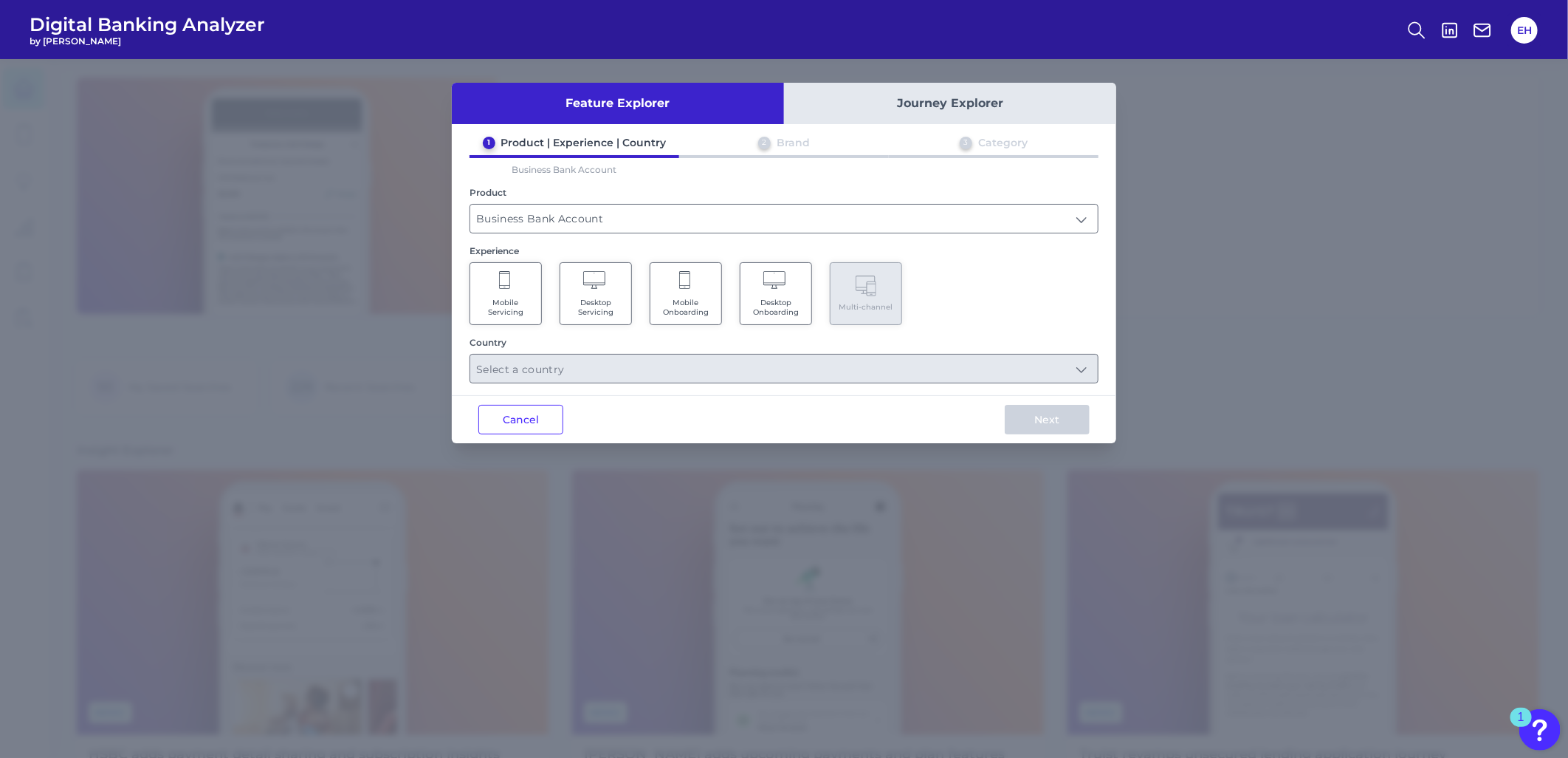
click at [690, 288] on icon at bounding box center [685, 281] width 13 height 21
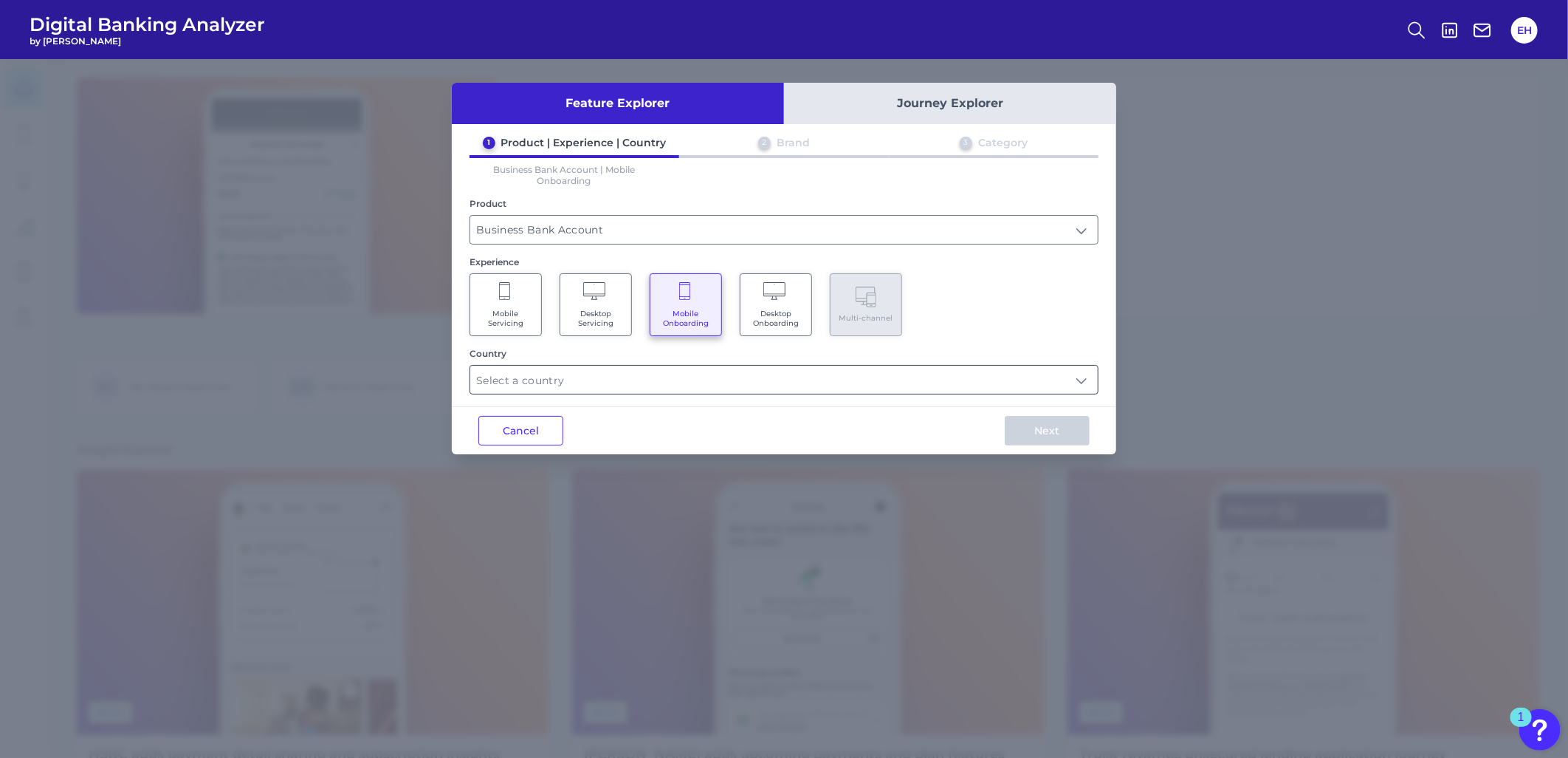
click at [655, 379] on input "text" at bounding box center [784, 379] width 627 height 28
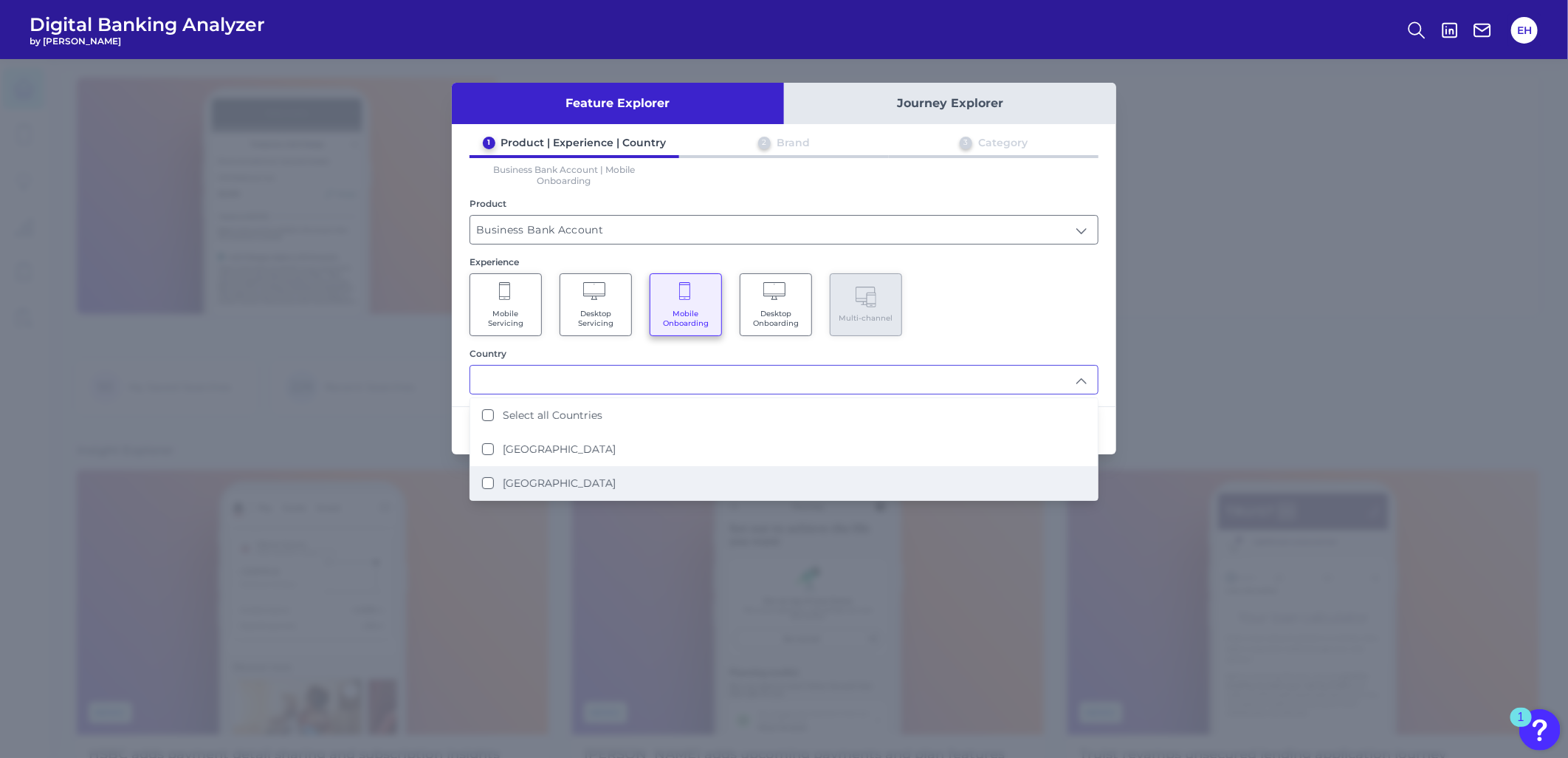
click at [591, 467] on li "[GEOGRAPHIC_DATA]" at bounding box center [784, 483] width 627 height 34
type input "[GEOGRAPHIC_DATA]"
click at [967, 286] on div "Mobile Servicing Desktop Servicing Mobile Onboarding Desktop Onboarding Multi-c…" at bounding box center [784, 304] width 629 height 62
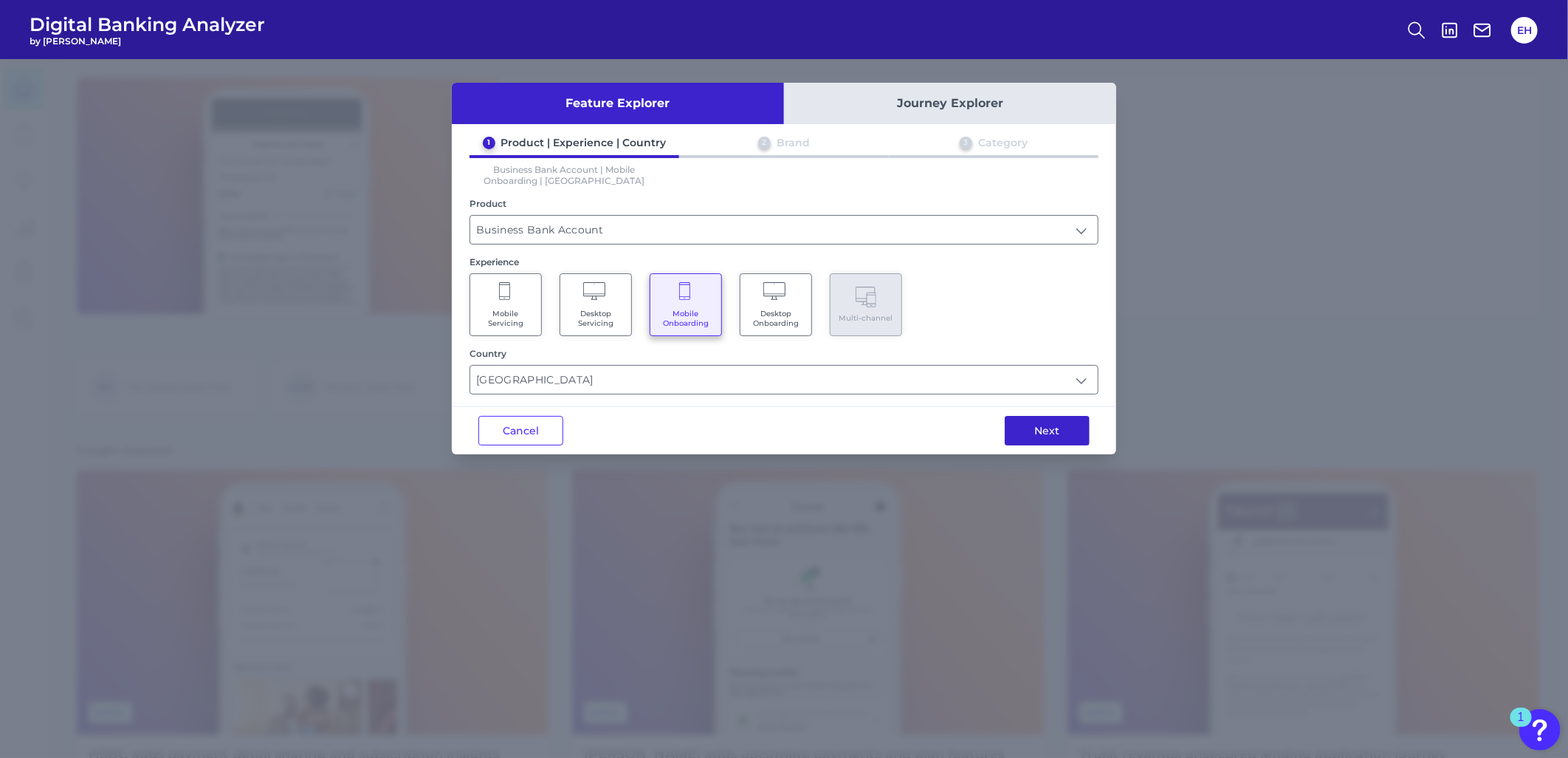
click at [1047, 438] on button "Next" at bounding box center [1047, 430] width 85 height 29
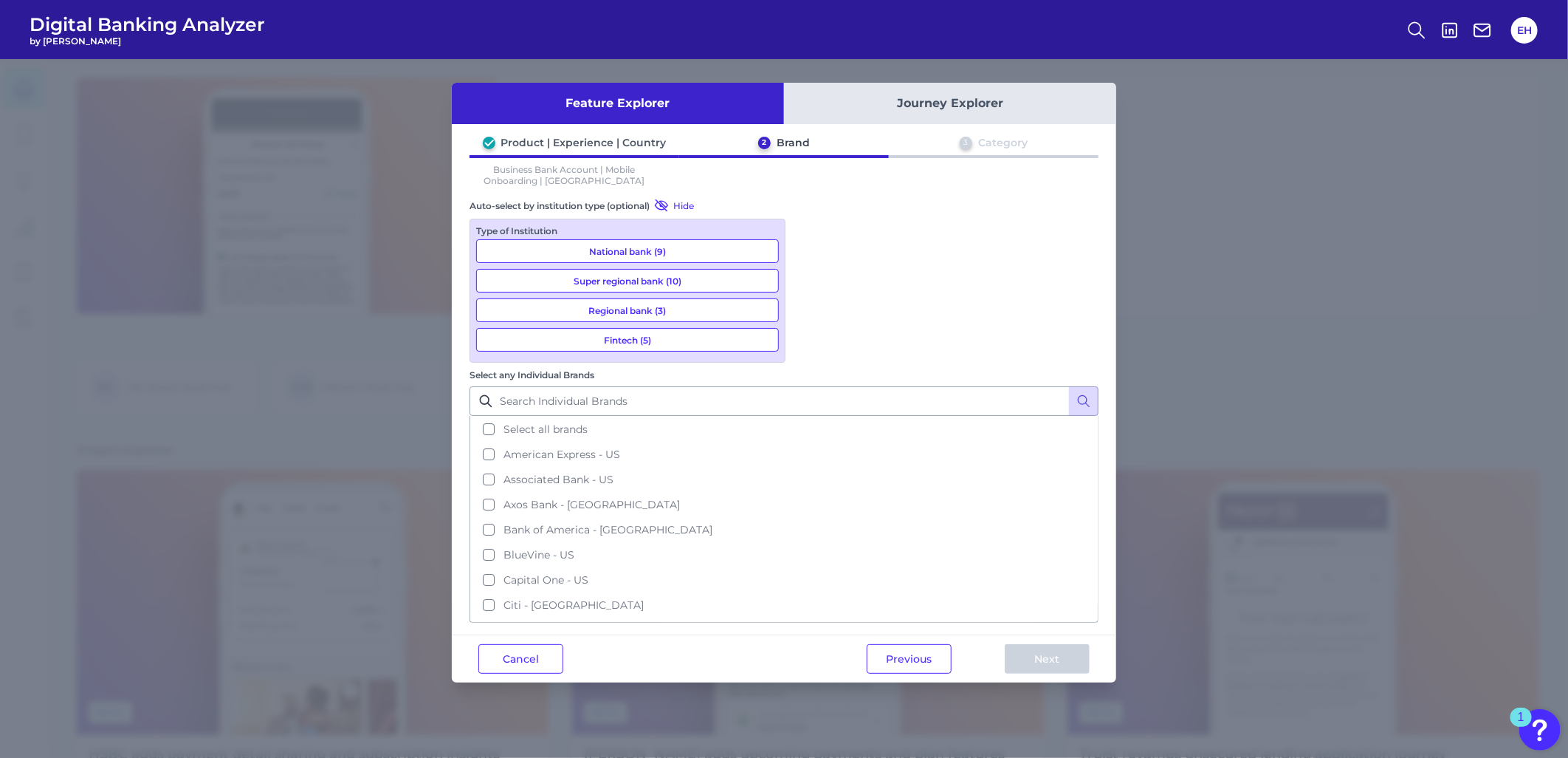
click at [661, 248] on button "National bank (9)" at bounding box center [626, 251] width 303 height 23
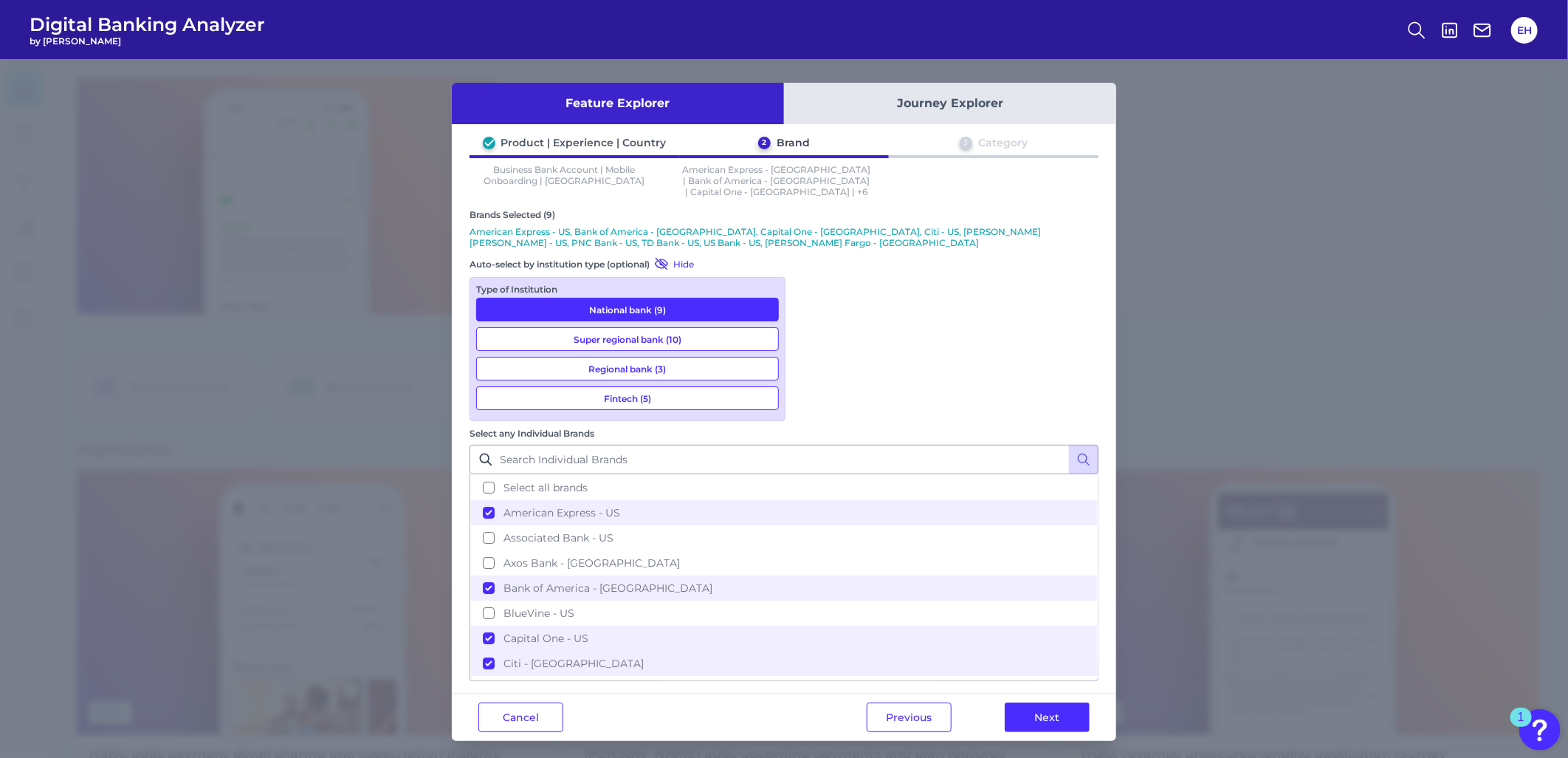
click at [675, 356] on button "Regional bank (3)" at bounding box center [626, 368] width 303 height 23
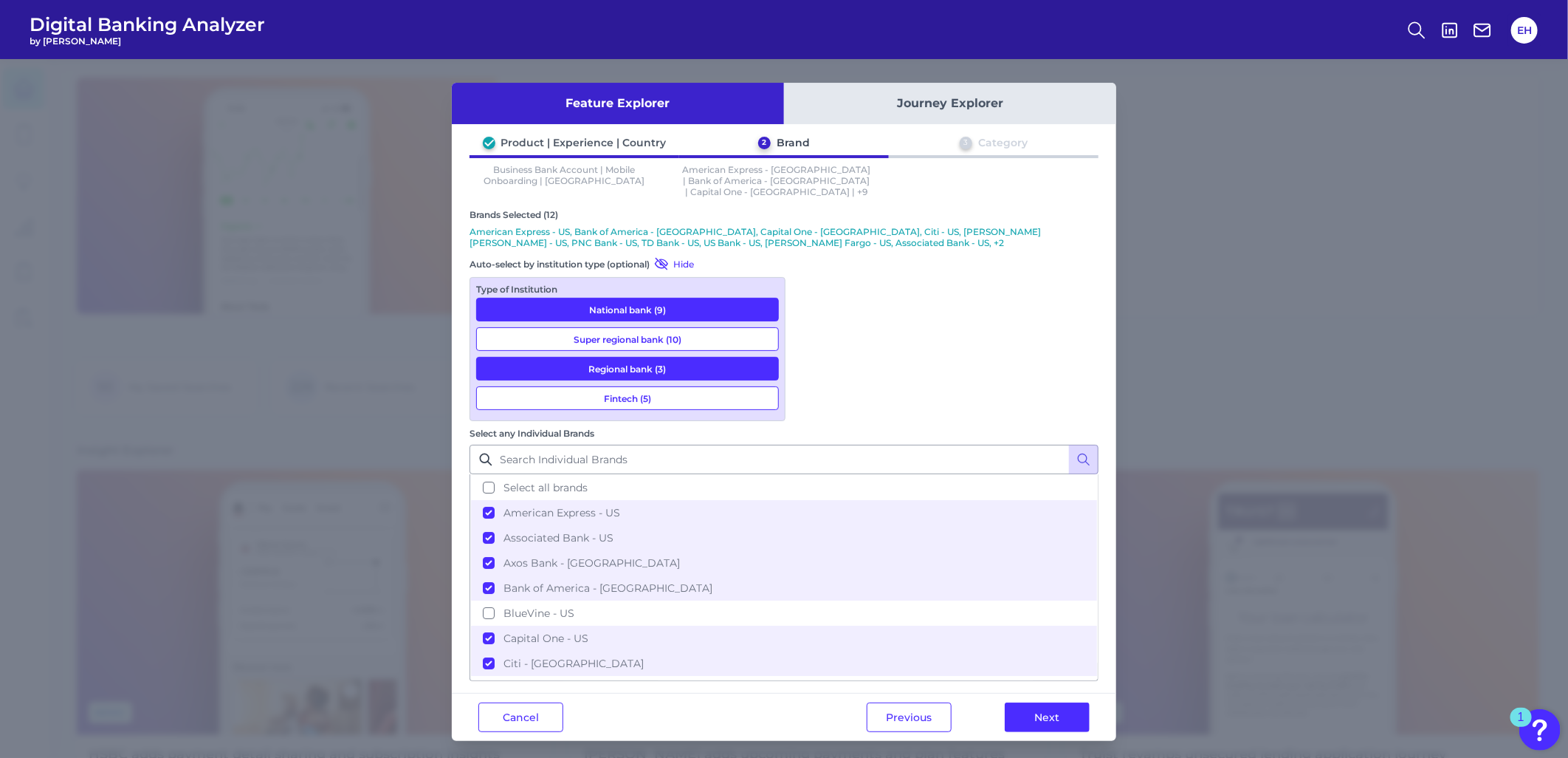
click at [666, 327] on button "Super regional bank (10)" at bounding box center [626, 338] width 303 height 23
click at [659, 371] on div "Type of Institution National bank (9) Super regional bank (10) Regional bank (3…" at bounding box center [627, 348] width 316 height 144
click at [681, 341] on div "Type of Institution National bank (9) Super regional bank (10) Regional bank (3…" at bounding box center [627, 348] width 316 height 144
click at [681, 356] on button "Regional bank (3)" at bounding box center [626, 368] width 303 height 23
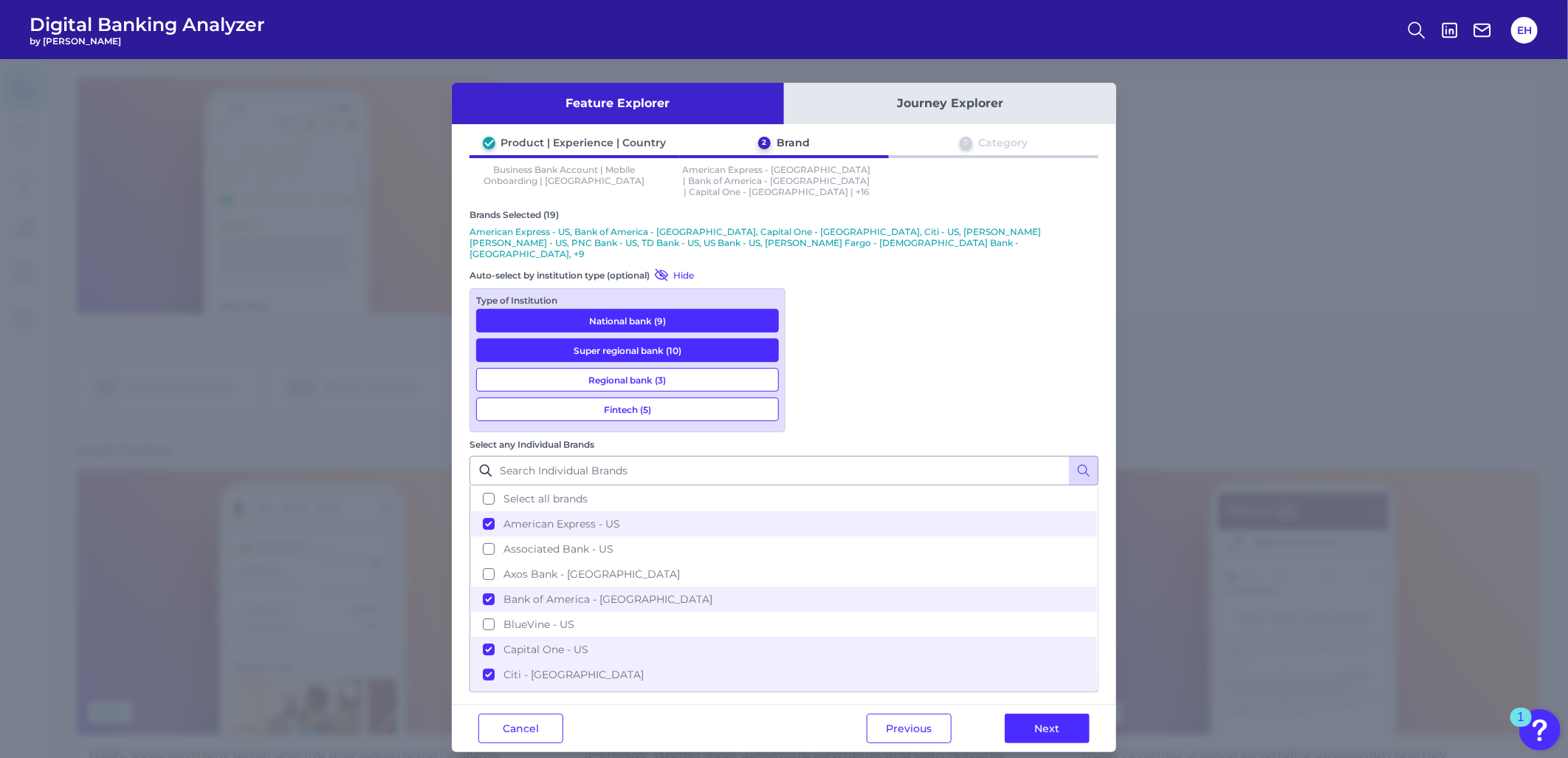
click at [683, 397] on button "Fintech (5)" at bounding box center [626, 409] width 303 height 23
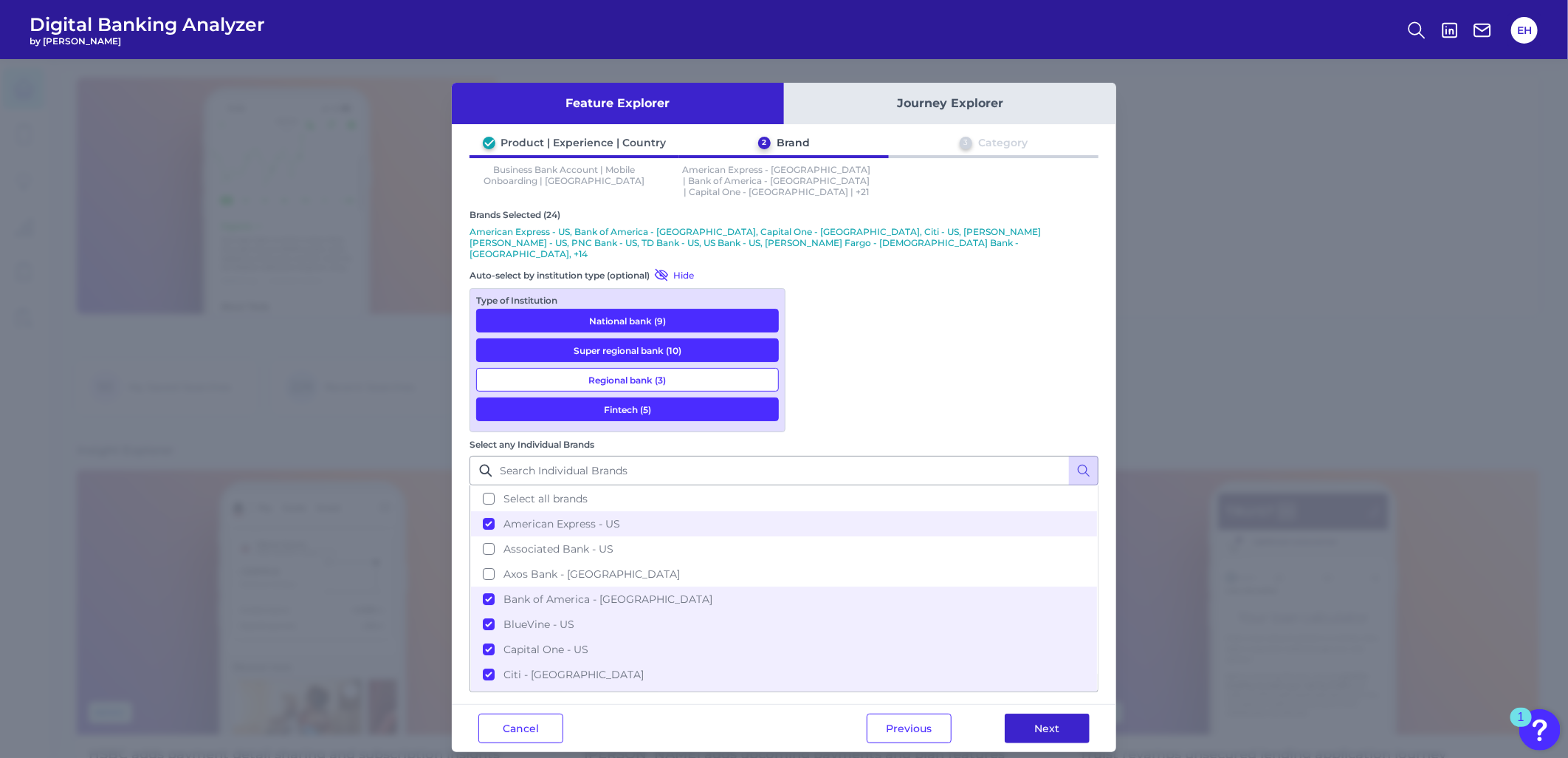
click at [1054, 713] on button "Next" at bounding box center [1047, 728] width 85 height 29
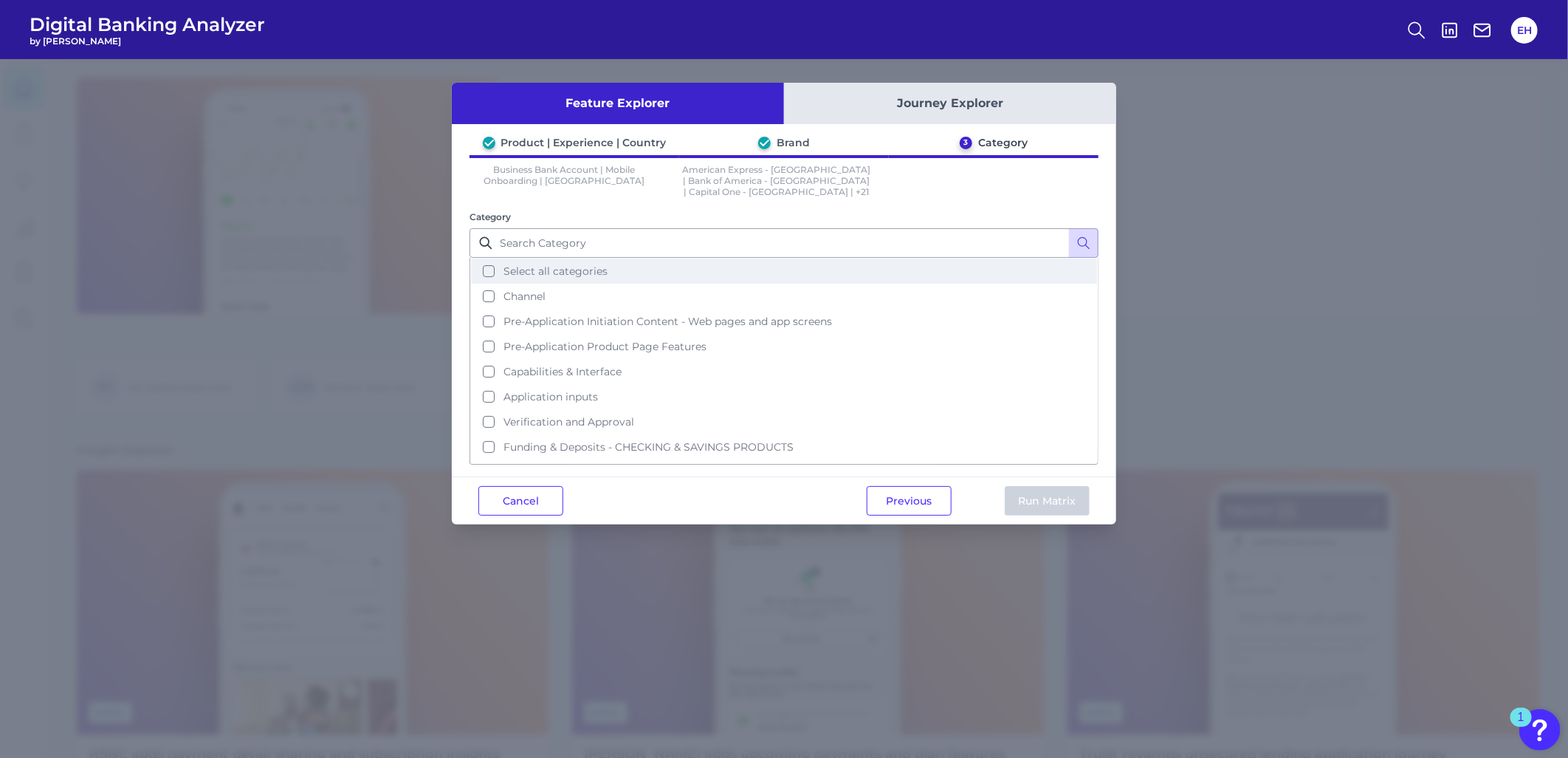
click at [593, 264] on span "Select all categories" at bounding box center [555, 271] width 104 height 13
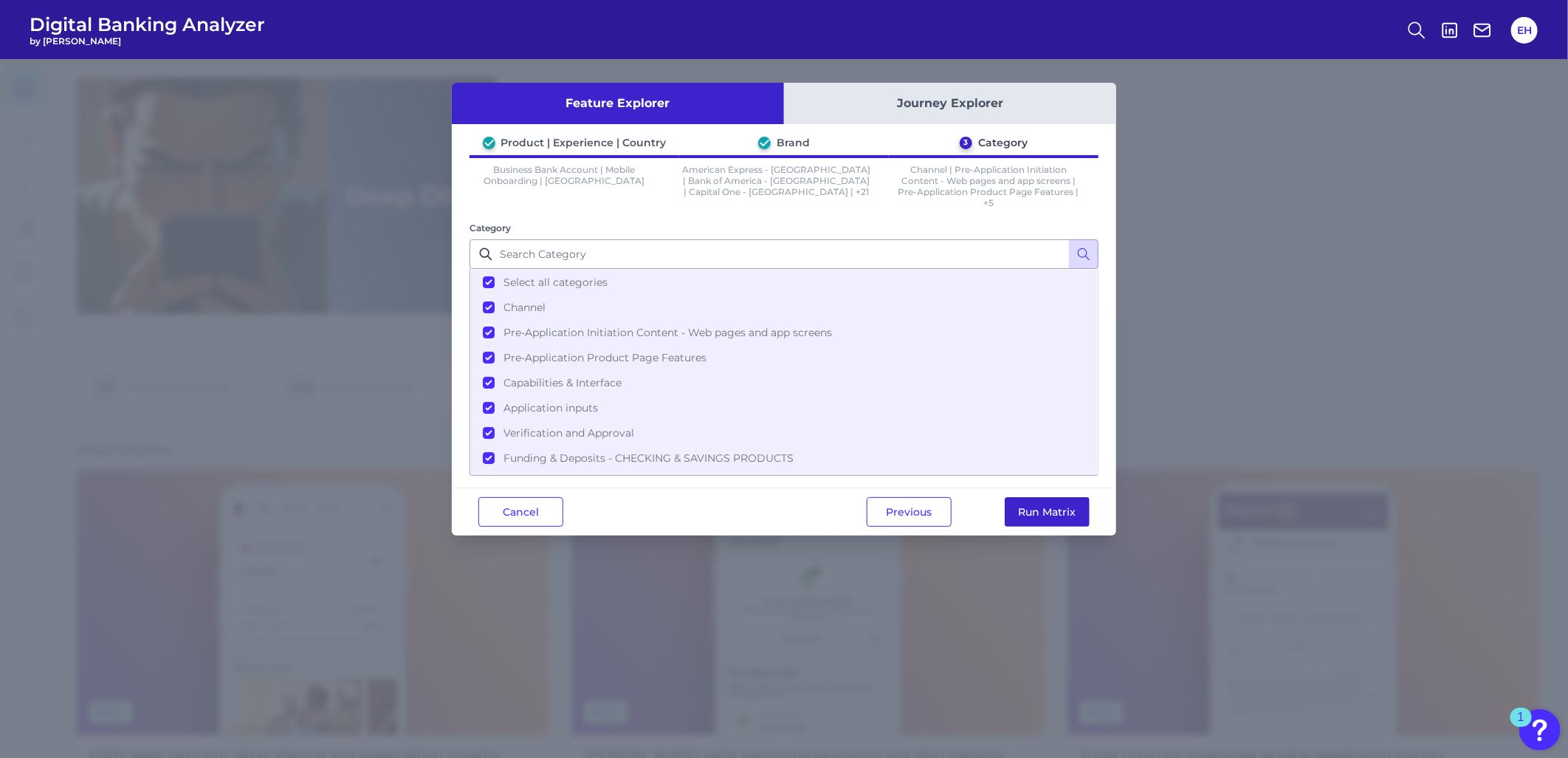
click at [1031, 512] on button "Run Matrix" at bounding box center [1047, 512] width 85 height 29
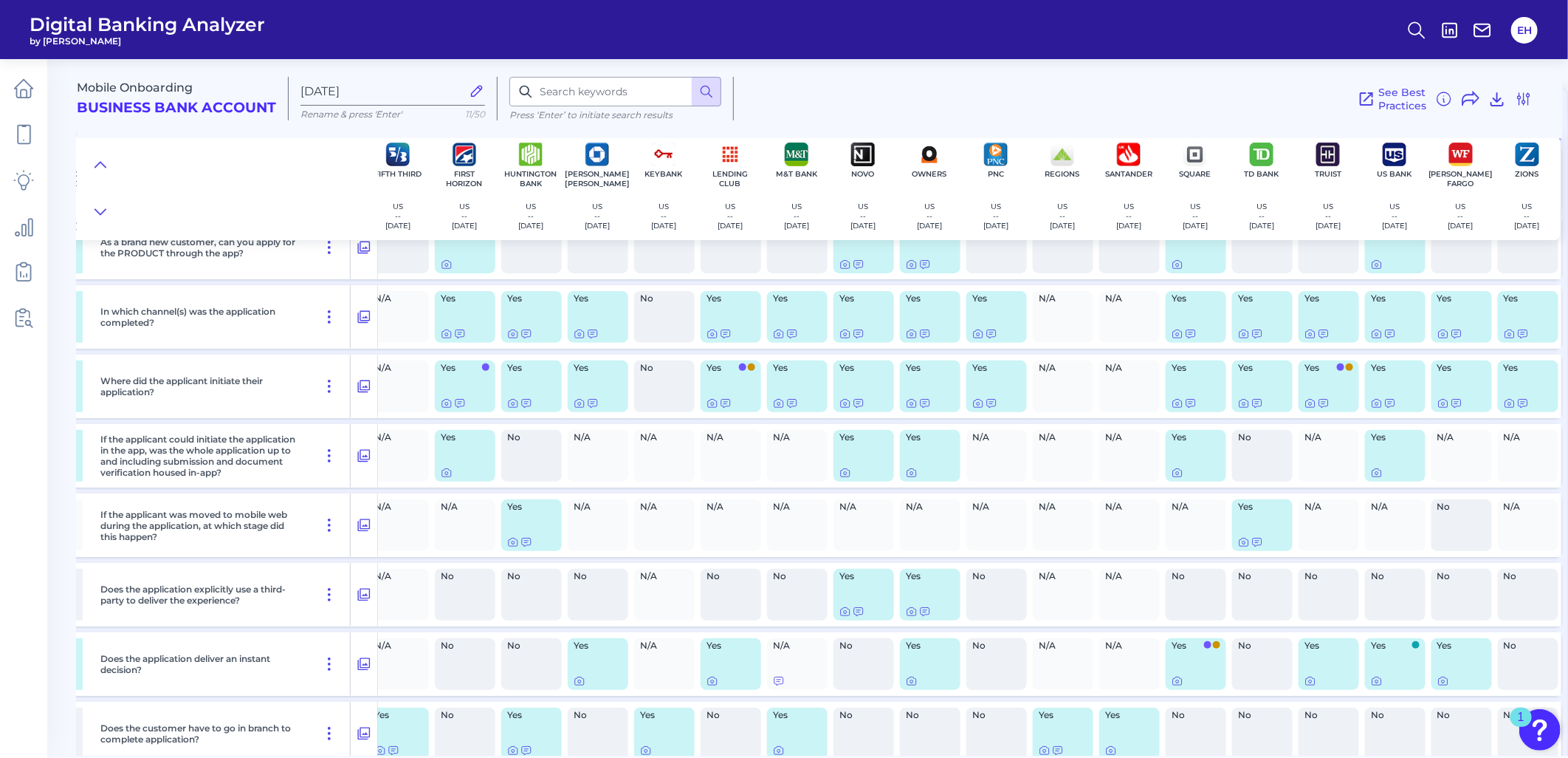
scroll to position [0, 417]
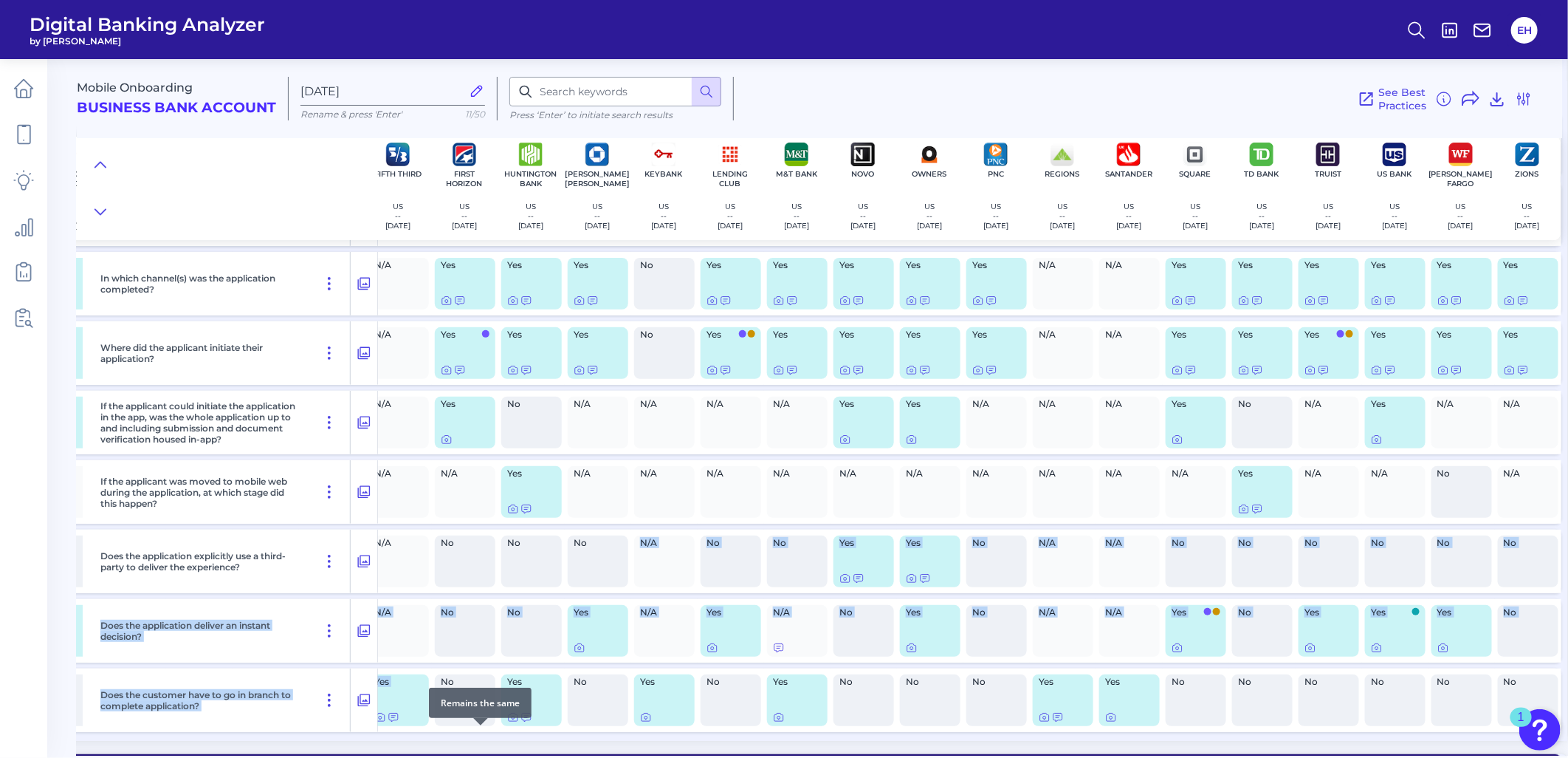
drag, startPoint x: 620, startPoint y: 749, endPoint x: 403, endPoint y: 738, distance: 217.3
click at [403, 738] on div "Mobile Onboarding Business Bank Account [DATE][FINANCIAL_ID] Rename & press 'En…" at bounding box center [822, 402] width 1491 height 707
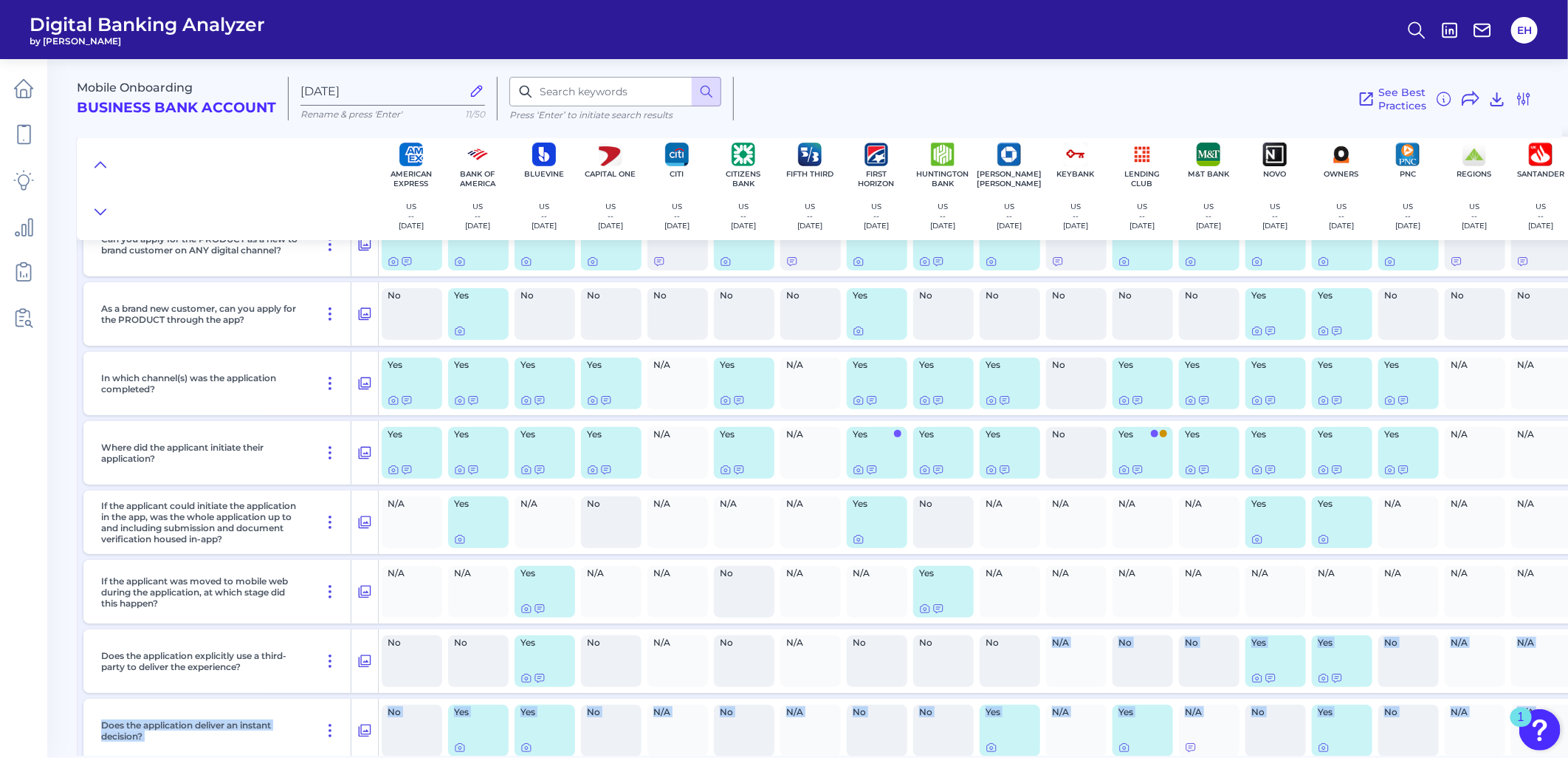
scroll to position [0, 0]
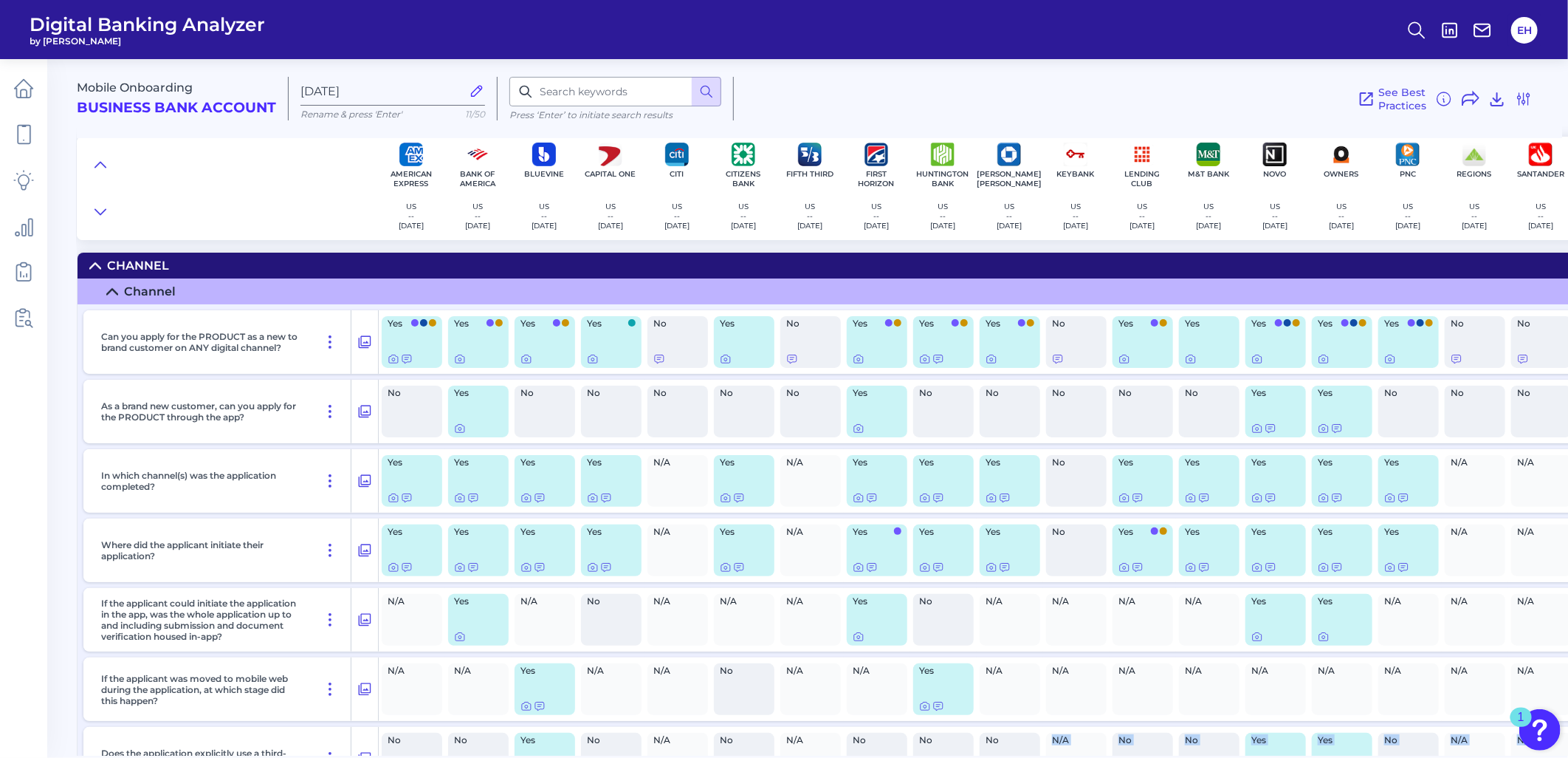
click at [0, 727] on html "Digital Banking Analyzer by Curinos EH Mobile Onboarding Business Bank Account …" at bounding box center [784, 379] width 1568 height 758
click at [391, 356] on div at bounding box center [394, 351] width 15 height 15
click at [392, 357] on div at bounding box center [394, 351] width 15 height 15
click at [393, 360] on icon at bounding box center [393, 358] width 12 height 12
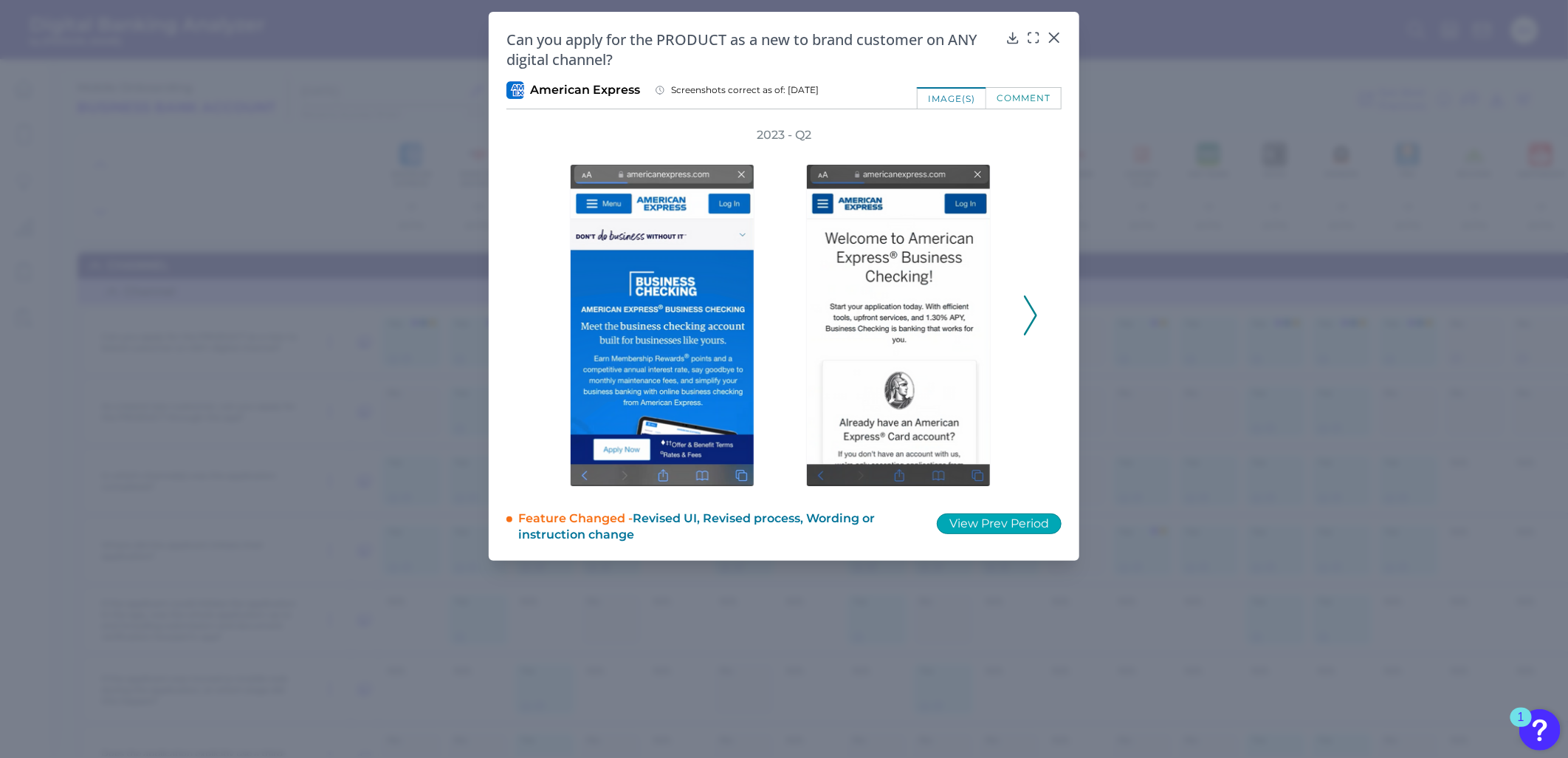
click at [1016, 519] on button "View Prev Period" at bounding box center [999, 523] width 125 height 21
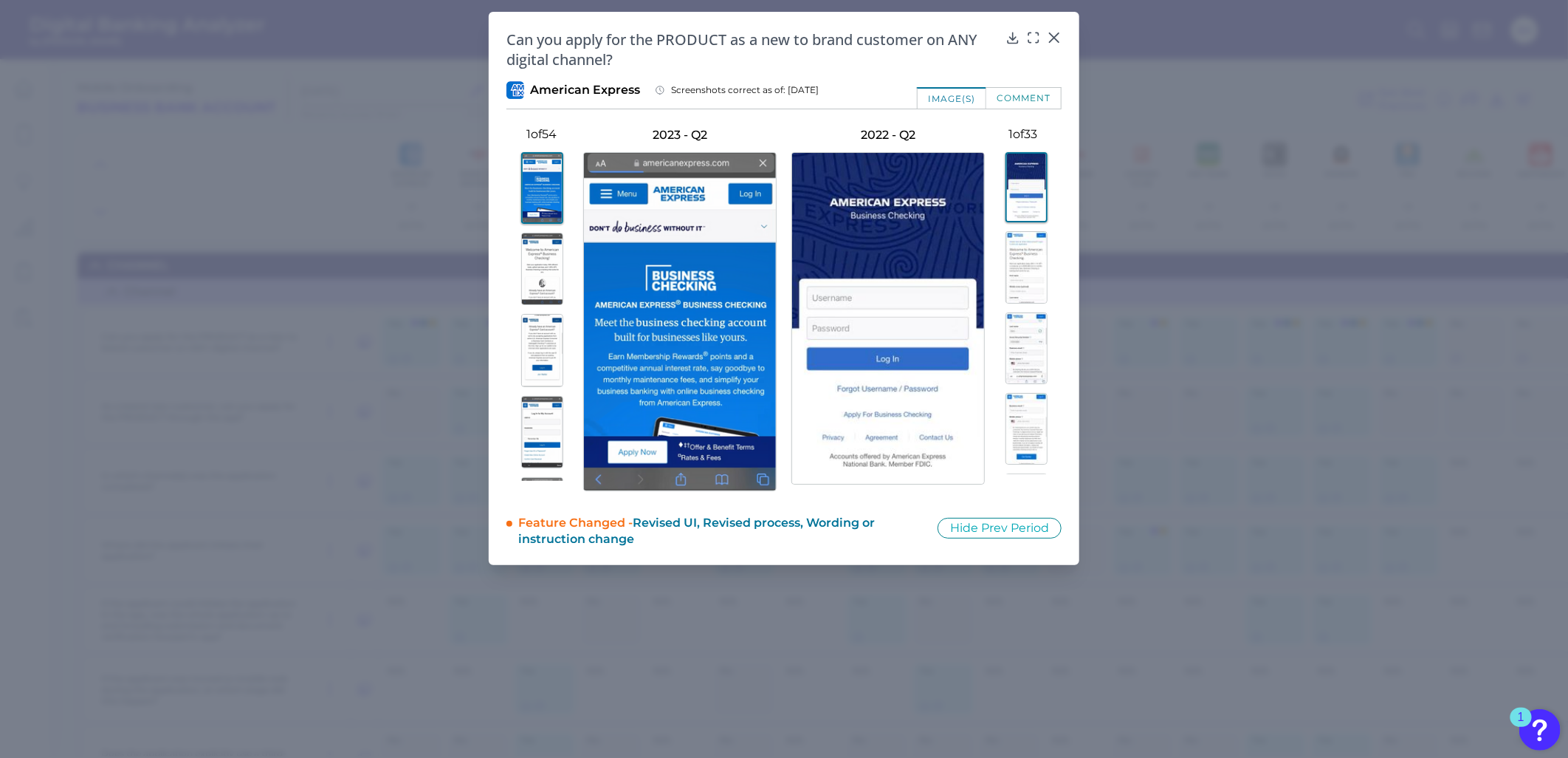
type button "Hide Prev Period"
click at [1049, 42] on div at bounding box center [1054, 47] width 15 height 15
click at [1049, 37] on icon at bounding box center [1054, 37] width 15 height 15
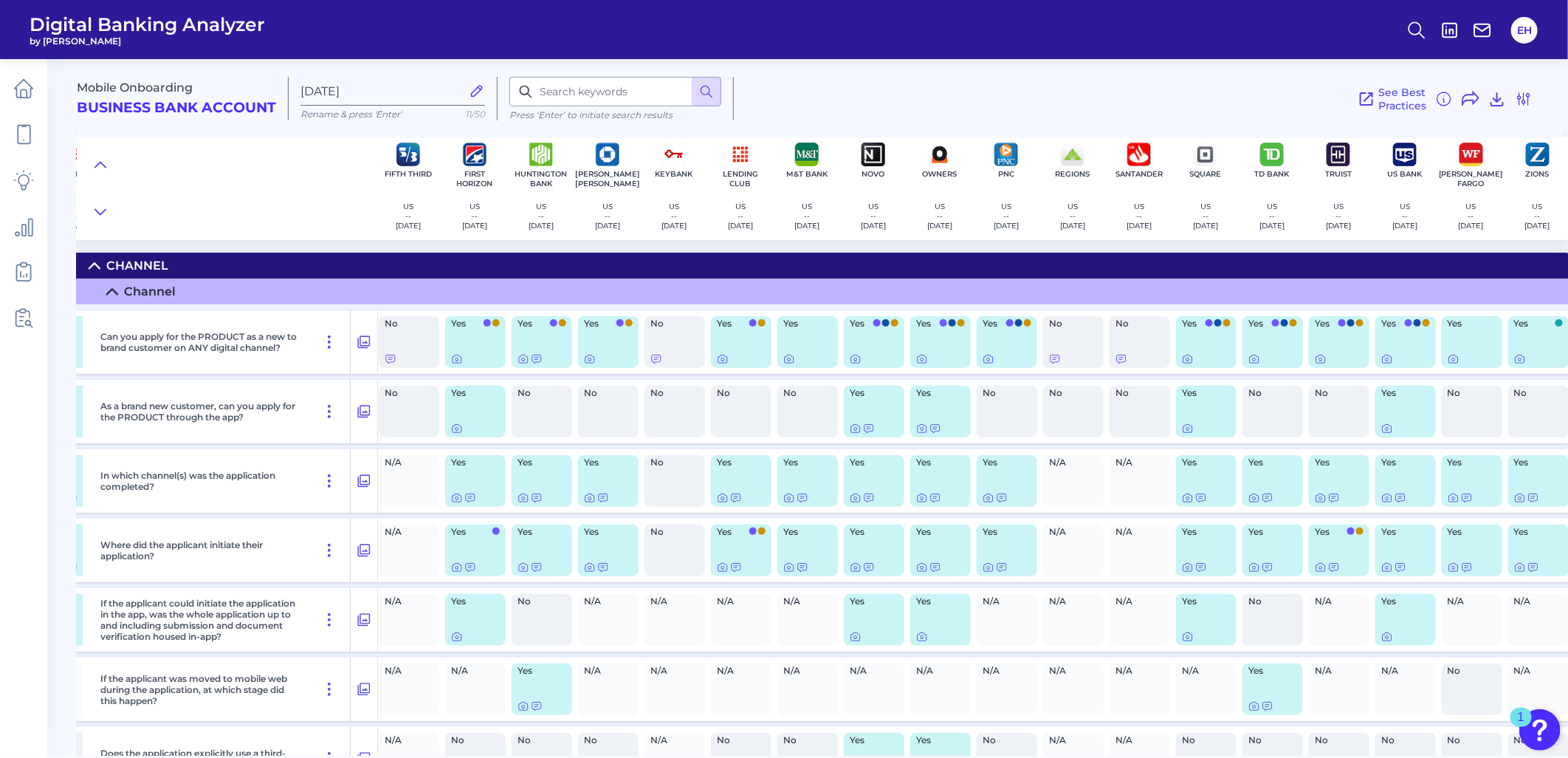
scroll to position [0, 417]
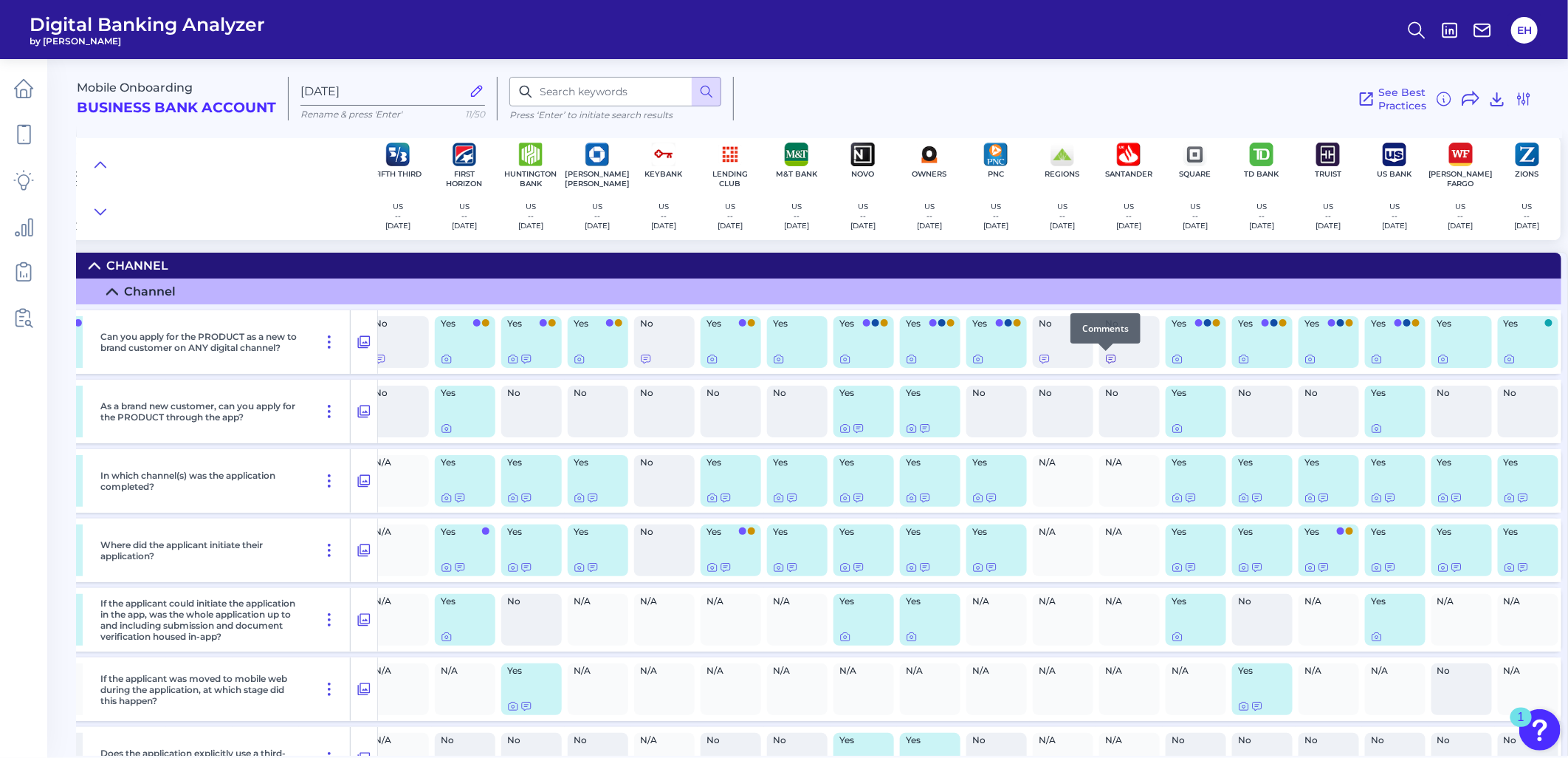
click at [1105, 360] on icon at bounding box center [1110, 358] width 12 height 12
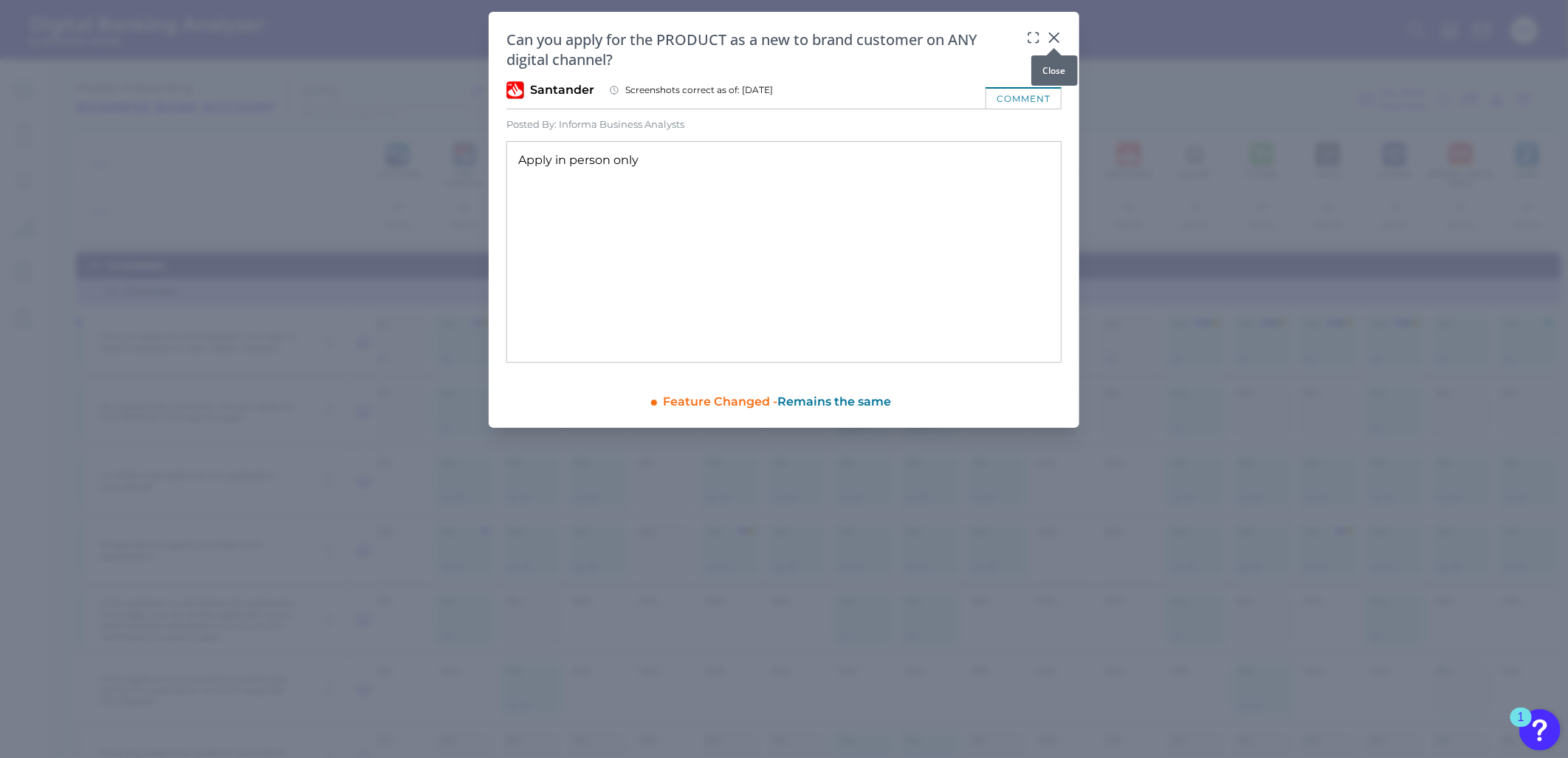
click at [1053, 35] on icon at bounding box center [1054, 37] width 15 height 15
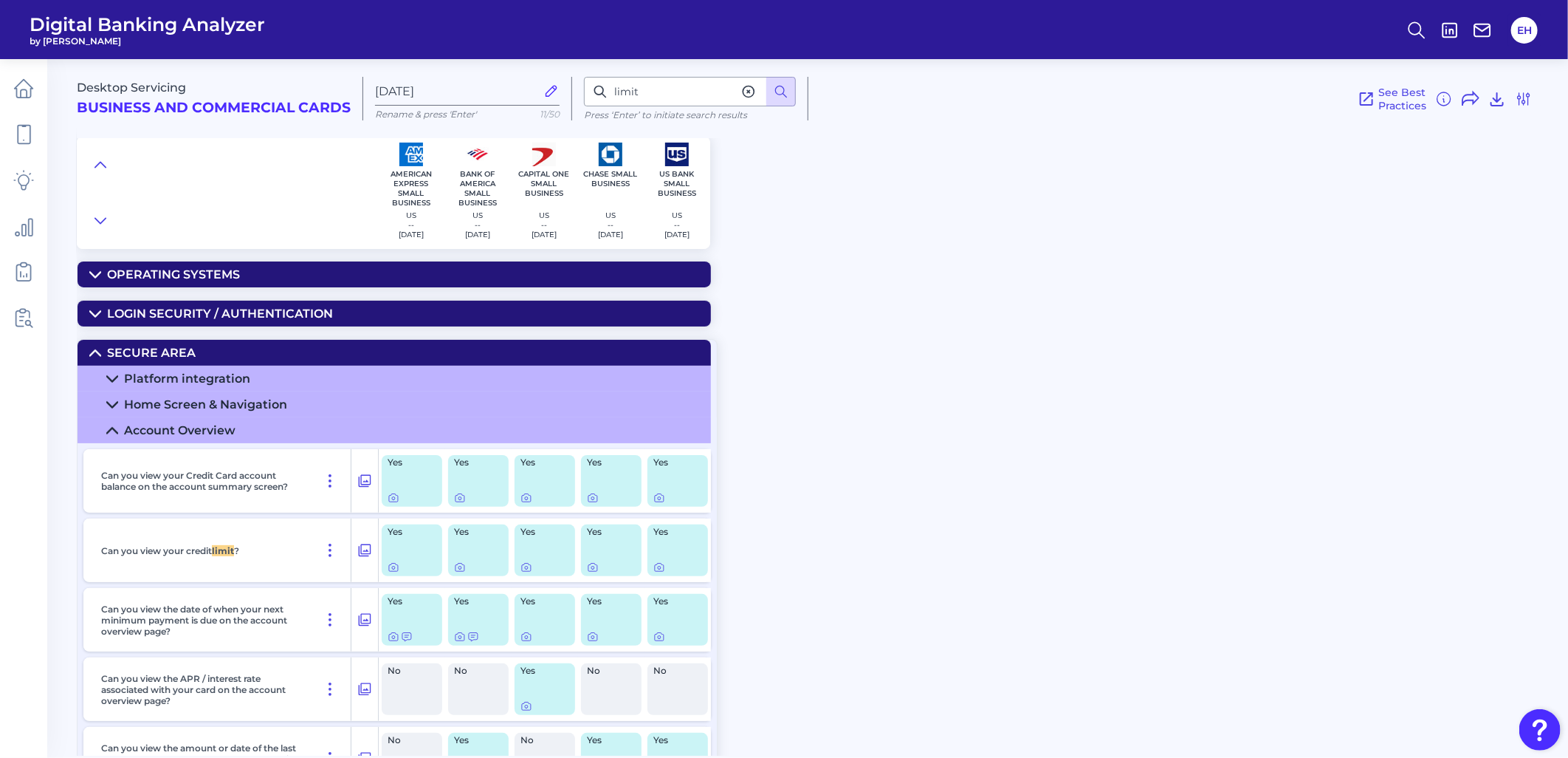
scroll to position [68, 0]
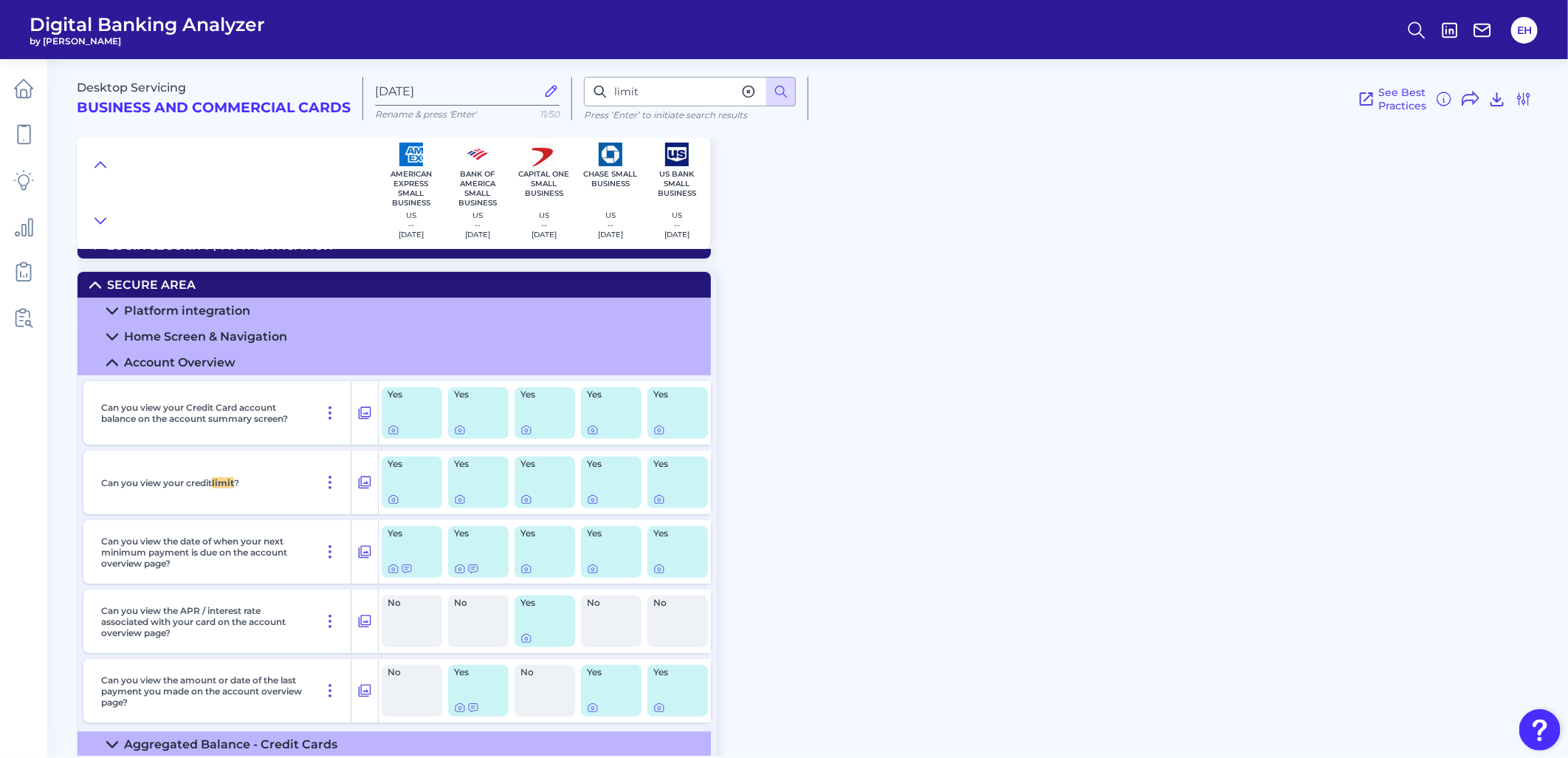
click at [851, 493] on div "Desktop Servicing Business and Commercial Cards [DATE] Rename & press 'Enter' 1…" at bounding box center [822, 402] width 1491 height 707
click at [1522, 29] on button "EH" at bounding box center [1524, 30] width 27 height 27
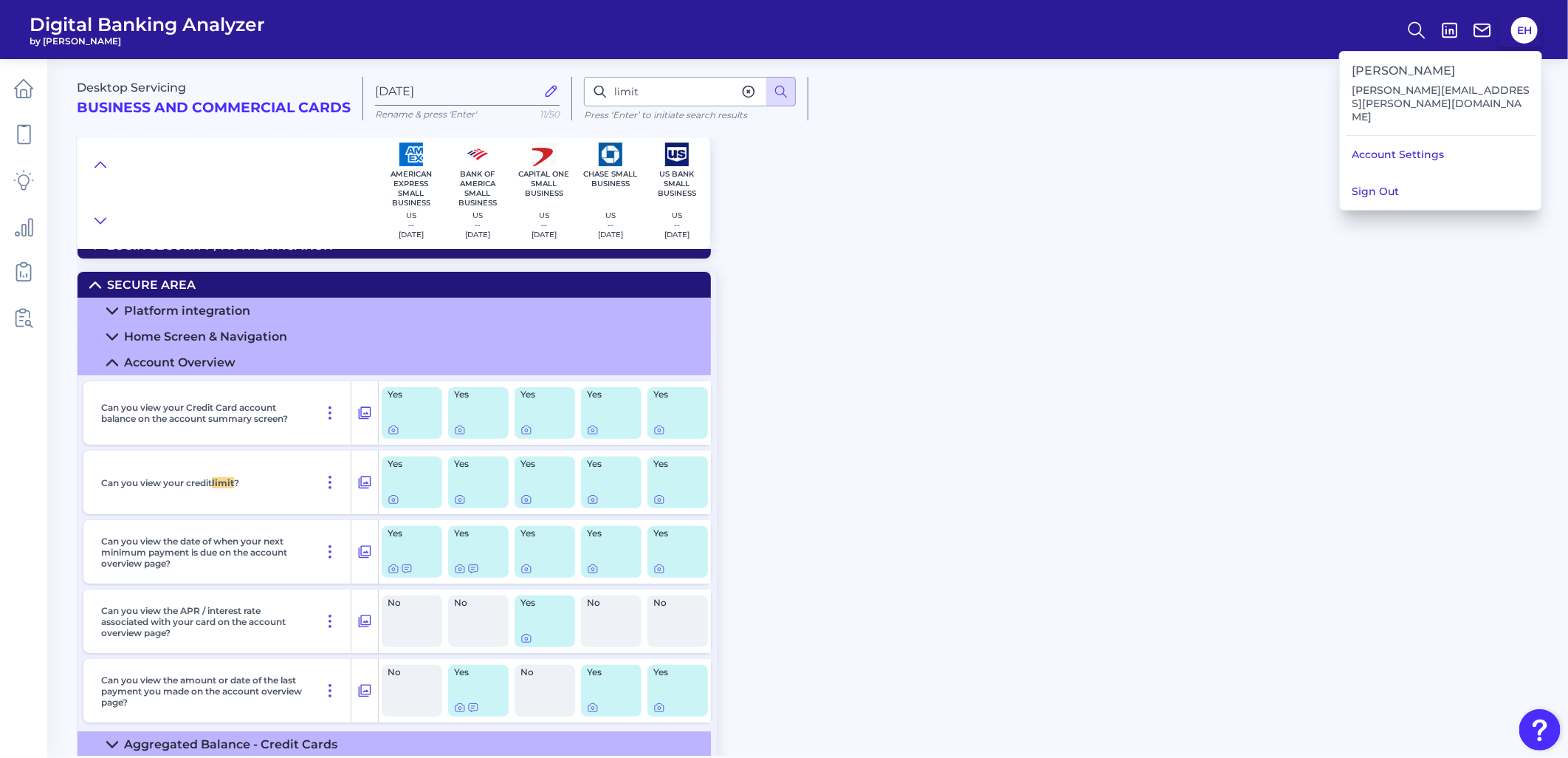
click at [765, 201] on div "Desktop Servicing Business and Commercial Cards [DATE] Rename & press 'Enter' 1…" at bounding box center [822, 148] width 1491 height 201
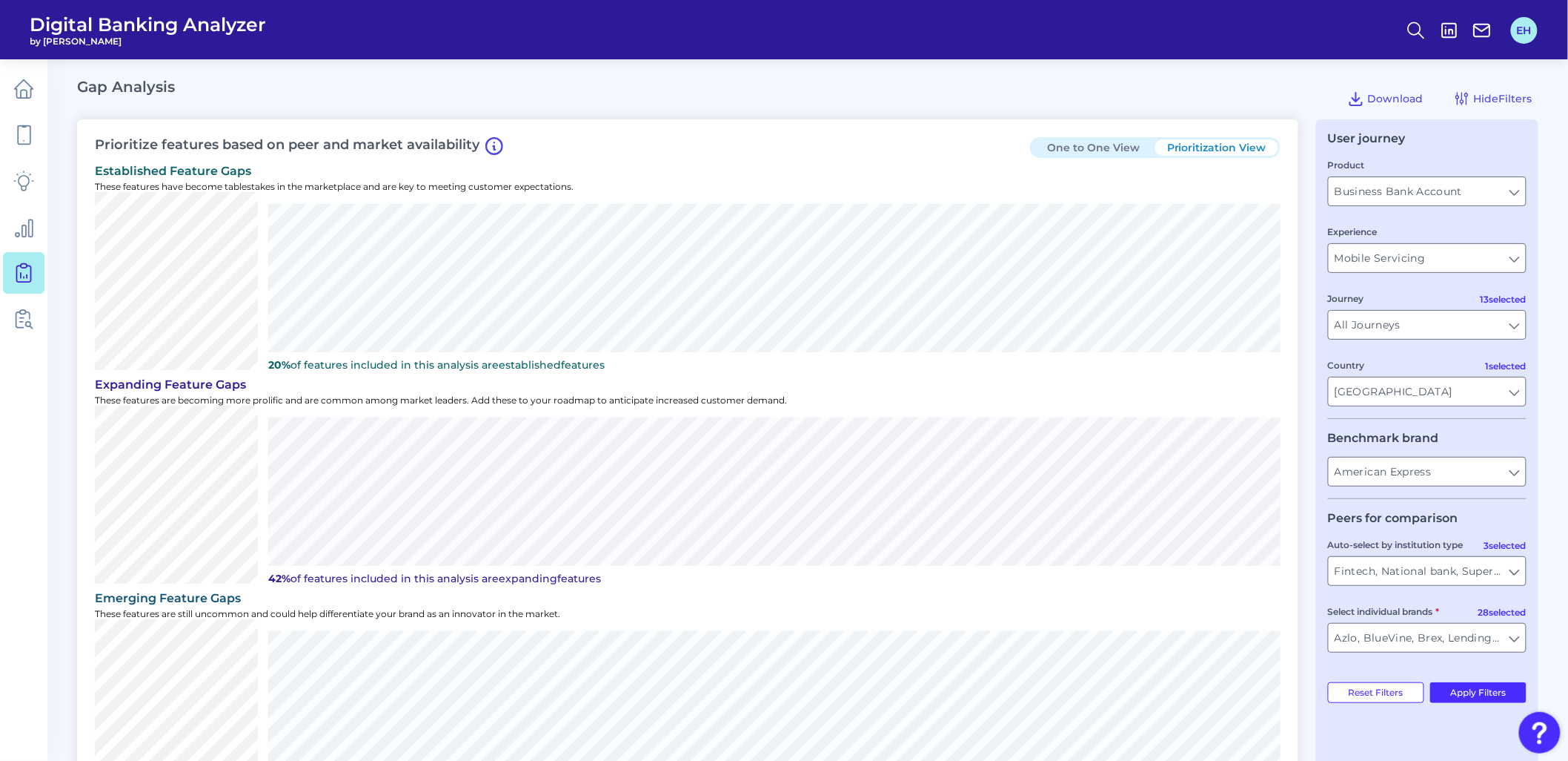
click at [1532, 31] on button "EH" at bounding box center [1524, 30] width 27 height 27
